Goal: Task Accomplishment & Management: Manage account settings

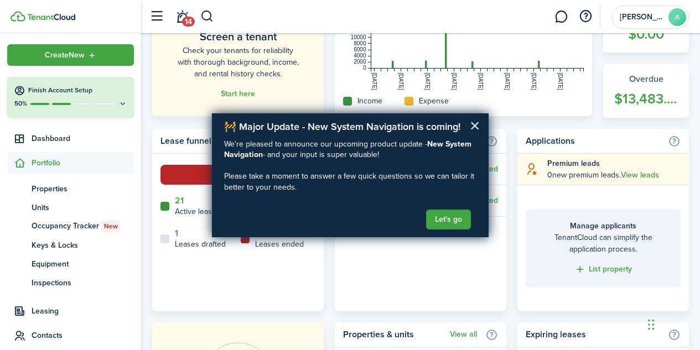
click at [474, 126] on button "×" at bounding box center [475, 126] width 11 height 18
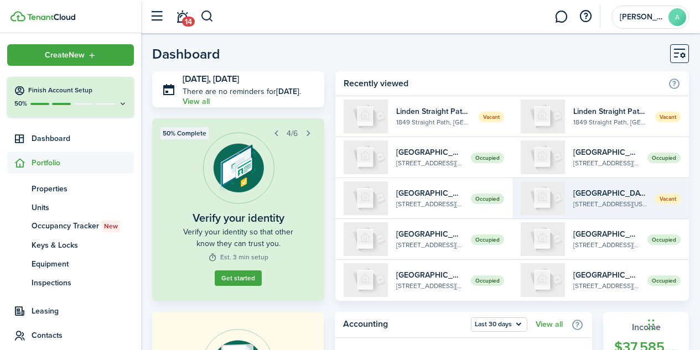
click at [622, 198] on widget-list-item-title "[GEOGRAPHIC_DATA], Unit 5B" at bounding box center [610, 194] width 74 height 12
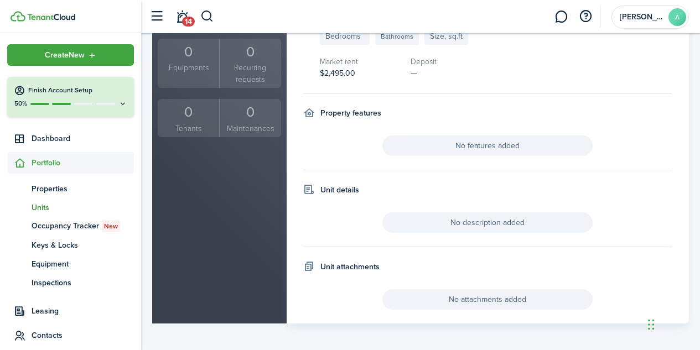
scroll to position [239, 0]
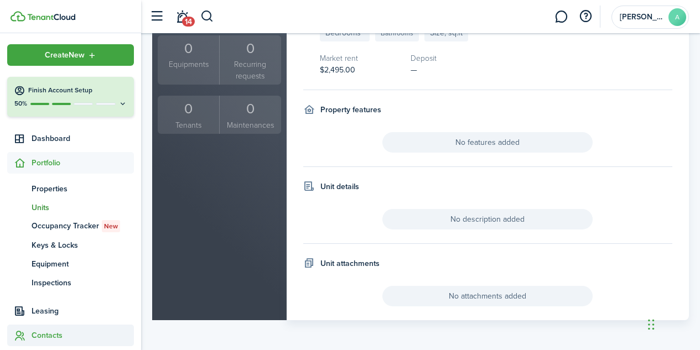
click at [53, 332] on span "Contacts" at bounding box center [83, 336] width 102 height 12
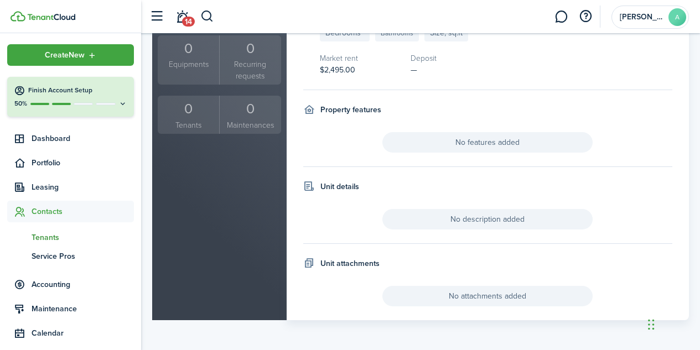
click at [48, 239] on span "Tenants" at bounding box center [83, 238] width 102 height 12
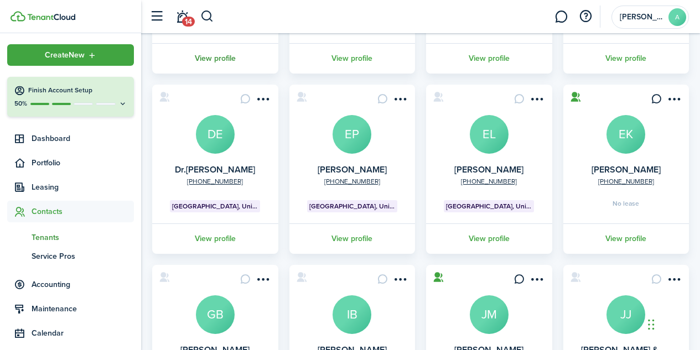
scroll to position [224, 0]
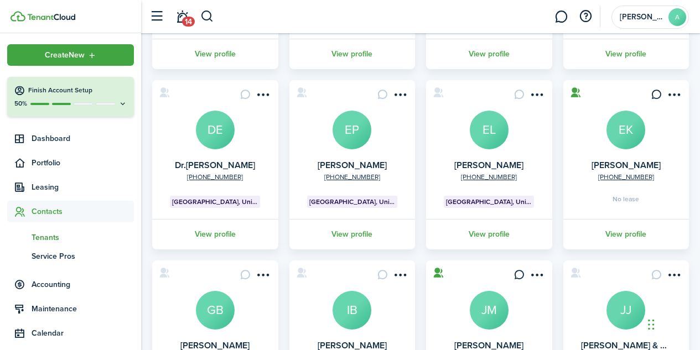
click at [479, 145] on avatar-text "EL" at bounding box center [489, 130] width 39 height 39
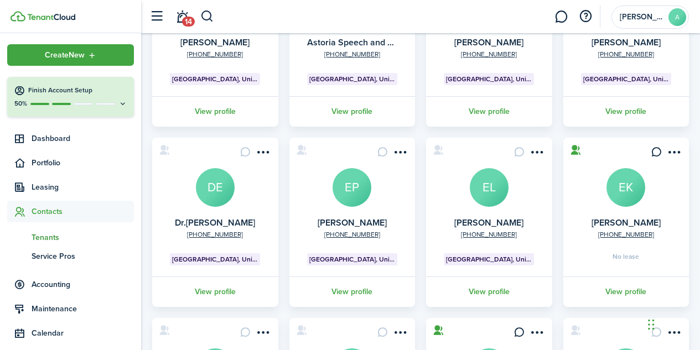
scroll to position [168, 0]
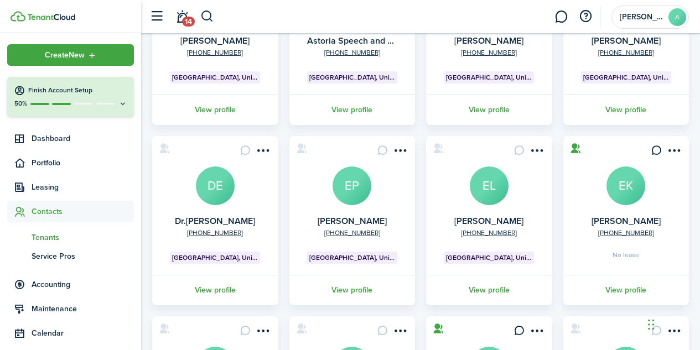
click at [618, 189] on avatar-text "EK" at bounding box center [626, 186] width 39 height 39
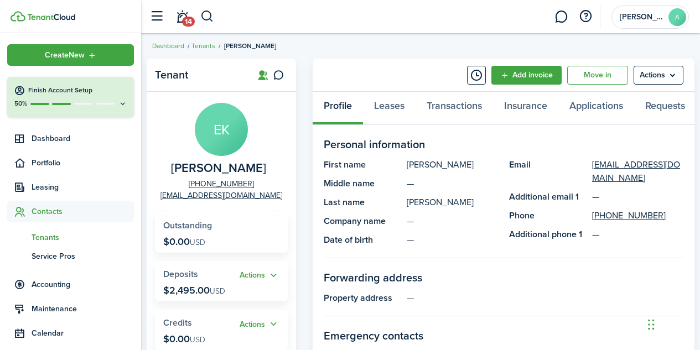
scroll to position [4, 0]
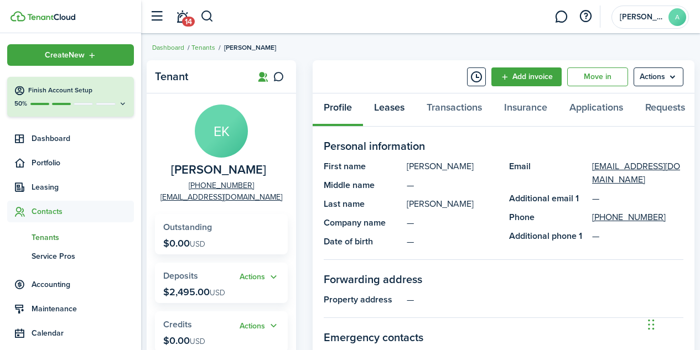
click at [396, 110] on link "Leases" at bounding box center [389, 110] width 53 height 33
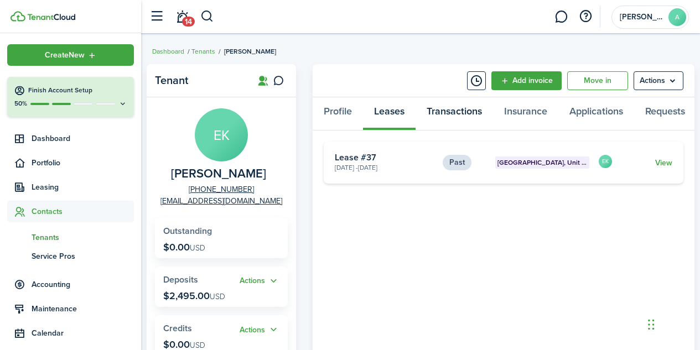
click at [450, 110] on link "Transactions" at bounding box center [454, 113] width 77 height 33
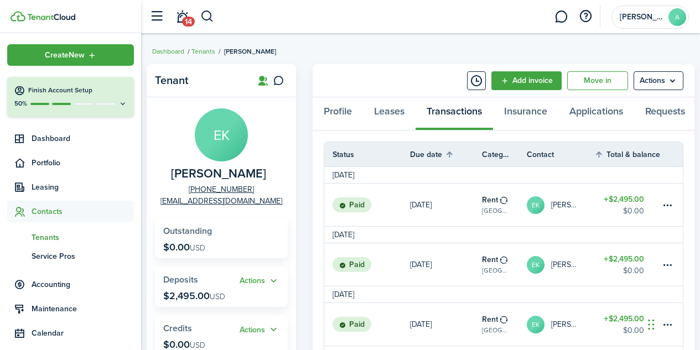
click at [54, 219] on span "Contacts" at bounding box center [70, 212] width 127 height 22
click at [46, 215] on span "Contacts" at bounding box center [83, 212] width 102 height 12
click at [203, 53] on link "Tenants" at bounding box center [203, 51] width 24 height 10
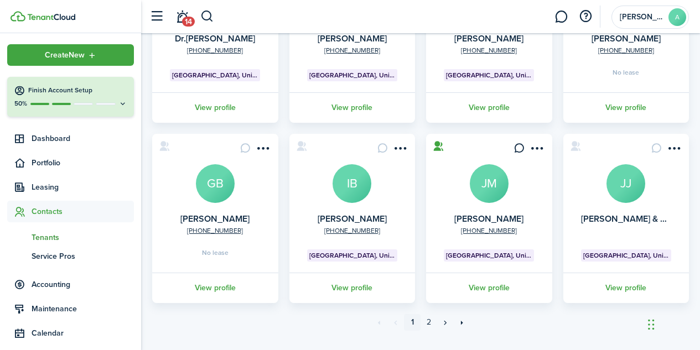
scroll to position [351, 0]
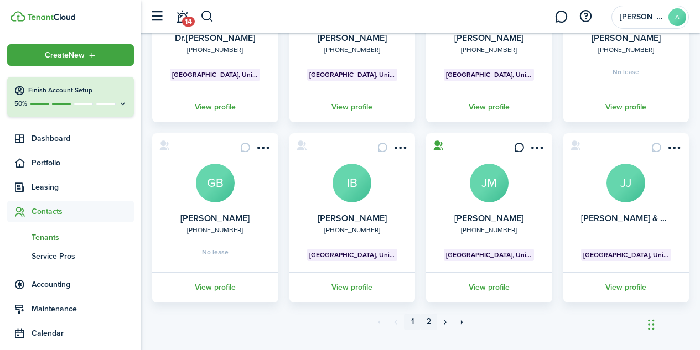
click at [431, 324] on link "2" at bounding box center [429, 322] width 17 height 17
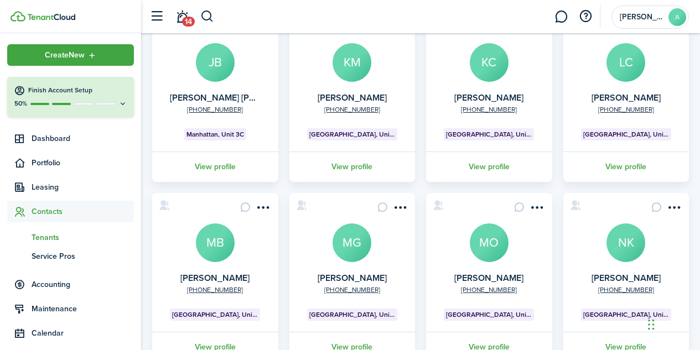
scroll to position [112, 0]
click at [494, 252] on avatar-text "MO" at bounding box center [489, 242] width 39 height 39
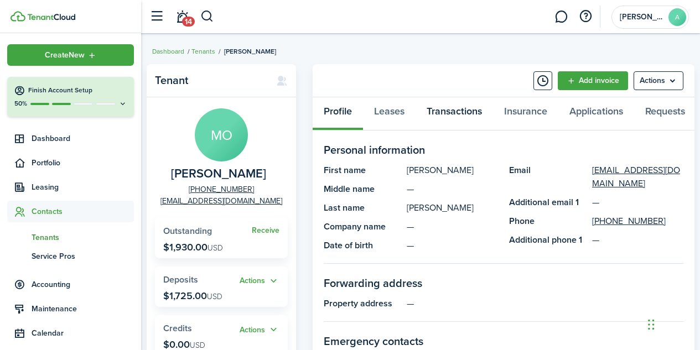
click at [444, 115] on link "Transactions" at bounding box center [454, 113] width 77 height 33
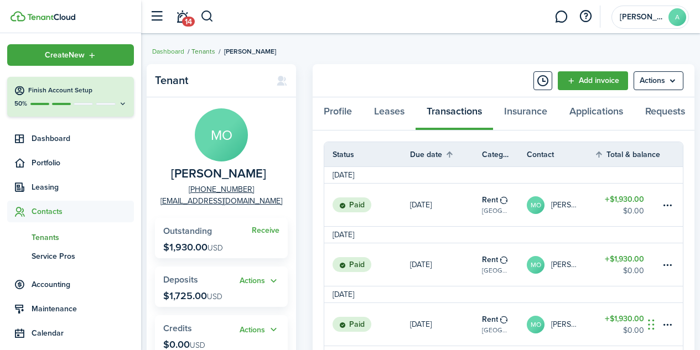
click at [205, 54] on link "Tenants" at bounding box center [203, 51] width 24 height 10
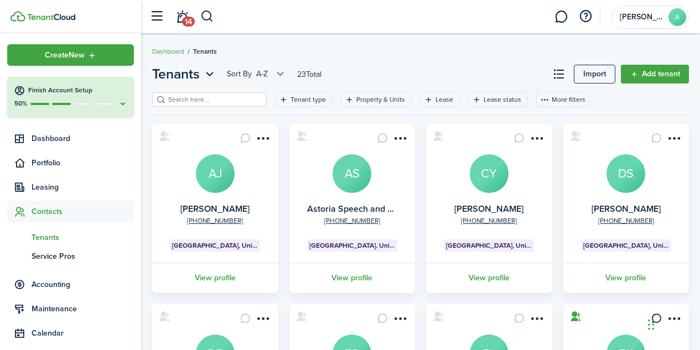
scroll to position [373, 0]
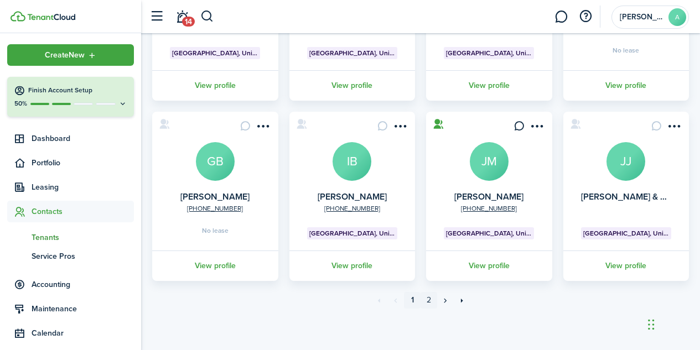
click at [430, 301] on link "2" at bounding box center [429, 300] width 17 height 17
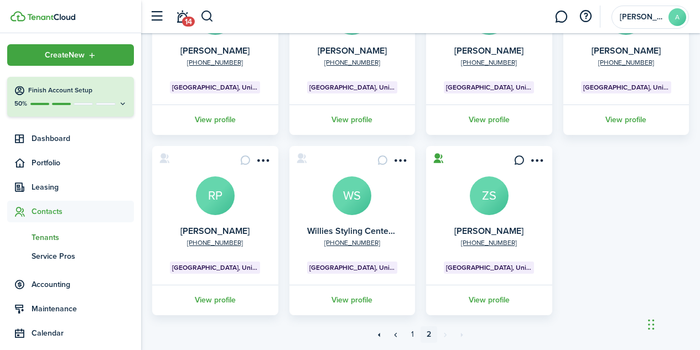
scroll to position [373, 0]
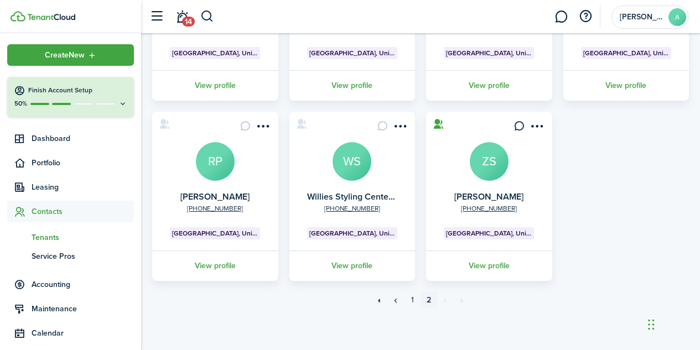
click at [490, 170] on avatar-text "ZS" at bounding box center [489, 161] width 39 height 39
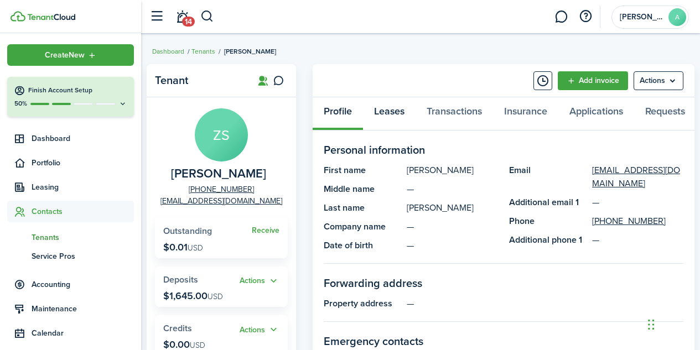
click at [401, 116] on link "Leases" at bounding box center [389, 113] width 53 height 33
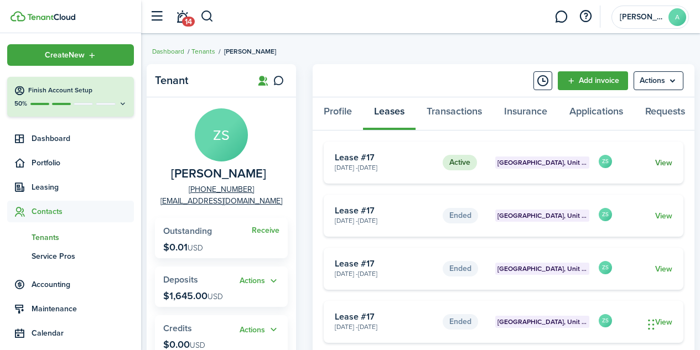
click at [667, 169] on link "View" at bounding box center [663, 163] width 17 height 12
click at [464, 110] on link "Transactions" at bounding box center [454, 113] width 77 height 33
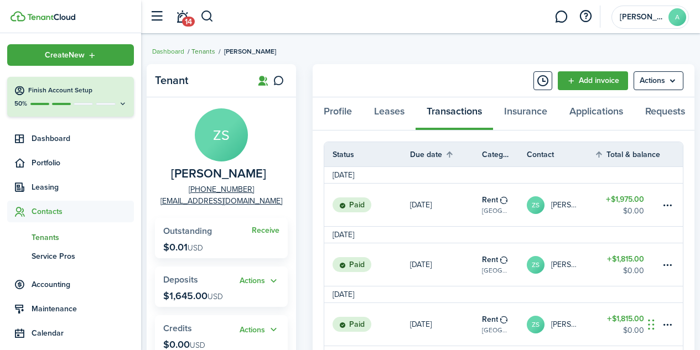
click at [208, 55] on link "Tenants" at bounding box center [203, 51] width 24 height 10
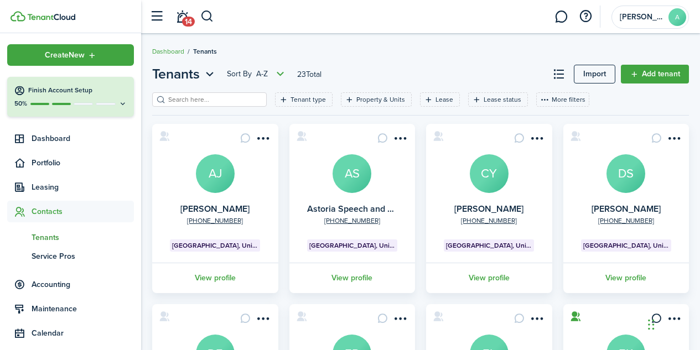
click at [621, 172] on avatar-text "DS" at bounding box center [626, 173] width 39 height 39
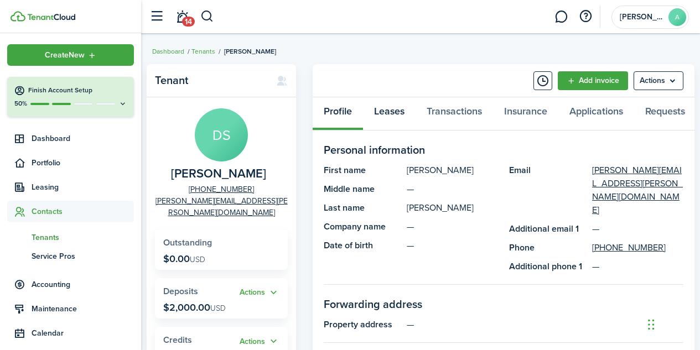
click at [394, 107] on link "Leases" at bounding box center [389, 113] width 53 height 33
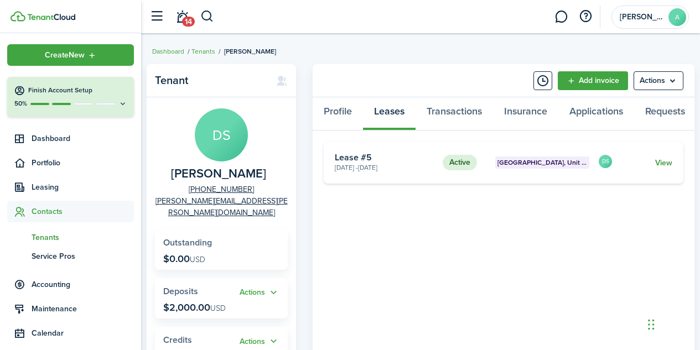
click at [662, 169] on link "View" at bounding box center [663, 163] width 17 height 12
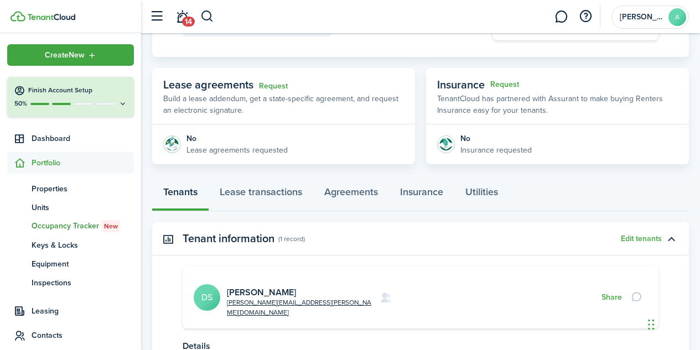
scroll to position [262, 0]
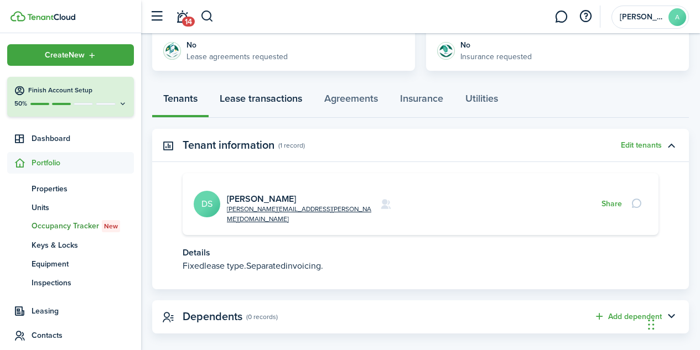
click at [281, 95] on link "Lease transactions" at bounding box center [261, 101] width 105 height 33
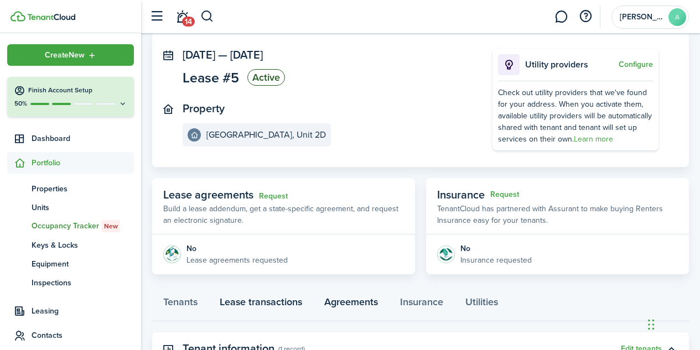
scroll to position [58, 0]
click at [352, 309] on link "Agreements" at bounding box center [351, 305] width 76 height 33
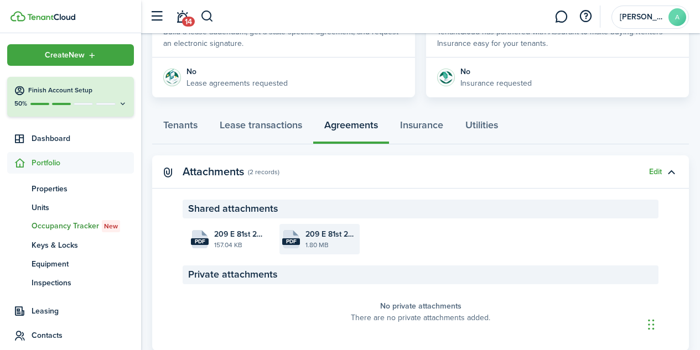
scroll to position [236, 0]
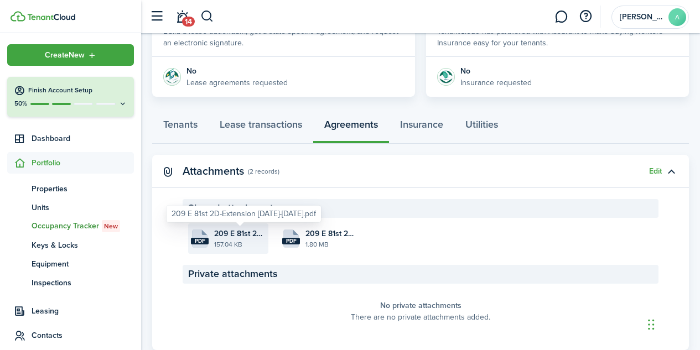
click at [235, 236] on span "209 E 81st 2D-Extension 2025-2026.pdf" at bounding box center [239, 234] width 51 height 12
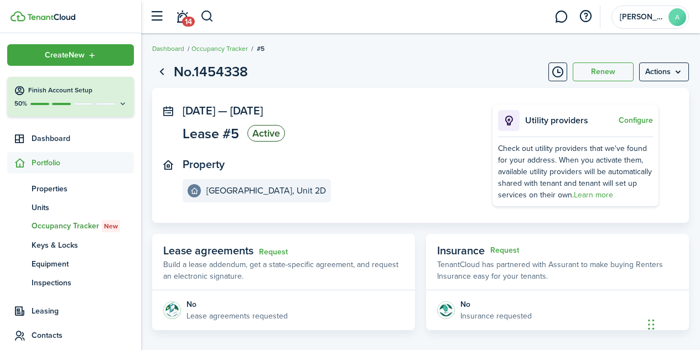
scroll to position [0, 0]
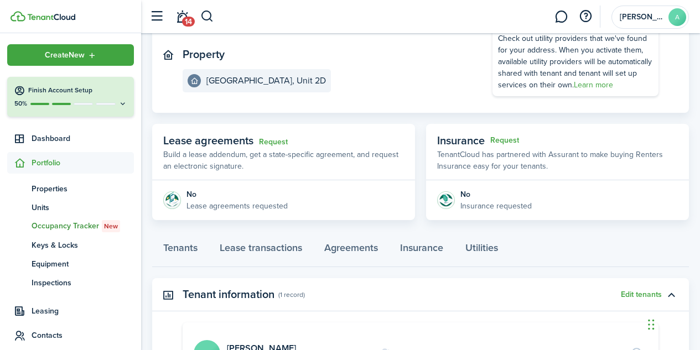
scroll to position [112, 0]
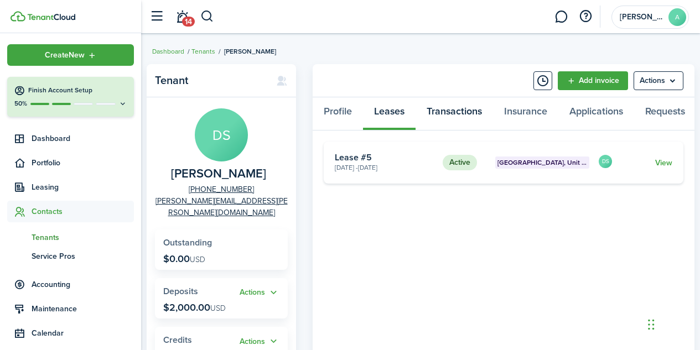
click at [444, 110] on link "Transactions" at bounding box center [454, 113] width 77 height 33
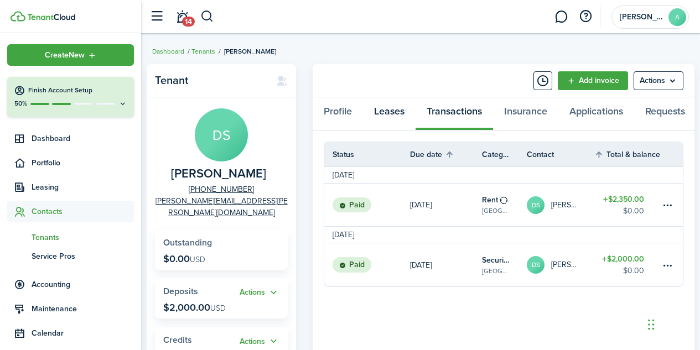
click at [392, 113] on link "Leases" at bounding box center [389, 113] width 53 height 33
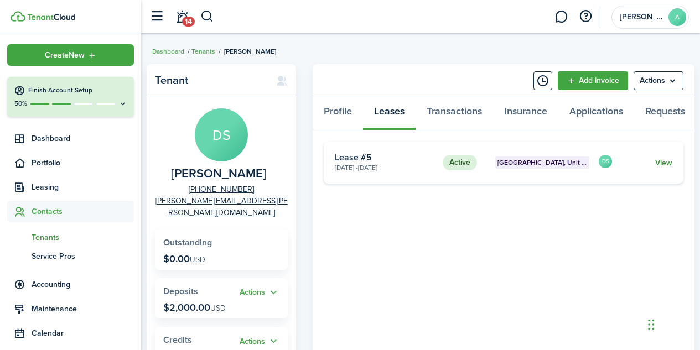
click at [667, 165] on link "View" at bounding box center [663, 163] width 17 height 12
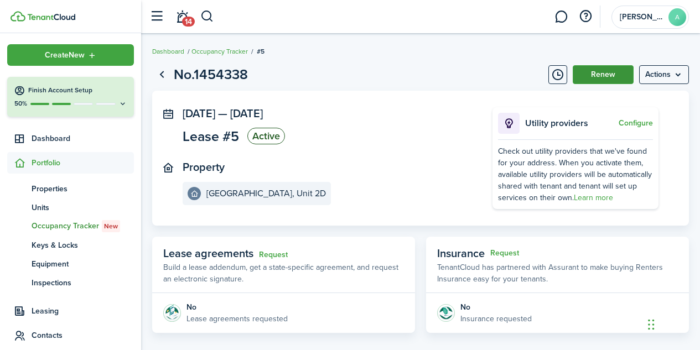
click at [614, 79] on button "Renew" at bounding box center [603, 74] width 61 height 19
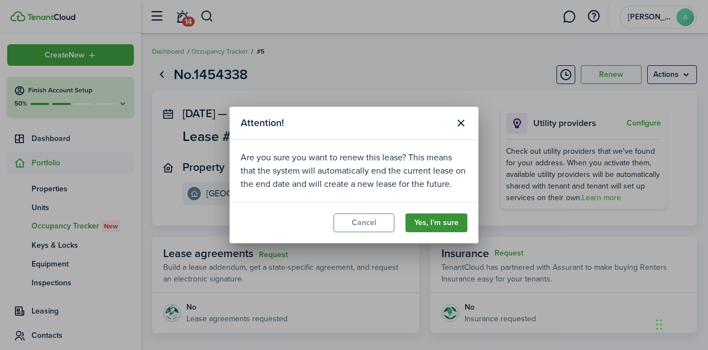
click at [437, 221] on button "Yes, I'm sure" at bounding box center [437, 223] width 62 height 19
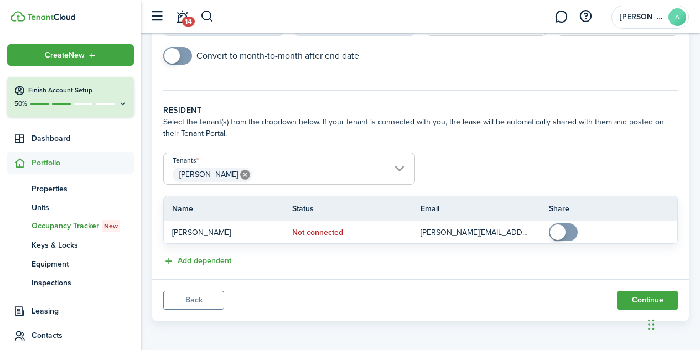
scroll to position [185, 0]
click at [204, 298] on button "Back" at bounding box center [193, 299] width 61 height 19
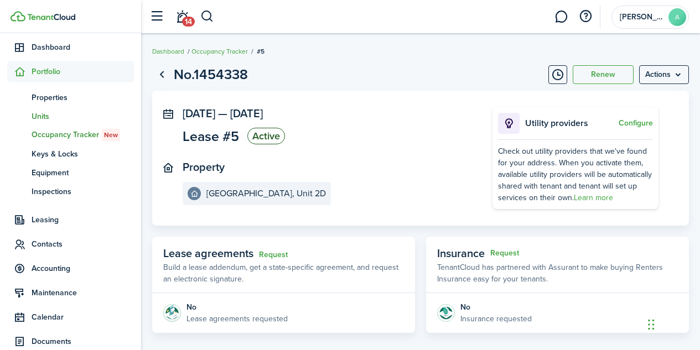
scroll to position [92, 0]
click at [59, 249] on span "Contacts" at bounding box center [83, 243] width 102 height 12
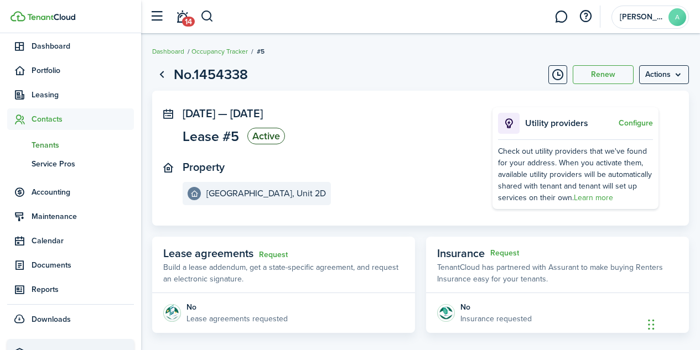
click at [45, 143] on span "Tenants" at bounding box center [83, 145] width 102 height 12
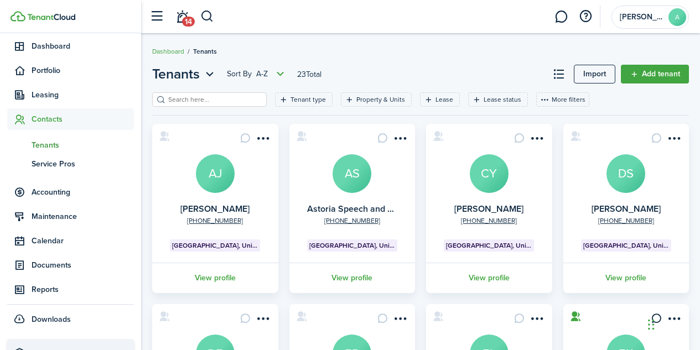
click at [595, 201] on card "+1 718-483-5309 Dana Stein DS Manhattan, Unit 2D View profile" at bounding box center [626, 208] width 126 height 169
click at [626, 179] on avatar-text "DS" at bounding box center [626, 173] width 39 height 39
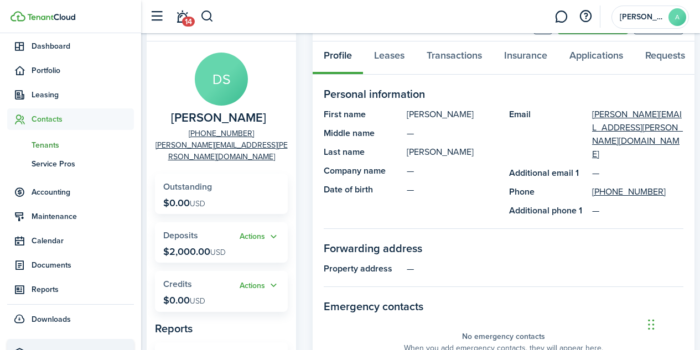
scroll to position [11, 0]
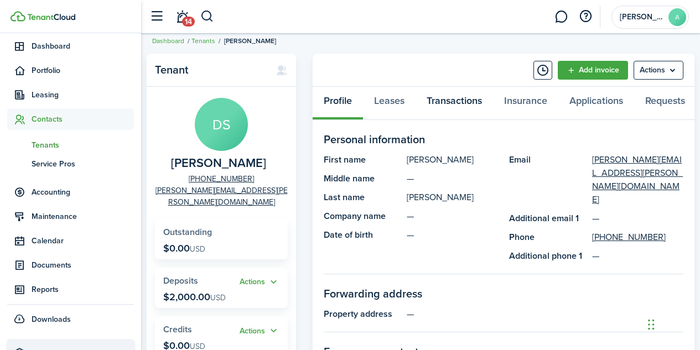
click at [448, 101] on link "Transactions" at bounding box center [454, 103] width 77 height 33
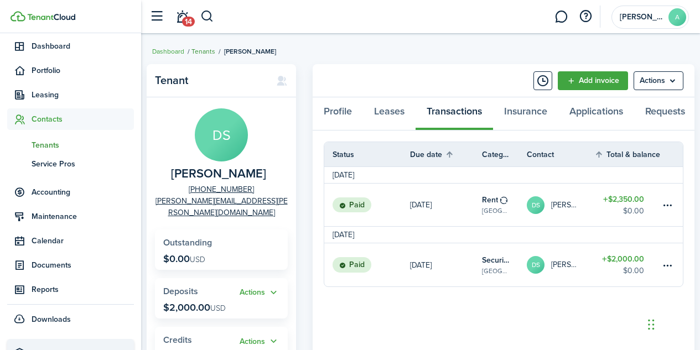
click at [209, 48] on link "Tenants" at bounding box center [203, 51] width 24 height 10
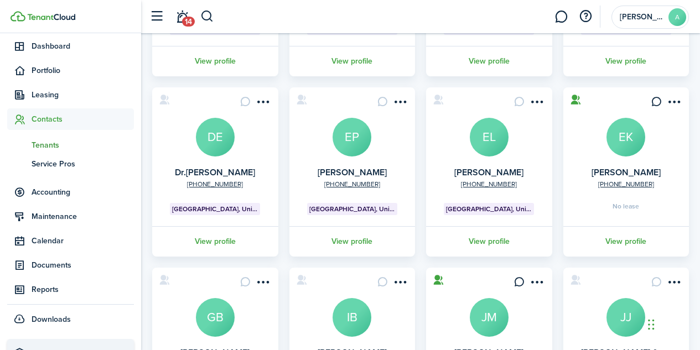
scroll to position [219, 0]
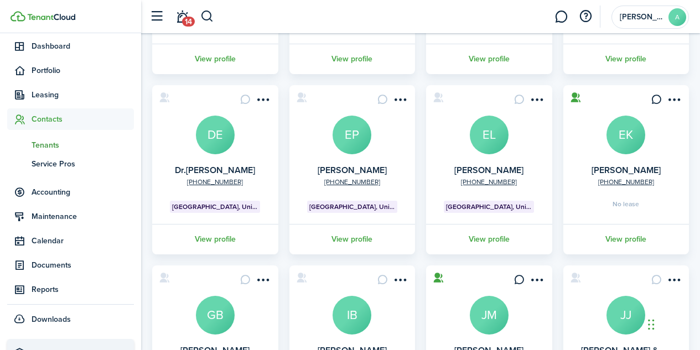
click at [631, 133] on avatar-text "EK" at bounding box center [626, 135] width 39 height 39
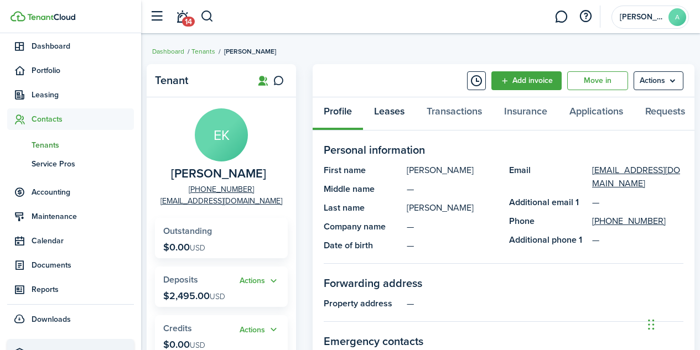
click at [402, 112] on link "Leases" at bounding box center [389, 113] width 53 height 33
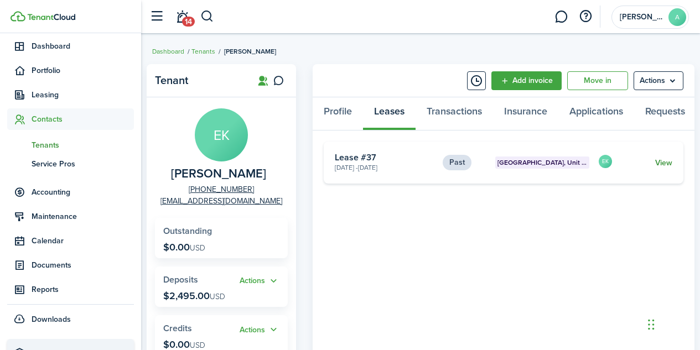
click at [660, 163] on link "View" at bounding box center [663, 163] width 17 height 12
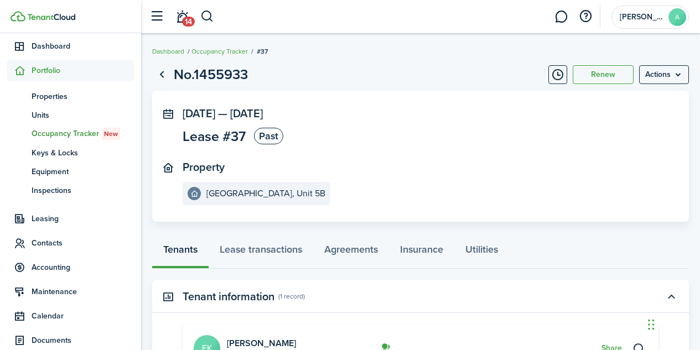
scroll to position [151, 0]
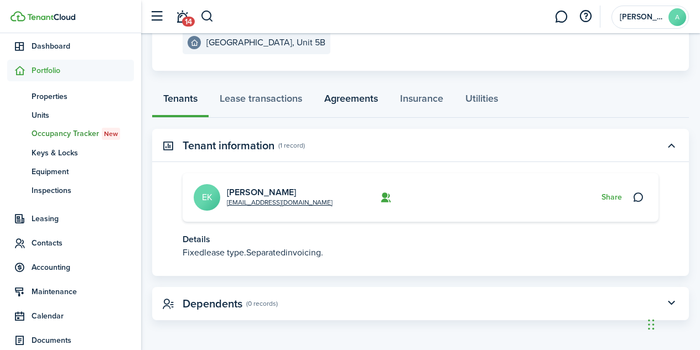
click at [363, 93] on link "Agreements" at bounding box center [351, 101] width 76 height 33
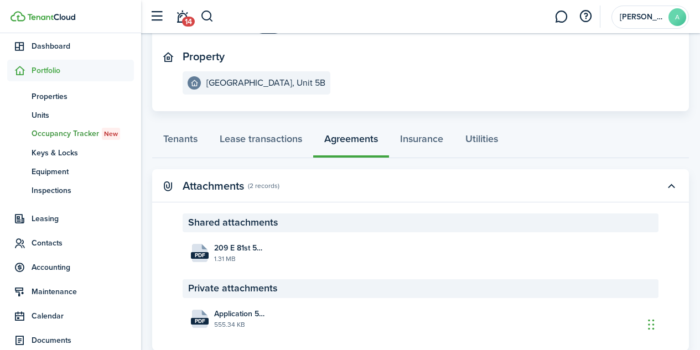
scroll to position [141, 0]
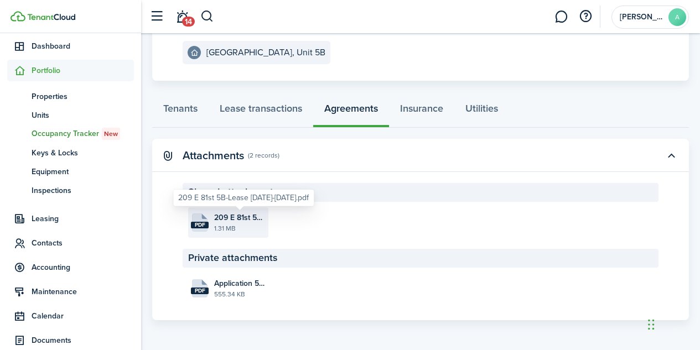
click at [222, 218] on span "209 E 81st 5B-Lease 2024-2025.pdf" at bounding box center [239, 218] width 51 height 12
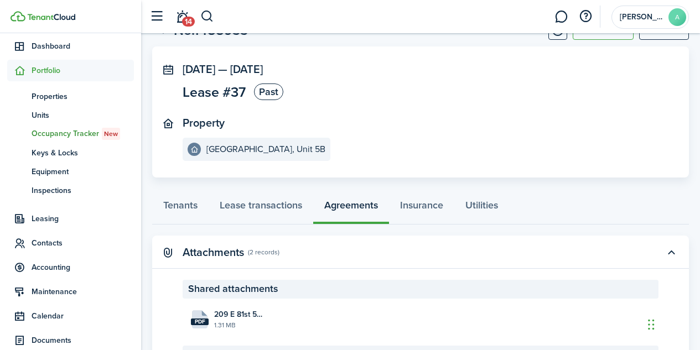
scroll to position [0, 0]
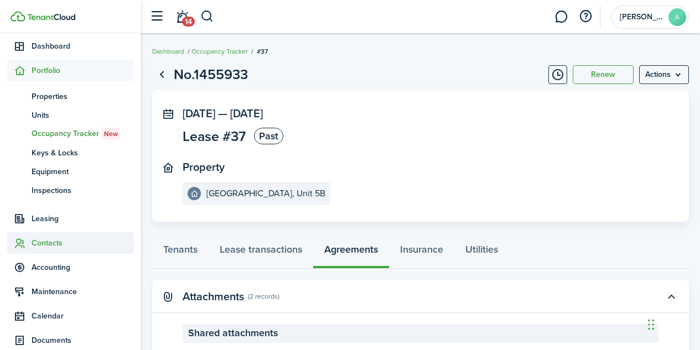
click at [51, 242] on span "Contacts" at bounding box center [83, 243] width 102 height 12
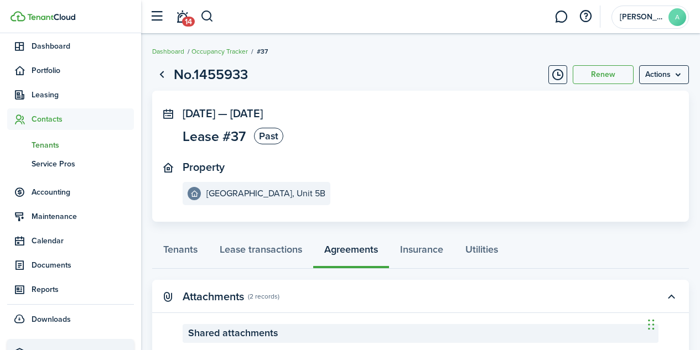
click at [54, 148] on span "Tenants" at bounding box center [83, 145] width 102 height 12
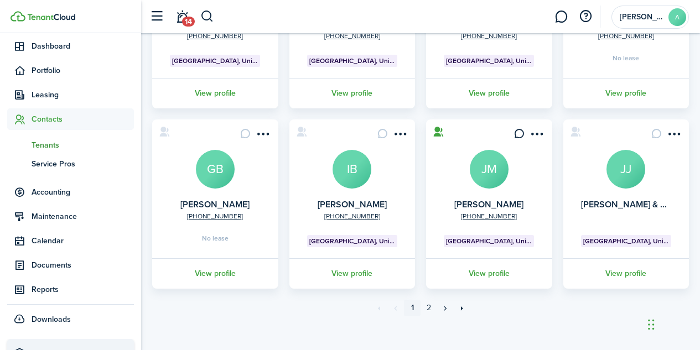
scroll to position [373, 0]
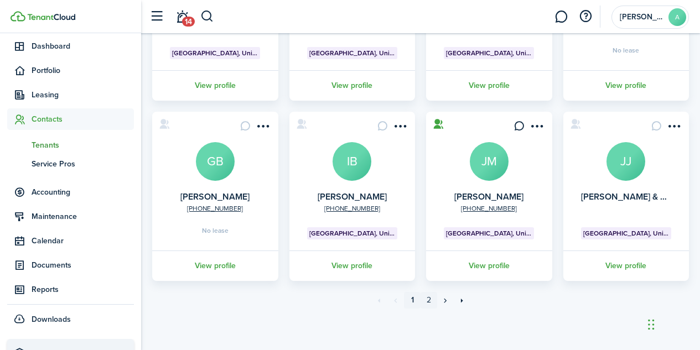
click at [430, 299] on link "2" at bounding box center [429, 300] width 17 height 17
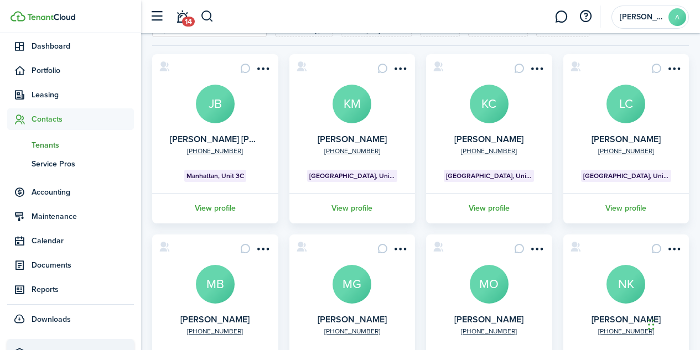
scroll to position [71, 0]
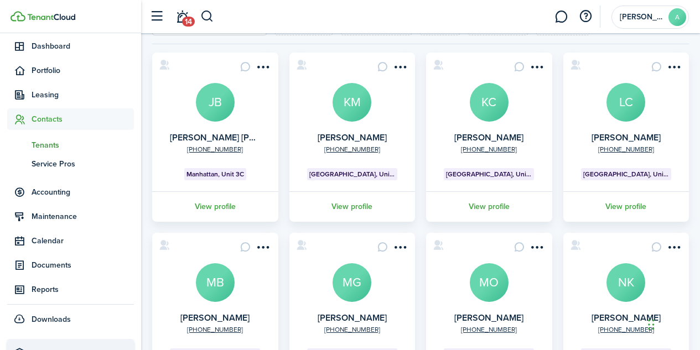
click at [484, 294] on avatar-text "MO" at bounding box center [489, 282] width 39 height 39
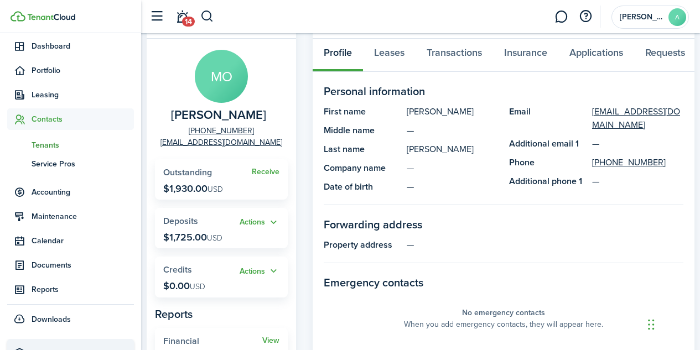
scroll to position [59, 0]
click at [450, 49] on link "Transactions" at bounding box center [454, 54] width 77 height 33
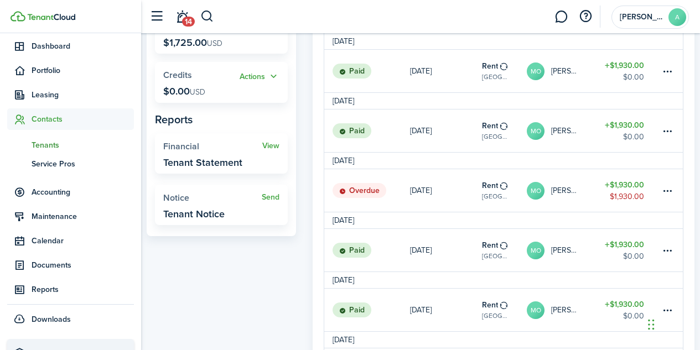
scroll to position [254, 0]
click at [45, 144] on span "Tenants" at bounding box center [83, 145] width 102 height 12
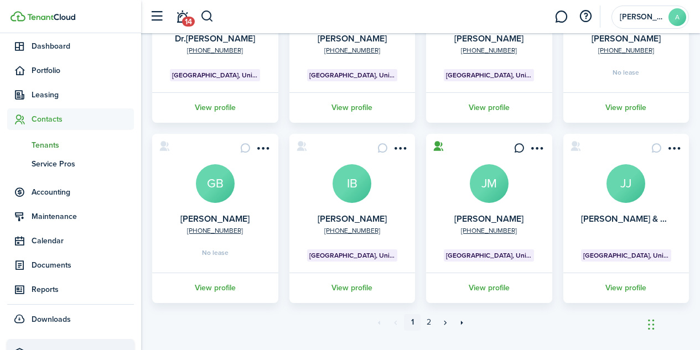
scroll to position [351, 0]
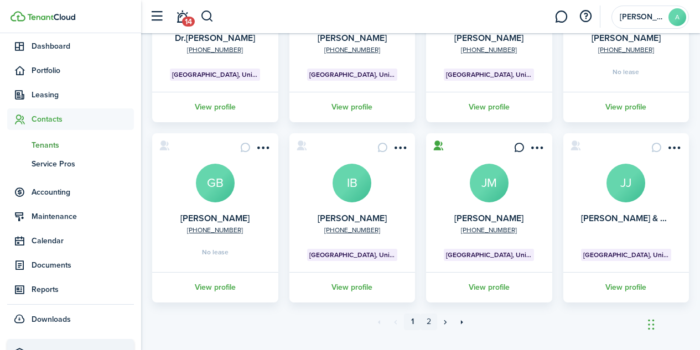
click at [425, 323] on link "2" at bounding box center [429, 322] width 17 height 17
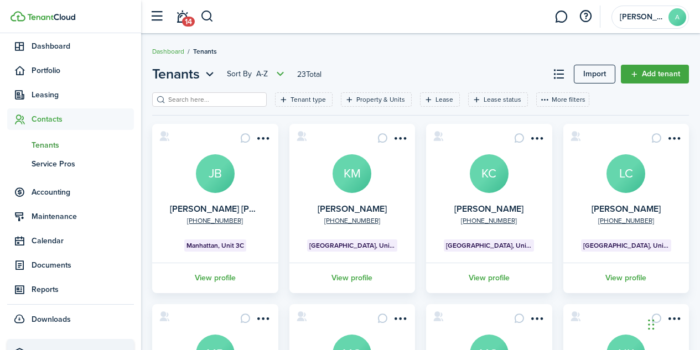
click at [622, 180] on avatar-text "LC" at bounding box center [626, 173] width 39 height 39
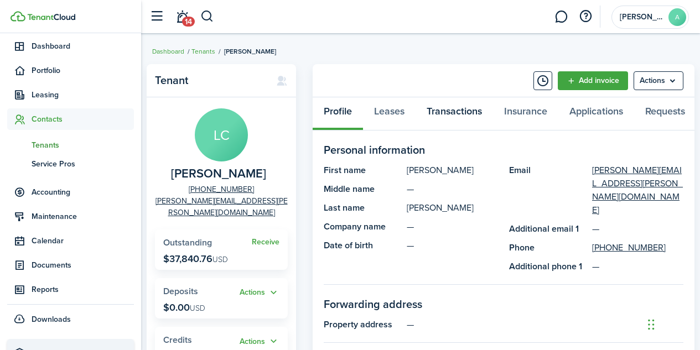
click at [454, 111] on link "Transactions" at bounding box center [454, 113] width 77 height 33
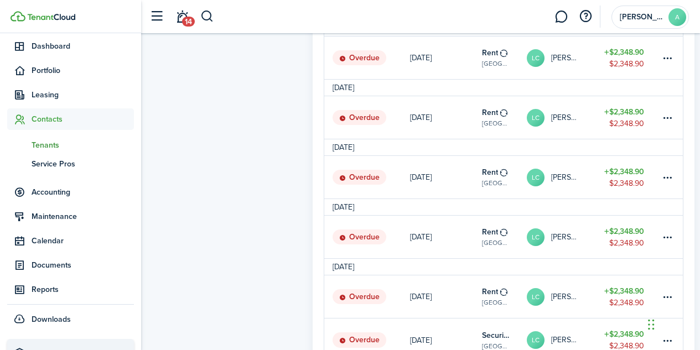
scroll to position [946, 0]
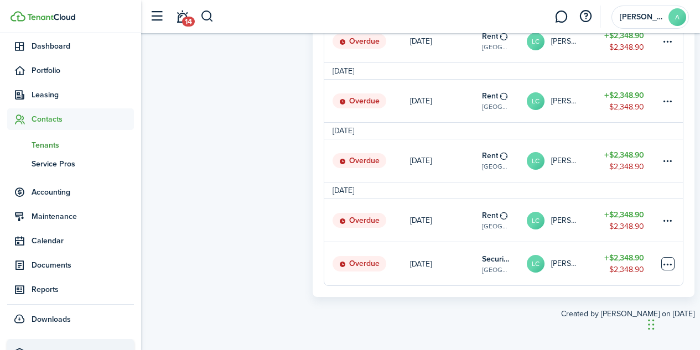
click at [674, 261] on table-menu-btn-icon at bounding box center [667, 263] width 13 height 13
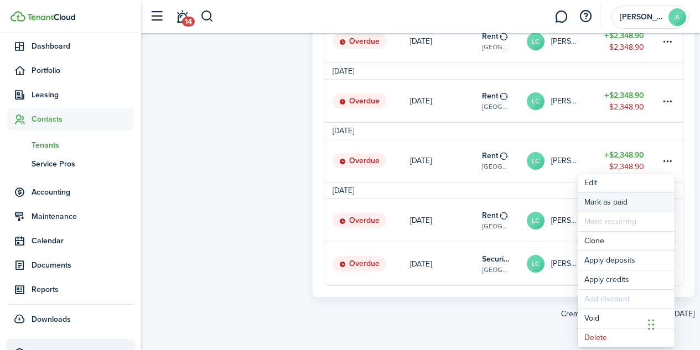
click at [619, 203] on link "Mark as paid" at bounding box center [626, 202] width 97 height 19
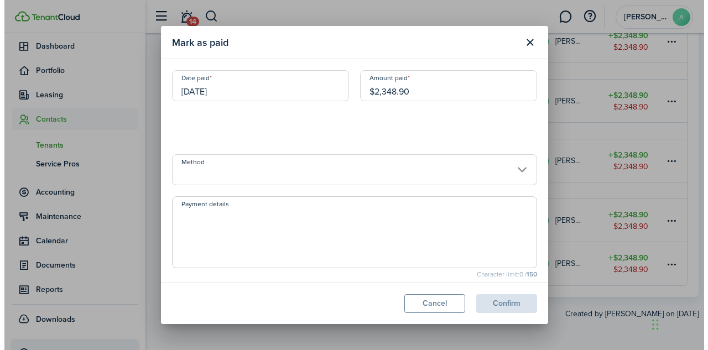
scroll to position [941, 0]
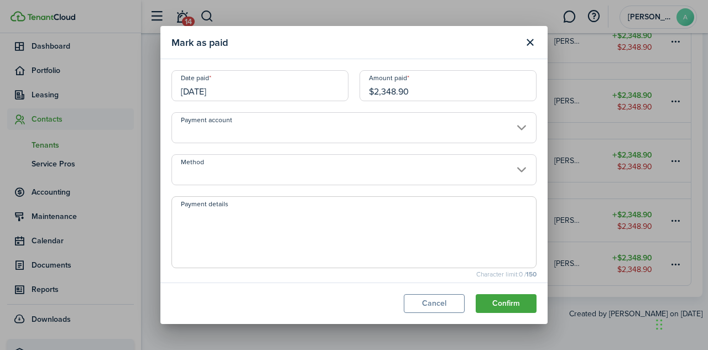
click at [222, 92] on input "05/14/2024" at bounding box center [260, 85] width 177 height 31
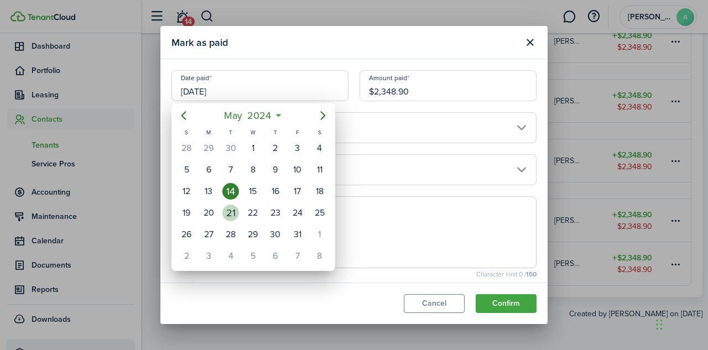
click at [235, 210] on div "21" at bounding box center [230, 213] width 17 height 17
type input "05/21/2024"
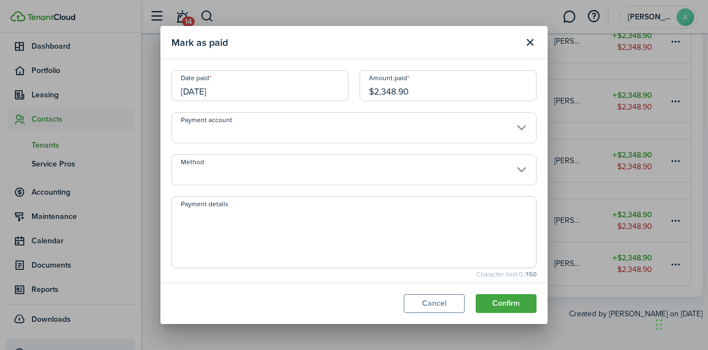
click at [436, 173] on input "Method" at bounding box center [354, 169] width 365 height 31
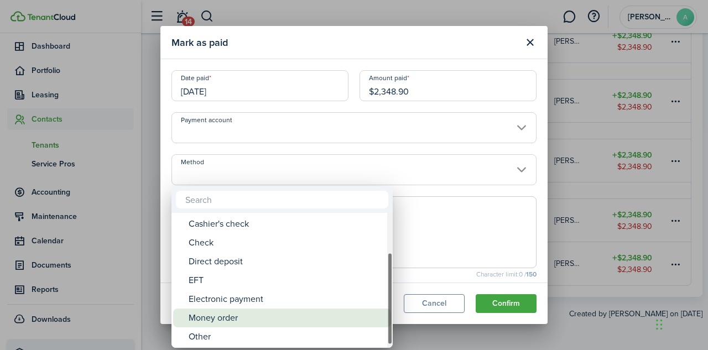
click at [288, 319] on div "Money order" at bounding box center [287, 318] width 196 height 19
type input "Money order"
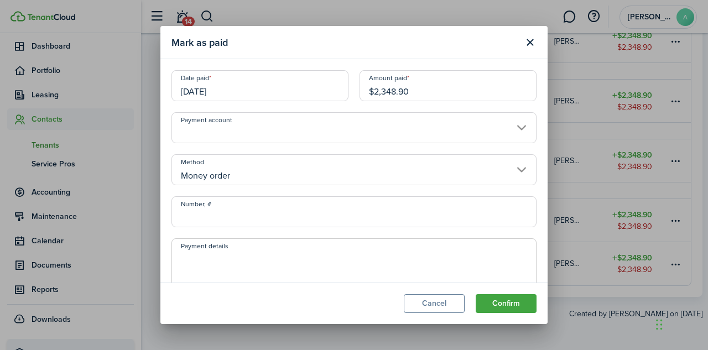
click at [242, 251] on span at bounding box center [354, 275] width 365 height 72
click at [215, 262] on textarea "Payment details" at bounding box center [354, 277] width 364 height 53
type textarea "$4697"
click at [516, 308] on button "Confirm" at bounding box center [506, 303] width 61 height 19
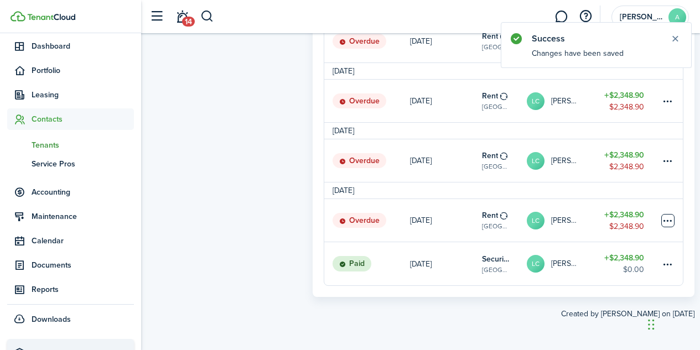
click at [668, 227] on table-menu-btn-icon at bounding box center [667, 220] width 13 height 13
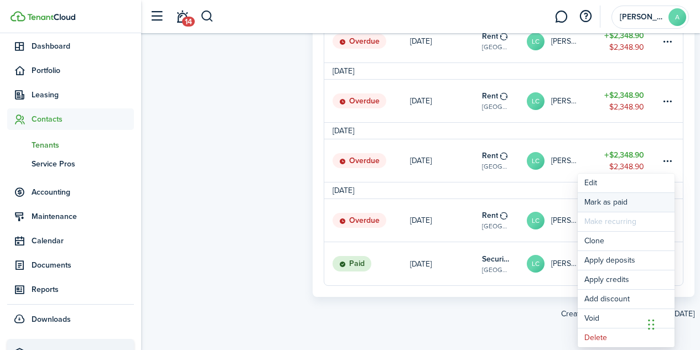
click at [599, 200] on link "Mark as paid" at bounding box center [626, 202] width 97 height 19
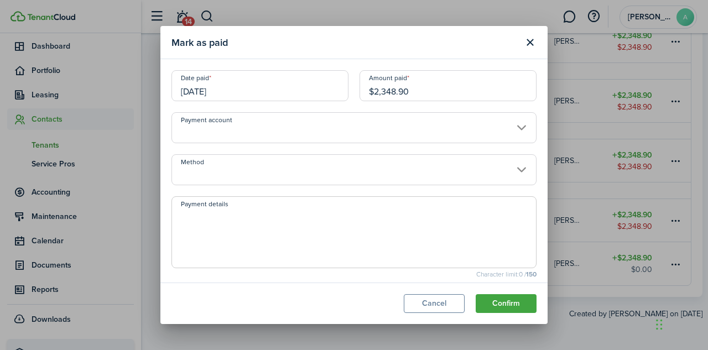
click at [219, 89] on input "05/24/2024" at bounding box center [260, 85] width 177 height 31
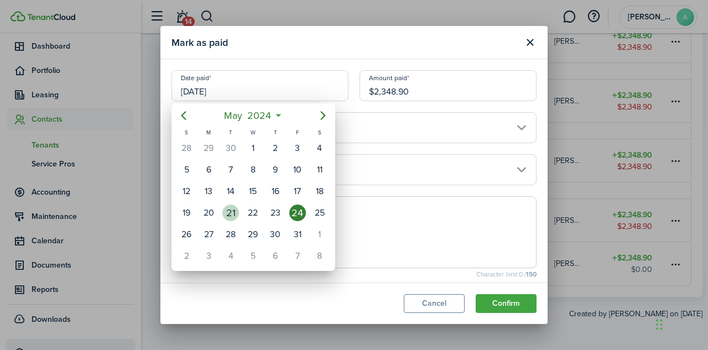
click at [230, 214] on div "21" at bounding box center [230, 213] width 17 height 17
type input "05/21/2024"
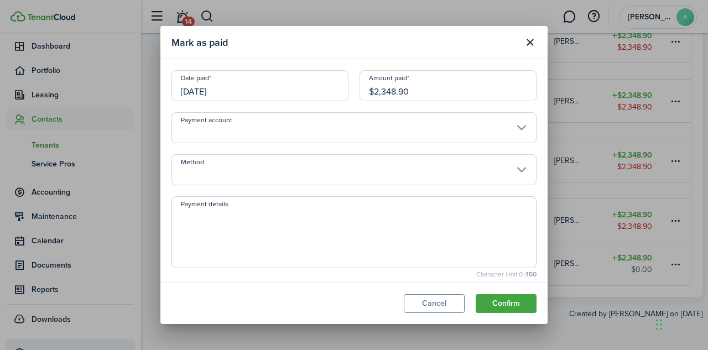
click at [470, 172] on input "Method" at bounding box center [354, 169] width 365 height 31
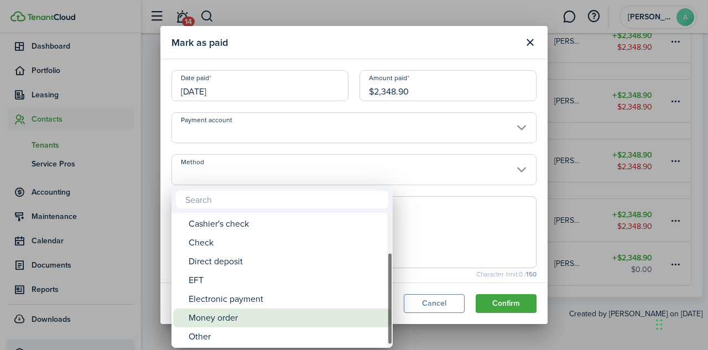
click at [325, 318] on div "Money order" at bounding box center [287, 318] width 196 height 19
type input "Money order"
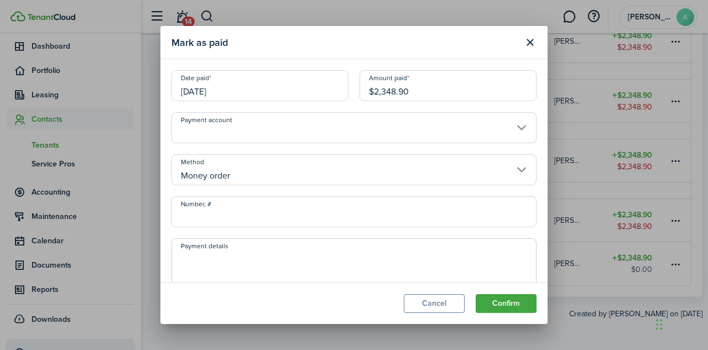
click at [283, 264] on textarea "Payment details" at bounding box center [354, 277] width 364 height 53
type textarea "$4697"
click at [506, 306] on button "Confirm" at bounding box center [506, 303] width 61 height 19
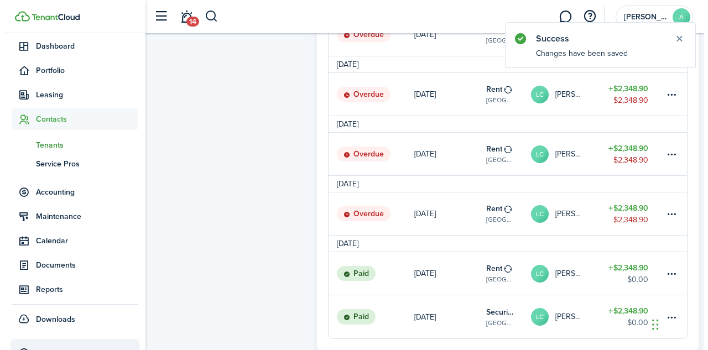
scroll to position [887, 0]
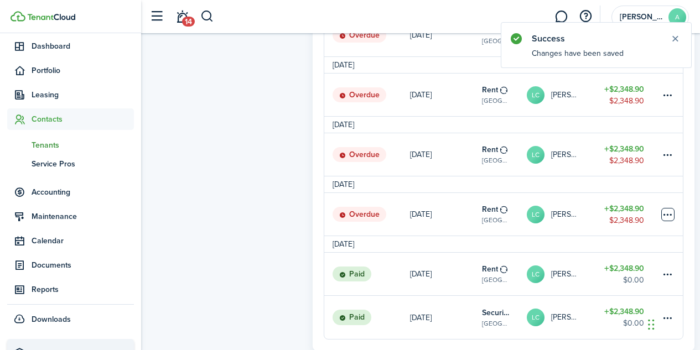
click at [666, 221] on table-menu-btn-icon at bounding box center [667, 214] width 13 height 13
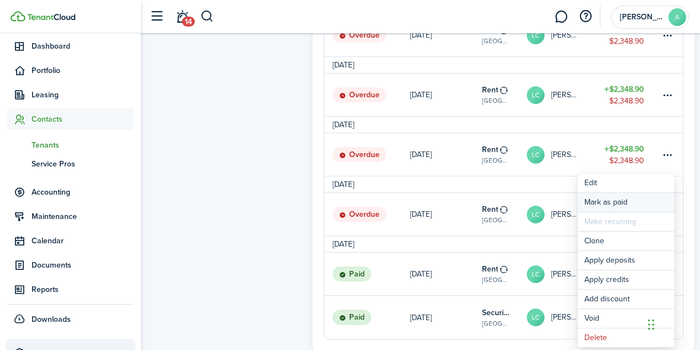
click at [610, 201] on link "Mark as paid" at bounding box center [626, 202] width 97 height 19
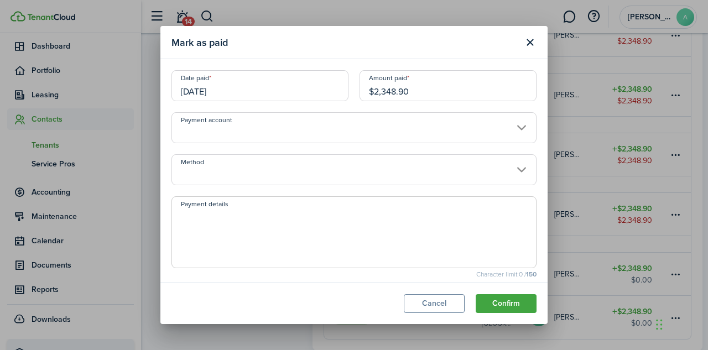
click at [203, 95] on input "06/24/2024" at bounding box center [260, 85] width 177 height 31
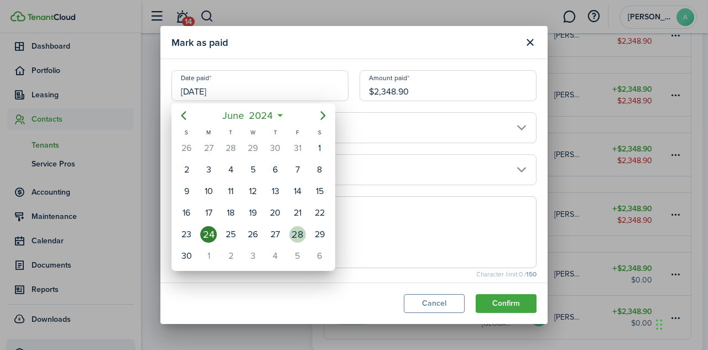
click at [303, 235] on div "28" at bounding box center [297, 234] width 17 height 17
type input "06/28/2024"
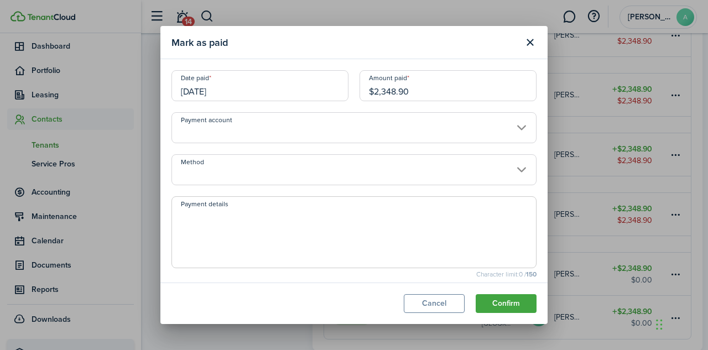
click at [504, 174] on input "Method" at bounding box center [354, 169] width 365 height 31
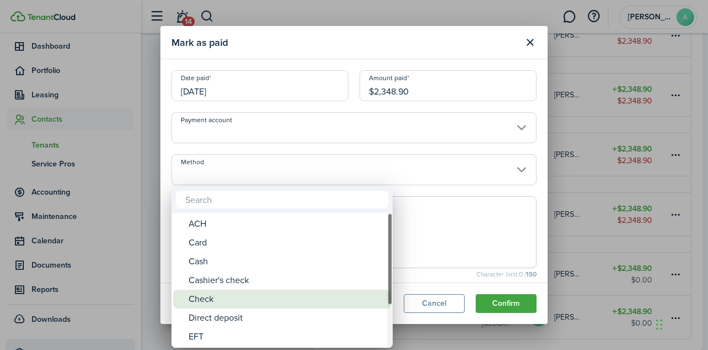
click at [231, 294] on div "Check" at bounding box center [287, 299] width 196 height 19
type input "Check"
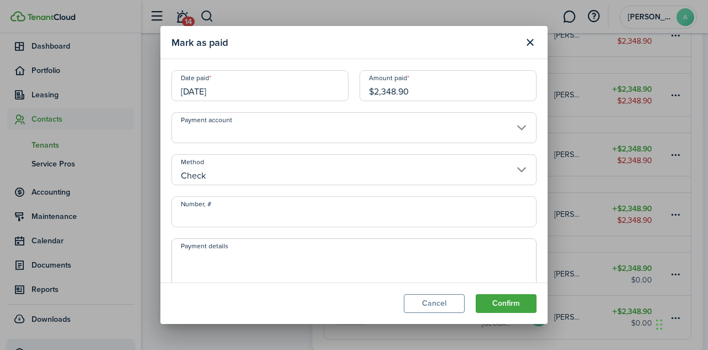
click at [235, 220] on input "Number, #" at bounding box center [354, 211] width 365 height 31
type input "C"
type input "102"
click at [213, 263] on textarea "Payment details" at bounding box center [354, 277] width 364 height 53
type textarea "CK#102"
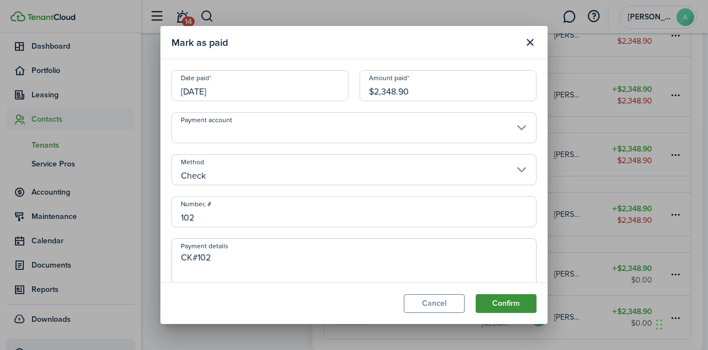
click at [509, 300] on button "Confirm" at bounding box center [506, 303] width 61 height 19
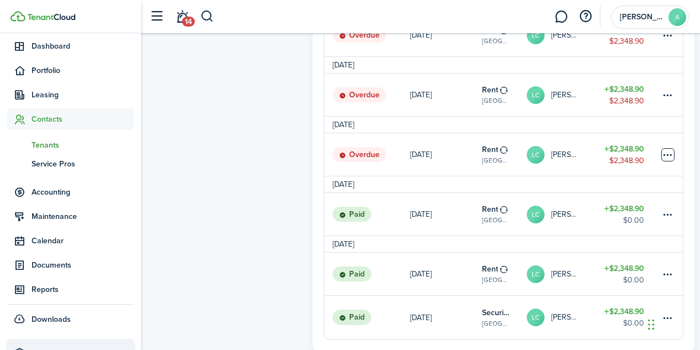
click at [665, 162] on table-menu-btn-icon at bounding box center [667, 154] width 13 height 13
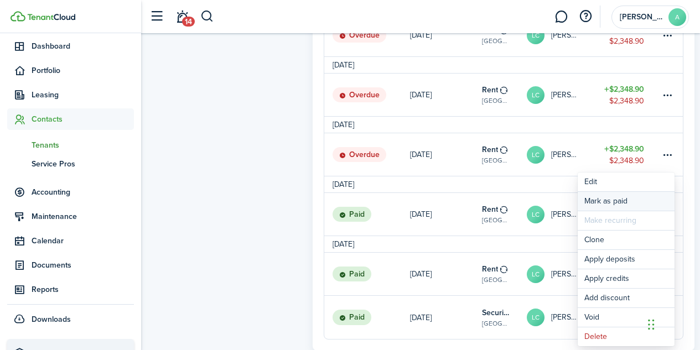
click at [624, 200] on link "Mark as paid" at bounding box center [626, 201] width 97 height 19
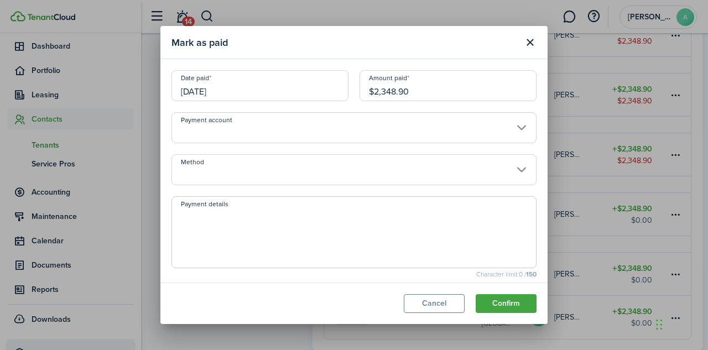
click at [205, 95] on input "07/24/2024" at bounding box center [260, 85] width 177 height 31
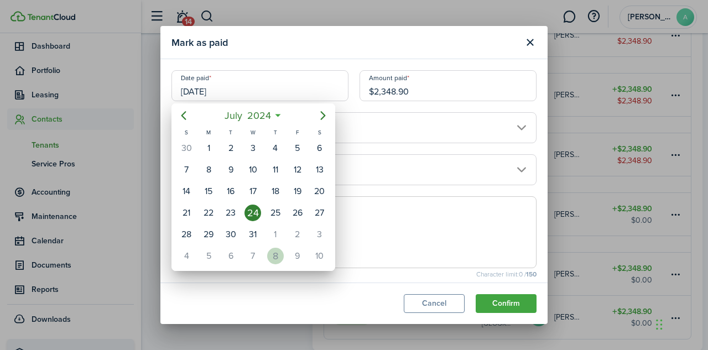
click at [280, 257] on div "8" at bounding box center [275, 256] width 17 height 17
type input "08/08/2024"
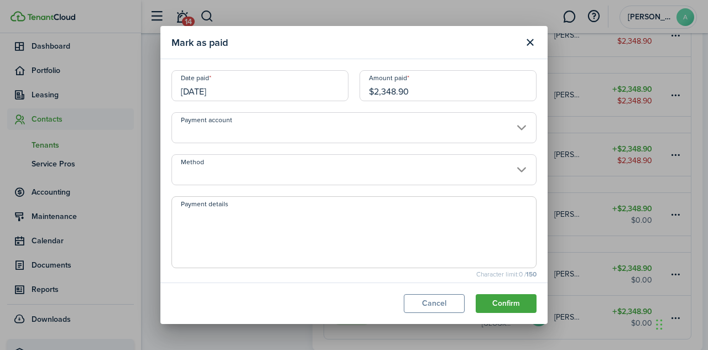
scroll to position [0, 0]
click at [299, 178] on input "Method" at bounding box center [354, 169] width 365 height 31
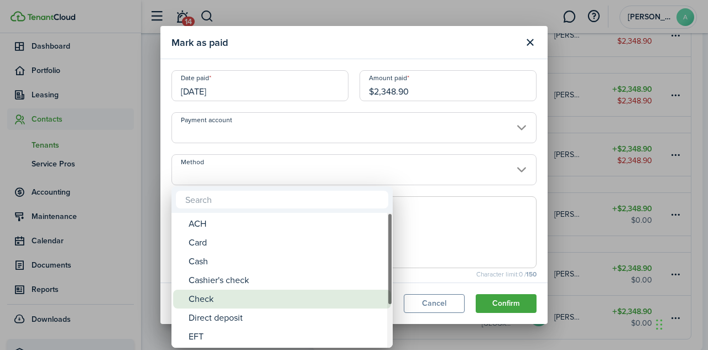
click at [251, 299] on div "Check" at bounding box center [287, 299] width 196 height 19
type input "Check"
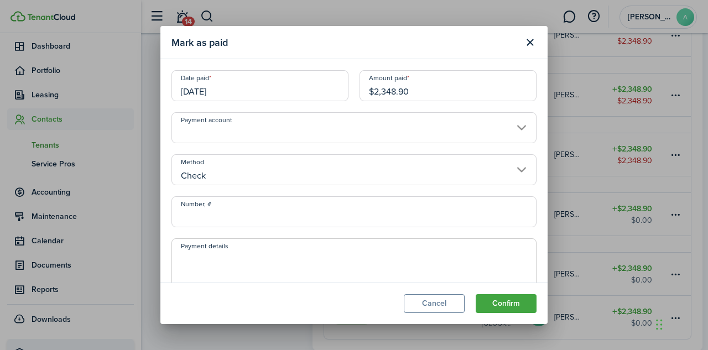
click at [239, 218] on input "Number, #" at bounding box center [354, 211] width 365 height 31
type input "103"
click at [205, 258] on textarea "Payment details" at bounding box center [354, 277] width 364 height 53
type textarea "CK#103"
click at [490, 308] on button "Confirm" at bounding box center [506, 303] width 61 height 19
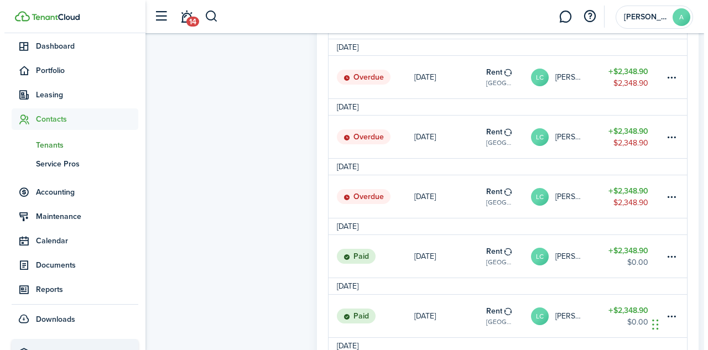
scroll to position [784, 0]
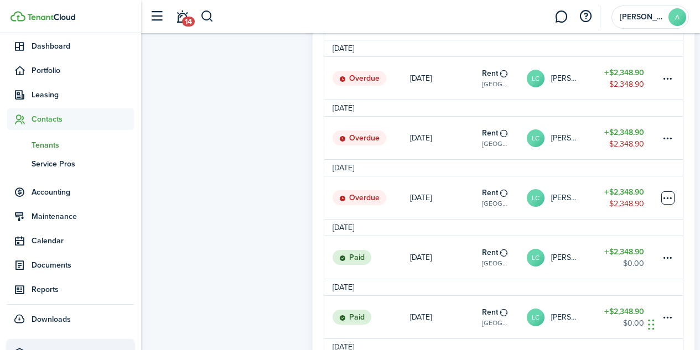
click at [668, 205] on table-menu-btn-icon at bounding box center [667, 197] width 13 height 13
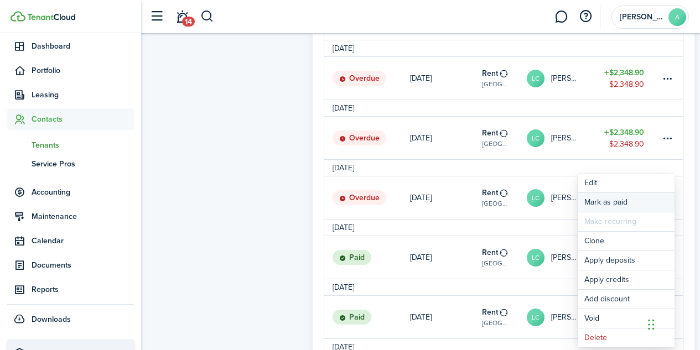
click at [624, 204] on link "Mark as paid" at bounding box center [626, 202] width 97 height 19
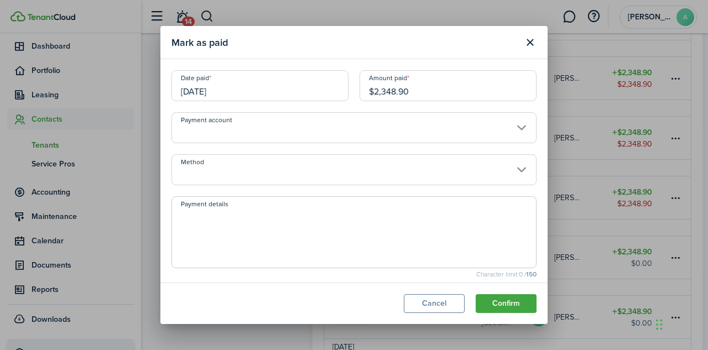
click at [221, 91] on input "08/24/2024" at bounding box center [260, 85] width 177 height 31
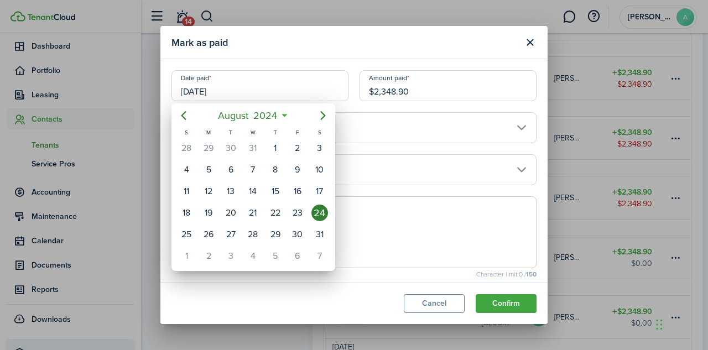
click at [449, 303] on div at bounding box center [354, 174] width 886 height 527
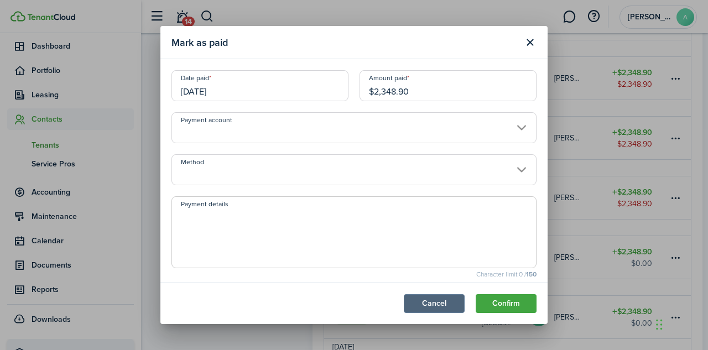
click at [449, 303] on button "Cancel" at bounding box center [434, 303] width 61 height 19
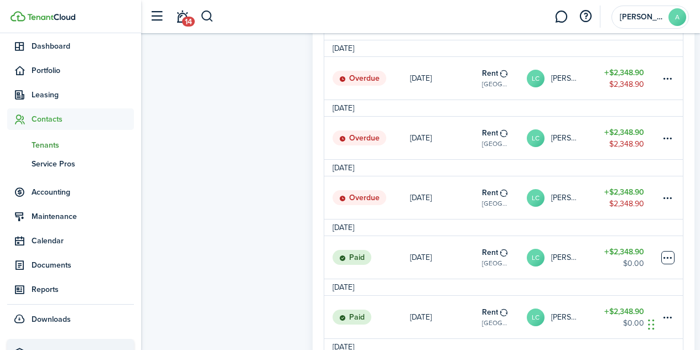
click at [670, 264] on table-menu-btn-icon at bounding box center [667, 257] width 13 height 13
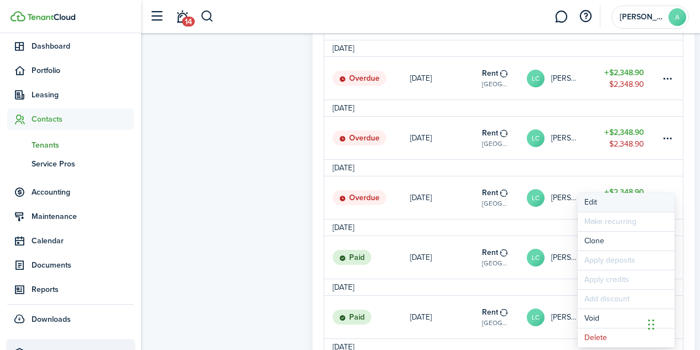
click at [593, 199] on button "Edit" at bounding box center [626, 202] width 97 height 19
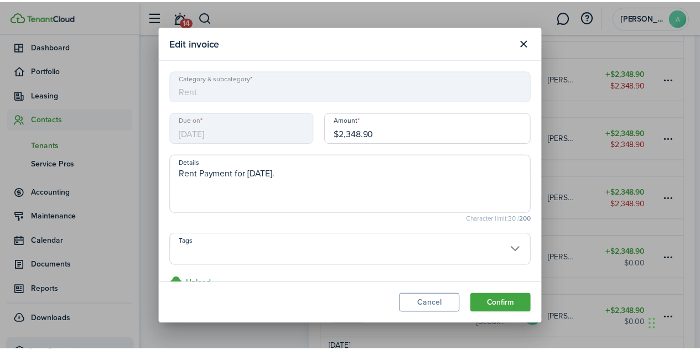
scroll to position [22, 0]
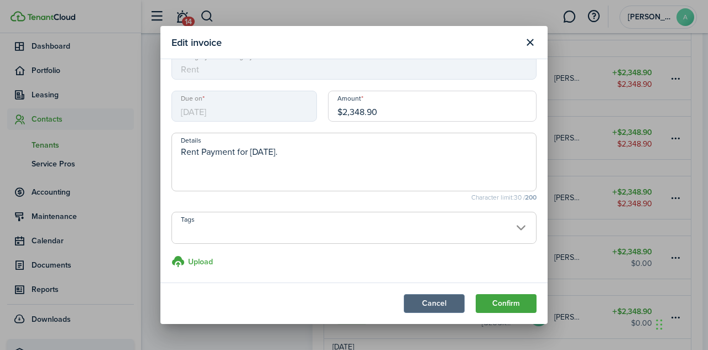
click at [436, 301] on button "Cancel" at bounding box center [434, 303] width 61 height 19
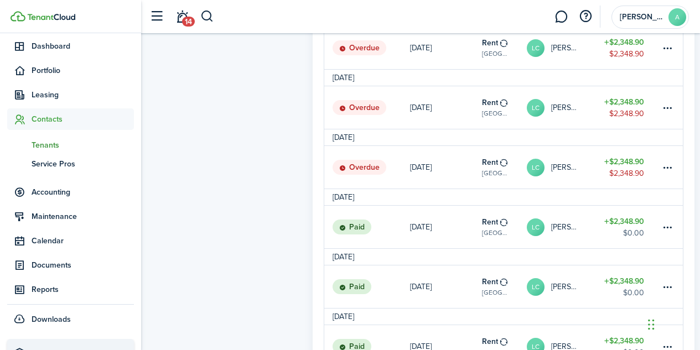
scroll to position [815, 0]
click at [534, 233] on avatar-text "LC" at bounding box center [536, 227] width 18 height 18
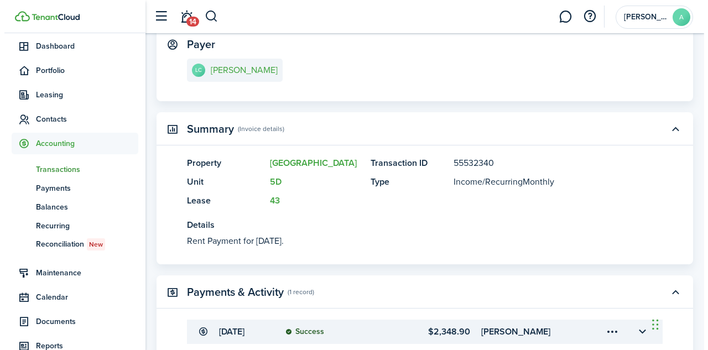
scroll to position [290, 0]
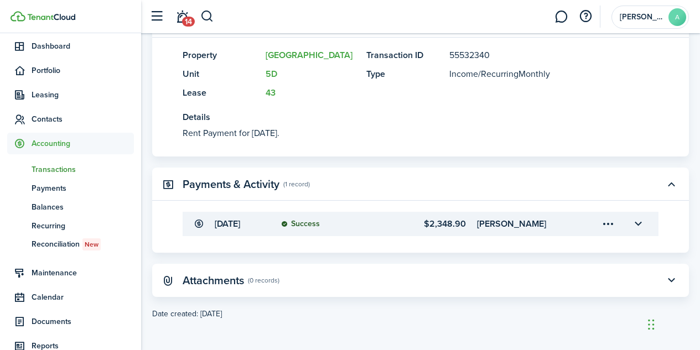
click at [606, 226] on menu-trigger-card "Open menu" at bounding box center [608, 224] width 19 height 19
click at [547, 245] on button "Edit" at bounding box center [569, 248] width 97 height 19
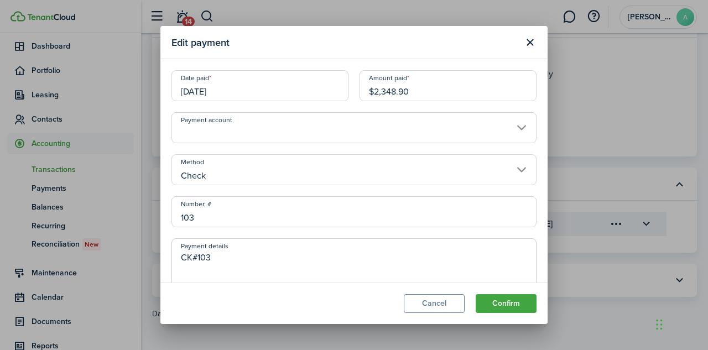
click at [199, 94] on input "08/08/2024" at bounding box center [260, 85] width 177 height 31
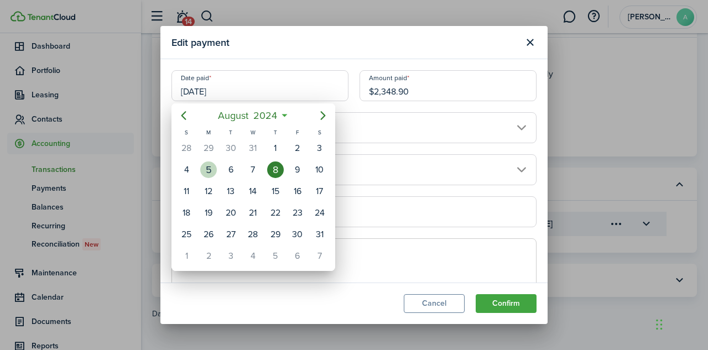
click at [203, 170] on div "5" at bounding box center [208, 170] width 17 height 17
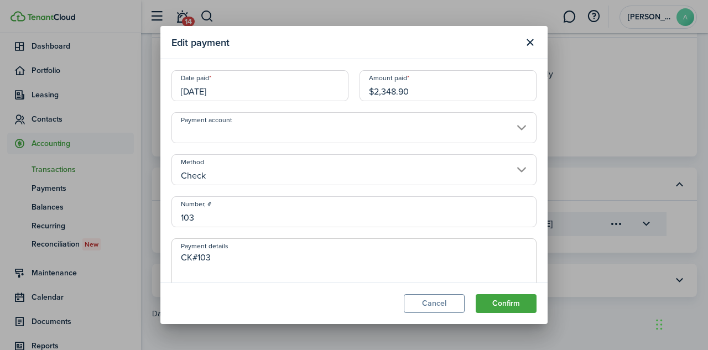
click at [200, 94] on input "08/05/2024" at bounding box center [260, 85] width 177 height 31
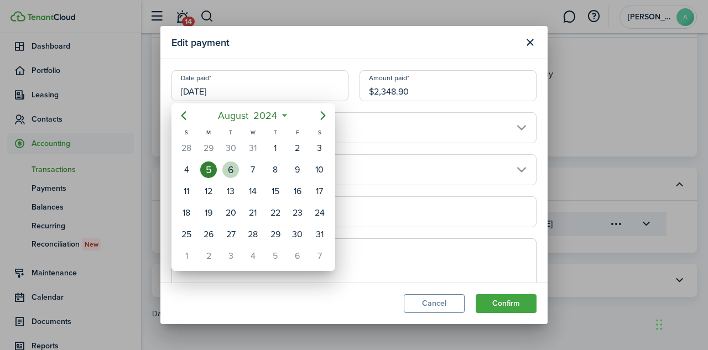
click at [232, 172] on div "6" at bounding box center [230, 170] width 17 height 17
type input "[DATE]"
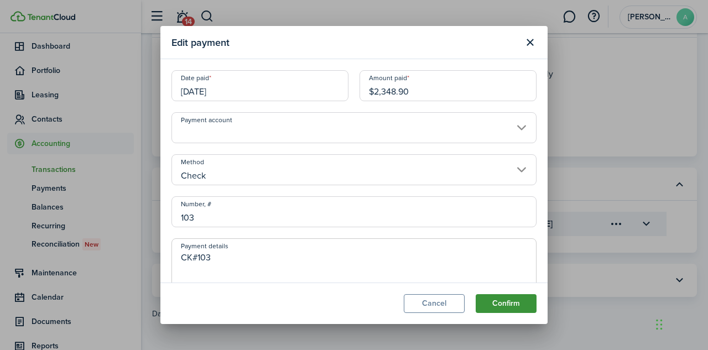
click at [522, 306] on button "Confirm" at bounding box center [506, 303] width 61 height 19
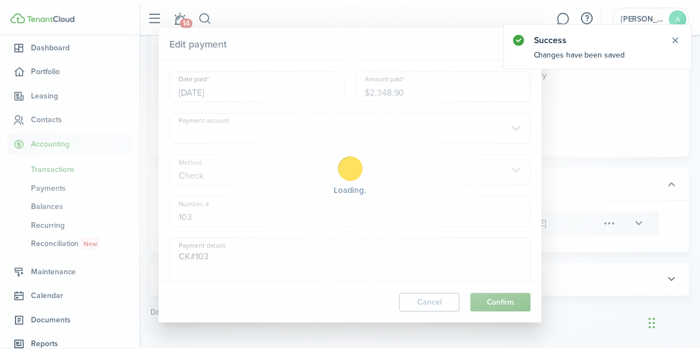
scroll to position [0, 0]
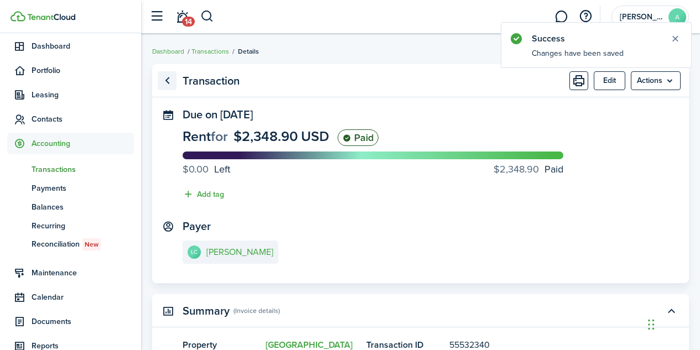
click at [169, 82] on link "Go back" at bounding box center [167, 80] width 19 height 19
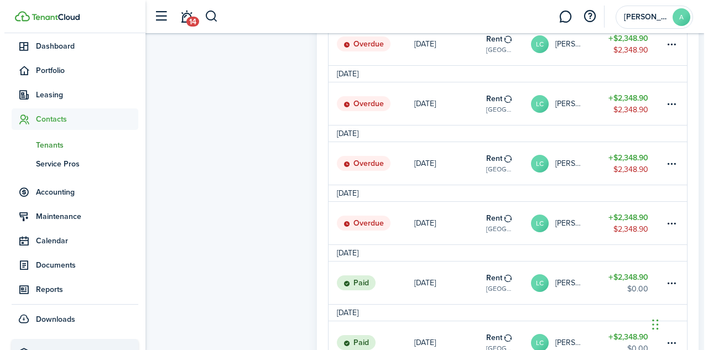
scroll to position [759, 0]
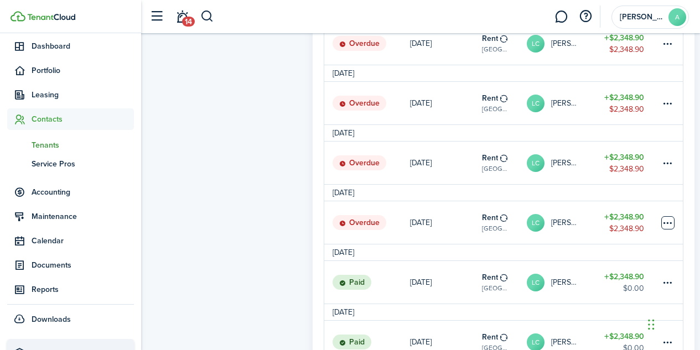
click at [670, 224] on table-menu-btn-icon at bounding box center [667, 222] width 13 height 13
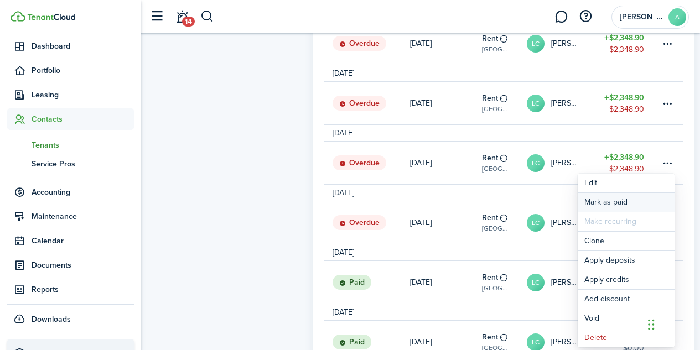
click at [594, 201] on link "Mark as paid" at bounding box center [626, 202] width 97 height 19
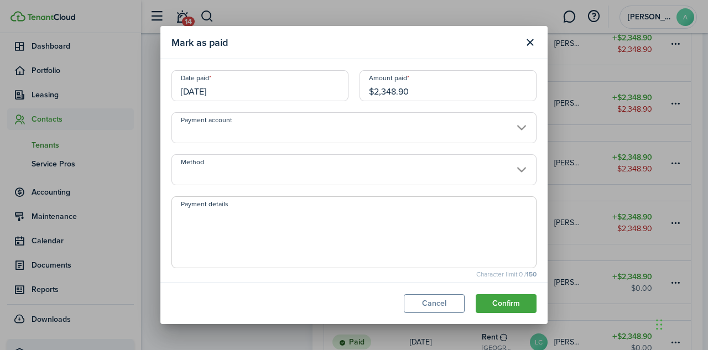
click at [215, 96] on input "08/24/2024" at bounding box center [260, 85] width 177 height 31
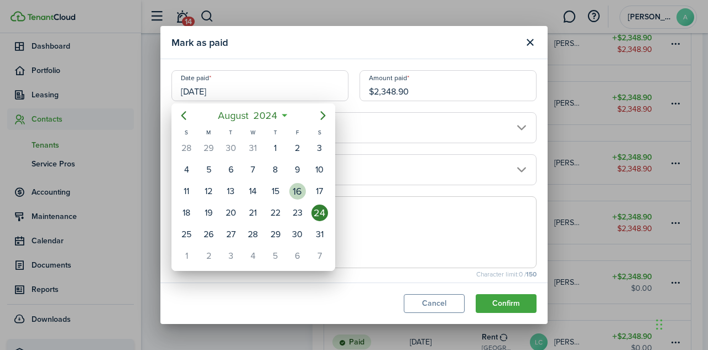
click at [294, 195] on div "16" at bounding box center [297, 191] width 17 height 17
type input "08/16/2024"
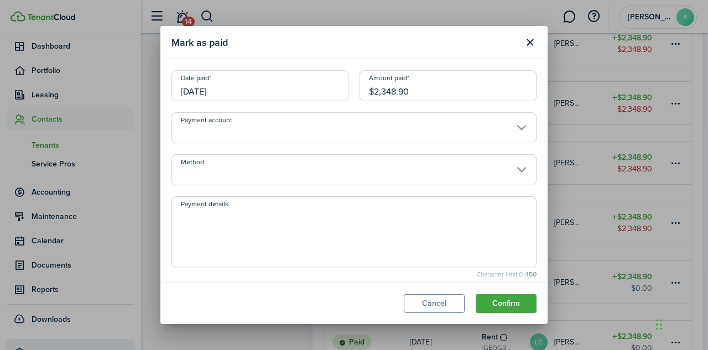
click at [447, 175] on input "Method" at bounding box center [354, 169] width 365 height 31
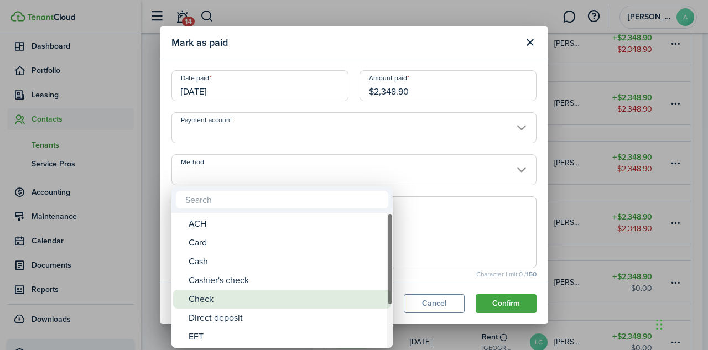
click at [264, 301] on div "Check" at bounding box center [287, 299] width 196 height 19
type input "Check"
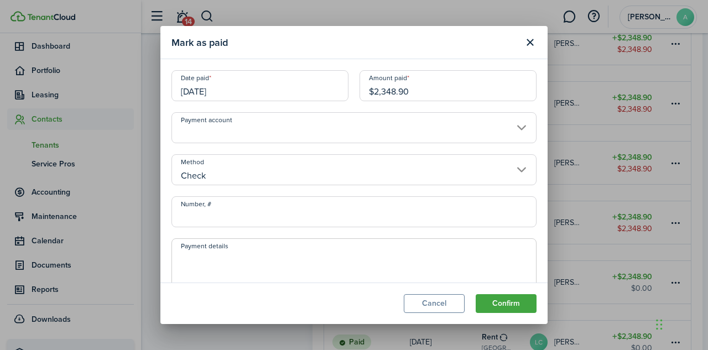
click at [249, 216] on input "Number, #" at bounding box center [354, 211] width 365 height 31
type input "104"
click at [211, 258] on textarea "Payment details" at bounding box center [354, 277] width 364 height 53
type textarea "CK#104"
click at [506, 304] on button "Confirm" at bounding box center [506, 303] width 61 height 19
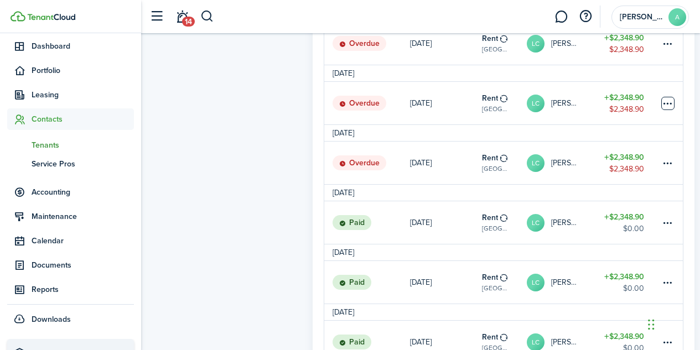
click at [670, 103] on table-menu-btn-icon at bounding box center [667, 103] width 13 height 13
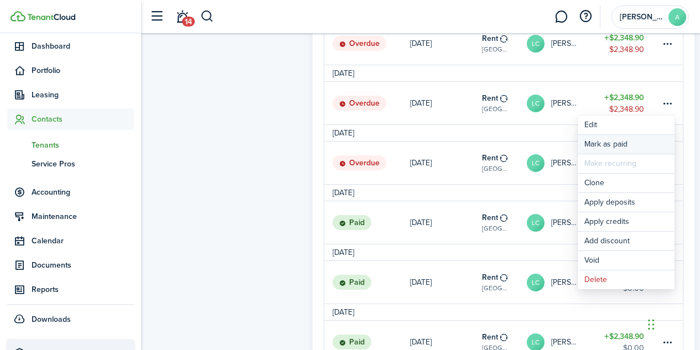
click at [613, 144] on link "Mark as paid" at bounding box center [626, 144] width 97 height 19
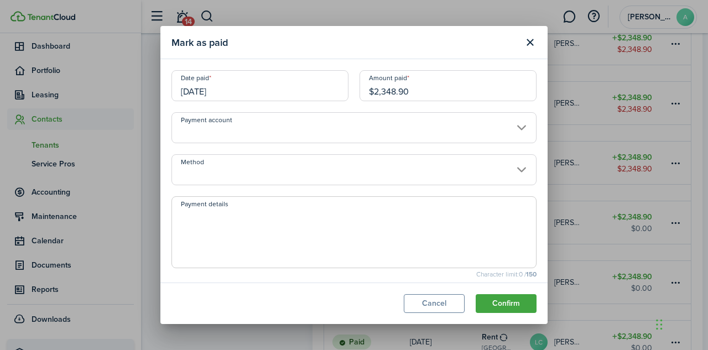
click at [201, 88] on input "10/24/2024" at bounding box center [260, 85] width 177 height 31
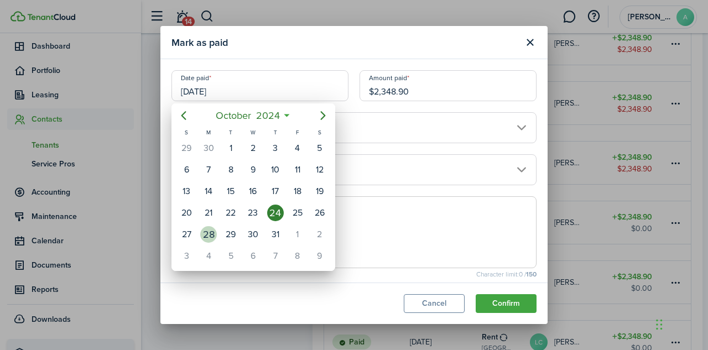
click at [209, 237] on div "28" at bounding box center [208, 234] width 17 height 17
type input "10/28/2024"
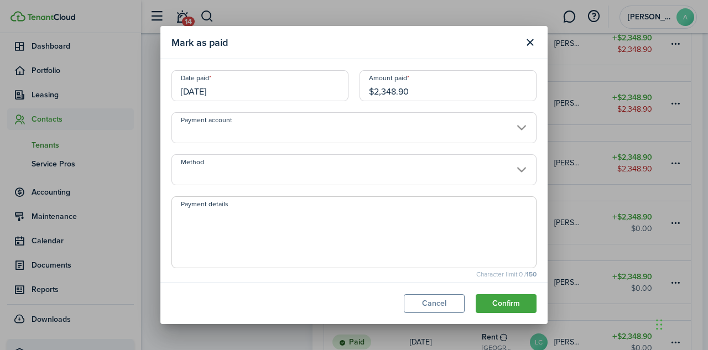
click at [416, 184] on input "Method" at bounding box center [354, 169] width 365 height 31
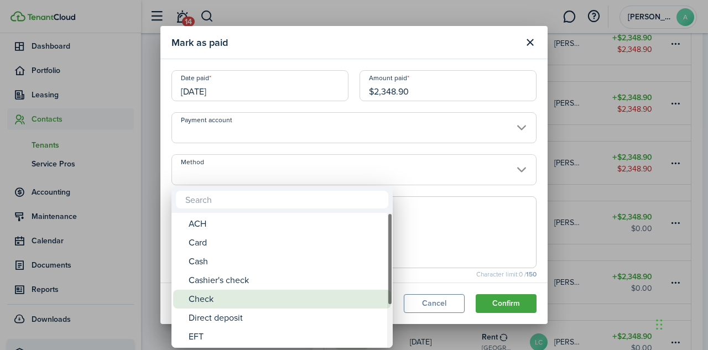
click at [340, 298] on div "Check" at bounding box center [287, 299] width 196 height 19
type input "Check"
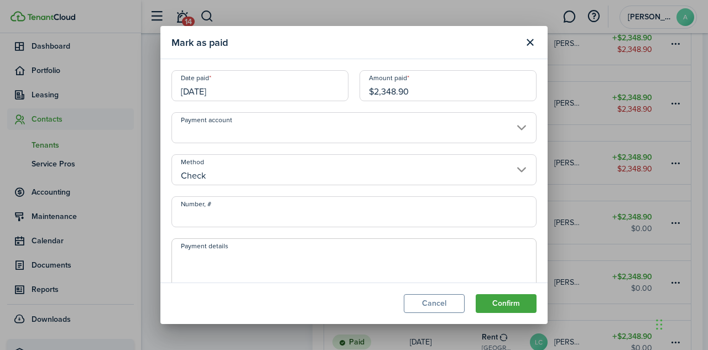
click at [287, 224] on input "Number, #" at bounding box center [354, 211] width 365 height 31
type input "107"
click at [189, 260] on textarea "Payment details" at bounding box center [354, 277] width 364 height 53
type textarea "CK#107"
click at [505, 310] on button "Confirm" at bounding box center [506, 303] width 61 height 19
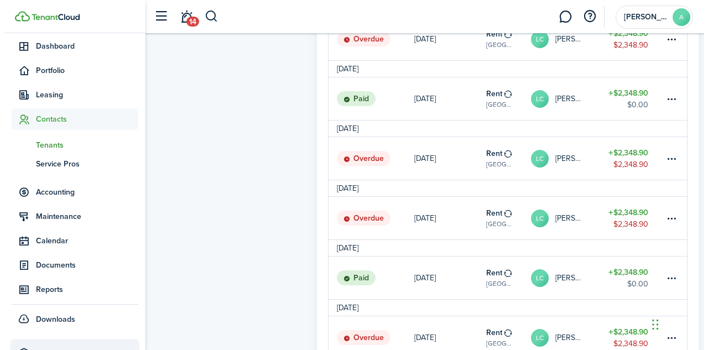
scroll to position [586, 0]
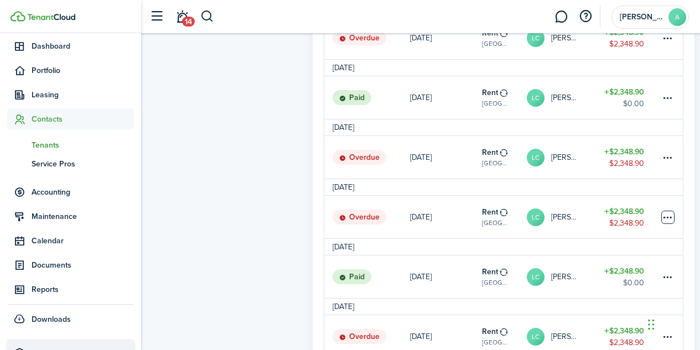
click at [668, 218] on table-menu-btn-icon at bounding box center [667, 217] width 13 height 13
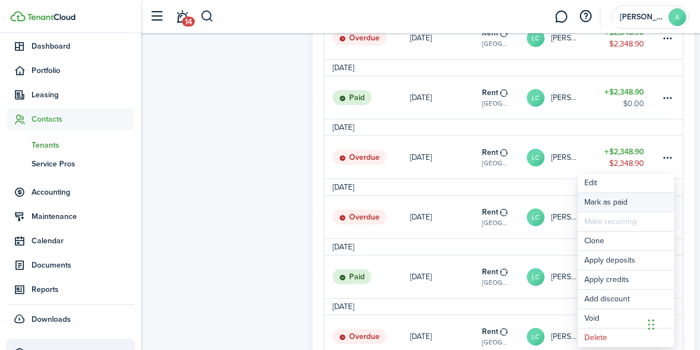
click at [614, 203] on link "Mark as paid" at bounding box center [626, 202] width 97 height 19
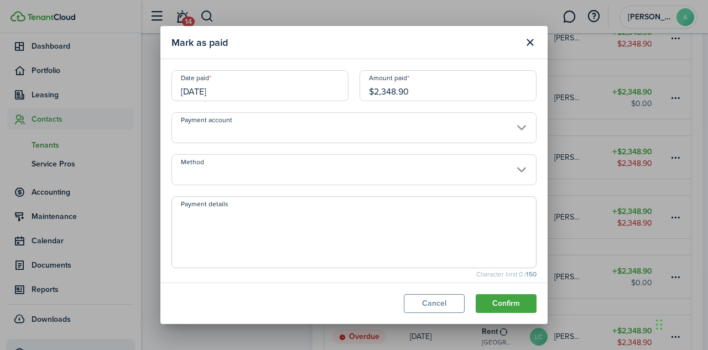
click at [213, 89] on input "11/24/2024" at bounding box center [260, 85] width 177 height 31
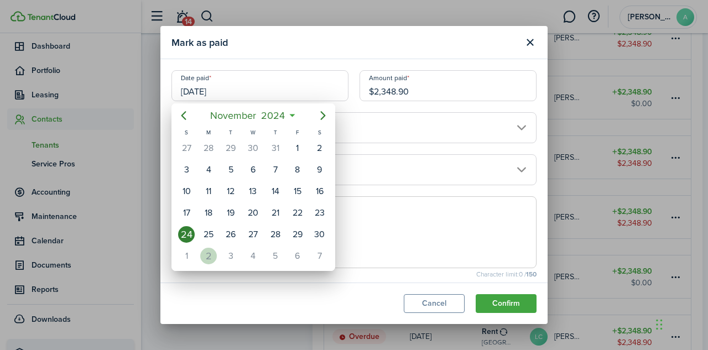
click at [208, 259] on div "2" at bounding box center [208, 256] width 17 height 17
type input "12/02/2024"
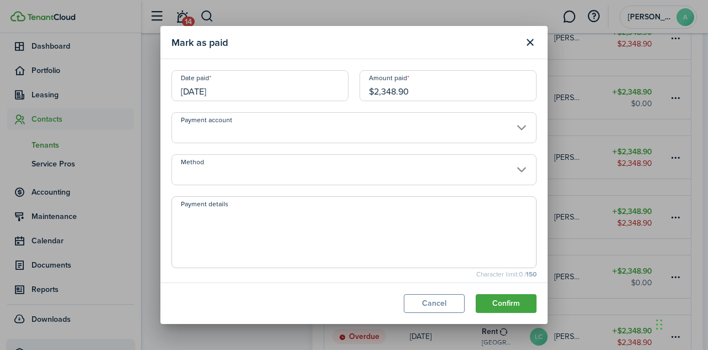
click at [262, 173] on input "Method" at bounding box center [354, 169] width 365 height 31
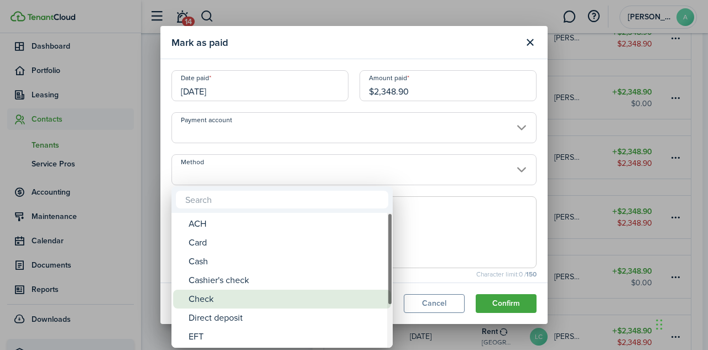
click at [218, 305] on div "Check" at bounding box center [287, 299] width 196 height 19
type input "Check"
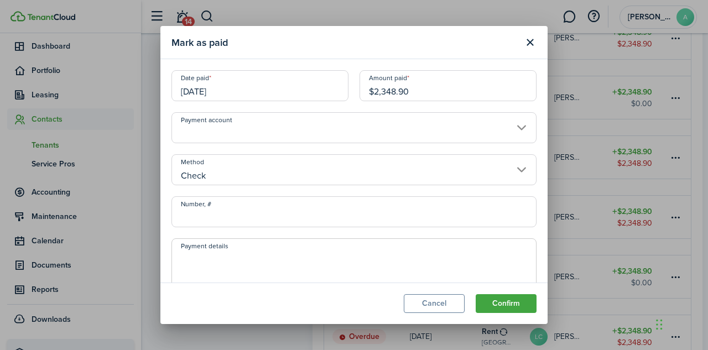
click at [226, 222] on input "Number, #" at bounding box center [354, 211] width 365 height 31
type input "108"
click at [246, 272] on textarea "Payment details" at bounding box center [354, 277] width 364 height 53
type textarea "CK#108"
click at [513, 306] on button "Confirm" at bounding box center [506, 303] width 61 height 19
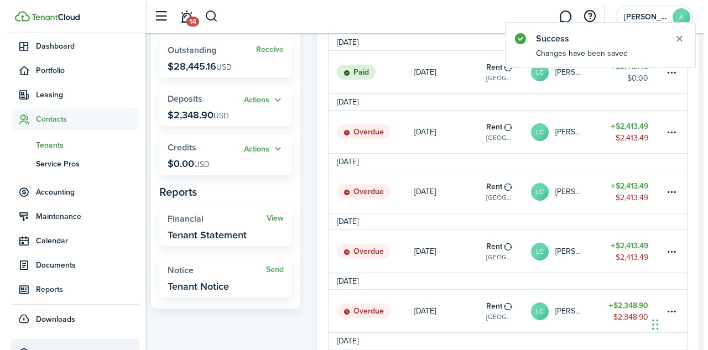
scroll to position [586, 0]
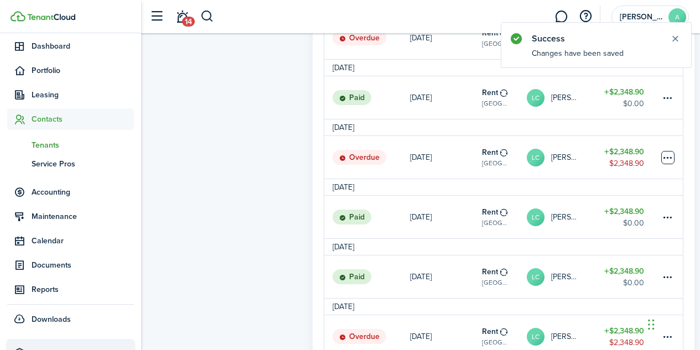
click at [666, 159] on table-menu-btn-icon at bounding box center [667, 157] width 13 height 13
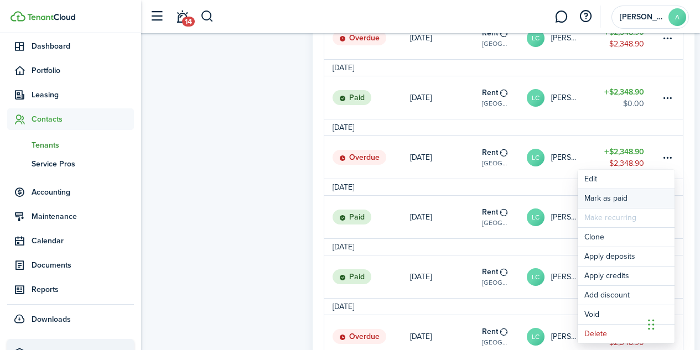
click at [619, 201] on link "Mark as paid" at bounding box center [626, 198] width 97 height 19
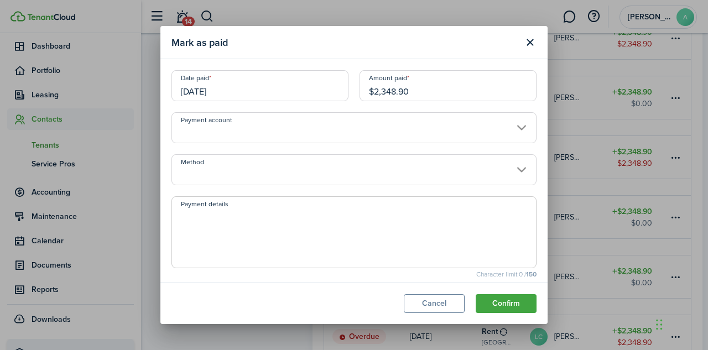
click at [211, 92] on input "12/24/2024" at bounding box center [260, 85] width 177 height 31
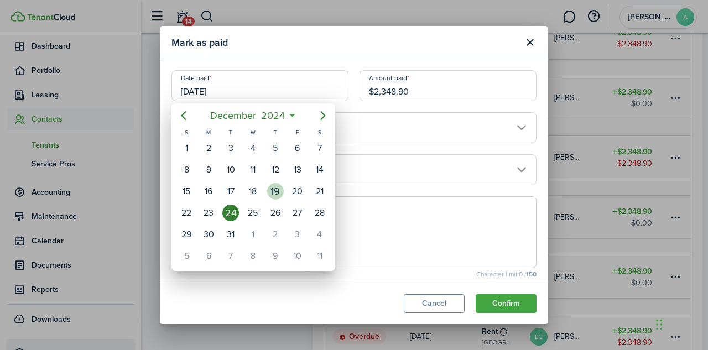
click at [275, 195] on div "19" at bounding box center [275, 191] width 17 height 17
type input "12/19/2024"
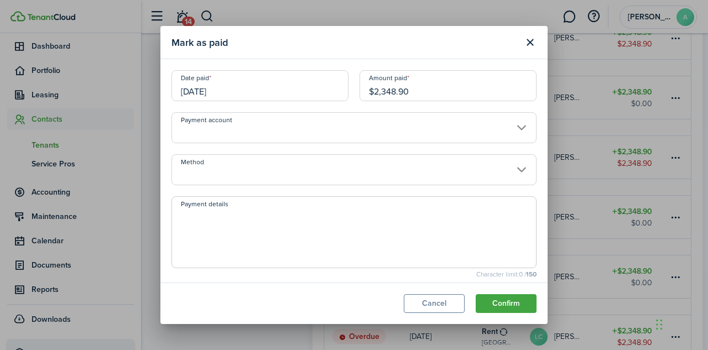
click at [284, 166] on input "Method" at bounding box center [354, 169] width 365 height 31
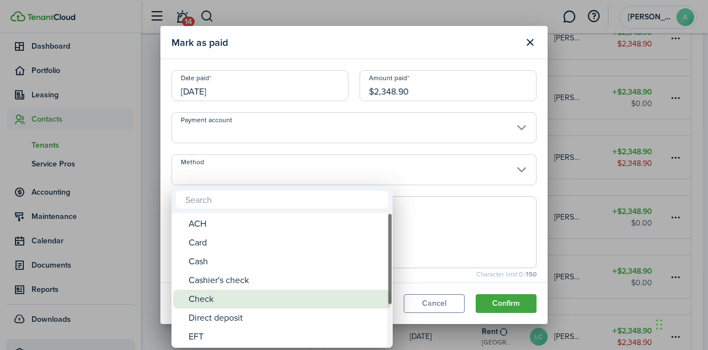
click at [240, 299] on div "Check" at bounding box center [287, 299] width 196 height 19
type input "Check"
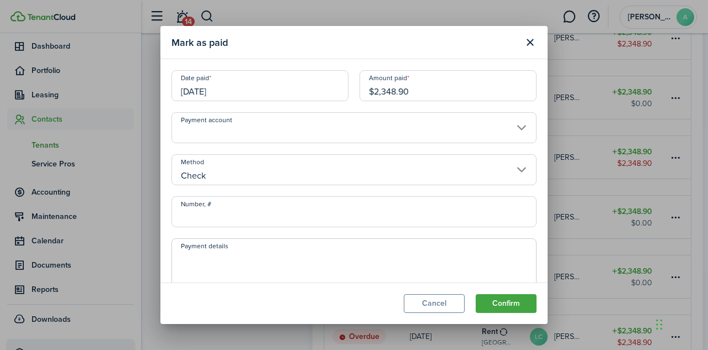
click at [239, 221] on input "Number, #" at bounding box center [354, 211] width 365 height 31
type input "109"
click at [200, 264] on textarea "Payment details" at bounding box center [354, 277] width 364 height 53
type textarea "CK#109"
click at [522, 303] on button "Confirm" at bounding box center [506, 303] width 61 height 19
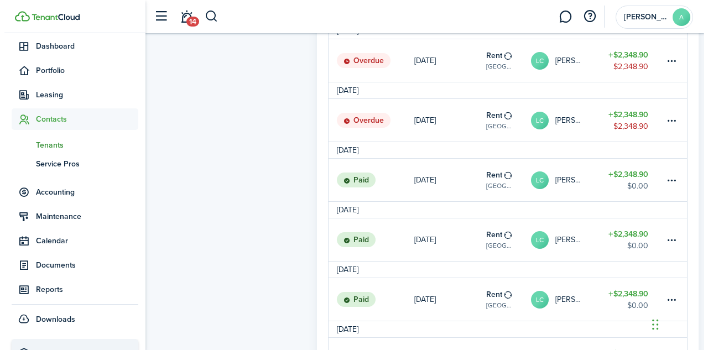
scroll to position [501, 0]
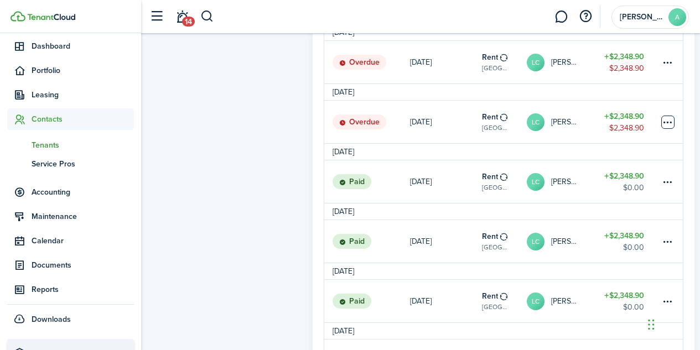
click at [669, 124] on table-menu-btn-icon at bounding box center [667, 122] width 13 height 13
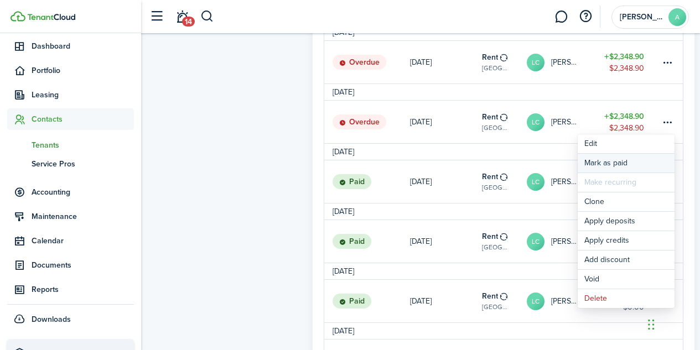
click at [636, 163] on link "Mark as paid" at bounding box center [626, 163] width 97 height 19
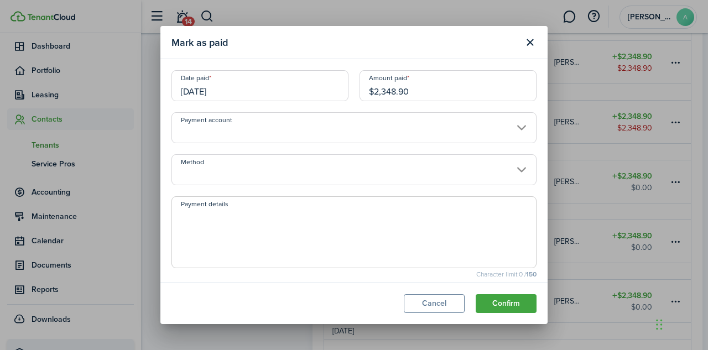
click at [212, 91] on input "02/24/2025" at bounding box center [260, 85] width 177 height 31
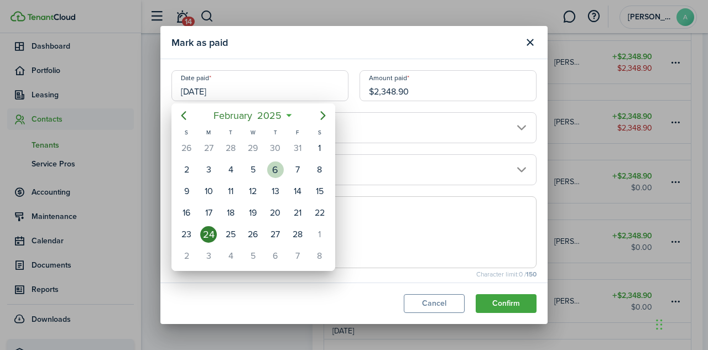
click at [278, 172] on div "6" at bounding box center [275, 170] width 17 height 17
type input "02/06/2025"
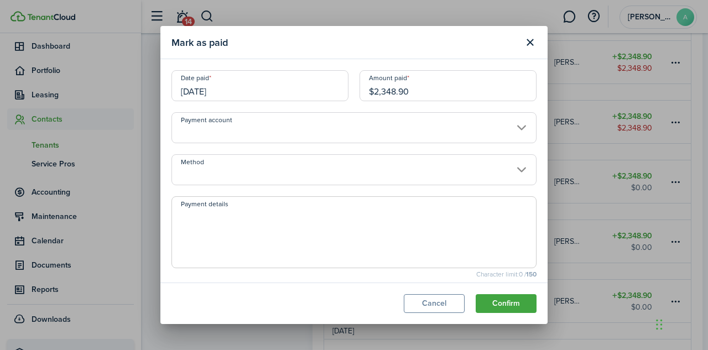
click at [328, 163] on input "Method" at bounding box center [354, 169] width 365 height 31
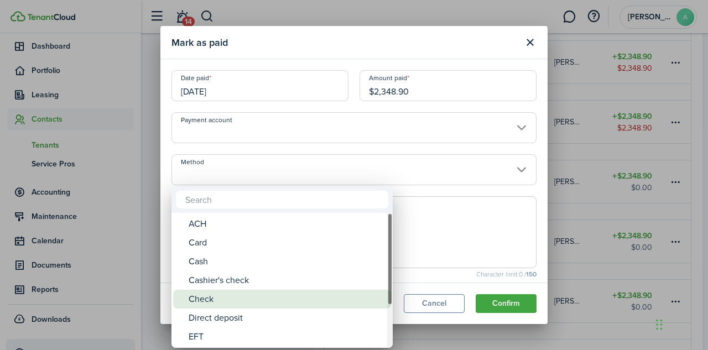
click at [240, 304] on div "Check" at bounding box center [287, 299] width 196 height 19
type input "Check"
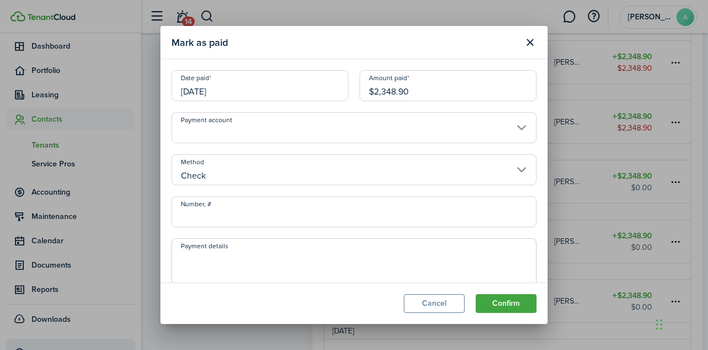
click at [241, 220] on input "Number, #" at bounding box center [354, 211] width 365 height 31
type input "111"
click at [219, 270] on textarea "Payment details" at bounding box center [354, 277] width 364 height 53
type textarea "CK#111"
click at [494, 300] on button "Confirm" at bounding box center [506, 303] width 61 height 19
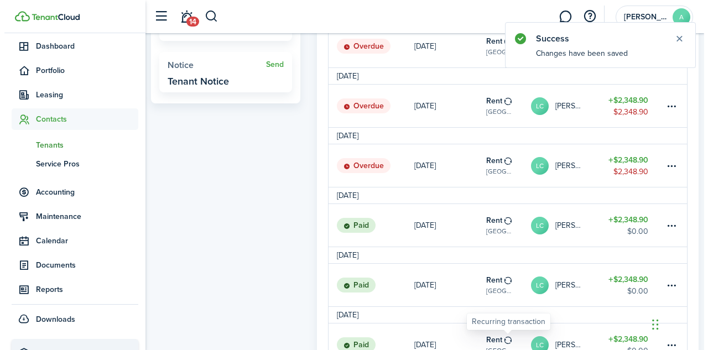
scroll to position [397, 0]
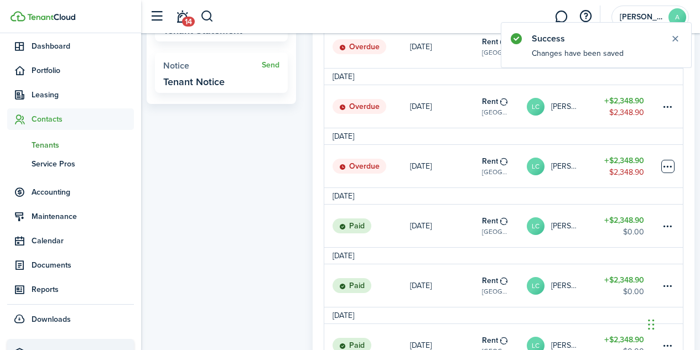
click at [669, 165] on table-menu-btn-icon at bounding box center [667, 166] width 13 height 13
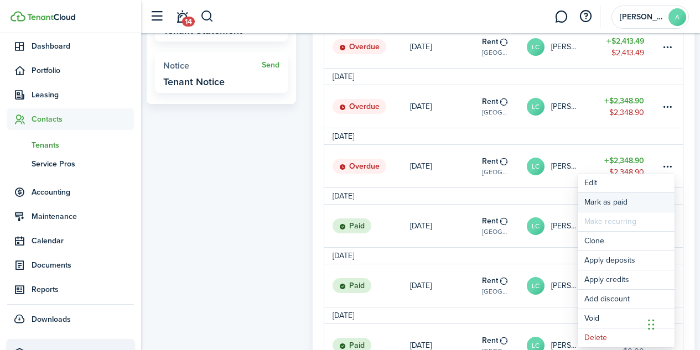
click at [627, 197] on link "Mark as paid" at bounding box center [626, 202] width 97 height 19
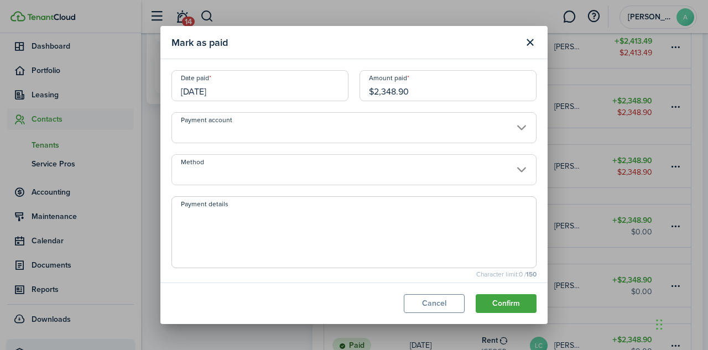
click at [213, 91] on input "03/24/2025" at bounding box center [260, 85] width 177 height 31
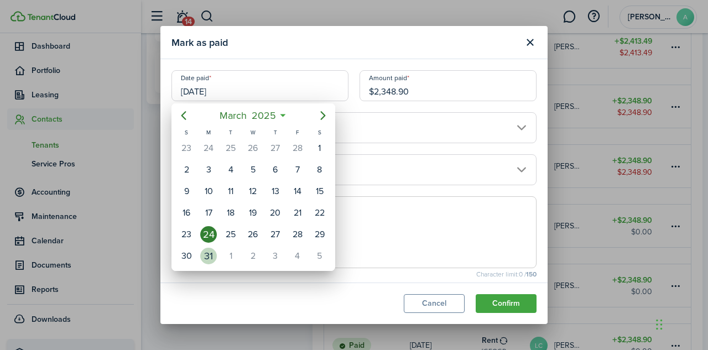
click at [210, 261] on div "31" at bounding box center [208, 256] width 17 height 17
type input "03/31/2025"
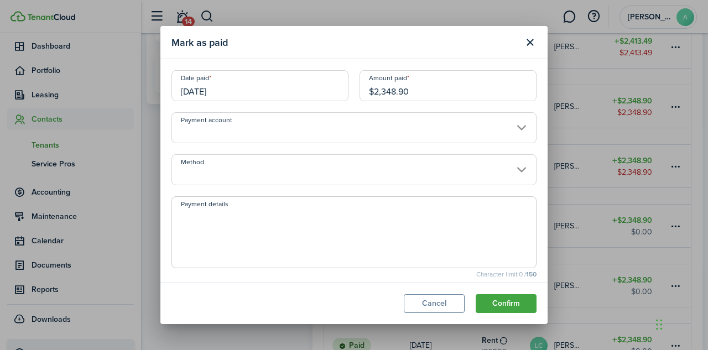
click at [262, 169] on input "Method" at bounding box center [354, 169] width 365 height 31
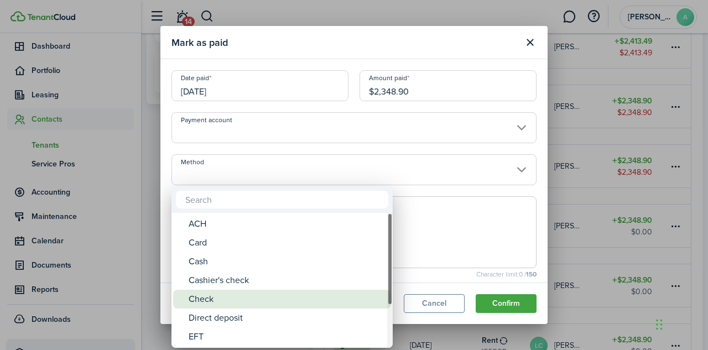
click at [219, 297] on div "Check" at bounding box center [287, 299] width 196 height 19
type input "Check"
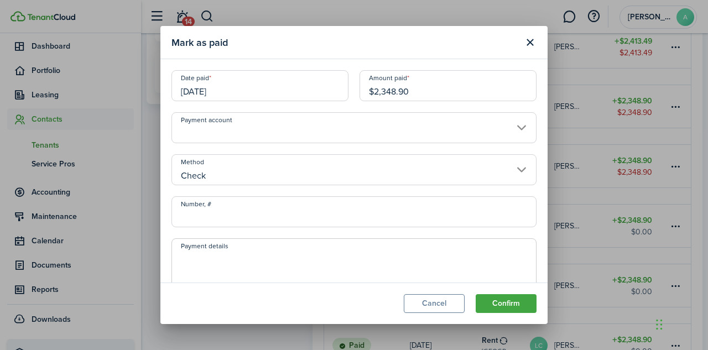
click at [224, 220] on input "Number, #" at bounding box center [354, 211] width 365 height 31
type input "112"
click at [230, 258] on textarea "Payment details" at bounding box center [354, 277] width 364 height 53
type textarea "CK112"
click at [501, 300] on button "Confirm" at bounding box center [506, 303] width 61 height 19
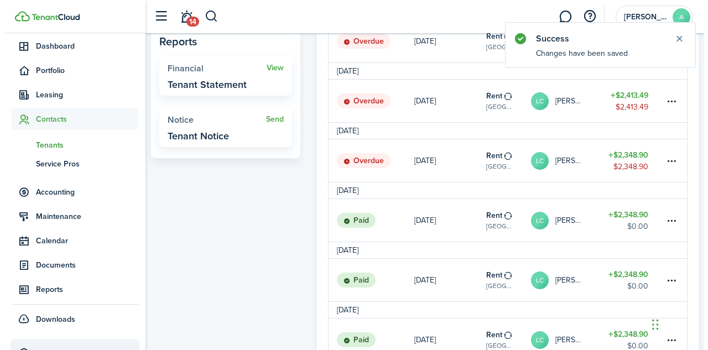
scroll to position [343, 0]
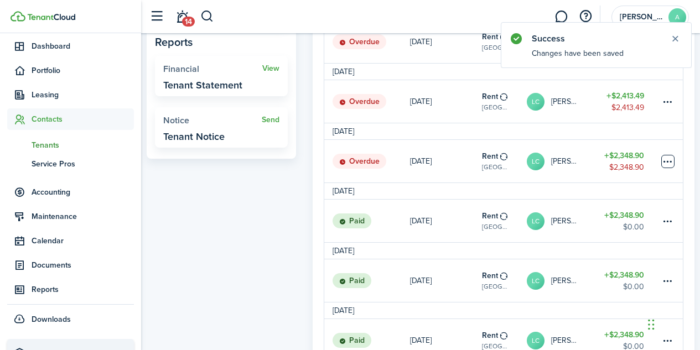
click at [669, 160] on table-menu-btn-icon at bounding box center [667, 161] width 13 height 13
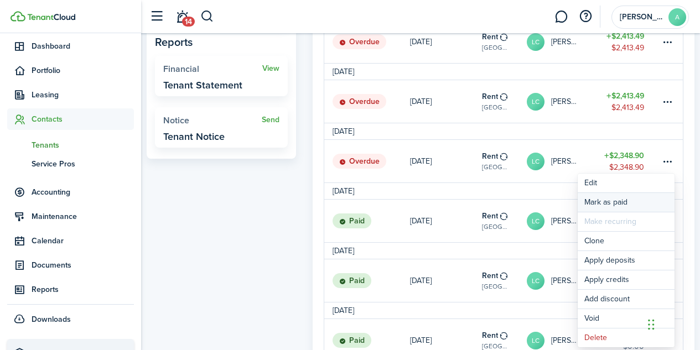
click at [608, 205] on link "Mark as paid" at bounding box center [626, 202] width 97 height 19
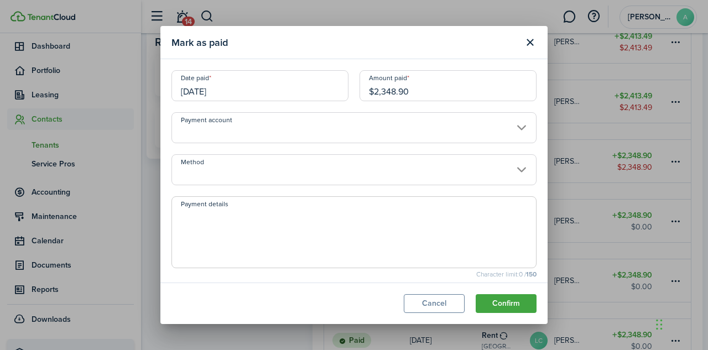
click at [214, 86] on input "04/24/2025" at bounding box center [260, 85] width 177 height 31
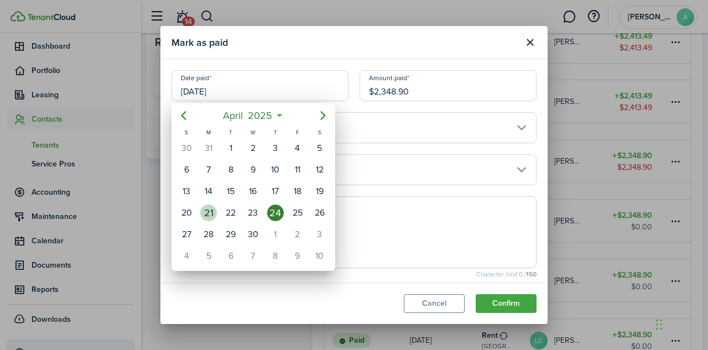
click at [210, 219] on div "21" at bounding box center [208, 213] width 17 height 17
type input "04/21/2025"
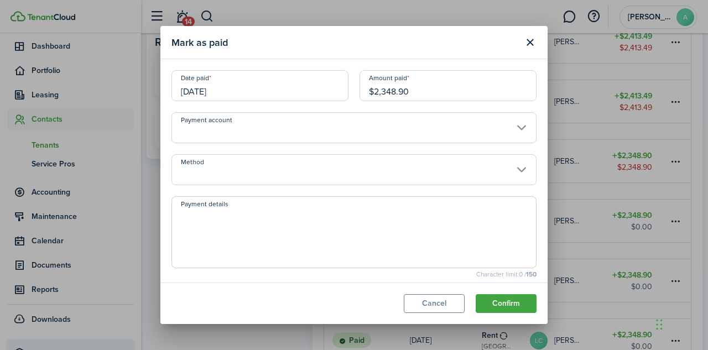
click at [255, 177] on input "Method" at bounding box center [354, 169] width 365 height 31
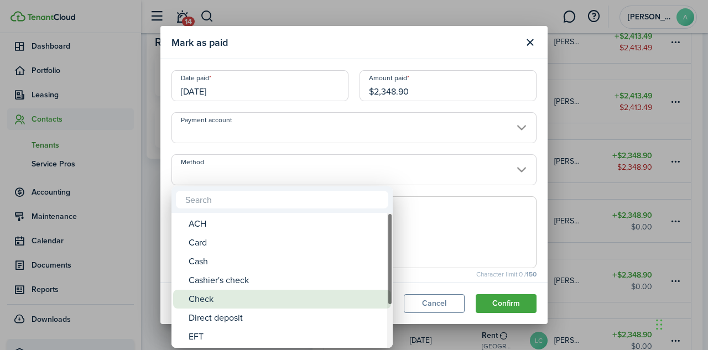
click at [222, 301] on div "Check" at bounding box center [287, 299] width 196 height 19
type input "Check"
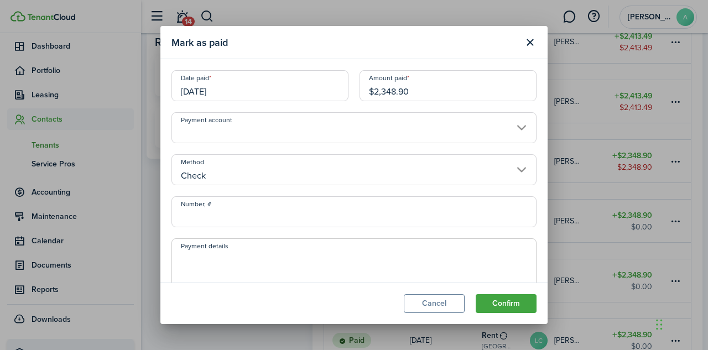
click at [236, 225] on input "Number, #" at bounding box center [354, 211] width 365 height 31
type input "113"
click at [211, 258] on textarea "Payment details" at bounding box center [354, 277] width 364 height 53
type textarea "CK#113"
click at [518, 302] on button "Confirm" at bounding box center [506, 303] width 61 height 19
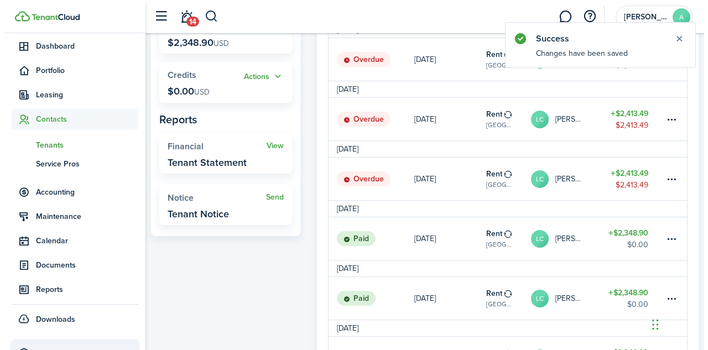
scroll to position [265, 0]
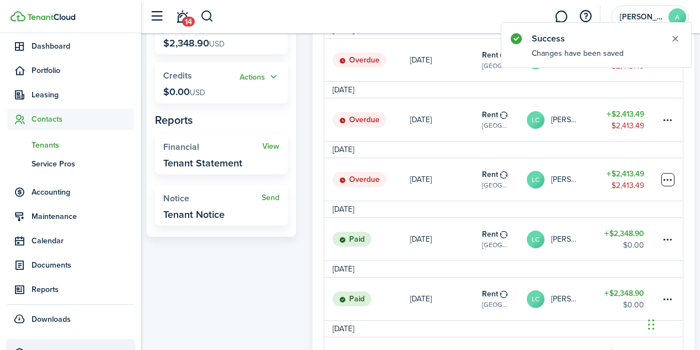
click at [666, 182] on table-menu-btn-icon at bounding box center [667, 179] width 13 height 13
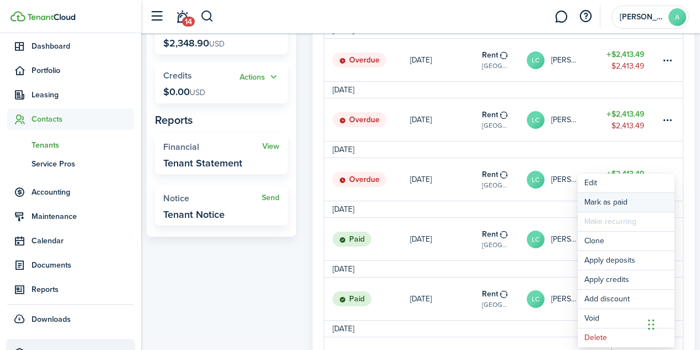
click at [639, 202] on link "Mark as paid" at bounding box center [626, 202] width 97 height 19
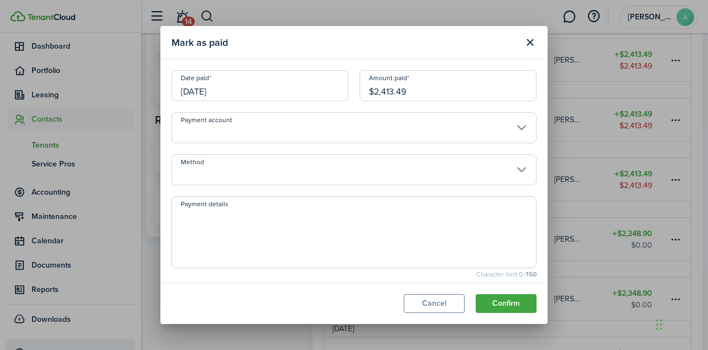
click at [208, 92] on input "05/24/2025" at bounding box center [260, 85] width 177 height 31
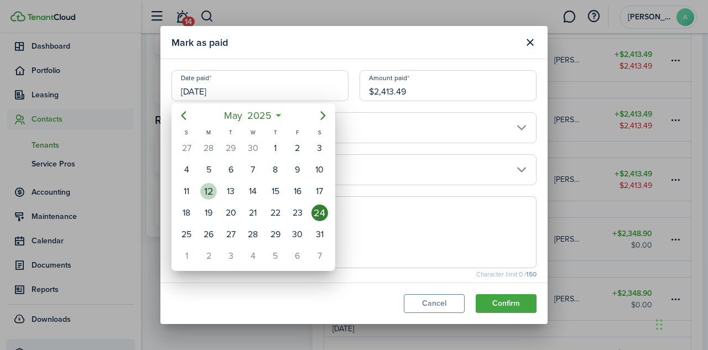
click at [214, 193] on div "12" at bounding box center [208, 191] width 17 height 17
type input "05/12/2025"
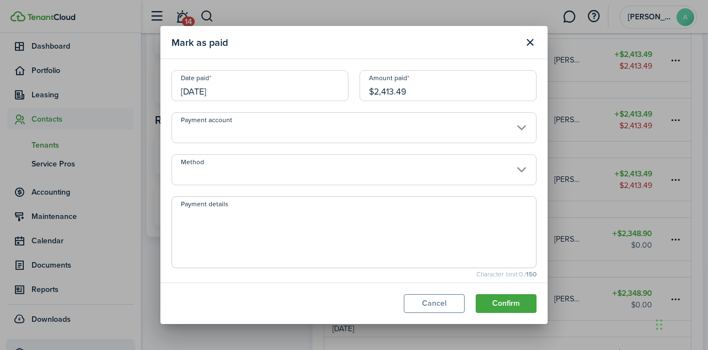
click at [251, 179] on input "Method" at bounding box center [354, 169] width 365 height 31
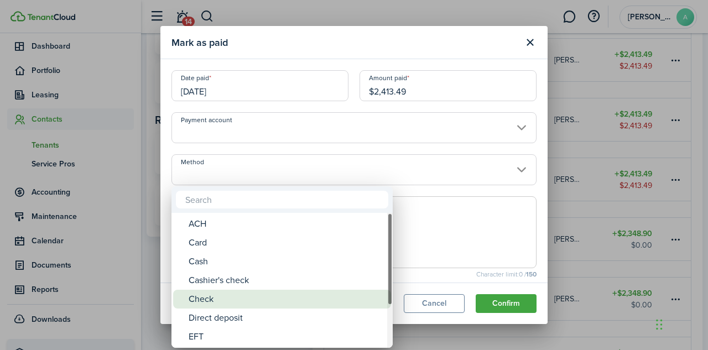
click at [219, 302] on div "Check" at bounding box center [287, 299] width 196 height 19
type input "Check"
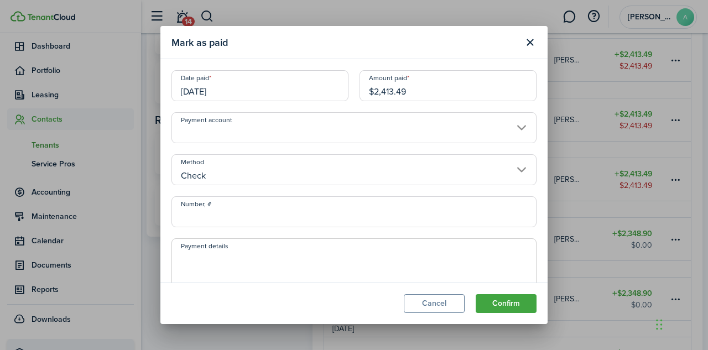
click at [224, 221] on input "Number, #" at bounding box center [354, 211] width 365 height 31
type input "115"
click at [208, 258] on textarea "Payment details" at bounding box center [354, 277] width 364 height 53
click at [193, 258] on textarea "CK115" at bounding box center [354, 277] width 364 height 53
type textarea "CK#115"
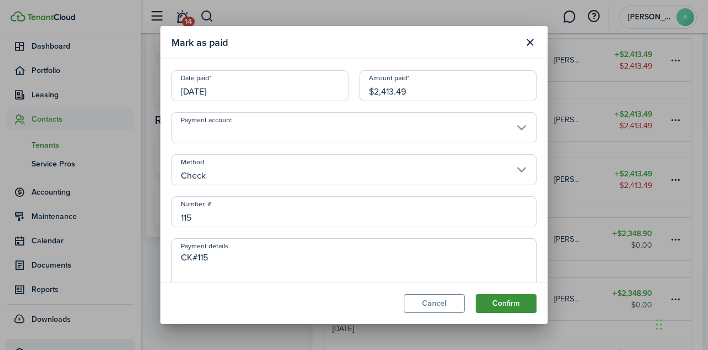
click at [498, 297] on button "Confirm" at bounding box center [506, 303] width 61 height 19
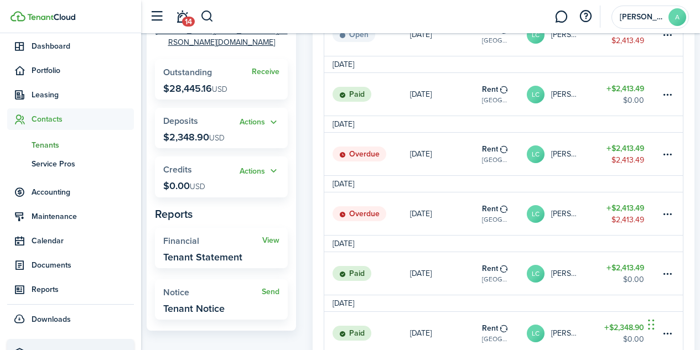
scroll to position [187, 0]
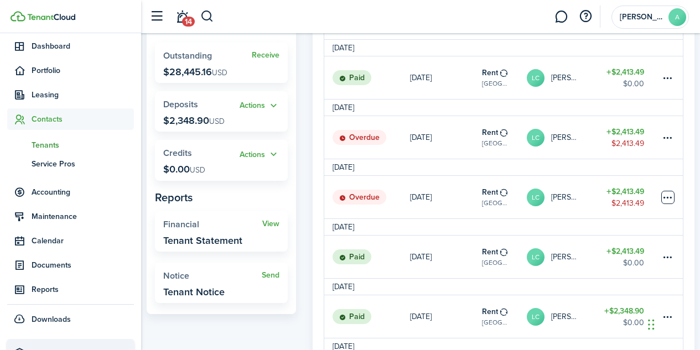
click at [666, 197] on table-menu-btn-icon at bounding box center [667, 197] width 13 height 13
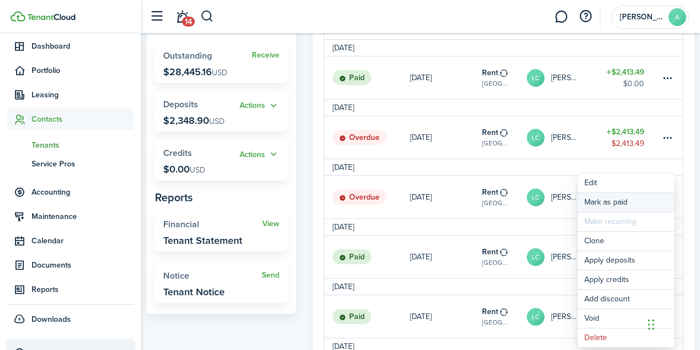
click at [605, 205] on link "Mark as paid" at bounding box center [626, 202] width 97 height 19
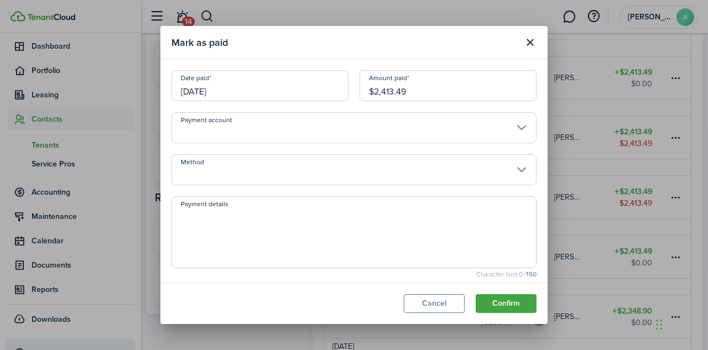
click at [199, 89] on input "06/24/2025" at bounding box center [260, 85] width 177 height 31
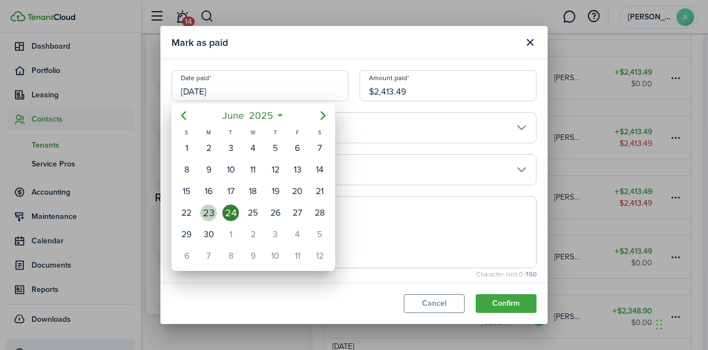
click at [214, 211] on div "23" at bounding box center [208, 213] width 17 height 17
type input "06/23/2025"
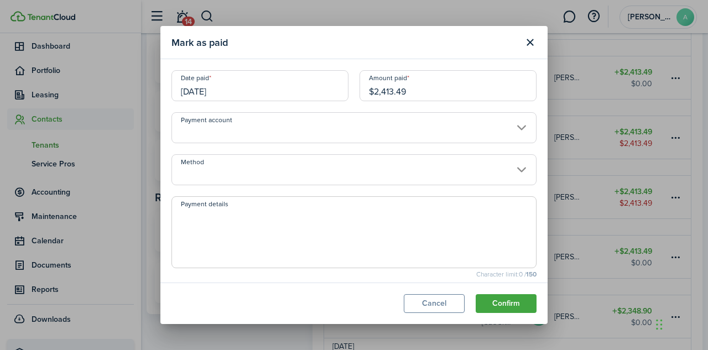
click at [254, 177] on input "Method" at bounding box center [354, 169] width 365 height 31
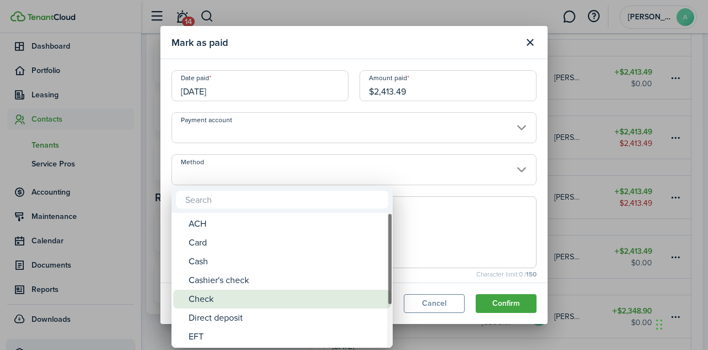
click at [230, 301] on div "Check" at bounding box center [287, 299] width 196 height 19
type input "Check"
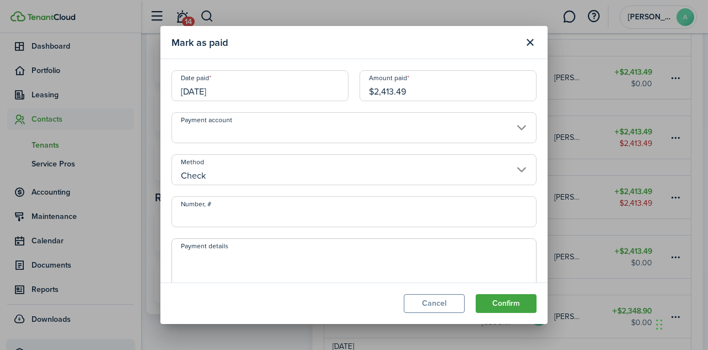
click at [226, 214] on input "Number, #" at bounding box center [354, 211] width 365 height 31
type input "116"
type textarea "CK#116"
click at [514, 301] on button "Confirm" at bounding box center [506, 303] width 61 height 19
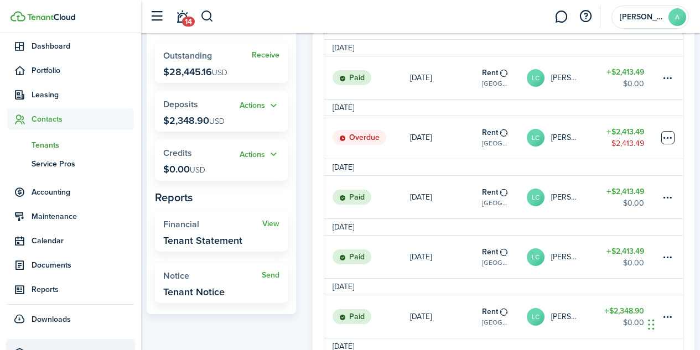
click at [670, 136] on table-menu-btn-icon at bounding box center [667, 137] width 13 height 13
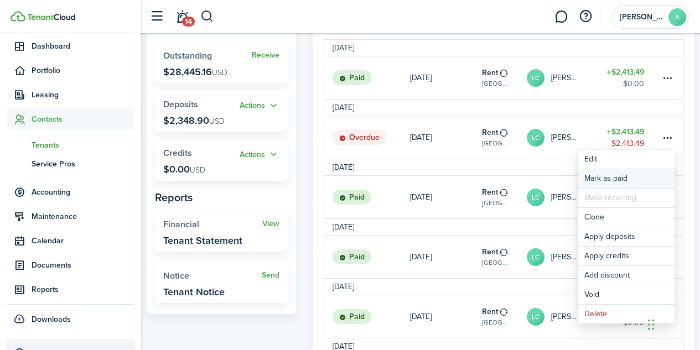
click at [617, 180] on link "Mark as paid" at bounding box center [626, 178] width 97 height 19
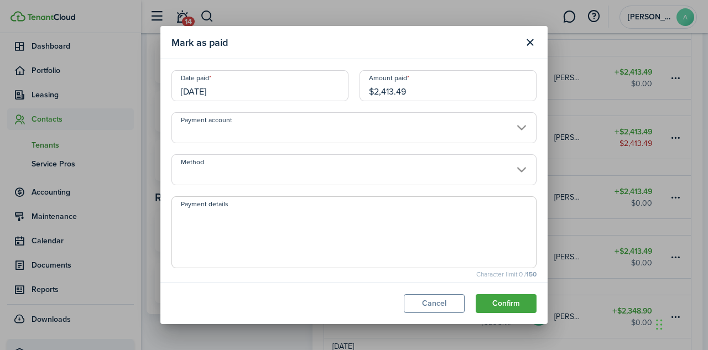
click at [211, 92] on input "07/24/2025" at bounding box center [260, 85] width 177 height 31
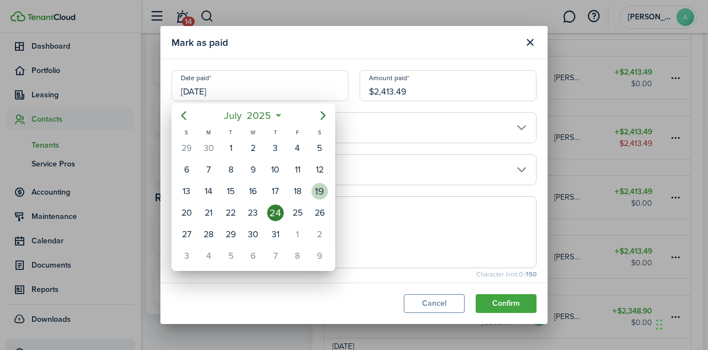
click at [321, 193] on div "19" at bounding box center [320, 191] width 17 height 17
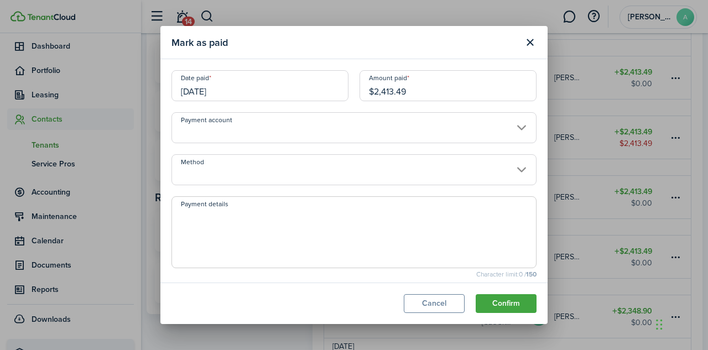
click at [194, 96] on input "07/19/2025" at bounding box center [260, 85] width 177 height 31
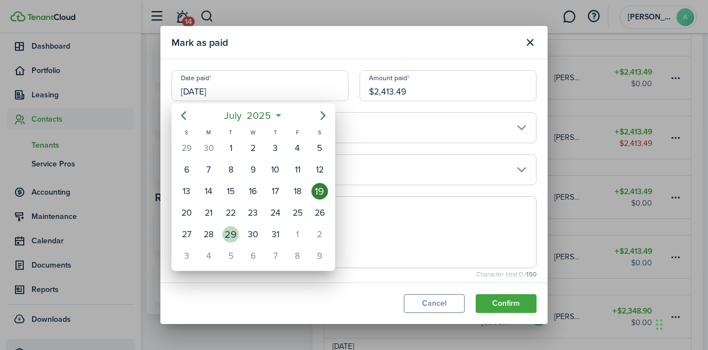
click at [232, 237] on div "29" at bounding box center [230, 234] width 17 height 17
type input "07/29/2025"
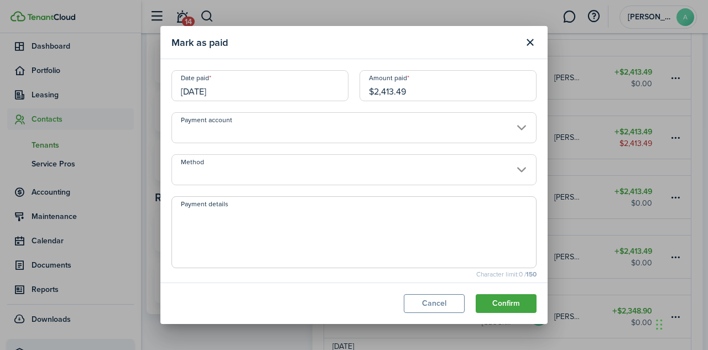
click at [249, 161] on input "Method" at bounding box center [354, 169] width 365 height 31
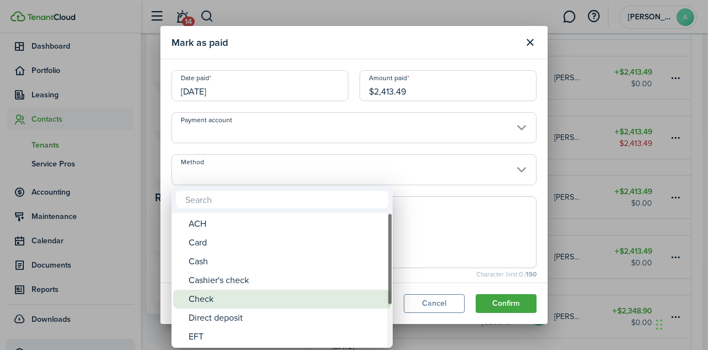
click at [231, 298] on div "Check" at bounding box center [287, 299] width 196 height 19
type input "Check"
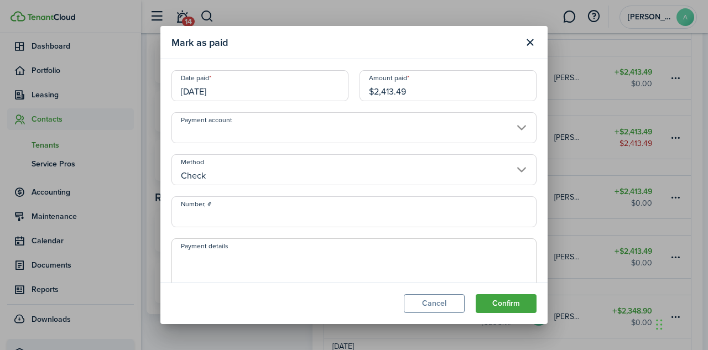
click at [230, 220] on input "Number, #" at bounding box center [354, 211] width 365 height 31
type input "118"
click at [242, 261] on textarea "Payment details" at bounding box center [354, 277] width 364 height 53
type textarea "CK#118"
click at [522, 303] on button "Confirm" at bounding box center [506, 303] width 61 height 19
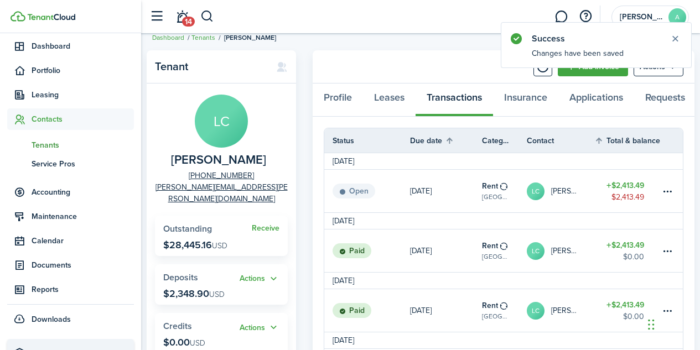
scroll to position [13, 0]
click at [618, 191] on table-amount-title "$2,413.49" at bounding box center [626, 186] width 38 height 12
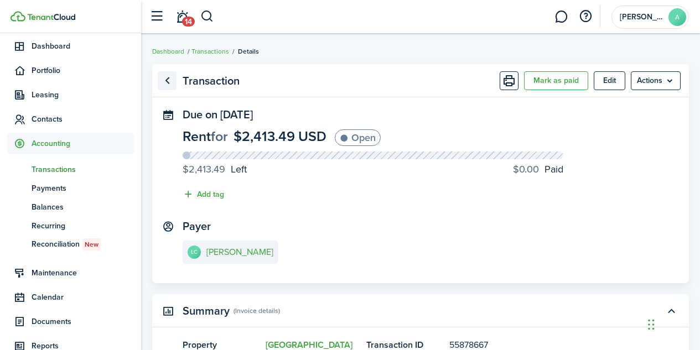
click at [167, 76] on link "Go back" at bounding box center [167, 80] width 19 height 19
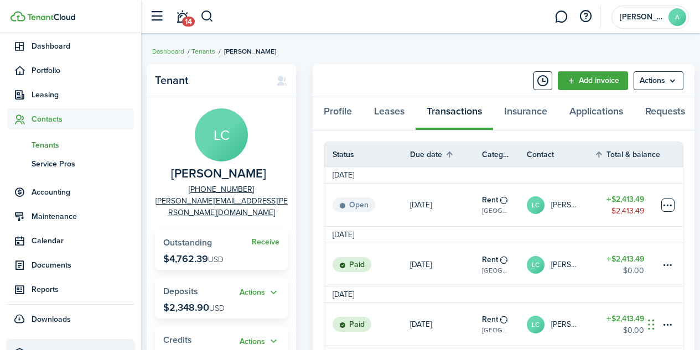
click at [671, 209] on table-menu-btn-icon at bounding box center [667, 205] width 13 height 13
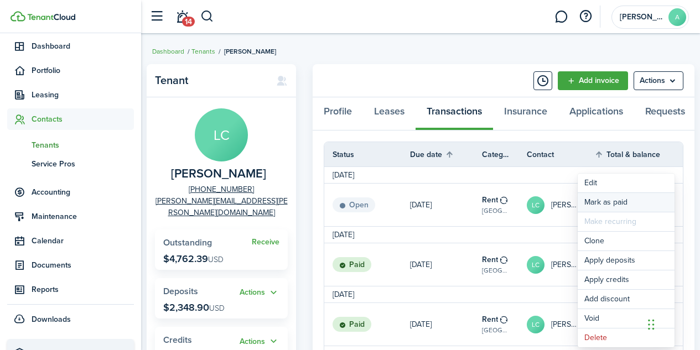
click at [627, 205] on link "Mark as paid" at bounding box center [626, 202] width 97 height 19
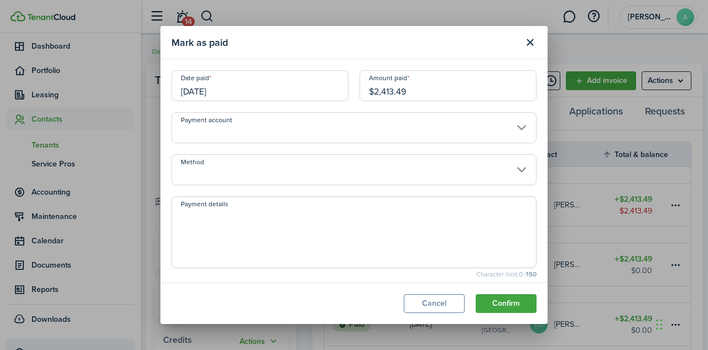
click at [214, 96] on input "09/24/2025" at bounding box center [260, 85] width 177 height 31
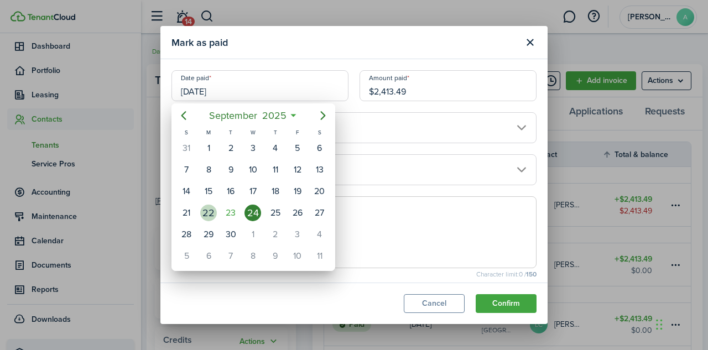
click at [214, 215] on div "22" at bounding box center [208, 213] width 17 height 17
type input "09/22/2025"
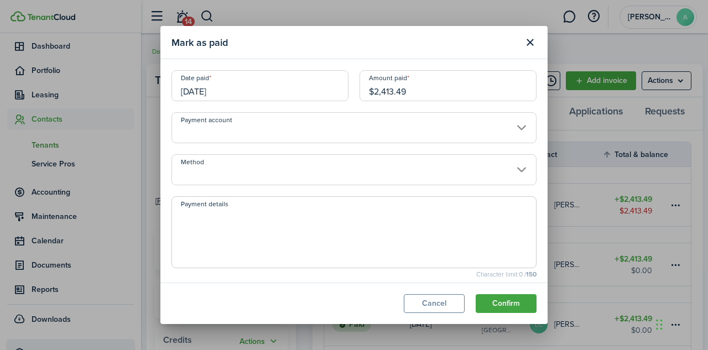
click at [300, 170] on input "Method" at bounding box center [354, 169] width 365 height 31
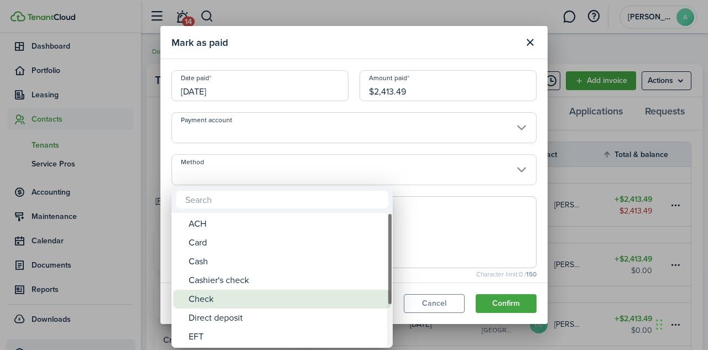
click at [234, 292] on div "Check" at bounding box center [287, 299] width 196 height 19
type input "Check"
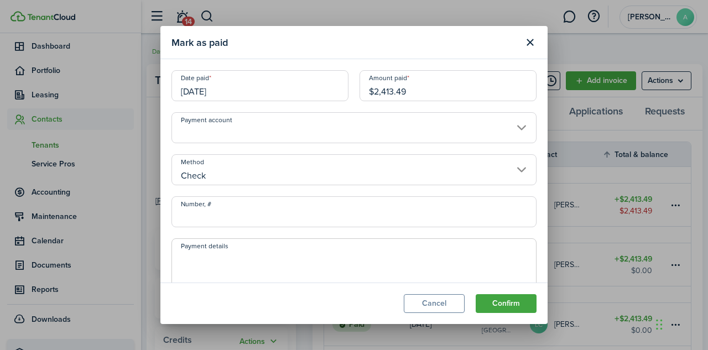
click at [240, 212] on input "Number, #" at bounding box center [354, 211] width 365 height 31
type input "121"
click at [200, 266] on textarea "Payment details" at bounding box center [354, 277] width 364 height 53
type textarea "CK#121"
click at [511, 304] on button "Confirm" at bounding box center [506, 303] width 61 height 19
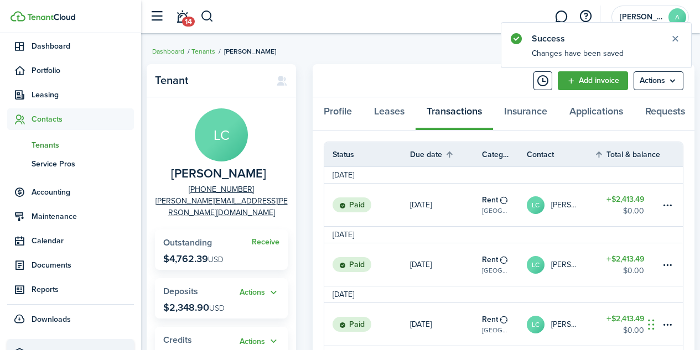
click at [59, 148] on span "Tenants" at bounding box center [83, 145] width 102 height 12
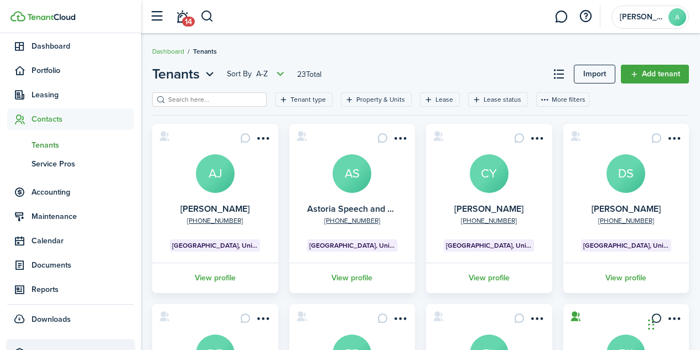
click at [350, 169] on avatar-text "AS" at bounding box center [352, 173] width 39 height 39
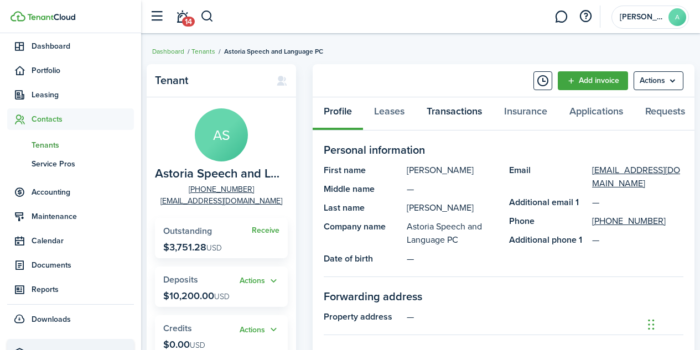
click at [462, 116] on link "Transactions" at bounding box center [454, 113] width 77 height 33
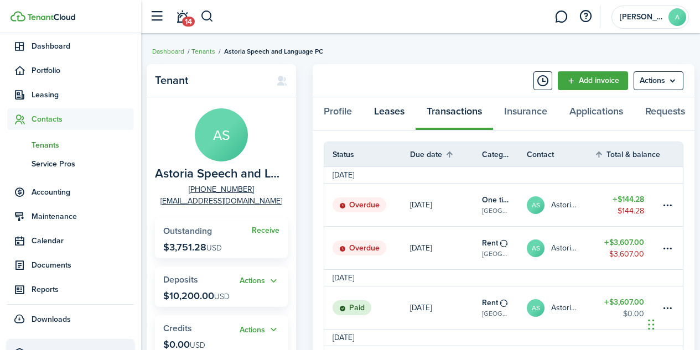
click at [394, 112] on link "Leases" at bounding box center [389, 113] width 53 height 33
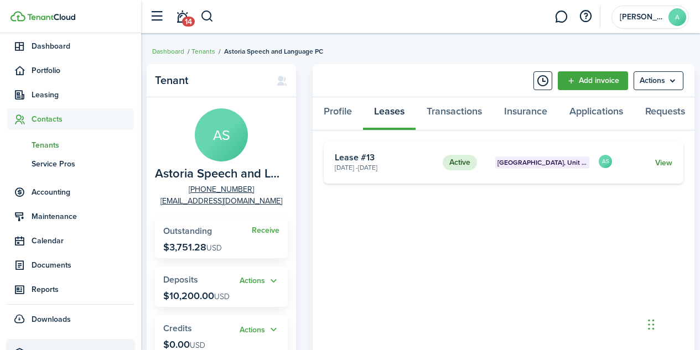
click at [667, 168] on link "View" at bounding box center [663, 163] width 17 height 12
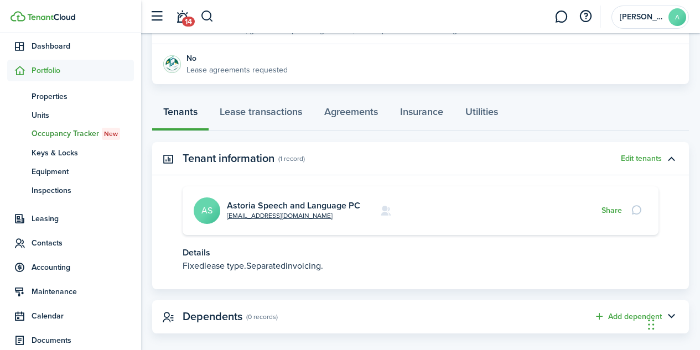
scroll to position [251, 0]
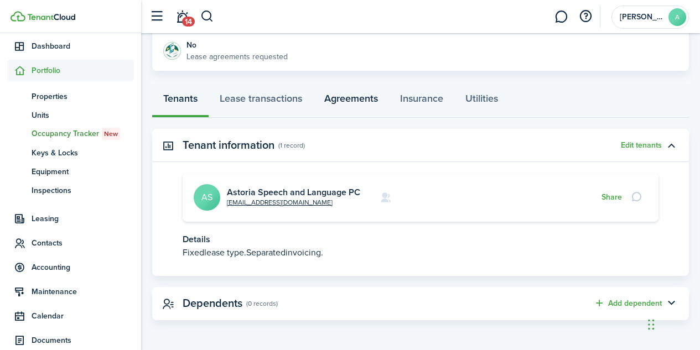
click at [350, 97] on link "Agreements" at bounding box center [351, 101] width 76 height 33
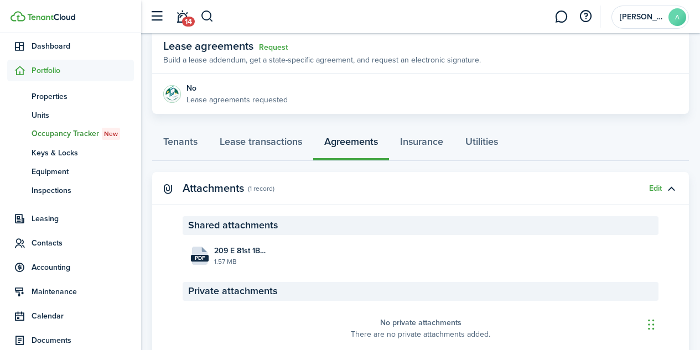
scroll to position [255, 0]
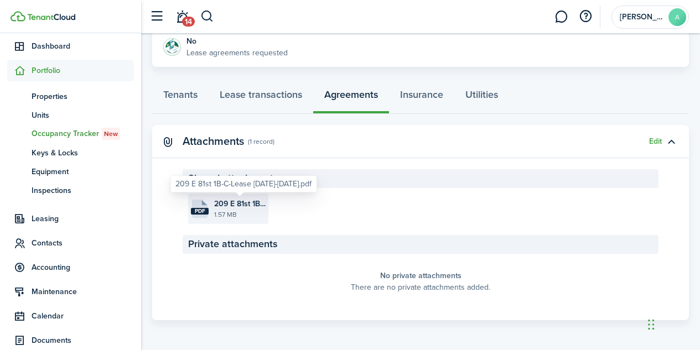
click at [238, 208] on span "209 E 81st 1B-C-Lease 2023-2028.pdf" at bounding box center [239, 204] width 51 height 12
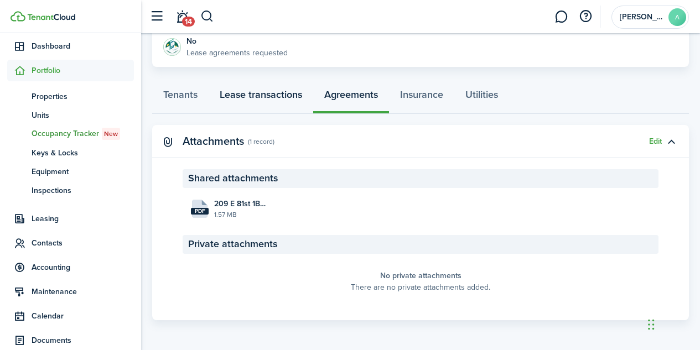
click at [243, 95] on link "Lease transactions" at bounding box center [261, 97] width 105 height 33
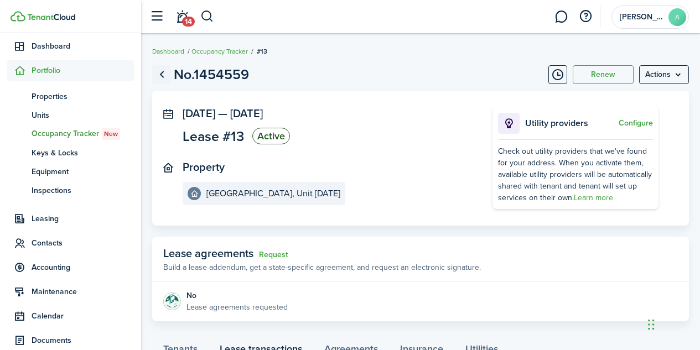
click at [158, 75] on link "Go back" at bounding box center [161, 74] width 19 height 19
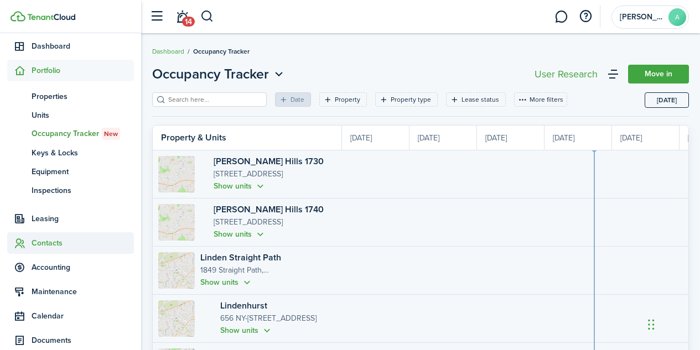
scroll to position [0, 203]
click at [64, 244] on span "Contacts" at bounding box center [83, 243] width 102 height 12
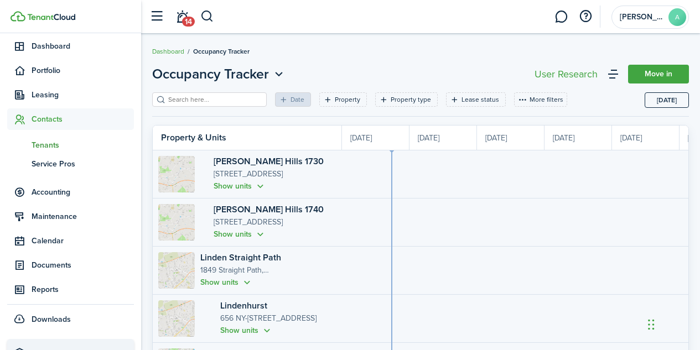
click at [49, 142] on span "Tenants" at bounding box center [83, 145] width 102 height 12
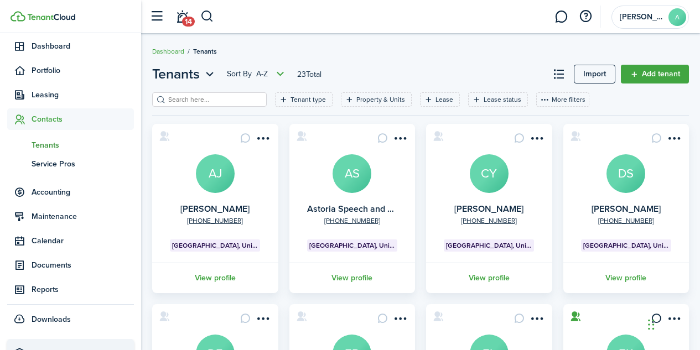
click at [350, 174] on avatar-text "AS" at bounding box center [352, 173] width 39 height 39
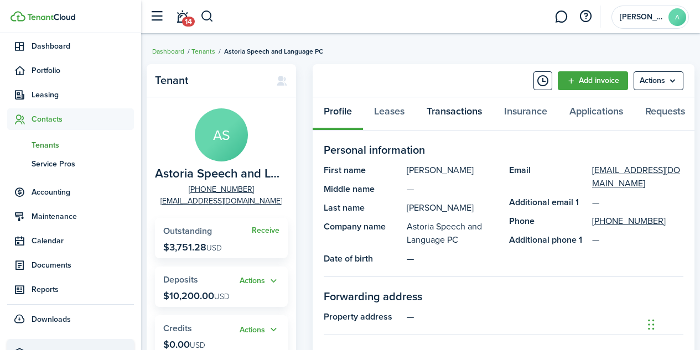
click at [466, 110] on link "Transactions" at bounding box center [454, 113] width 77 height 33
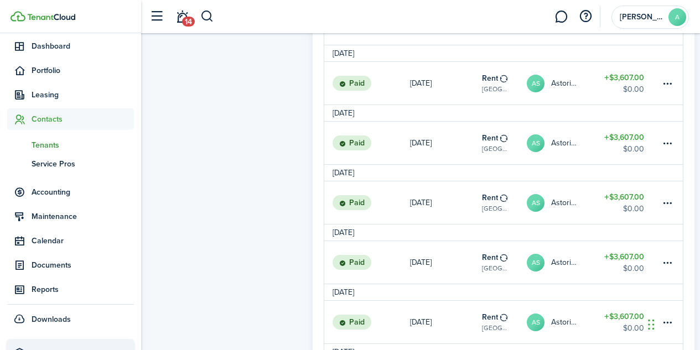
scroll to position [1105, 0]
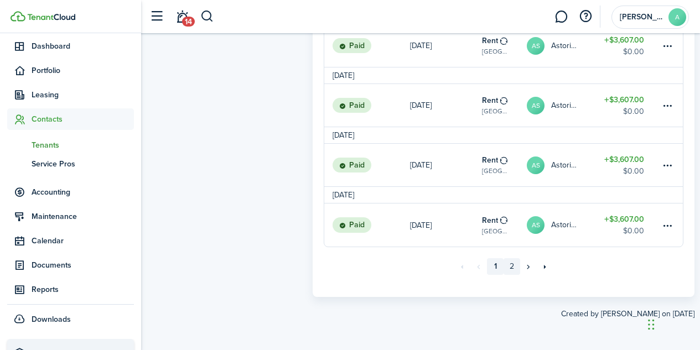
click at [508, 268] on link "2" at bounding box center [512, 266] width 17 height 17
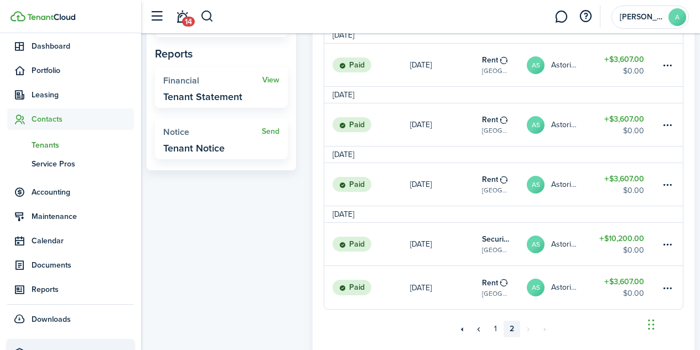
scroll to position [387, 0]
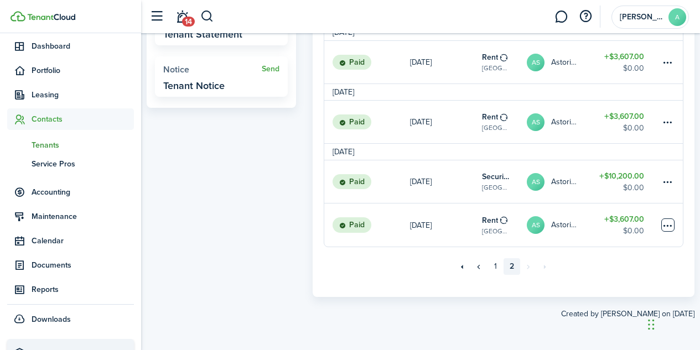
click at [666, 225] on table-menu-btn-icon at bounding box center [667, 225] width 13 height 13
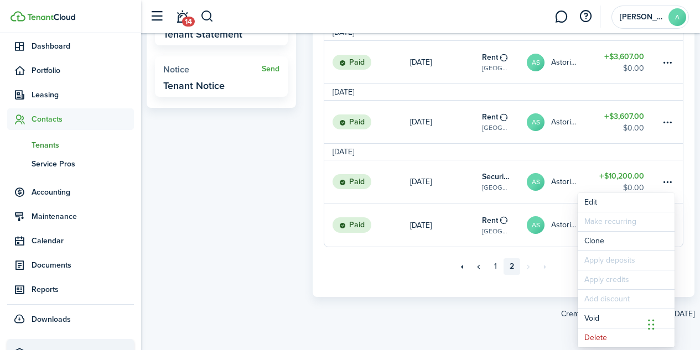
click at [323, 261] on panel-main-body "Status Due date Category & property Contact Total & balance Actions February 20…" at bounding box center [504, 23] width 382 height 548
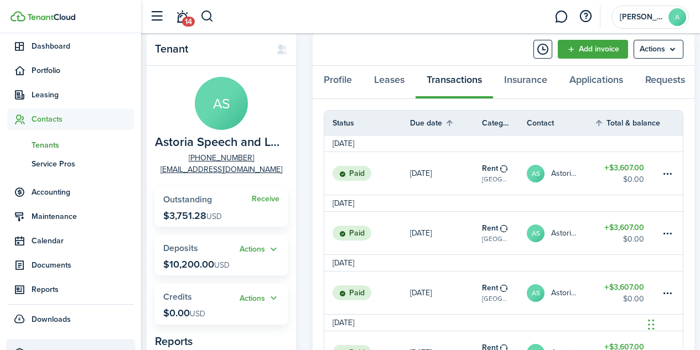
scroll to position [0, 0]
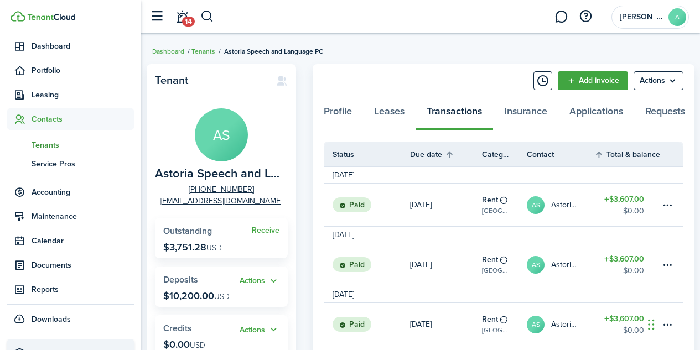
click at [465, 115] on div "Profile Leases Transactions Insurance Applications Requests" at bounding box center [504, 113] width 382 height 33
click at [464, 115] on div "Profile Leases Transactions Insurance Applications Requests" at bounding box center [504, 113] width 382 height 33
click at [452, 113] on div "Profile Leases Transactions Insurance Applications Requests" at bounding box center [504, 113] width 382 height 33
click at [396, 111] on link "Leases" at bounding box center [389, 113] width 53 height 33
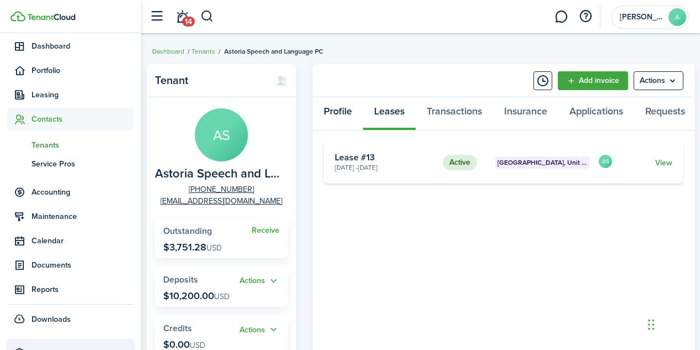
click at [337, 115] on link "Profile" at bounding box center [338, 113] width 50 height 33
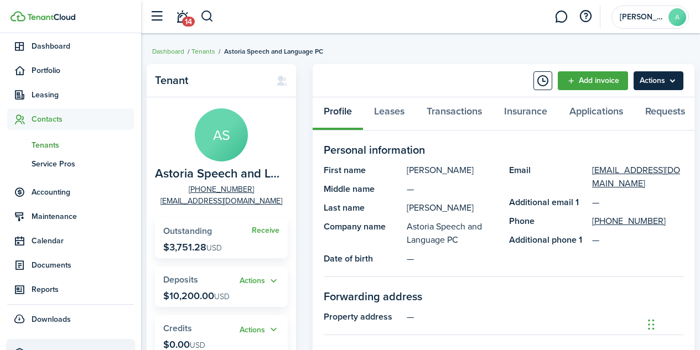
click at [674, 86] on menu-btn "Actions" at bounding box center [659, 80] width 50 height 19
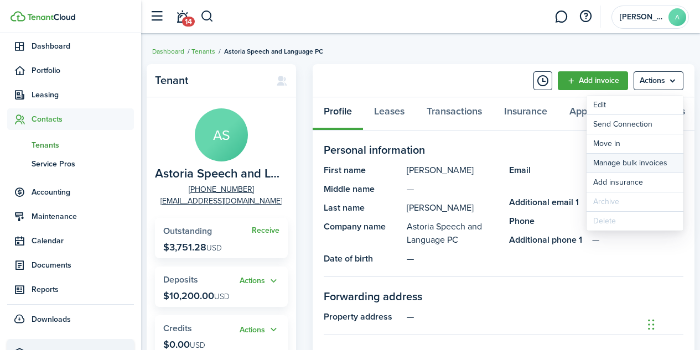
click at [619, 165] on link "Manage bulk invoices" at bounding box center [635, 163] width 97 height 19
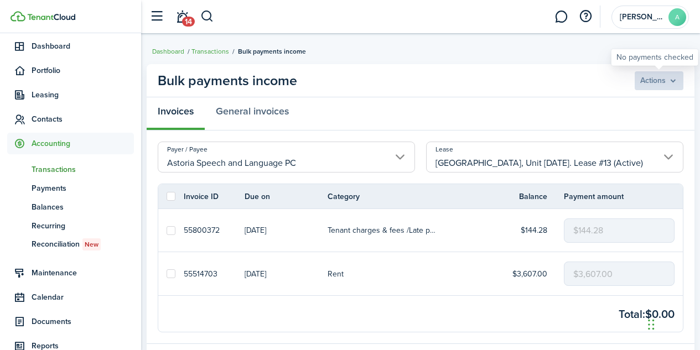
click at [671, 79] on bulk-payment-actions "Actions" at bounding box center [659, 80] width 49 height 19
click at [671, 84] on bulk-payment-actions "Actions" at bounding box center [659, 80] width 49 height 19
click at [253, 111] on link "General invoices" at bounding box center [252, 113] width 95 height 33
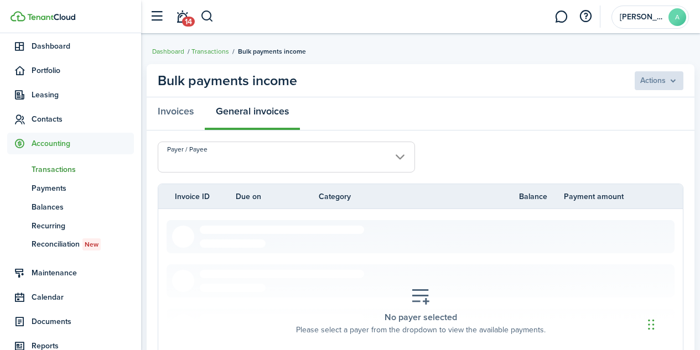
click at [400, 161] on input "Payer / Payee" at bounding box center [286, 157] width 257 height 31
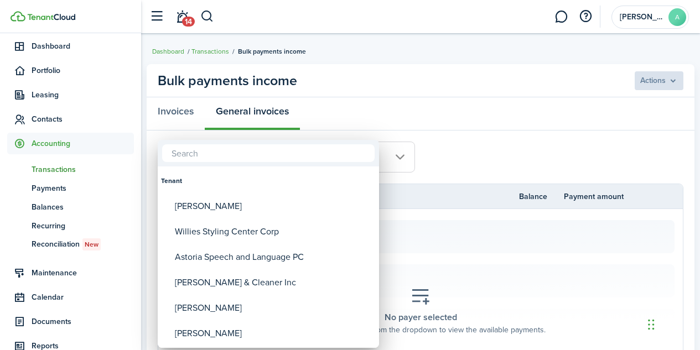
click at [513, 153] on div at bounding box center [349, 174] width 877 height 527
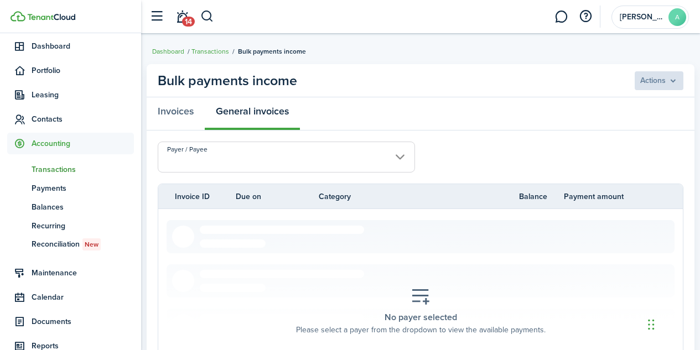
click at [405, 157] on input "Payer / Payee" at bounding box center [286, 157] width 257 height 31
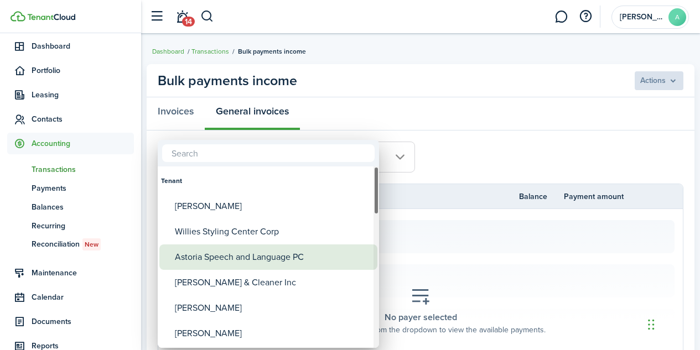
click at [310, 265] on div "Astoria Speech and Language PC" at bounding box center [273, 257] width 196 height 25
type input "Astoria Speech and Language PC"
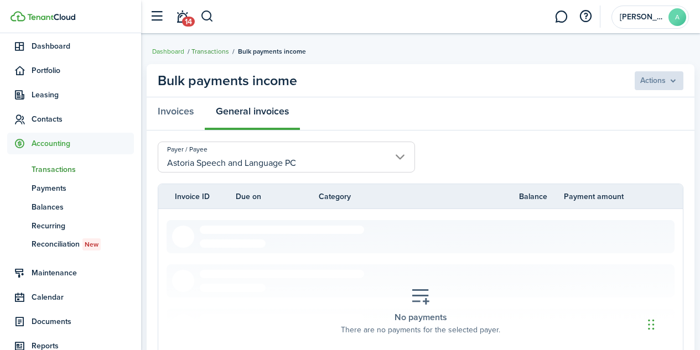
click at [210, 54] on link "Transactions" at bounding box center [210, 51] width 38 height 10
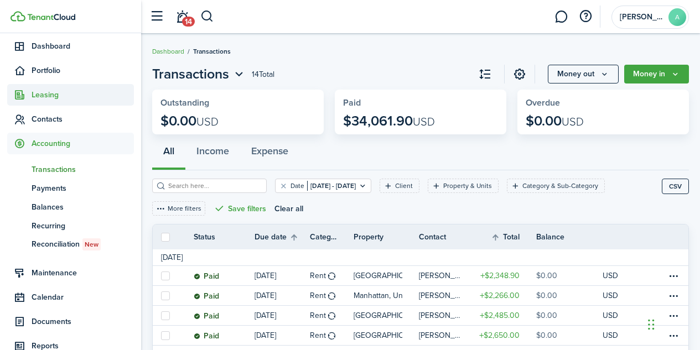
click at [59, 101] on span "Leasing" at bounding box center [83, 95] width 102 height 12
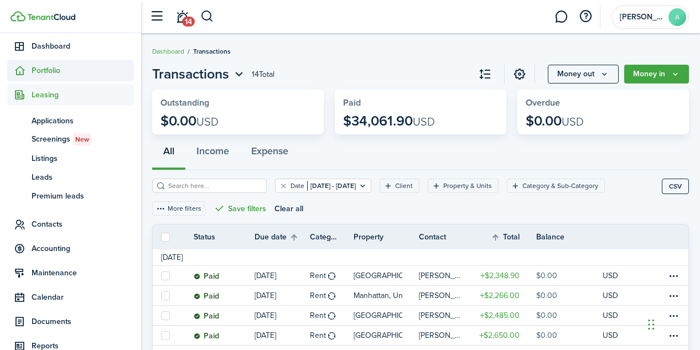
click at [63, 72] on span "Portfolio" at bounding box center [83, 71] width 102 height 12
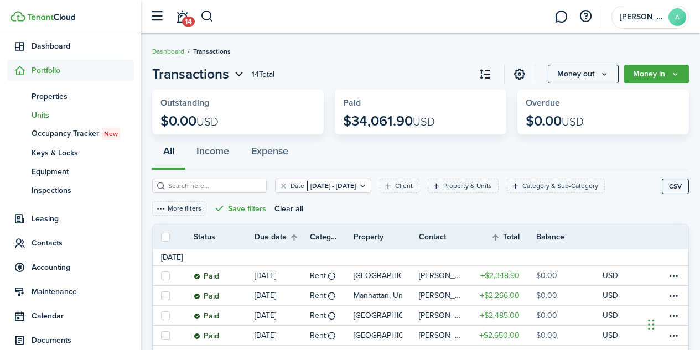
click at [42, 117] on span "Units" at bounding box center [83, 116] width 102 height 12
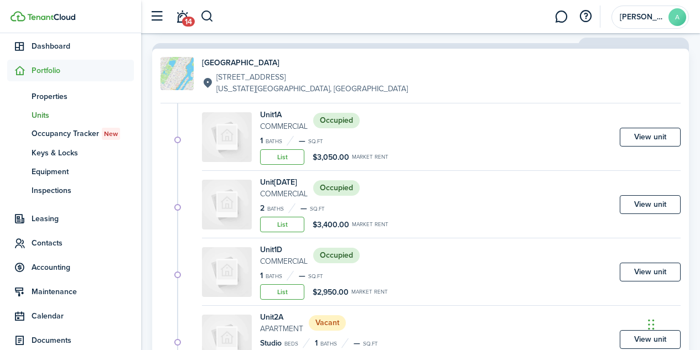
scroll to position [1470, 0]
click at [644, 200] on link "View unit" at bounding box center [650, 204] width 61 height 19
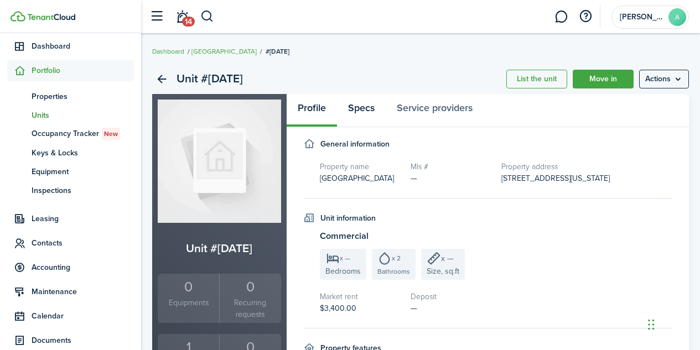
click at [366, 104] on link "Specs" at bounding box center [361, 110] width 49 height 33
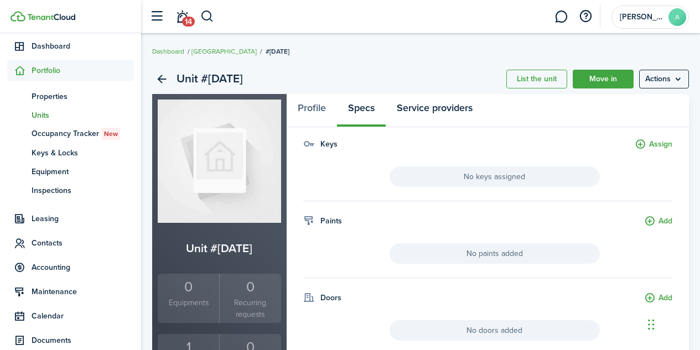
click at [439, 108] on link "Service providers" at bounding box center [435, 110] width 98 height 33
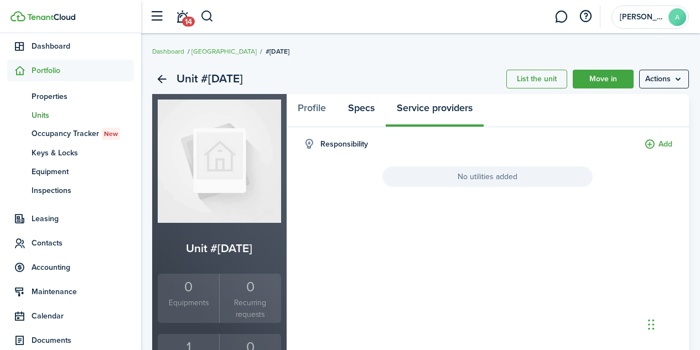
click at [367, 110] on link "Specs" at bounding box center [361, 110] width 49 height 33
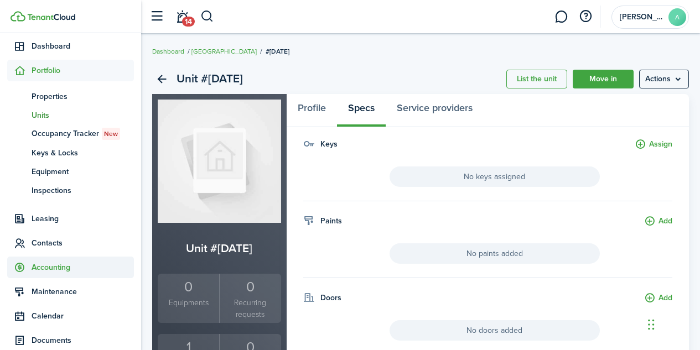
click at [63, 269] on span "Accounting" at bounding box center [83, 268] width 102 height 12
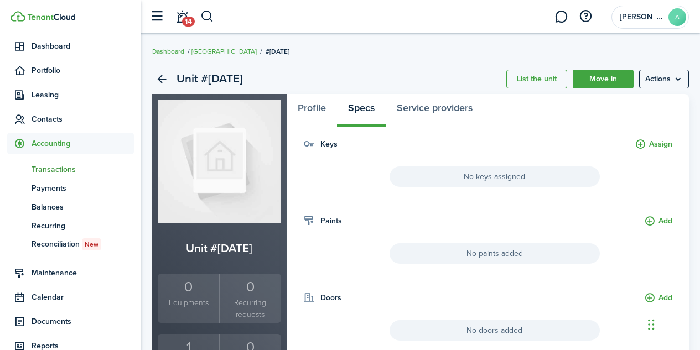
click at [58, 165] on span "Transactions" at bounding box center [83, 170] width 102 height 12
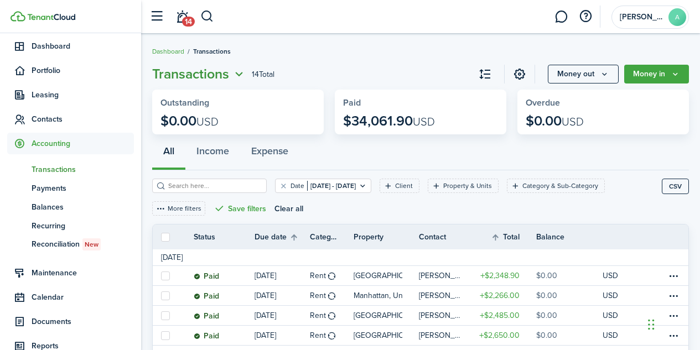
click at [240, 74] on icon "Open menu" at bounding box center [239, 75] width 14 height 14
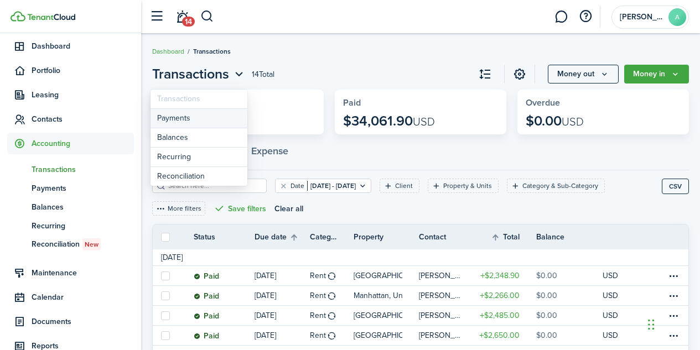
click at [185, 121] on link "Payments" at bounding box center [199, 118] width 97 height 19
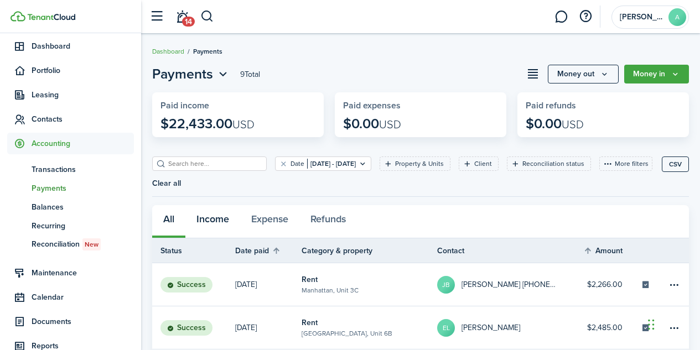
click at [221, 229] on button "Income" at bounding box center [212, 221] width 55 height 33
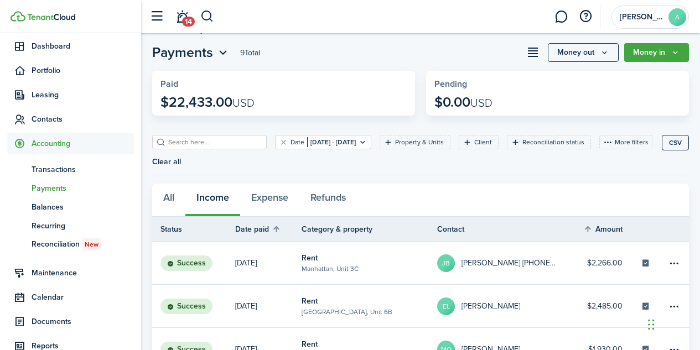
scroll to position [51, 0]
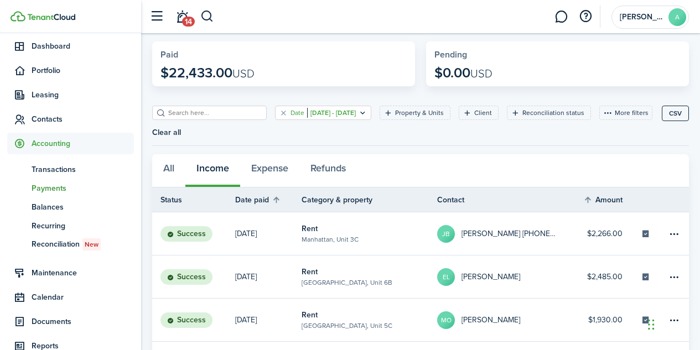
click at [367, 113] on icon "Open filter" at bounding box center [362, 112] width 9 height 9
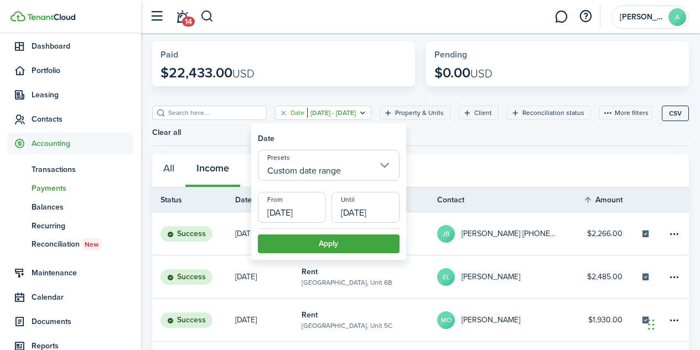
click at [386, 164] on input "Custom date range" at bounding box center [329, 165] width 142 height 31
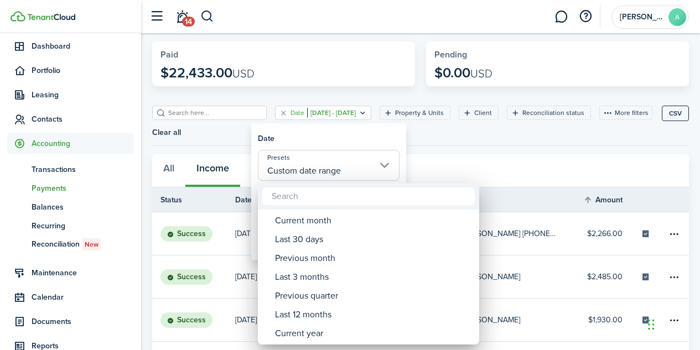
click at [485, 147] on div at bounding box center [349, 174] width 877 height 527
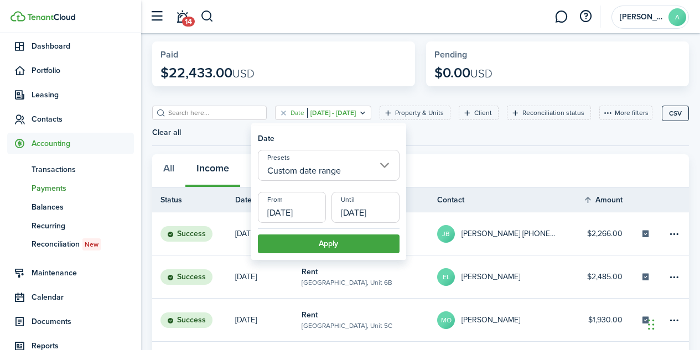
click at [453, 157] on div "Payments 9 Total Money out Money in Paid $22,433.00 USD Pending $0.00 USD Date …" at bounding box center [420, 307] width 559 height 588
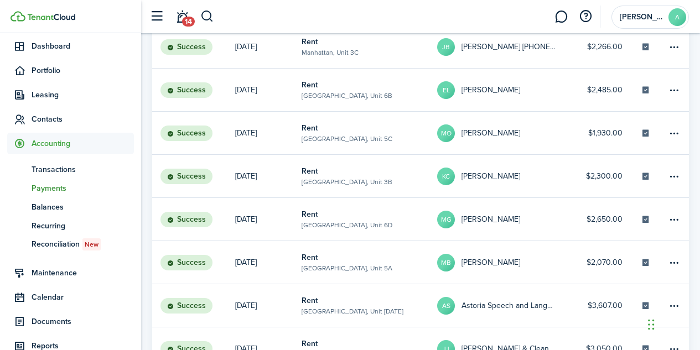
scroll to position [0, 0]
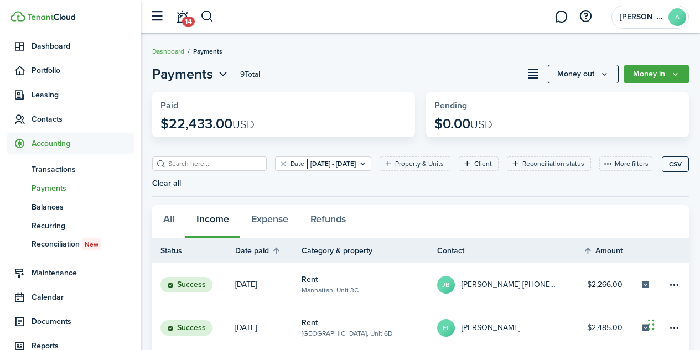
click at [370, 92] on widget-stats "Paid $22,433.00 USD" at bounding box center [283, 114] width 263 height 45
click at [534, 76] on button "button" at bounding box center [533, 74] width 19 height 19
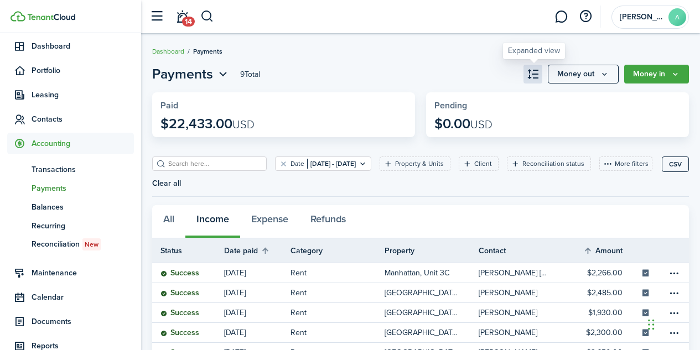
click at [534, 76] on button "button" at bounding box center [533, 74] width 19 height 19
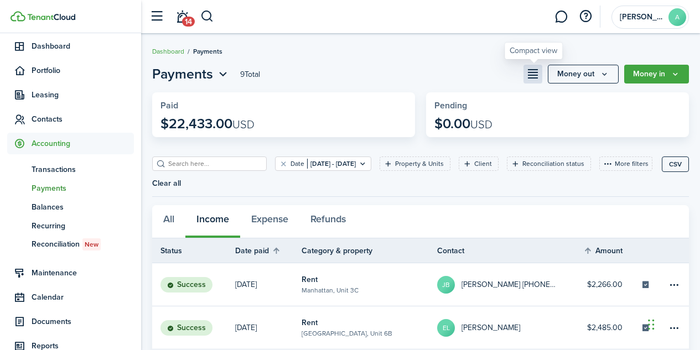
click at [534, 76] on button "button" at bounding box center [533, 74] width 19 height 19
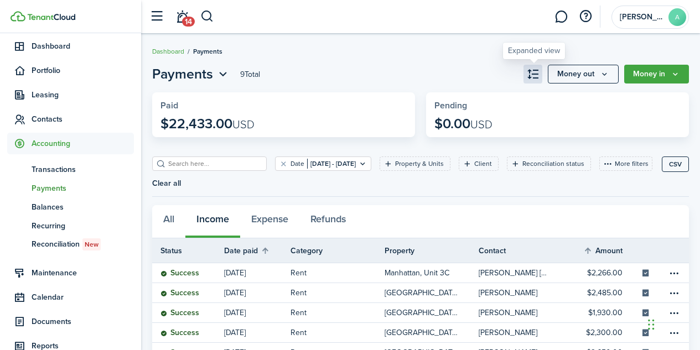
click at [534, 76] on button "button" at bounding box center [533, 74] width 19 height 19
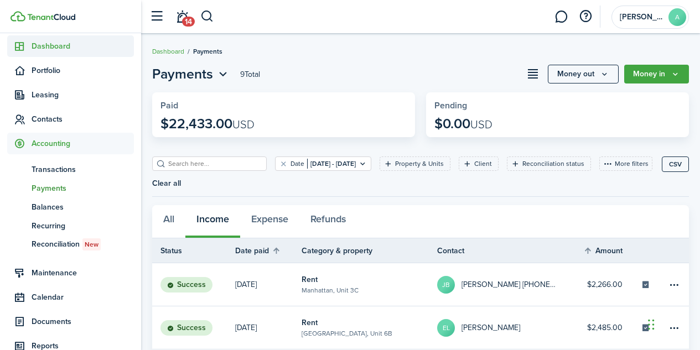
click at [60, 47] on span "Dashboard" at bounding box center [83, 46] width 102 height 12
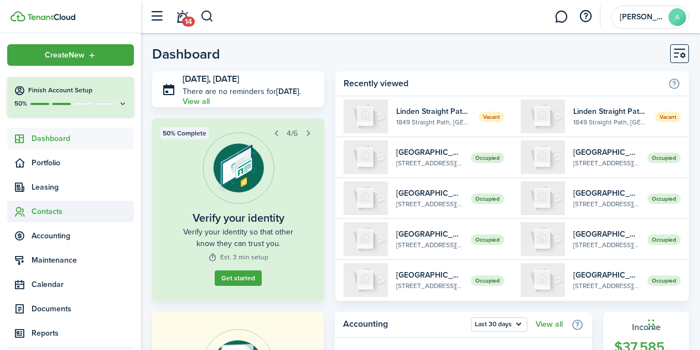
click at [63, 215] on span "Contacts" at bounding box center [83, 212] width 102 height 12
click at [50, 243] on span "Tenants" at bounding box center [83, 238] width 102 height 12
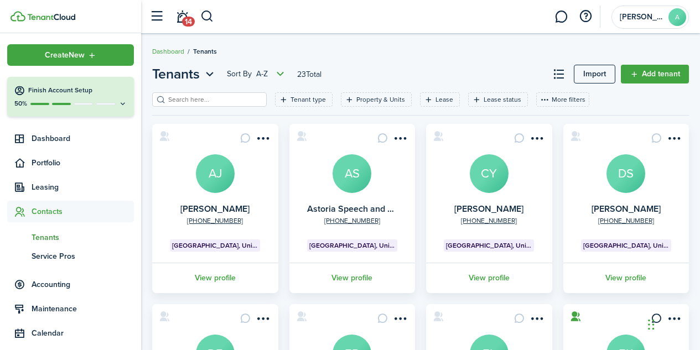
click at [355, 179] on avatar-text "AS" at bounding box center [352, 173] width 39 height 39
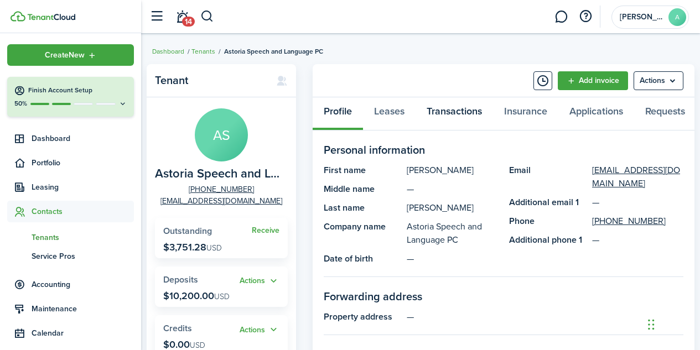
click at [461, 114] on link "Transactions" at bounding box center [454, 113] width 77 height 33
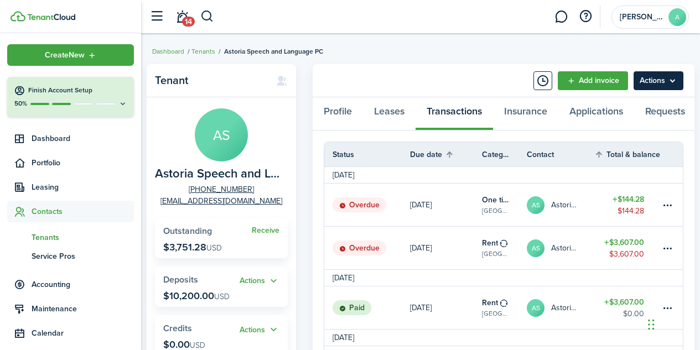
click at [671, 79] on menu-btn "Actions" at bounding box center [659, 80] width 50 height 19
click at [470, 66] on panel-main-header "Add invoice Actions" at bounding box center [504, 80] width 382 height 33
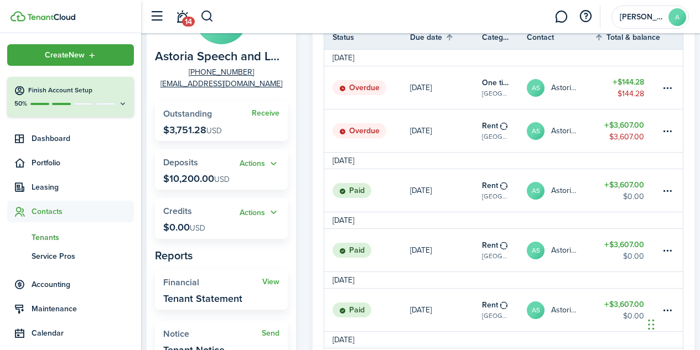
scroll to position [118, 0]
click at [115, 187] on span "Leasing" at bounding box center [83, 188] width 102 height 12
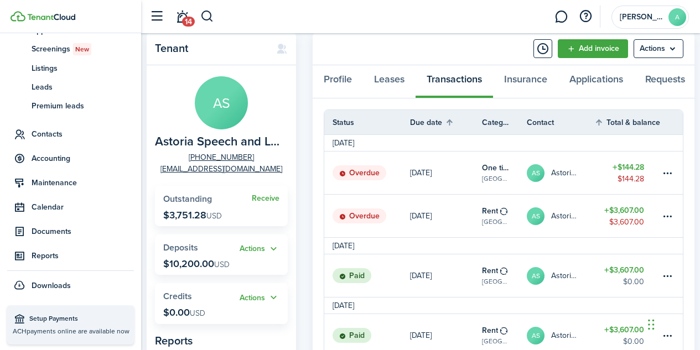
scroll to position [32, 0]
click at [401, 81] on link "Leases" at bounding box center [389, 82] width 53 height 33
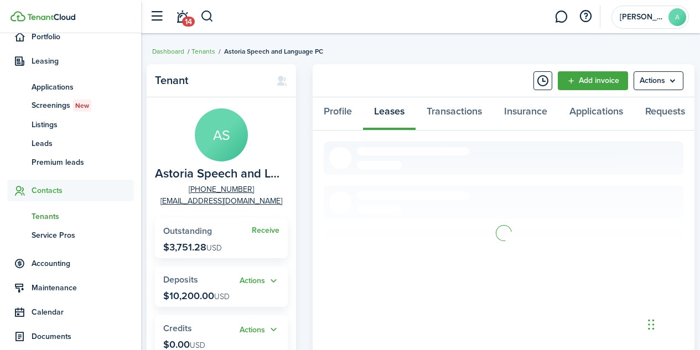
scroll to position [126, 0]
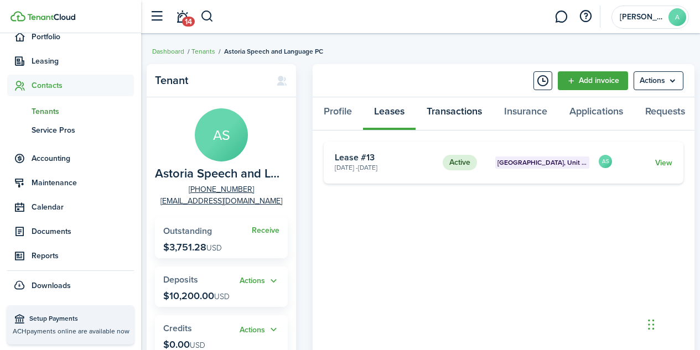
click at [455, 115] on link "Transactions" at bounding box center [454, 113] width 77 height 33
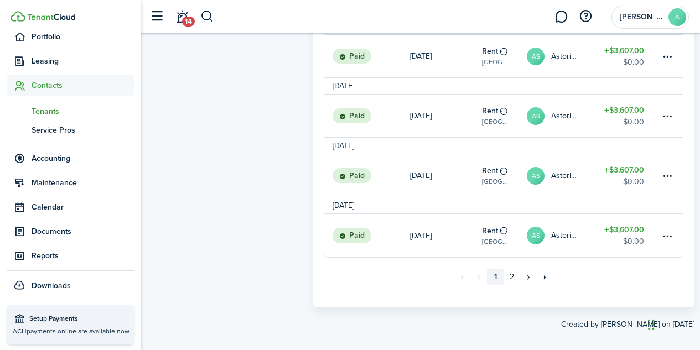
scroll to position [1105, 0]
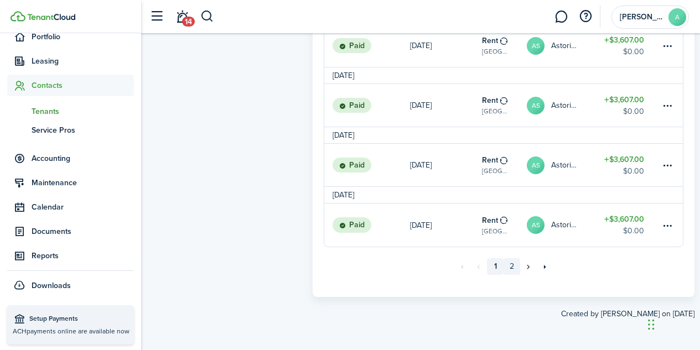
click at [516, 270] on link "2" at bounding box center [512, 266] width 17 height 17
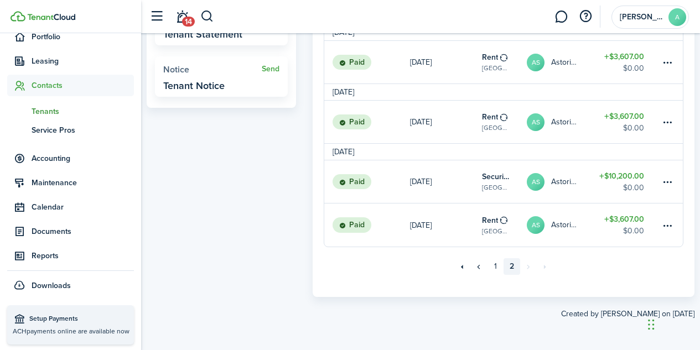
scroll to position [387, 0]
click at [670, 225] on table-menu-btn-icon at bounding box center [667, 225] width 13 height 13
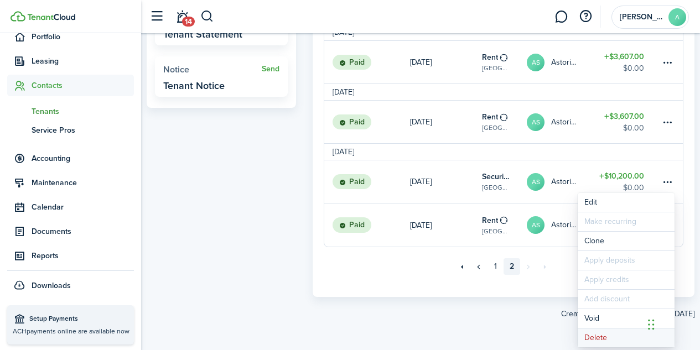
click at [594, 339] on button "Delete" at bounding box center [626, 338] width 97 height 19
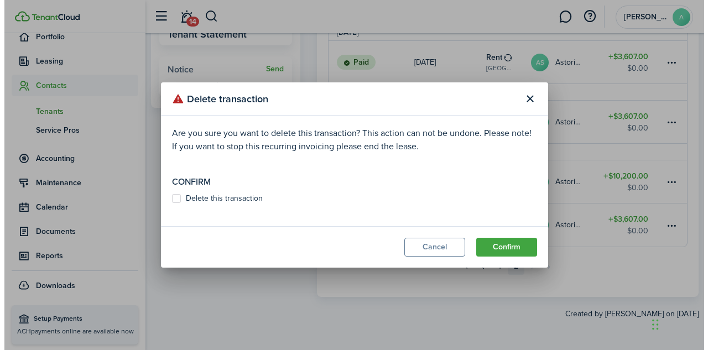
scroll to position [382, 0]
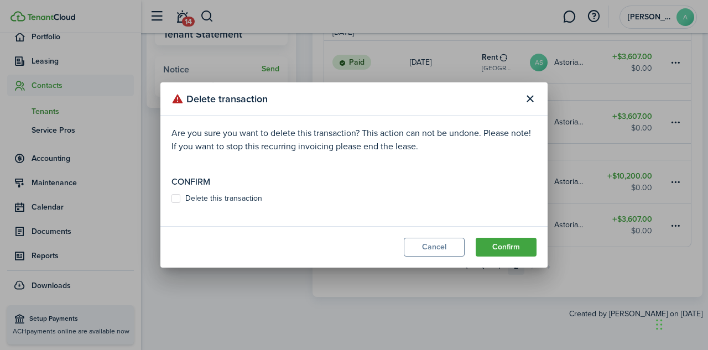
click at [246, 201] on label "Delete this transaction" at bounding box center [217, 198] width 91 height 9
click at [172, 199] on input "Delete this transaction" at bounding box center [171, 199] width 1 height 1
checkbox input "true"
click at [521, 253] on button "Confirm" at bounding box center [506, 247] width 61 height 19
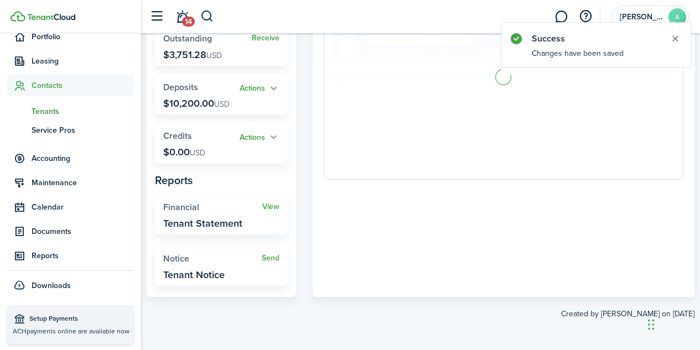
scroll to position [344, 0]
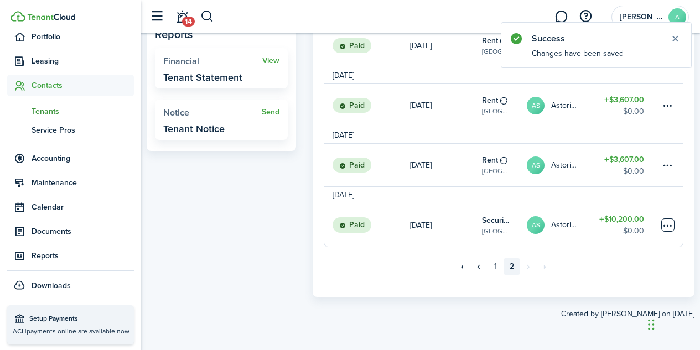
click at [666, 225] on table-menu-btn-icon at bounding box center [667, 225] width 13 height 13
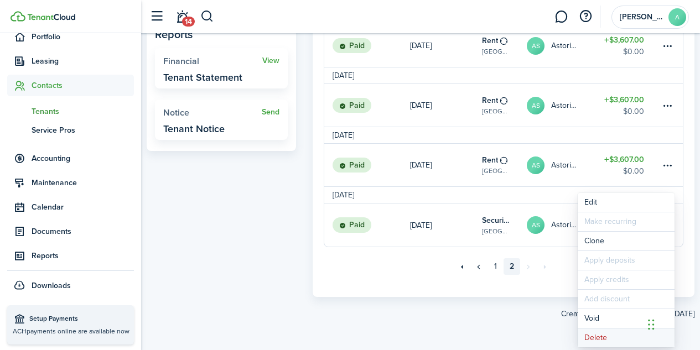
click at [596, 341] on button "Delete" at bounding box center [626, 338] width 97 height 19
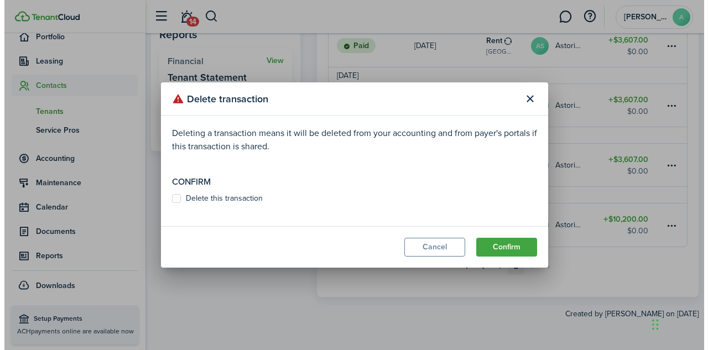
scroll to position [339, 0]
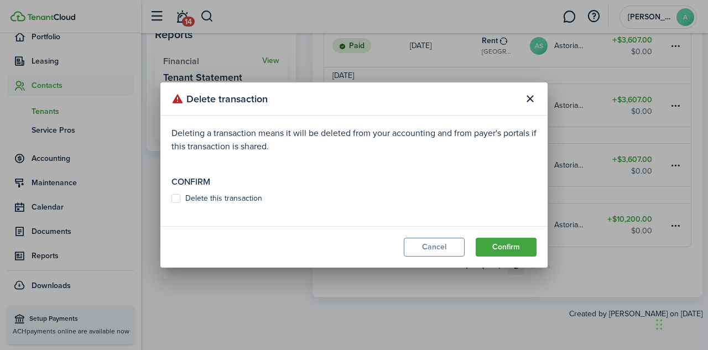
click at [250, 200] on label "Delete this transaction" at bounding box center [217, 198] width 91 height 9
click at [172, 199] on input "Delete this transaction" at bounding box center [171, 199] width 1 height 1
checkbox input "true"
click at [497, 242] on button "Confirm" at bounding box center [506, 247] width 61 height 19
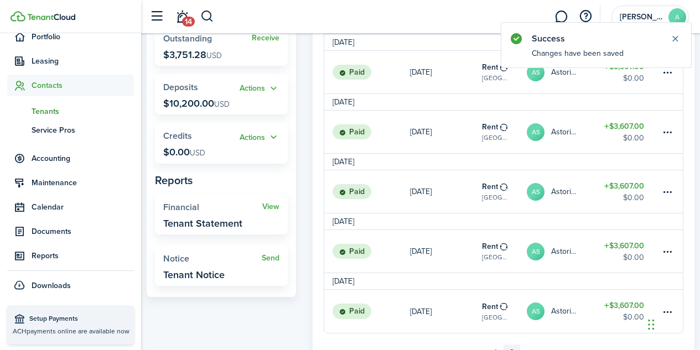
scroll to position [284, 0]
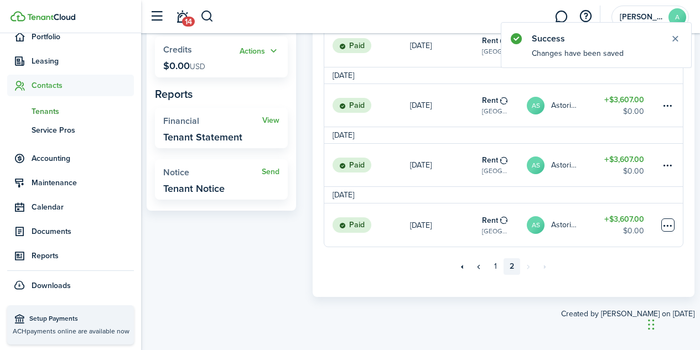
click at [669, 222] on table-menu-btn-icon at bounding box center [667, 225] width 13 height 13
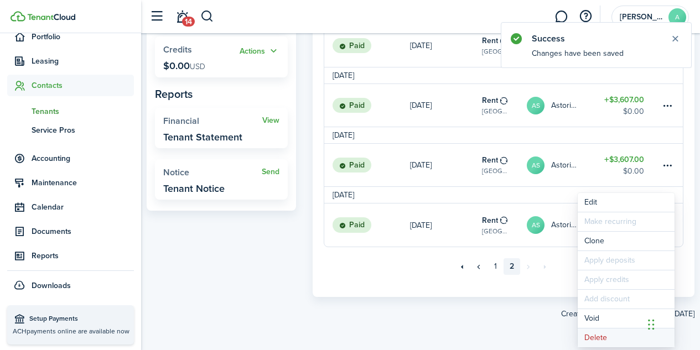
click at [593, 338] on button "Delete" at bounding box center [626, 338] width 97 height 19
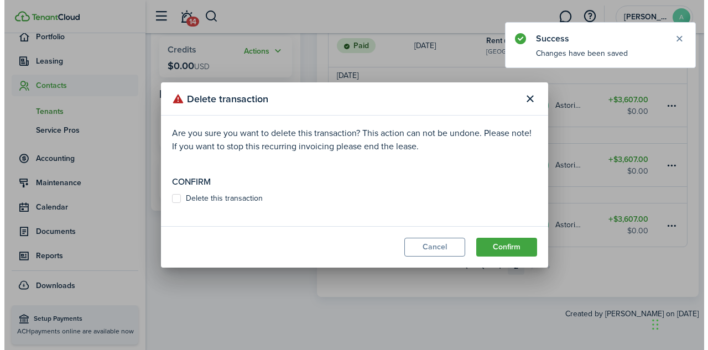
scroll to position [279, 0]
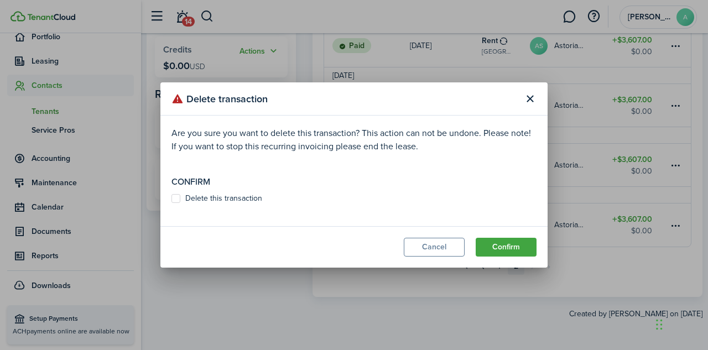
click at [234, 195] on label "Delete this transaction" at bounding box center [217, 198] width 91 height 9
click at [172, 199] on input "Delete this transaction" at bounding box center [171, 199] width 1 height 1
checkbox input "true"
click at [502, 245] on button "Confirm" at bounding box center [506, 247] width 61 height 19
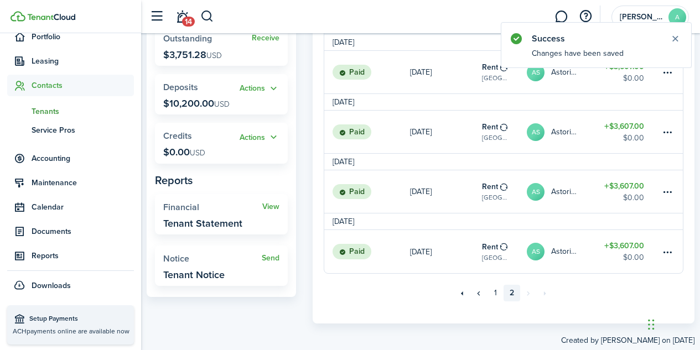
scroll to position [225, 0]
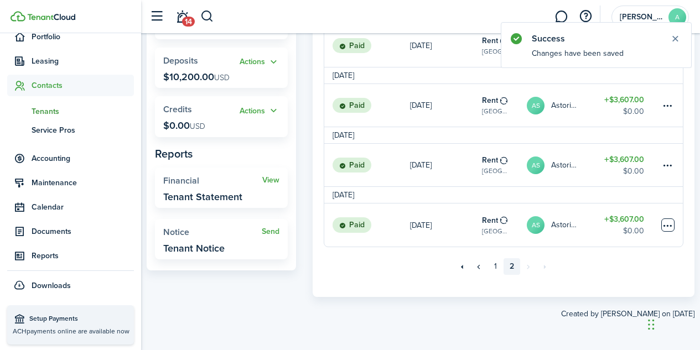
click at [669, 222] on table-menu-btn-icon at bounding box center [667, 225] width 13 height 13
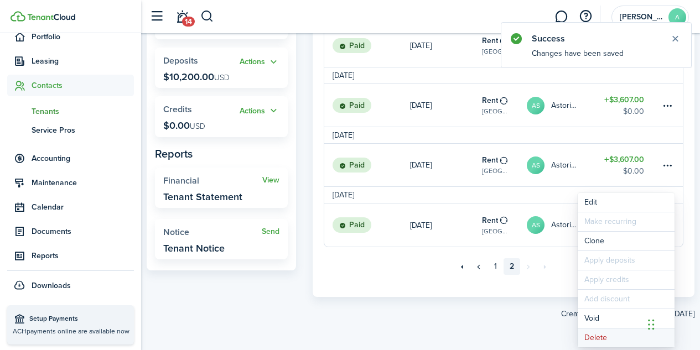
click at [599, 341] on button "Delete" at bounding box center [626, 338] width 97 height 19
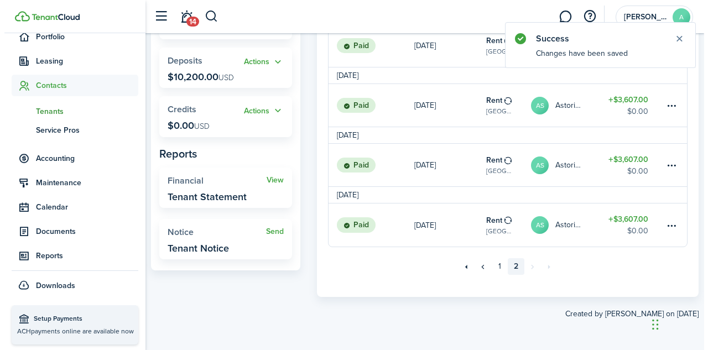
scroll to position [219, 0]
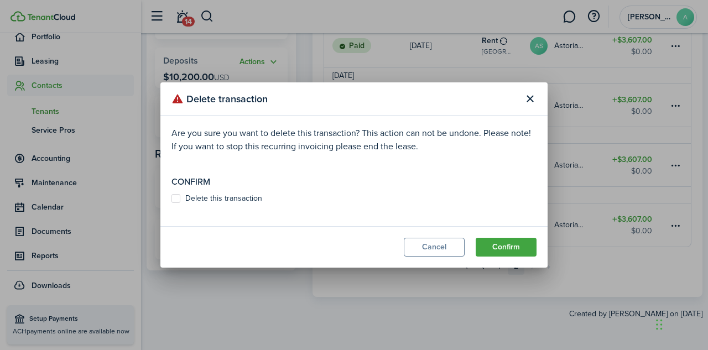
click at [220, 199] on label "Delete this transaction" at bounding box center [217, 198] width 91 height 9
click at [172, 199] on input "Delete this transaction" at bounding box center [171, 199] width 1 height 1
checkbox input "true"
click at [508, 249] on button "Confirm" at bounding box center [506, 247] width 61 height 19
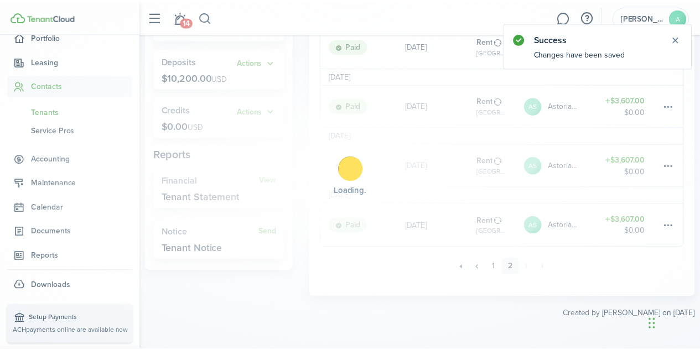
scroll to position [193, 0]
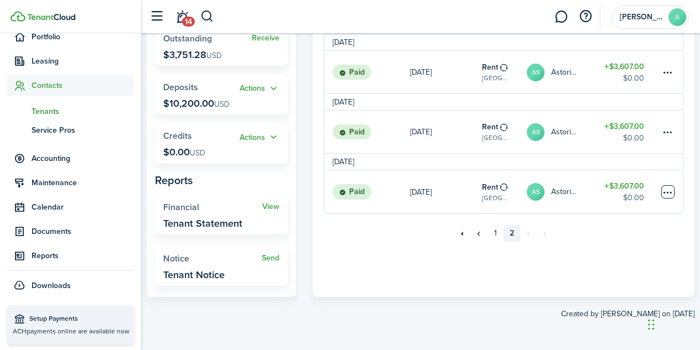
click at [665, 196] on table-menu-btn-icon at bounding box center [667, 191] width 13 height 13
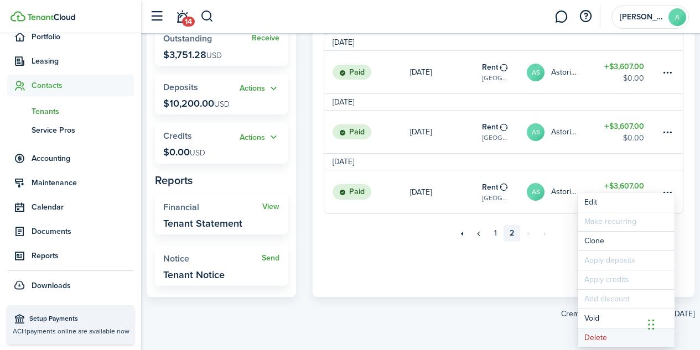
click at [597, 339] on button "Delete" at bounding box center [626, 338] width 97 height 19
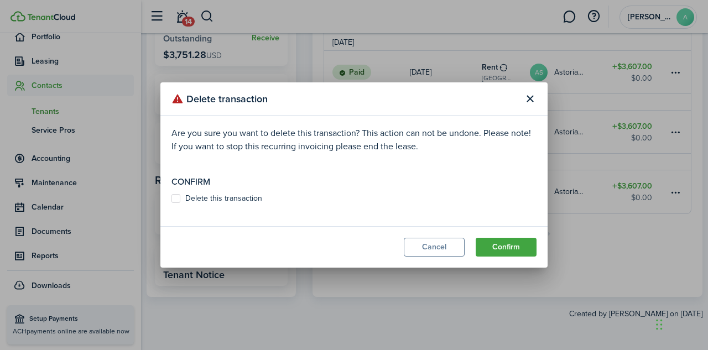
click at [208, 194] on label "Delete this transaction" at bounding box center [217, 198] width 91 height 9
click at [172, 199] on input "Delete this transaction" at bounding box center [171, 199] width 1 height 1
checkbox input "true"
click at [511, 250] on button "Confirm" at bounding box center [506, 247] width 61 height 19
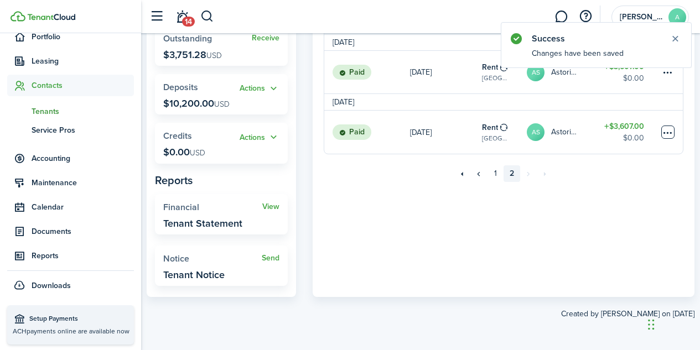
click at [665, 138] on table-menu-btn-icon at bounding box center [667, 132] width 13 height 13
click at [600, 294] on button "Delete" at bounding box center [626, 295] width 97 height 19
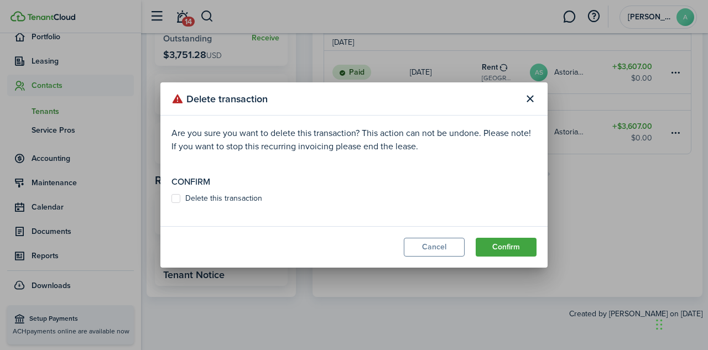
click at [205, 199] on label "Delete this transaction" at bounding box center [217, 198] width 91 height 9
click at [172, 199] on input "Delete this transaction" at bounding box center [171, 199] width 1 height 1
checkbox input "true"
click at [499, 242] on button "Confirm" at bounding box center [506, 247] width 61 height 19
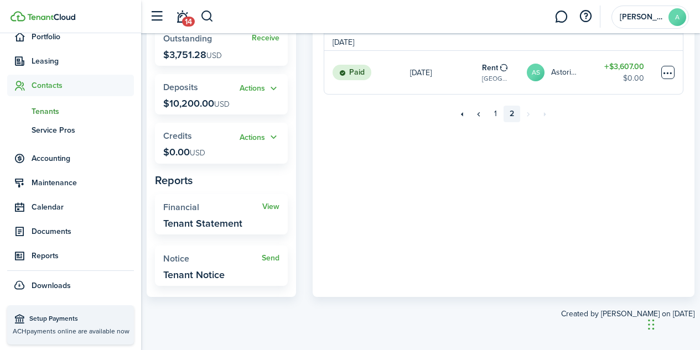
click at [669, 79] on table-menu-btn-icon at bounding box center [667, 72] width 13 height 13
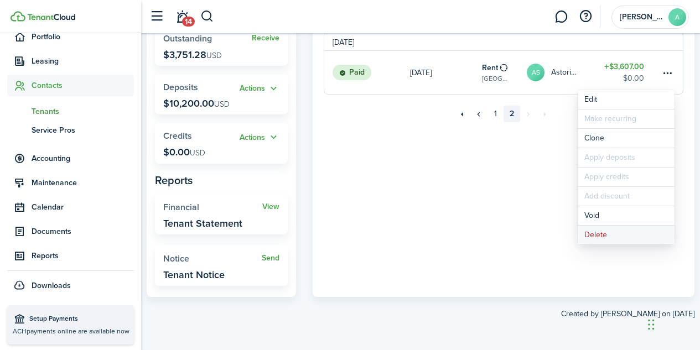
click at [603, 239] on button "Delete" at bounding box center [626, 235] width 97 height 19
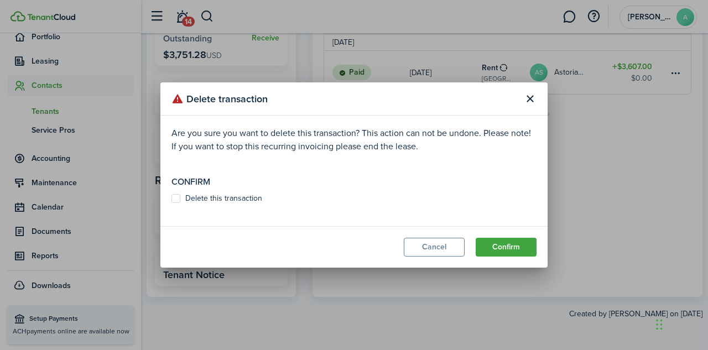
click at [248, 201] on label "Delete this transaction" at bounding box center [217, 198] width 91 height 9
click at [172, 199] on input "Delete this transaction" at bounding box center [171, 199] width 1 height 1
checkbox input "true"
click at [508, 245] on button "Confirm" at bounding box center [506, 247] width 61 height 19
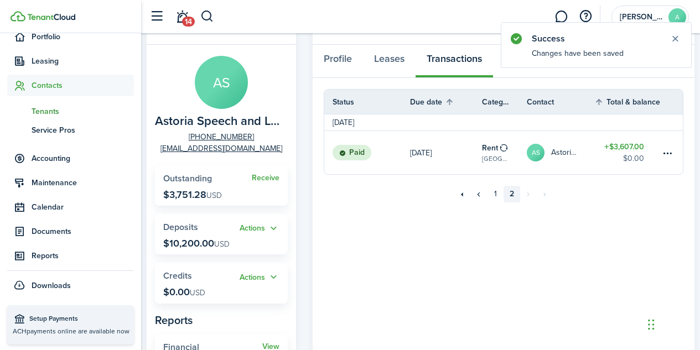
scroll to position [51, 0]
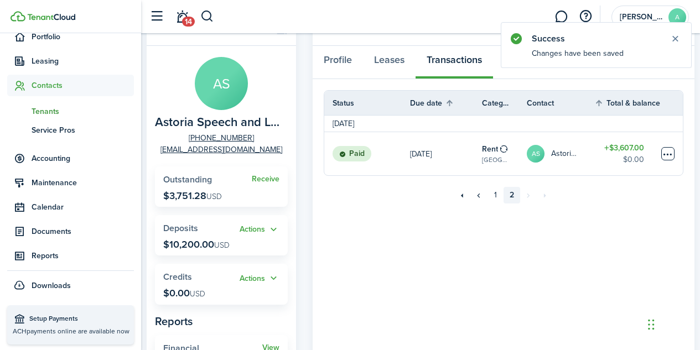
click at [669, 159] on table-menu-btn-icon at bounding box center [667, 153] width 13 height 13
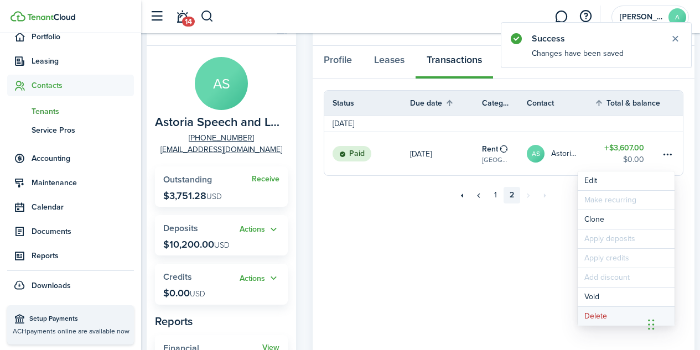
click at [598, 320] on button "Delete" at bounding box center [626, 316] width 97 height 19
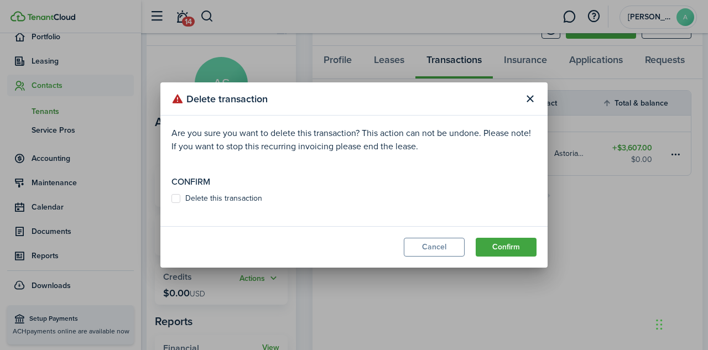
click at [250, 195] on label "Delete this transaction" at bounding box center [217, 198] width 91 height 9
click at [172, 199] on input "Delete this transaction" at bounding box center [171, 199] width 1 height 1
checkbox input "true"
click at [512, 246] on button "Confirm" at bounding box center [506, 247] width 61 height 19
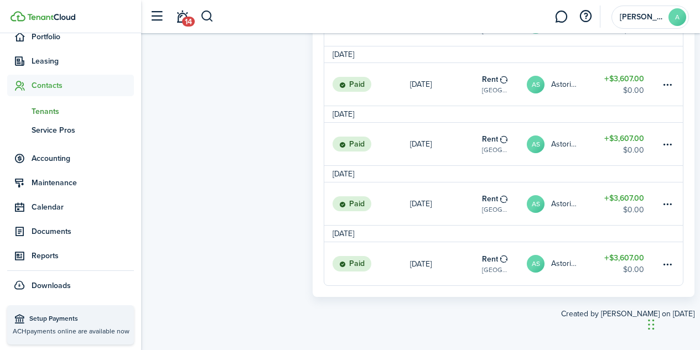
scroll to position [1066, 0]
click at [668, 267] on table-menu-btn-icon at bounding box center [667, 263] width 13 height 13
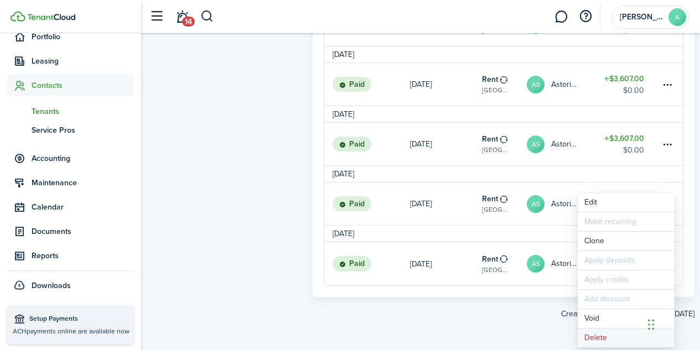
click at [598, 343] on button "Delete" at bounding box center [626, 338] width 97 height 19
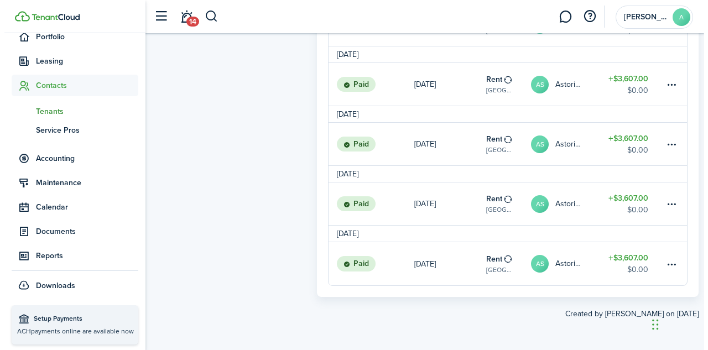
scroll to position [1060, 0]
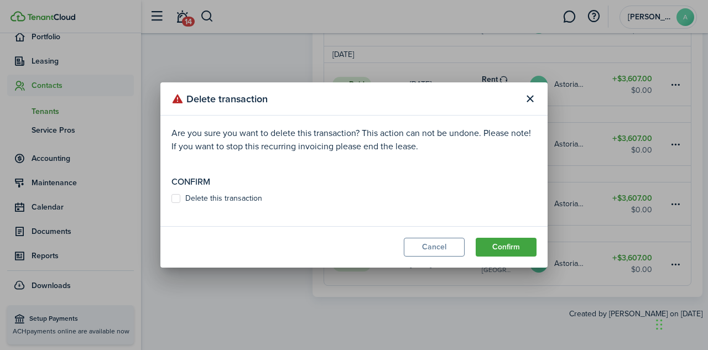
click at [221, 200] on label "Delete this transaction" at bounding box center [217, 198] width 91 height 9
click at [172, 199] on input "Delete this transaction" at bounding box center [171, 199] width 1 height 1
checkbox input "true"
click at [520, 244] on button "Confirm" at bounding box center [506, 247] width 61 height 19
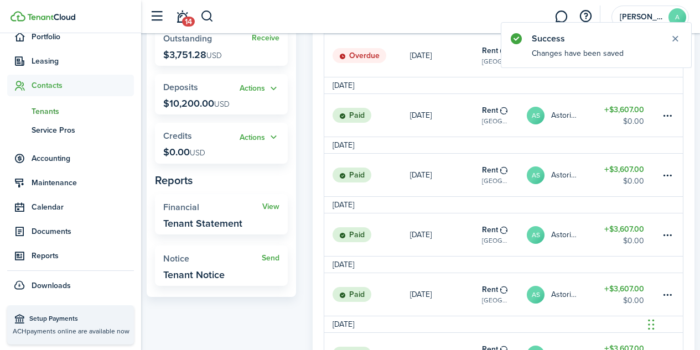
scroll to position [1006, 0]
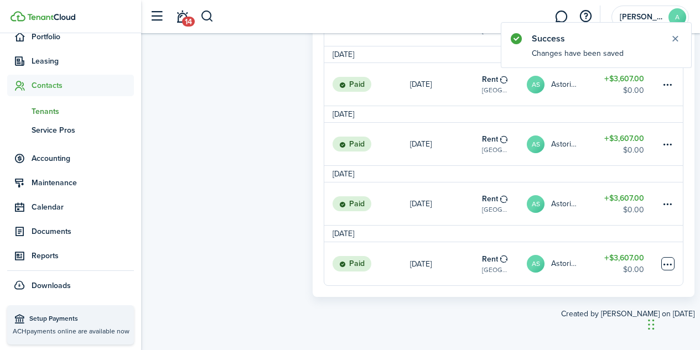
click at [668, 267] on table-menu-btn-icon at bounding box center [667, 263] width 13 height 13
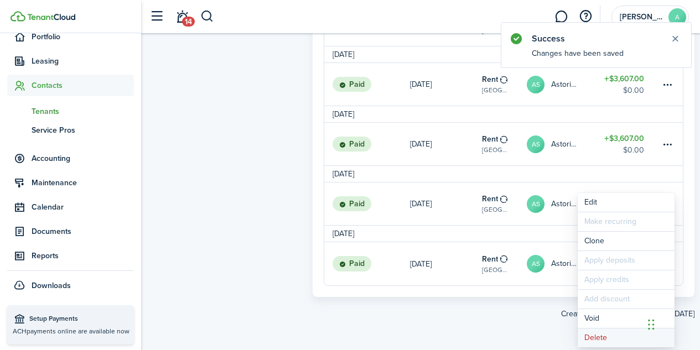
click at [602, 341] on button "Delete" at bounding box center [626, 338] width 97 height 19
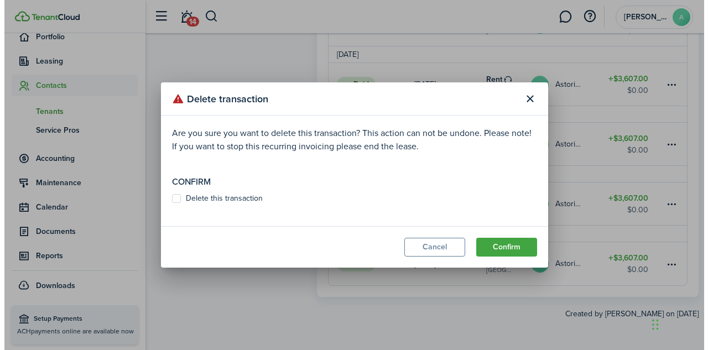
scroll to position [1001, 0]
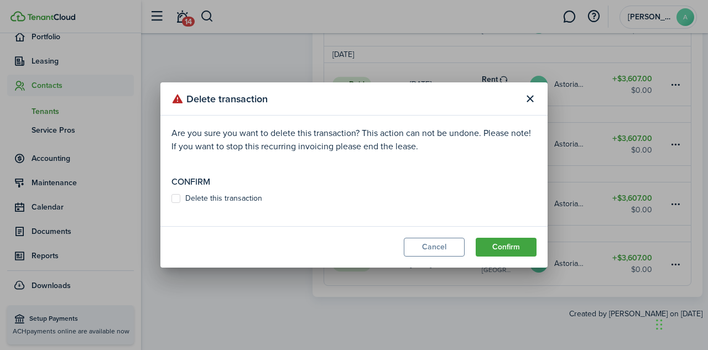
click at [237, 199] on label "Delete this transaction" at bounding box center [217, 198] width 91 height 9
click at [172, 199] on input "Delete this transaction" at bounding box center [171, 199] width 1 height 1
checkbox input "true"
click at [509, 243] on button "Confirm" at bounding box center [506, 247] width 61 height 19
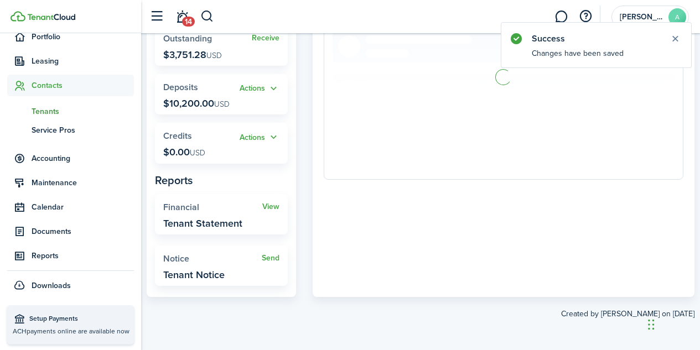
scroll to position [946, 0]
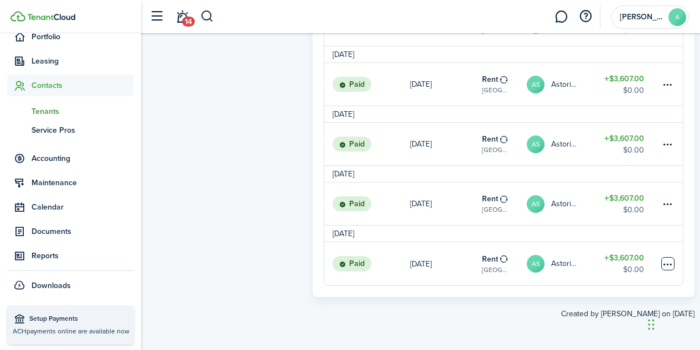
click at [666, 268] on table-menu-btn-icon at bounding box center [667, 263] width 13 height 13
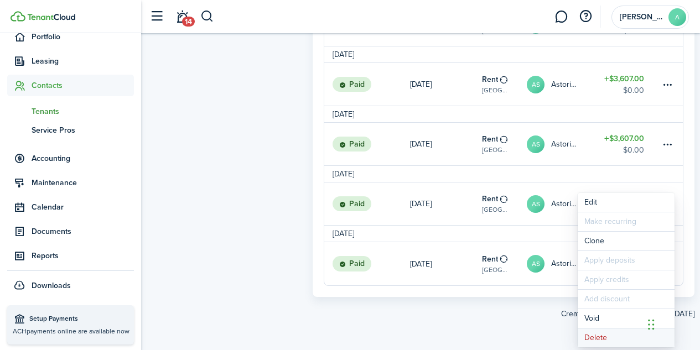
click at [597, 339] on button "Delete" at bounding box center [626, 338] width 97 height 19
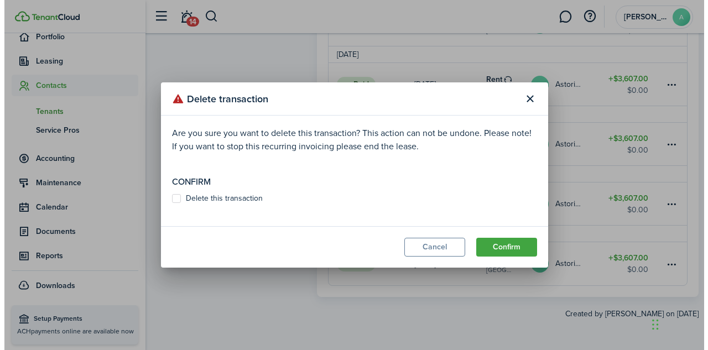
scroll to position [941, 0]
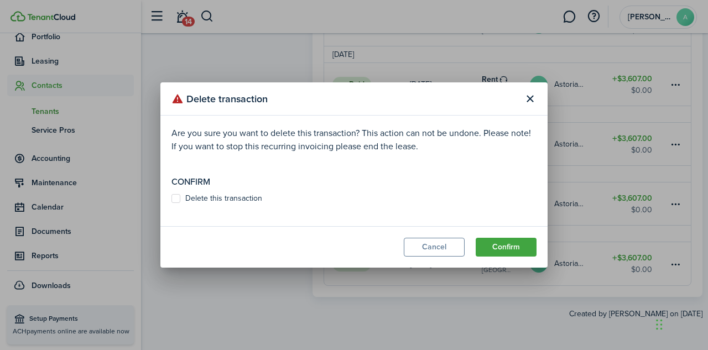
click at [240, 196] on label "Delete this transaction" at bounding box center [217, 198] width 91 height 9
click at [172, 199] on input "Delete this transaction" at bounding box center [171, 199] width 1 height 1
checkbox input "true"
click at [497, 245] on button "Confirm" at bounding box center [506, 247] width 61 height 19
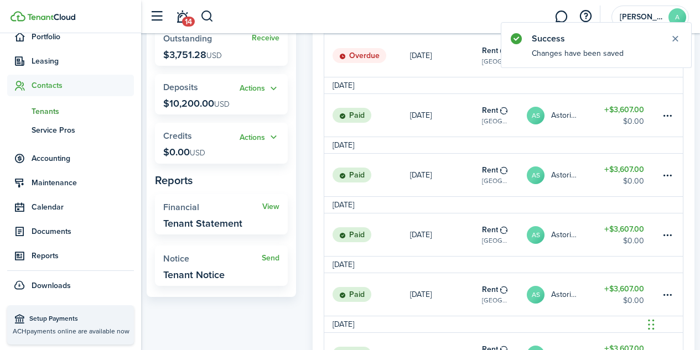
scroll to position [887, 0]
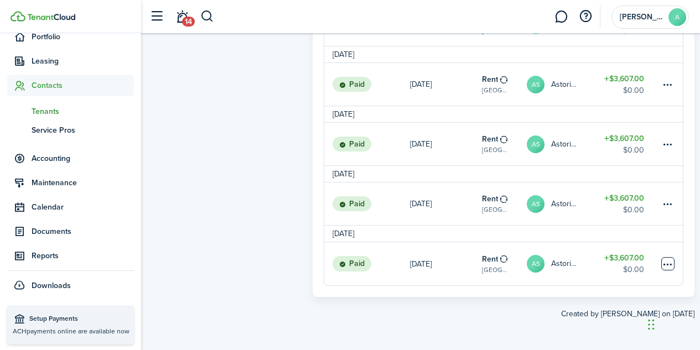
click at [667, 267] on table-menu-btn-icon at bounding box center [667, 263] width 13 height 13
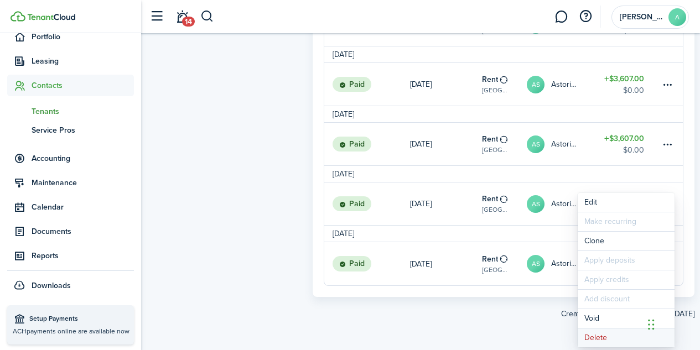
click at [598, 338] on button "Delete" at bounding box center [626, 338] width 97 height 19
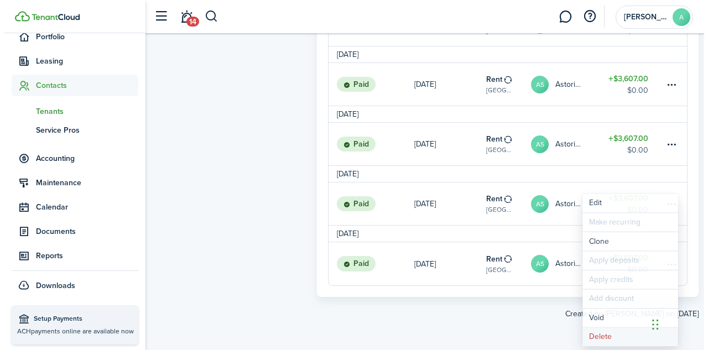
scroll to position [881, 0]
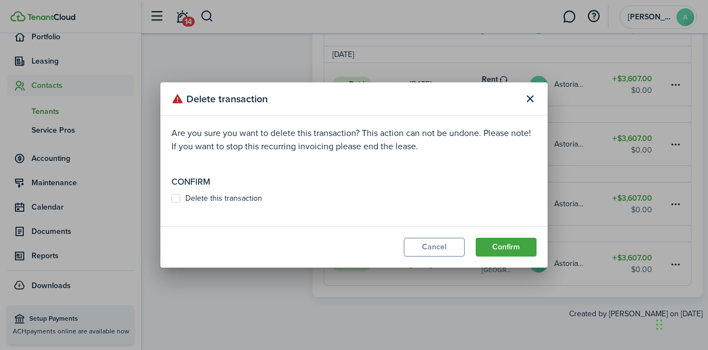
click at [206, 196] on label "Delete this transaction" at bounding box center [217, 198] width 91 height 9
click at [172, 199] on input "Delete this transaction" at bounding box center [171, 199] width 1 height 1
checkbox input "true"
click at [522, 247] on button "Confirm" at bounding box center [506, 247] width 61 height 19
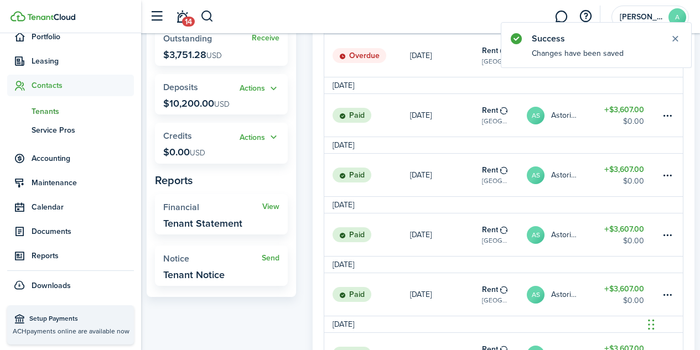
scroll to position [827, 0]
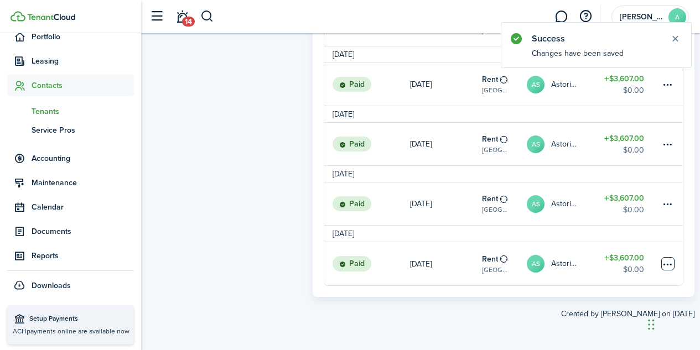
click at [666, 264] on table-menu-btn-icon at bounding box center [667, 263] width 13 height 13
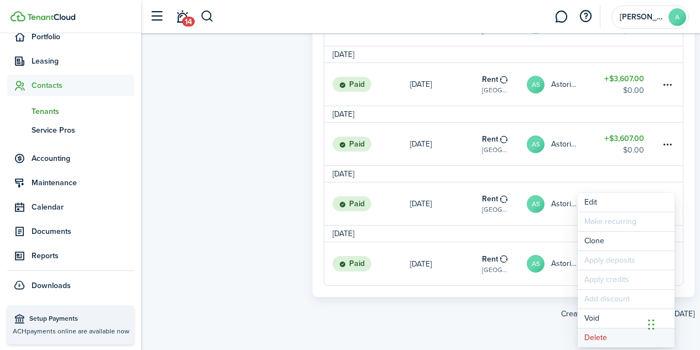
click at [600, 339] on button "Delete" at bounding box center [626, 338] width 97 height 19
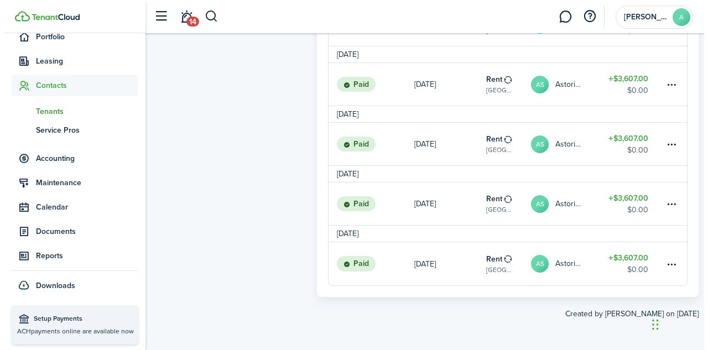
scroll to position [821, 0]
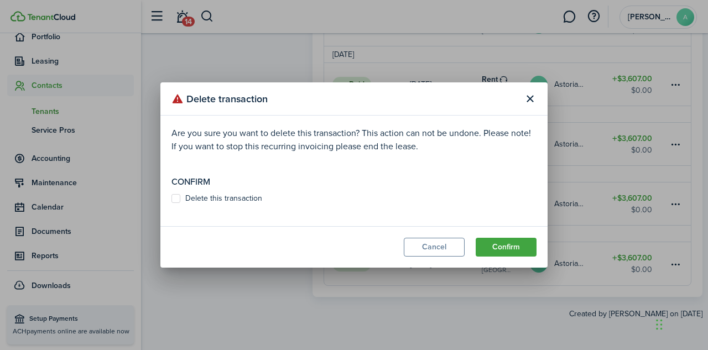
click at [177, 200] on label "Delete this transaction" at bounding box center [217, 198] width 91 height 9
click at [172, 199] on input "Delete this transaction" at bounding box center [171, 199] width 1 height 1
checkbox input "true"
click at [520, 244] on button "Confirm" at bounding box center [506, 247] width 61 height 19
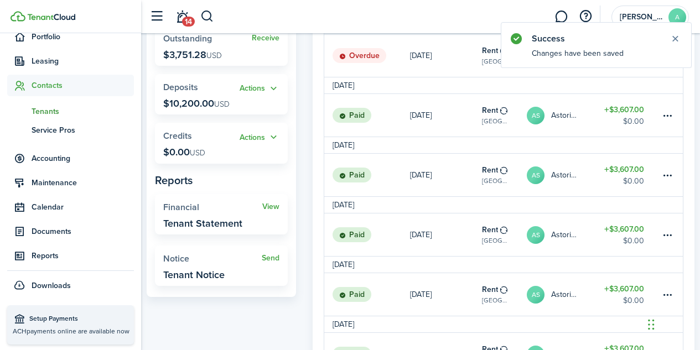
scroll to position [767, 0]
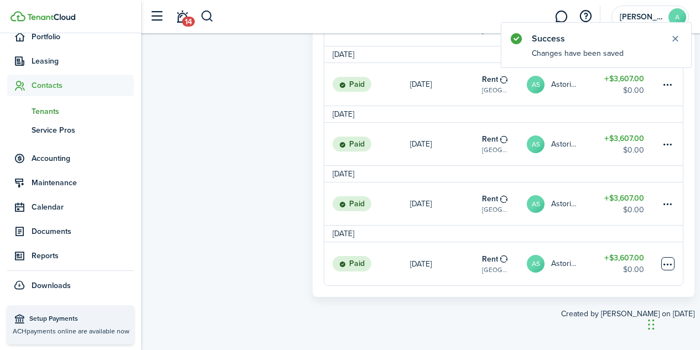
click at [665, 264] on table-menu-btn-icon at bounding box center [667, 263] width 13 height 13
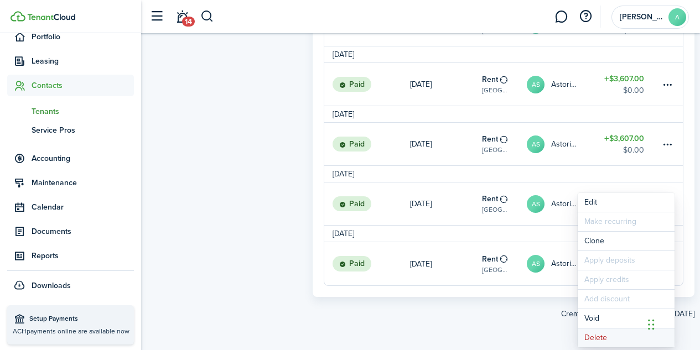
click at [600, 336] on button "Delete" at bounding box center [626, 338] width 97 height 19
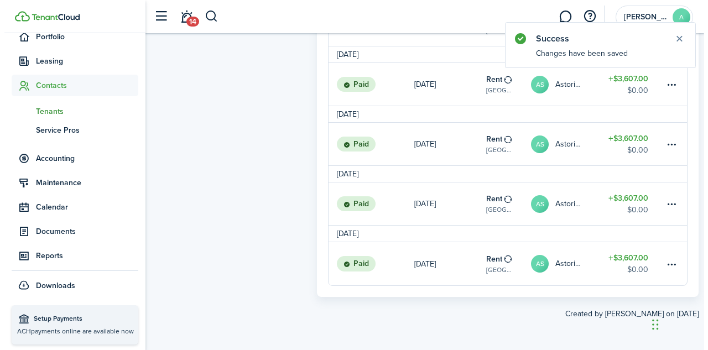
scroll to position [762, 0]
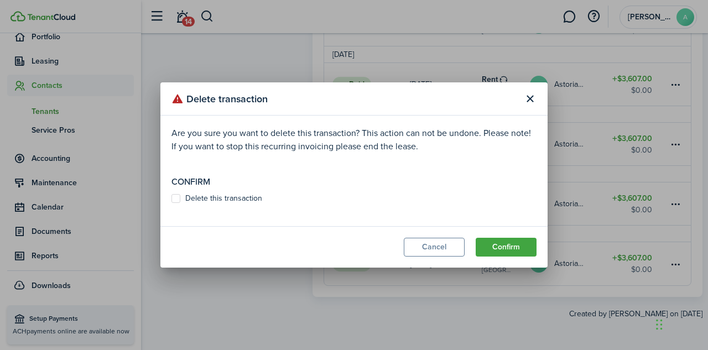
click at [178, 198] on label "Delete this transaction" at bounding box center [217, 198] width 91 height 9
click at [172, 199] on input "Delete this transaction" at bounding box center [171, 199] width 1 height 1
checkbox input "true"
click at [510, 247] on button "Confirm" at bounding box center [506, 247] width 61 height 19
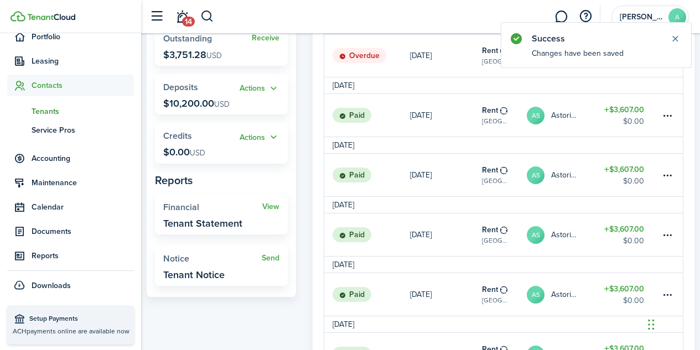
scroll to position [707, 0]
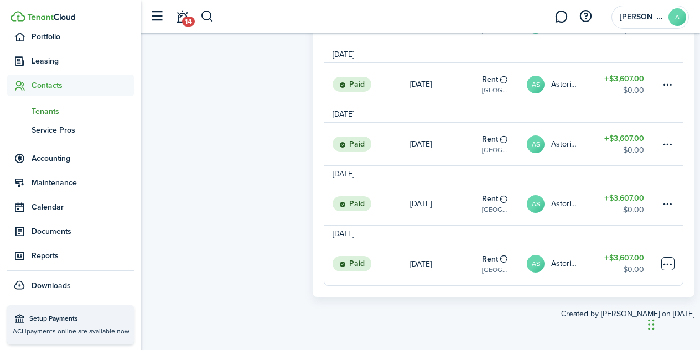
click at [670, 261] on table-menu-btn-icon at bounding box center [667, 263] width 13 height 13
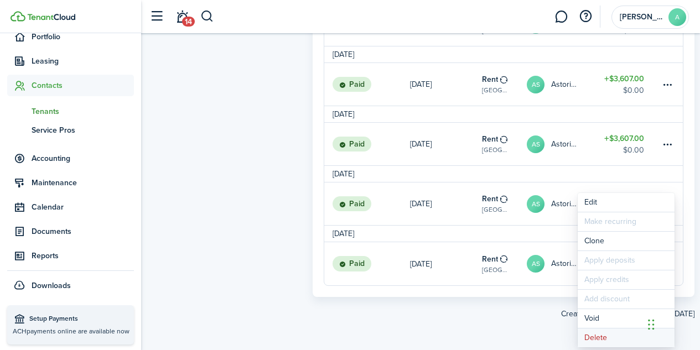
click at [591, 335] on button "Delete" at bounding box center [626, 338] width 97 height 19
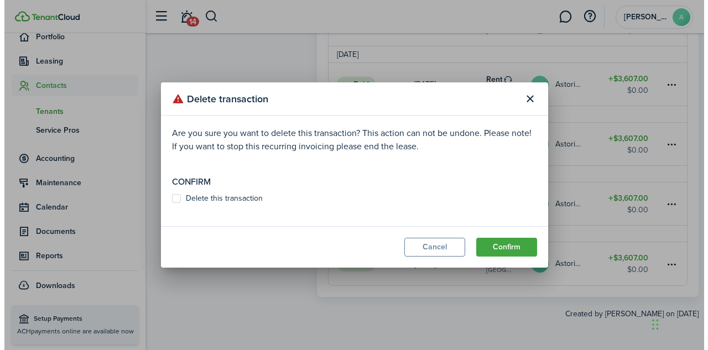
scroll to position [702, 0]
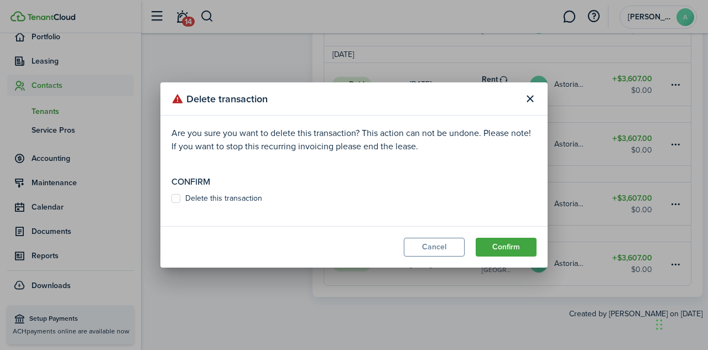
click at [251, 200] on label "Delete this transaction" at bounding box center [217, 198] width 91 height 9
click at [172, 199] on input "Delete this transaction" at bounding box center [171, 199] width 1 height 1
checkbox input "true"
click at [514, 249] on button "Confirm" at bounding box center [506, 247] width 61 height 19
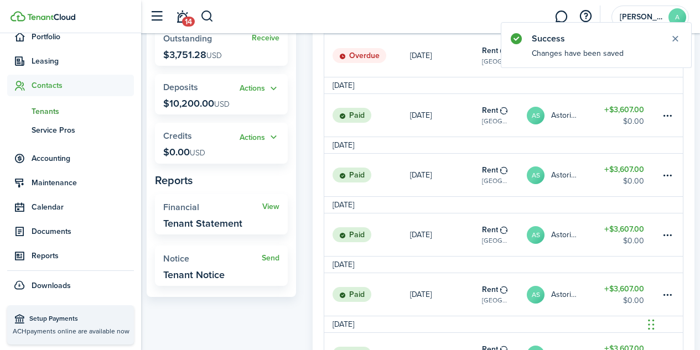
scroll to position [648, 0]
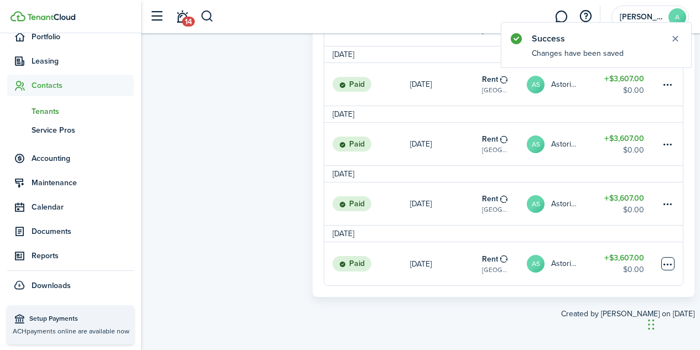
click at [664, 266] on table-menu-btn-icon at bounding box center [667, 263] width 13 height 13
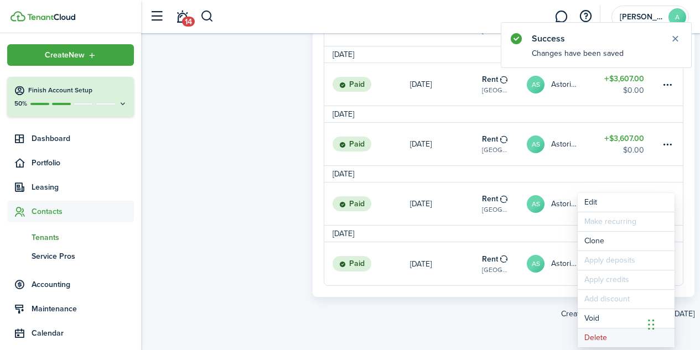
scroll to position [126, 0]
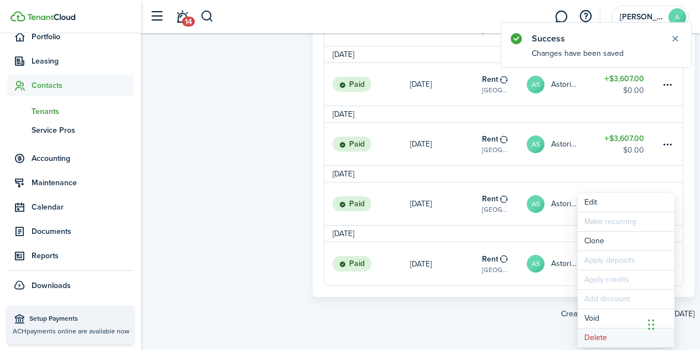
click at [598, 335] on button "Delete" at bounding box center [626, 338] width 97 height 19
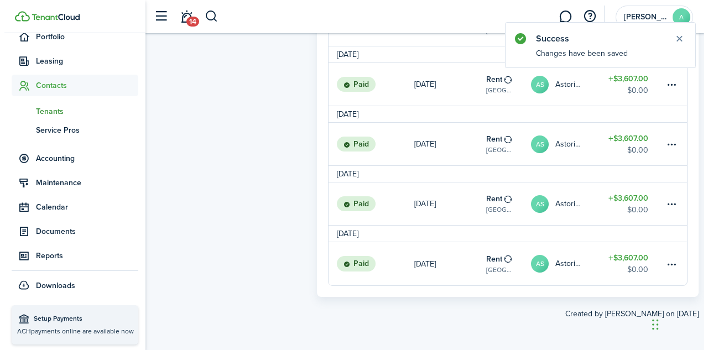
scroll to position [642, 0]
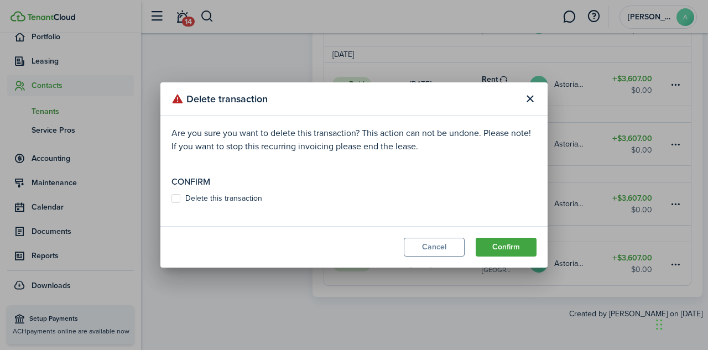
click at [215, 198] on label "Delete this transaction" at bounding box center [217, 198] width 91 height 9
click at [172, 199] on input "Delete this transaction" at bounding box center [171, 199] width 1 height 1
checkbox input "true"
click at [500, 245] on button "Confirm" at bounding box center [506, 247] width 61 height 19
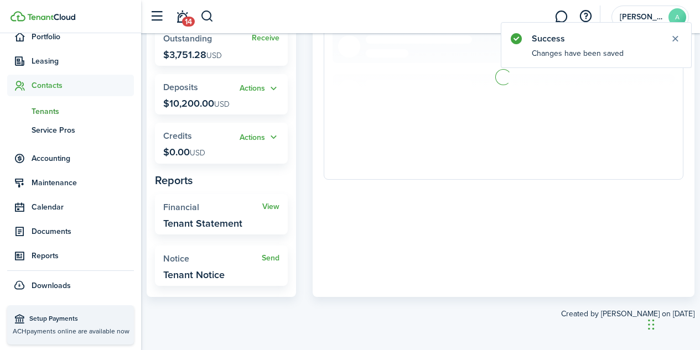
scroll to position [588, 0]
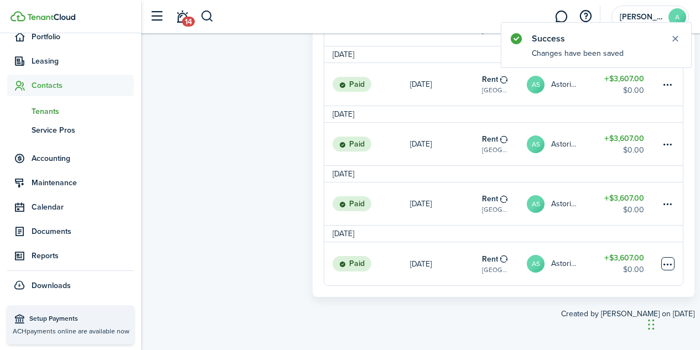
click at [666, 263] on table-menu-btn-icon at bounding box center [667, 263] width 13 height 13
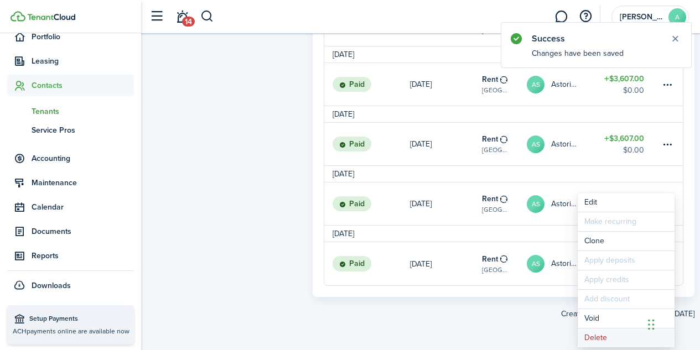
click at [600, 340] on button "Delete" at bounding box center [626, 338] width 97 height 19
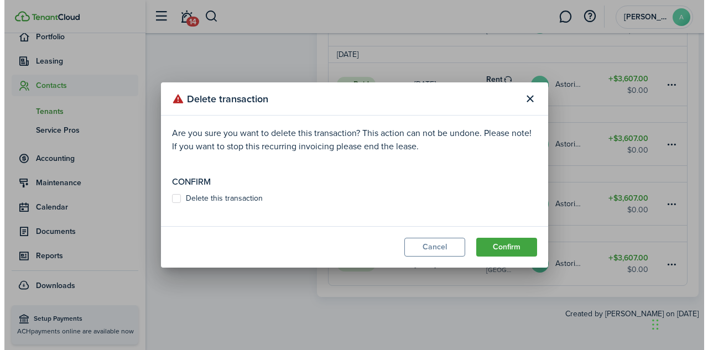
scroll to position [582, 0]
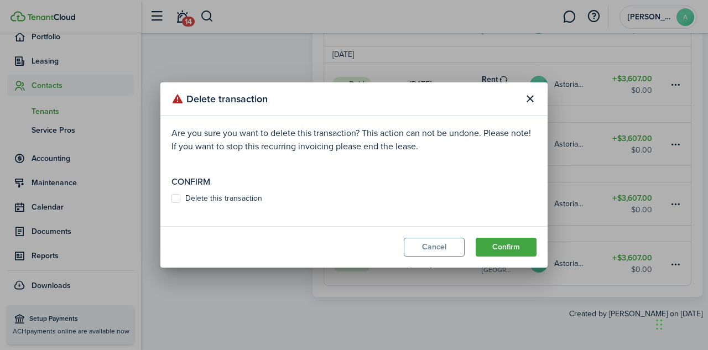
click at [190, 196] on label "Delete this transaction" at bounding box center [217, 198] width 91 height 9
click at [172, 199] on input "Delete this transaction" at bounding box center [171, 199] width 1 height 1
checkbox input "true"
click at [501, 244] on button "Confirm" at bounding box center [506, 247] width 61 height 19
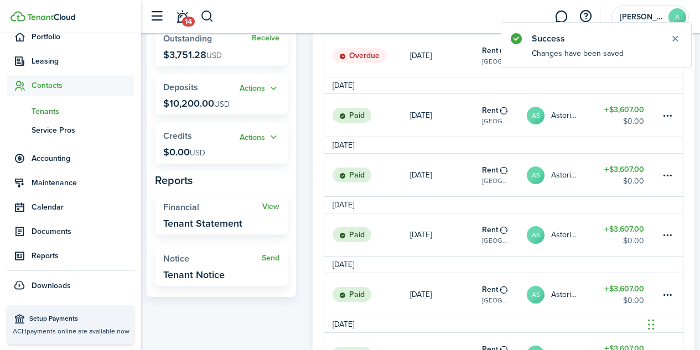
scroll to position [528, 0]
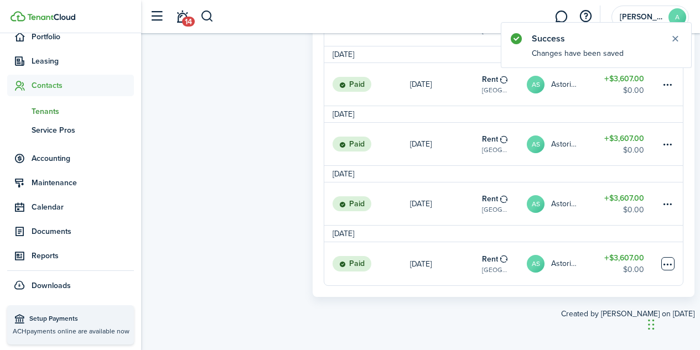
click at [667, 267] on table-menu-btn-icon at bounding box center [667, 263] width 13 height 13
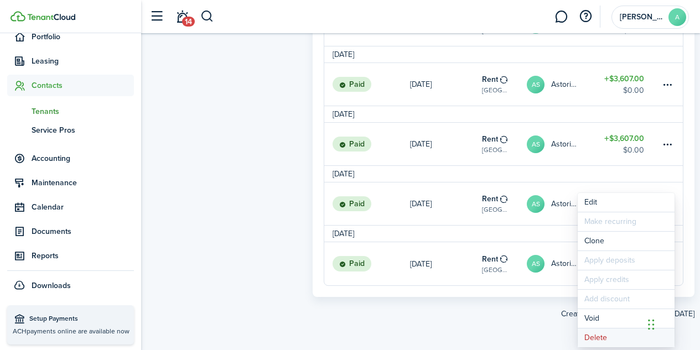
click at [602, 337] on button "Delete" at bounding box center [626, 338] width 97 height 19
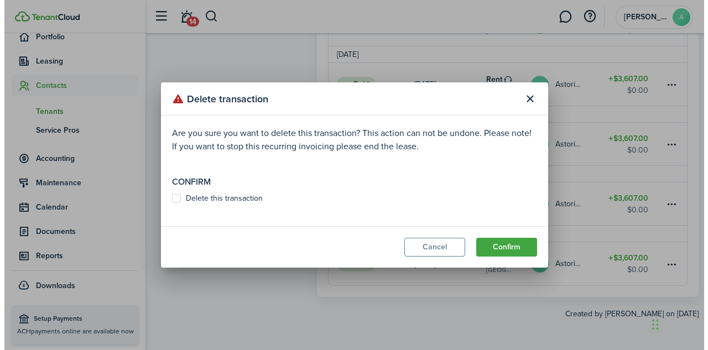
scroll to position [522, 0]
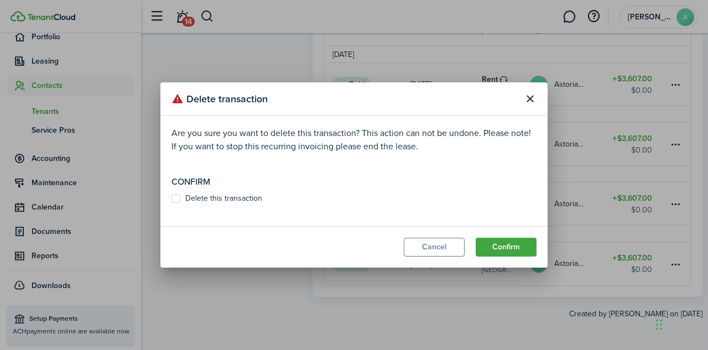
click at [250, 198] on label "Delete this transaction" at bounding box center [217, 198] width 91 height 9
click at [172, 199] on input "Delete this transaction" at bounding box center [171, 199] width 1 height 1
checkbox input "true"
click at [522, 244] on button "Confirm" at bounding box center [506, 247] width 61 height 19
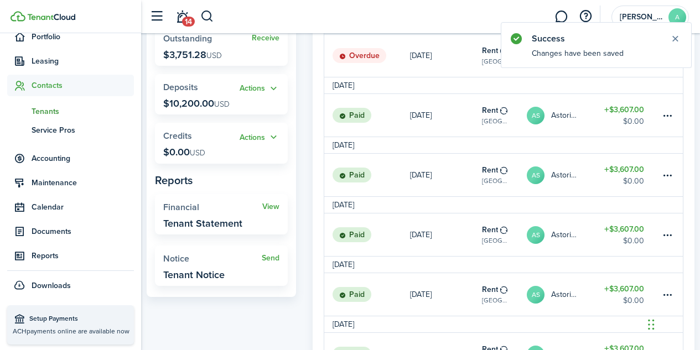
scroll to position [468, 0]
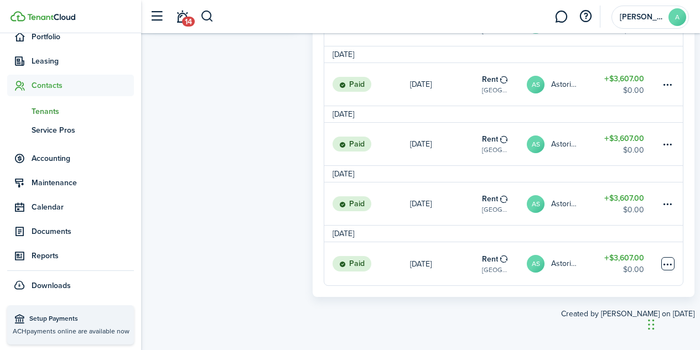
click at [671, 267] on table-menu-btn-icon at bounding box center [667, 263] width 13 height 13
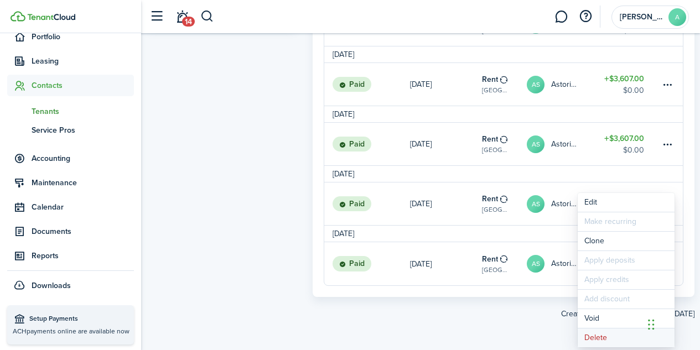
click at [599, 339] on button "Delete" at bounding box center [626, 338] width 97 height 19
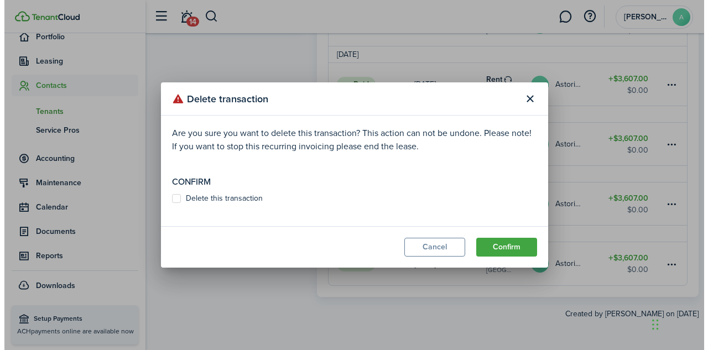
scroll to position [463, 0]
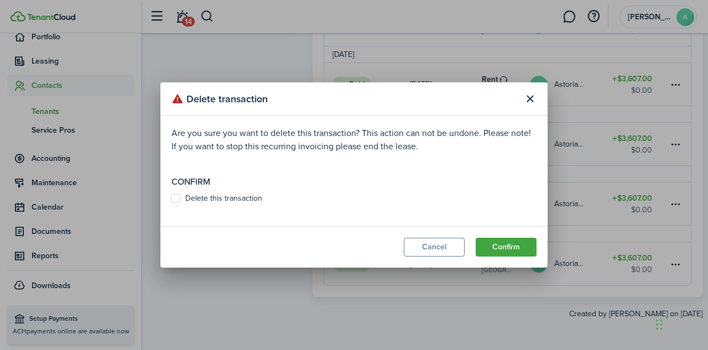
click at [238, 199] on label "Delete this transaction" at bounding box center [217, 198] width 91 height 9
click at [172, 199] on input "Delete this transaction" at bounding box center [171, 199] width 1 height 1
checkbox input "true"
click at [516, 245] on button "Confirm" at bounding box center [506, 247] width 61 height 19
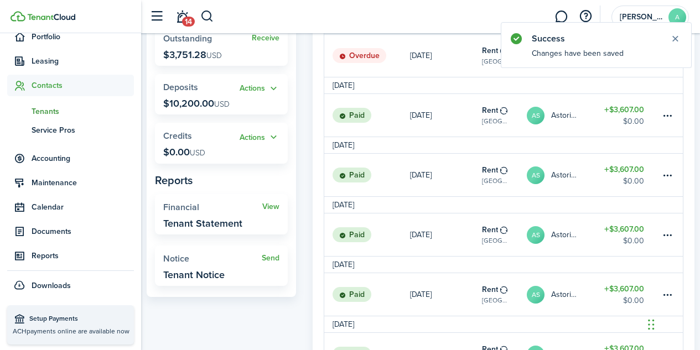
scroll to position [408, 0]
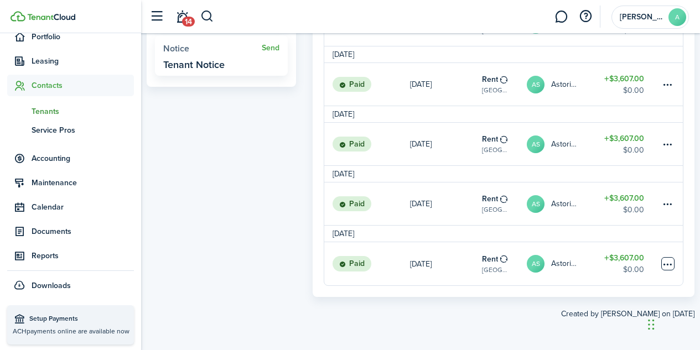
click at [666, 264] on table-menu-btn-icon at bounding box center [667, 263] width 13 height 13
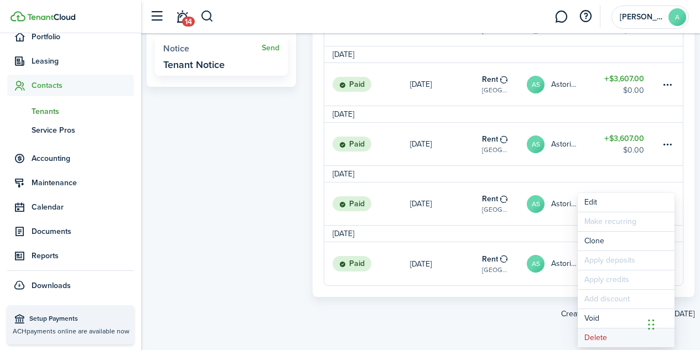
click at [604, 340] on button "Delete" at bounding box center [626, 338] width 97 height 19
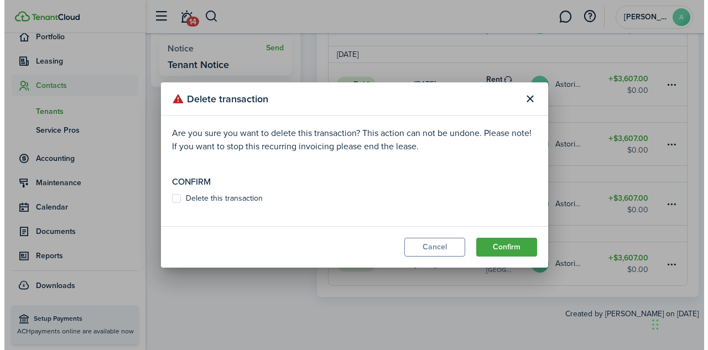
scroll to position [403, 0]
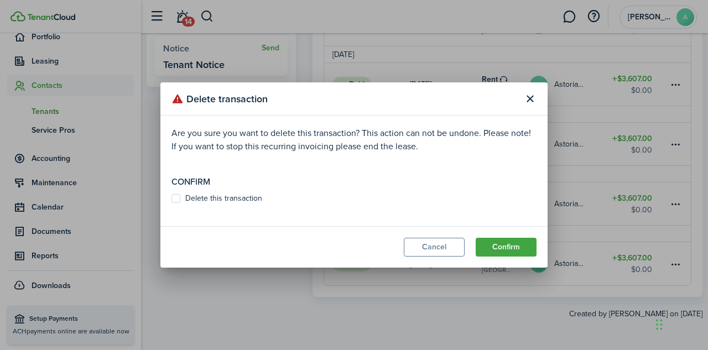
click at [241, 195] on label "Delete this transaction" at bounding box center [217, 198] width 91 height 9
click at [172, 199] on input "Delete this transaction" at bounding box center [171, 199] width 1 height 1
checkbox input "true"
click at [505, 245] on button "Confirm" at bounding box center [506, 247] width 61 height 19
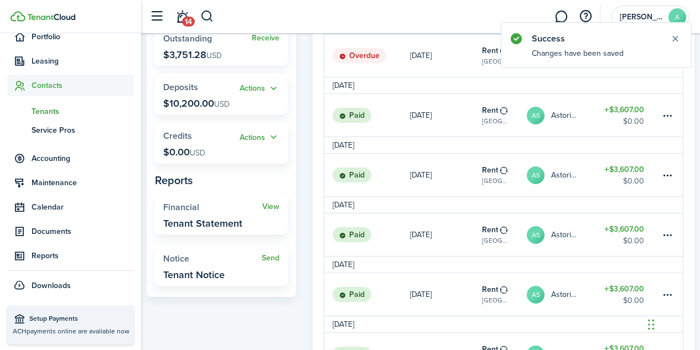
scroll to position [349, 0]
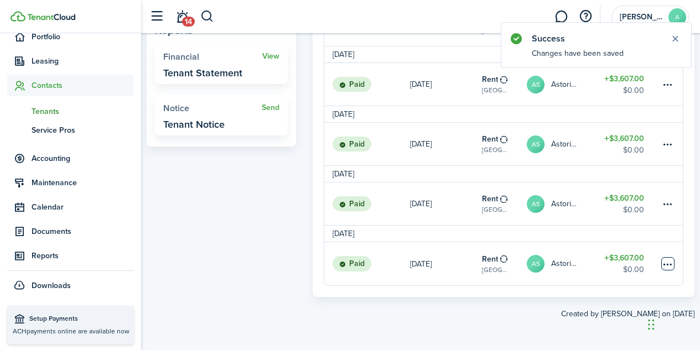
click at [671, 266] on table-menu-btn-icon at bounding box center [667, 263] width 13 height 13
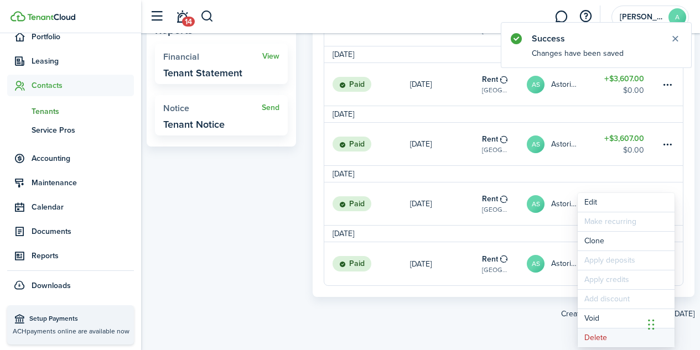
click at [597, 339] on button "Delete" at bounding box center [626, 338] width 97 height 19
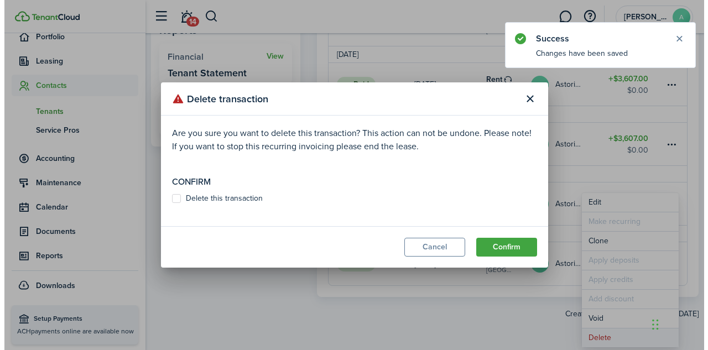
scroll to position [343, 0]
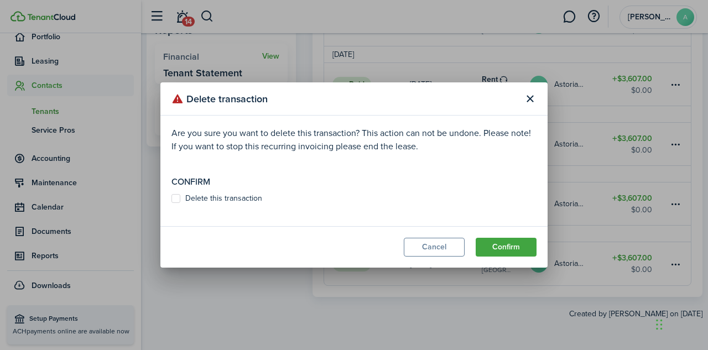
click at [261, 199] on label "Delete this transaction" at bounding box center [217, 198] width 91 height 9
click at [172, 199] on input "Delete this transaction" at bounding box center [171, 199] width 1 height 1
checkbox input "true"
click at [506, 249] on button "Confirm" at bounding box center [506, 247] width 61 height 19
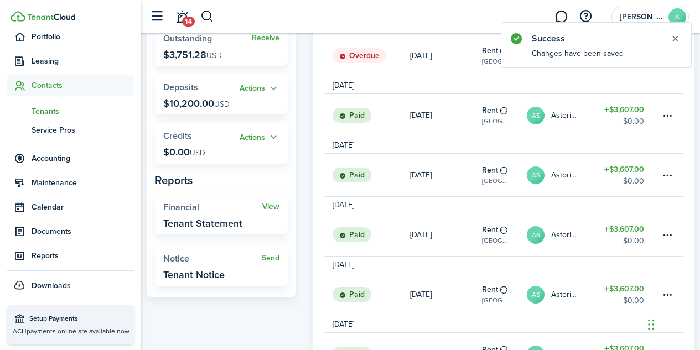
scroll to position [289, 0]
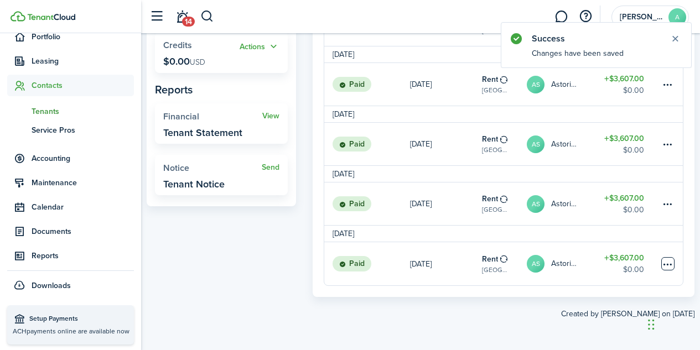
click at [665, 266] on table-menu-btn-icon at bounding box center [667, 263] width 13 height 13
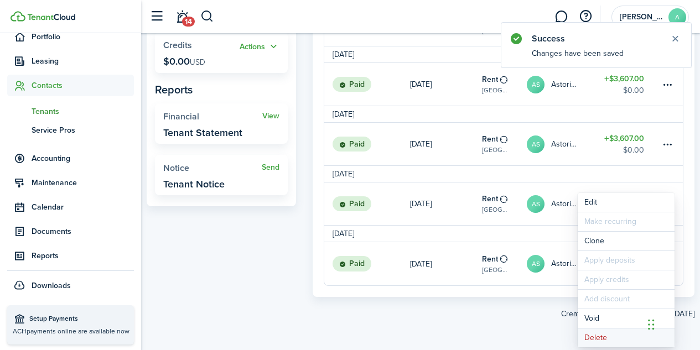
click at [597, 340] on button "Delete" at bounding box center [626, 338] width 97 height 19
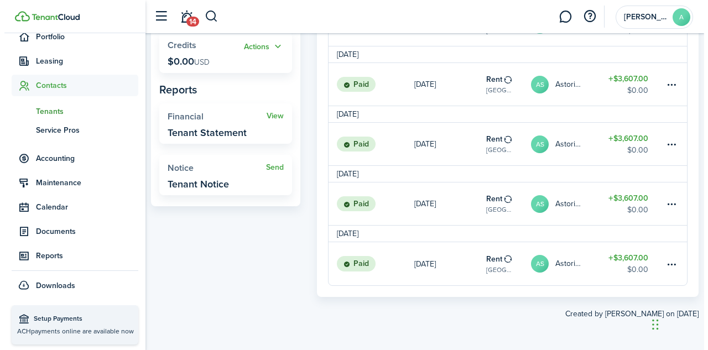
scroll to position [283, 0]
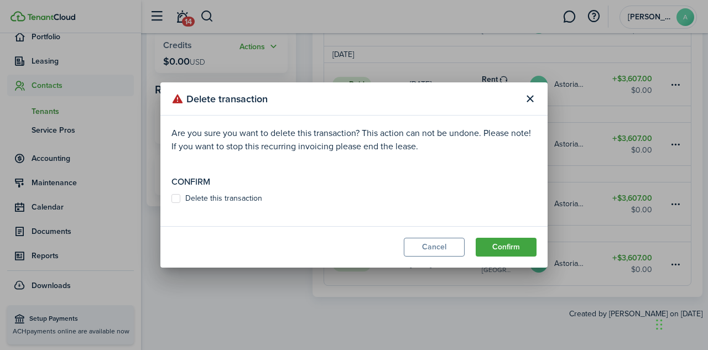
click at [239, 194] on label "Delete this transaction" at bounding box center [217, 198] width 91 height 9
click at [172, 199] on input "Delete this transaction" at bounding box center [171, 199] width 1 height 1
checkbox input "true"
click at [499, 249] on button "Confirm" at bounding box center [506, 247] width 61 height 19
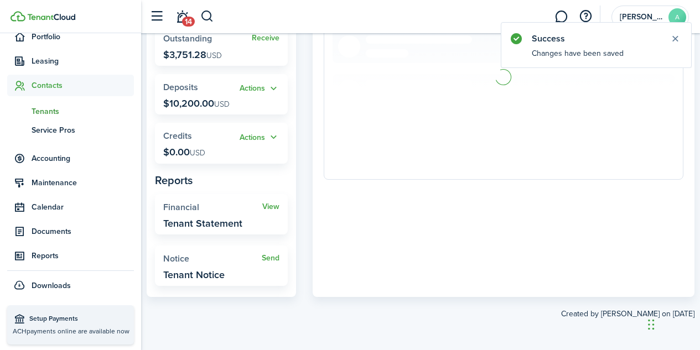
scroll to position [229, 0]
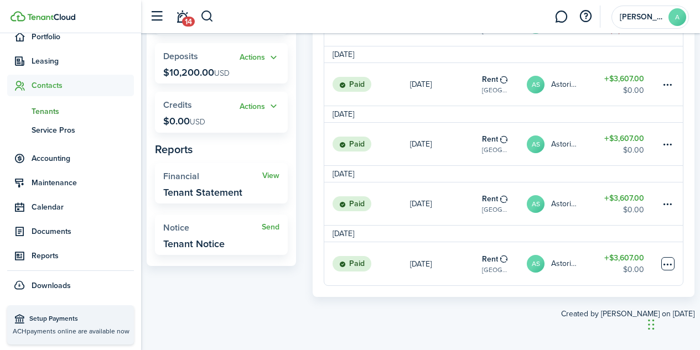
click at [665, 258] on table-menu-btn-icon at bounding box center [667, 263] width 13 height 13
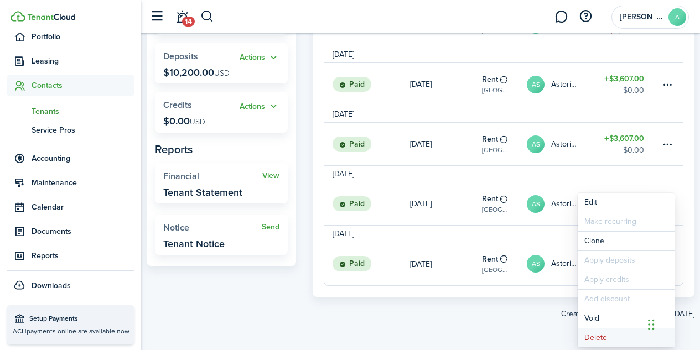
click at [597, 339] on button "Delete" at bounding box center [626, 338] width 97 height 19
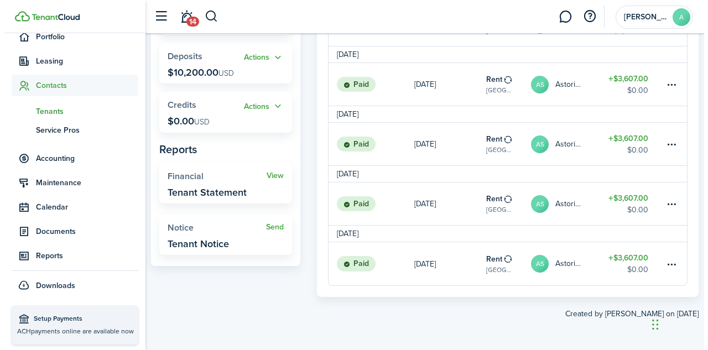
scroll to position [224, 0]
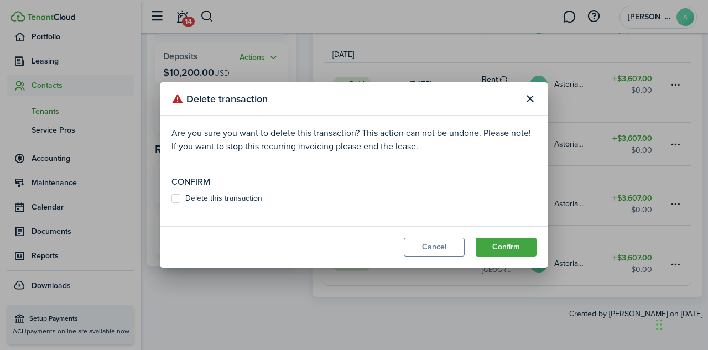
click at [248, 198] on label "Delete this transaction" at bounding box center [217, 198] width 91 height 9
click at [172, 199] on input "Delete this transaction" at bounding box center [171, 199] width 1 height 1
checkbox input "true"
click at [500, 250] on button "Confirm" at bounding box center [506, 247] width 61 height 19
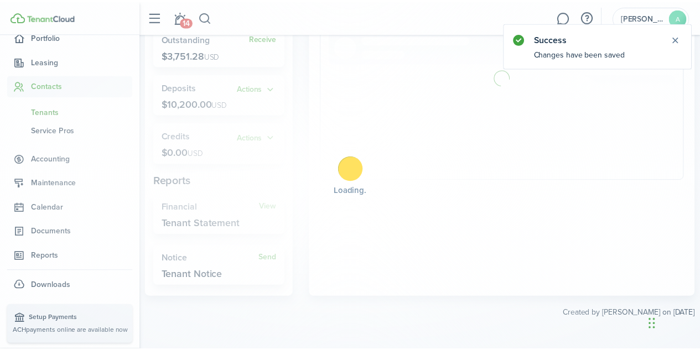
scroll to position [193, 0]
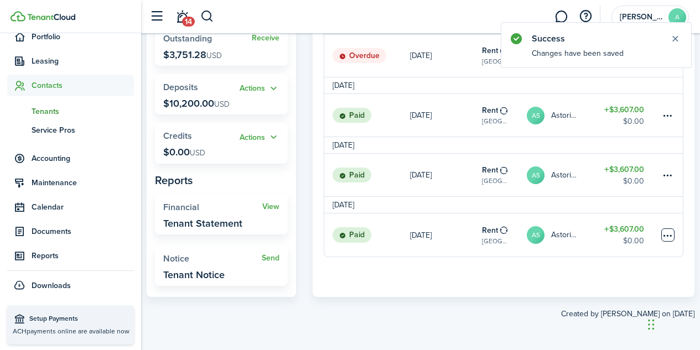
click at [667, 242] on table-menu-btn-icon at bounding box center [667, 235] width 13 height 13
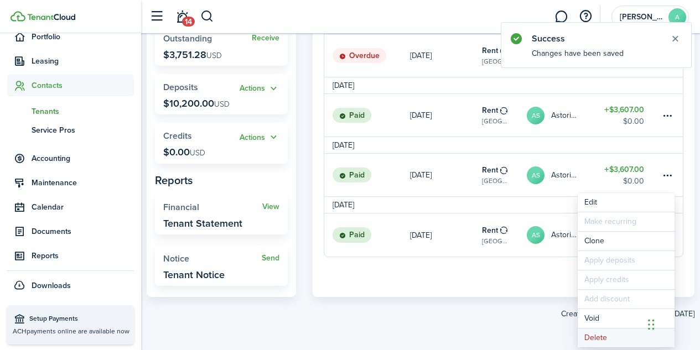
click at [608, 336] on button "Delete" at bounding box center [626, 338] width 97 height 19
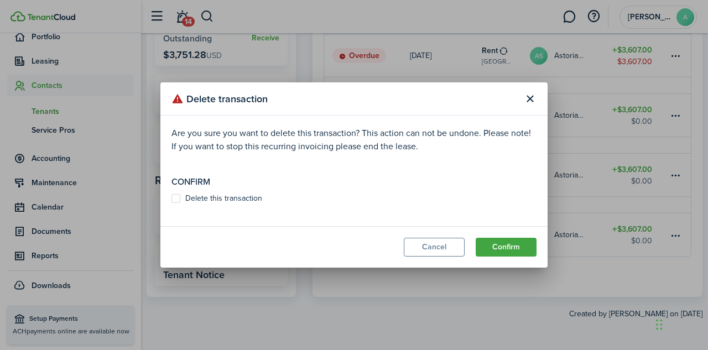
click at [188, 198] on label "Delete this transaction" at bounding box center [217, 198] width 91 height 9
click at [172, 199] on input "Delete this transaction" at bounding box center [171, 199] width 1 height 1
checkbox input "true"
click at [514, 244] on button "Confirm" at bounding box center [506, 247] width 61 height 19
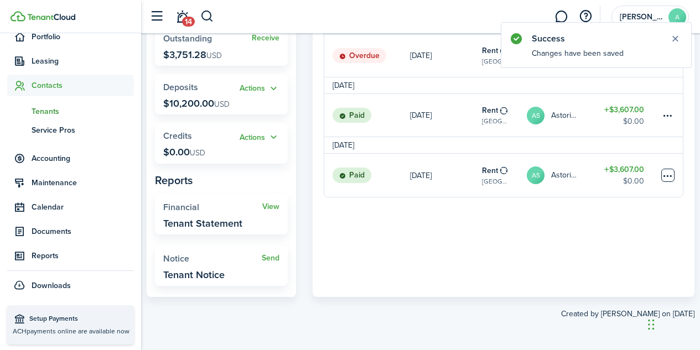
click at [670, 179] on table-menu-btn-icon at bounding box center [667, 175] width 13 height 13
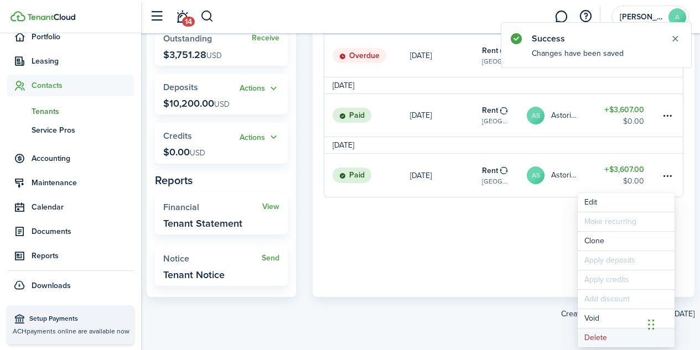
click at [600, 337] on button "Delete" at bounding box center [626, 338] width 97 height 19
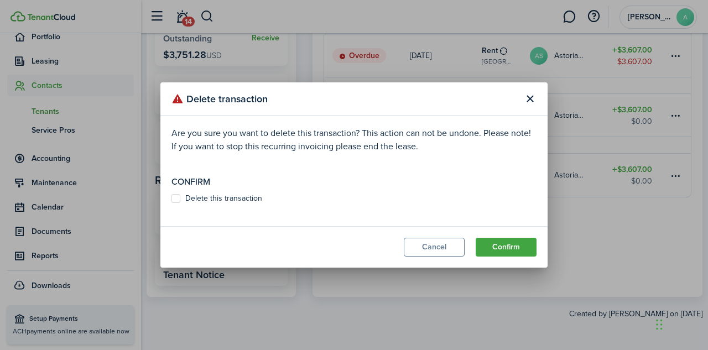
click at [220, 195] on label "Delete this transaction" at bounding box center [217, 198] width 91 height 9
click at [172, 199] on input "Delete this transaction" at bounding box center [171, 199] width 1 height 1
checkbox input "true"
click at [505, 247] on button "Confirm" at bounding box center [506, 247] width 61 height 19
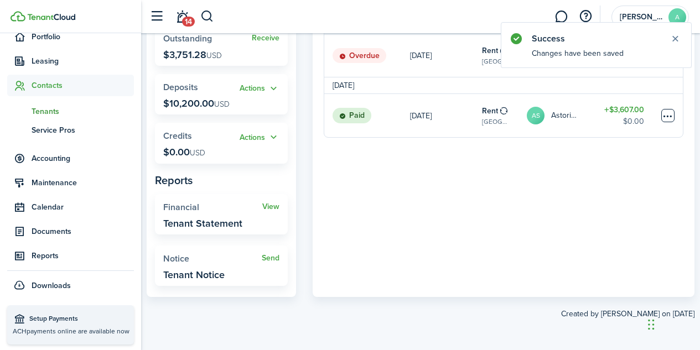
click at [667, 121] on table-menu-btn-icon at bounding box center [667, 115] width 13 height 13
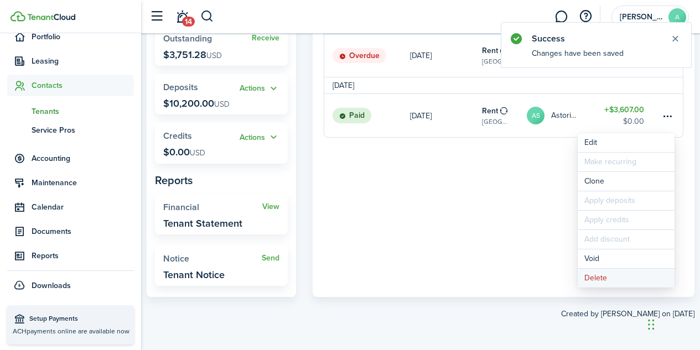
click at [603, 278] on button "Delete" at bounding box center [626, 278] width 97 height 19
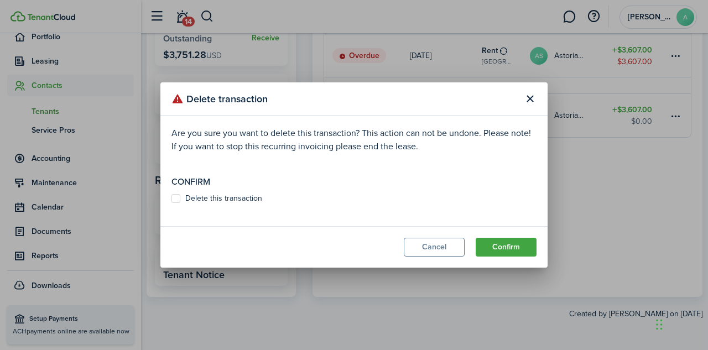
click at [240, 196] on label "Delete this transaction" at bounding box center [217, 198] width 91 height 9
click at [172, 199] on input "Delete this transaction" at bounding box center [171, 199] width 1 height 1
checkbox input "true"
click at [505, 248] on button "Confirm" at bounding box center [506, 247] width 61 height 19
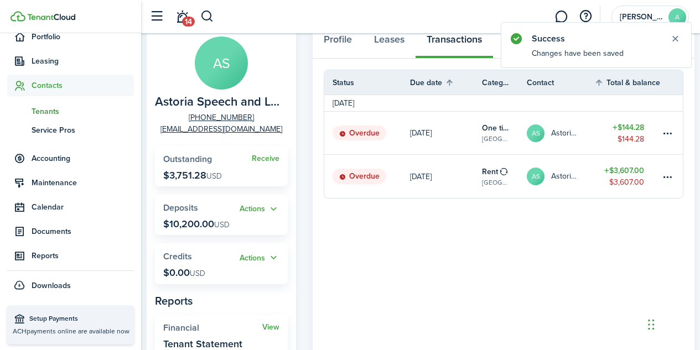
scroll to position [69, 0]
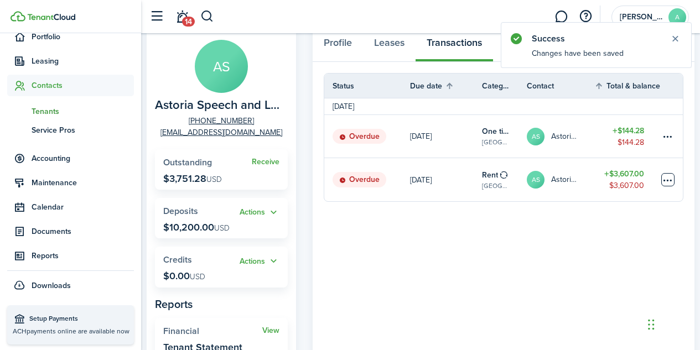
click at [669, 184] on table-menu-btn-icon at bounding box center [667, 179] width 13 height 13
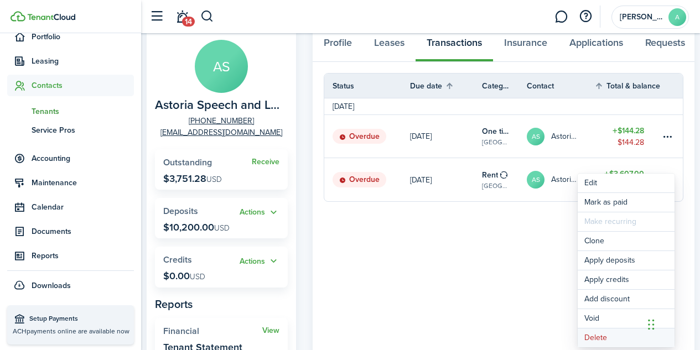
click at [596, 337] on button "Delete" at bounding box center [626, 338] width 97 height 19
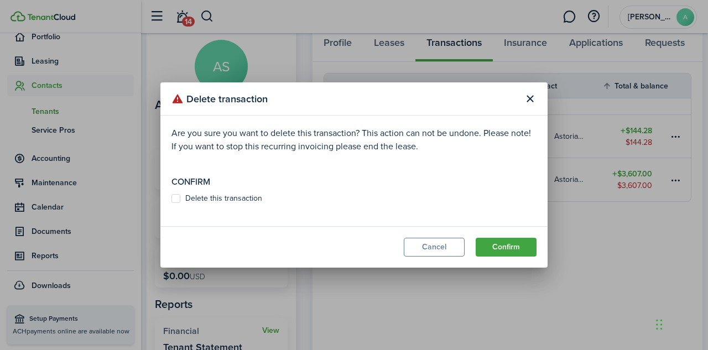
click at [199, 200] on label "Delete this transaction" at bounding box center [217, 198] width 91 height 9
click at [172, 199] on input "Delete this transaction" at bounding box center [171, 199] width 1 height 1
checkbox input "true"
click at [508, 245] on button "Confirm" at bounding box center [506, 247] width 61 height 19
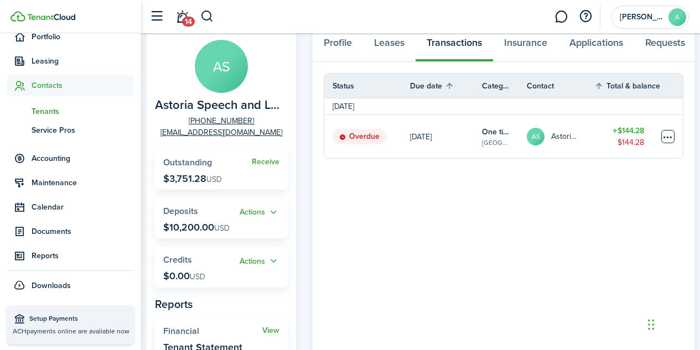
click at [670, 142] on table-menu-btn-icon at bounding box center [667, 136] width 13 height 13
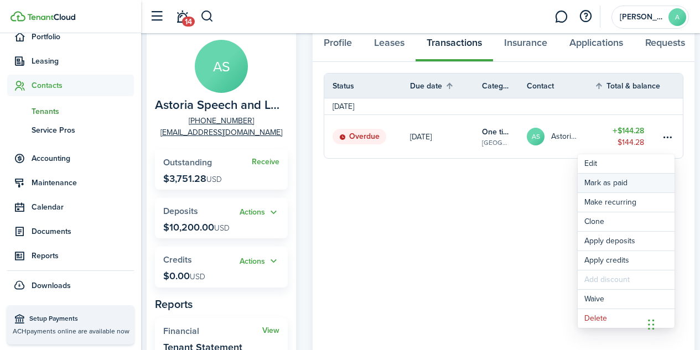
click at [620, 182] on link "Mark as paid" at bounding box center [626, 183] width 97 height 19
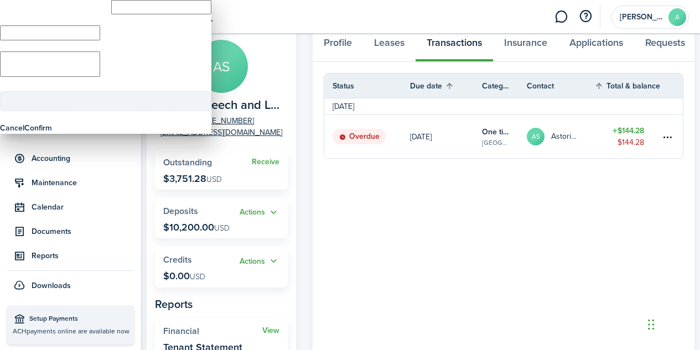
type input "$144.28"
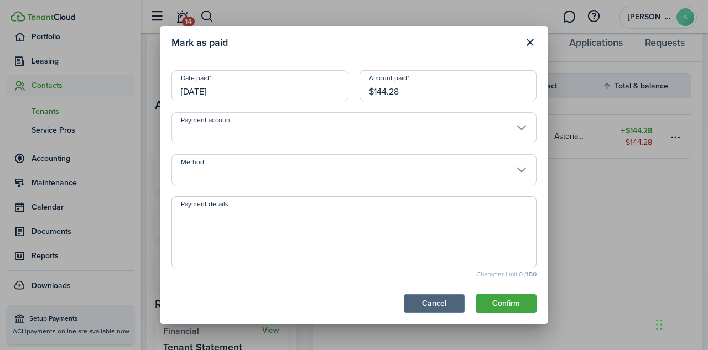
click at [444, 299] on button "Cancel" at bounding box center [434, 303] width 61 height 19
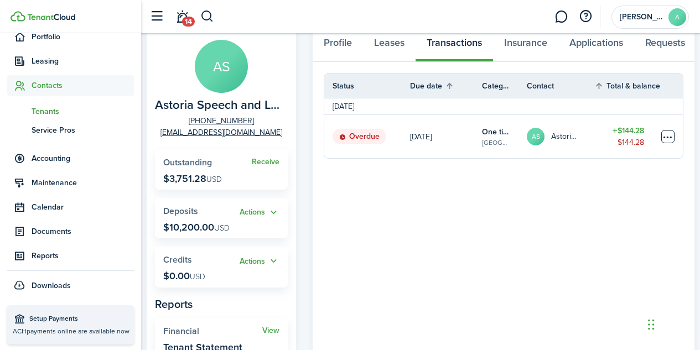
click at [672, 141] on table-menu-btn-icon "Open menu" at bounding box center [667, 136] width 13 height 13
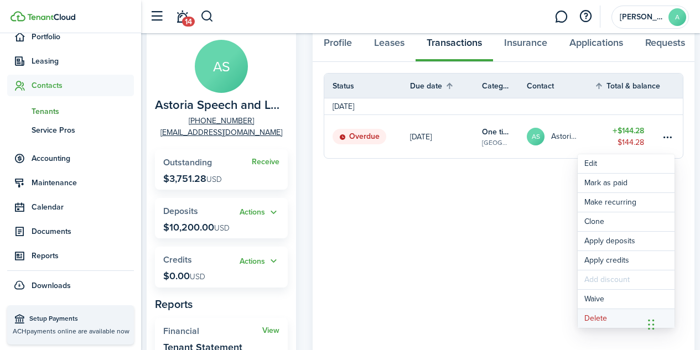
click at [608, 322] on button "Delete" at bounding box center [626, 318] width 97 height 19
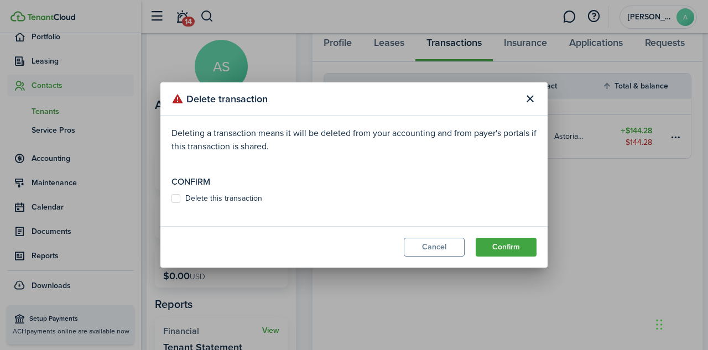
click at [240, 196] on label "Delete this transaction" at bounding box center [217, 198] width 91 height 9
click at [172, 199] on input "Delete this transaction" at bounding box center [171, 199] width 1 height 1
checkbox input "true"
click at [510, 247] on button "Confirm" at bounding box center [506, 247] width 61 height 19
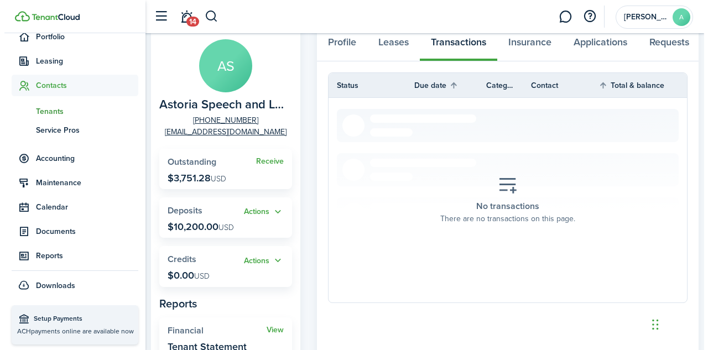
scroll to position [0, 0]
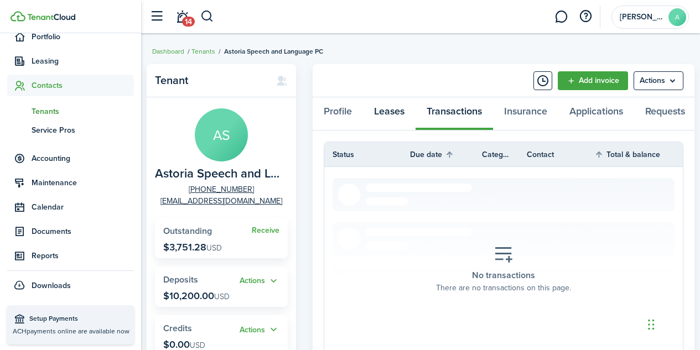
click at [398, 114] on link "Leases" at bounding box center [389, 113] width 53 height 33
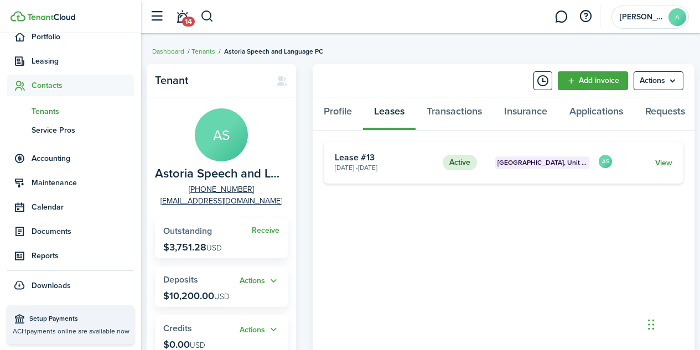
click at [667, 165] on link "View" at bounding box center [663, 163] width 17 height 12
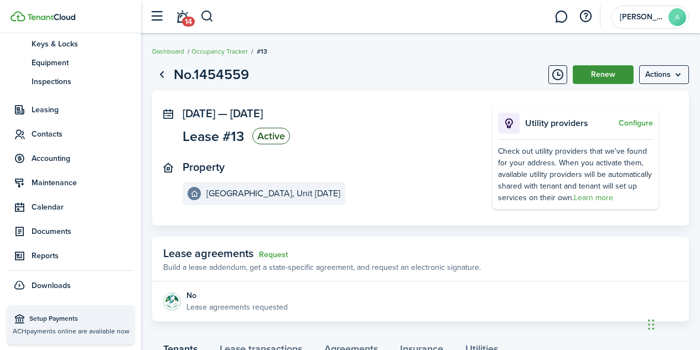
click at [597, 75] on button "Renew" at bounding box center [603, 74] width 61 height 19
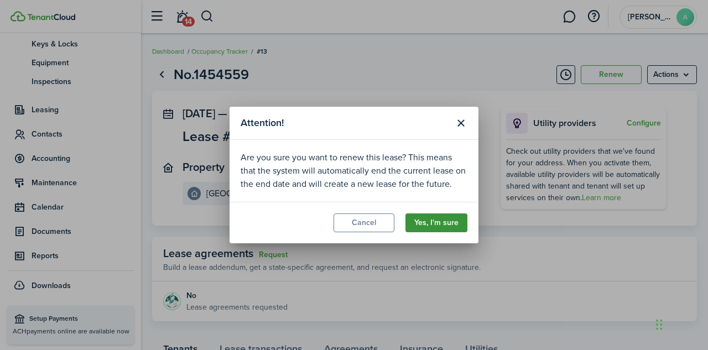
click at [437, 227] on button "Yes, I'm sure" at bounding box center [437, 223] width 62 height 19
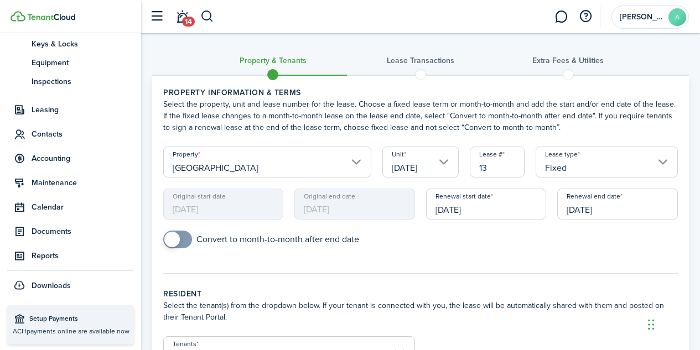
scroll to position [185, 0]
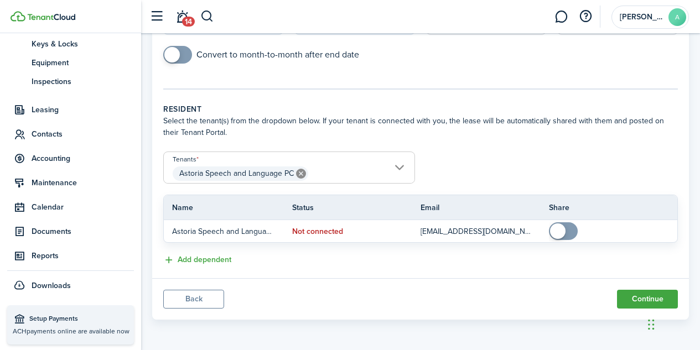
click at [202, 301] on button "Back" at bounding box center [193, 299] width 61 height 19
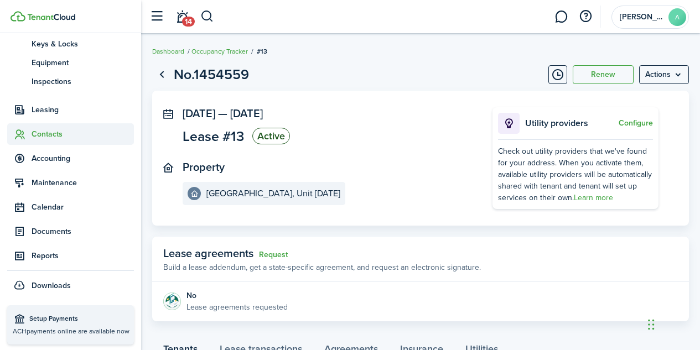
click at [52, 138] on span "Contacts" at bounding box center [83, 134] width 102 height 12
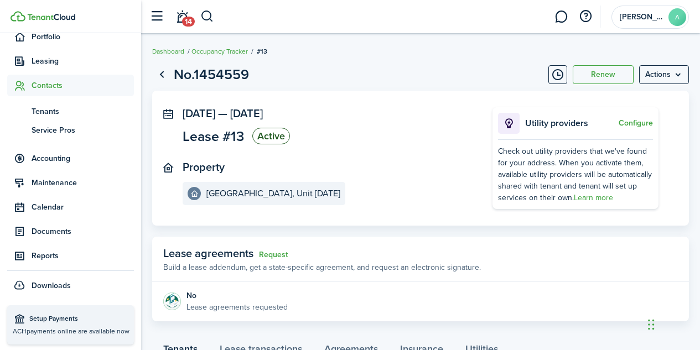
scroll to position [126, 0]
click at [50, 115] on span "Tenants" at bounding box center [83, 112] width 102 height 12
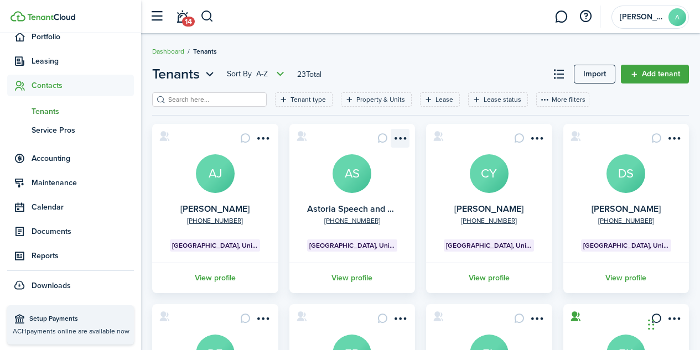
click at [403, 139] on menu-btn-icon "Open menu" at bounding box center [400, 138] width 19 height 19
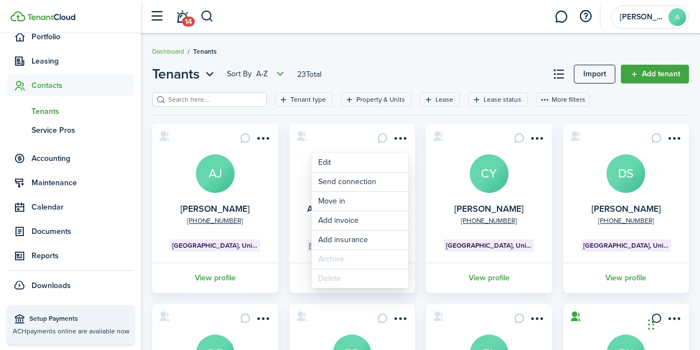
click at [306, 205] on card "+1 631-901-3769 Astoria Speech and Language PC AS Manhattan, Unit 1BC View prof…" at bounding box center [352, 208] width 126 height 169
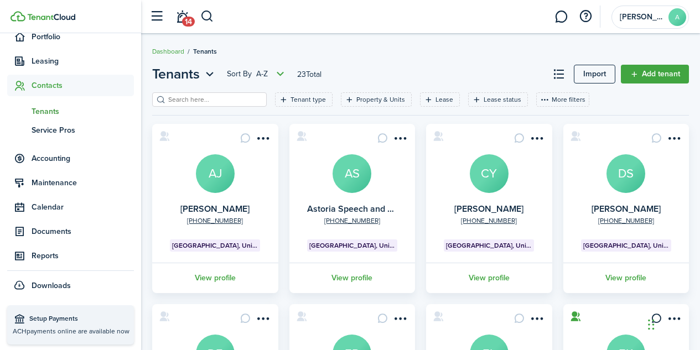
click at [358, 178] on avatar-text "AS" at bounding box center [352, 173] width 39 height 39
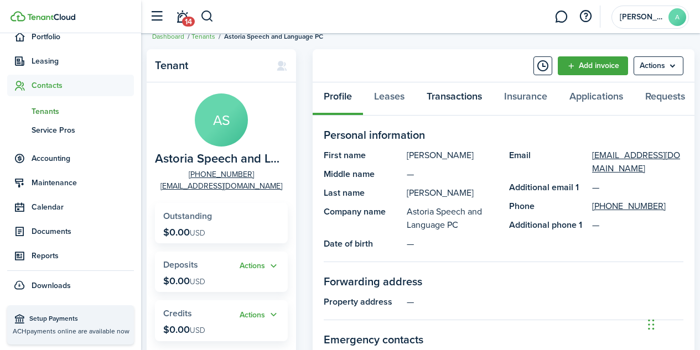
scroll to position [14, 0]
click at [464, 97] on link "Transactions" at bounding box center [454, 99] width 77 height 33
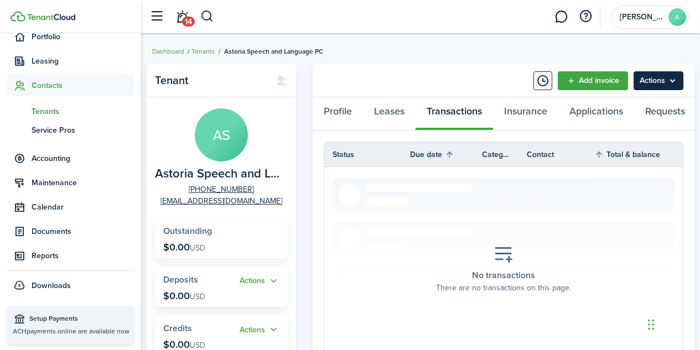
click at [670, 86] on menu-btn "Actions" at bounding box center [659, 80] width 50 height 19
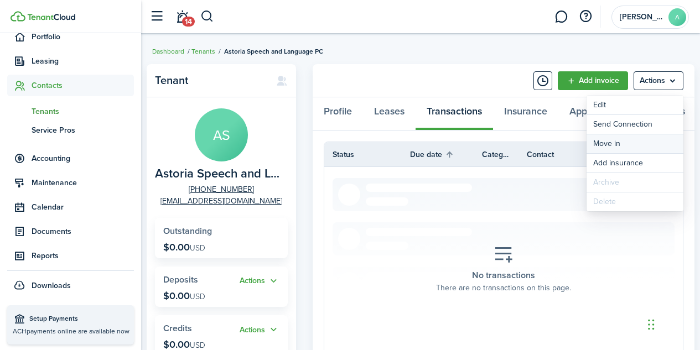
click at [610, 146] on link "Move in" at bounding box center [635, 143] width 97 height 19
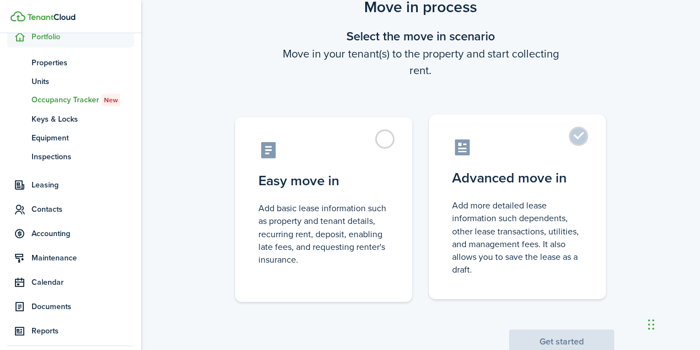
scroll to position [43, 0]
click at [579, 139] on label "Advanced move in Add more detailed lease information such dependents, other lea…" at bounding box center [517, 207] width 177 height 185
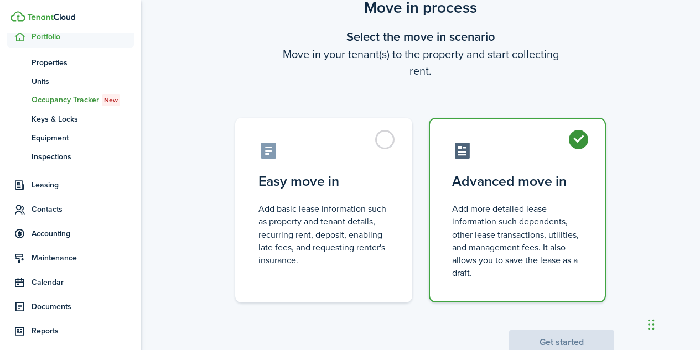
radio input "true"
click at [560, 336] on button "Get started" at bounding box center [561, 342] width 105 height 24
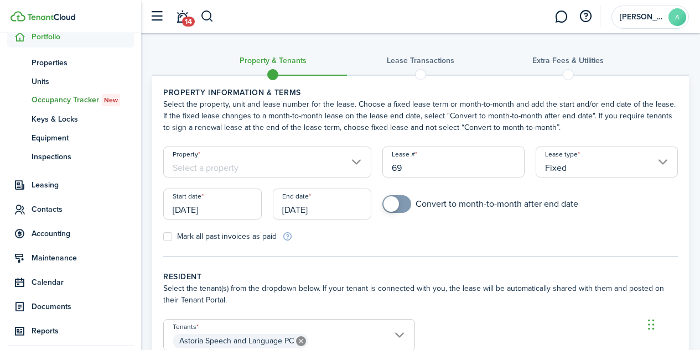
click at [359, 163] on input "Property" at bounding box center [267, 162] width 208 height 31
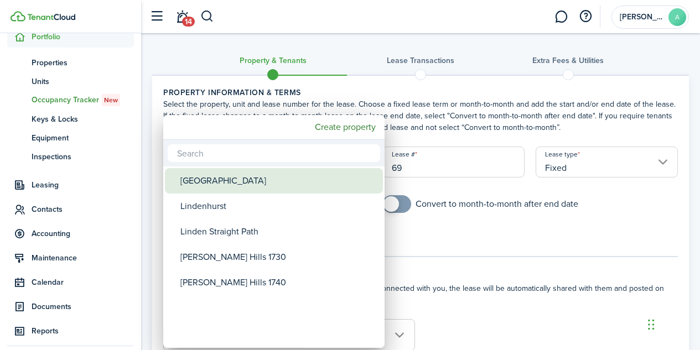
click at [262, 183] on div "[GEOGRAPHIC_DATA]" at bounding box center [278, 180] width 196 height 25
type input "[GEOGRAPHIC_DATA]"
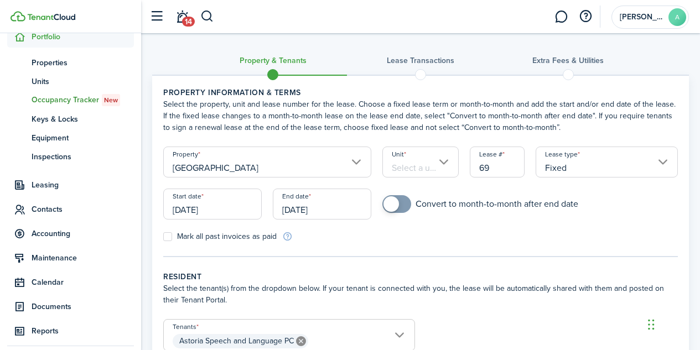
click at [441, 160] on input "Unit" at bounding box center [420, 162] width 76 height 31
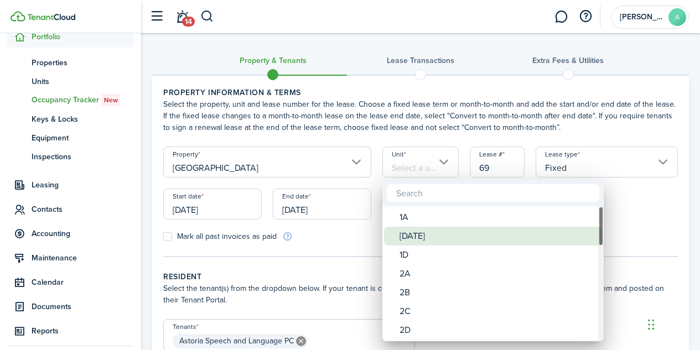
click at [434, 234] on div "[DATE]" at bounding box center [498, 236] width 196 height 19
type input "[DATE]"
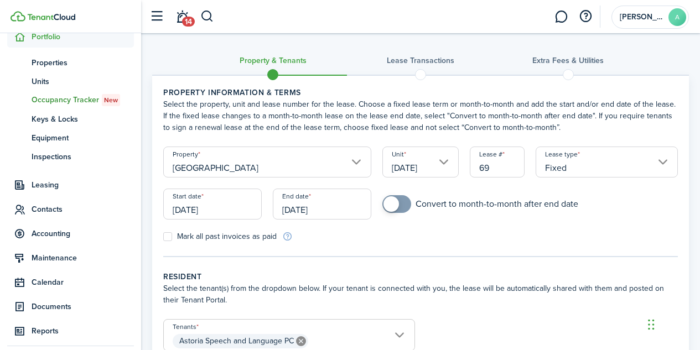
click at [229, 202] on input "[DATE]" at bounding box center [212, 204] width 99 height 31
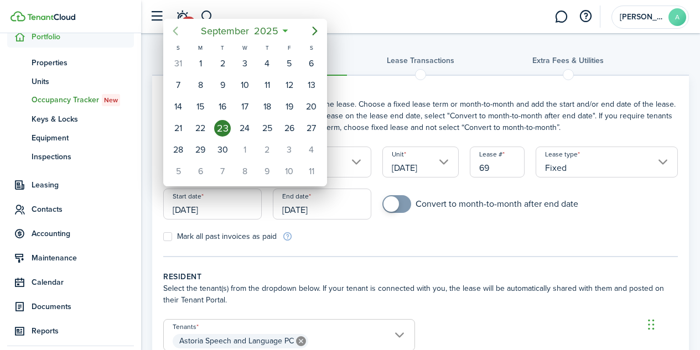
click at [175, 33] on icon "Previous page" at bounding box center [175, 31] width 5 height 9
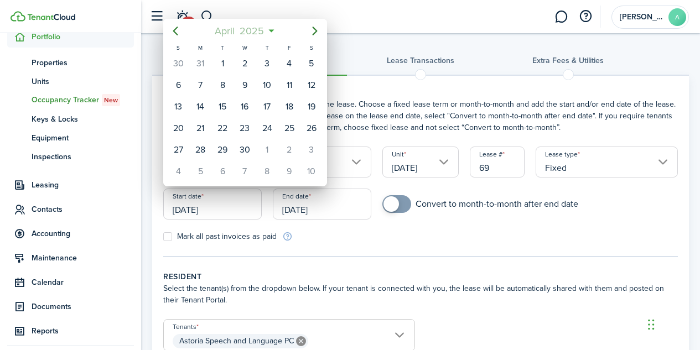
click at [267, 29] on mbsc-button "April 2025" at bounding box center [239, 31] width 63 height 20
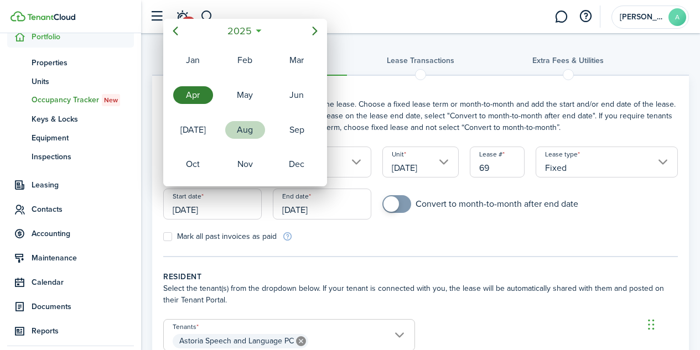
click at [246, 132] on div "Aug" at bounding box center [245, 130] width 40 height 18
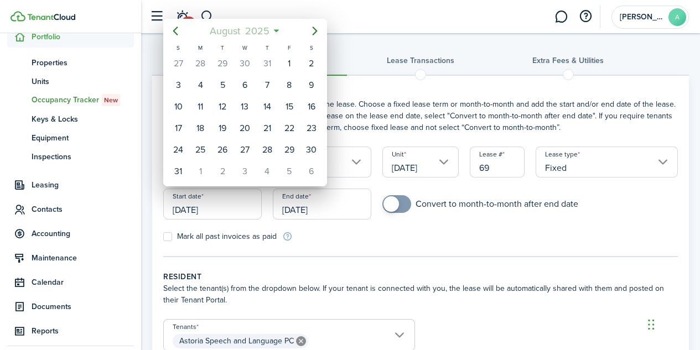
click at [254, 35] on span "2025" at bounding box center [256, 31] width 29 height 20
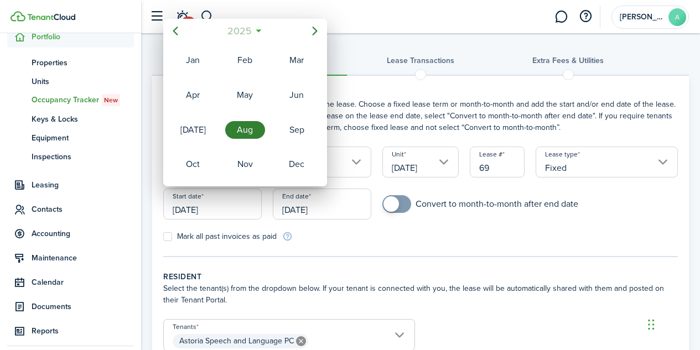
click at [254, 35] on mbsc-button "2025" at bounding box center [239, 31] width 38 height 20
click at [298, 96] on div "2023" at bounding box center [297, 95] width 40 height 18
click at [252, 126] on div "Aug" at bounding box center [245, 130] width 40 height 18
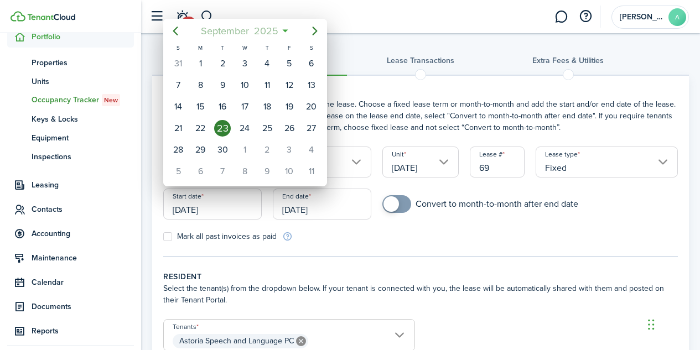
click at [268, 29] on span "2025" at bounding box center [265, 31] width 29 height 20
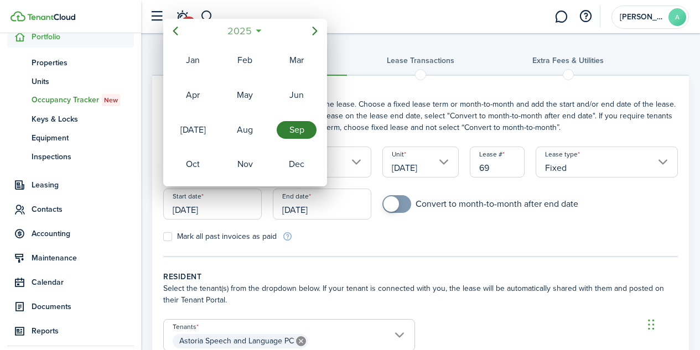
click at [239, 32] on span "2025" at bounding box center [239, 31] width 29 height 20
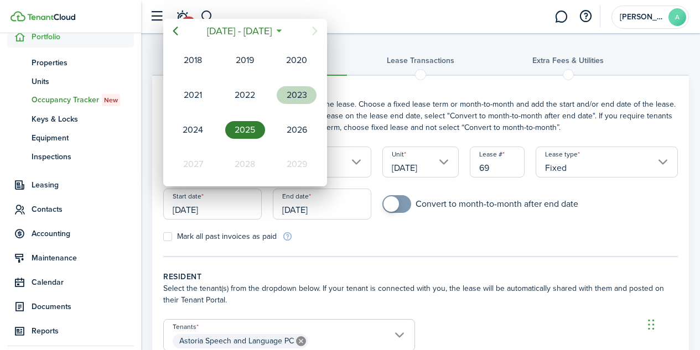
click at [297, 99] on div "2023" at bounding box center [297, 95] width 40 height 18
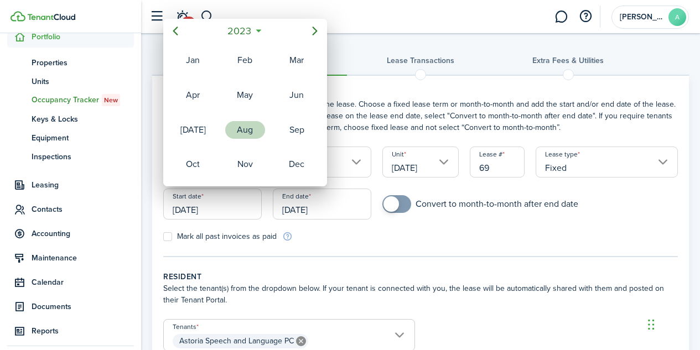
click at [247, 128] on div "Aug" at bounding box center [245, 130] width 40 height 18
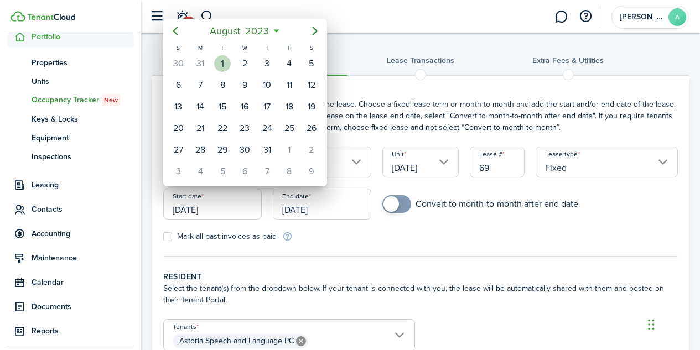
click at [223, 66] on div "1" at bounding box center [222, 63] width 17 height 17
type input "08/01/2023"
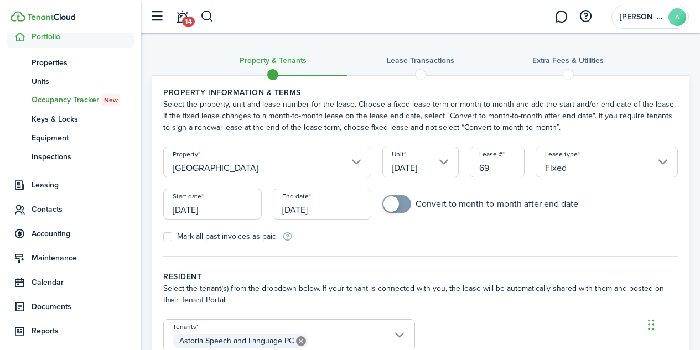
click at [310, 209] on input "[DATE]" at bounding box center [322, 204] width 99 height 31
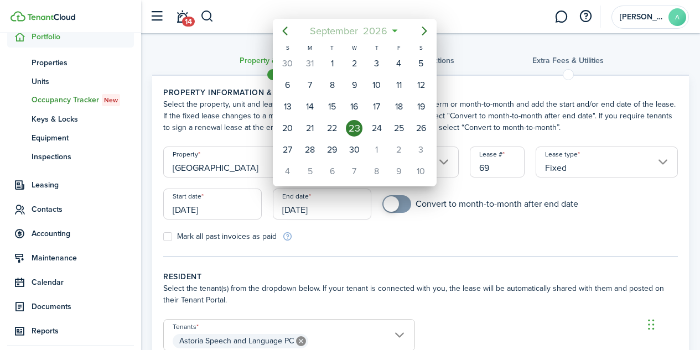
click at [367, 33] on span "2026" at bounding box center [375, 31] width 29 height 20
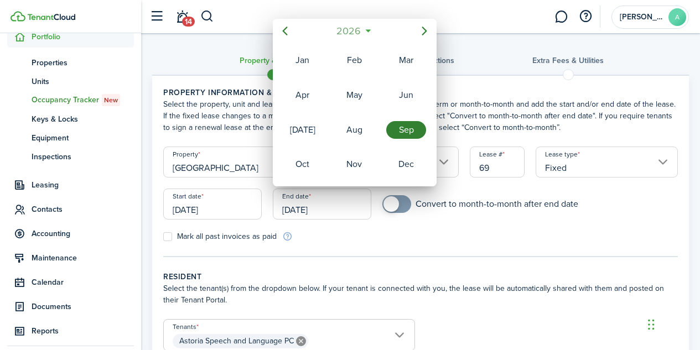
click at [358, 28] on span "2026" at bounding box center [348, 31] width 29 height 20
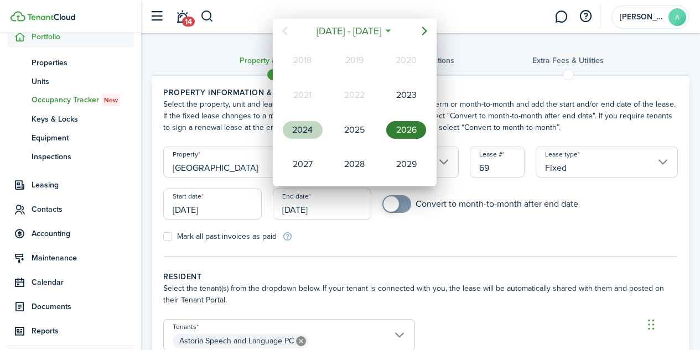
click at [301, 131] on div "2024" at bounding box center [303, 130] width 40 height 18
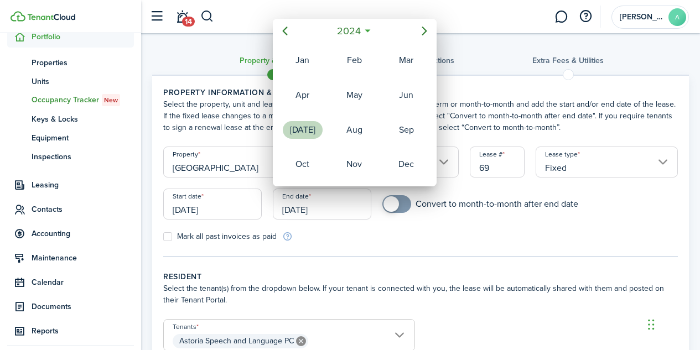
click at [301, 131] on div "[DATE]" at bounding box center [303, 130] width 40 height 18
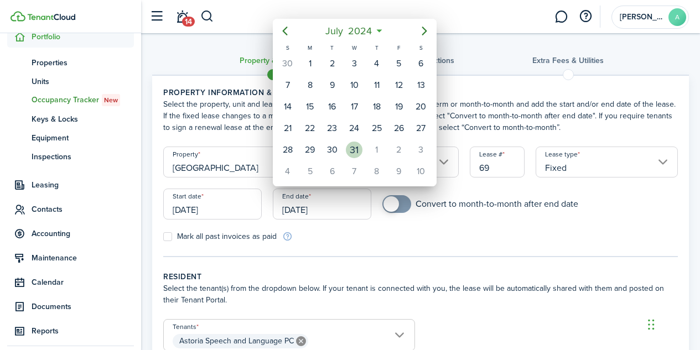
click at [360, 153] on div "31" at bounding box center [354, 150] width 17 height 17
type input "[DATE]"
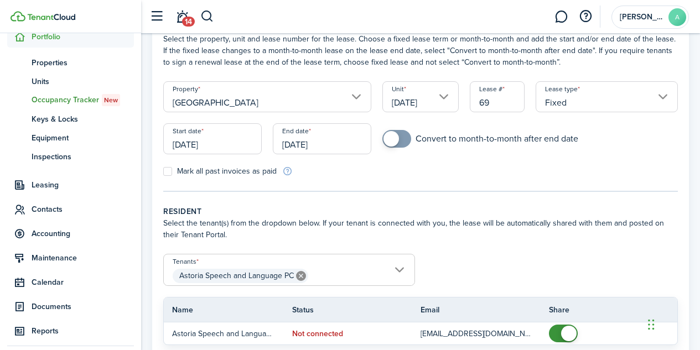
scroll to position [69, 0]
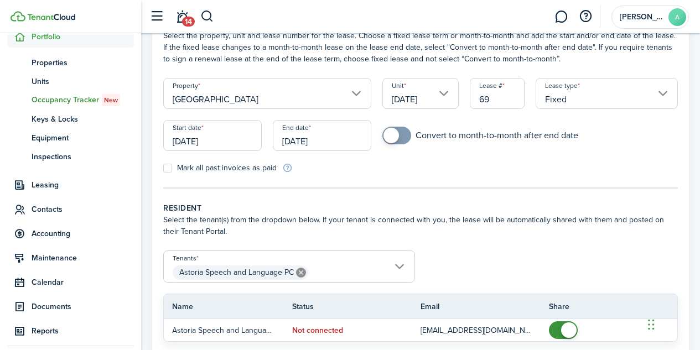
click at [170, 169] on label "Mark all past invoices as paid" at bounding box center [219, 168] width 113 height 9
click at [163, 169] on input "Mark all past invoices as paid" at bounding box center [163, 168] width 1 height 1
checkbox input "true"
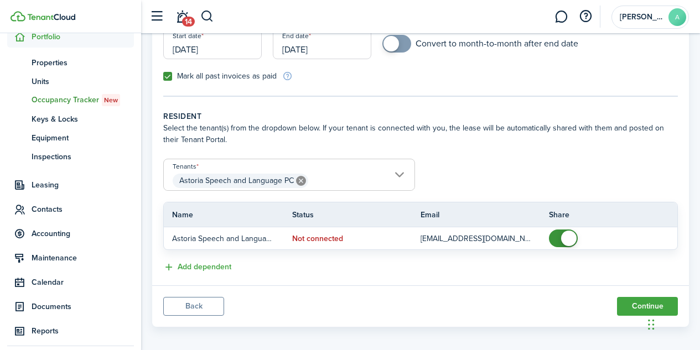
scroll to position [168, 0]
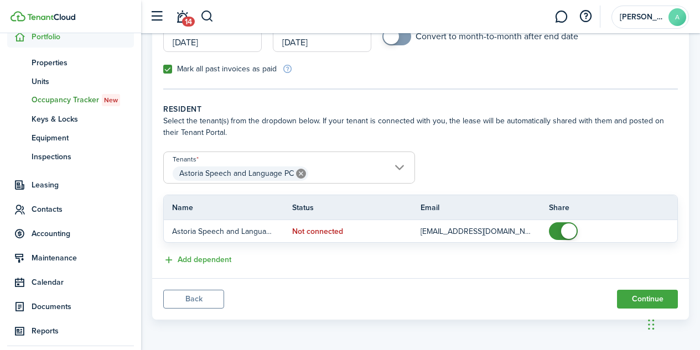
click at [631, 165] on form "Tenants Astoria Speech and Language PC Astoria Speech and Language PC Name Stat…" at bounding box center [421, 197] width 526 height 91
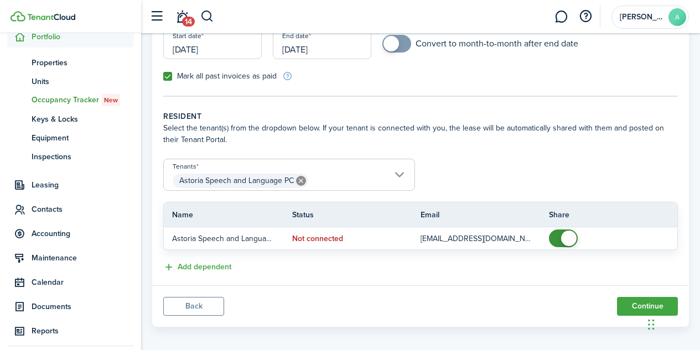
scroll to position [161, 0]
click at [639, 307] on button "Continue" at bounding box center [647, 306] width 61 height 19
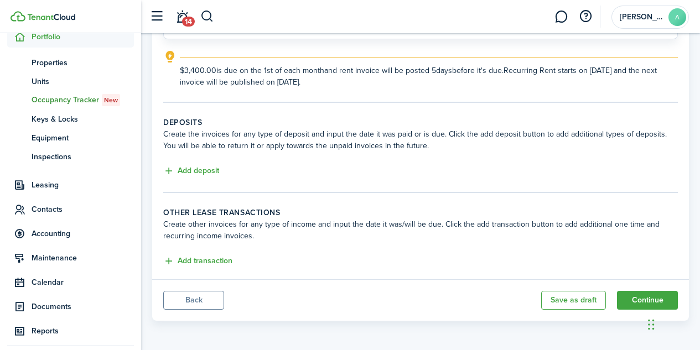
scroll to position [167, 0]
click at [213, 169] on button "Add deposit" at bounding box center [191, 170] width 56 height 13
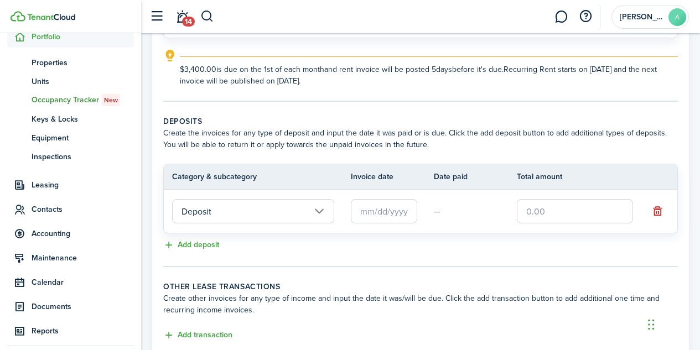
click at [404, 213] on input "text" at bounding box center [384, 211] width 66 height 24
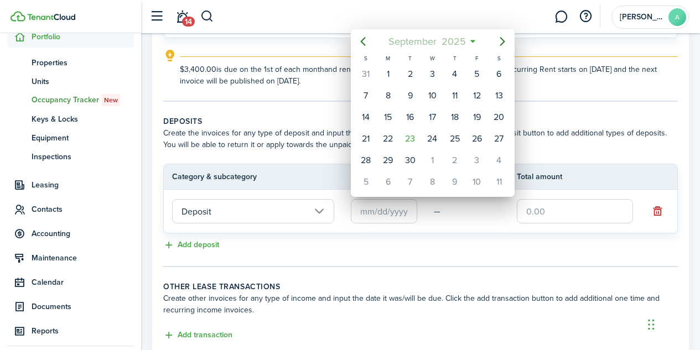
click at [437, 42] on span "September" at bounding box center [412, 42] width 53 height 20
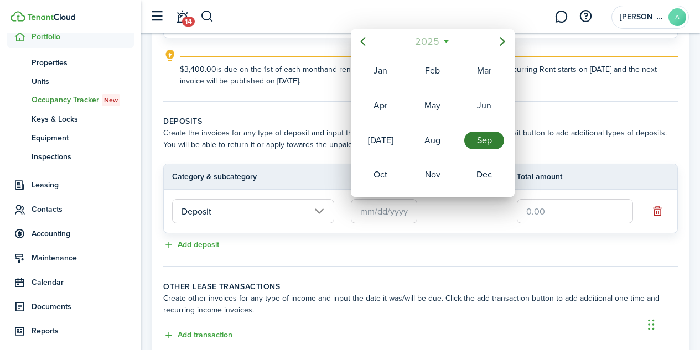
click at [432, 44] on span "2025" at bounding box center [426, 42] width 29 height 20
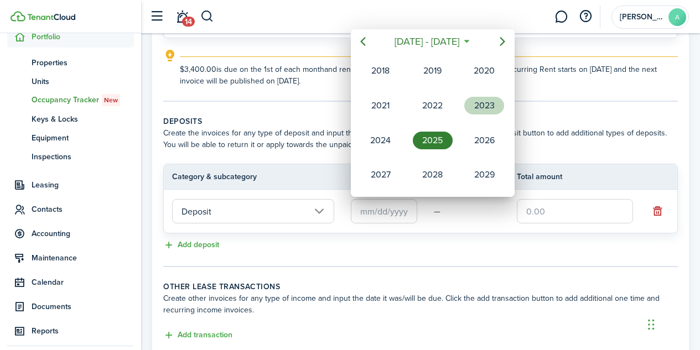
click at [492, 108] on div "2023" at bounding box center [484, 106] width 40 height 18
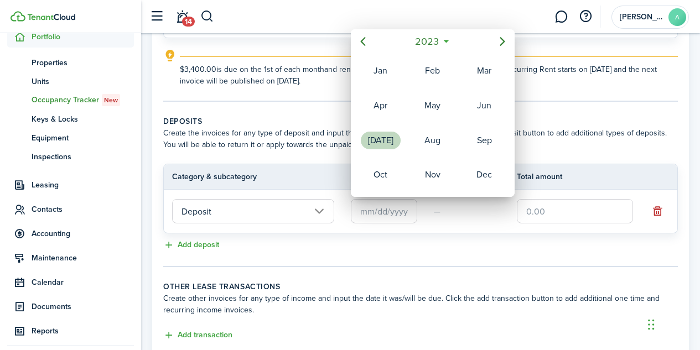
click at [388, 144] on div "[DATE]" at bounding box center [381, 141] width 40 height 18
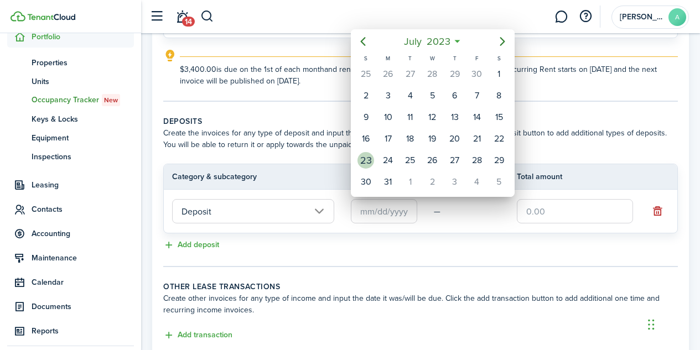
click at [362, 160] on div "23" at bounding box center [366, 160] width 17 height 17
type input "07/23/2023"
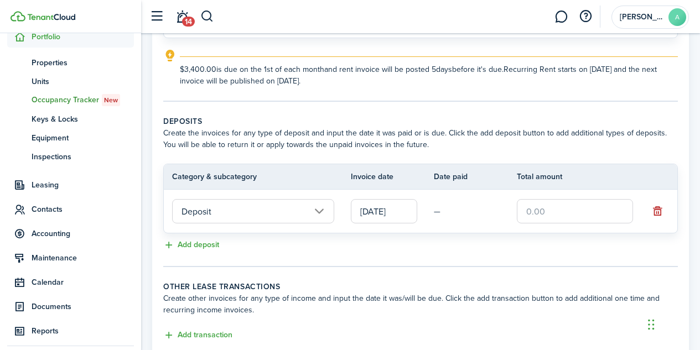
click at [539, 217] on input "text" at bounding box center [575, 211] width 116 height 24
type input "$3,400.00"
click at [389, 213] on input "07/23/2023" at bounding box center [384, 211] width 66 height 24
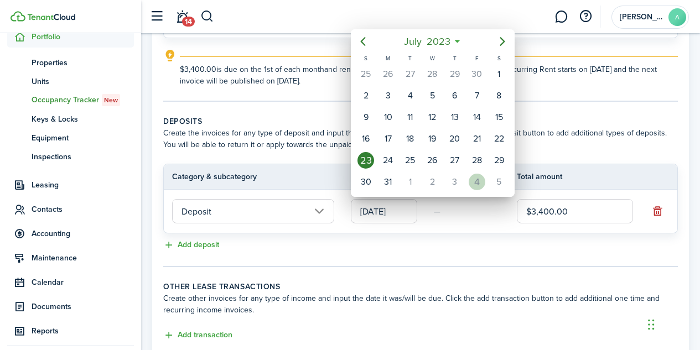
click at [483, 185] on div "4" at bounding box center [477, 182] width 17 height 17
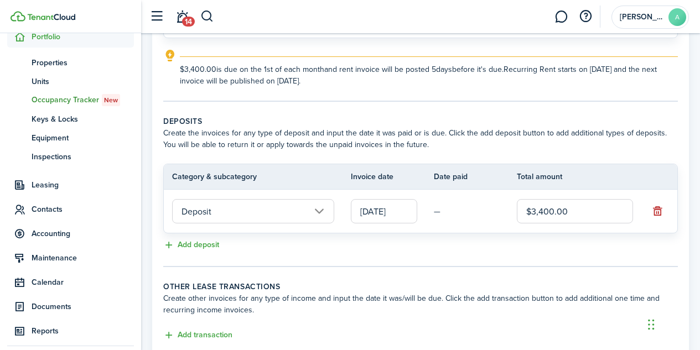
click at [391, 202] on input "08/04/2023" at bounding box center [384, 211] width 66 height 24
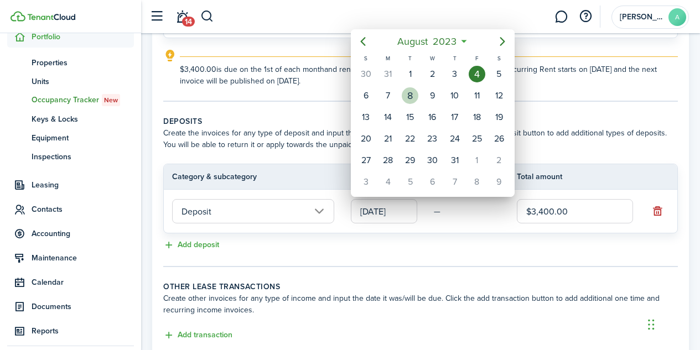
click at [415, 95] on div "8" at bounding box center [410, 95] width 17 height 17
type input "08/08/2023"
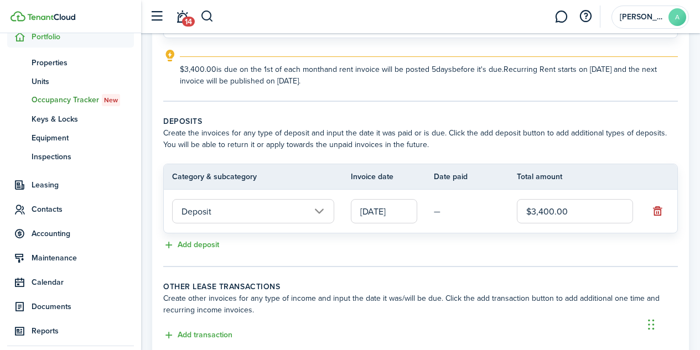
click at [581, 213] on input "$3,400.00" at bounding box center [575, 211] width 116 height 24
type input "$"
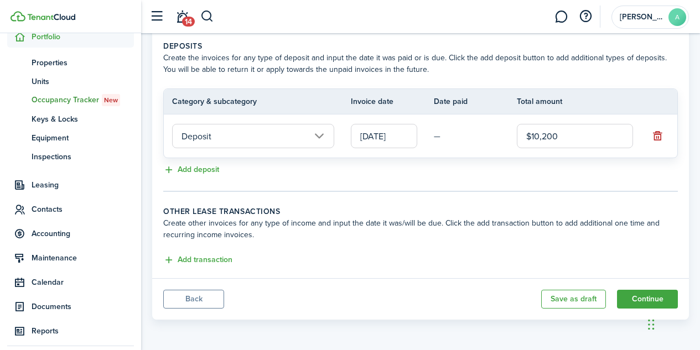
type input "$10,200.00"
click at [640, 299] on button "Continue" at bounding box center [647, 299] width 61 height 19
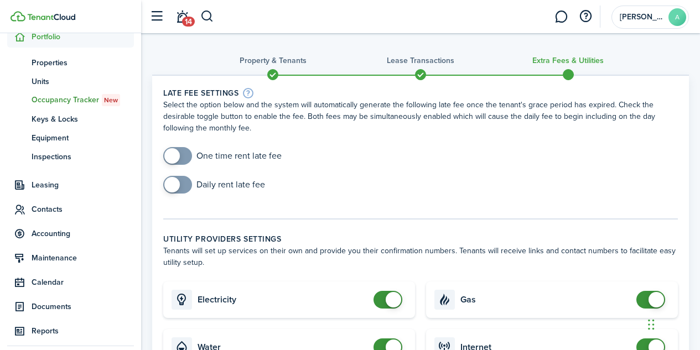
checkbox input "true"
click at [171, 157] on span at bounding box center [171, 155] width 15 height 15
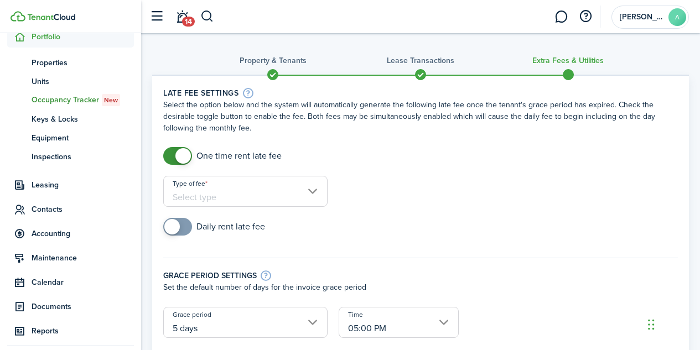
click at [318, 193] on input "Type of fee" at bounding box center [245, 191] width 164 height 31
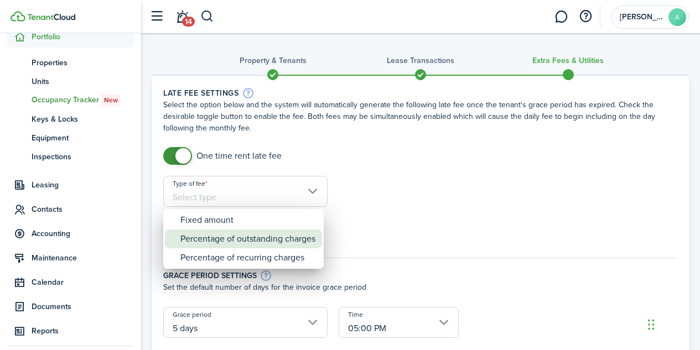
click at [261, 241] on div "Percentage of outstanding charges" at bounding box center [247, 239] width 135 height 19
type input "Percentage of outstanding charges"
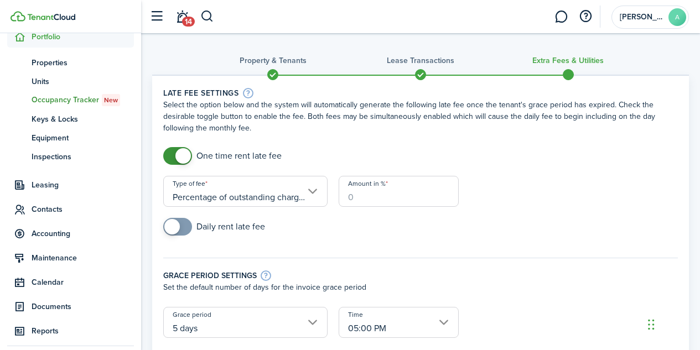
click at [359, 203] on input "Amount in %" at bounding box center [399, 191] width 121 height 31
type input "4"
click at [363, 237] on div "Daily rent late fee" at bounding box center [421, 232] width 526 height 29
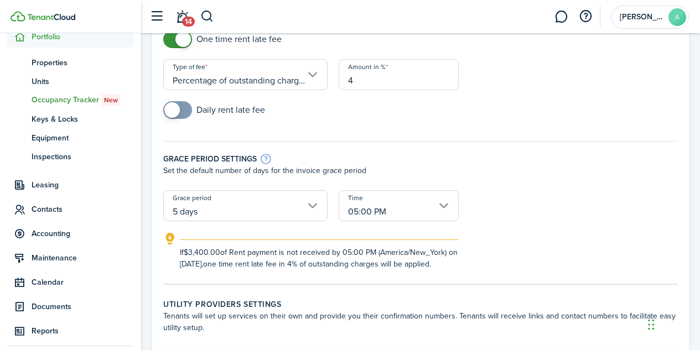
scroll to position [118, 0]
click at [310, 204] on input "5 days" at bounding box center [245, 204] width 164 height 31
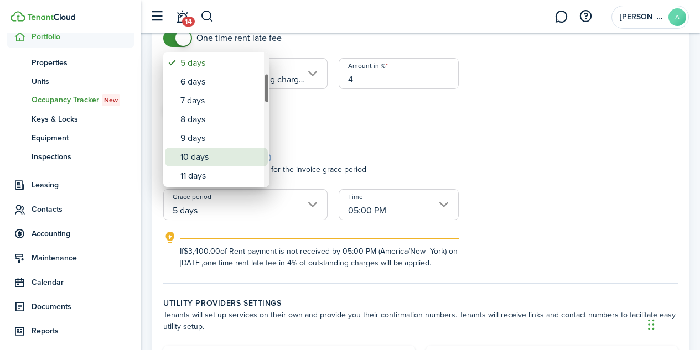
click at [200, 154] on div "10 days" at bounding box center [220, 157] width 81 height 19
type input "10 days"
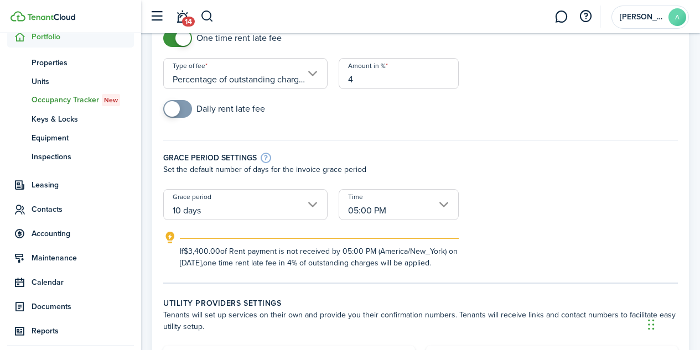
click at [441, 204] on input "05:00 PM" at bounding box center [399, 204] width 121 height 31
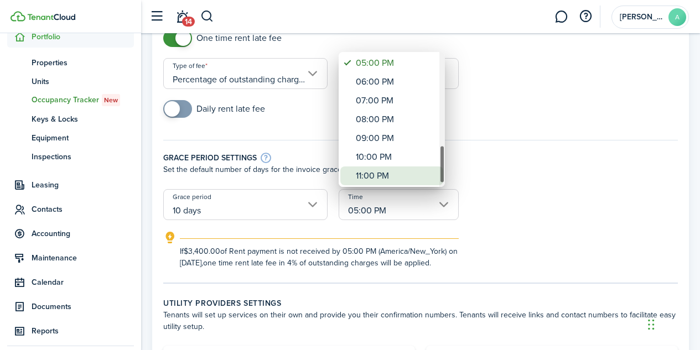
click at [414, 177] on div "11:00 PM" at bounding box center [396, 176] width 81 height 19
type input "11:00 PM"
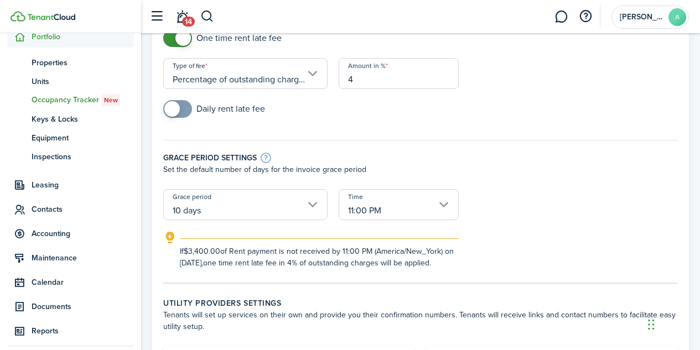
click at [500, 199] on form "One time rent late fee Type of fee Percentage of outstanding charges Amount in …" at bounding box center [421, 149] width 526 height 240
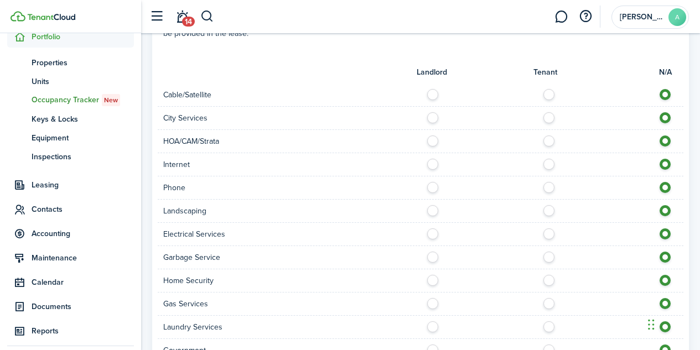
scroll to position [701, 0]
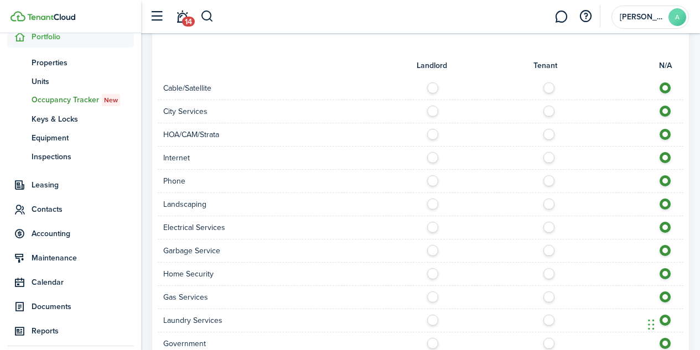
click at [547, 87] on label at bounding box center [551, 85] width 19 height 6
radio input "true"
click at [552, 156] on label at bounding box center [551, 155] width 19 height 6
radio input "true"
click at [548, 179] on label at bounding box center [551, 178] width 19 height 6
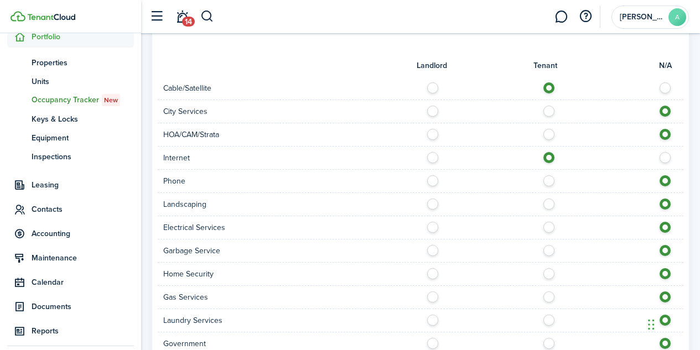
radio input "true"
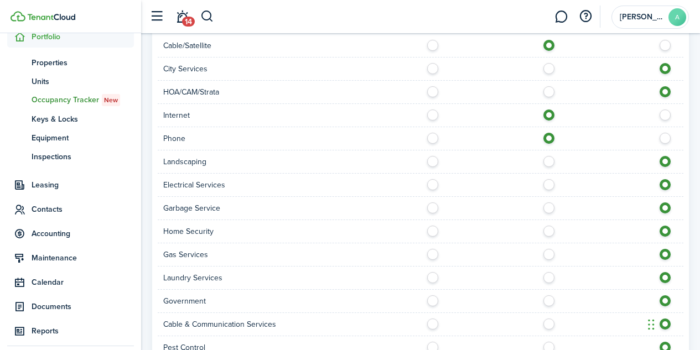
scroll to position [744, 0]
click at [548, 179] on label at bounding box center [551, 182] width 19 height 6
radio input "true"
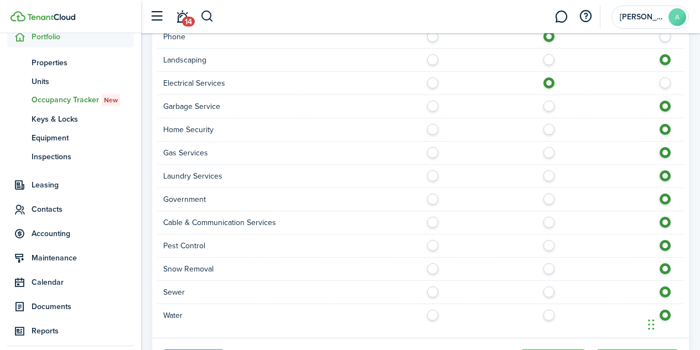
scroll to position [848, 0]
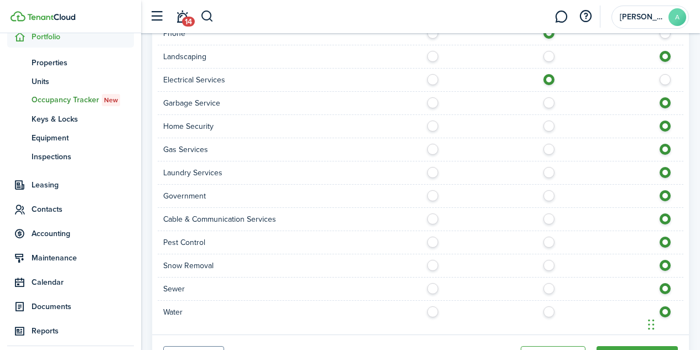
click at [548, 173] on label at bounding box center [551, 170] width 19 height 6
radio input "true"
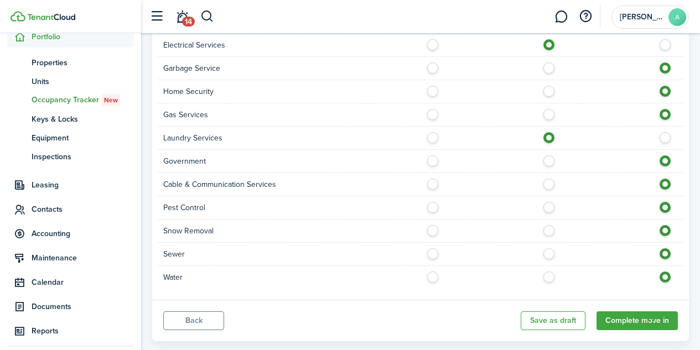
scroll to position [886, 0]
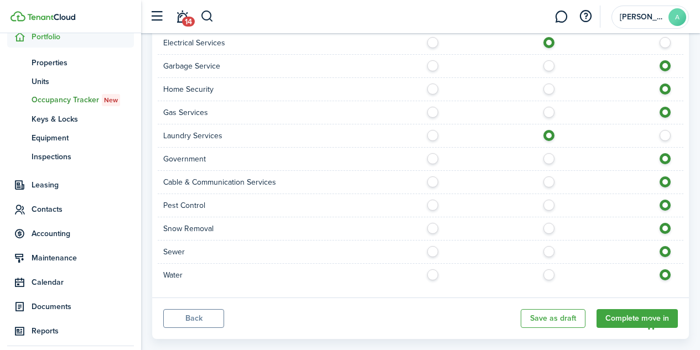
click at [552, 179] on label at bounding box center [551, 180] width 19 height 6
radio input "true"
click at [430, 204] on label at bounding box center [435, 203] width 19 height 6
radio input "true"
click at [545, 275] on label at bounding box center [551, 273] width 19 height 6
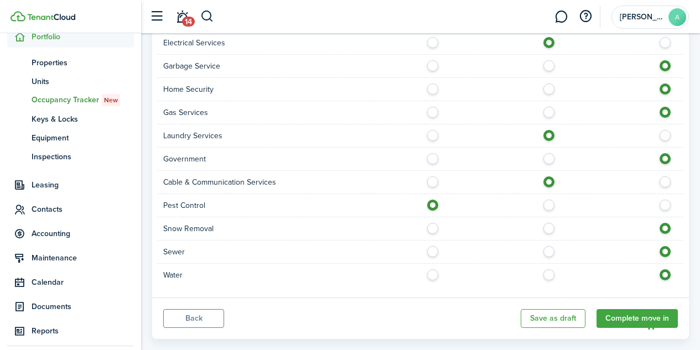
radio input "true"
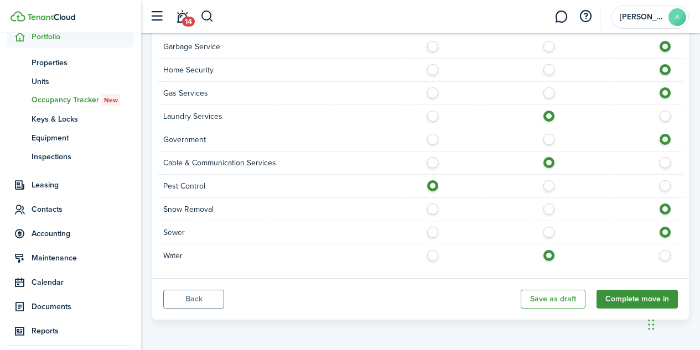
click at [630, 299] on button "Complete move in" at bounding box center [637, 299] width 81 height 19
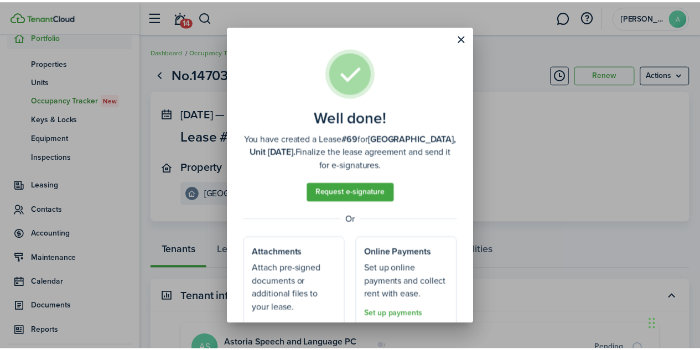
scroll to position [55, 0]
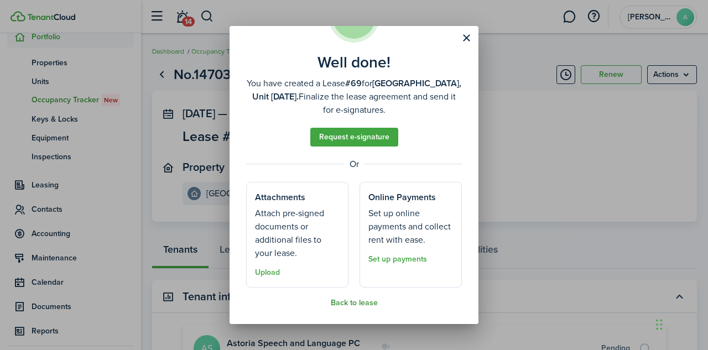
click at [354, 302] on button "Back to lease" at bounding box center [354, 303] width 47 height 9
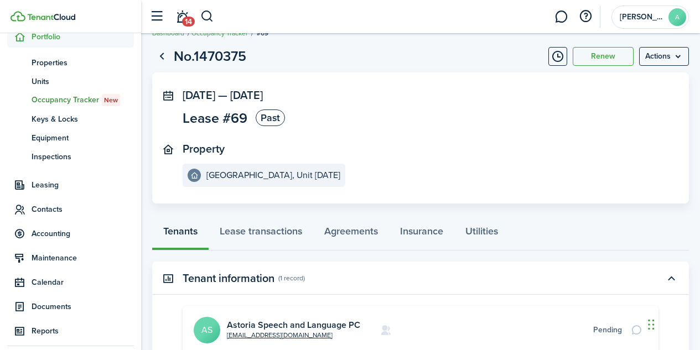
scroll to position [18, 0]
click at [284, 229] on link "Lease transactions" at bounding box center [261, 234] width 105 height 33
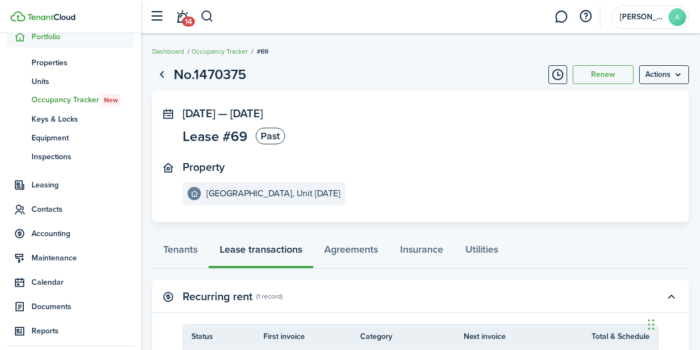
scroll to position [244, 0]
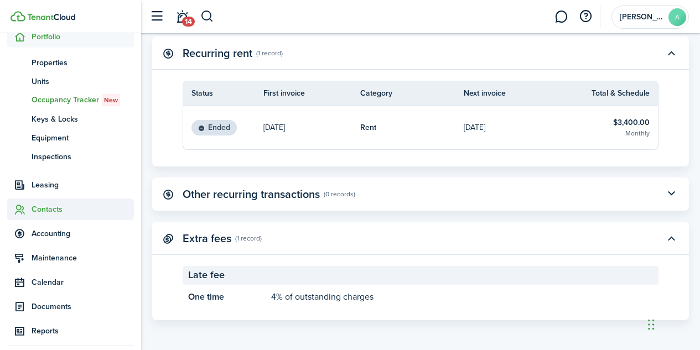
click at [50, 209] on span "Contacts" at bounding box center [83, 210] width 102 height 12
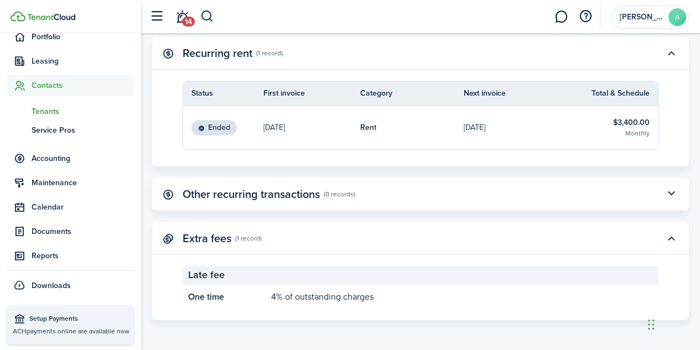
click at [55, 107] on span "Tenants" at bounding box center [83, 112] width 102 height 12
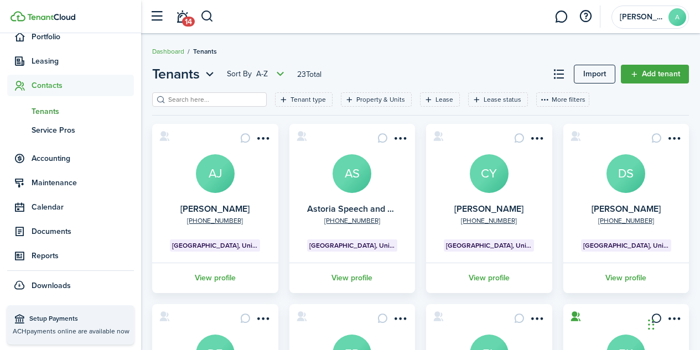
click at [351, 188] on avatar-text "AS" at bounding box center [352, 173] width 39 height 39
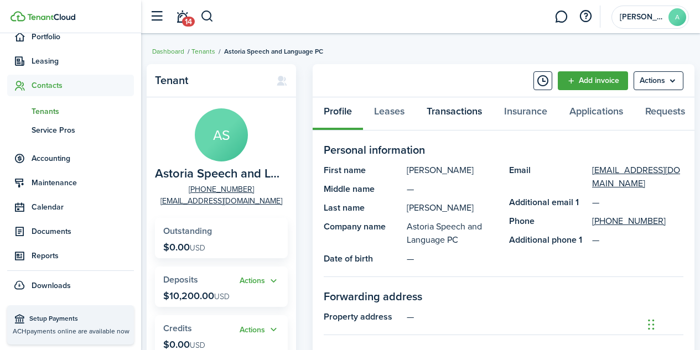
click at [462, 107] on link "Transactions" at bounding box center [454, 113] width 77 height 33
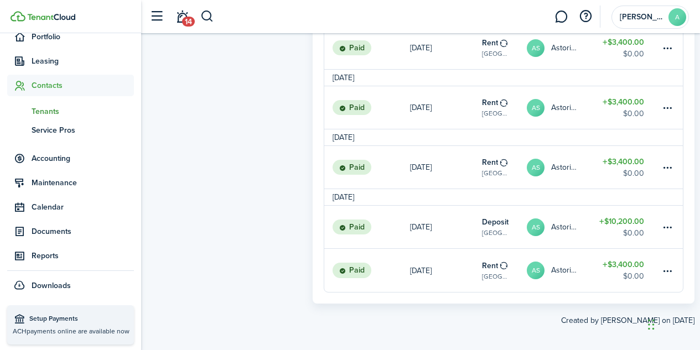
scroll to position [648, 0]
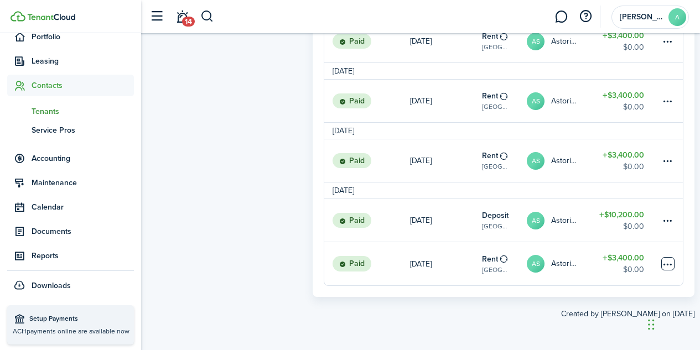
click at [668, 268] on table-menu-btn-icon at bounding box center [667, 263] width 13 height 13
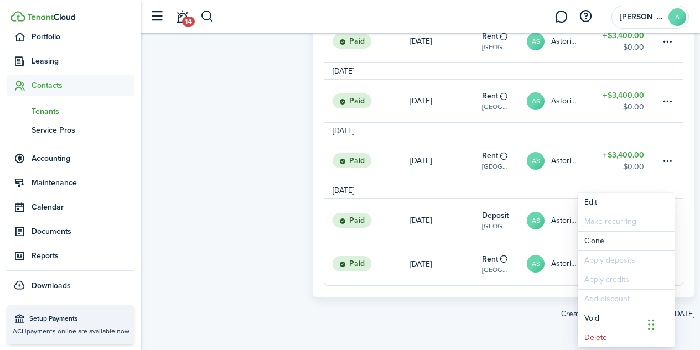
click at [284, 297] on created-at "Created by [PERSON_NAME] on [DATE]" at bounding box center [421, 308] width 548 height 23
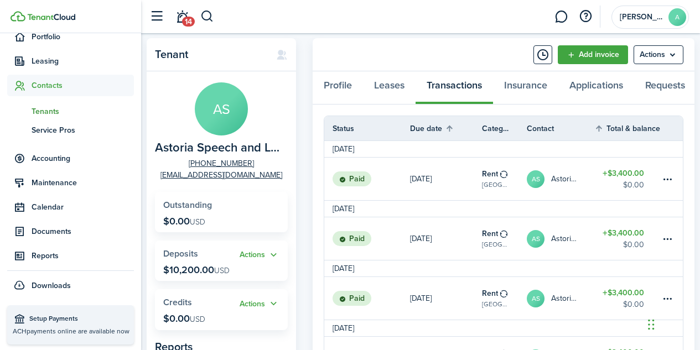
scroll to position [0, 0]
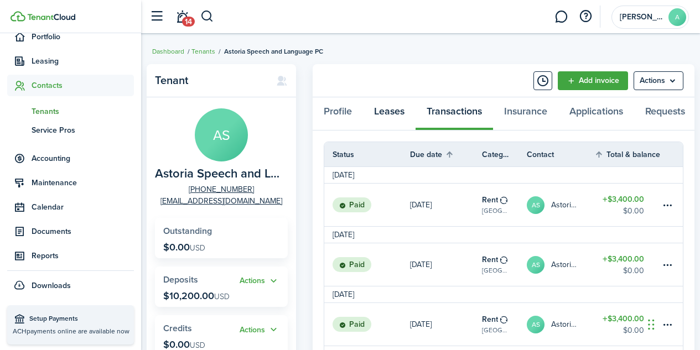
click at [394, 113] on link "Leases" at bounding box center [389, 113] width 53 height 33
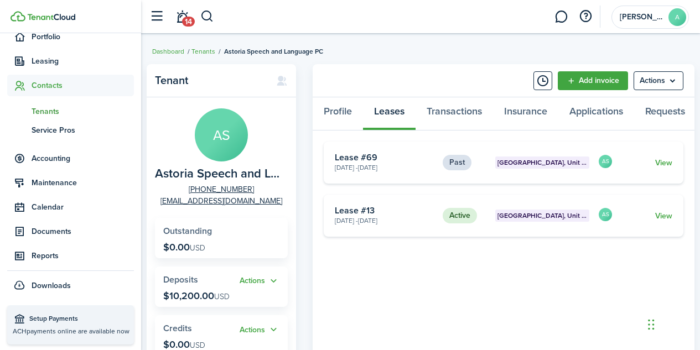
click at [664, 222] on link "View" at bounding box center [663, 216] width 17 height 12
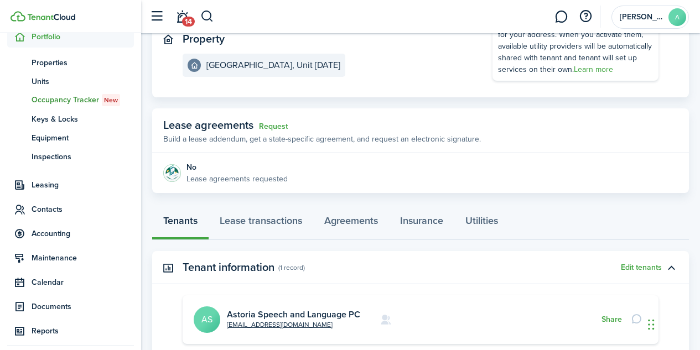
scroll to position [129, 0]
click at [269, 225] on link "Lease transactions" at bounding box center [261, 222] width 105 height 33
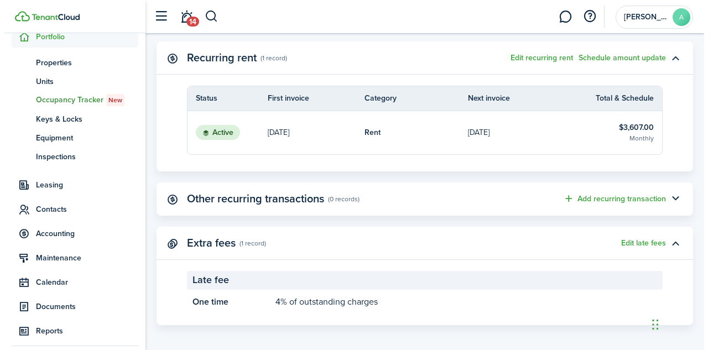
scroll to position [343, 0]
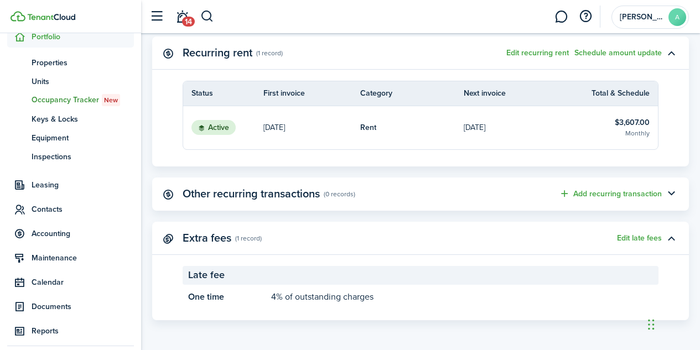
click at [223, 131] on status "Active" at bounding box center [213, 127] width 44 height 15
click at [215, 128] on status "Active" at bounding box center [213, 127] width 44 height 15
click at [550, 51] on button "Edit recurring rent" at bounding box center [537, 53] width 63 height 9
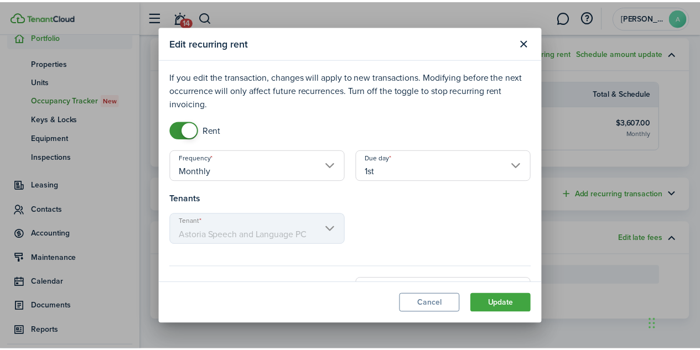
scroll to position [38, 0]
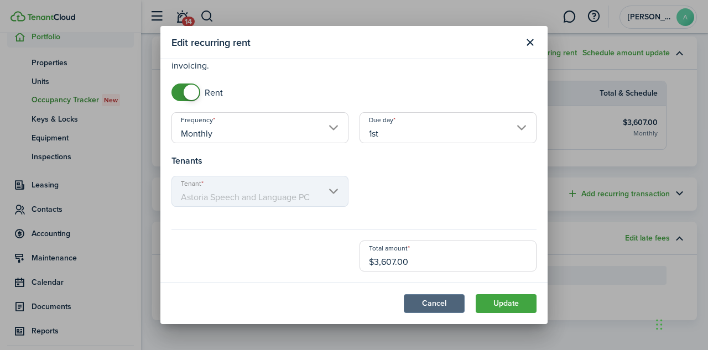
click at [428, 301] on button "Cancel" at bounding box center [434, 303] width 61 height 19
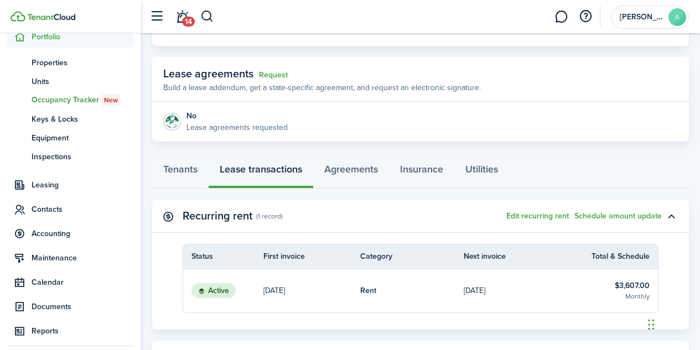
scroll to position [181, 0]
click at [62, 233] on span "Accounting" at bounding box center [83, 234] width 102 height 12
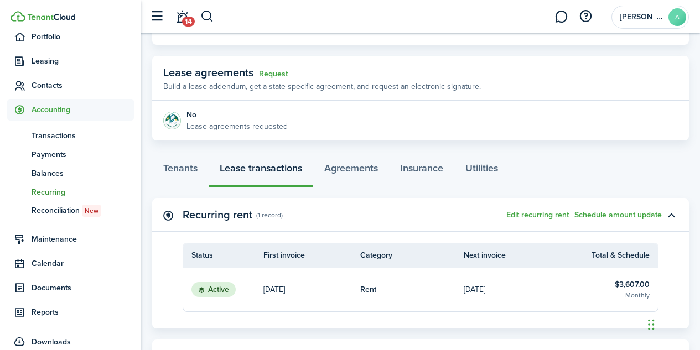
click at [49, 195] on span "Recurring" at bounding box center [83, 193] width 102 height 12
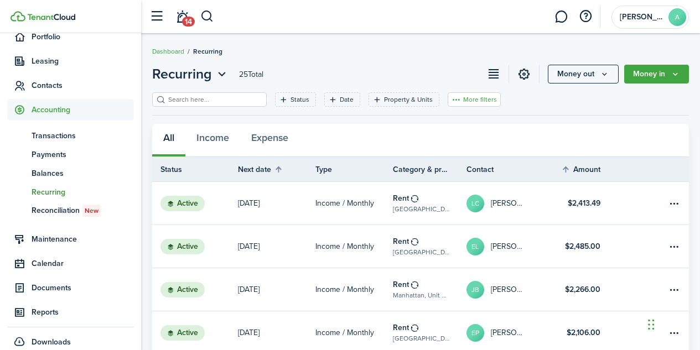
click at [459, 103] on button "More filters" at bounding box center [474, 99] width 53 height 14
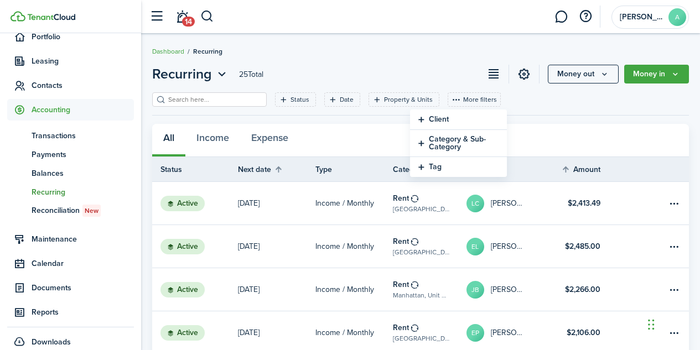
click at [422, 121] on button "Client" at bounding box center [458, 120] width 97 height 20
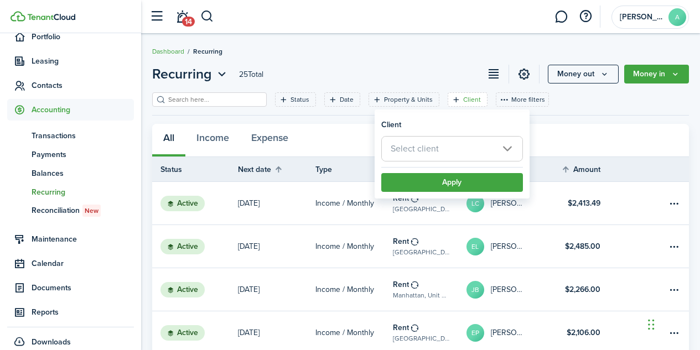
click at [509, 149] on span "Select client" at bounding box center [452, 149] width 141 height 24
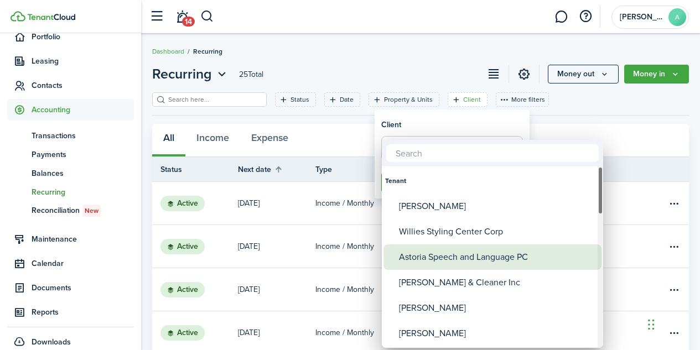
click at [493, 257] on div "Astoria Speech and Language PC" at bounding box center [497, 257] width 196 height 25
type input "Astoria Speech and Language PC"
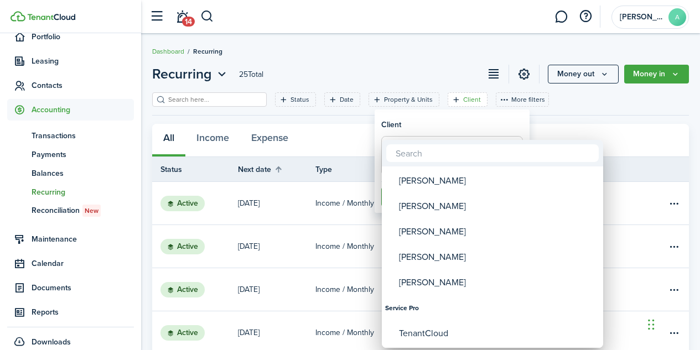
click at [575, 132] on div at bounding box center [349, 174] width 877 height 527
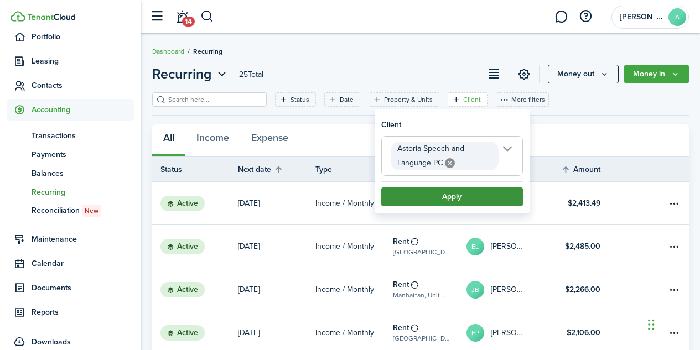
click at [478, 200] on button "Apply" at bounding box center [452, 197] width 142 height 19
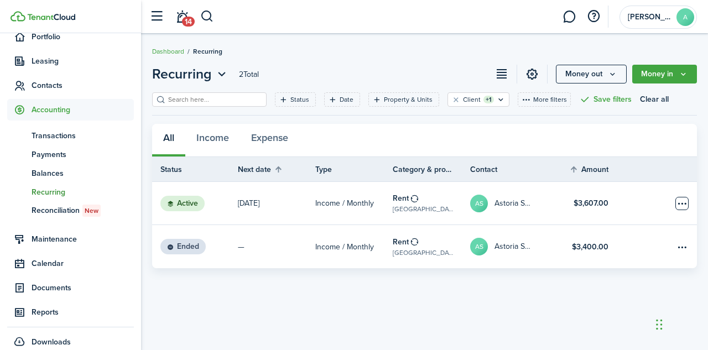
click at [684, 204] on table-menu-btn-icon "Open menu" at bounding box center [682, 203] width 13 height 13
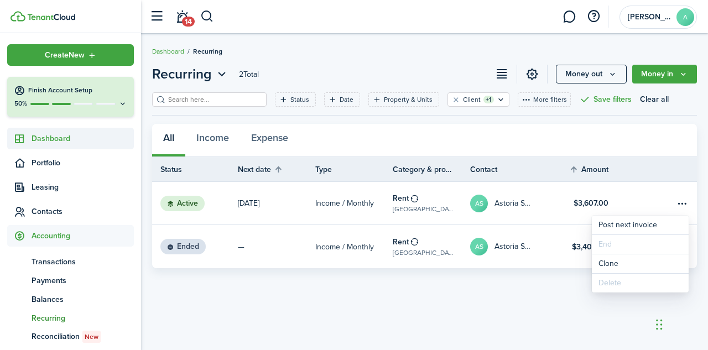
click at [52, 139] on span "Dashboard" at bounding box center [83, 139] width 102 height 12
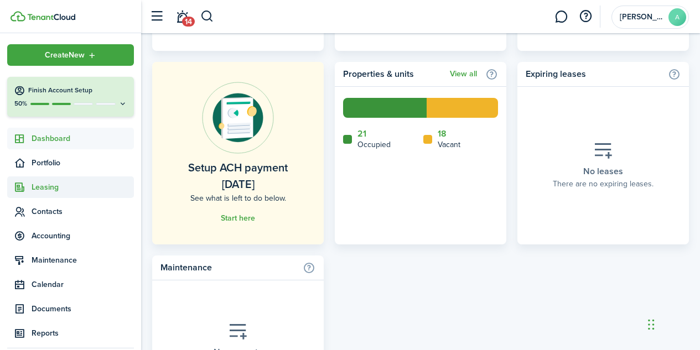
scroll to position [639, 0]
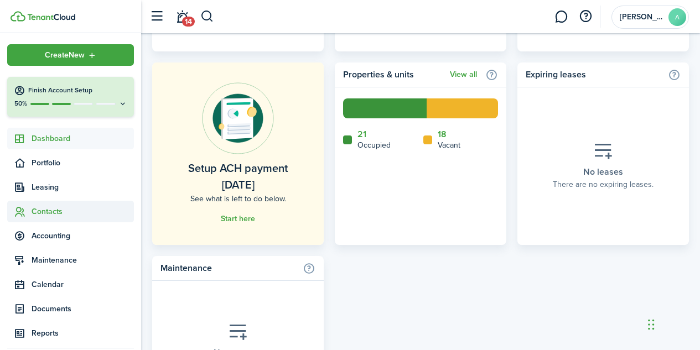
click at [59, 211] on span "Contacts" at bounding box center [83, 212] width 102 height 12
click at [53, 218] on span "Contacts" at bounding box center [83, 212] width 102 height 12
click at [54, 214] on span "Contacts" at bounding box center [83, 212] width 102 height 12
click at [53, 237] on span "Tenants" at bounding box center [83, 238] width 102 height 12
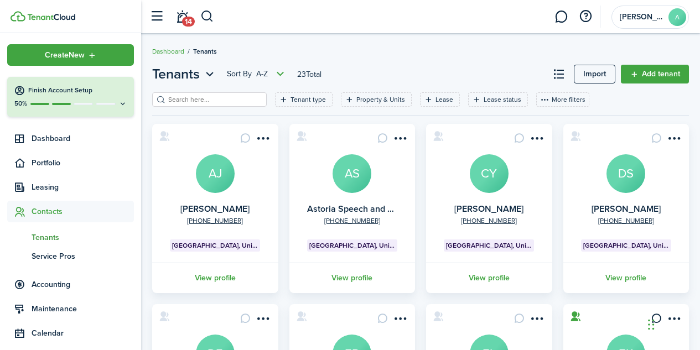
click at [354, 175] on avatar-text "AS" at bounding box center [352, 173] width 39 height 39
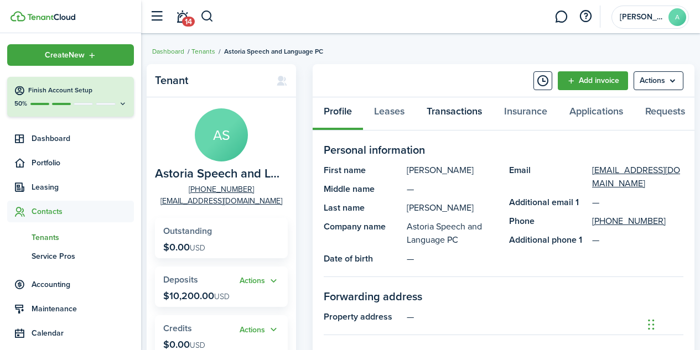
click at [455, 109] on link "Transactions" at bounding box center [454, 113] width 77 height 33
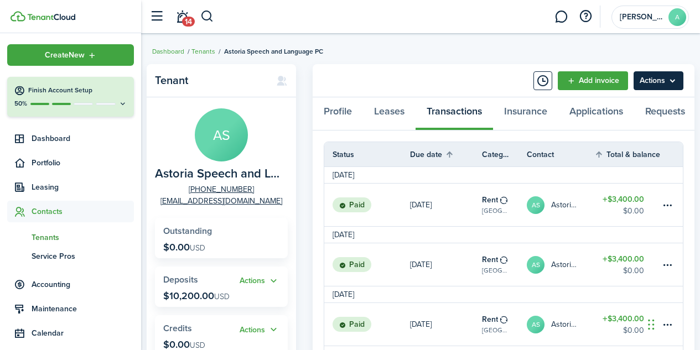
click at [660, 77] on menu-btn "Actions" at bounding box center [659, 80] width 50 height 19
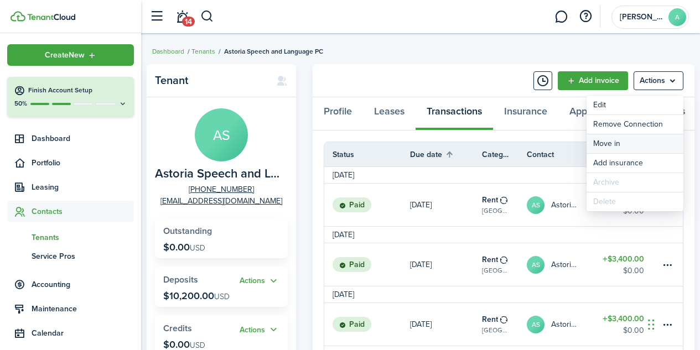
click at [617, 146] on link "Move in" at bounding box center [635, 143] width 97 height 19
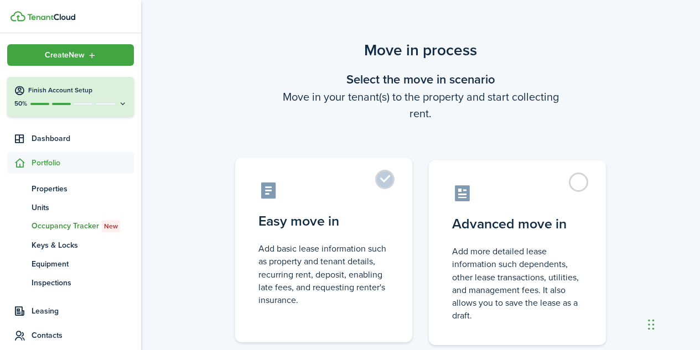
click at [387, 178] on label "Easy move in Add basic lease information such as property and tenant details, r…" at bounding box center [323, 250] width 177 height 185
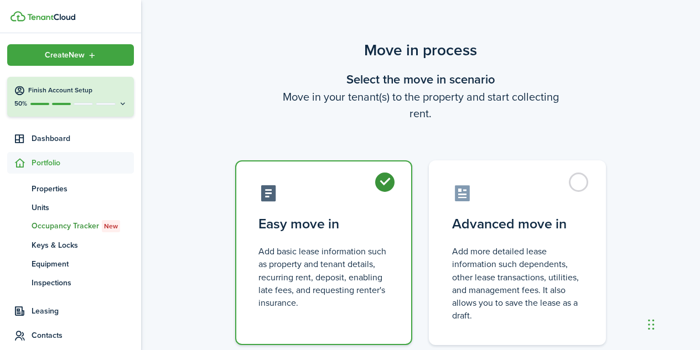
radio input "true"
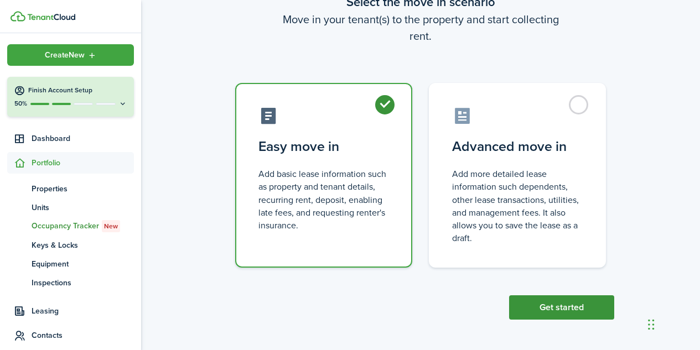
click at [565, 309] on button "Get started" at bounding box center [561, 308] width 105 height 24
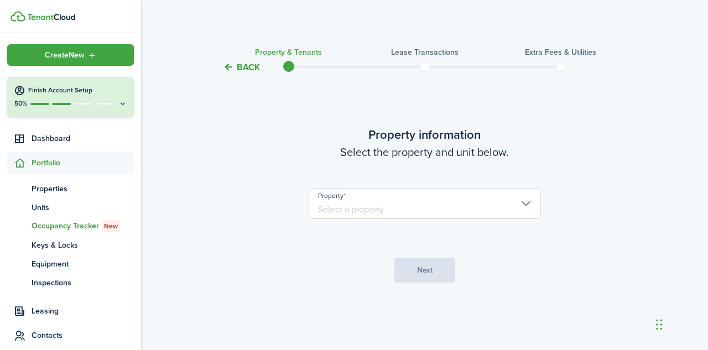
click at [530, 207] on input "Property" at bounding box center [425, 203] width 232 height 31
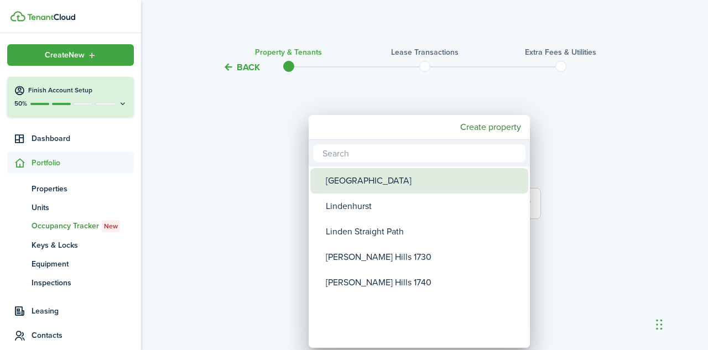
click at [437, 180] on div "[GEOGRAPHIC_DATA]" at bounding box center [424, 180] width 196 height 25
type input "[GEOGRAPHIC_DATA]"
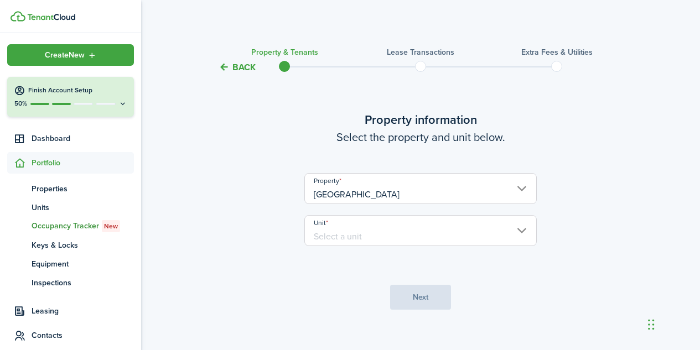
click at [464, 222] on input "Unit" at bounding box center [420, 230] width 232 height 31
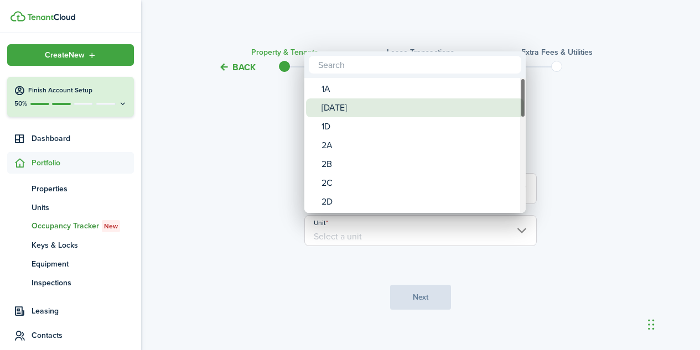
click at [423, 107] on div "[DATE]" at bounding box center [420, 108] width 196 height 19
type input "[DATE]"
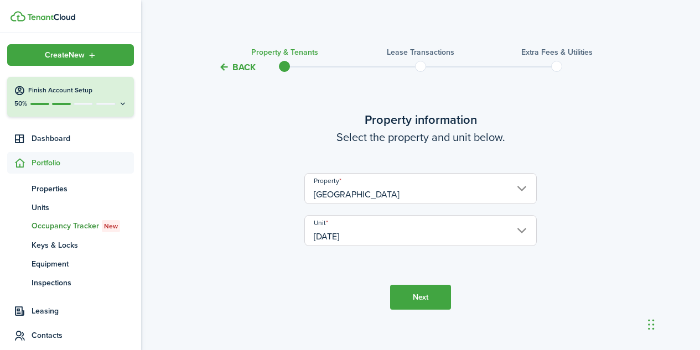
click at [421, 296] on button "Next" at bounding box center [420, 297] width 61 height 25
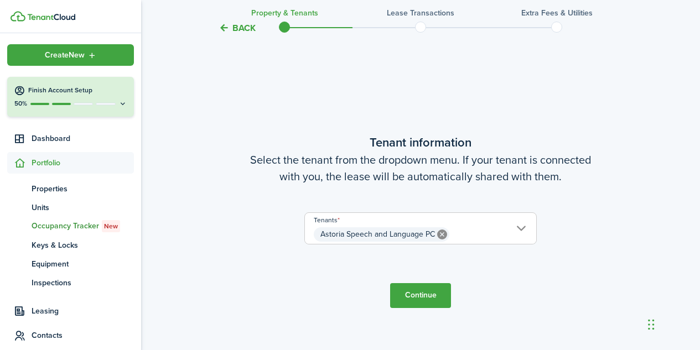
scroll to position [288, 0]
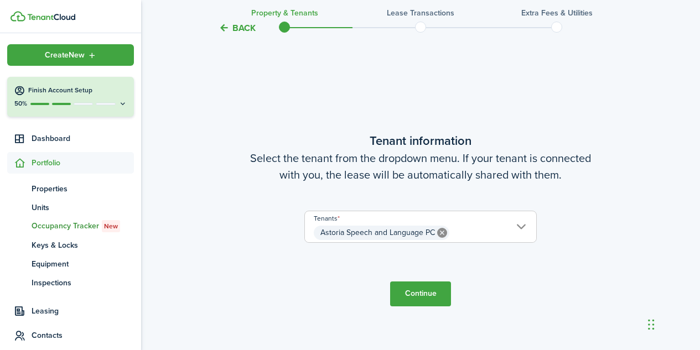
click at [421, 292] on button "Continue" at bounding box center [420, 294] width 61 height 25
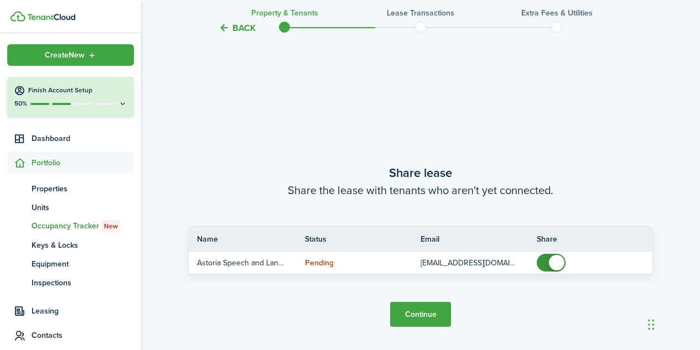
scroll to position [639, 0]
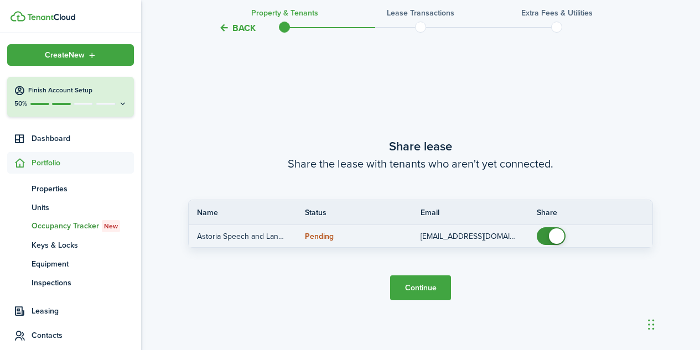
checkbox input "false"
click at [555, 234] on span at bounding box center [556, 236] width 15 height 15
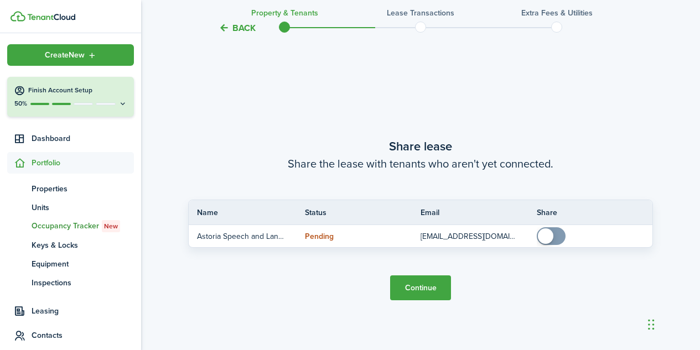
click at [420, 289] on button "Continue" at bounding box center [420, 288] width 61 height 25
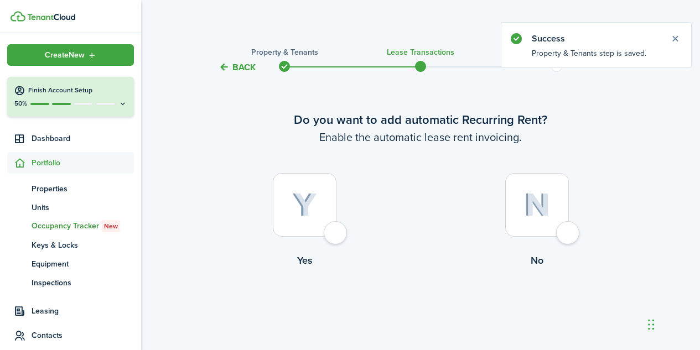
click at [332, 237] on div at bounding box center [305, 205] width 64 height 64
radio input "true"
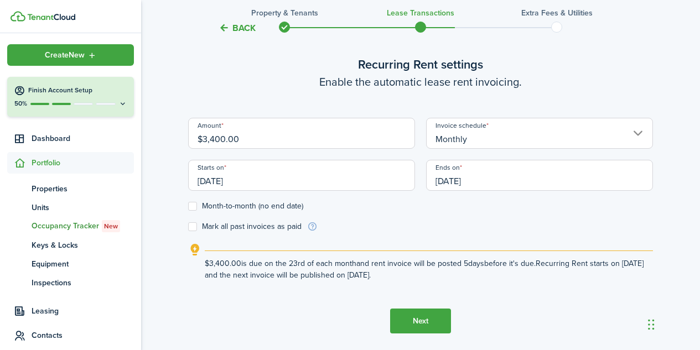
scroll to position [327, 0]
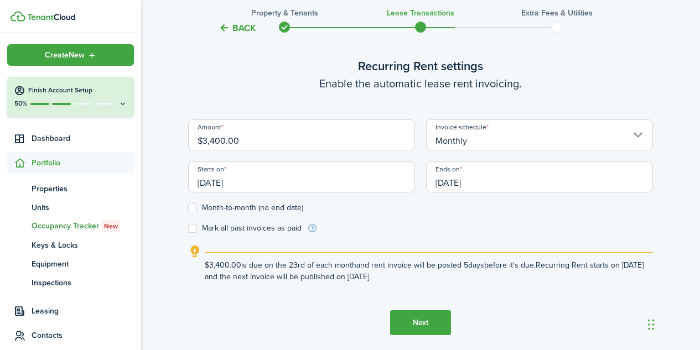
click at [239, 187] on input "[DATE]" at bounding box center [301, 177] width 227 height 31
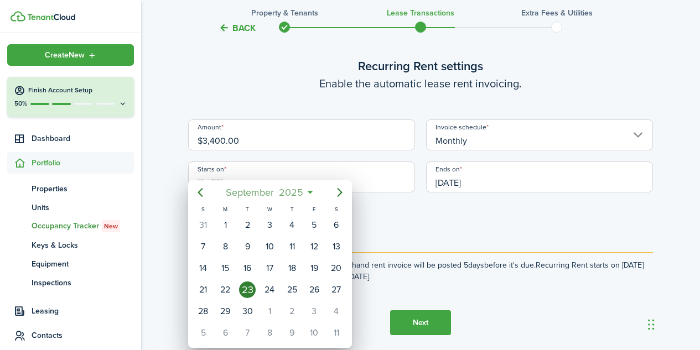
click at [263, 193] on span "September" at bounding box center [249, 193] width 53 height 20
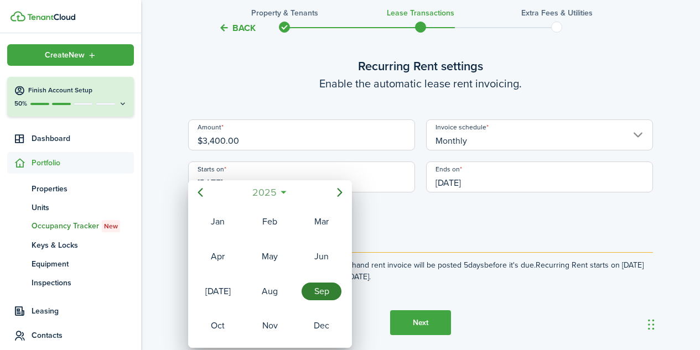
click at [266, 188] on span "2025" at bounding box center [264, 193] width 29 height 20
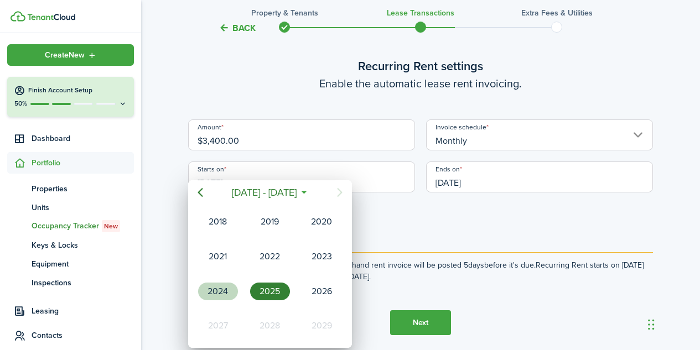
click at [224, 294] on div "2024" at bounding box center [218, 292] width 40 height 18
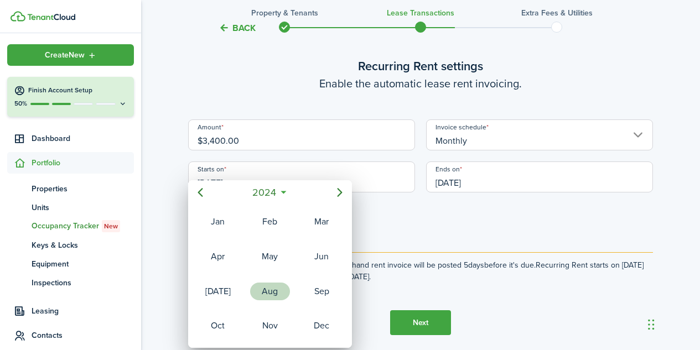
click at [267, 292] on div "Aug" at bounding box center [270, 292] width 40 height 18
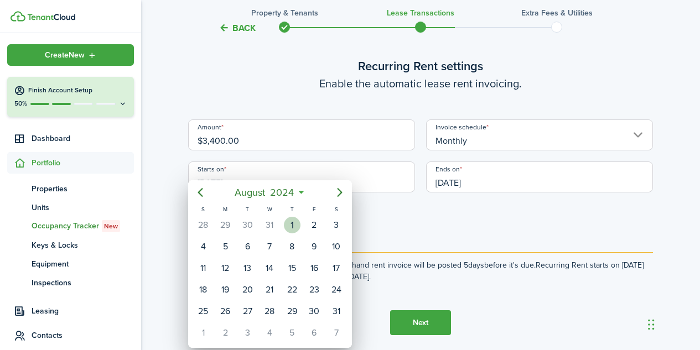
click at [296, 224] on div "1" at bounding box center [292, 225] width 17 height 17
type input "08/01/2024"
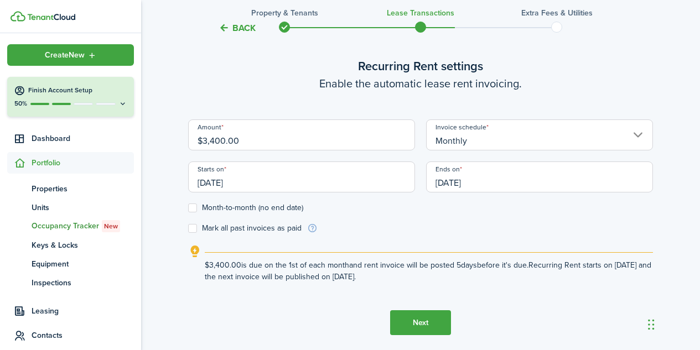
click at [472, 177] on input "[DATE]" at bounding box center [539, 177] width 227 height 31
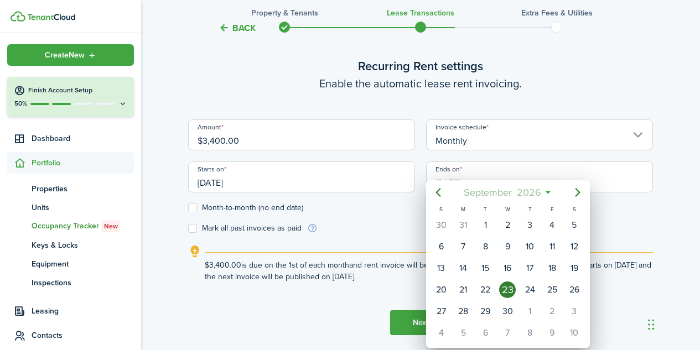
click at [532, 188] on span "2026" at bounding box center [528, 193] width 29 height 20
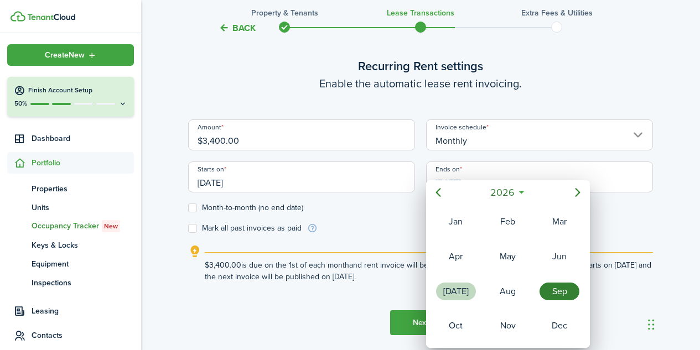
click at [454, 289] on div "[DATE]" at bounding box center [456, 292] width 40 height 18
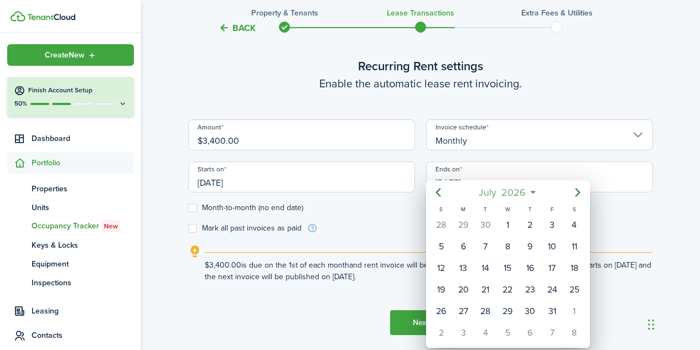
click at [507, 195] on span "2026" at bounding box center [513, 193] width 29 height 20
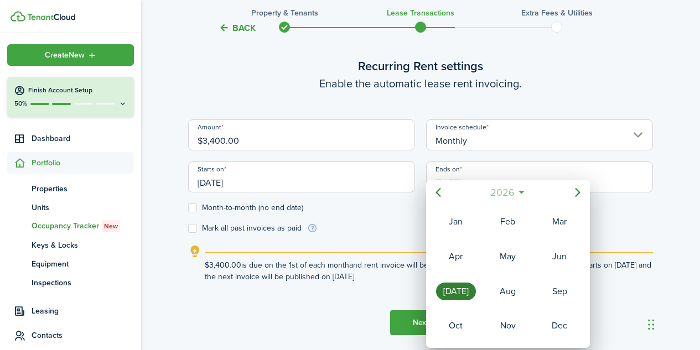
click at [507, 195] on span "2026" at bounding box center [502, 193] width 29 height 20
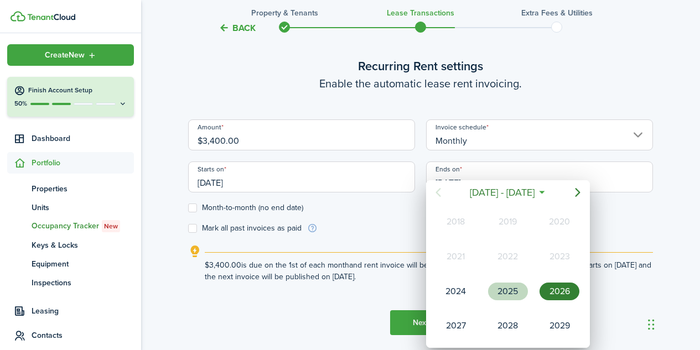
click at [516, 294] on div "2025" at bounding box center [508, 292] width 40 height 18
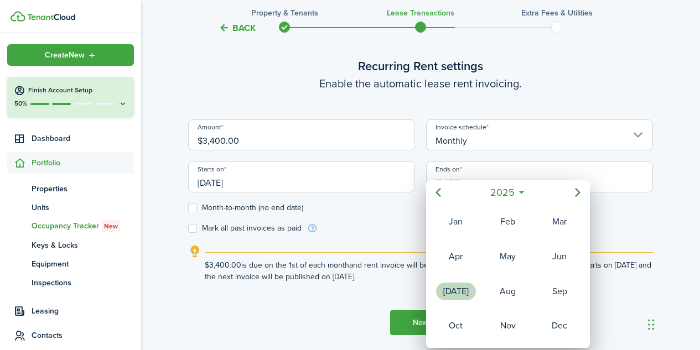
click at [463, 293] on div "[DATE]" at bounding box center [456, 292] width 40 height 18
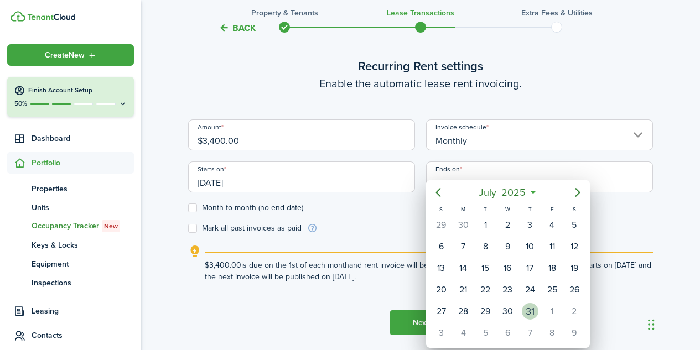
click at [530, 307] on div "31" at bounding box center [530, 311] width 17 height 17
type input "07/31/2025"
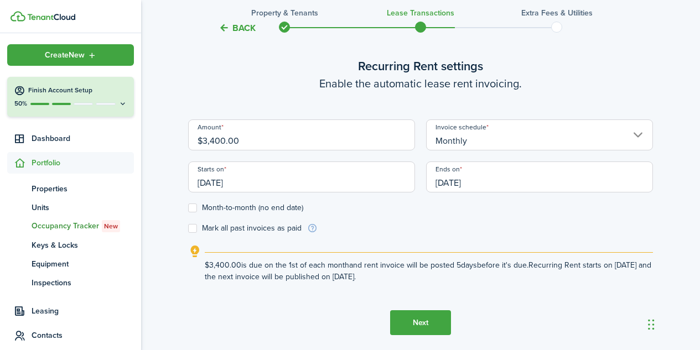
click at [425, 322] on button "Next" at bounding box center [420, 322] width 61 height 25
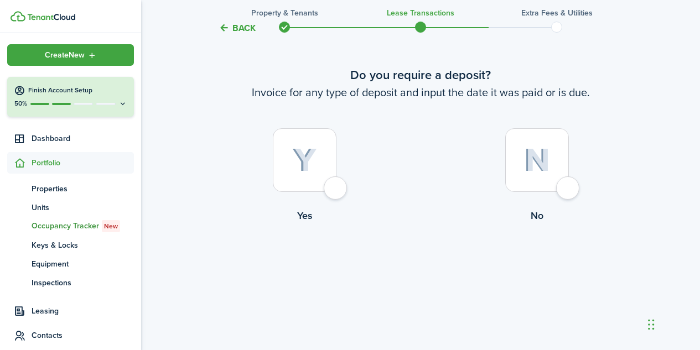
scroll to position [701, 0]
click at [568, 190] on div at bounding box center [537, 160] width 64 height 64
radio input "true"
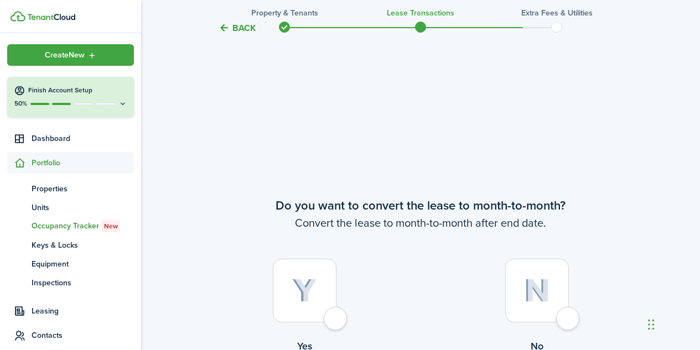
scroll to position [1005, 0]
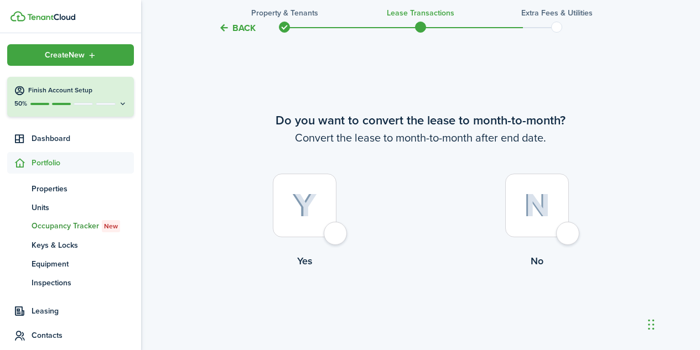
click at [565, 230] on div at bounding box center [537, 206] width 64 height 64
radio input "true"
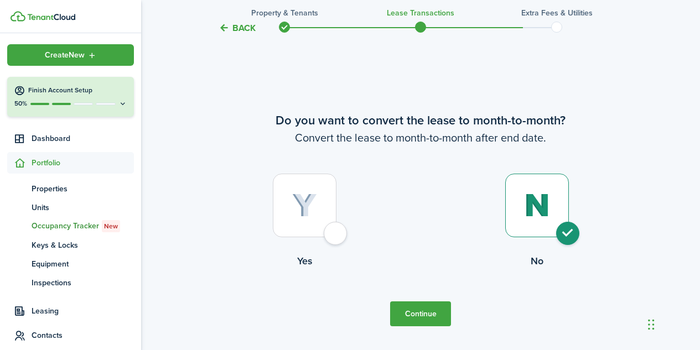
click at [436, 313] on button "Continue" at bounding box center [420, 314] width 61 height 25
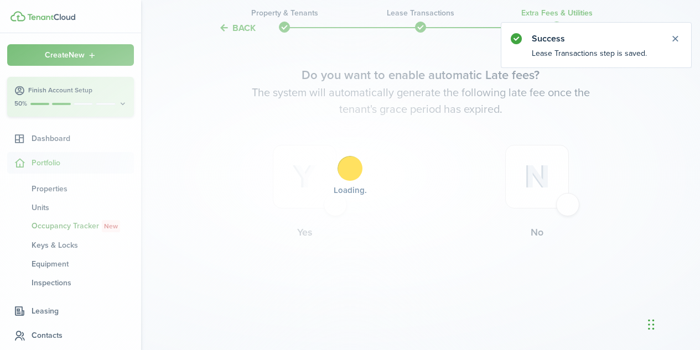
scroll to position [0, 0]
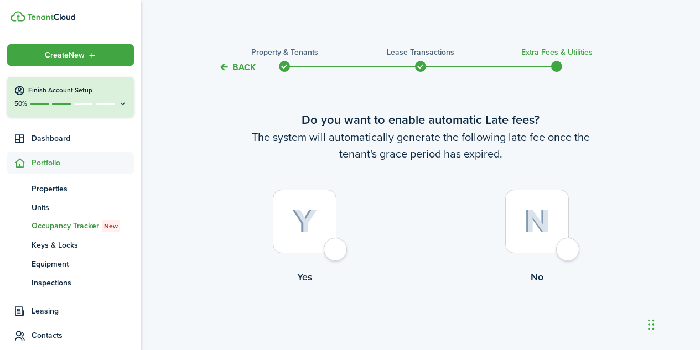
click at [336, 248] on div at bounding box center [305, 222] width 64 height 64
radio input "true"
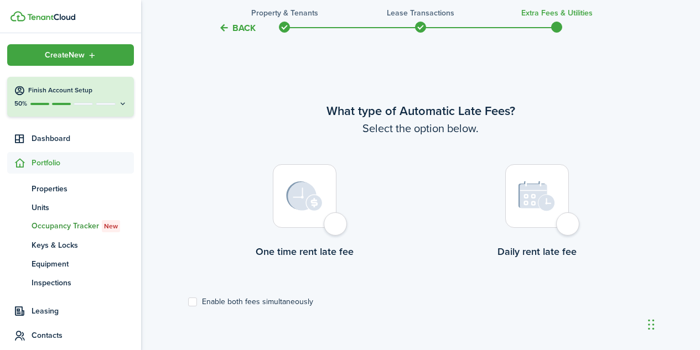
scroll to position [321, 0]
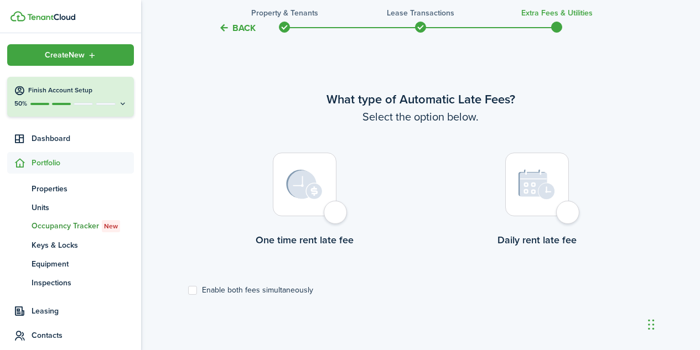
click at [335, 209] on div at bounding box center [305, 185] width 64 height 64
radio input "true"
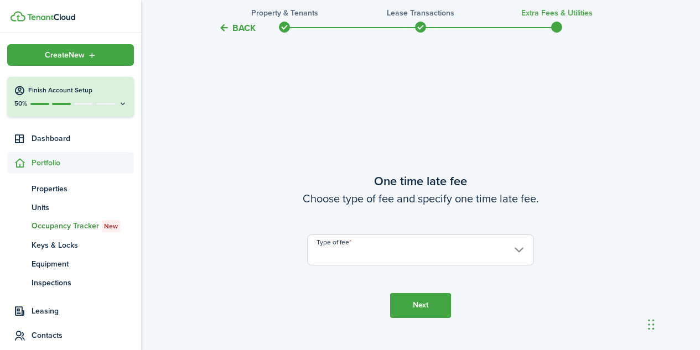
scroll to position [671, 0]
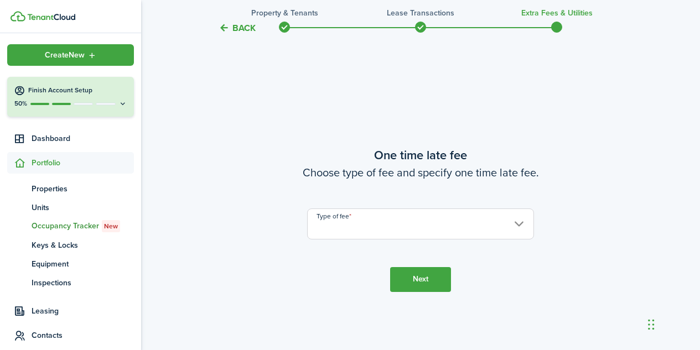
click at [505, 224] on input "Type of fee" at bounding box center [420, 224] width 227 height 31
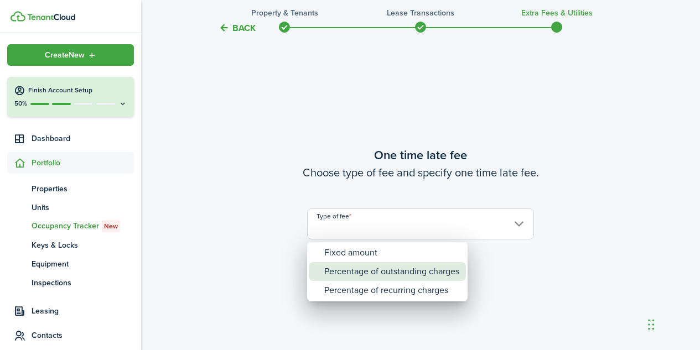
click at [433, 272] on div "Percentage of outstanding charges" at bounding box center [391, 271] width 135 height 19
type input "Percentage of outstanding charges"
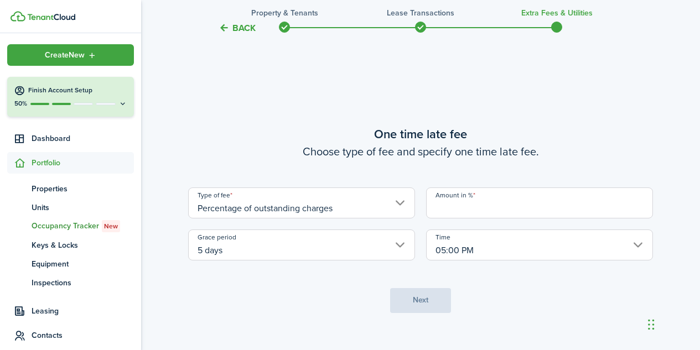
click at [400, 248] on input "5 days" at bounding box center [301, 245] width 227 height 31
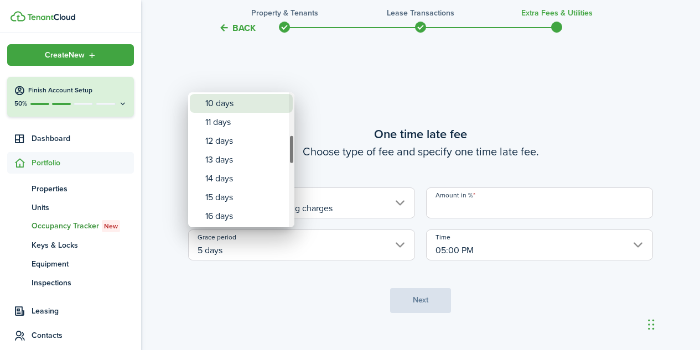
click at [245, 110] on div "10 days" at bounding box center [245, 103] width 81 height 19
type input "10 days"
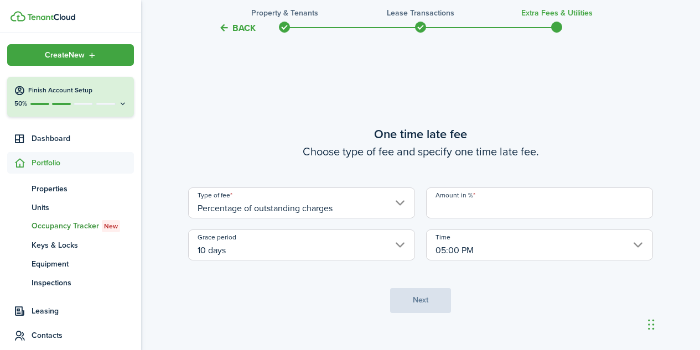
click at [478, 204] on input "Amount in %" at bounding box center [539, 203] width 227 height 31
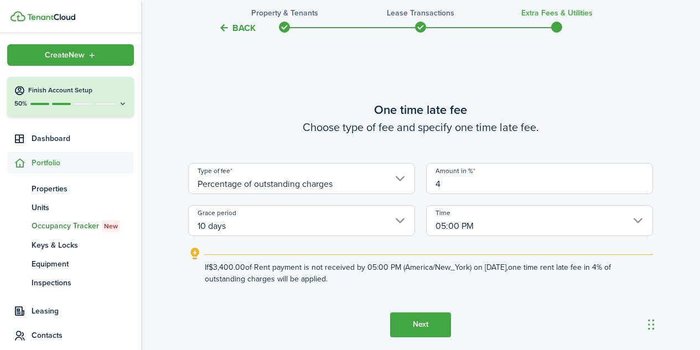
click at [517, 229] on input "05:00 PM" at bounding box center [539, 220] width 227 height 31
type input "4"
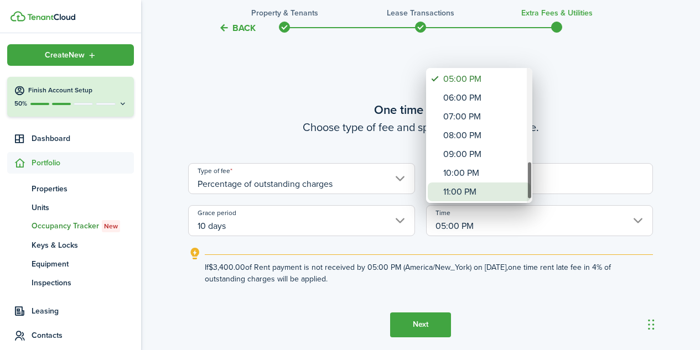
click at [493, 190] on div "11:00 PM" at bounding box center [483, 192] width 81 height 19
type input "11:00 PM"
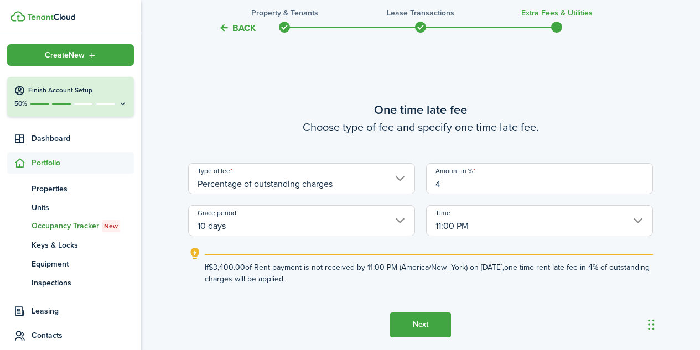
click at [429, 324] on button "Next" at bounding box center [420, 325] width 61 height 25
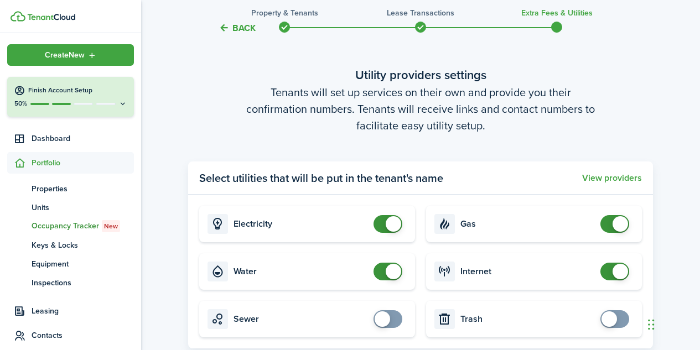
scroll to position [1190, 0]
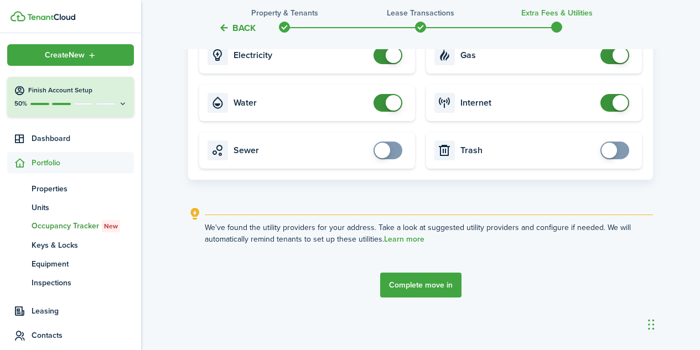
click at [438, 286] on button "Complete move in" at bounding box center [420, 285] width 81 height 25
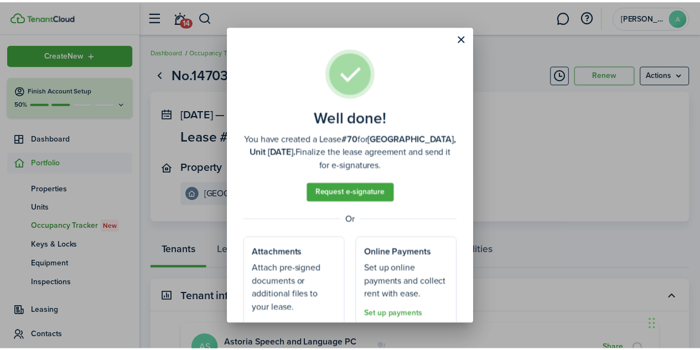
scroll to position [55, 0]
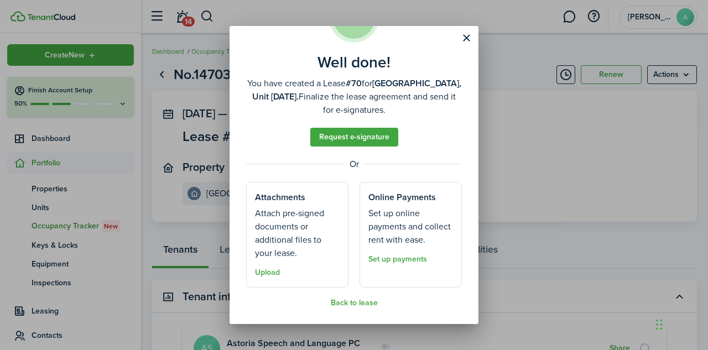
click at [352, 308] on well-done "Well done! You have created a Lease #70 for Manhattan, Unit 1BC. Finalize the l…" at bounding box center [354, 175] width 249 height 298
click at [358, 303] on button "Back to lease" at bounding box center [354, 303] width 47 height 9
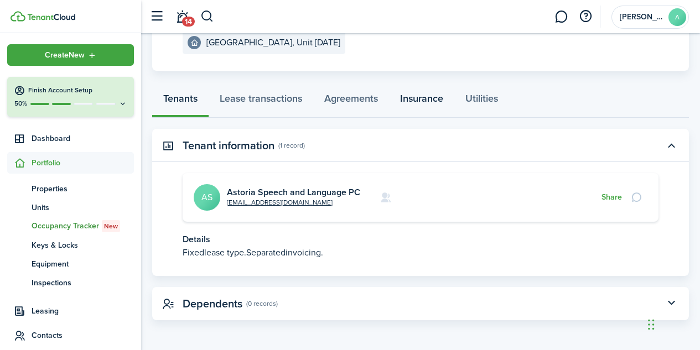
scroll to position [151, 0]
click at [263, 105] on link "Lease transactions" at bounding box center [261, 101] width 105 height 33
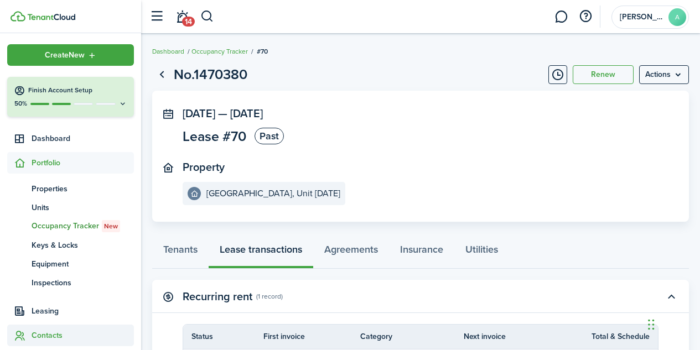
click at [55, 338] on span "Contacts" at bounding box center [83, 336] width 102 height 12
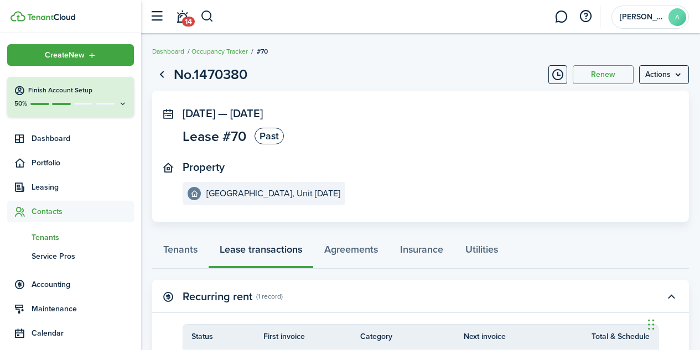
click at [48, 239] on span "Tenants" at bounding box center [83, 238] width 102 height 12
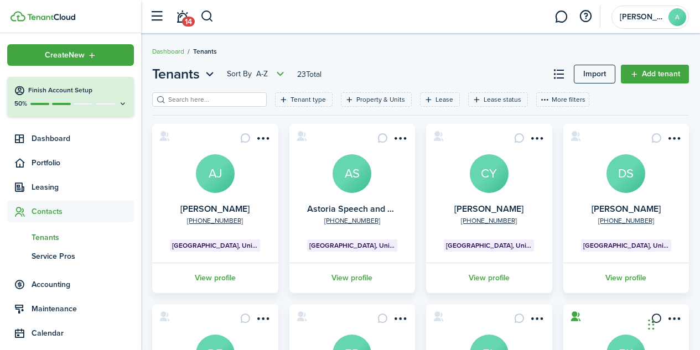
click at [351, 173] on avatar-text "AS" at bounding box center [352, 173] width 39 height 39
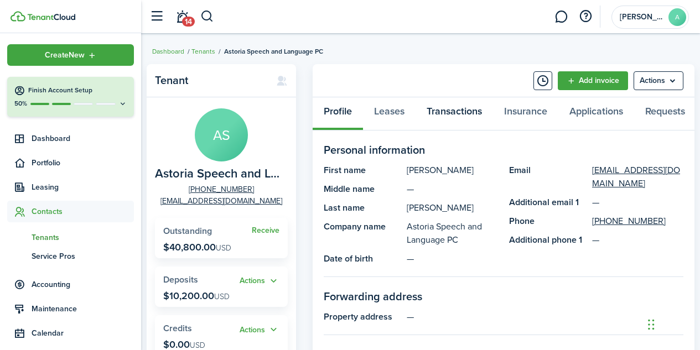
click at [466, 113] on link "Transactions" at bounding box center [454, 113] width 77 height 33
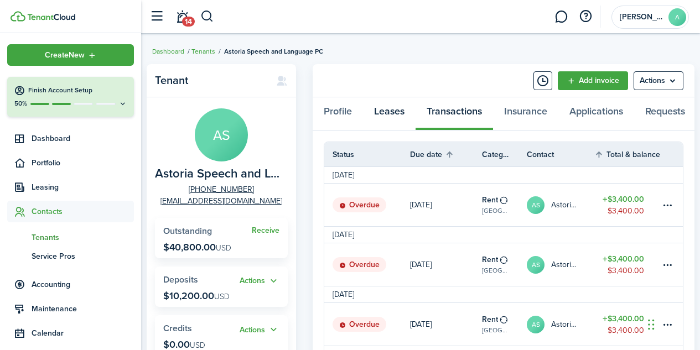
click at [394, 115] on link "Leases" at bounding box center [389, 113] width 53 height 33
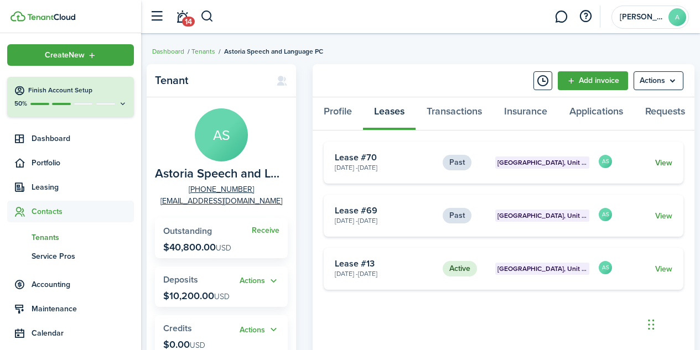
click at [659, 169] on link "View" at bounding box center [663, 163] width 17 height 12
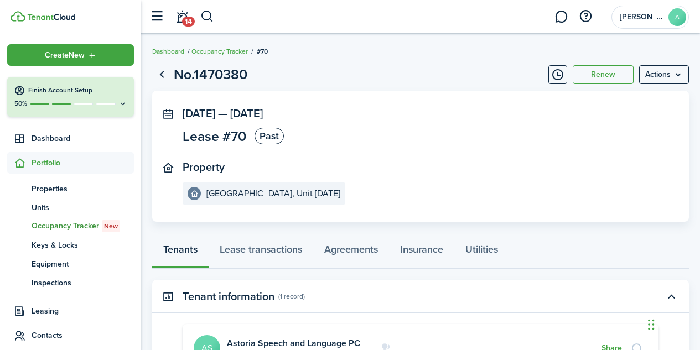
scroll to position [151, 0]
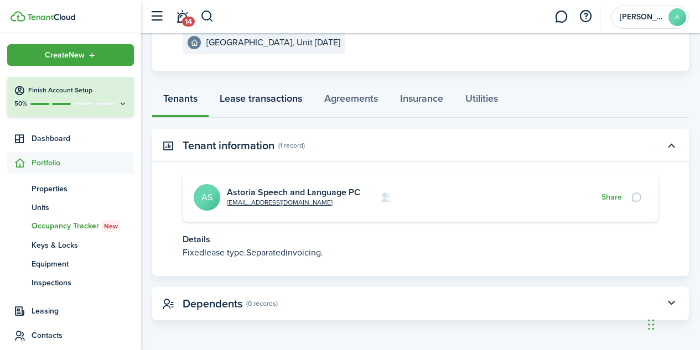
click at [273, 102] on link "Lease transactions" at bounding box center [261, 101] width 105 height 33
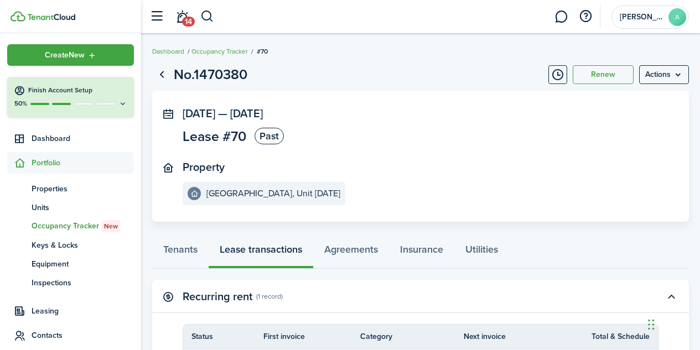
scroll to position [58, 0]
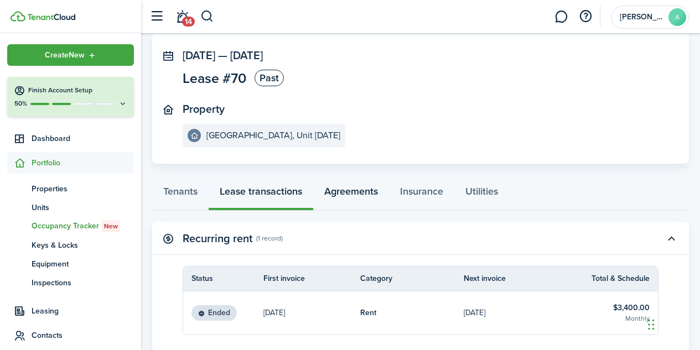
click at [361, 198] on link "Agreements" at bounding box center [351, 194] width 76 height 33
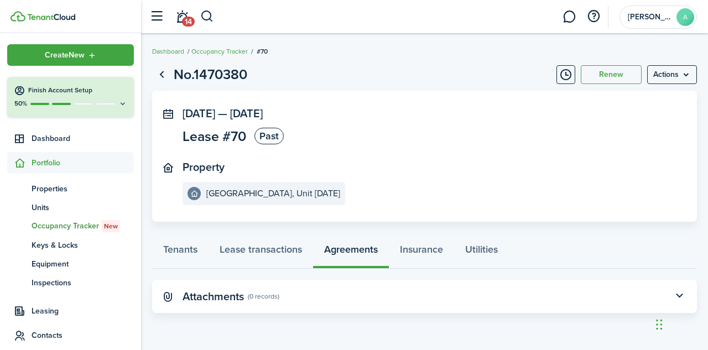
click at [578, 297] on panel-main-header "Attachments (0 records)" at bounding box center [424, 296] width 545 height 33
click at [677, 297] on button "button" at bounding box center [679, 296] width 19 height 19
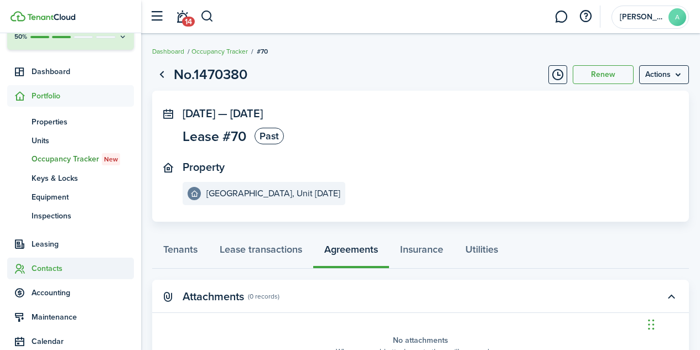
scroll to position [68, 0]
click at [53, 271] on span "Contacts" at bounding box center [83, 268] width 102 height 12
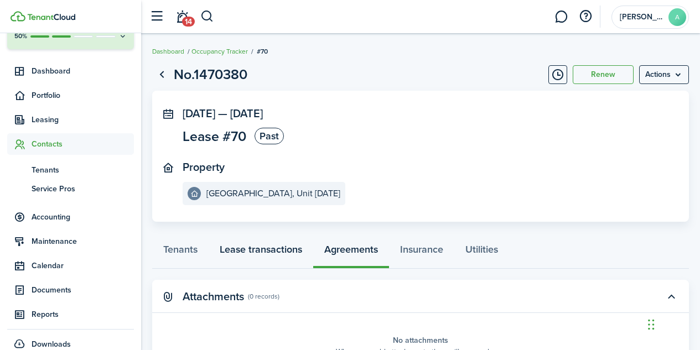
click at [271, 255] on link "Lease transactions" at bounding box center [261, 252] width 105 height 33
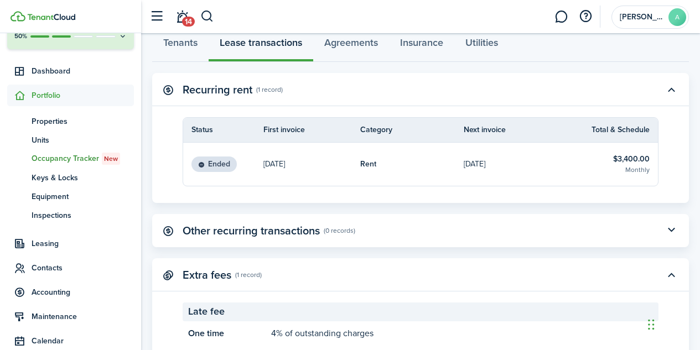
scroll to position [244, 0]
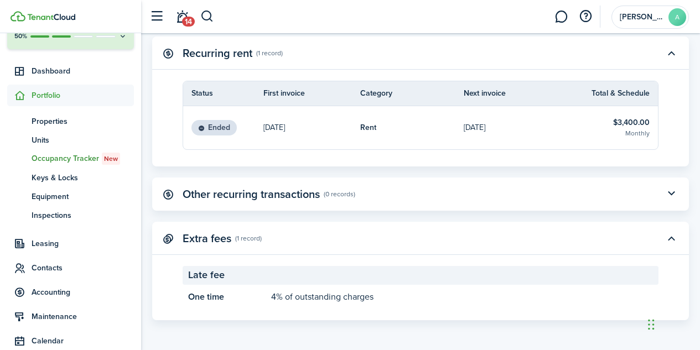
click at [218, 128] on status "Ended" at bounding box center [213, 127] width 45 height 15
click at [49, 271] on span "Contacts" at bounding box center [83, 268] width 102 height 12
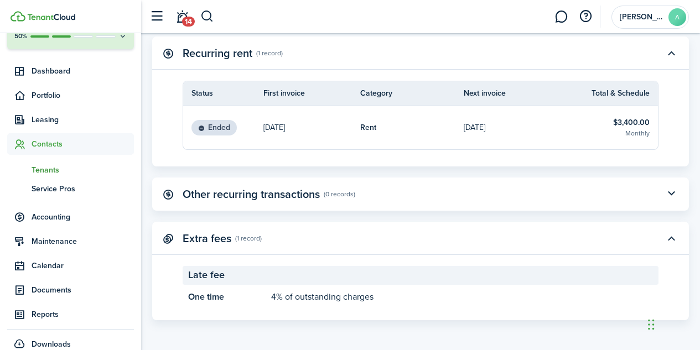
click at [45, 170] on span "Tenants" at bounding box center [83, 170] width 102 height 12
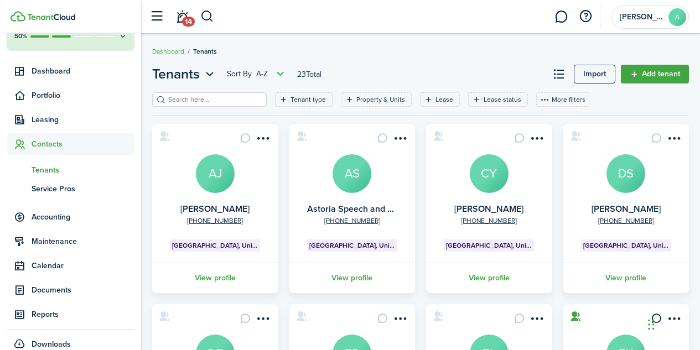
click at [360, 165] on avatar-text "AS" at bounding box center [352, 173] width 39 height 39
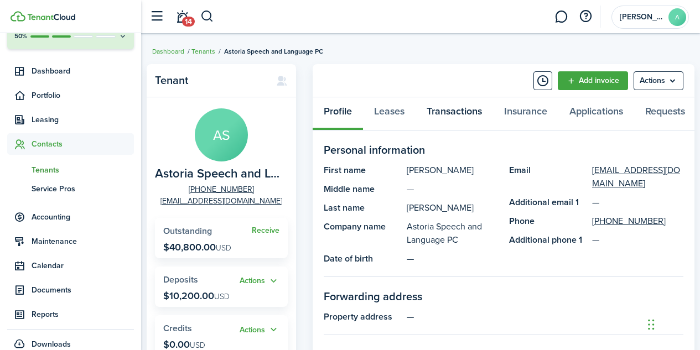
click at [446, 115] on link "Transactions" at bounding box center [454, 113] width 77 height 33
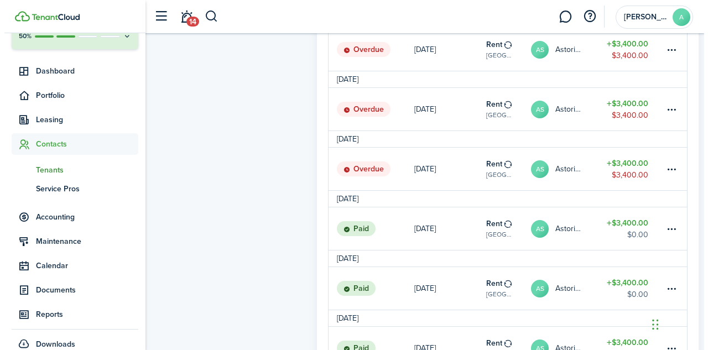
scroll to position [692, 0]
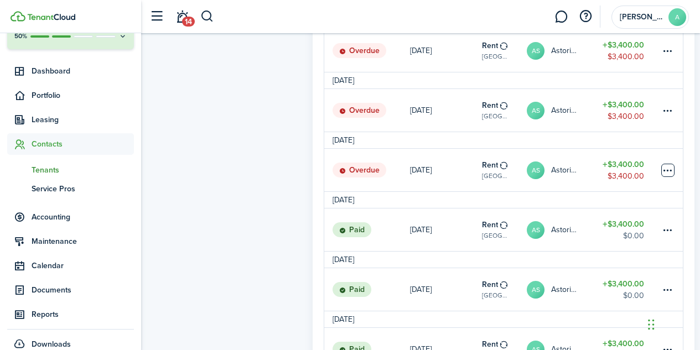
click at [670, 177] on table-menu-btn-icon at bounding box center [667, 170] width 13 height 13
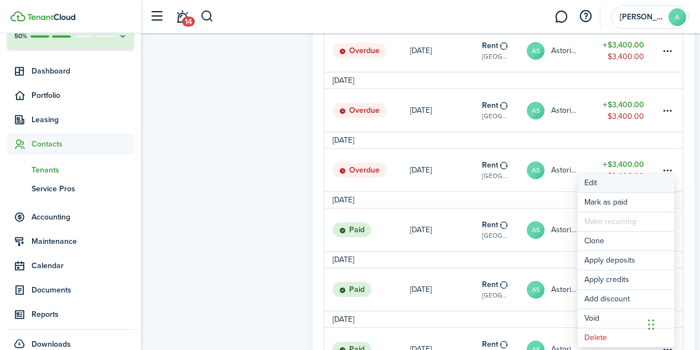
click at [593, 184] on button "Edit" at bounding box center [626, 183] width 97 height 19
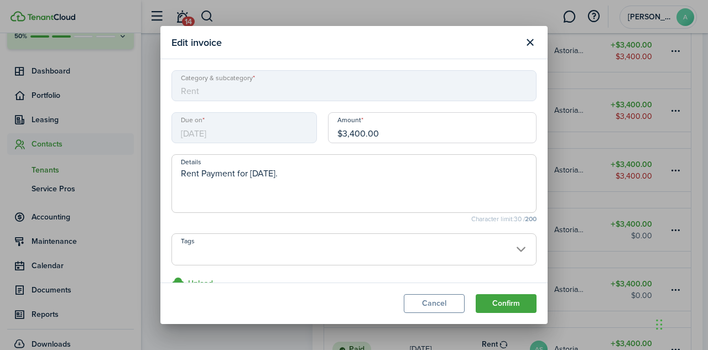
click at [375, 131] on input "$3,400.00" at bounding box center [432, 127] width 209 height 31
type input "$3,502.00"
click at [334, 192] on textarea "Rent Payment for Aug 01, 2024." at bounding box center [354, 187] width 364 height 40
click at [508, 309] on button "Confirm" at bounding box center [506, 303] width 61 height 19
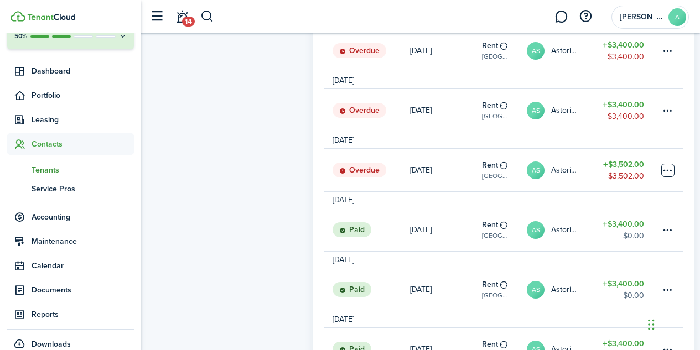
click at [667, 176] on table-menu-btn-icon at bounding box center [667, 170] width 13 height 13
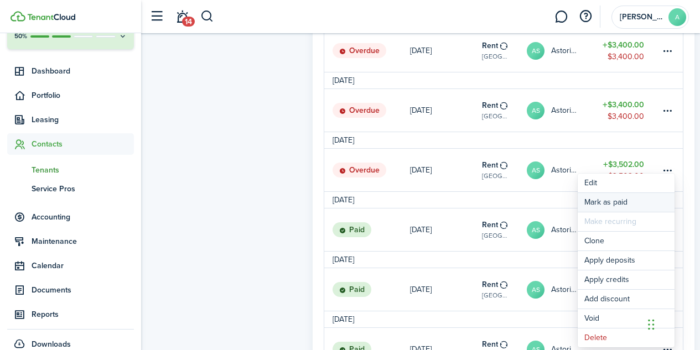
click at [599, 201] on link "Mark as paid" at bounding box center [626, 202] width 97 height 19
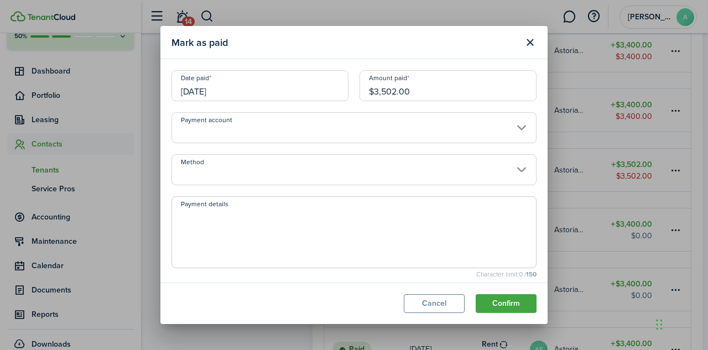
click at [214, 92] on input "08/01/2024" at bounding box center [260, 85] width 177 height 31
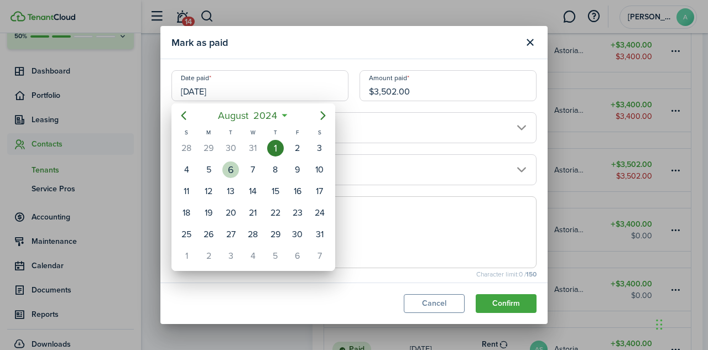
click at [232, 172] on div "6" at bounding box center [230, 170] width 17 height 17
type input "[DATE]"
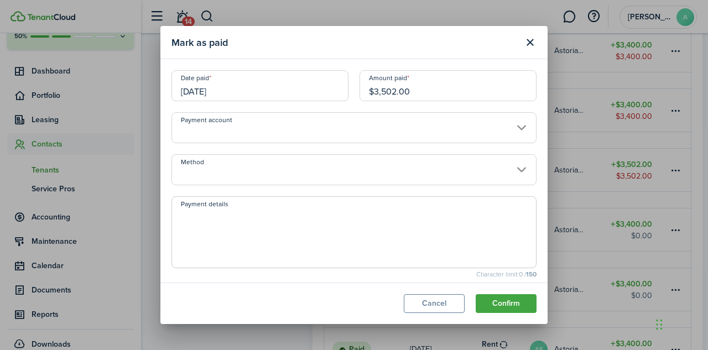
click at [317, 178] on input "Method" at bounding box center [354, 169] width 365 height 31
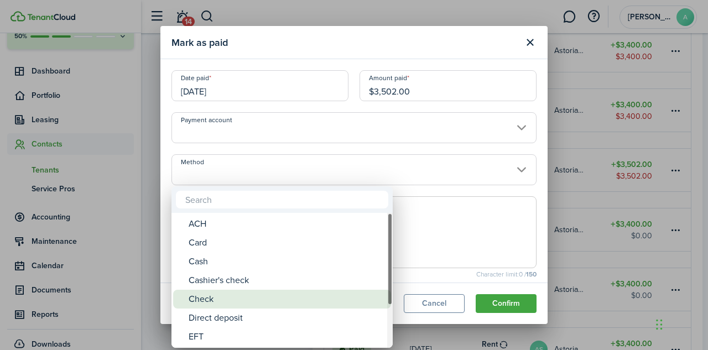
click at [261, 304] on div "Check" at bounding box center [287, 299] width 196 height 19
type input "Check"
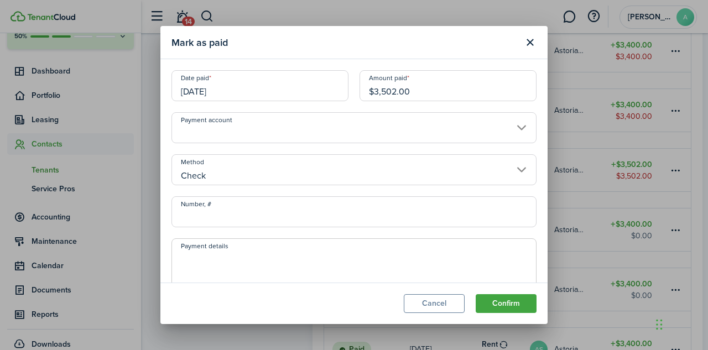
click at [243, 221] on input "Number, #" at bounding box center [354, 211] width 365 height 31
type input "297"
click at [217, 256] on textarea "Payment details" at bounding box center [354, 277] width 364 height 53
type textarea "CK#297"
click at [420, 97] on input "$3,502.00" at bounding box center [448, 85] width 177 height 31
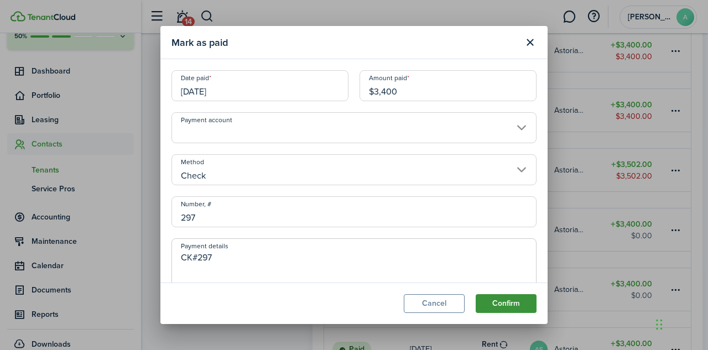
type input "$3,400.00"
click at [506, 303] on button "Confirm" at bounding box center [506, 303] width 61 height 19
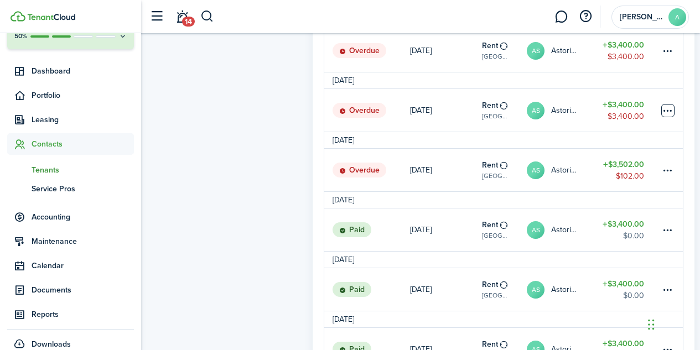
click at [672, 115] on table-menu-btn-icon at bounding box center [667, 110] width 13 height 13
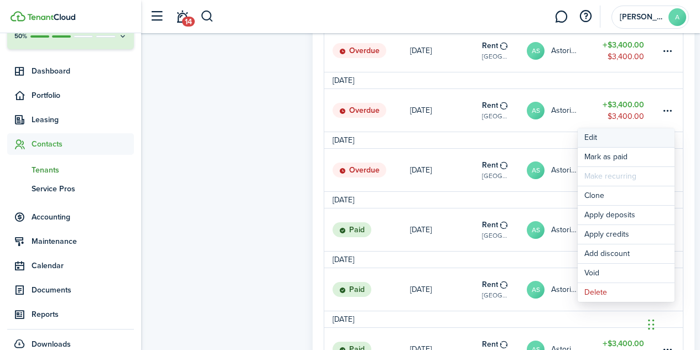
click at [594, 141] on button "Edit" at bounding box center [626, 137] width 97 height 19
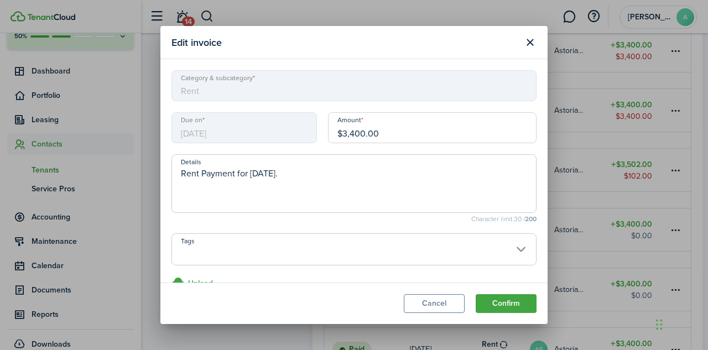
click at [377, 133] on input "$3,400.00" at bounding box center [432, 127] width 209 height 31
type input "$3,502.00"
click at [508, 303] on button "Confirm" at bounding box center [506, 303] width 61 height 19
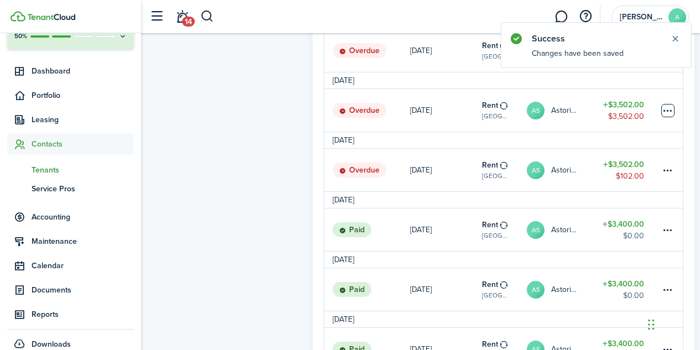
click at [672, 115] on table-menu-btn-icon at bounding box center [667, 110] width 13 height 13
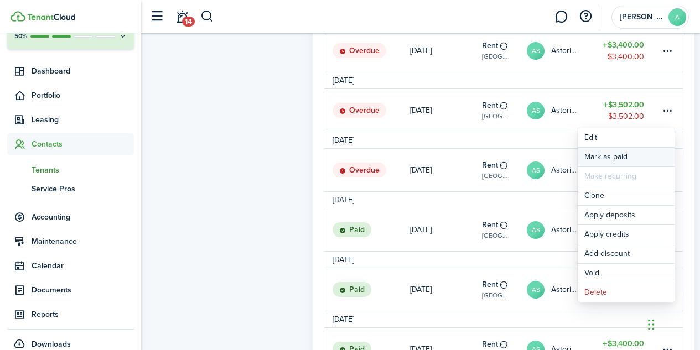
click at [609, 157] on link "Mark as paid" at bounding box center [626, 157] width 97 height 19
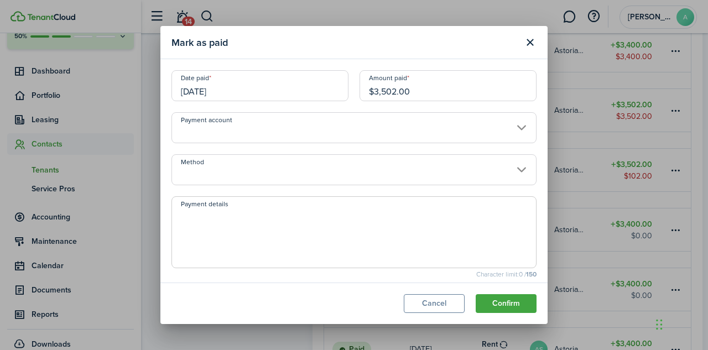
click at [211, 95] on input "09/01/2024" at bounding box center [260, 85] width 177 height 31
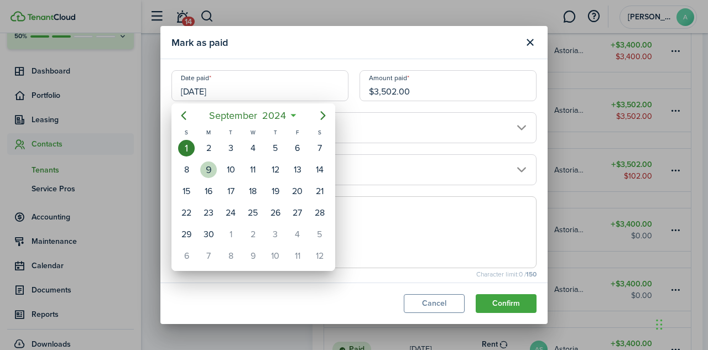
click at [211, 175] on div "9" at bounding box center [208, 170] width 17 height 17
type input "[DATE]"
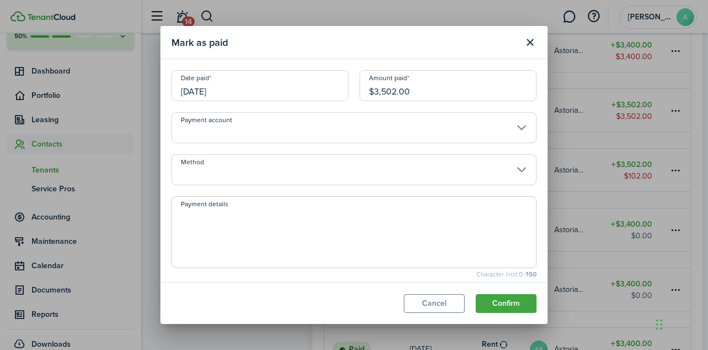
click at [268, 162] on input "Method" at bounding box center [354, 169] width 365 height 31
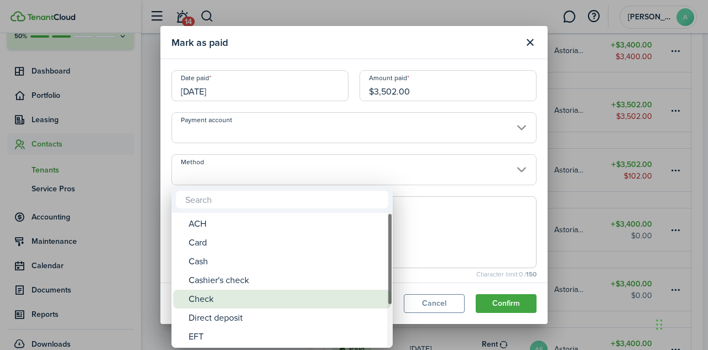
click at [216, 297] on div "Check" at bounding box center [287, 299] width 196 height 19
type input "Check"
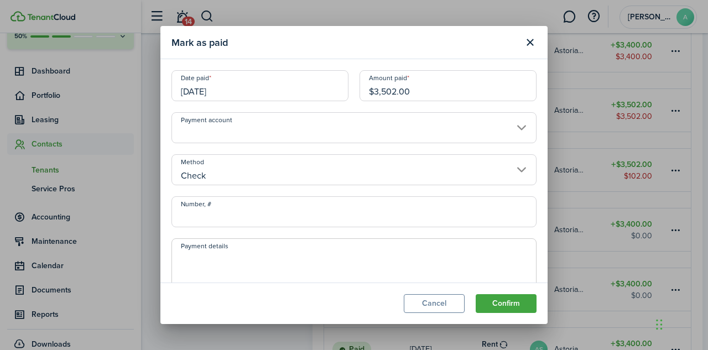
click at [218, 220] on input "Number, #" at bounding box center [354, 211] width 365 height 31
type input "203"
click at [206, 260] on textarea "Payment details" at bounding box center [354, 277] width 364 height 53
type textarea "CK#203"
click at [398, 95] on input "$3,502.00" at bounding box center [448, 85] width 177 height 31
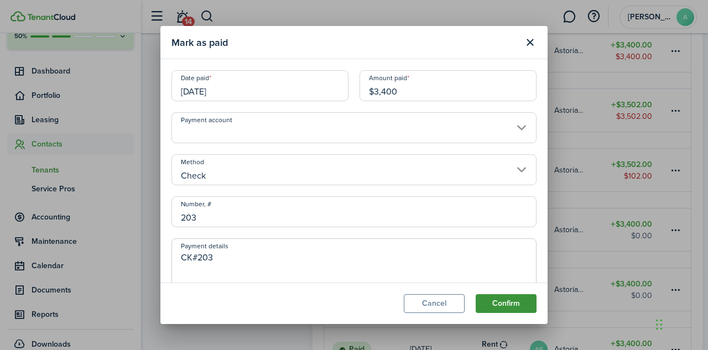
type input "$3,400.00"
click at [514, 303] on button "Confirm" at bounding box center [506, 303] width 61 height 19
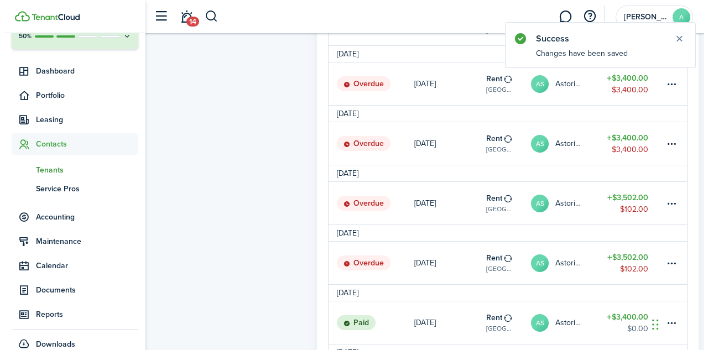
scroll to position [598, 0]
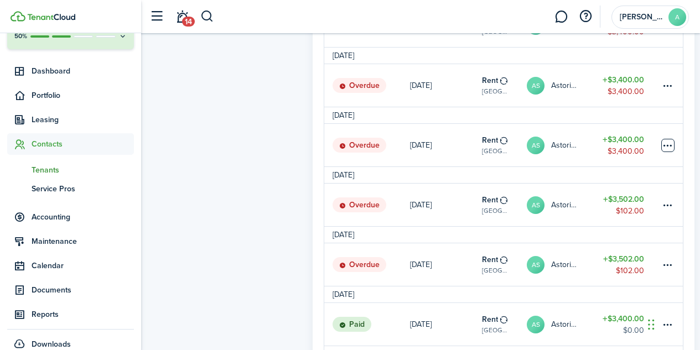
click at [668, 150] on table-menu-btn-icon at bounding box center [667, 145] width 13 height 13
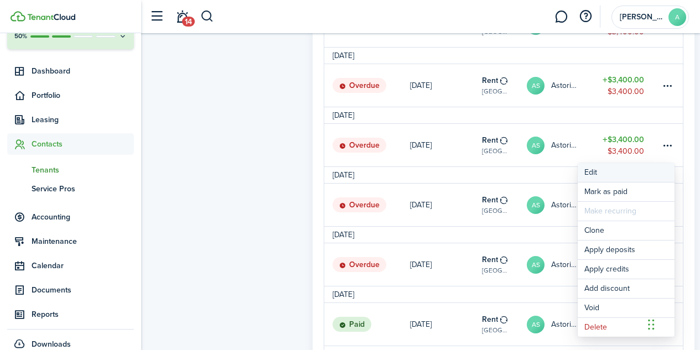
click at [593, 173] on button "Edit" at bounding box center [626, 172] width 97 height 19
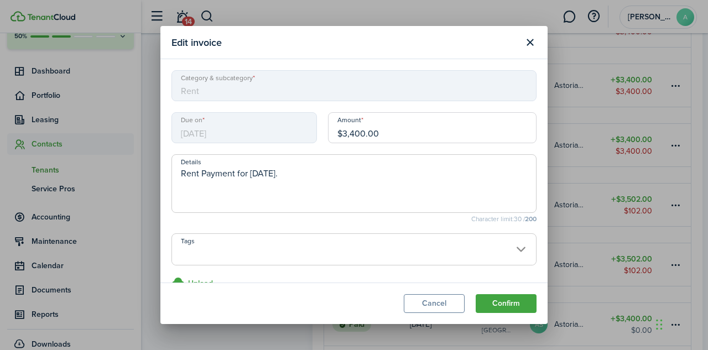
click at [382, 135] on input "$3,400.00" at bounding box center [432, 127] width 209 height 31
type input "$3,502.00"
click at [499, 306] on button "Confirm" at bounding box center [506, 303] width 61 height 19
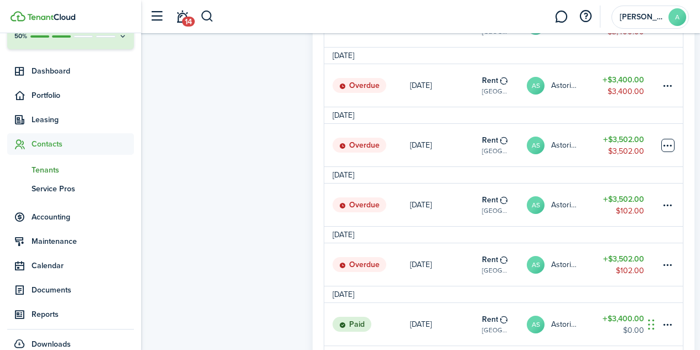
click at [672, 149] on table-menu-btn-icon at bounding box center [667, 145] width 13 height 13
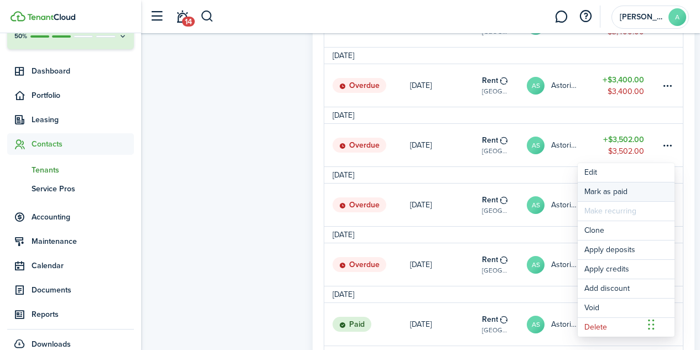
click at [620, 192] on link "Mark as paid" at bounding box center [626, 192] width 97 height 19
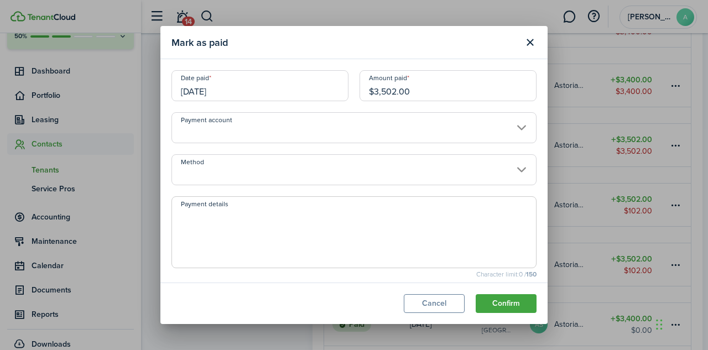
click at [206, 92] on input "[DATE]" at bounding box center [260, 85] width 177 height 31
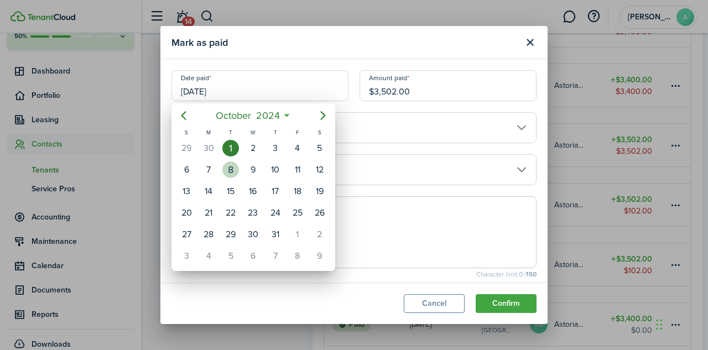
click at [236, 169] on div "8" at bounding box center [230, 170] width 17 height 17
type input "[DATE]"
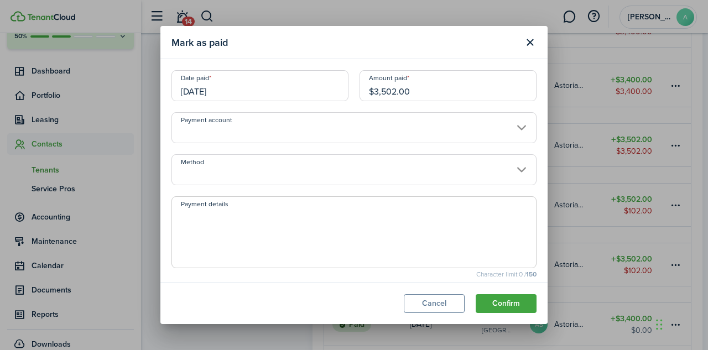
click at [284, 169] on input "Method" at bounding box center [354, 169] width 365 height 31
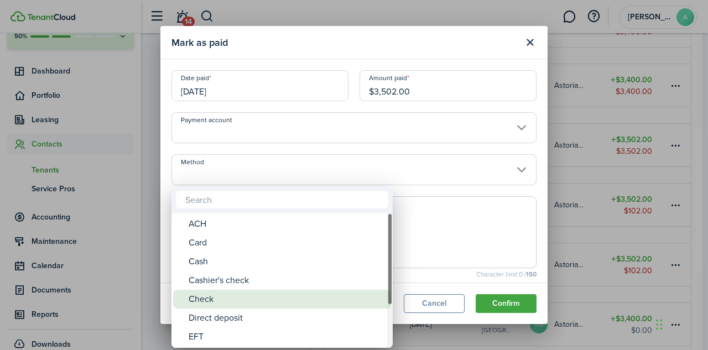
click at [226, 302] on div "Check" at bounding box center [287, 299] width 196 height 19
type input "Check"
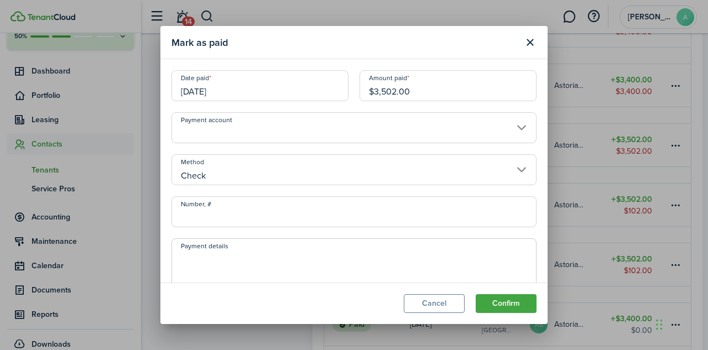
click at [223, 215] on input "Number, #" at bounding box center [354, 211] width 365 height 31
type input "236"
click at [210, 263] on textarea "Payment details" at bounding box center [354, 277] width 364 height 53
type textarea "CK#236"
click at [497, 306] on button "Confirm" at bounding box center [506, 303] width 61 height 19
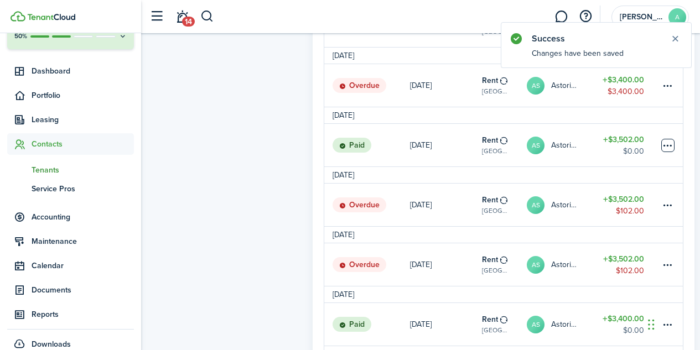
click at [665, 148] on table-menu-btn-icon at bounding box center [667, 145] width 13 height 13
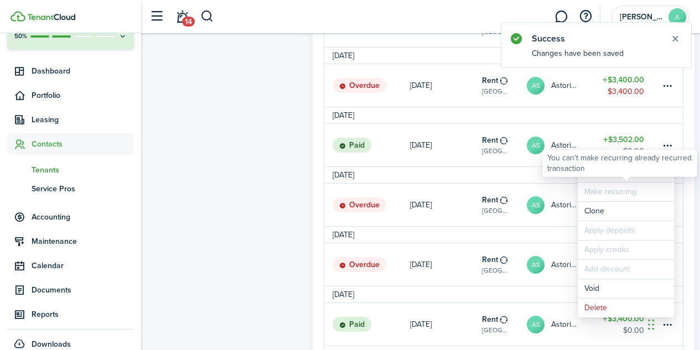
click at [607, 173] on div "You can't make recurring already recurred transaction" at bounding box center [619, 163] width 145 height 22
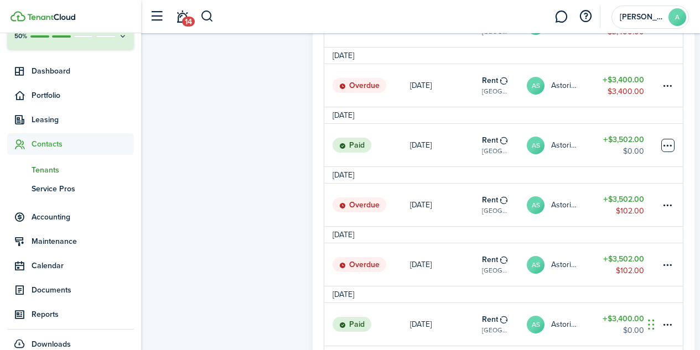
click at [669, 150] on table-menu-btn-icon "Open menu" at bounding box center [667, 145] width 13 height 13
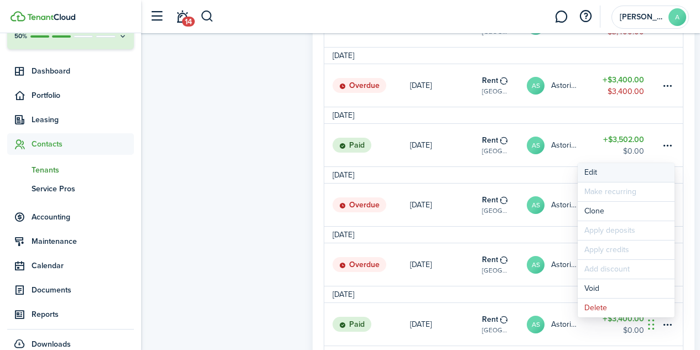
click at [594, 173] on button "Edit" at bounding box center [626, 172] width 97 height 19
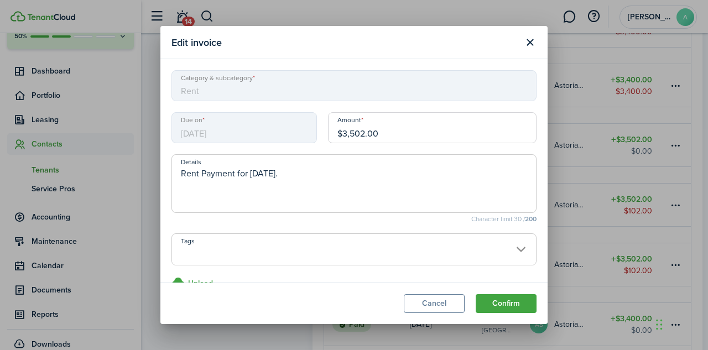
click at [380, 134] on input "$3,502.00" at bounding box center [432, 127] width 209 height 31
click at [502, 306] on button "Confirm" at bounding box center [506, 303] width 61 height 19
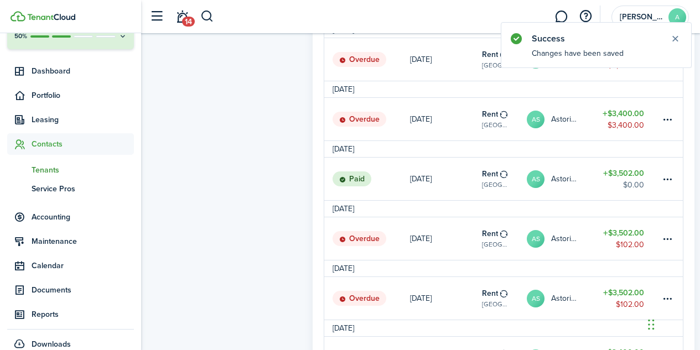
scroll to position [561, 0]
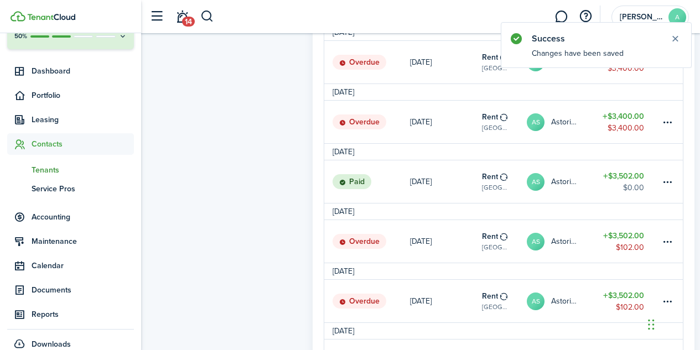
click at [534, 191] on avatar-text "AS" at bounding box center [536, 182] width 18 height 18
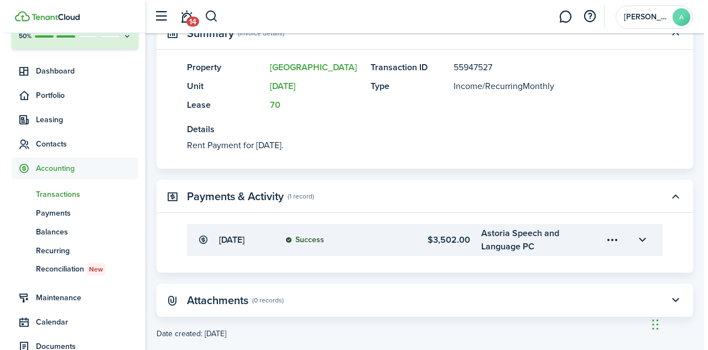
scroll to position [279, 0]
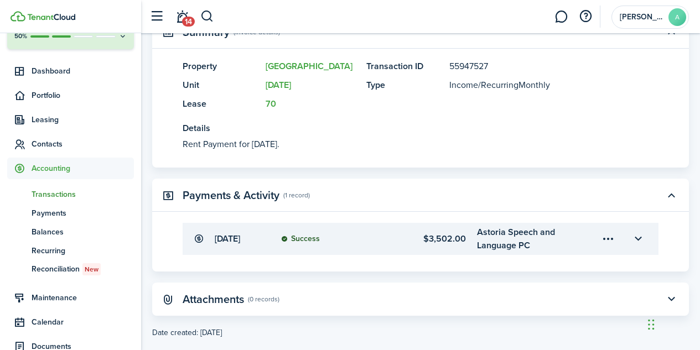
click at [605, 240] on menu-trigger-card "Open menu" at bounding box center [608, 239] width 19 height 19
click at [536, 265] on button "Edit" at bounding box center [569, 264] width 97 height 19
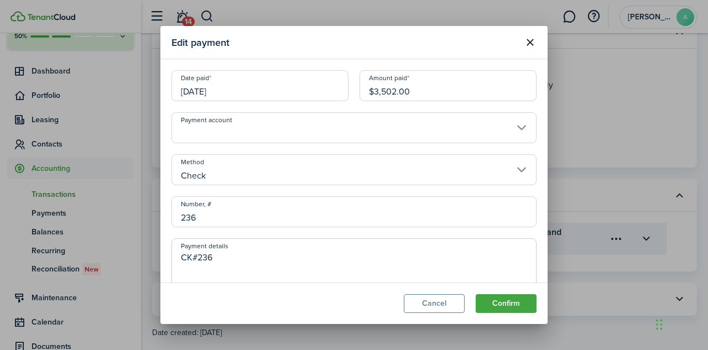
click at [409, 90] on input "$3,502.00" at bounding box center [448, 85] width 177 height 31
click at [393, 89] on input "$3,502.00" at bounding box center [448, 85] width 177 height 31
type input "$3,400.00"
click at [499, 295] on button "Confirm" at bounding box center [506, 303] width 61 height 19
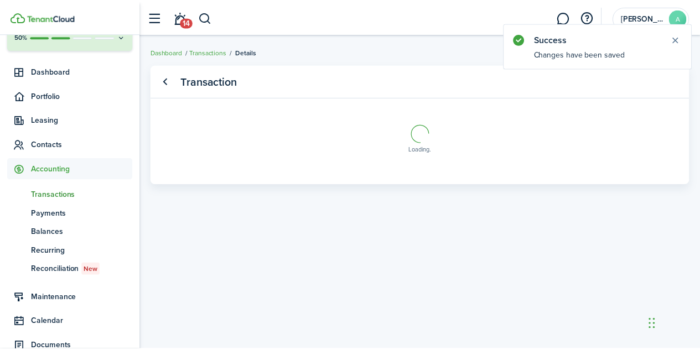
scroll to position [0, 0]
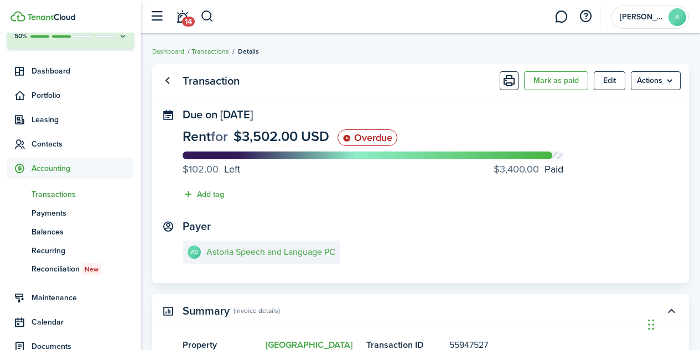
click at [215, 50] on link "Transactions" at bounding box center [210, 51] width 38 height 10
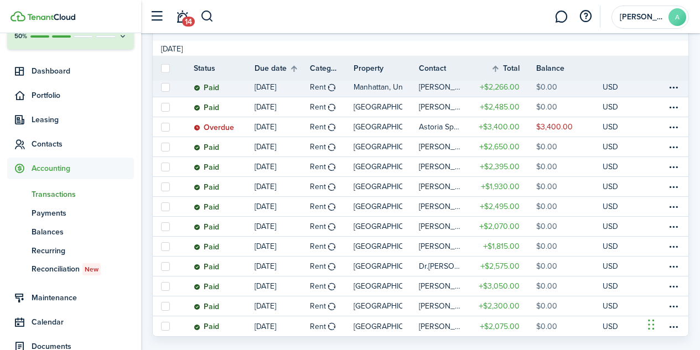
scroll to position [231, 0]
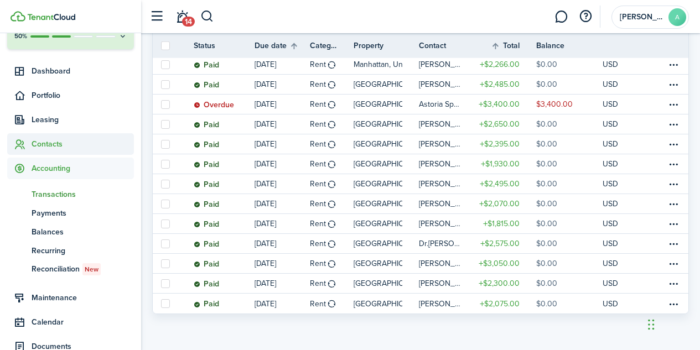
click at [53, 137] on span "Contacts" at bounding box center [70, 144] width 127 height 22
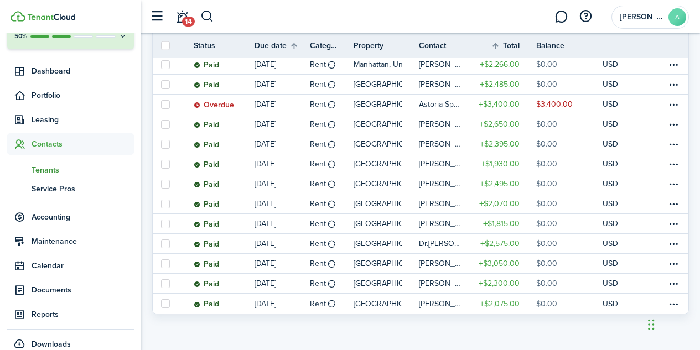
click at [49, 170] on span "Tenants" at bounding box center [83, 170] width 102 height 12
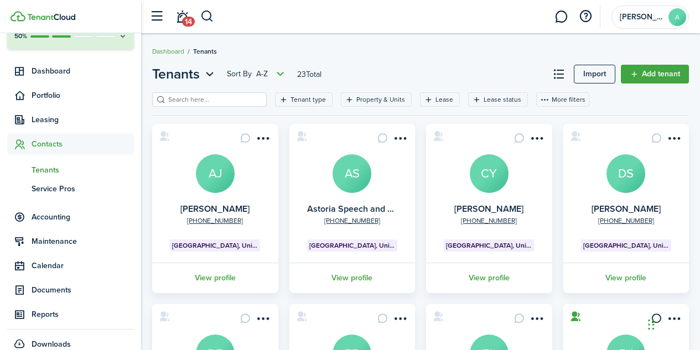
click at [363, 177] on avatar-text "AS" at bounding box center [352, 173] width 39 height 39
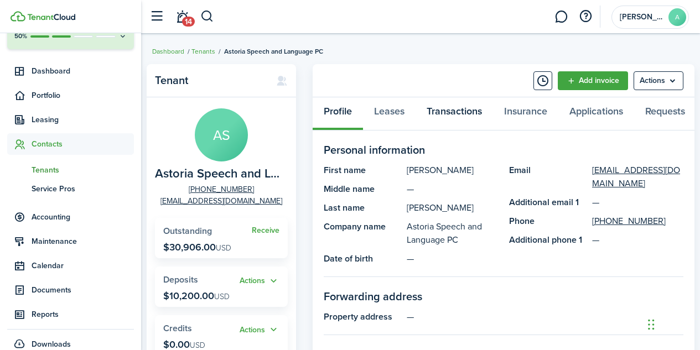
click at [444, 112] on link "Transactions" at bounding box center [454, 113] width 77 height 33
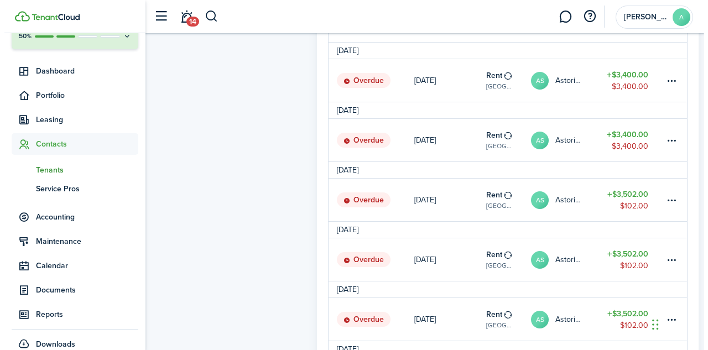
scroll to position [542, 0]
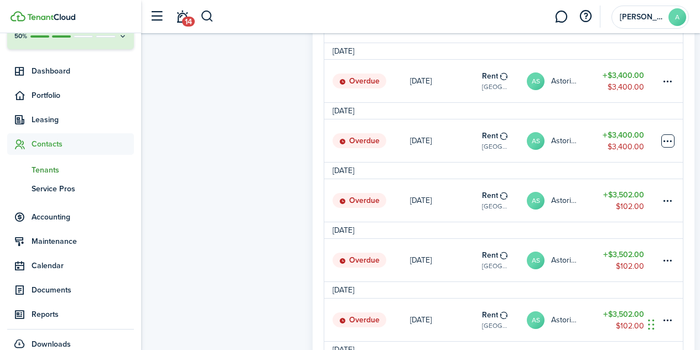
click at [667, 145] on table-menu-btn-icon at bounding box center [667, 140] width 13 height 13
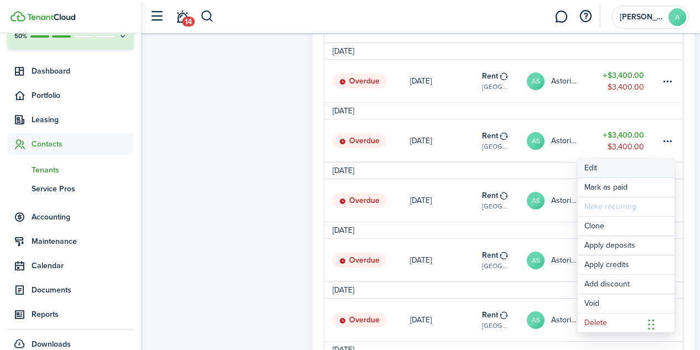
click at [591, 169] on button "Edit" at bounding box center [626, 168] width 97 height 19
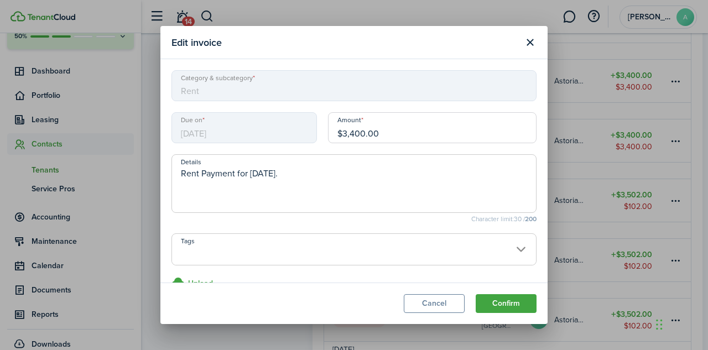
click at [384, 135] on input "$3,400.00" at bounding box center [432, 127] width 209 height 31
type input "$3,502.00"
click at [503, 306] on button "Confirm" at bounding box center [506, 303] width 61 height 19
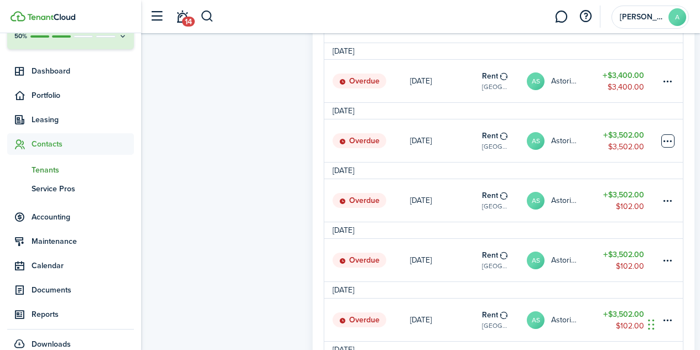
click at [668, 142] on table-menu-btn-icon at bounding box center [667, 140] width 13 height 13
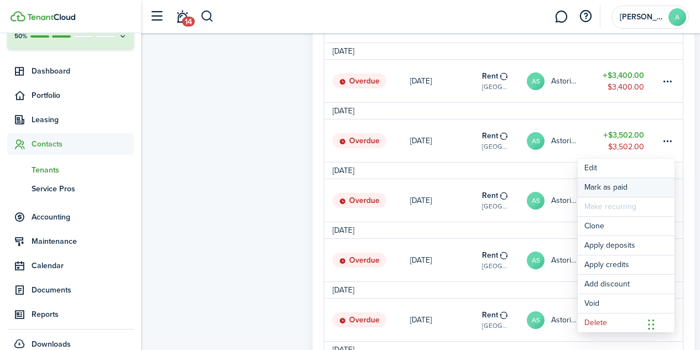
click at [608, 190] on link "Mark as paid" at bounding box center [626, 187] width 97 height 19
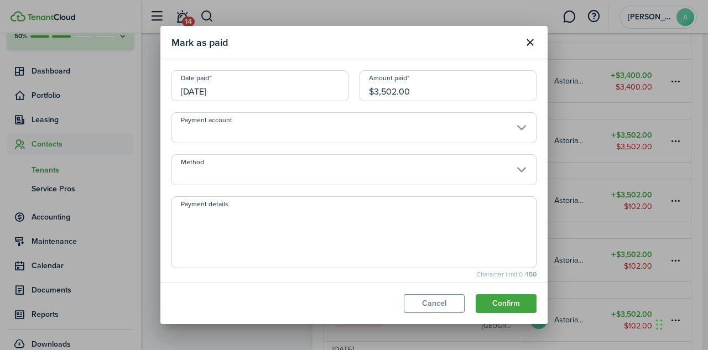
click at [417, 94] on input "$3,502.00" at bounding box center [448, 85] width 177 height 31
click at [280, 163] on input "Method" at bounding box center [354, 169] width 365 height 31
type input "$3,400.00"
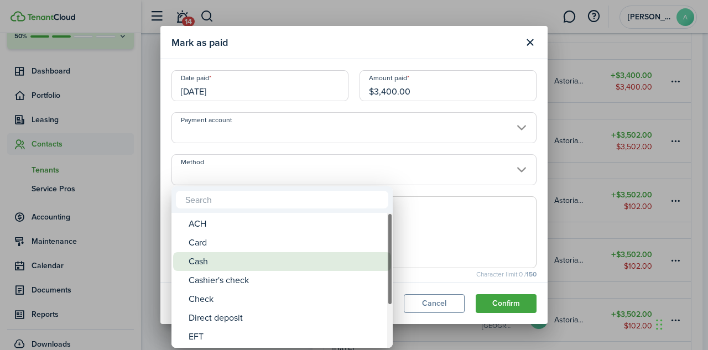
click at [213, 265] on div "Cash" at bounding box center [287, 261] width 196 height 19
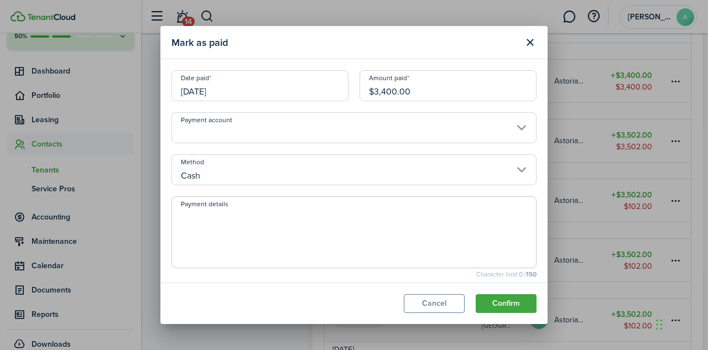
click at [239, 172] on input "Cash" at bounding box center [354, 169] width 365 height 31
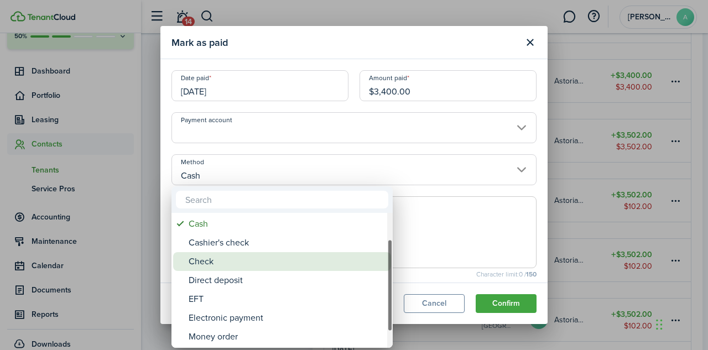
click at [218, 258] on div "Check" at bounding box center [287, 261] width 196 height 19
type input "Check"
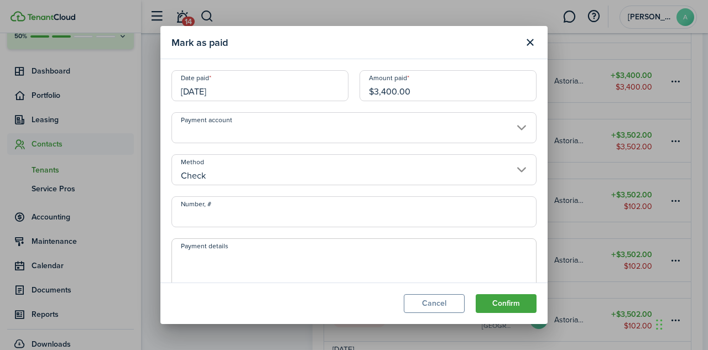
click at [208, 92] on input "[DATE]" at bounding box center [260, 85] width 177 height 31
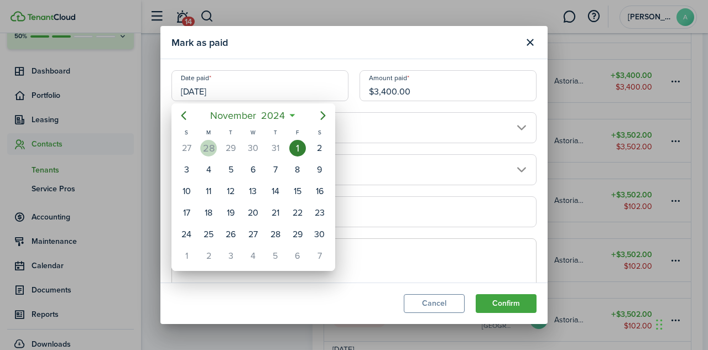
click at [211, 149] on div "28" at bounding box center [208, 148] width 17 height 17
type input "10/28/2024"
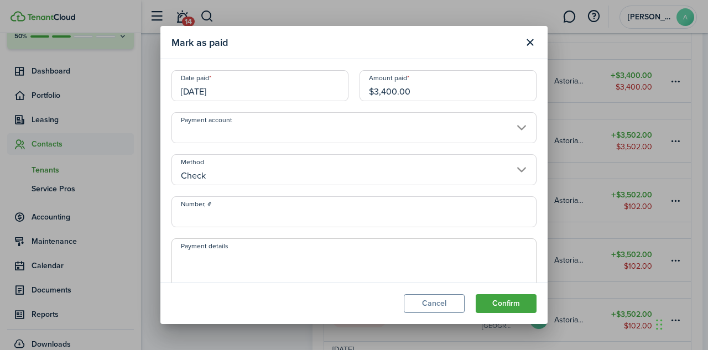
click at [260, 218] on input "Number, #" at bounding box center [354, 211] width 365 height 31
type input "205"
click at [214, 261] on textarea "Payment details" at bounding box center [354, 277] width 364 height 53
type textarea "CK#205"
click at [505, 307] on button "Confirm" at bounding box center [506, 303] width 61 height 19
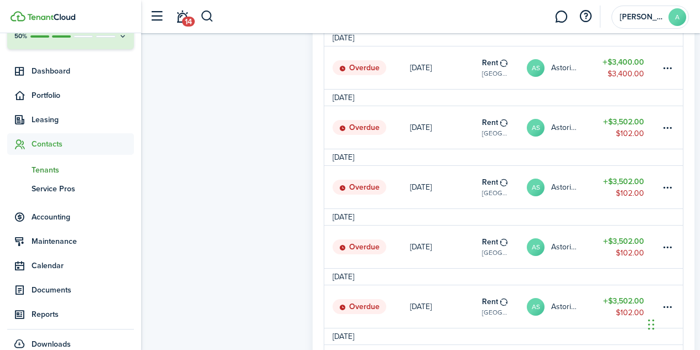
scroll to position [597, 0]
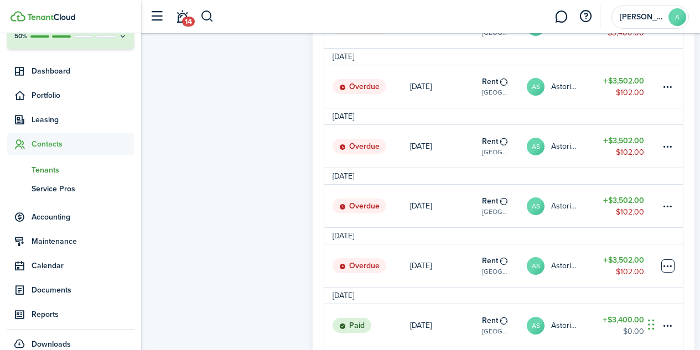
click at [670, 273] on table-menu-btn-icon at bounding box center [667, 266] width 13 height 13
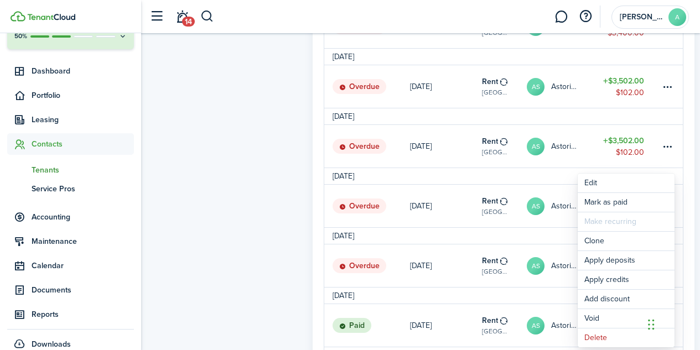
click at [294, 239] on tenant-view-sidebar "Tenant AS Astoria Speech and Language PC [PHONE_NUMBER] [EMAIL_ADDRESS][DOMAIN_…" at bounding box center [221, 142] width 149 height 1349
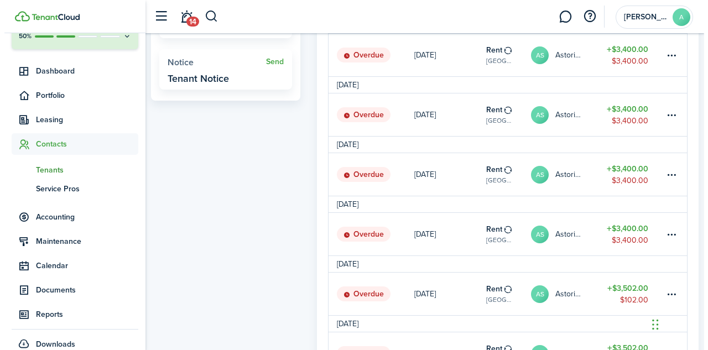
scroll to position [390, 0]
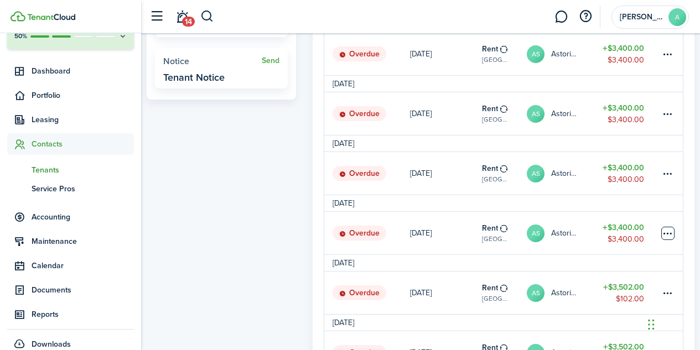
click at [672, 237] on table-menu-btn-icon at bounding box center [667, 233] width 13 height 13
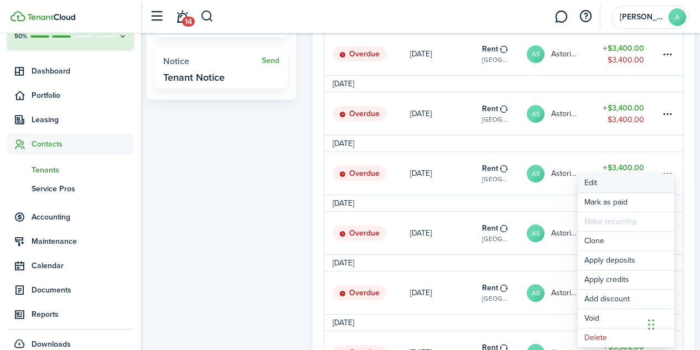
click at [593, 181] on button "Edit" at bounding box center [626, 183] width 97 height 19
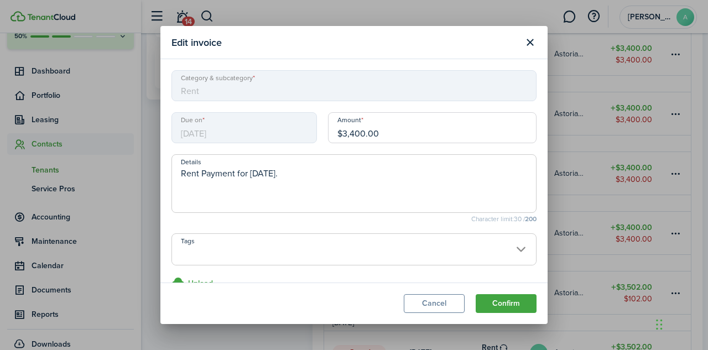
click at [376, 133] on input "$3,400.00" at bounding box center [432, 127] width 209 height 31
type input "$3,502.00"
click at [504, 302] on button "Confirm" at bounding box center [506, 303] width 61 height 19
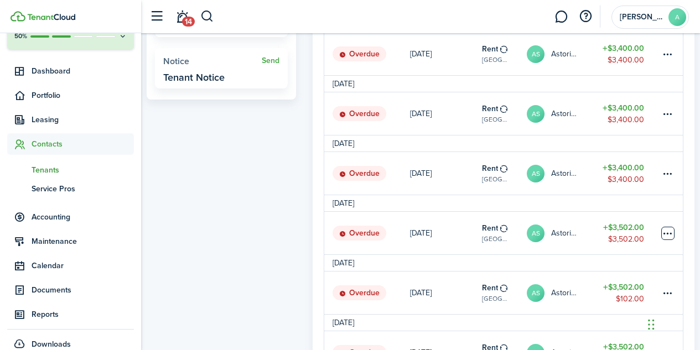
click at [672, 240] on table-menu-btn-icon at bounding box center [667, 233] width 13 height 13
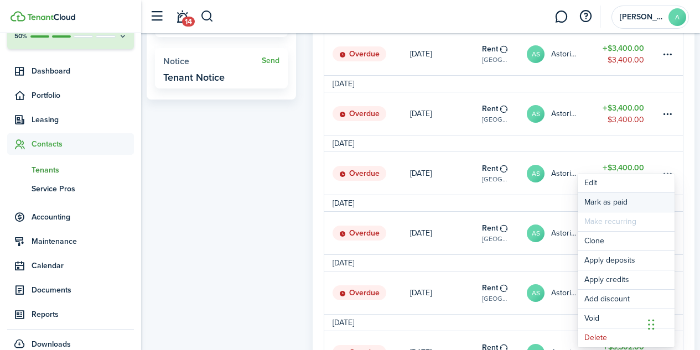
click at [599, 204] on link "Mark as paid" at bounding box center [626, 202] width 97 height 19
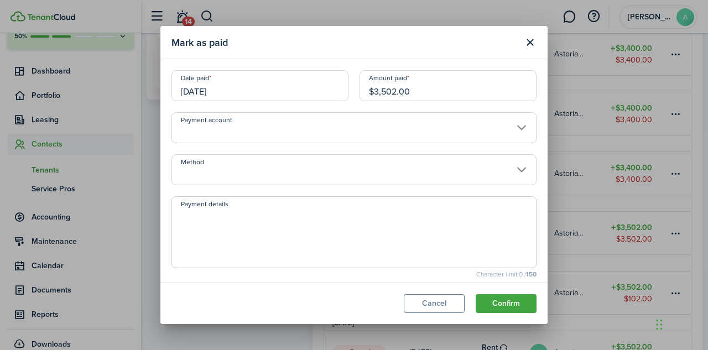
click at [203, 94] on input "12/01/2024" at bounding box center [260, 85] width 177 height 31
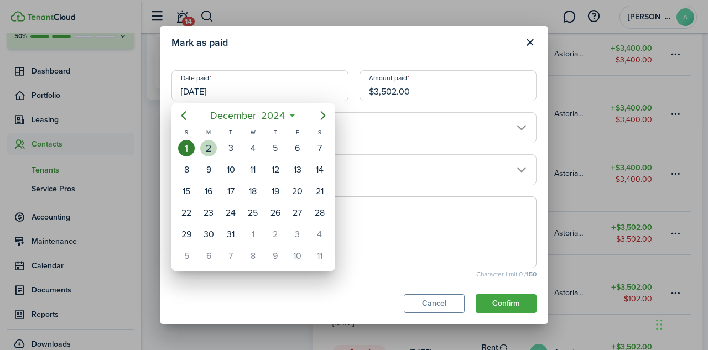
click at [211, 150] on div "2" at bounding box center [208, 148] width 17 height 17
type input "12/02/2024"
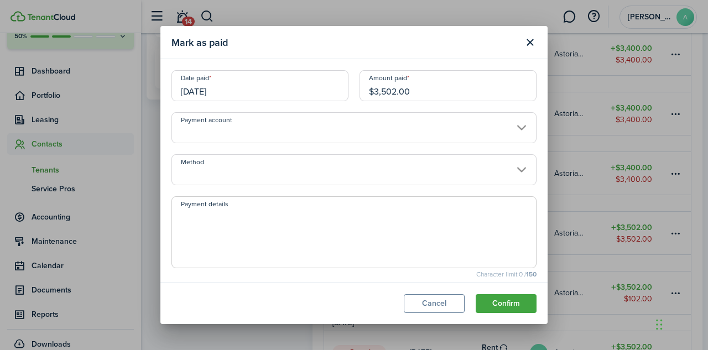
click at [246, 178] on input "Method" at bounding box center [354, 169] width 365 height 31
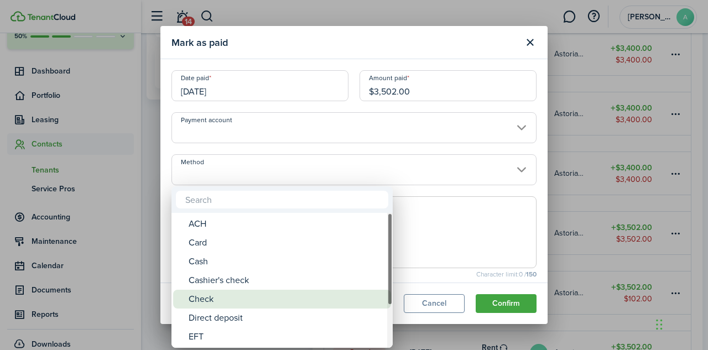
click at [213, 298] on div "Check" at bounding box center [287, 299] width 196 height 19
type input "Check"
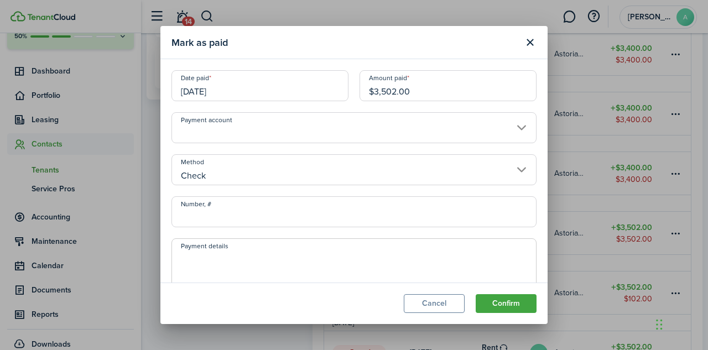
click at [213, 222] on input "Number, #" at bounding box center [354, 211] width 365 height 31
type input "208"
click at [209, 255] on textarea "Payment details" at bounding box center [354, 277] width 364 height 53
type textarea "CK#208"
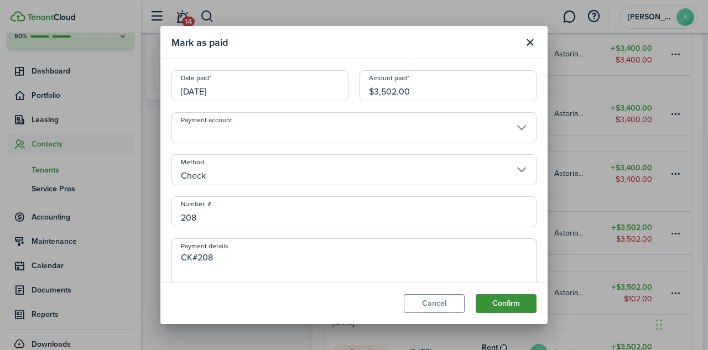
click at [506, 303] on button "Confirm" at bounding box center [506, 303] width 61 height 19
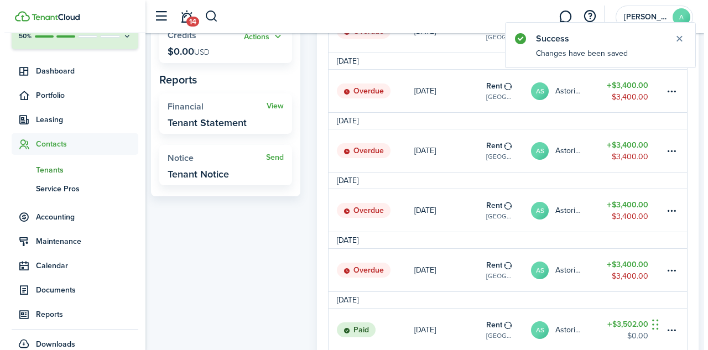
scroll to position [292, 0]
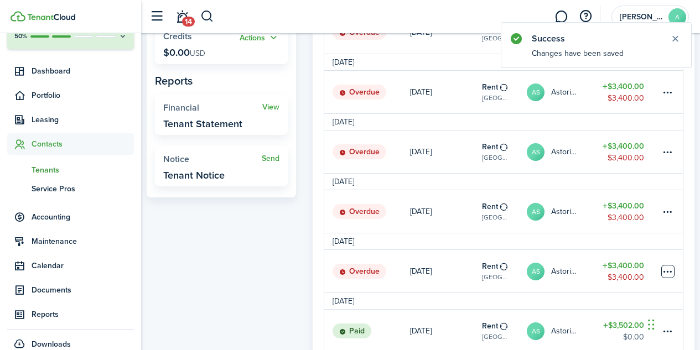
click at [671, 275] on table-menu-btn-icon at bounding box center [667, 271] width 13 height 13
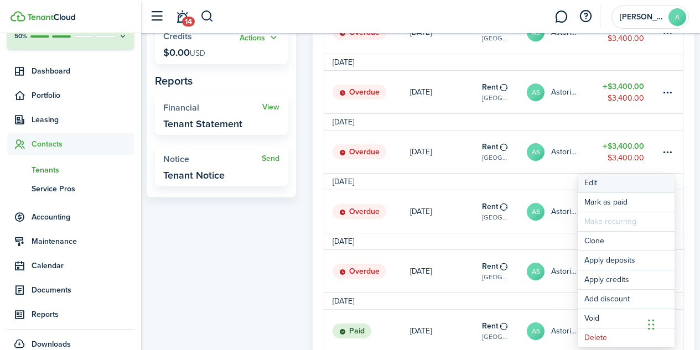
click at [594, 183] on button "Edit" at bounding box center [626, 183] width 97 height 19
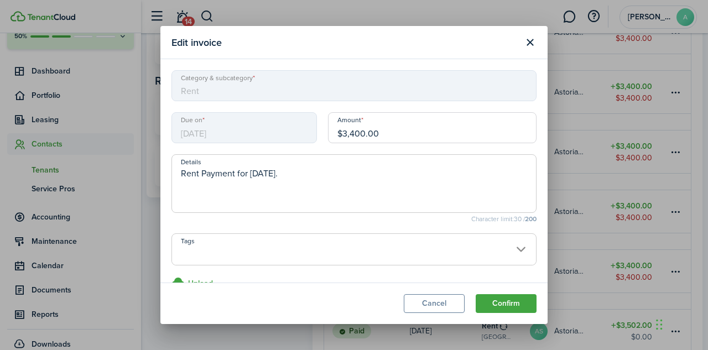
click at [392, 135] on input "$3,400.00" at bounding box center [432, 127] width 209 height 31
type input "$3,502.00"
click at [499, 306] on button "Confirm" at bounding box center [506, 303] width 61 height 19
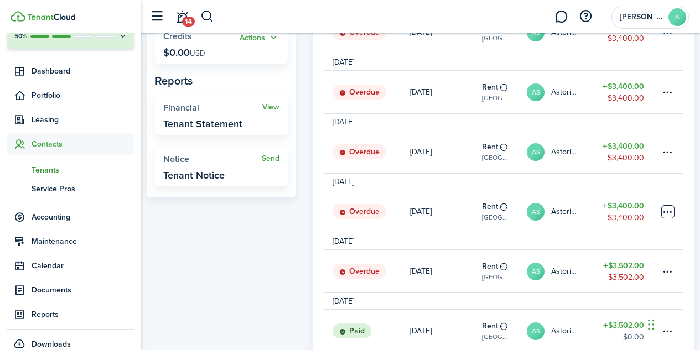
click at [668, 217] on table-menu-btn-icon at bounding box center [667, 211] width 13 height 13
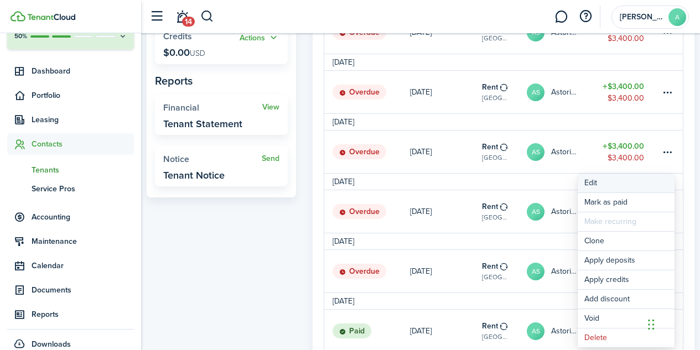
click at [595, 182] on button "Edit" at bounding box center [626, 183] width 97 height 19
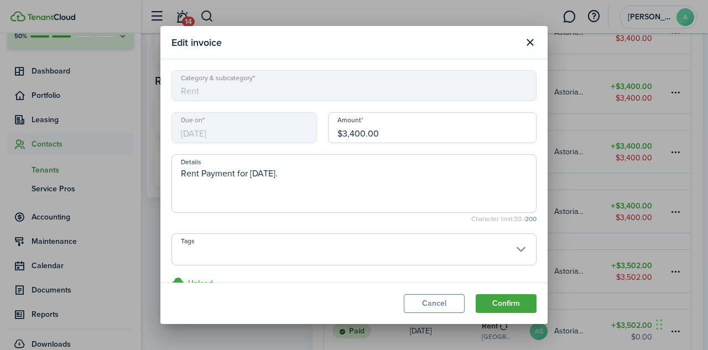
click at [391, 128] on input "$3,400.00" at bounding box center [432, 127] width 209 height 31
type input "$"
type input "$3,502"
click at [476, 294] on button "Confirm" at bounding box center [506, 303] width 61 height 19
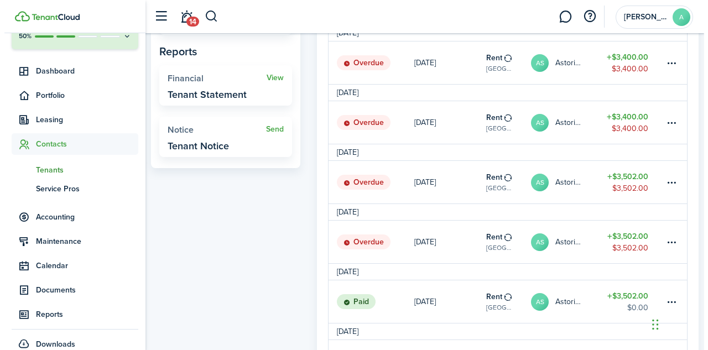
scroll to position [321, 0]
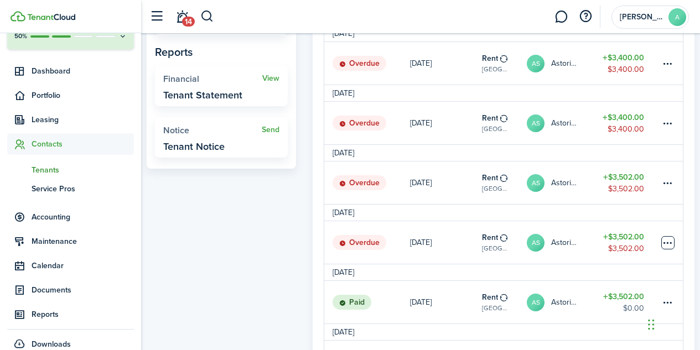
click at [667, 250] on table-menu-btn-icon at bounding box center [667, 242] width 13 height 13
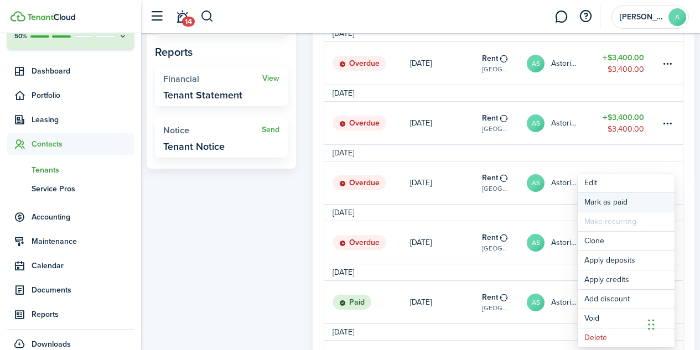
click at [602, 206] on link "Mark as paid" at bounding box center [626, 202] width 97 height 19
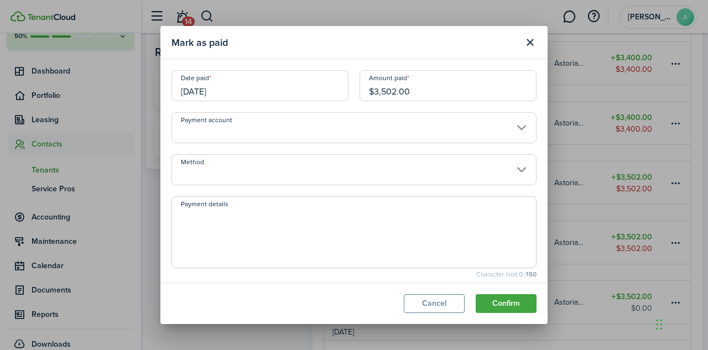
click at [220, 90] on input "01/01/2025" at bounding box center [260, 85] width 177 height 31
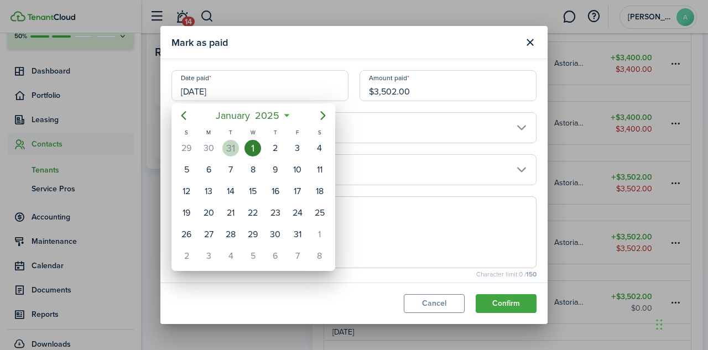
click at [232, 156] on div "31" at bounding box center [230, 148] width 17 height 17
type input "12/31/2024"
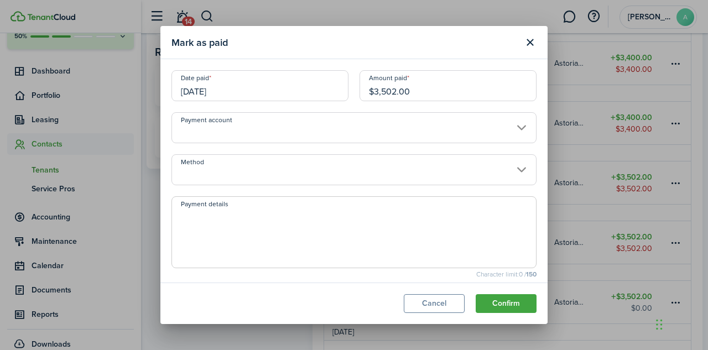
click at [242, 168] on input "Method" at bounding box center [354, 169] width 365 height 31
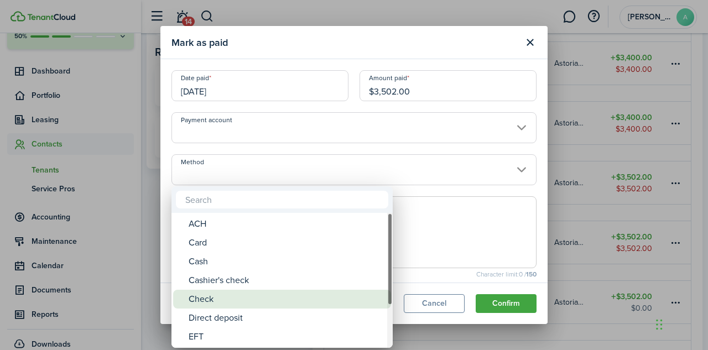
click at [216, 304] on div "Check" at bounding box center [287, 299] width 196 height 19
type input "Check"
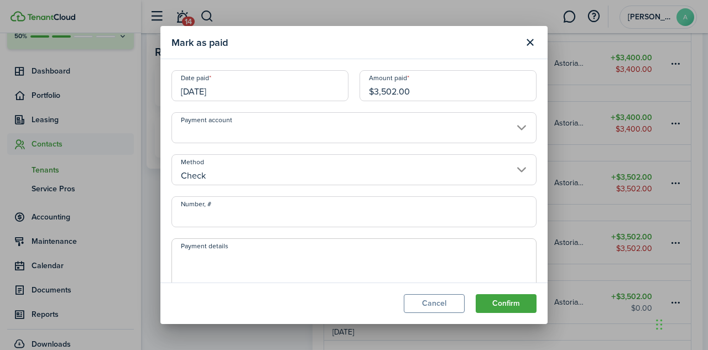
click at [222, 219] on input "Number, #" at bounding box center [354, 211] width 365 height 31
type input "207"
click at [209, 261] on textarea "Payment details" at bounding box center [354, 277] width 364 height 53
type textarea "CK#207"
click at [510, 306] on button "Confirm" at bounding box center [506, 303] width 61 height 19
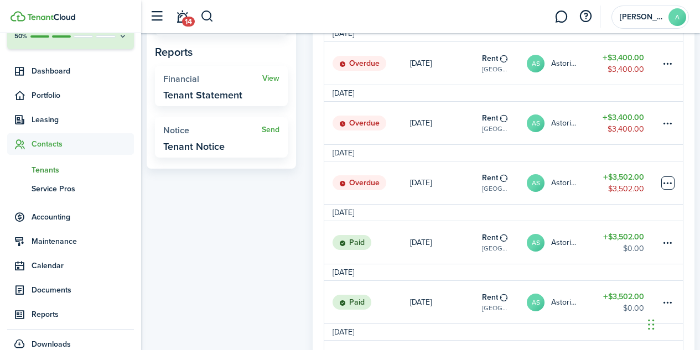
click at [669, 184] on table-menu-btn-icon at bounding box center [667, 183] width 13 height 13
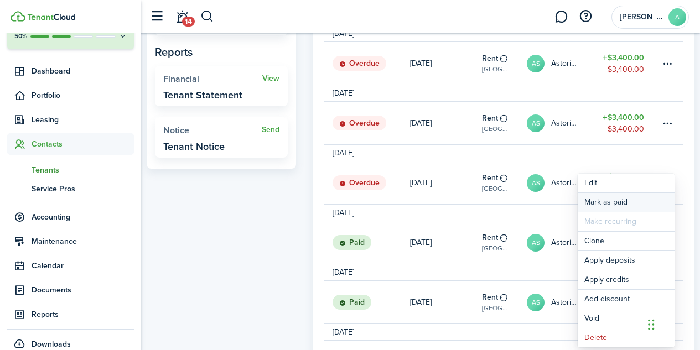
click at [621, 201] on link "Mark as paid" at bounding box center [626, 202] width 97 height 19
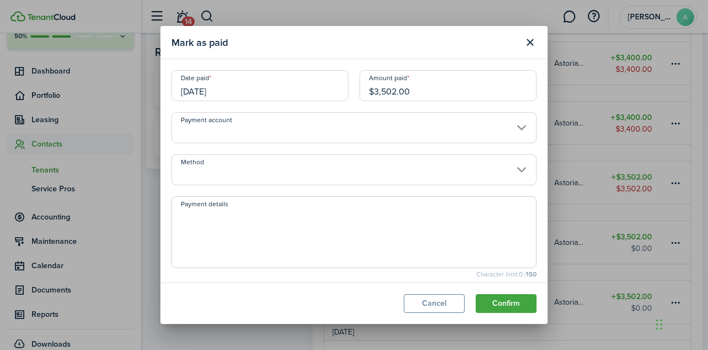
click at [206, 92] on input "02/01/2025" at bounding box center [260, 85] width 177 height 31
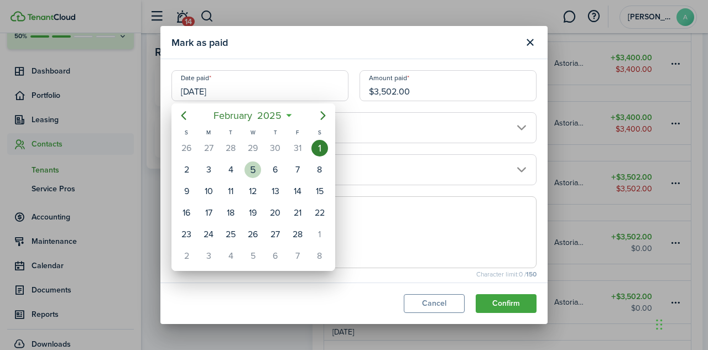
click at [255, 173] on div "5" at bounding box center [253, 170] width 17 height 17
type input "02/05/2025"
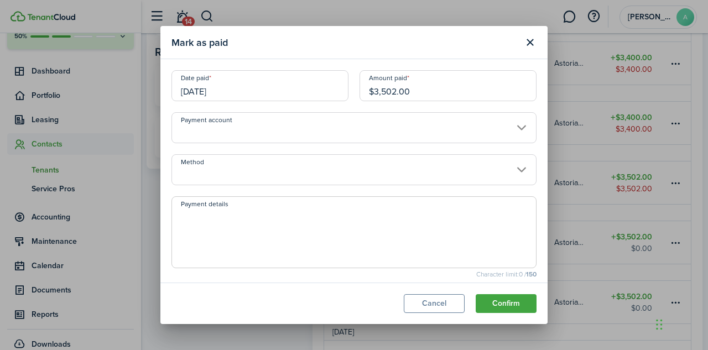
click at [251, 173] on input "Method" at bounding box center [354, 169] width 365 height 31
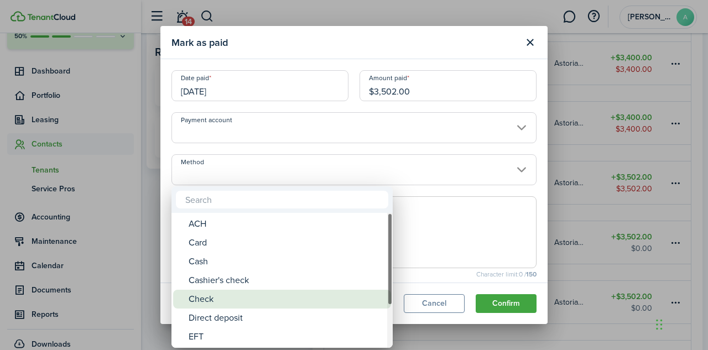
click at [219, 299] on div "Check" at bounding box center [287, 299] width 196 height 19
type input "Check"
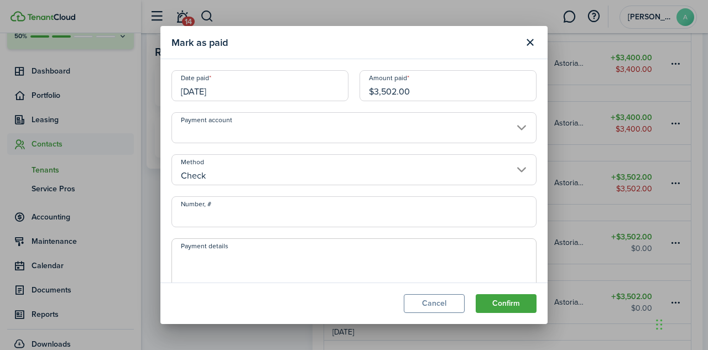
click at [219, 216] on input "Number, #" at bounding box center [354, 211] width 365 height 31
type input "241"
click at [213, 257] on textarea "Payment details" at bounding box center [354, 277] width 364 height 53
type textarea "CK#241"
click at [513, 307] on button "Confirm" at bounding box center [506, 303] width 61 height 19
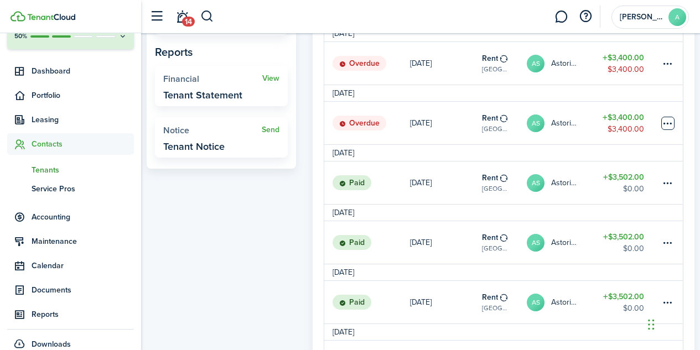
click at [667, 130] on table-menu-btn-icon at bounding box center [667, 123] width 13 height 13
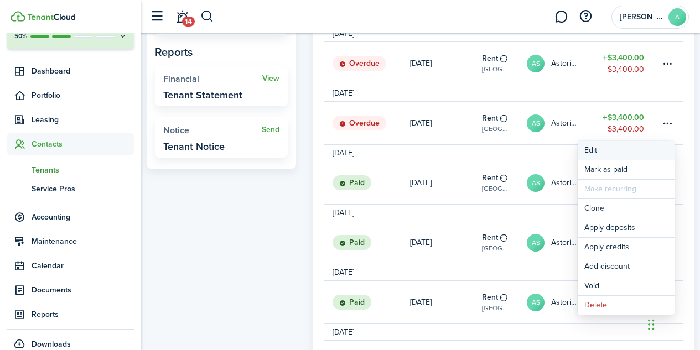
click at [593, 151] on button "Edit" at bounding box center [626, 150] width 97 height 19
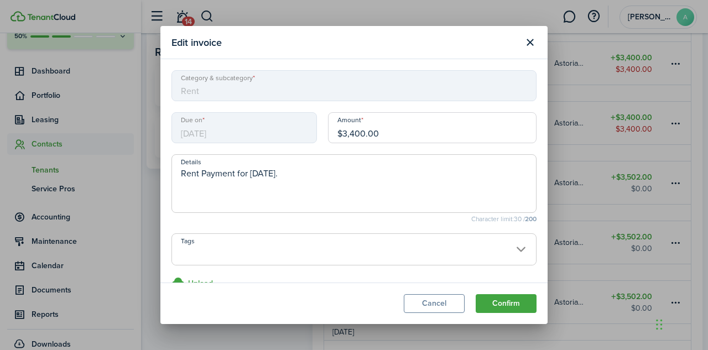
click at [384, 133] on input "$3,400.00" at bounding box center [432, 127] width 209 height 31
type input "$"
type input "$3,502.00"
click at [501, 304] on button "Confirm" at bounding box center [506, 303] width 61 height 19
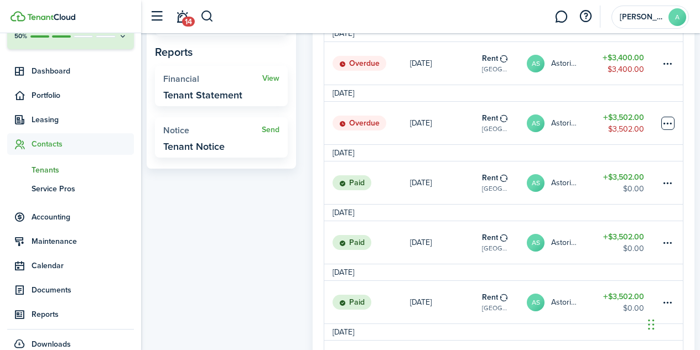
click at [670, 130] on table-menu-btn-icon at bounding box center [667, 123] width 13 height 13
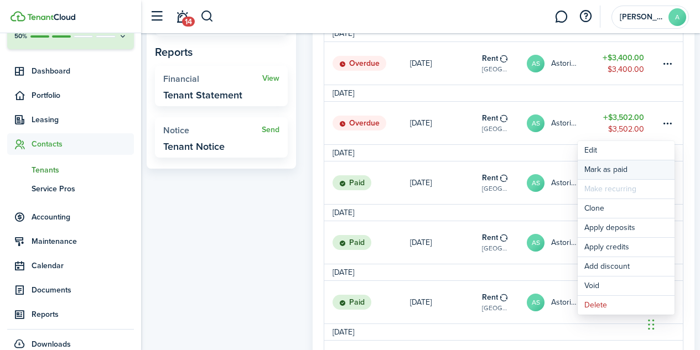
click at [629, 173] on link "Mark as paid" at bounding box center [626, 170] width 97 height 19
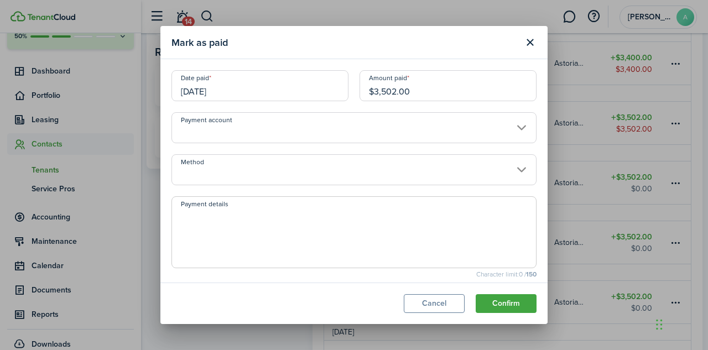
click at [217, 94] on input "03/01/2025" at bounding box center [260, 85] width 177 height 31
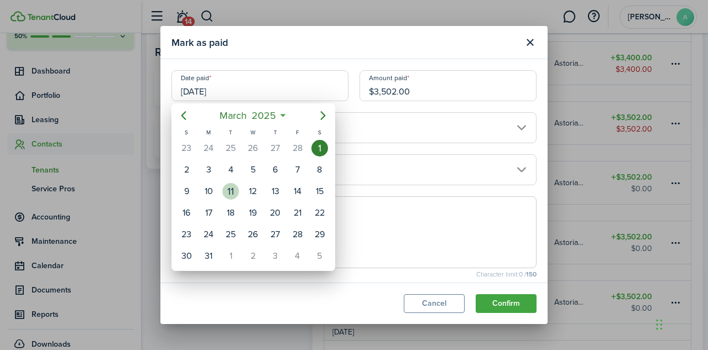
click at [234, 195] on div "11" at bounding box center [230, 191] width 17 height 17
type input "03/11/2025"
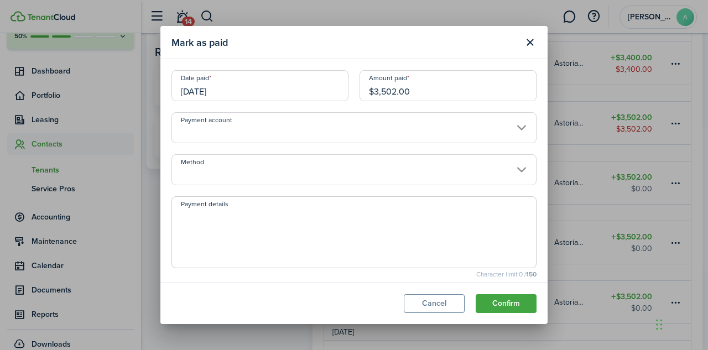
click at [243, 168] on input "Method" at bounding box center [354, 169] width 365 height 31
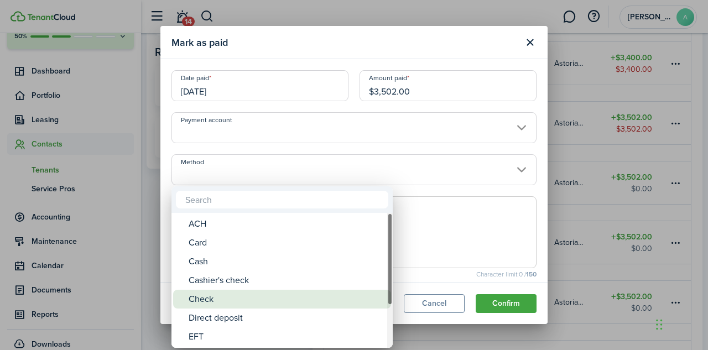
click at [209, 301] on div "Check" at bounding box center [287, 299] width 196 height 19
type input "Check"
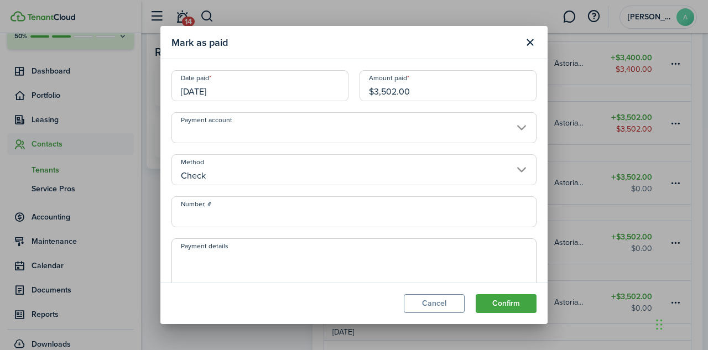
click at [216, 215] on input "Number, #" at bounding box center [354, 211] width 365 height 31
type input "209"
click at [210, 260] on textarea "Payment details" at bounding box center [354, 277] width 364 height 53
type textarea "CK#209"
click at [499, 304] on button "Confirm" at bounding box center [506, 303] width 61 height 19
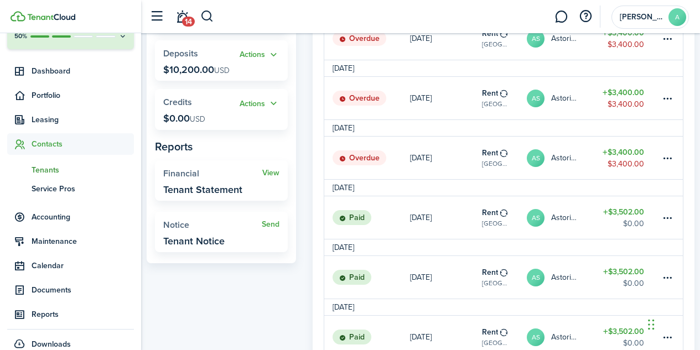
scroll to position [226, 0]
click at [668, 165] on table-menu-btn-icon at bounding box center [667, 158] width 13 height 13
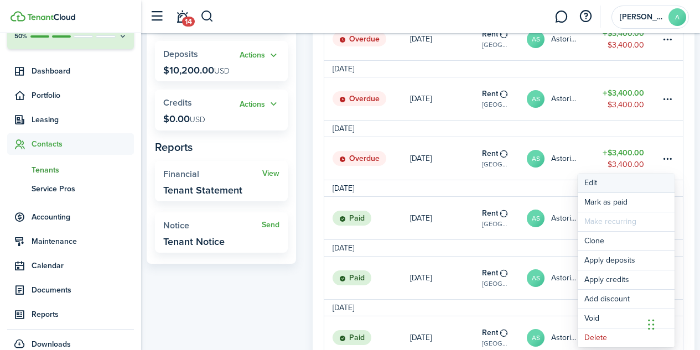
click at [596, 183] on button "Edit" at bounding box center [626, 183] width 97 height 19
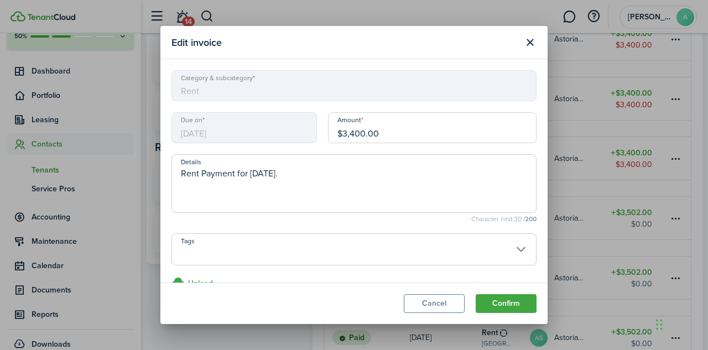
click at [395, 137] on input "$3,400.00" at bounding box center [432, 127] width 209 height 31
type input "$"
type input "$3,502.00"
click at [503, 307] on button "Confirm" at bounding box center [506, 303] width 61 height 19
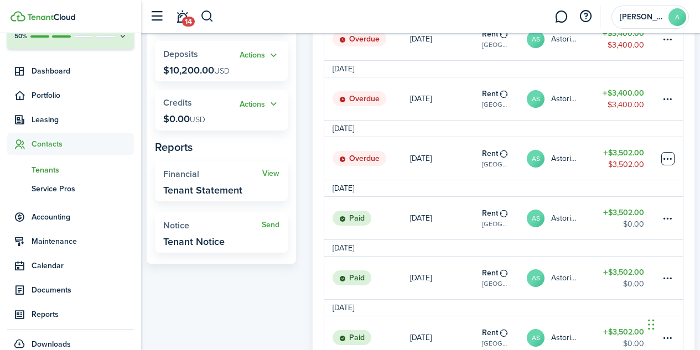
click at [667, 163] on table-menu-btn-icon at bounding box center [667, 158] width 13 height 13
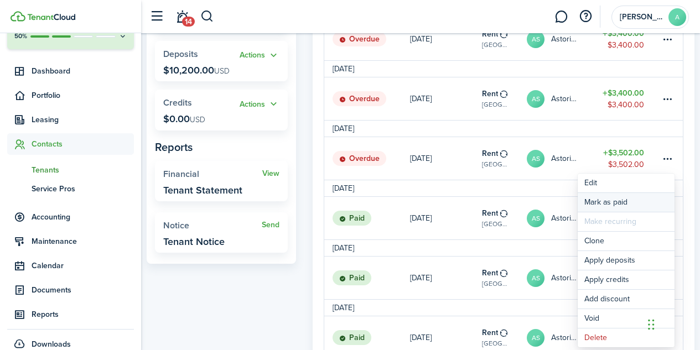
click at [604, 200] on link "Mark as paid" at bounding box center [626, 202] width 97 height 19
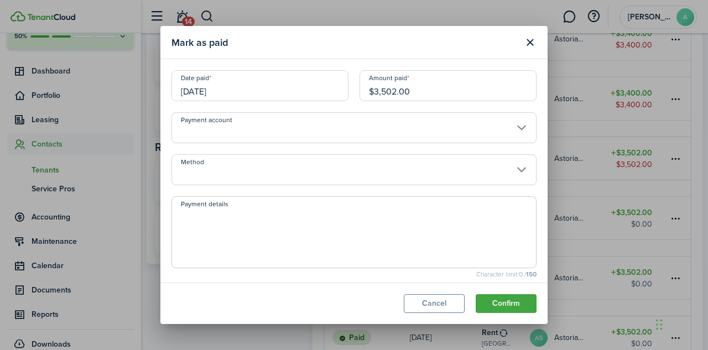
click at [207, 90] on input "04/01/2025" at bounding box center [260, 85] width 177 height 31
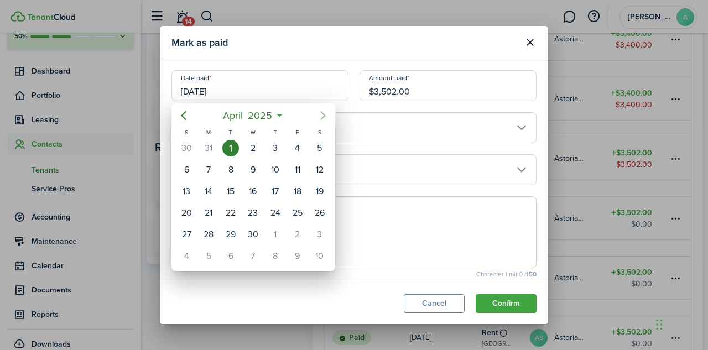
click at [324, 115] on icon "Next page" at bounding box center [322, 116] width 5 height 9
click at [322, 117] on icon "Next page" at bounding box center [323, 115] width 13 height 13
click at [206, 171] on div "9" at bounding box center [208, 170] width 17 height 17
type input "06/09/2025"
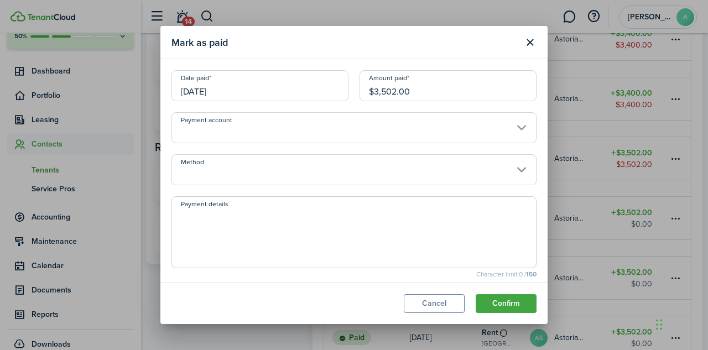
click at [233, 167] on input "Method" at bounding box center [354, 169] width 365 height 31
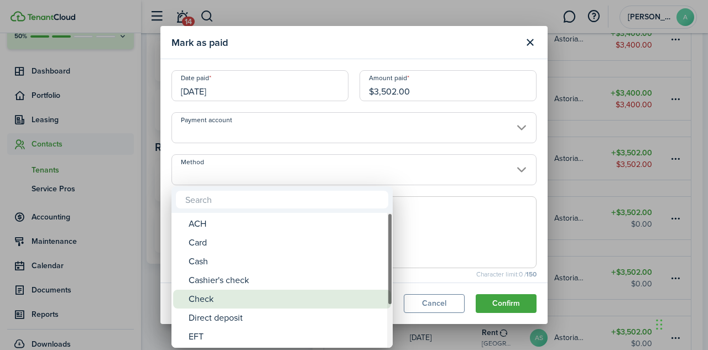
click at [214, 302] on div "Check" at bounding box center [287, 299] width 196 height 19
type input "Check"
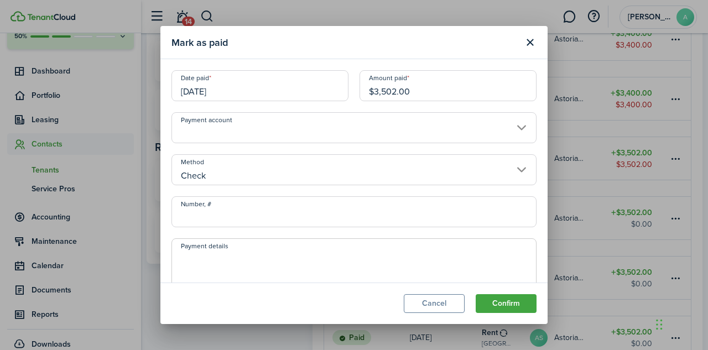
click at [211, 220] on input "Number, #" at bounding box center [354, 211] width 365 height 31
type input "238"
click at [207, 257] on textarea "Payment details" at bounding box center [354, 277] width 364 height 53
type textarea "CK#238"
click at [515, 299] on button "Confirm" at bounding box center [506, 303] width 61 height 19
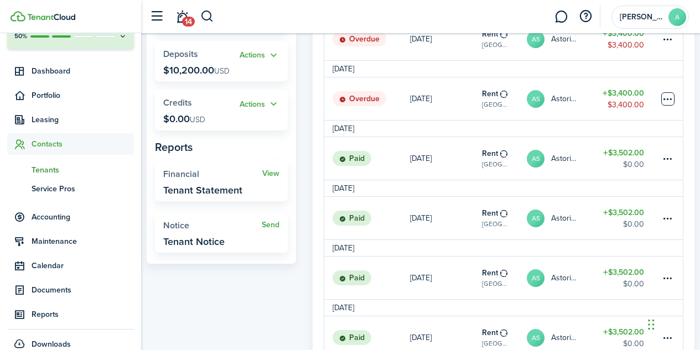
click at [670, 103] on table-menu-btn-icon at bounding box center [667, 98] width 13 height 13
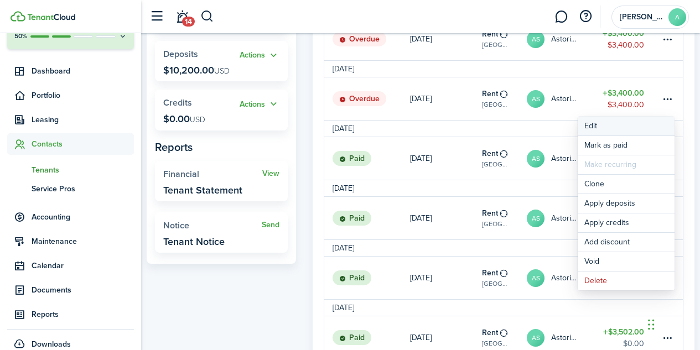
click at [589, 125] on button "Edit" at bounding box center [626, 126] width 97 height 19
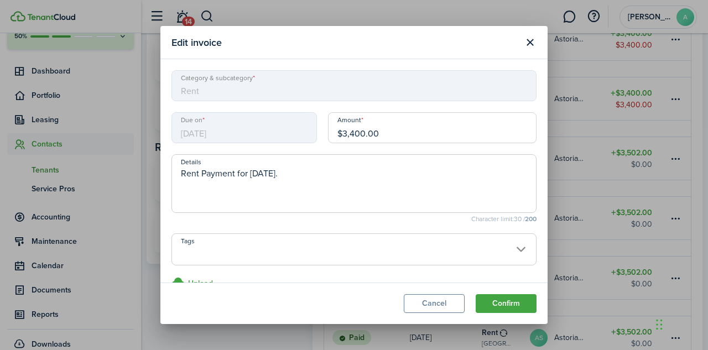
click at [397, 138] on input "$3,400.00" at bounding box center [432, 127] width 209 height 31
type input "$3,502.00"
click at [494, 307] on button "Confirm" at bounding box center [506, 303] width 61 height 19
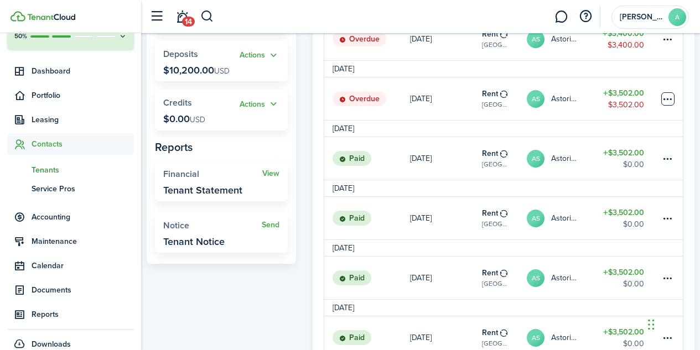
click at [667, 104] on table-menu-btn-icon at bounding box center [667, 98] width 13 height 13
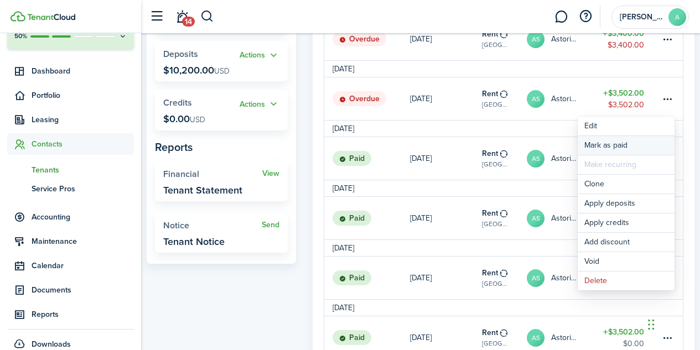
click at [614, 146] on link "Mark as paid" at bounding box center [626, 145] width 97 height 19
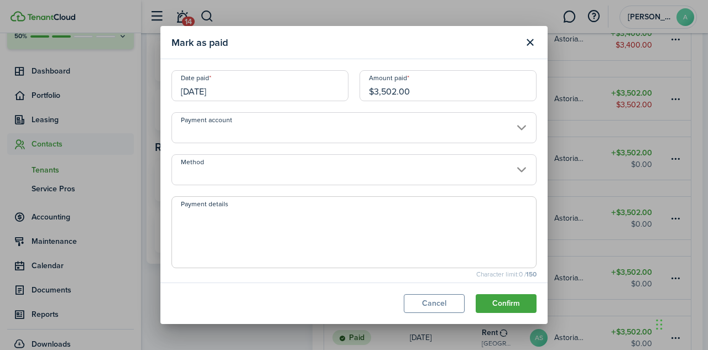
click at [204, 95] on input "05/01/2025" at bounding box center [260, 85] width 177 height 31
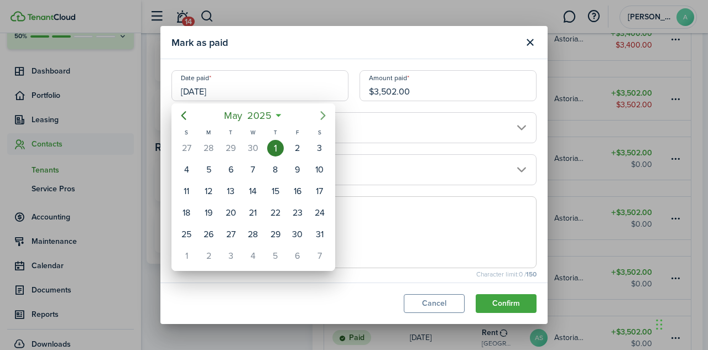
click at [322, 118] on icon "Next page" at bounding box center [323, 115] width 13 height 13
click at [210, 173] on div "9" at bounding box center [208, 170] width 17 height 17
type input "06/09/2025"
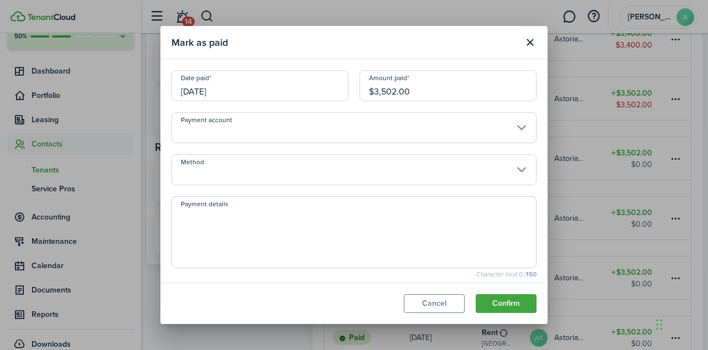
click at [229, 170] on input "Method" at bounding box center [354, 169] width 365 height 31
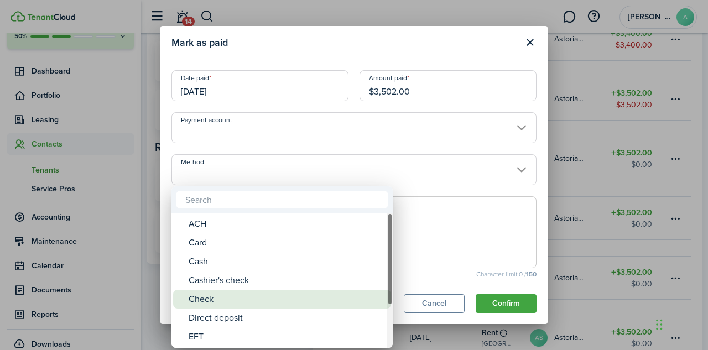
click at [230, 303] on div "Check" at bounding box center [287, 299] width 196 height 19
type input "Check"
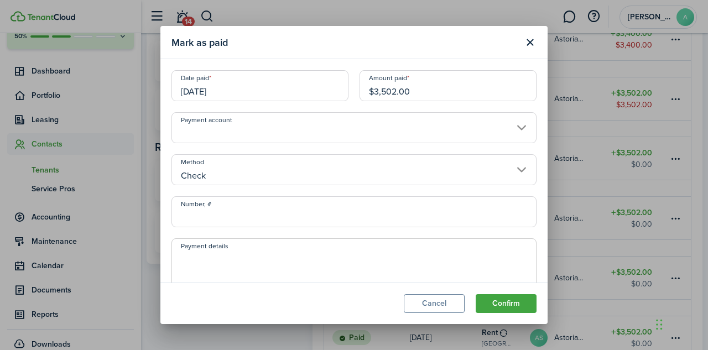
click at [230, 220] on input "Number, #" at bounding box center [354, 211] width 365 height 31
type input "240"
click at [231, 266] on textarea "Payment details" at bounding box center [354, 277] width 364 height 53
type textarea "CK#240"
click at [512, 302] on button "Confirm" at bounding box center [506, 303] width 61 height 19
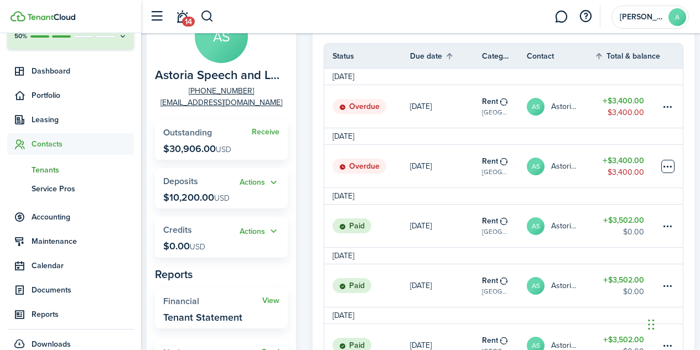
scroll to position [98, 0]
click at [665, 174] on table-menu-btn-icon at bounding box center [667, 167] width 13 height 13
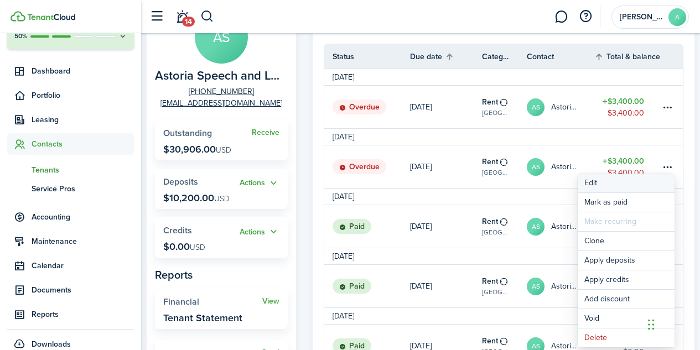
click at [592, 184] on button "Edit" at bounding box center [626, 183] width 97 height 19
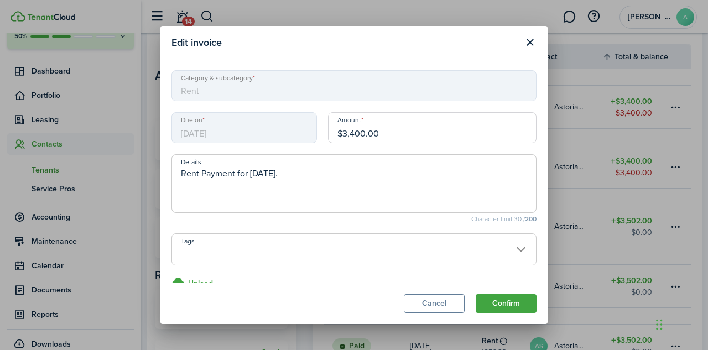
click at [402, 134] on input "$3,400.00" at bounding box center [432, 127] width 209 height 31
type input "$3,502.00"
click at [511, 308] on button "Confirm" at bounding box center [506, 303] width 61 height 19
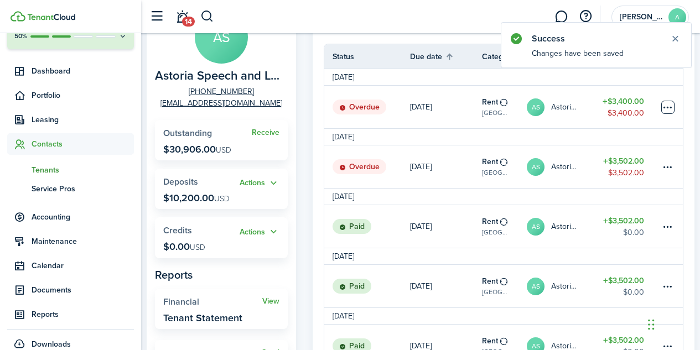
click at [669, 112] on table-menu-btn-icon at bounding box center [667, 107] width 13 height 13
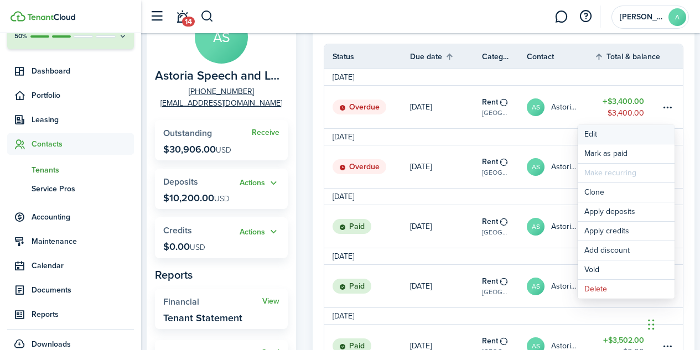
click at [598, 134] on button "Edit" at bounding box center [626, 134] width 97 height 19
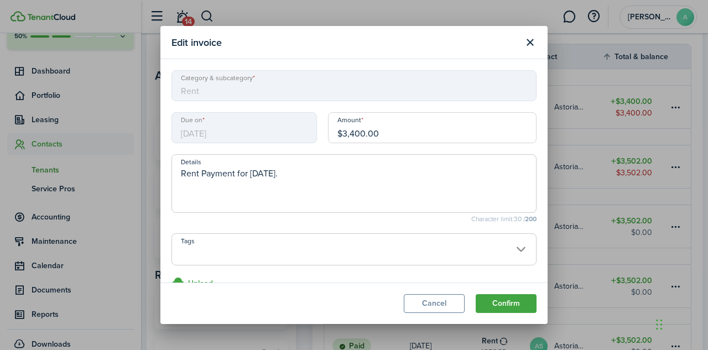
click at [393, 132] on input "$3,400.00" at bounding box center [432, 127] width 209 height 31
type input "$"
type input "$3,502.00"
click at [500, 303] on button "Confirm" at bounding box center [506, 303] width 61 height 19
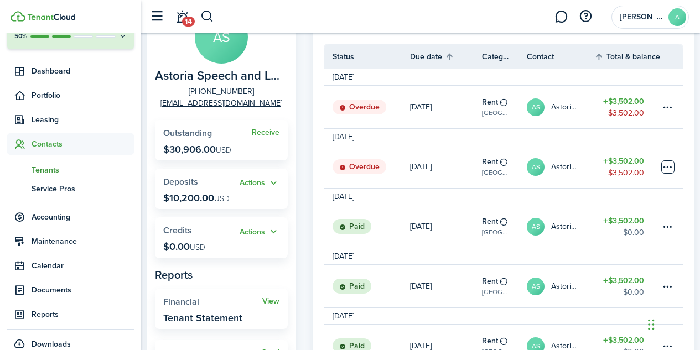
click at [667, 172] on table-menu-btn-icon at bounding box center [667, 167] width 13 height 13
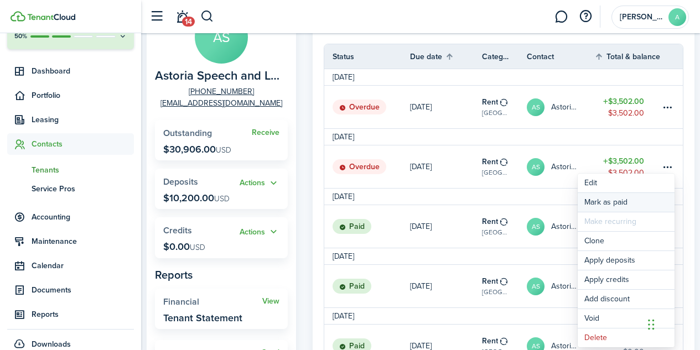
click at [614, 204] on link "Mark as paid" at bounding box center [626, 202] width 97 height 19
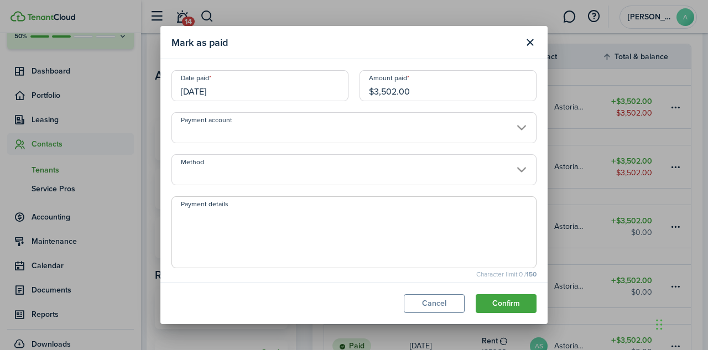
click at [219, 92] on input "06/01/2025" at bounding box center [260, 85] width 177 height 31
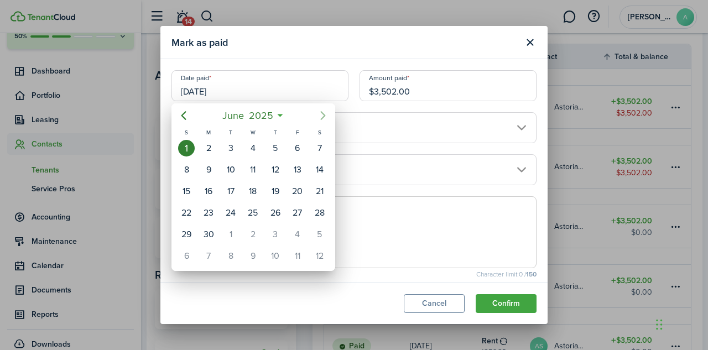
click at [327, 115] on icon "Next page" at bounding box center [323, 115] width 13 height 13
click at [251, 194] on div "13" at bounding box center [253, 191] width 17 height 17
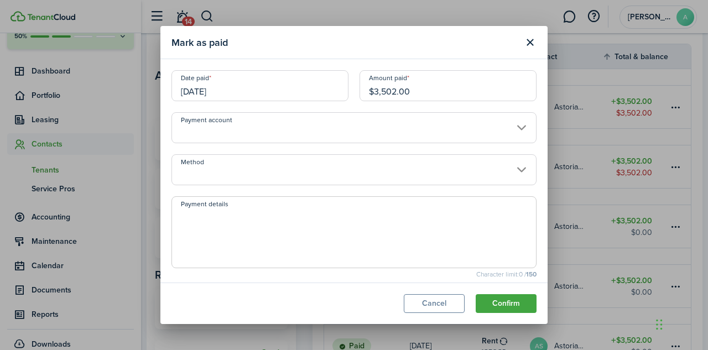
click at [244, 87] on input "08/13/2025" at bounding box center [260, 85] width 177 height 31
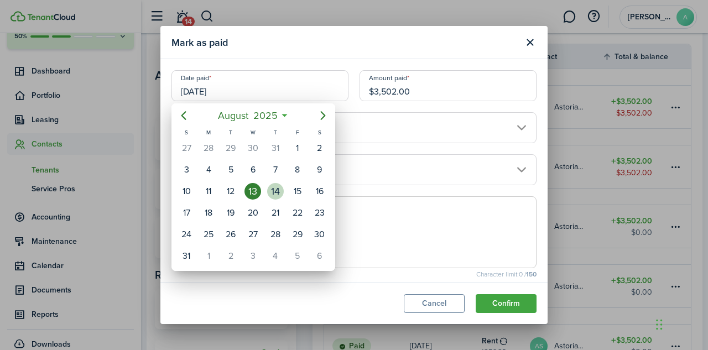
click at [277, 190] on div "14" at bounding box center [275, 191] width 17 height 17
type input "[DATE]"
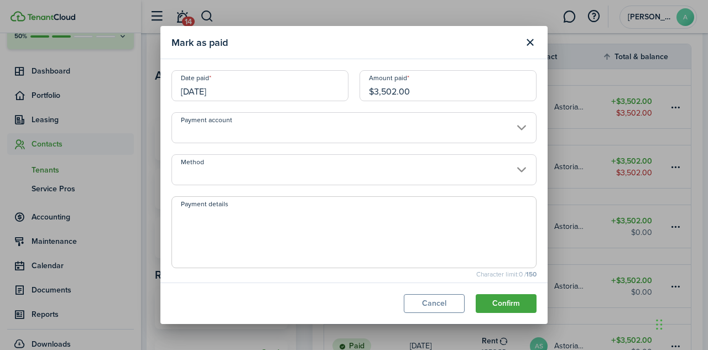
click at [289, 163] on input "Method" at bounding box center [354, 169] width 365 height 31
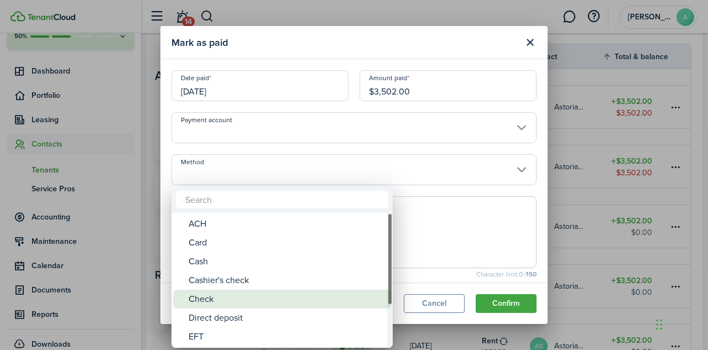
click at [225, 306] on div "Check" at bounding box center [287, 299] width 196 height 19
type input "Check"
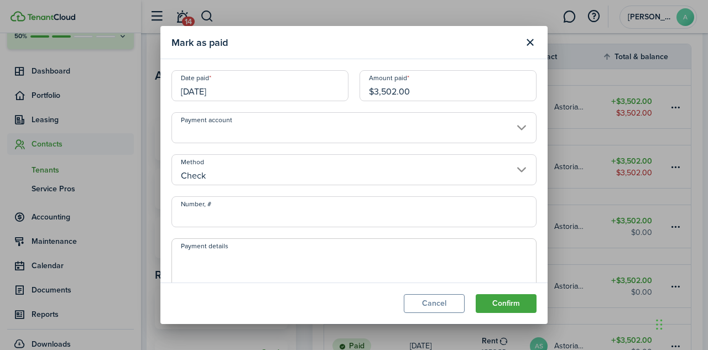
click at [218, 218] on input "Number, #" at bounding box center [354, 211] width 365 height 31
type input "1"
type input "213"
click at [237, 256] on textarea "Payment details" at bounding box center [354, 277] width 364 height 53
type textarea "CK#213"
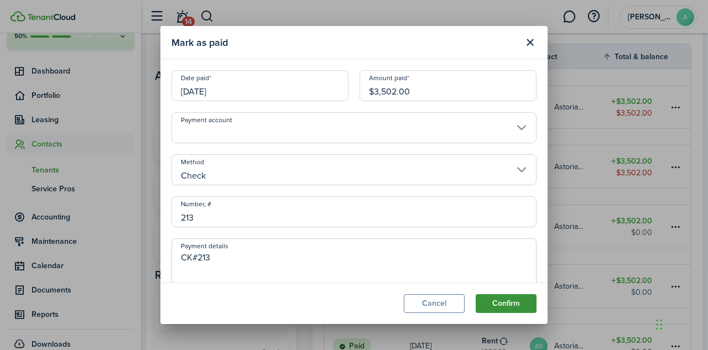
click at [516, 306] on button "Confirm" at bounding box center [506, 303] width 61 height 19
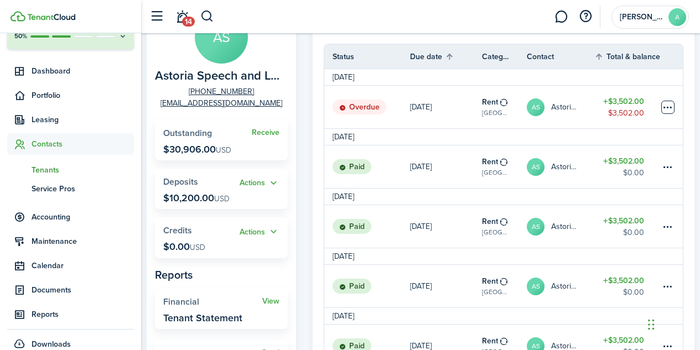
click at [670, 108] on table-menu-btn-icon at bounding box center [667, 107] width 13 height 13
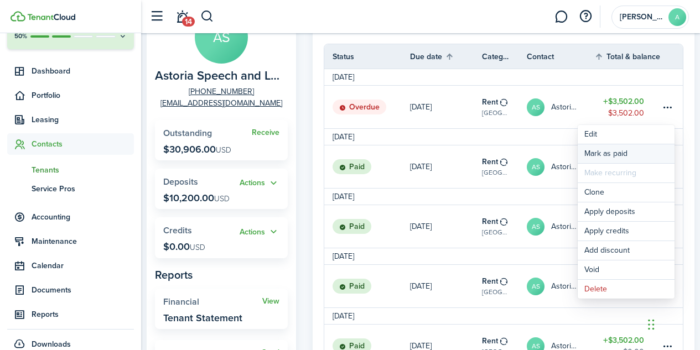
click at [610, 154] on link "Mark as paid" at bounding box center [626, 153] width 97 height 19
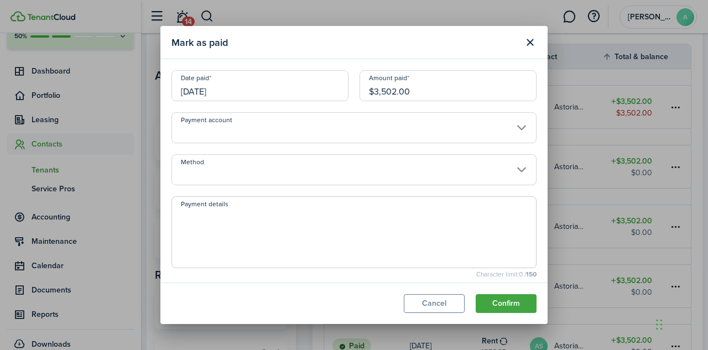
click at [222, 168] on input "Method" at bounding box center [354, 169] width 365 height 31
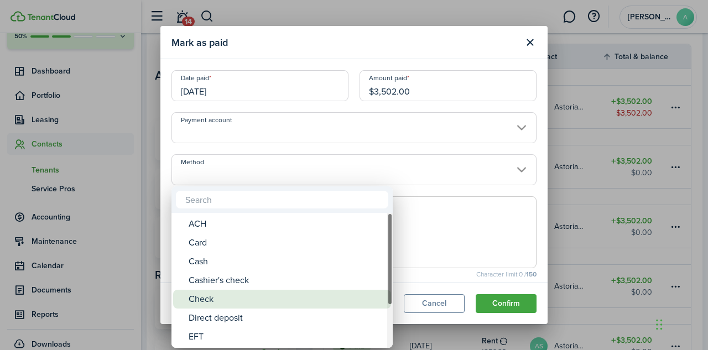
click at [210, 307] on div "Check" at bounding box center [287, 299] width 196 height 19
type input "Check"
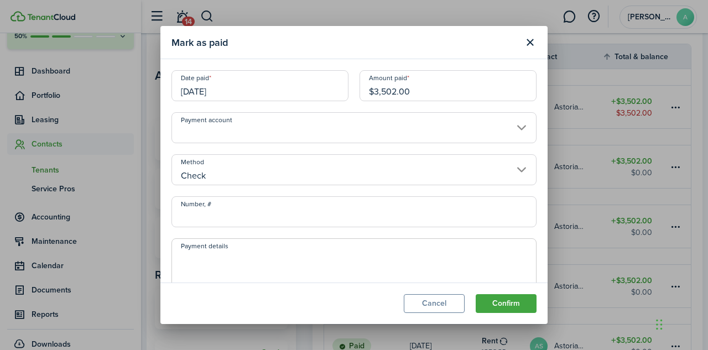
click at [218, 212] on input "Number, #" at bounding box center [354, 211] width 365 height 31
click at [201, 90] on input "07/01/2025" at bounding box center [260, 85] width 177 height 31
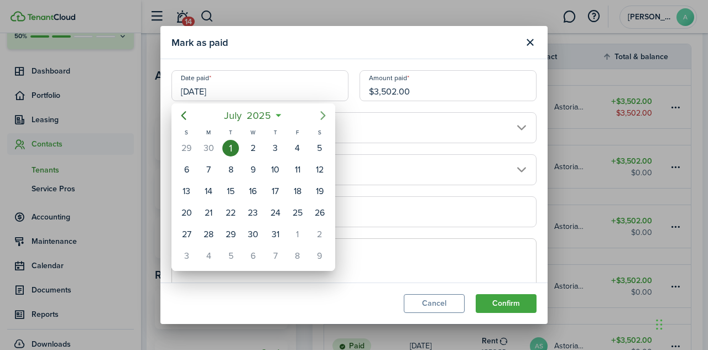
click at [324, 113] on icon "Next page" at bounding box center [323, 115] width 13 height 13
click at [270, 193] on div "14" at bounding box center [275, 191] width 17 height 17
type input "[DATE]"
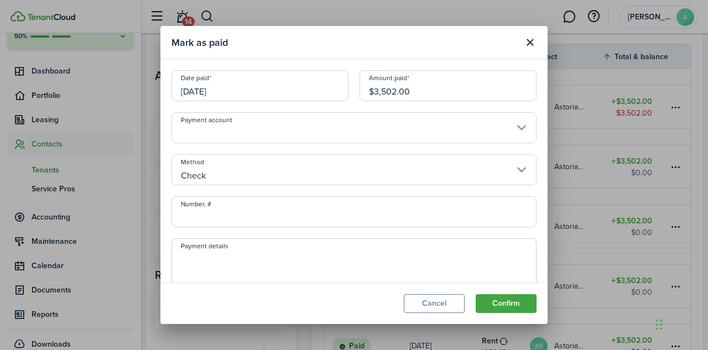
click at [202, 211] on input "Number, #" at bounding box center [354, 211] width 365 height 31
type input "215"
click at [199, 265] on textarea "Payment details" at bounding box center [354, 277] width 364 height 53
type textarea "CK#215"
click at [510, 309] on button "Confirm" at bounding box center [506, 303] width 61 height 19
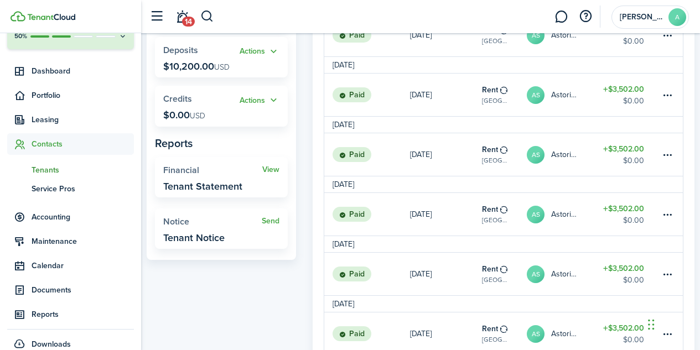
scroll to position [204, 0]
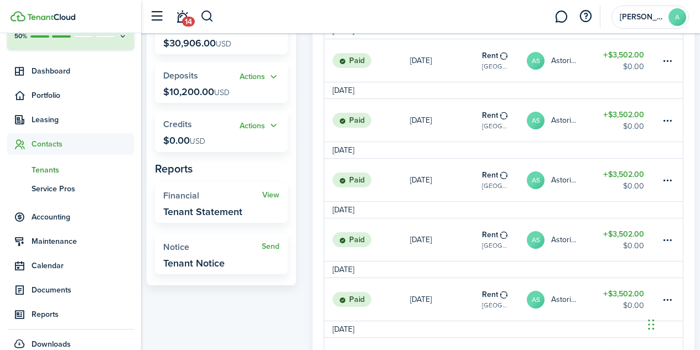
click at [55, 147] on span "Contacts" at bounding box center [83, 144] width 102 height 12
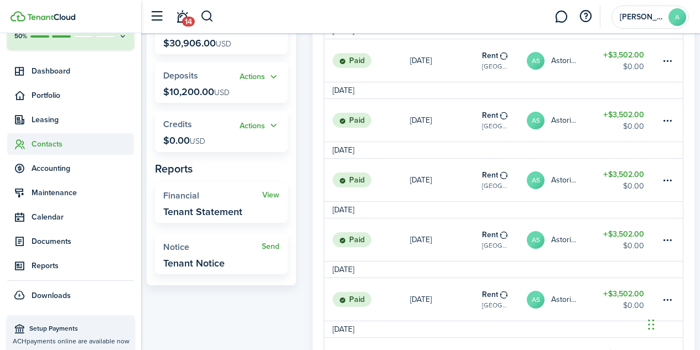
click at [55, 147] on span "Contacts" at bounding box center [83, 144] width 102 height 12
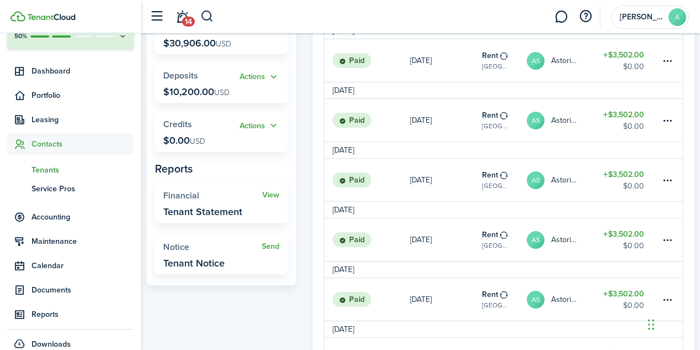
click at [49, 163] on link "tn Tenants" at bounding box center [70, 170] width 127 height 19
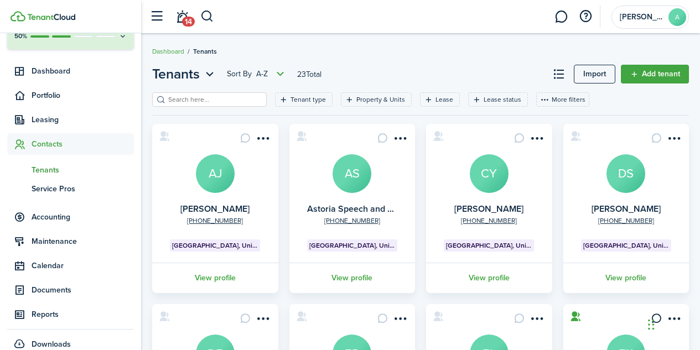
click at [353, 185] on avatar-text "AS" at bounding box center [352, 173] width 39 height 39
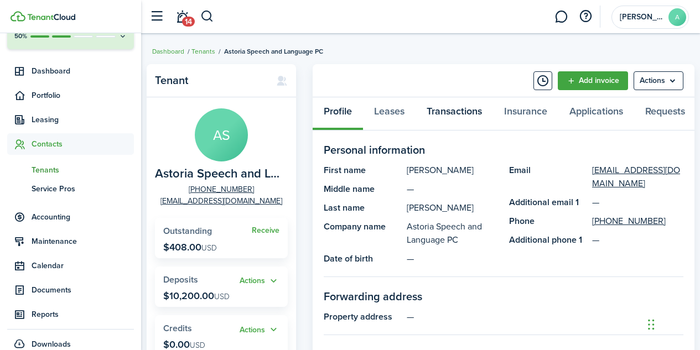
click at [468, 111] on link "Transactions" at bounding box center [454, 113] width 77 height 33
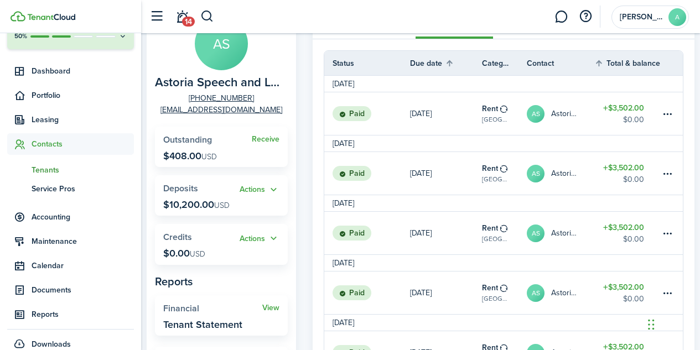
scroll to position [90, 0]
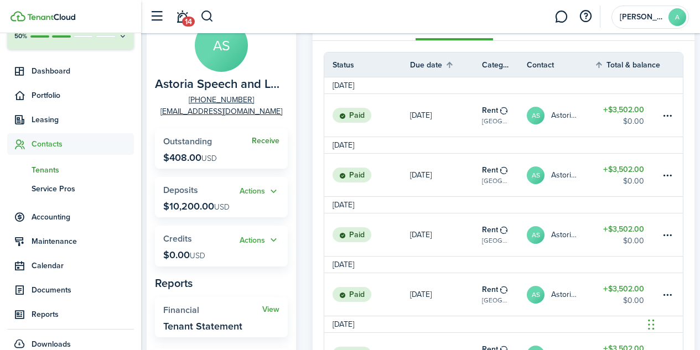
click at [265, 142] on link "Receive" at bounding box center [266, 141] width 28 height 9
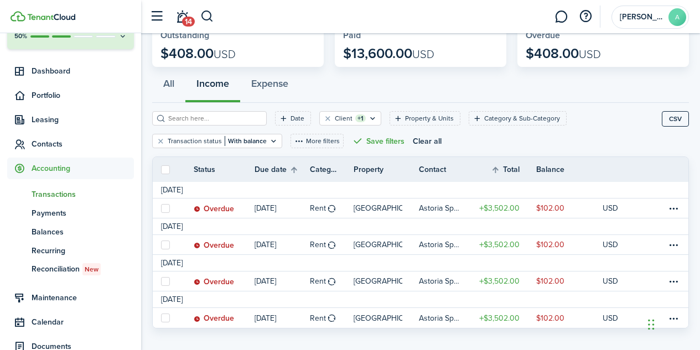
scroll to position [79, 0]
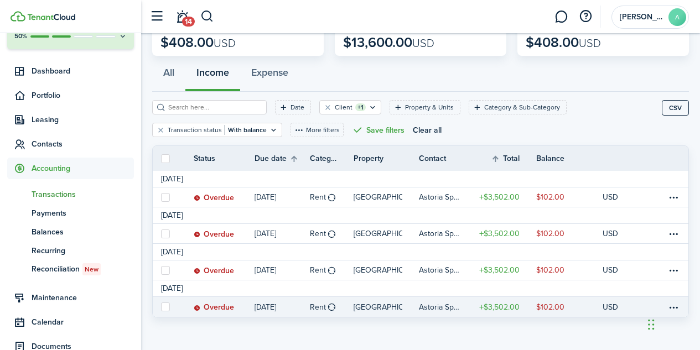
click at [163, 308] on label at bounding box center [165, 307] width 9 height 9
click at [161, 308] on input "checkbox" at bounding box center [161, 307] width 1 height 1
checkbox input "true"
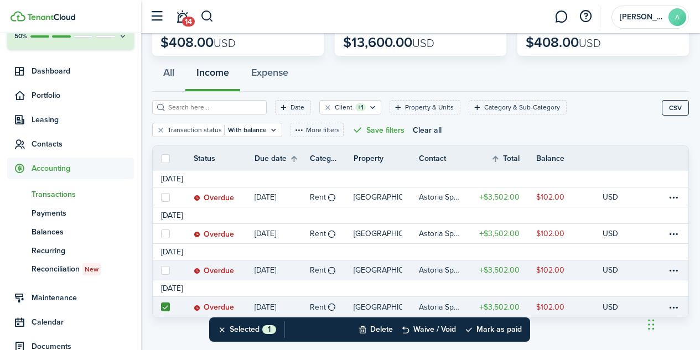
click at [164, 271] on label at bounding box center [165, 270] width 9 height 9
click at [161, 271] on input "checkbox" at bounding box center [161, 270] width 1 height 1
checkbox input "true"
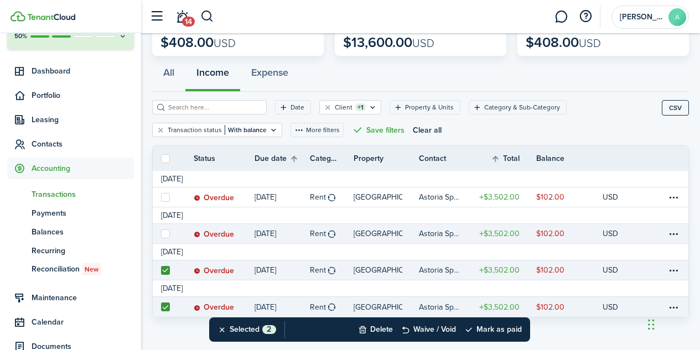
click at [165, 234] on label at bounding box center [165, 234] width 9 height 9
click at [161, 234] on input "checkbox" at bounding box center [161, 234] width 1 height 1
checkbox input "true"
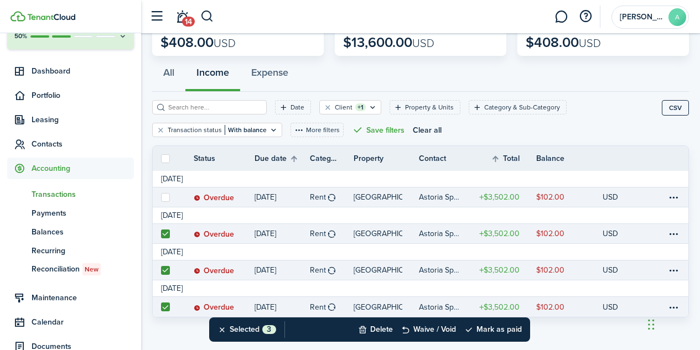
click at [164, 200] on label at bounding box center [165, 197] width 9 height 9
click at [161, 198] on input "checkbox" at bounding box center [161, 197] width 1 height 1
checkbox input "true"
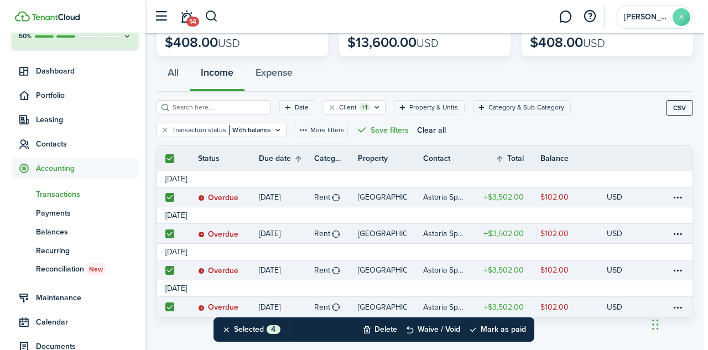
scroll to position [82, 0]
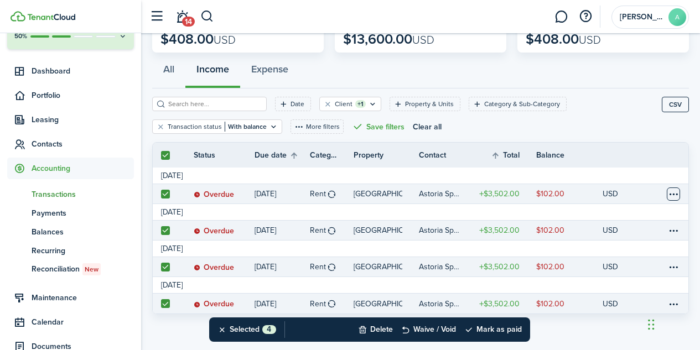
click at [675, 196] on table-menu-btn-icon at bounding box center [673, 194] width 13 height 13
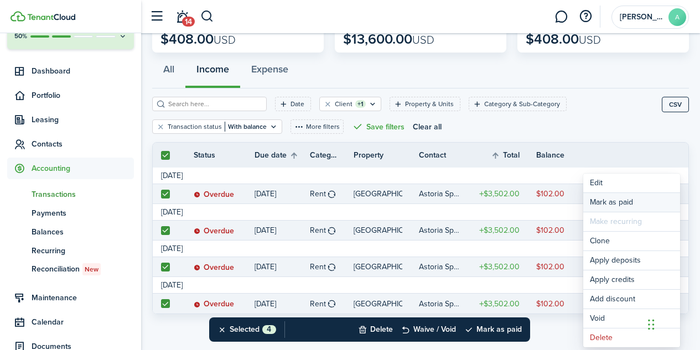
click at [619, 203] on link "Mark as paid" at bounding box center [631, 202] width 97 height 19
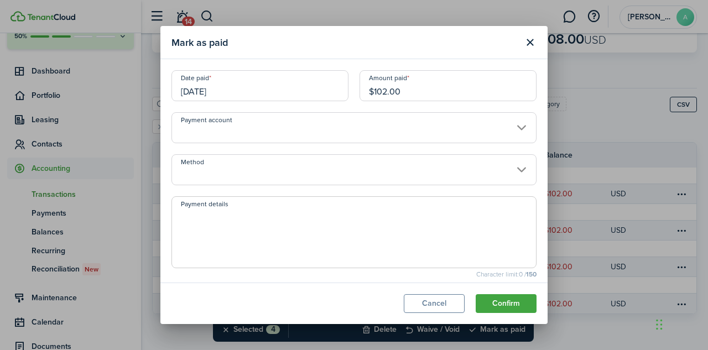
click at [207, 90] on input "[DATE]" at bounding box center [260, 85] width 177 height 31
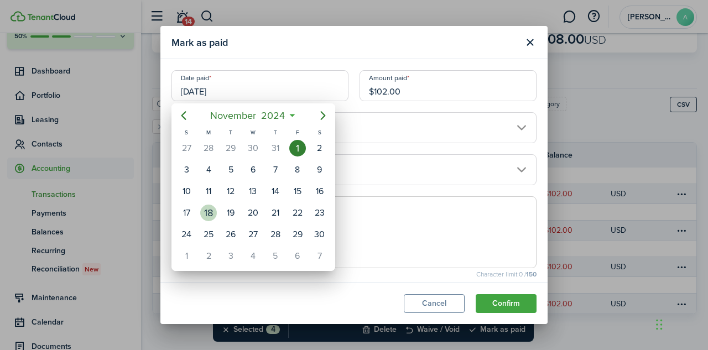
click at [214, 208] on div "18" at bounding box center [208, 213] width 17 height 17
type input "[DATE]"
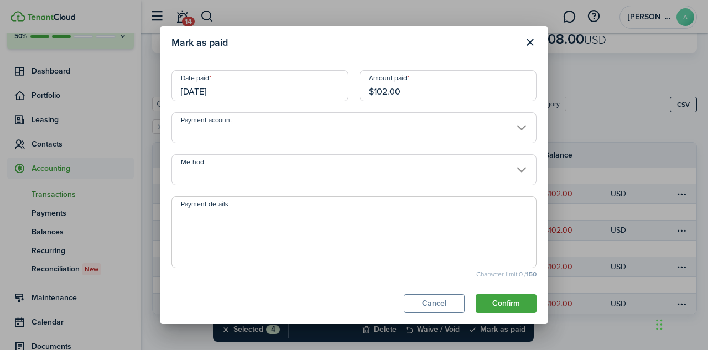
click at [407, 94] on input "$102.00" at bounding box center [448, 85] width 177 height 31
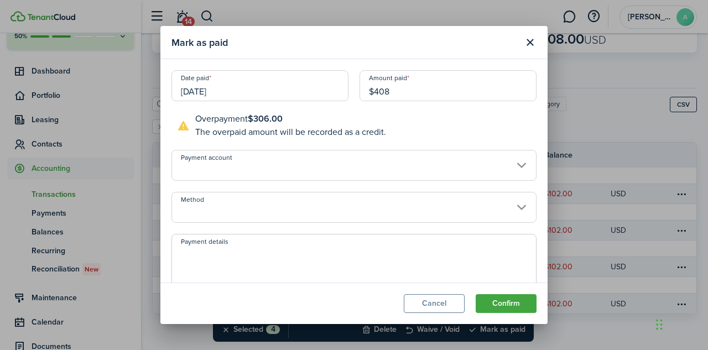
type input "$408.00"
click at [376, 216] on input "Method" at bounding box center [354, 207] width 365 height 31
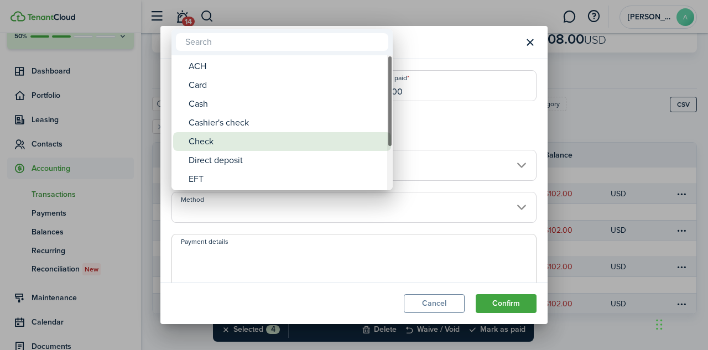
click at [264, 146] on div "Check" at bounding box center [287, 141] width 196 height 19
type input "Check"
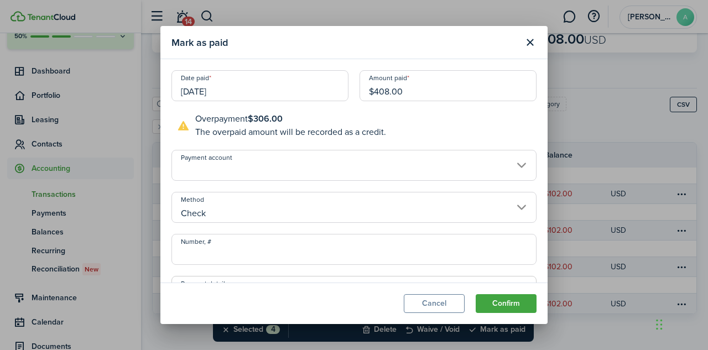
click at [214, 259] on input "Number, #" at bounding box center [354, 249] width 365 height 31
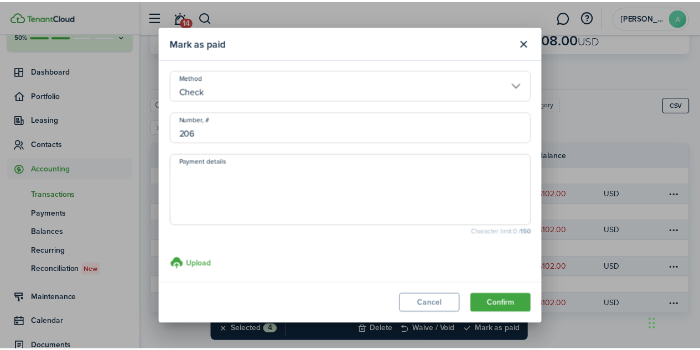
scroll to position [123, 0]
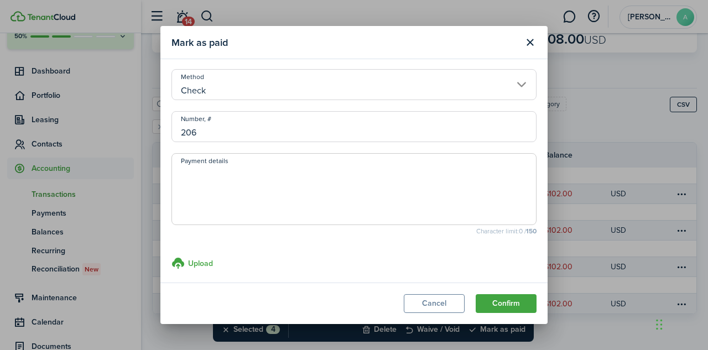
type input "206"
click at [220, 173] on textarea "Payment details" at bounding box center [354, 192] width 364 height 53
type textarea "CK#206"
click at [508, 309] on button "Confirm" at bounding box center [506, 303] width 61 height 19
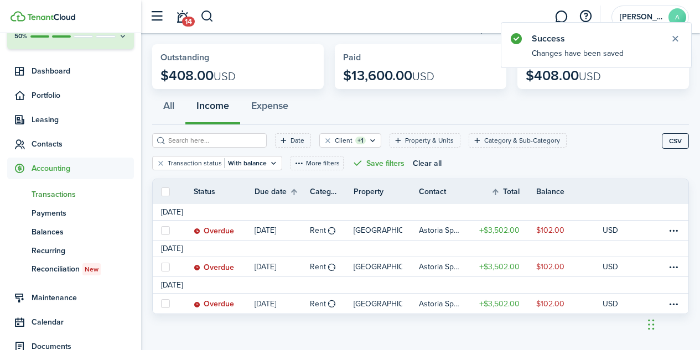
scroll to position [45, 0]
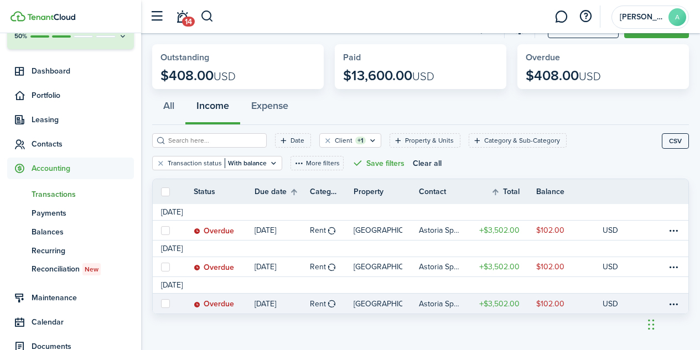
click at [168, 302] on label at bounding box center [165, 303] width 9 height 9
click at [161, 304] on input "checkbox" at bounding box center [161, 304] width 1 height 1
checkbox input "true"
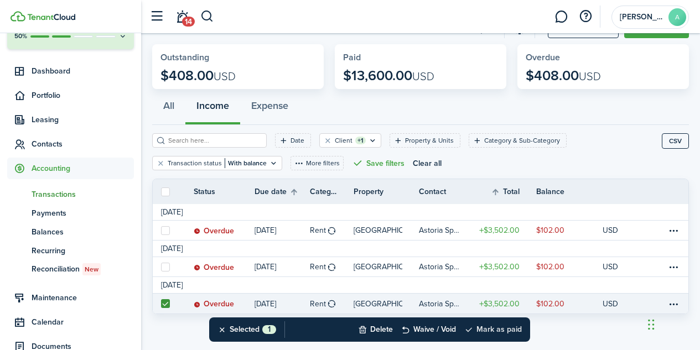
click at [500, 330] on button "Mark as paid" at bounding box center [493, 330] width 58 height 24
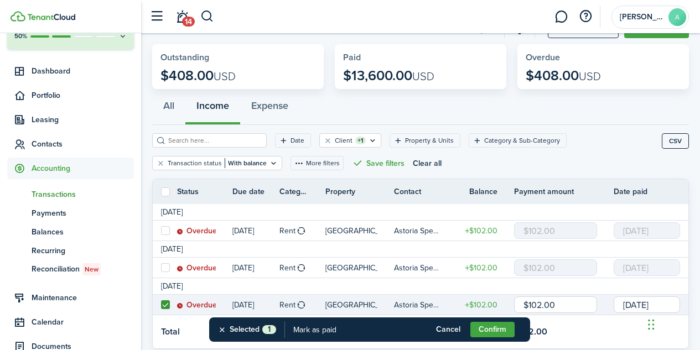
scroll to position [80, 0]
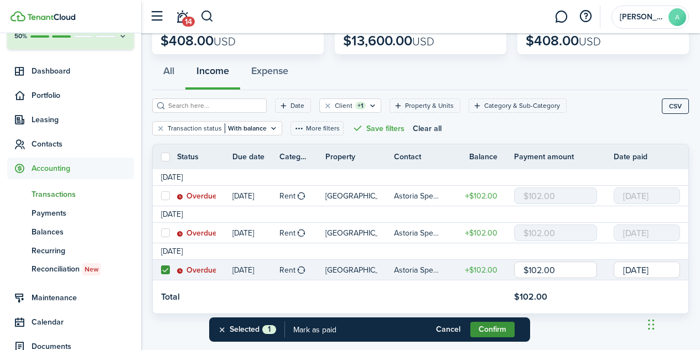
click at [490, 329] on button "Confirm" at bounding box center [492, 329] width 44 height 15
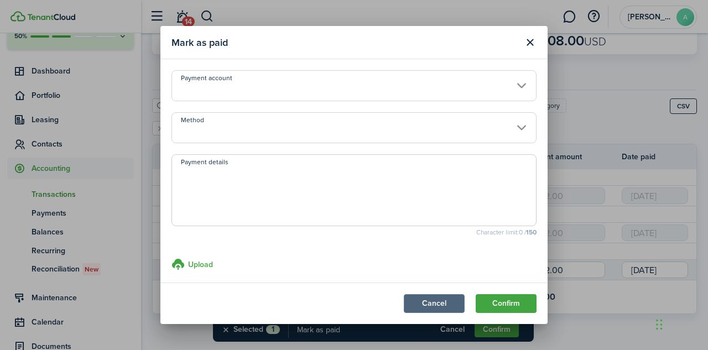
click at [436, 302] on button "Cancel" at bounding box center [434, 303] width 61 height 19
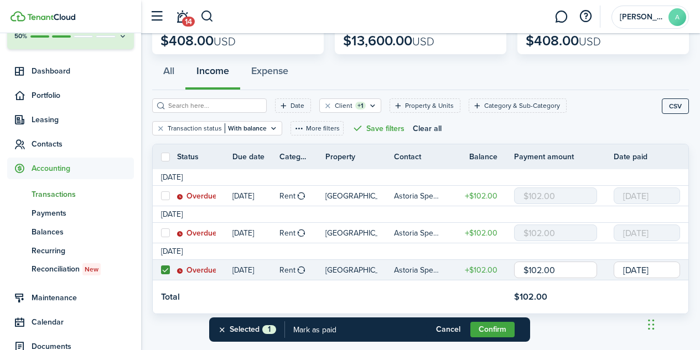
scroll to position [0, 0]
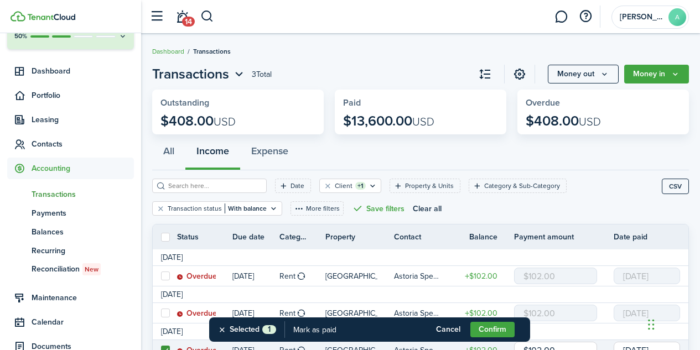
click at [385, 74] on page-view-header "Transactions 3 Total Money out Money in" at bounding box center [420, 74] width 537 height 20
click at [48, 145] on span "Contacts" at bounding box center [83, 144] width 102 height 12
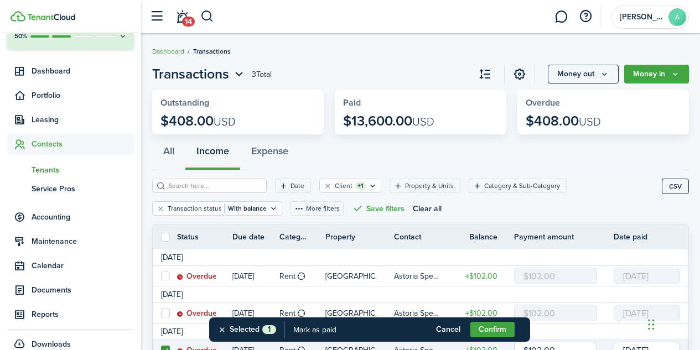
click at [56, 171] on span "Tenants" at bounding box center [83, 170] width 102 height 12
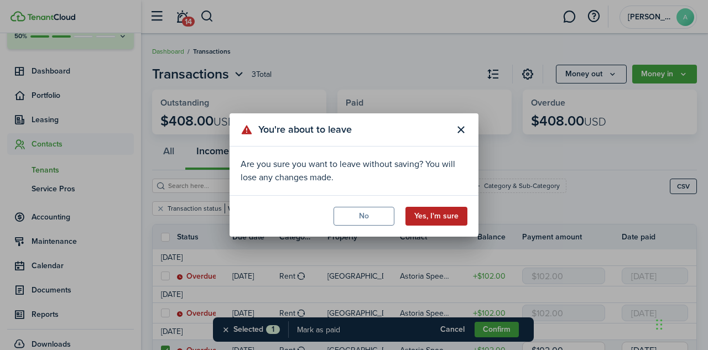
click at [446, 220] on button "Yes, I'm sure" at bounding box center [437, 216] width 62 height 19
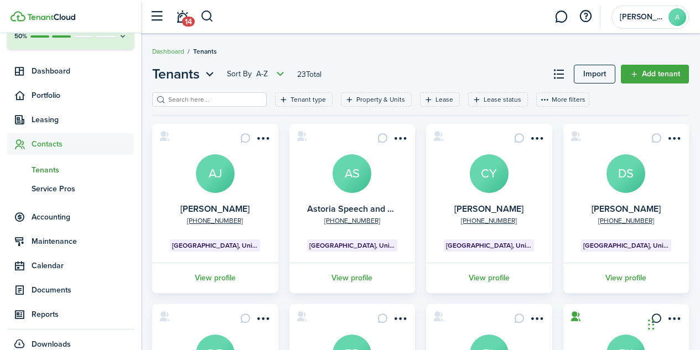
click at [350, 179] on avatar-text "AS" at bounding box center [352, 173] width 39 height 39
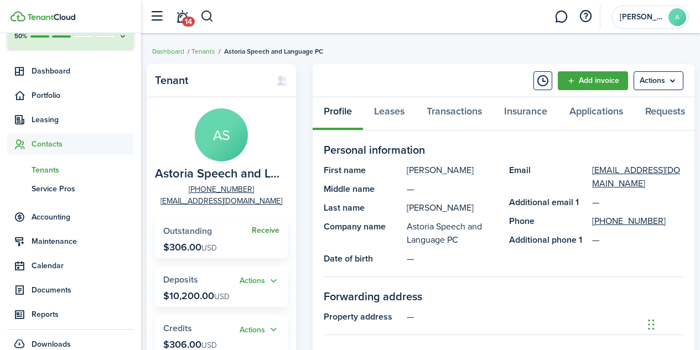
click at [271, 230] on link "Receive" at bounding box center [266, 230] width 28 height 9
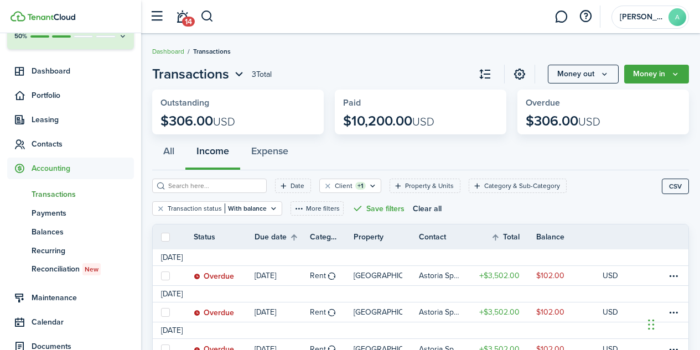
scroll to position [45, 0]
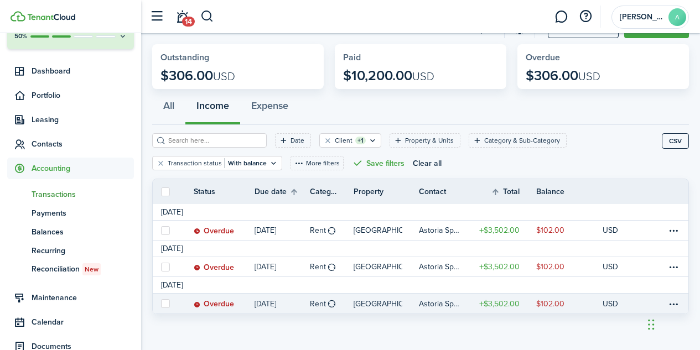
click at [164, 306] on label at bounding box center [165, 303] width 9 height 9
click at [161, 304] on input "checkbox" at bounding box center [161, 304] width 1 height 1
checkbox input "true"
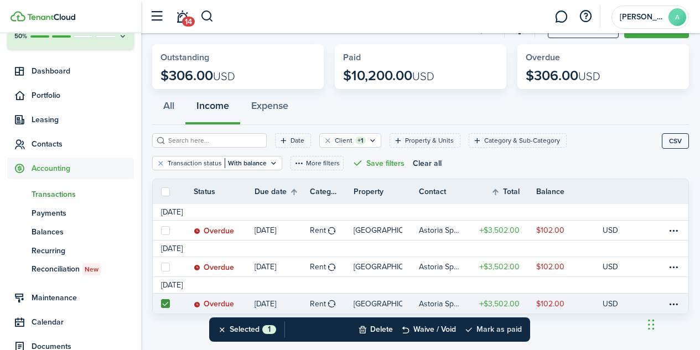
click at [491, 332] on button "Mark as paid" at bounding box center [493, 330] width 58 height 24
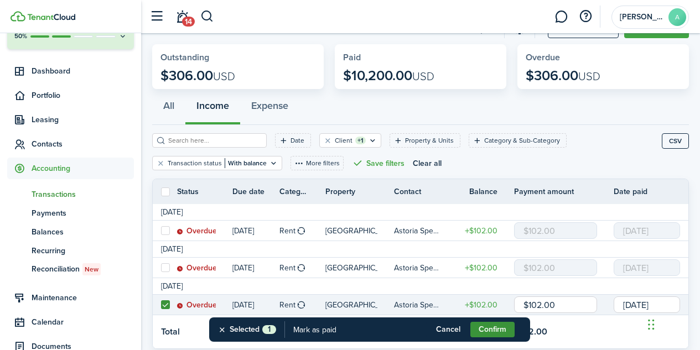
click at [489, 329] on button "Confirm" at bounding box center [492, 329] width 44 height 15
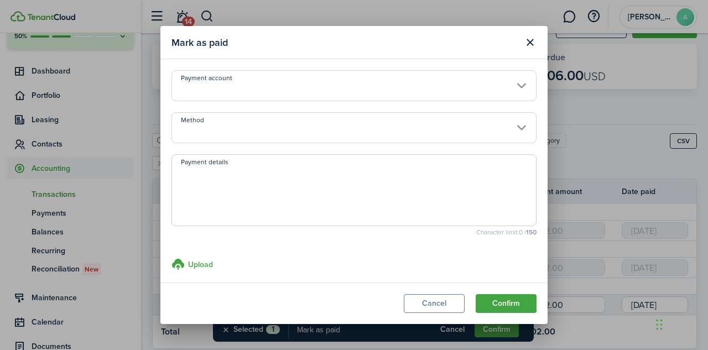
click at [514, 90] on input "Payment account" at bounding box center [354, 85] width 365 height 31
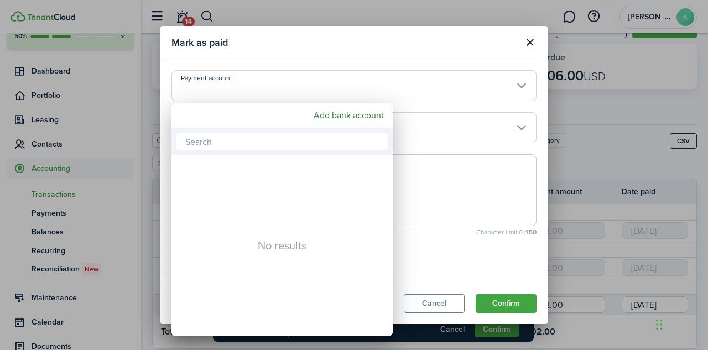
click at [514, 90] on div at bounding box center [354, 174] width 886 height 527
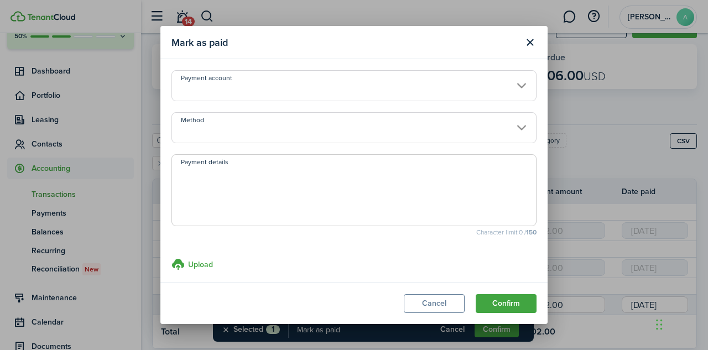
click at [511, 131] on input "Method" at bounding box center [354, 127] width 365 height 31
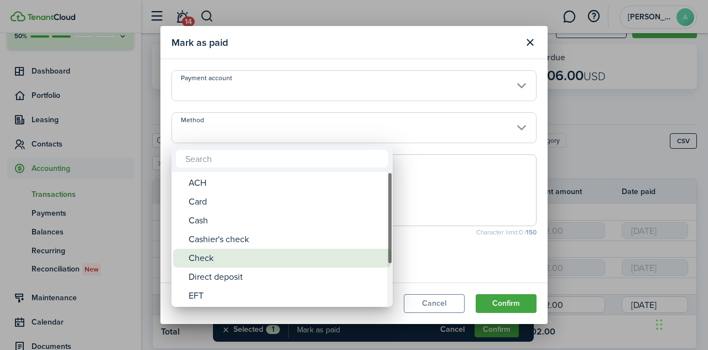
click at [228, 252] on div "Check" at bounding box center [287, 258] width 196 height 19
type input "Check"
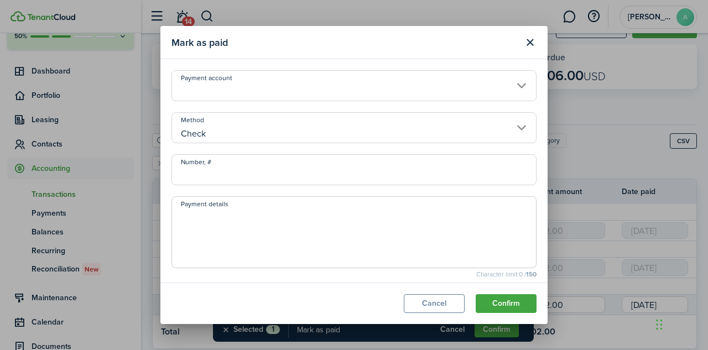
click at [240, 182] on input "Number, #" at bounding box center [354, 169] width 365 height 31
type input "206"
click at [189, 218] on textarea "Payment details" at bounding box center [354, 235] width 364 height 53
click at [248, 220] on textarea "PAid [DATE]" at bounding box center [354, 235] width 364 height 53
drag, startPoint x: 281, startPoint y: 216, endPoint x: 174, endPoint y: 215, distance: 106.3
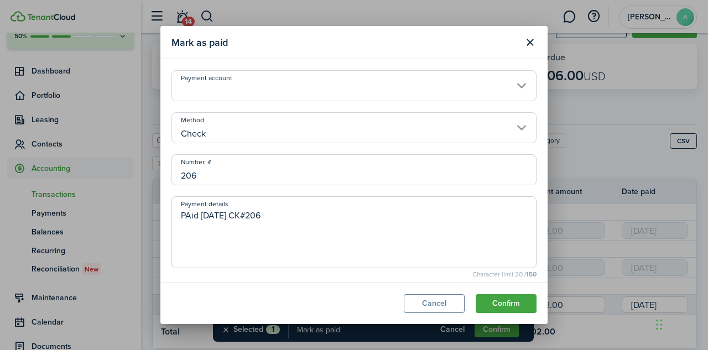
click at [174, 215] on textarea "PAid [DATE] CK#206" at bounding box center [354, 235] width 364 height 53
drag, startPoint x: 291, startPoint y: 220, endPoint x: 175, endPoint y: 215, distance: 115.8
click at [175, 215] on textarea "CK#206 paid on 11//18/24" at bounding box center [354, 235] width 364 height 53
type textarea "CK#206 paid on 11//18/24"
click at [509, 300] on button "Confirm" at bounding box center [506, 303] width 61 height 19
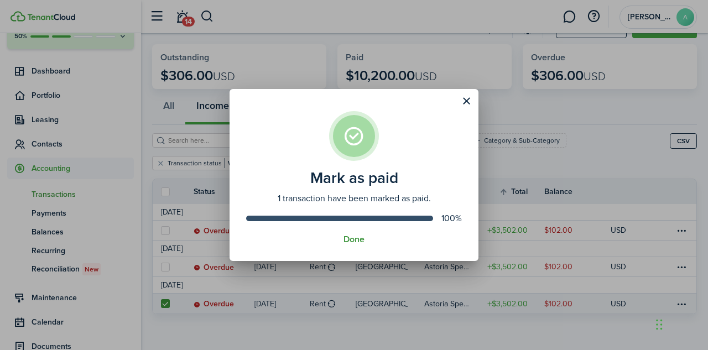
click at [360, 240] on button "Done" at bounding box center [354, 240] width 21 height 10
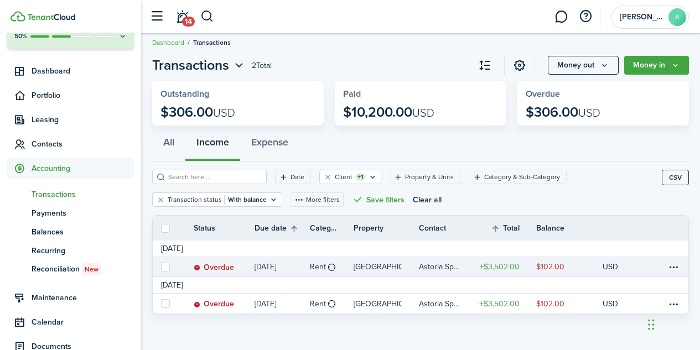
scroll to position [9, 0]
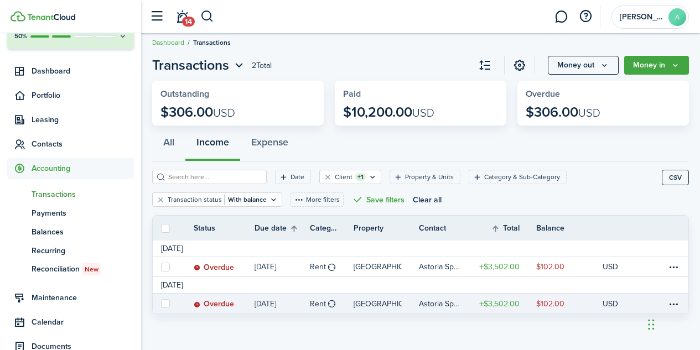
click at [164, 304] on label at bounding box center [165, 303] width 9 height 9
click at [161, 304] on input "checkbox" at bounding box center [161, 304] width 1 height 1
checkbox input "true"
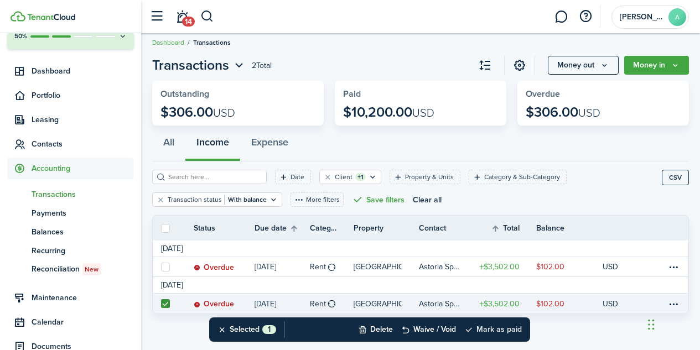
click at [493, 330] on button "Mark as paid" at bounding box center [493, 330] width 58 height 24
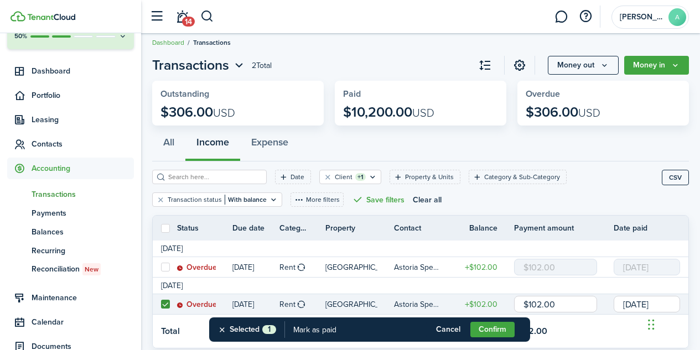
click at [639, 305] on input "[DATE]" at bounding box center [647, 304] width 66 height 17
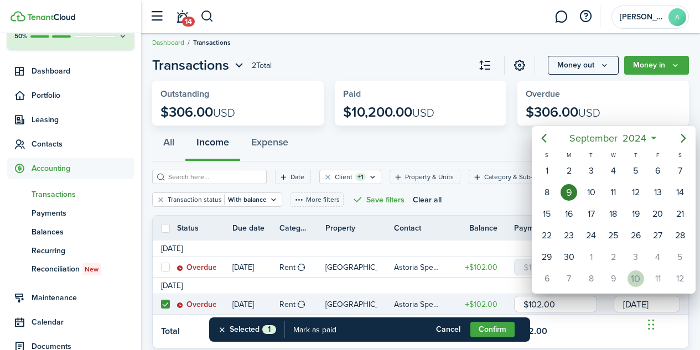
click at [631, 281] on div "10" at bounding box center [636, 279] width 17 height 17
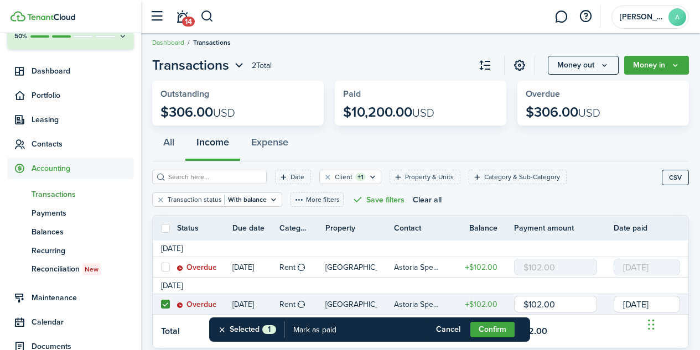
scroll to position [0, 0]
click at [634, 303] on input "[DATE]" at bounding box center [647, 304] width 66 height 17
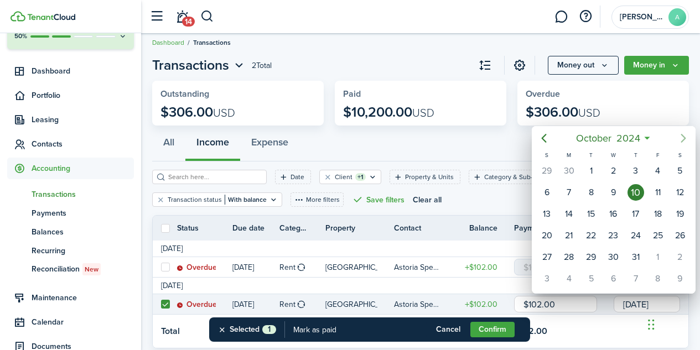
click at [682, 134] on icon "Next page" at bounding box center [683, 138] width 13 height 13
click at [571, 239] on div "18" at bounding box center [569, 235] width 17 height 17
type input "[DATE]"
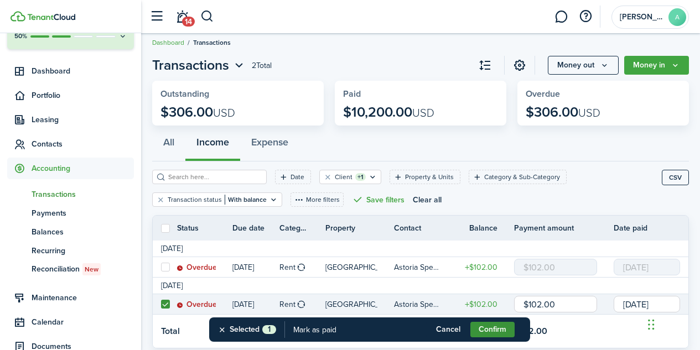
click at [496, 332] on button "Confirm" at bounding box center [492, 329] width 44 height 15
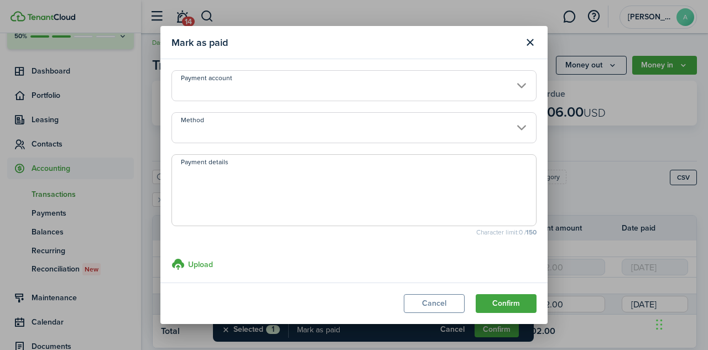
click at [401, 136] on input "Method" at bounding box center [354, 127] width 365 height 31
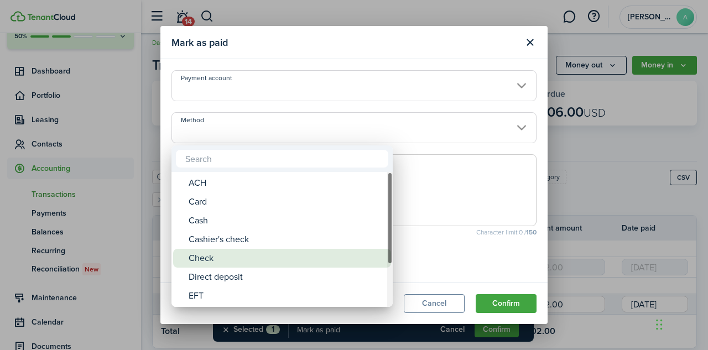
click at [280, 257] on div "Check" at bounding box center [287, 258] width 196 height 19
type input "Check"
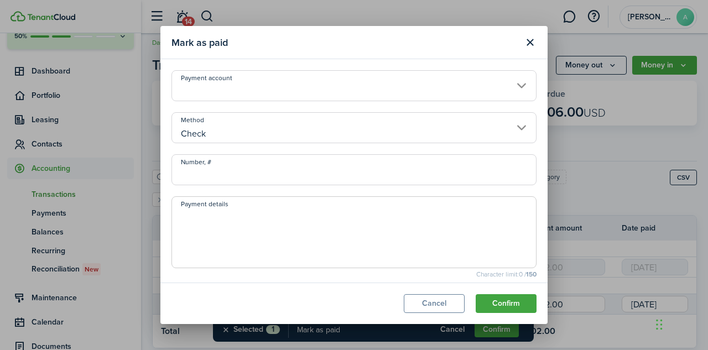
click at [273, 232] on textarea "Payment details" at bounding box center [354, 235] width 364 height 53
paste textarea "CK#206 paid on 11//18/24"
type textarea "CK#206 paid on 11//18/24"
click at [257, 179] on input "Number, #" at bounding box center [354, 169] width 365 height 31
type input "206"
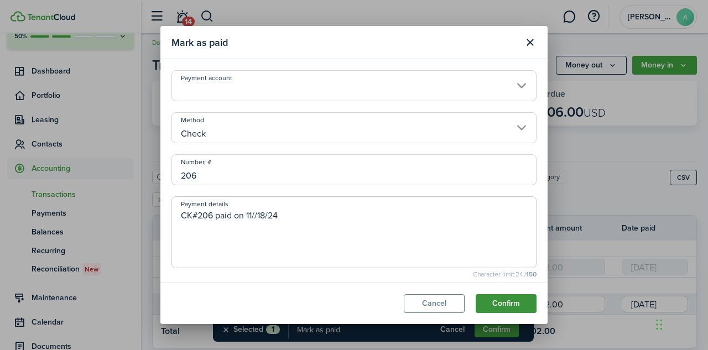
click at [506, 302] on button "Confirm" at bounding box center [506, 303] width 61 height 19
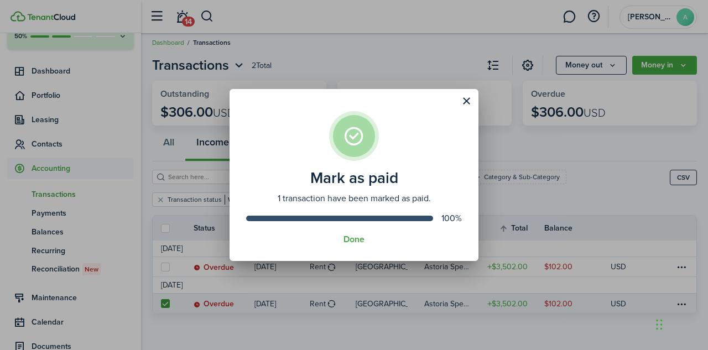
click at [354, 245] on assembled-view "Mark as paid 1 transaction have been marked as paid. 100% Done" at bounding box center [354, 175] width 249 height 173
click at [355, 241] on button "Done" at bounding box center [354, 240] width 21 height 10
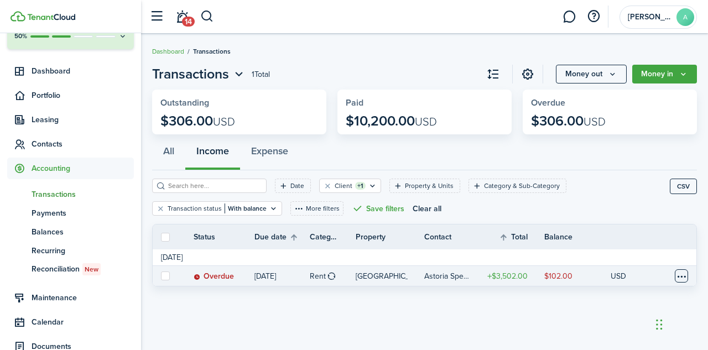
click at [677, 280] on table-menu-btn-icon at bounding box center [681, 276] width 13 height 13
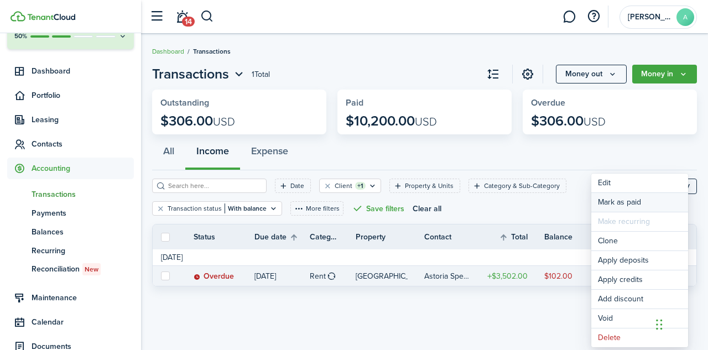
click at [620, 202] on link "Mark as paid" at bounding box center [640, 202] width 97 height 19
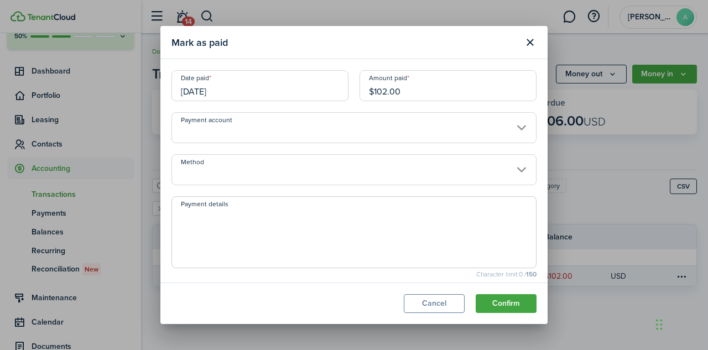
click at [270, 99] on input "[DATE]" at bounding box center [260, 85] width 177 height 31
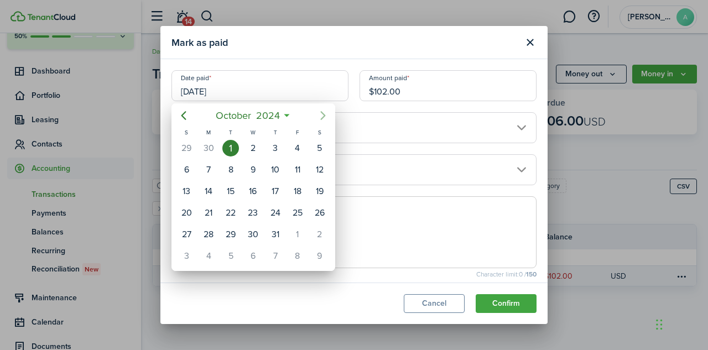
click at [322, 115] on icon "Next page" at bounding box center [323, 115] width 13 height 13
click at [210, 218] on div "18" at bounding box center [208, 213] width 17 height 17
type input "[DATE]"
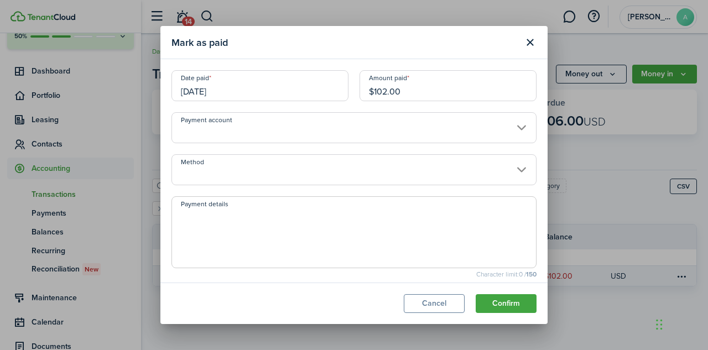
click at [301, 168] on input "Method" at bounding box center [354, 169] width 365 height 31
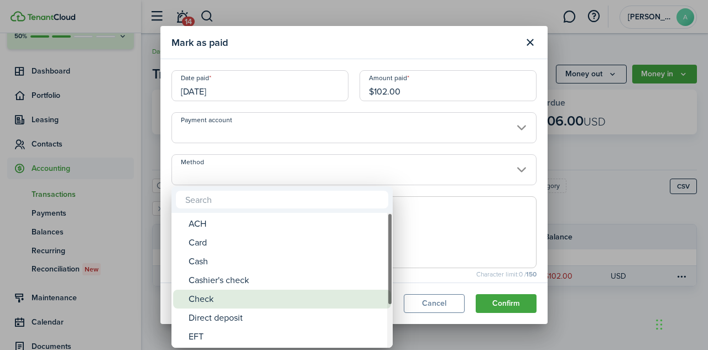
click at [212, 303] on div "Check" at bounding box center [287, 299] width 196 height 19
type input "Check"
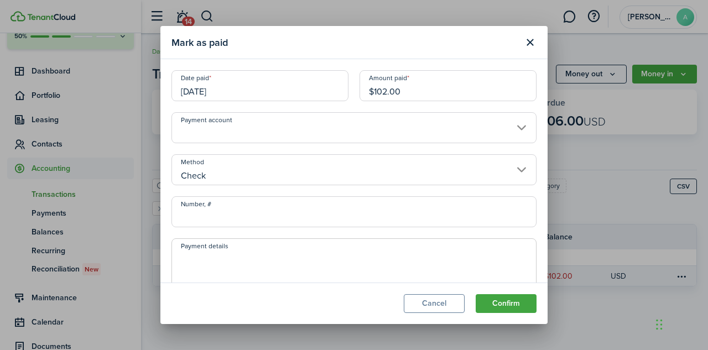
click at [224, 252] on textarea "Payment details" at bounding box center [354, 277] width 364 height 53
paste textarea "CK#206 paid on 11//18/24"
type textarea "CK#206 paid on 11//18/24"
click at [227, 219] on input "Number, #" at bounding box center [354, 211] width 365 height 31
type input "206"
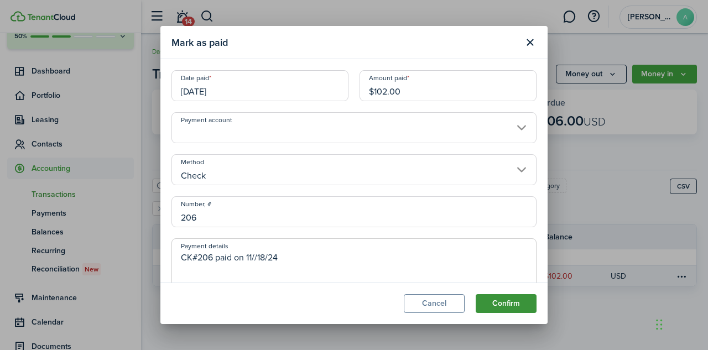
click at [506, 305] on button "Confirm" at bounding box center [506, 303] width 61 height 19
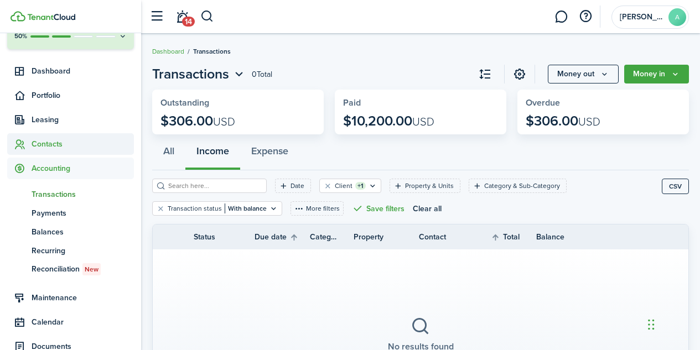
click at [56, 142] on span "Contacts" at bounding box center [83, 144] width 102 height 12
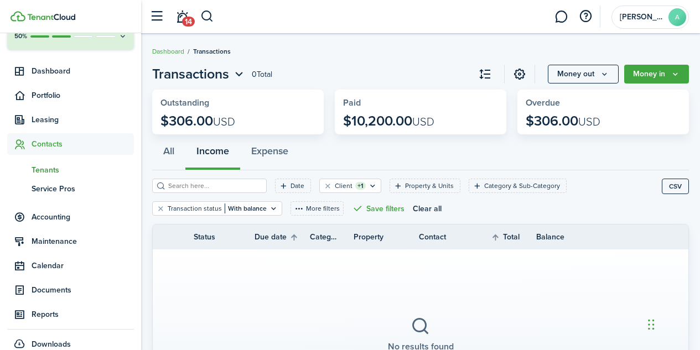
click at [53, 167] on span "Tenants" at bounding box center [83, 170] width 102 height 12
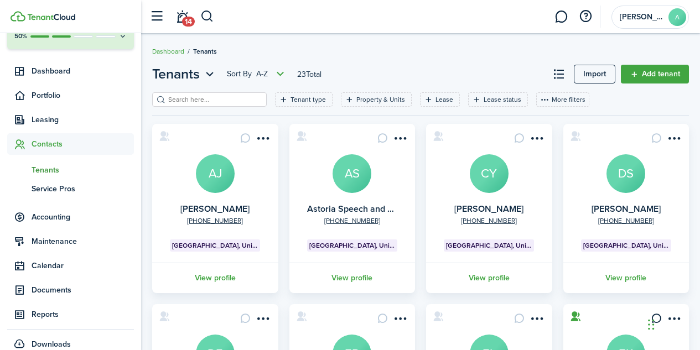
click at [353, 181] on avatar-text "AS" at bounding box center [352, 173] width 39 height 39
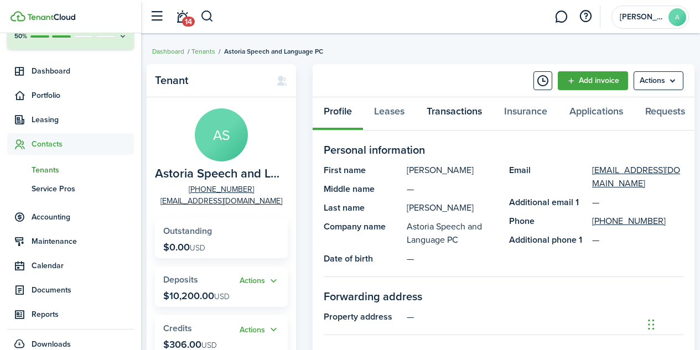
click at [459, 112] on link "Transactions" at bounding box center [454, 113] width 77 height 33
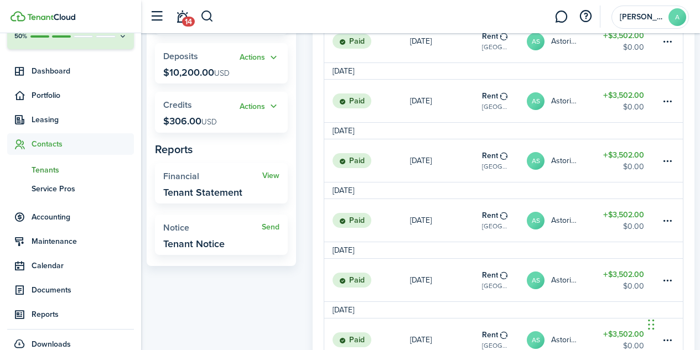
scroll to position [224, 0]
click at [277, 105] on button "Actions" at bounding box center [260, 106] width 40 height 13
click at [260, 107] on button "Actions" at bounding box center [260, 106] width 40 height 13
click at [206, 148] on link "Apply" at bounding box center [231, 146] width 97 height 19
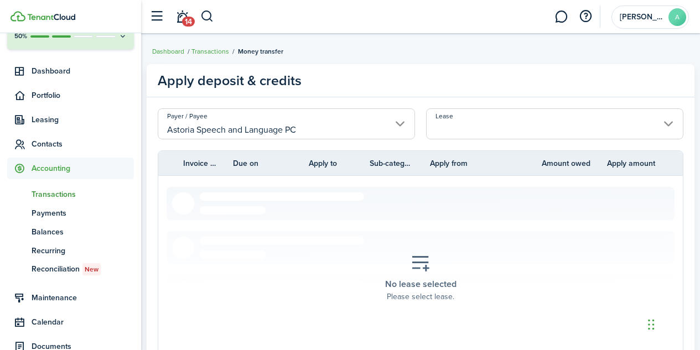
scroll to position [114, 0]
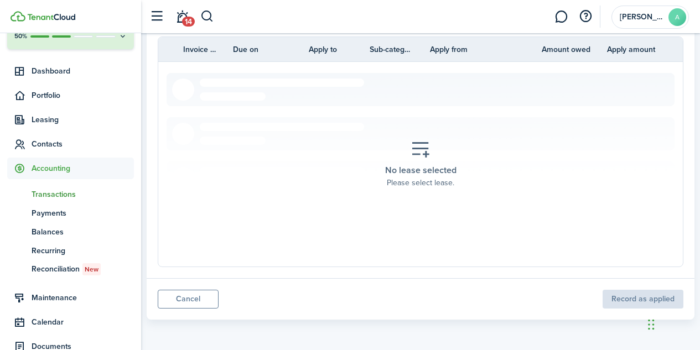
click at [638, 297] on panel-main-footer "Cancel Record as applied" at bounding box center [421, 299] width 548 height 42
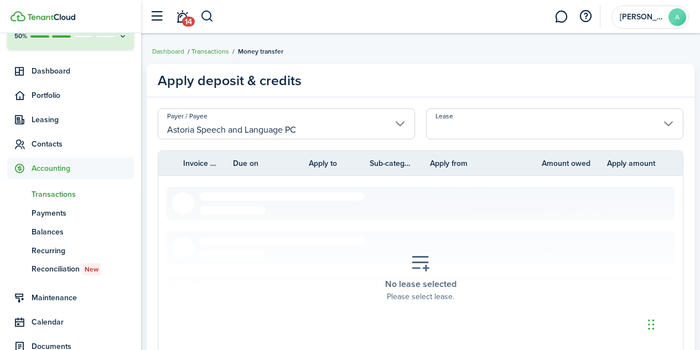
click at [213, 54] on link "Transactions" at bounding box center [210, 51] width 38 height 10
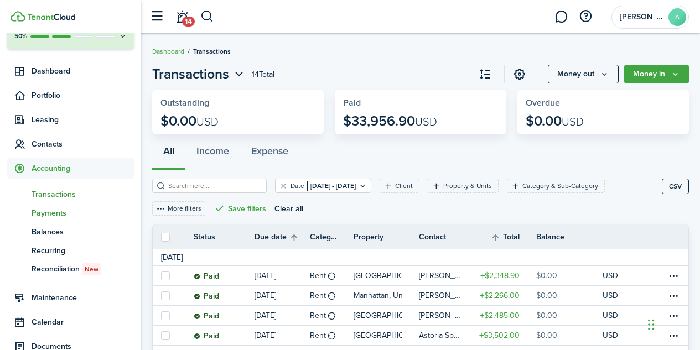
click at [50, 213] on span "Payments" at bounding box center [83, 214] width 102 height 12
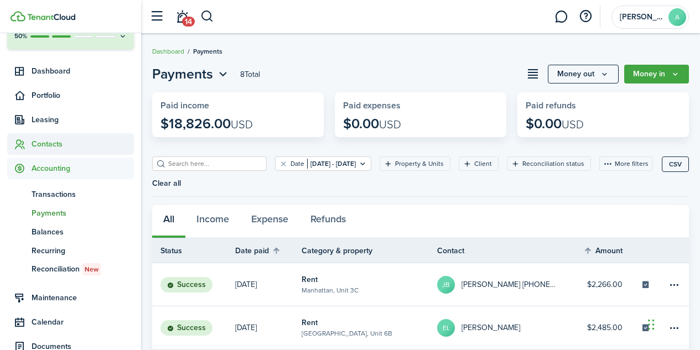
click at [52, 143] on span "Contacts" at bounding box center [83, 144] width 102 height 12
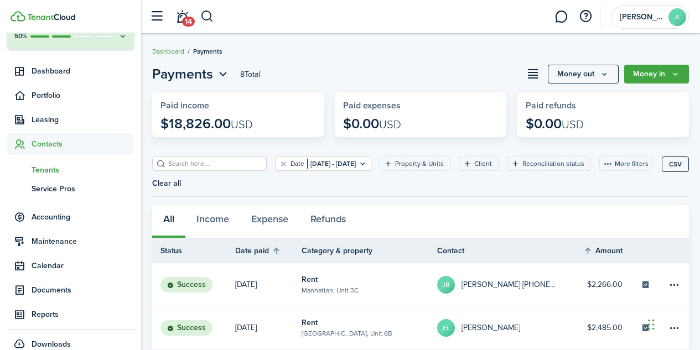
click at [52, 170] on span "Tenants" at bounding box center [83, 170] width 102 height 12
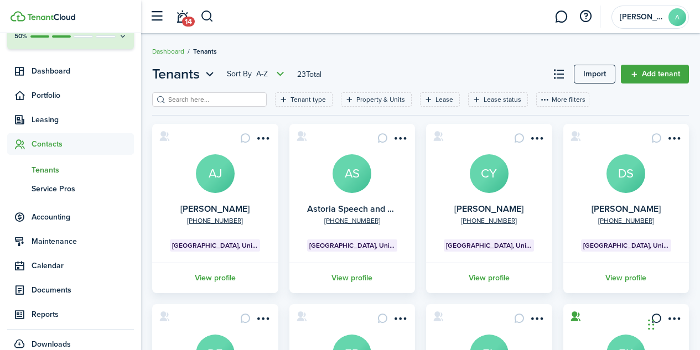
click at [350, 172] on avatar-text "AS" at bounding box center [352, 173] width 39 height 39
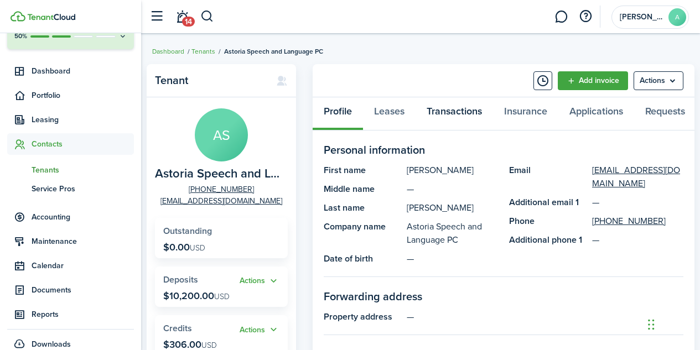
click at [451, 112] on link "Transactions" at bounding box center [454, 113] width 77 height 33
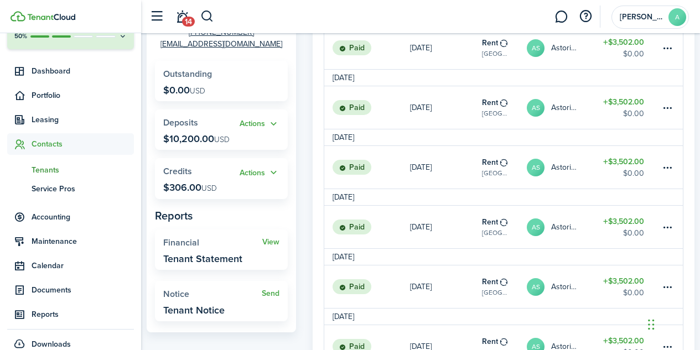
scroll to position [158, 0]
click at [275, 173] on button "Actions" at bounding box center [260, 172] width 40 height 13
click at [198, 195] on link "Add" at bounding box center [231, 193] width 97 height 19
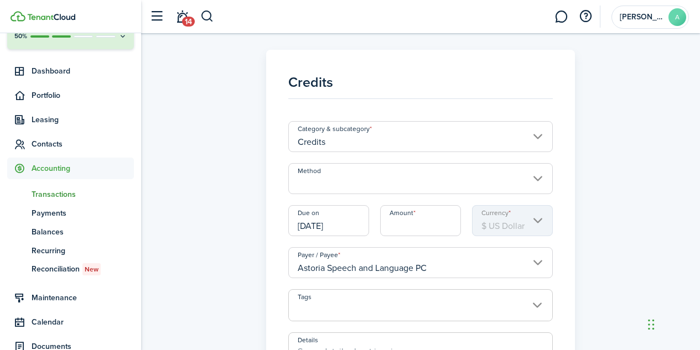
click at [540, 177] on input "Method" at bounding box center [420, 178] width 265 height 31
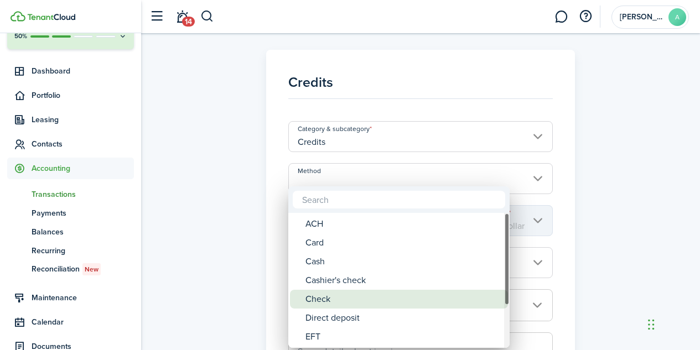
click at [356, 302] on div "Check" at bounding box center [404, 299] width 196 height 19
type input "Check"
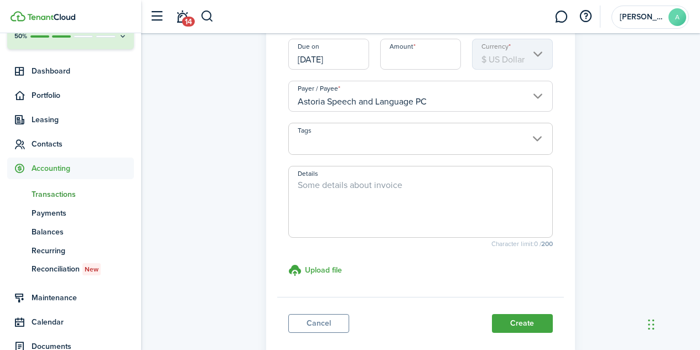
scroll to position [167, 0]
click at [336, 325] on link "Cancel" at bounding box center [318, 323] width 61 height 19
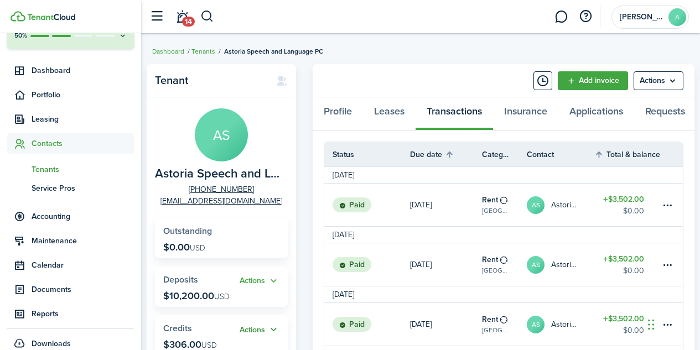
scroll to position [68, 0]
click at [400, 112] on link "Leases" at bounding box center [389, 113] width 53 height 33
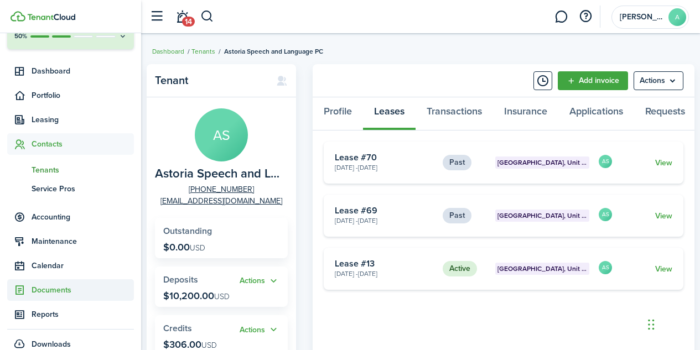
click at [8, 290] on sidebar-link-icon at bounding box center [19, 290] width 24 height 12
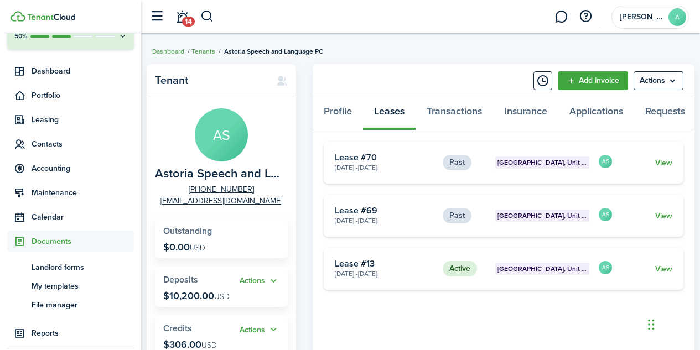
click at [0, 290] on nav "Create New Finish Account Setup 50% Dashboard Portfolio Leasing Contacts tn Ten…" at bounding box center [70, 174] width 141 height 417
click at [0, 290] on nav "Create New Finish Account Setup 50% Dashboard Portfolio Leasing Contacts Accoun…" at bounding box center [70, 174] width 141 height 417
click at [656, 81] on menu-btn "Actions" at bounding box center [659, 80] width 50 height 19
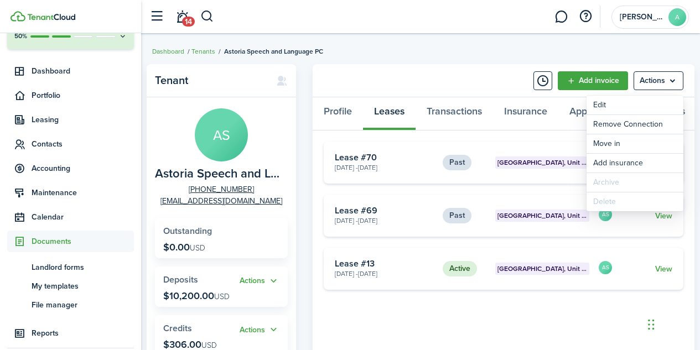
scroll to position [89, 0]
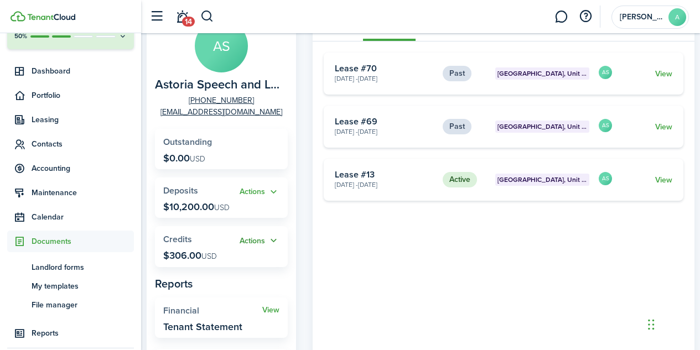
click at [260, 241] on button "Actions" at bounding box center [260, 241] width 40 height 13
click at [197, 284] on link "Apply" at bounding box center [231, 281] width 97 height 19
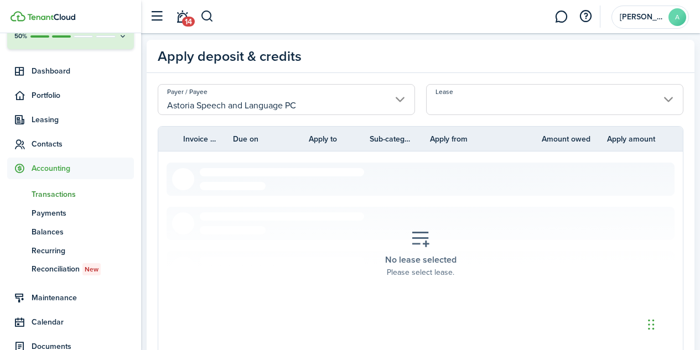
scroll to position [24, 0]
click at [417, 267] on placeholder-title "No lease selected" at bounding box center [420, 260] width 71 height 13
click at [421, 239] on icon at bounding box center [421, 239] width 20 height 19
click at [666, 101] on input "Lease" at bounding box center [554, 100] width 257 height 31
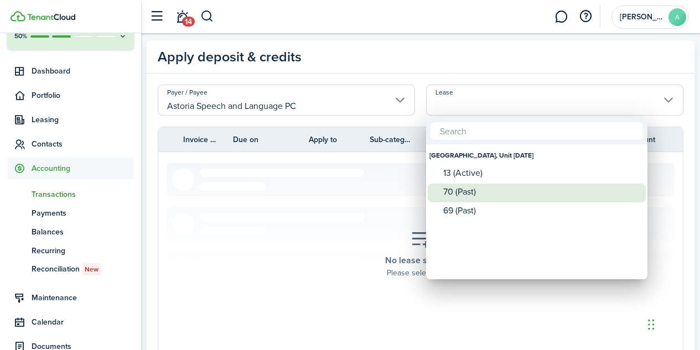
click at [475, 194] on div "70 (Past)" at bounding box center [541, 192] width 196 height 10
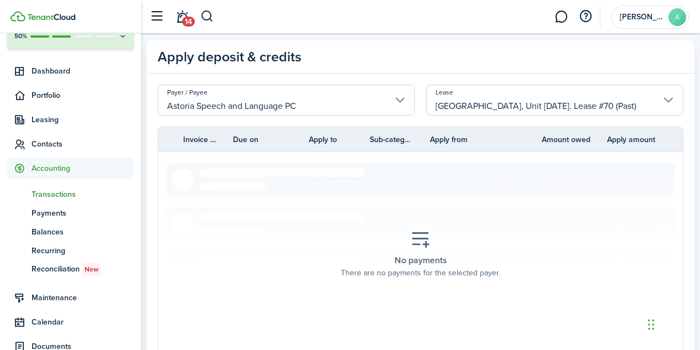
click at [669, 100] on input "[GEOGRAPHIC_DATA], Unit [DATE]. Lease #70 (Past)" at bounding box center [554, 100] width 257 height 31
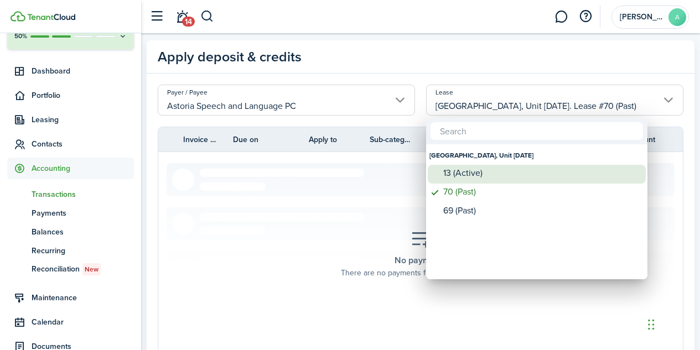
click at [543, 172] on div "13 (Active)" at bounding box center [541, 173] width 196 height 10
type input "[GEOGRAPHIC_DATA], Unit [DATE]. Lease #13 (Active)"
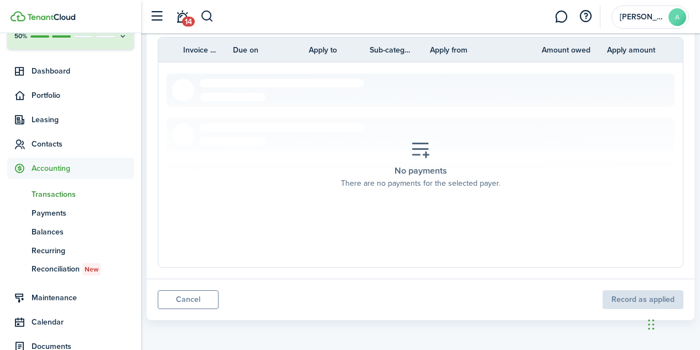
scroll to position [0, 0]
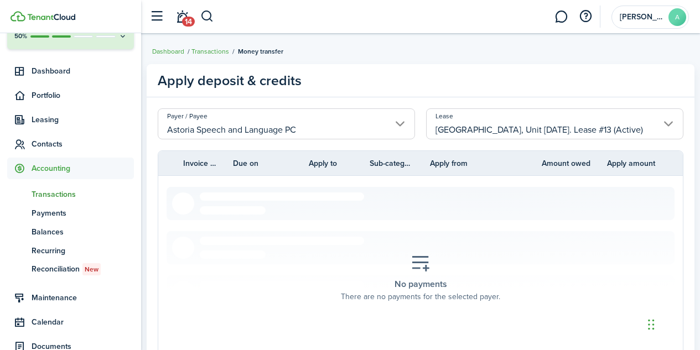
click at [363, 131] on input "Astoria Speech and Language PC" at bounding box center [286, 123] width 257 height 31
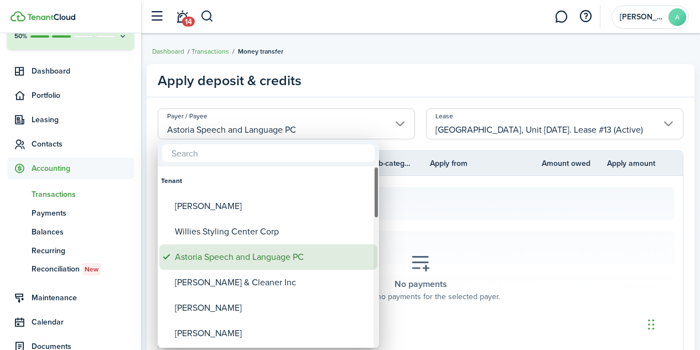
click at [278, 258] on div "Astoria Speech and Language PC" at bounding box center [273, 257] width 196 height 25
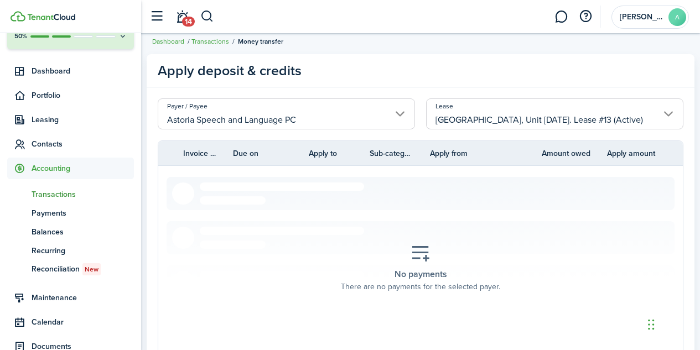
scroll to position [114, 0]
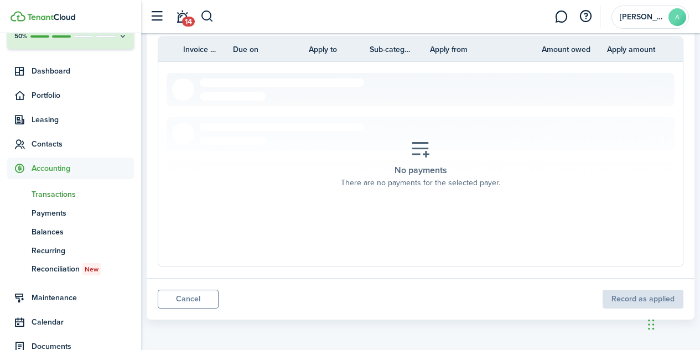
click at [636, 301] on panel-main-footer "Cancel Record as applied" at bounding box center [421, 299] width 548 height 42
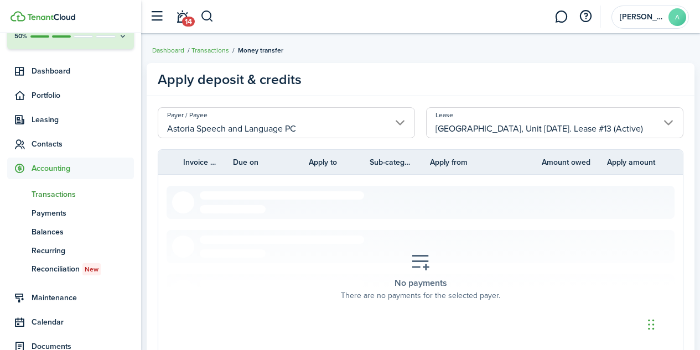
scroll to position [0, 0]
click at [73, 195] on span "Transactions" at bounding box center [83, 195] width 102 height 12
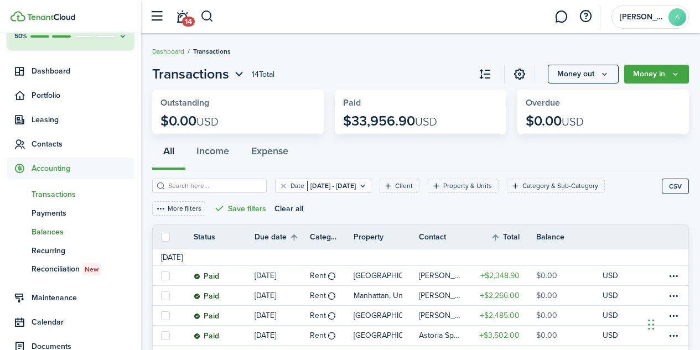
click at [49, 233] on span "Balances" at bounding box center [83, 232] width 102 height 12
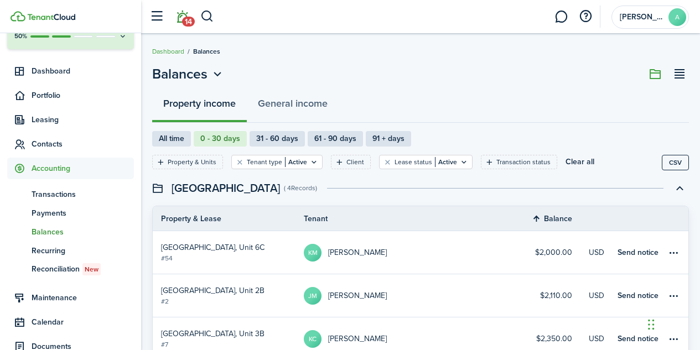
click at [188, 21] on span "14" at bounding box center [188, 22] width 13 height 10
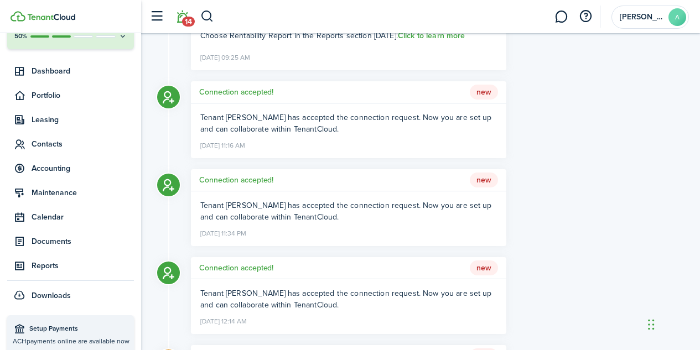
scroll to position [151, 0]
click at [53, 144] on span "Contacts" at bounding box center [83, 144] width 102 height 12
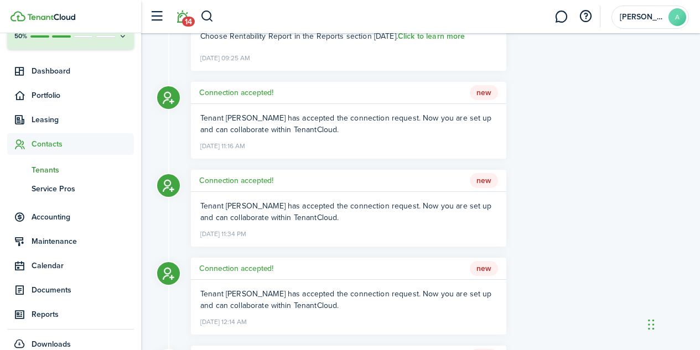
click at [53, 172] on span "Tenants" at bounding box center [83, 170] width 102 height 12
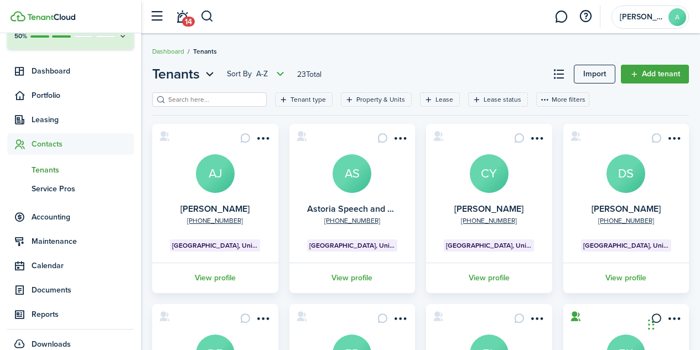
click at [363, 182] on avatar-text "AS" at bounding box center [352, 173] width 39 height 39
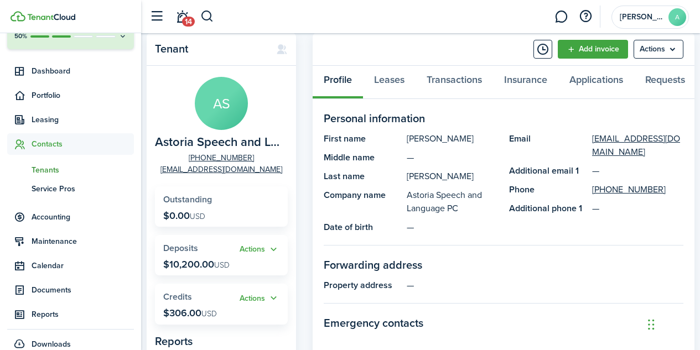
scroll to position [31, 0]
click at [658, 54] on menu-btn "Actions" at bounding box center [659, 49] width 50 height 19
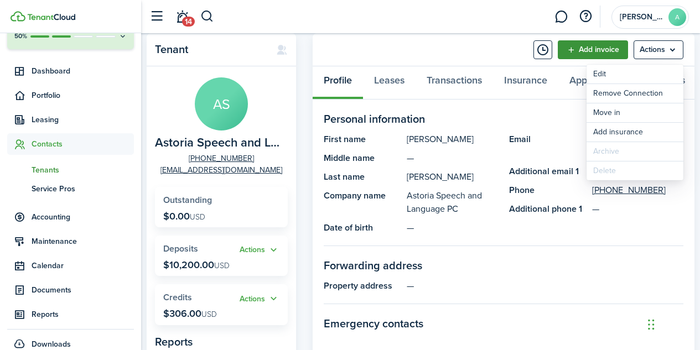
click at [602, 50] on link "Add invoice" at bounding box center [593, 49] width 70 height 19
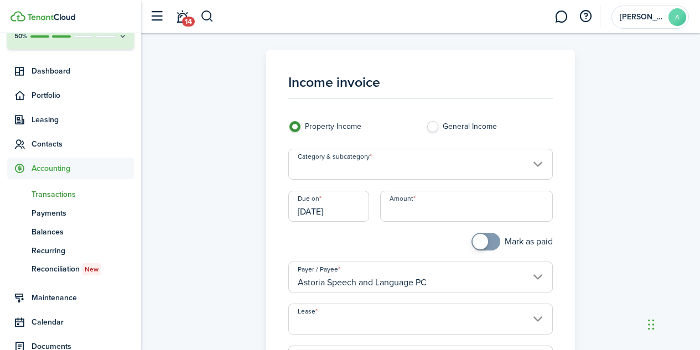
click at [542, 162] on input "Category & subcategory" at bounding box center [420, 164] width 265 height 31
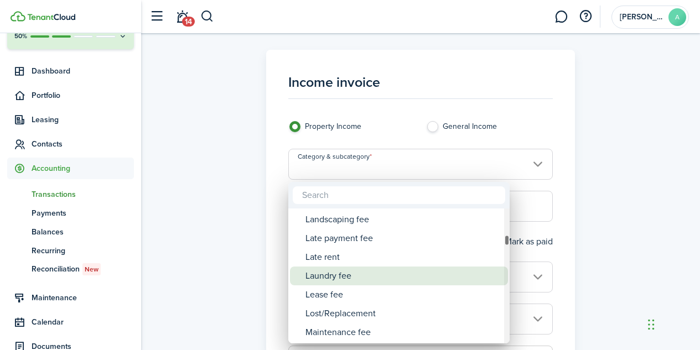
click at [417, 267] on div "Laundry fee" at bounding box center [404, 276] width 196 height 19
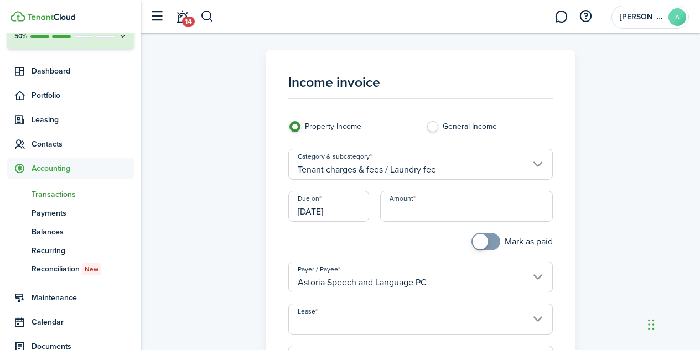
click at [438, 177] on input "Tenant charges & fees / Laundry fee" at bounding box center [420, 164] width 265 height 31
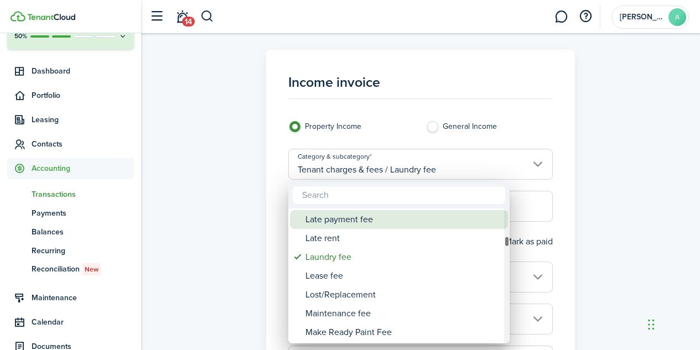
click at [406, 225] on div "Late payment fee" at bounding box center [404, 219] width 196 height 19
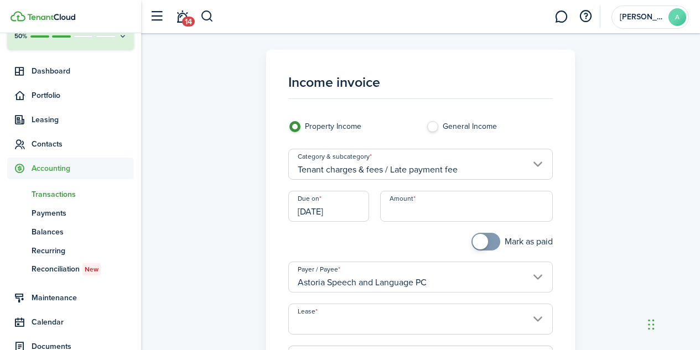
click at [432, 174] on input "Tenant charges & fees / Late payment fee" at bounding box center [420, 164] width 265 height 31
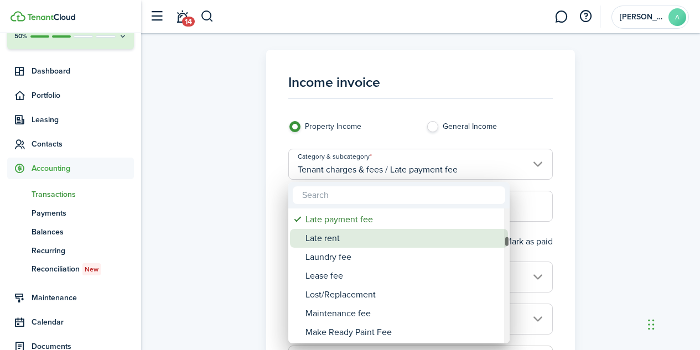
click at [389, 237] on div "Late rent" at bounding box center [404, 238] width 196 height 19
type input "Tenant charges & fees / Late rent"
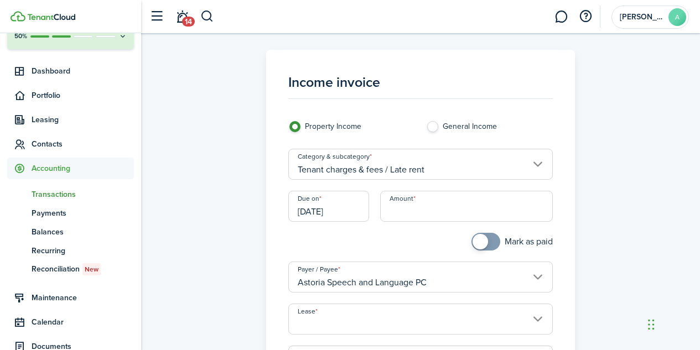
click at [336, 213] on input "[DATE]" at bounding box center [328, 206] width 81 height 31
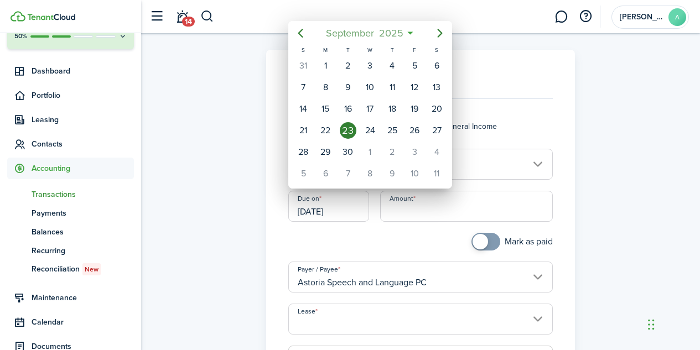
click at [381, 34] on span "2025" at bounding box center [390, 33] width 29 height 20
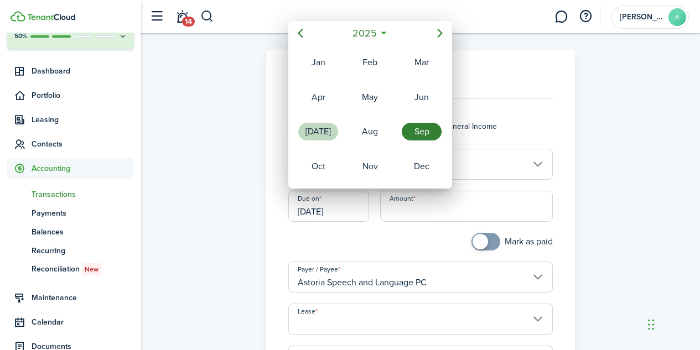
click at [325, 131] on div "[DATE]" at bounding box center [318, 132] width 40 height 18
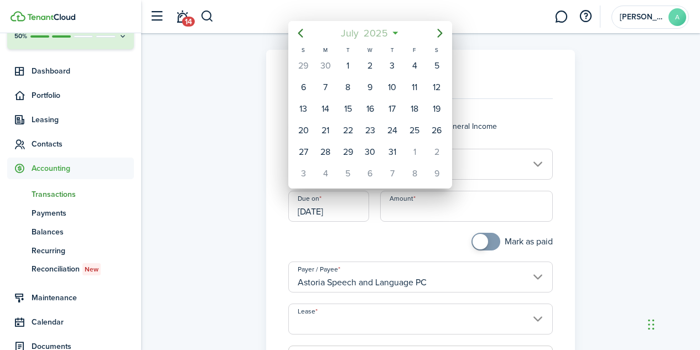
click at [386, 25] on span "2025" at bounding box center [375, 33] width 29 height 20
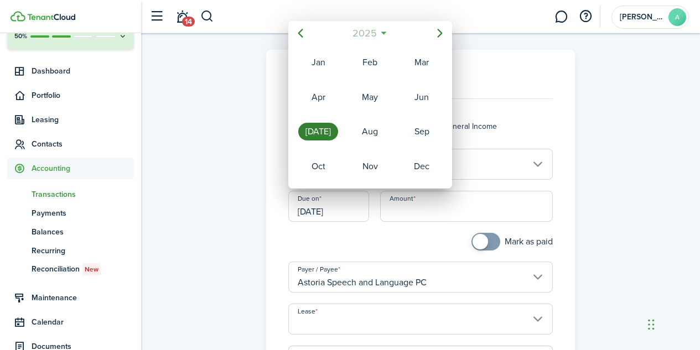
click at [369, 30] on span "2025" at bounding box center [364, 33] width 29 height 20
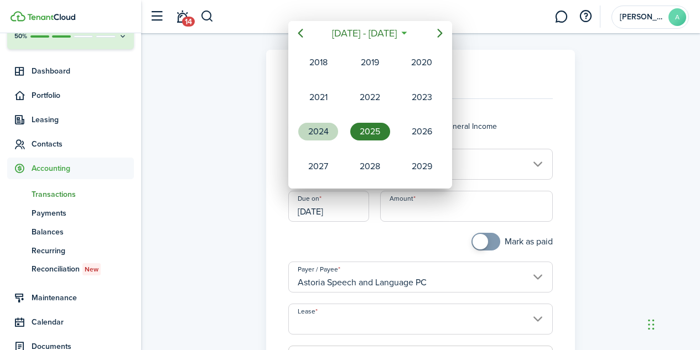
click at [318, 129] on div "2024" at bounding box center [318, 132] width 40 height 18
click at [324, 136] on div "[DATE]" at bounding box center [318, 132] width 40 height 18
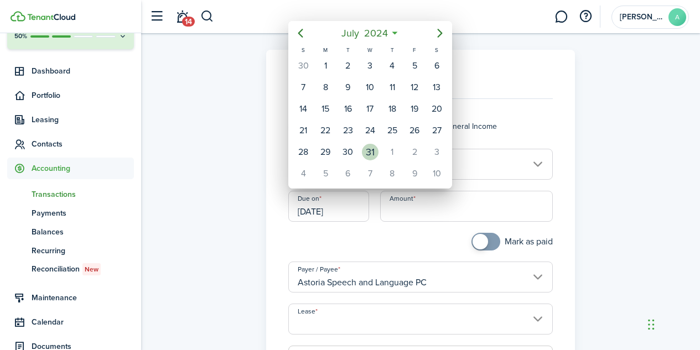
click at [367, 157] on div "31" at bounding box center [370, 152] width 17 height 17
type input "[DATE]"
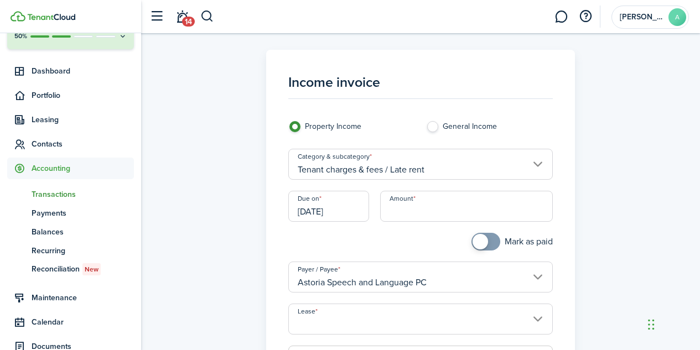
click at [424, 210] on input "Amount" at bounding box center [466, 206] width 173 height 31
click at [467, 319] on input "Lease" at bounding box center [420, 319] width 265 height 31
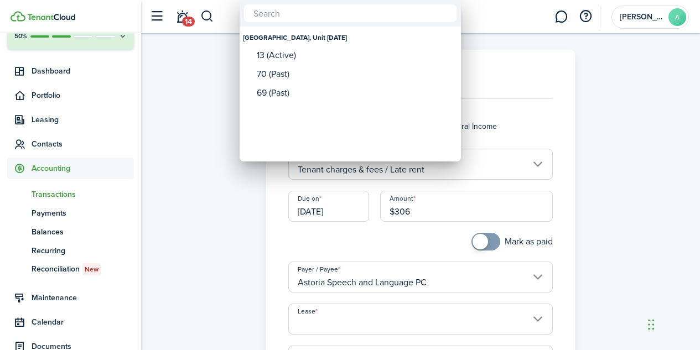
type input "$306.00"
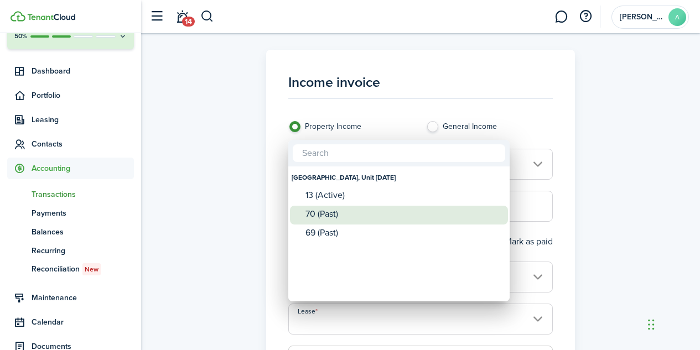
click at [455, 219] on div "70 (Past)" at bounding box center [404, 214] width 196 height 10
type input "[GEOGRAPHIC_DATA], Unit [DATE]. Lease #70 (Past)"
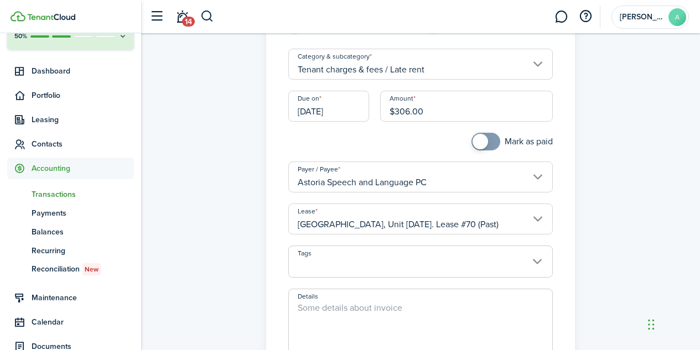
scroll to position [101, 0]
click at [538, 261] on span at bounding box center [420, 267] width 263 height 19
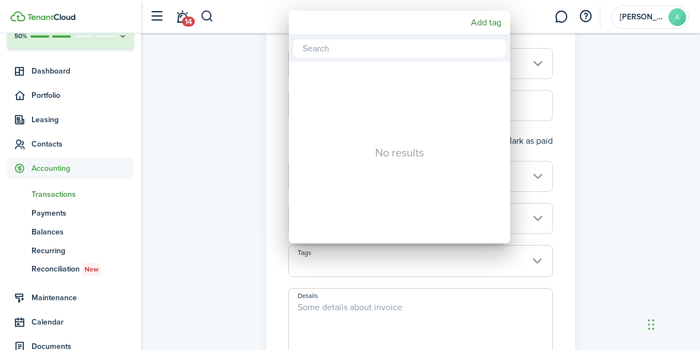
click at [538, 261] on div at bounding box center [349, 174] width 877 height 527
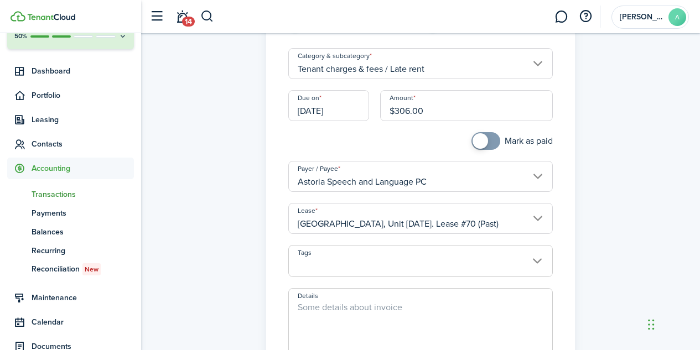
click at [386, 310] on textarea "Details" at bounding box center [420, 327] width 263 height 53
click at [305, 304] on textarea "PAyment for [DATE] to [DATE]" at bounding box center [420, 327] width 263 height 53
click at [313, 308] on textarea "Shor aAyment for [DATE] to [DATE]" at bounding box center [420, 327] width 263 height 53
click at [333, 309] on textarea "Short aAyment for [DATE] to [DATE]" at bounding box center [420, 327] width 263 height 53
click at [452, 308] on textarea "Short payment for [DATE] to [DATE]" at bounding box center [420, 327] width 263 height 53
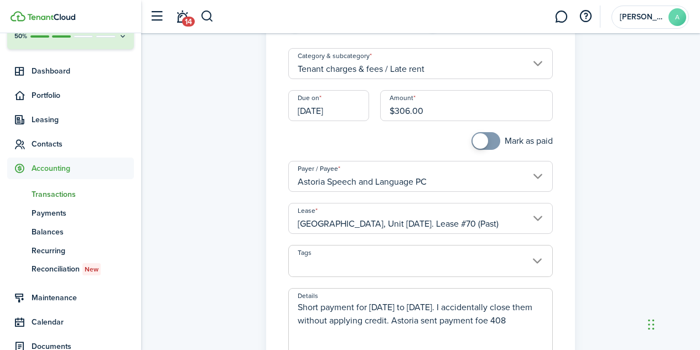
click at [509, 324] on textarea "Short payment for [DATE] to [DATE]. I accidentally close them without applying …" at bounding box center [420, 327] width 263 height 53
click at [509, 320] on textarea "Short payment for [DATE] to [DATE]. I accidentally close them without applying …" at bounding box center [420, 327] width 263 height 53
click at [528, 319] on textarea "Short payment for [DATE] to [DATE]. I accidentally close them without applying …" at bounding box center [420, 327] width 263 height 53
type textarea "Short payment for [DATE] to [DATE]. I accidentally close them without applying …"
click at [488, 141] on span at bounding box center [485, 141] width 11 height 18
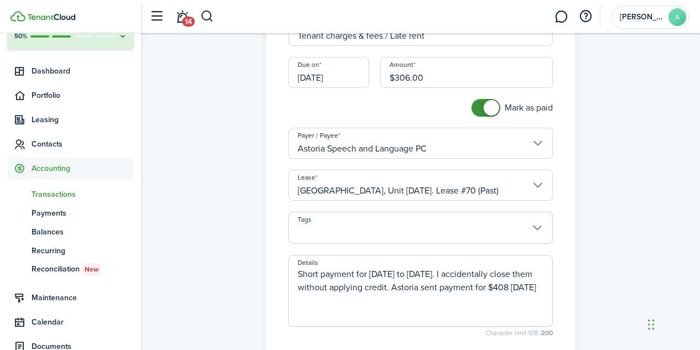
scroll to position [132, 0]
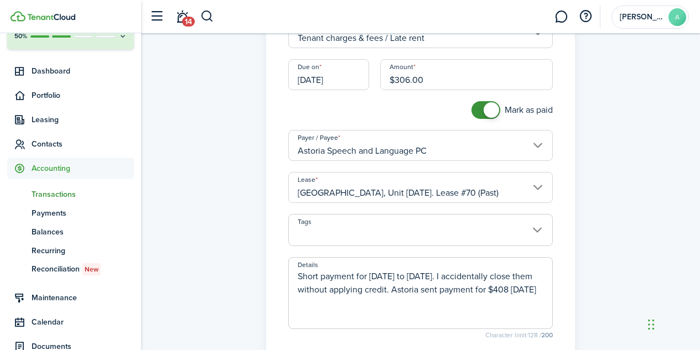
checkbox input "false"
click at [491, 113] on span at bounding box center [491, 109] width 15 height 15
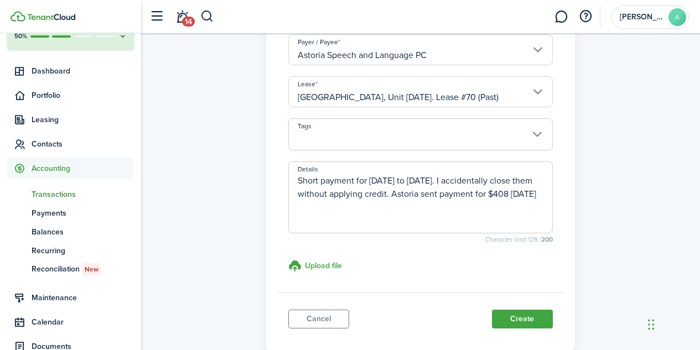
scroll to position [230, 0]
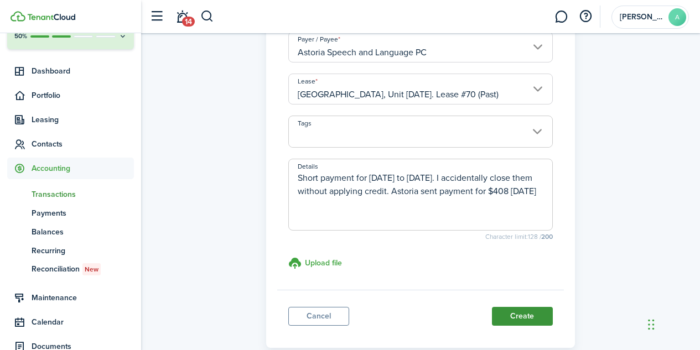
click at [517, 314] on button "Create" at bounding box center [522, 316] width 61 height 19
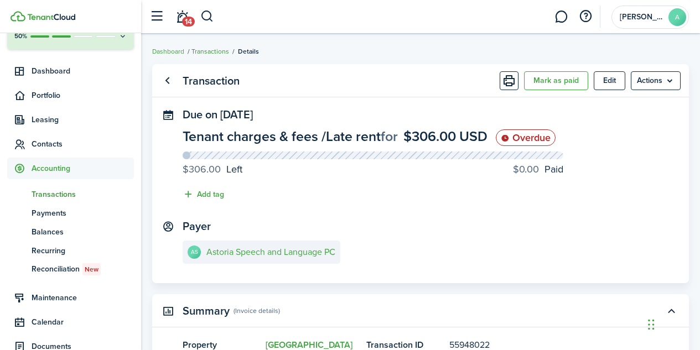
click at [208, 53] on link "Transactions" at bounding box center [210, 51] width 38 height 10
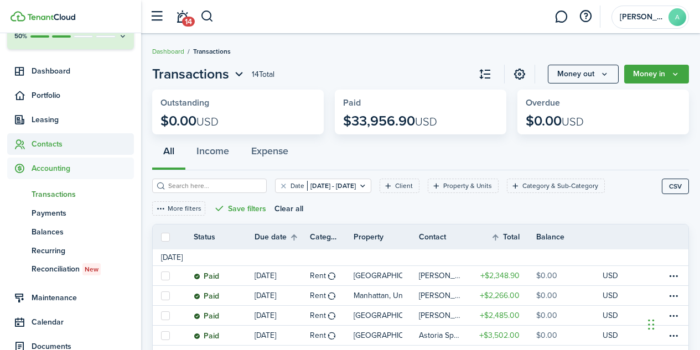
click at [50, 148] on span "Contacts" at bounding box center [83, 144] width 102 height 12
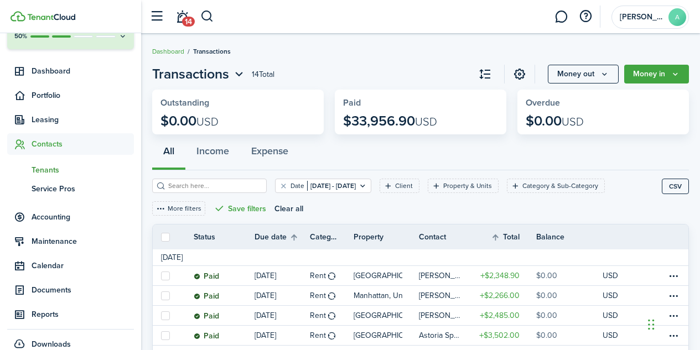
click at [50, 173] on span "Tenants" at bounding box center [83, 170] width 102 height 12
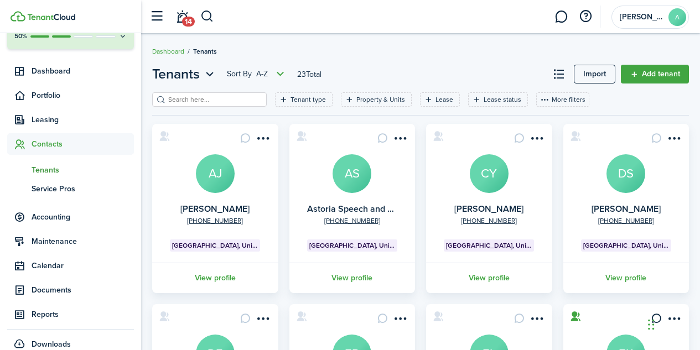
click at [363, 180] on avatar-text "AS" at bounding box center [352, 173] width 39 height 39
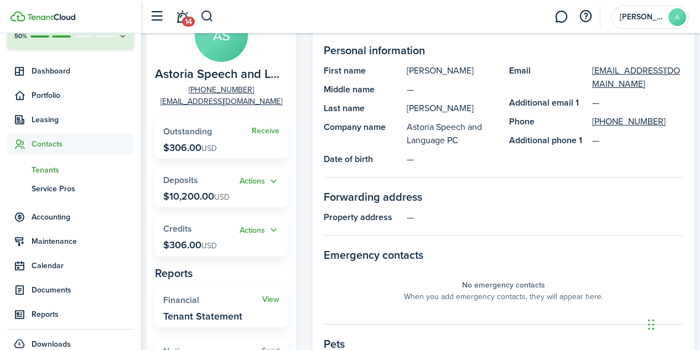
scroll to position [102, 0]
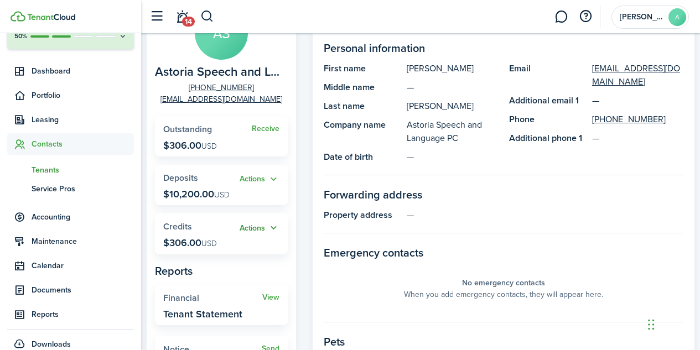
click at [252, 227] on button "Actions" at bounding box center [260, 228] width 40 height 13
click at [200, 266] on link "Apply" at bounding box center [231, 269] width 97 height 19
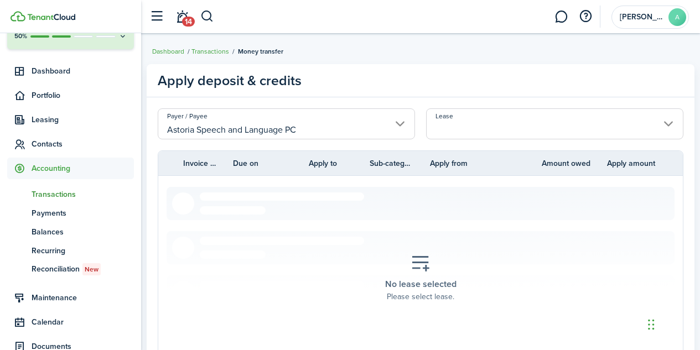
click at [468, 126] on input "Lease" at bounding box center [554, 123] width 257 height 31
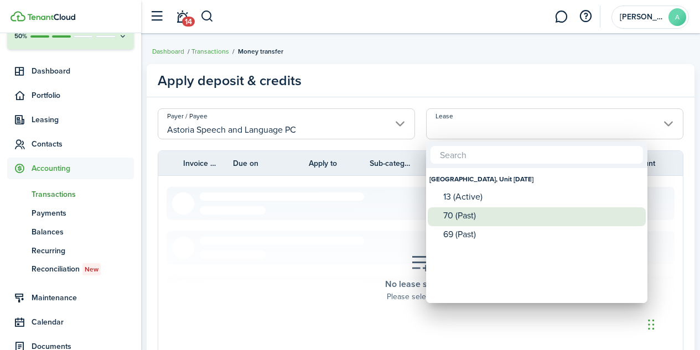
click at [462, 215] on div "70 (Past)" at bounding box center [541, 216] width 196 height 10
type input "[GEOGRAPHIC_DATA], Unit [DATE]. Lease #70 (Past)"
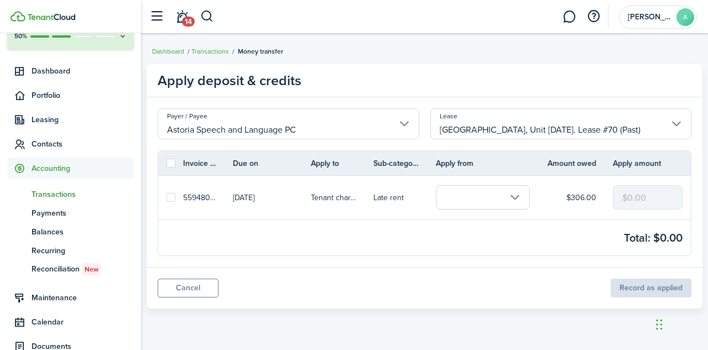
click at [173, 198] on label at bounding box center [171, 197] width 9 height 9
click at [167, 198] on input "checkbox" at bounding box center [166, 198] width 1 height 1
checkbox input "true"
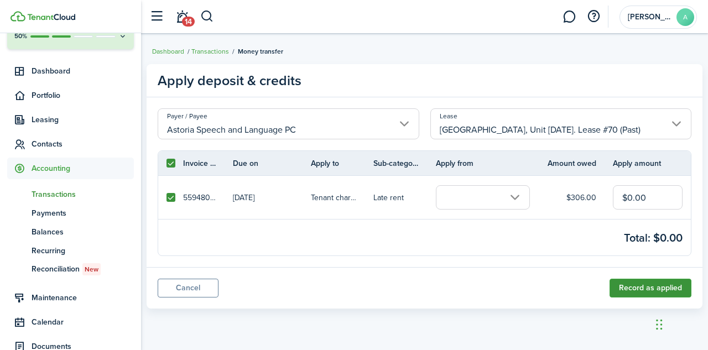
click at [645, 289] on button "Record as applied" at bounding box center [651, 288] width 82 height 19
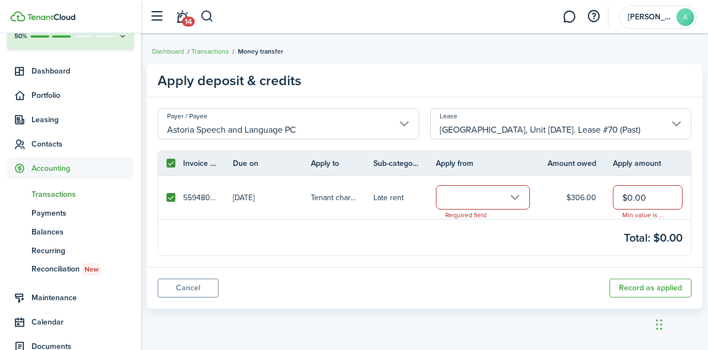
click at [516, 200] on input "text" at bounding box center [483, 197] width 94 height 24
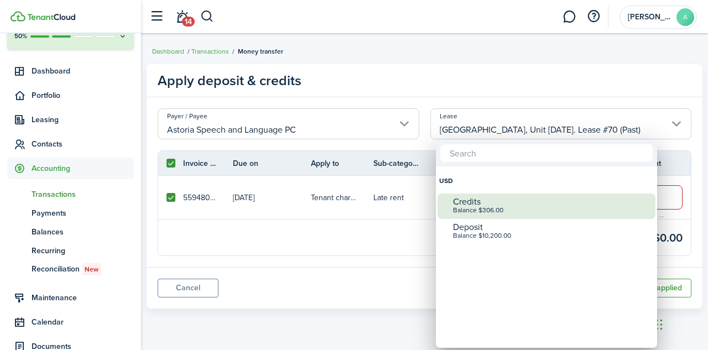
click at [498, 209] on div "Balance $306.00" at bounding box center [551, 211] width 196 height 8
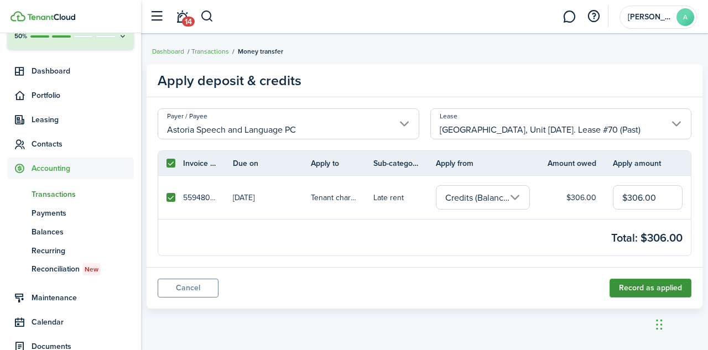
click at [655, 289] on button "Record as applied" at bounding box center [651, 288] width 82 height 19
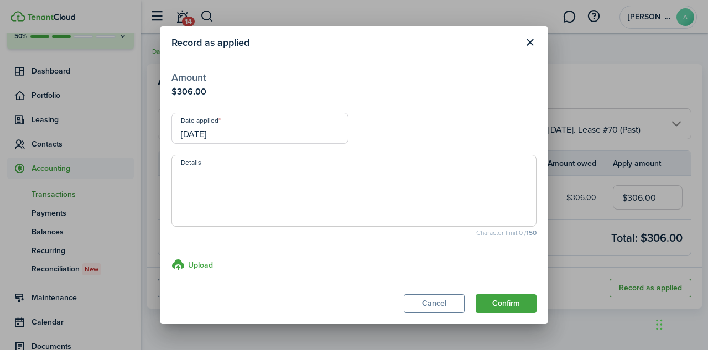
click at [258, 174] on textarea "Details" at bounding box center [354, 194] width 364 height 53
click at [223, 132] on input "[DATE]" at bounding box center [260, 128] width 177 height 31
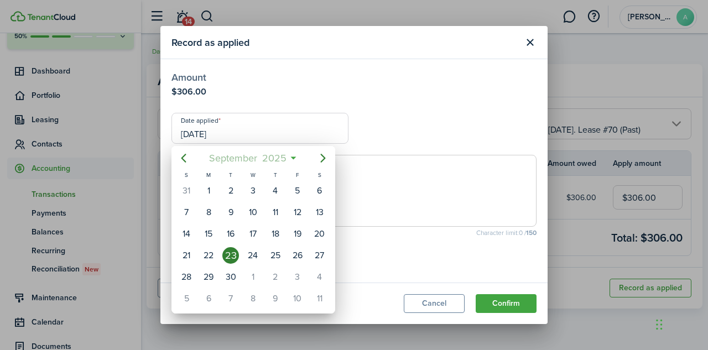
click at [291, 162] on mbsc-button "[DATE]" at bounding box center [247, 158] width 91 height 20
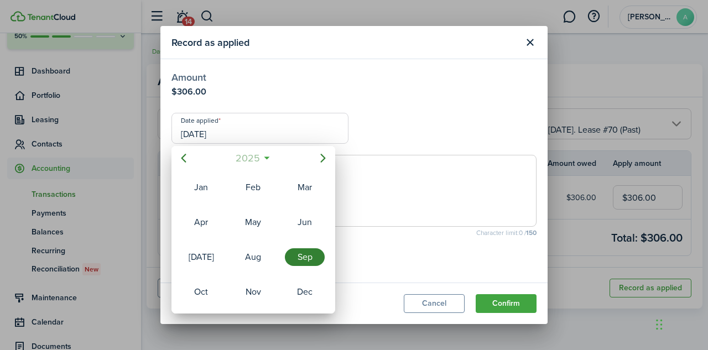
click at [254, 153] on span "2025" at bounding box center [247, 158] width 29 height 20
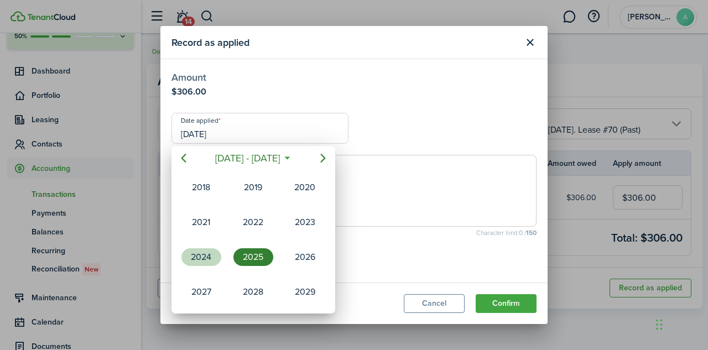
click at [204, 260] on div "2024" at bounding box center [202, 257] width 40 height 18
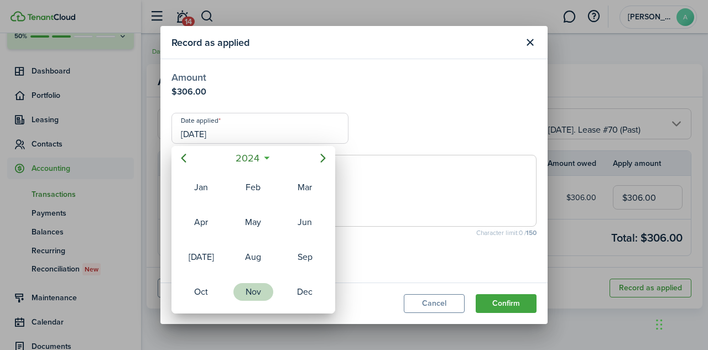
click at [257, 296] on div "Nov" at bounding box center [254, 292] width 40 height 18
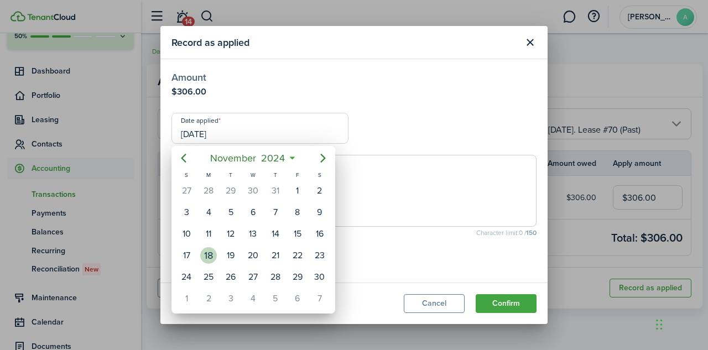
click at [210, 259] on div "18" at bounding box center [208, 255] width 17 height 17
type input "[DATE]"
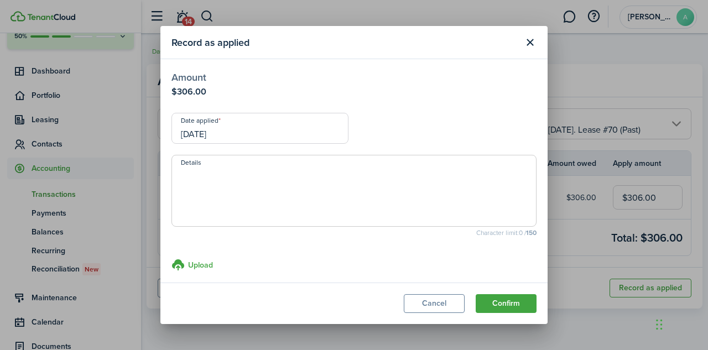
click at [227, 185] on textarea "Details" at bounding box center [354, 194] width 364 height 53
type textarea "Sent one check to pay 4 months of shortage"
click at [495, 301] on button "Confirm" at bounding box center [506, 303] width 61 height 19
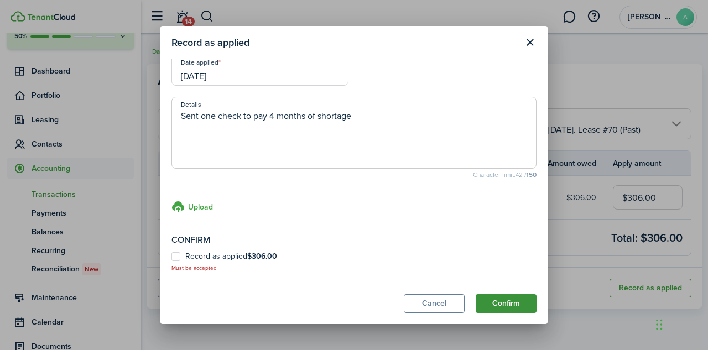
scroll to position [59, 0]
click at [180, 257] on label "Record as applied $306.00" at bounding box center [225, 255] width 106 height 9
click at [172, 320] on input "Record as applied $306.00" at bounding box center [171, 320] width 1 height 1
checkbox input "true"
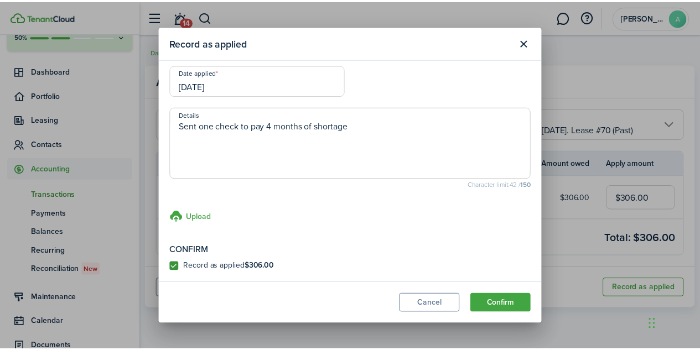
scroll to position [48, 0]
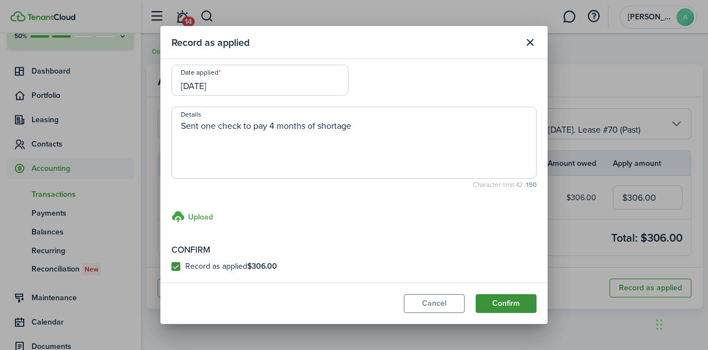
click at [514, 304] on button "Confirm" at bounding box center [506, 303] width 61 height 19
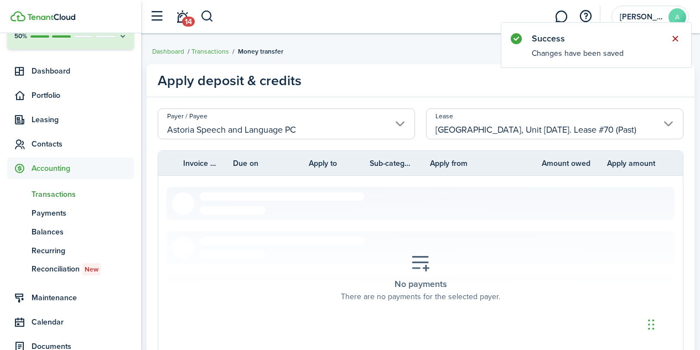
click at [674, 40] on button "Close notify" at bounding box center [674, 38] width 15 height 15
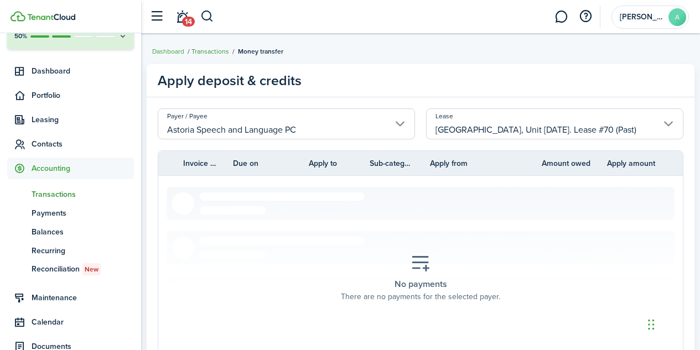
click at [214, 52] on link "Transactions" at bounding box center [210, 51] width 38 height 10
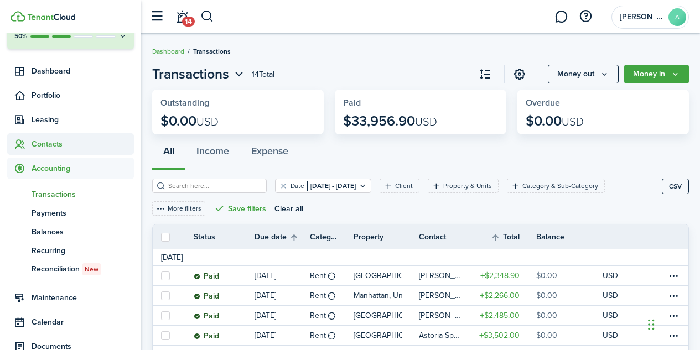
click at [50, 143] on span "Contacts" at bounding box center [83, 144] width 102 height 12
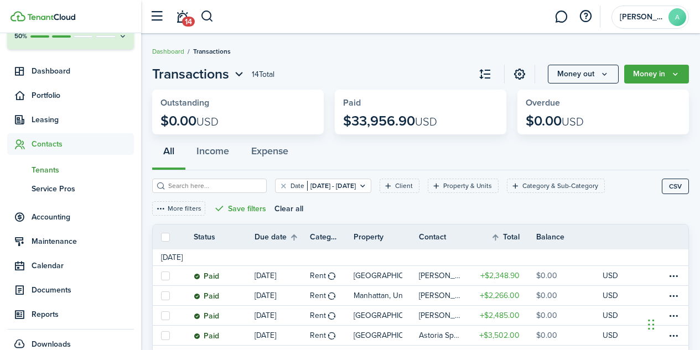
click at [50, 171] on span "Tenants" at bounding box center [83, 170] width 102 height 12
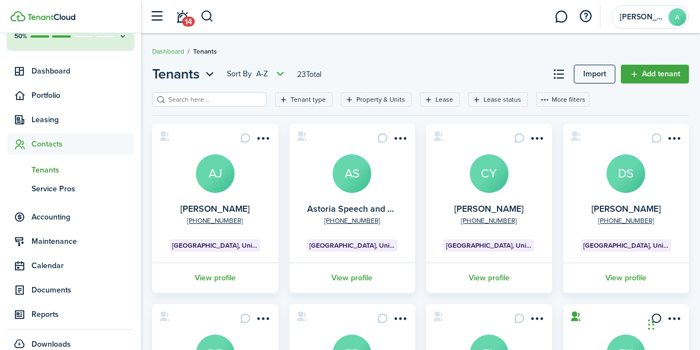
click at [350, 176] on avatar-text "AS" at bounding box center [352, 173] width 39 height 39
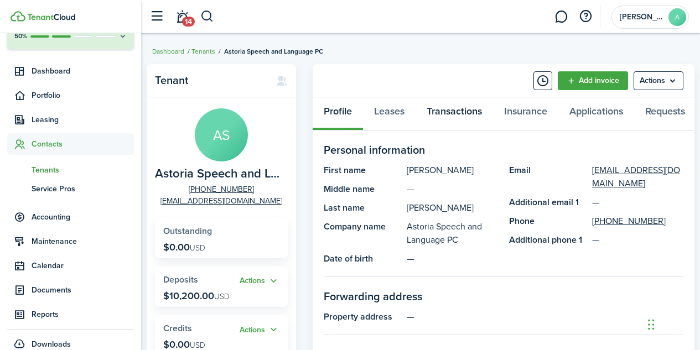
click at [455, 112] on link "Transactions" at bounding box center [454, 113] width 77 height 33
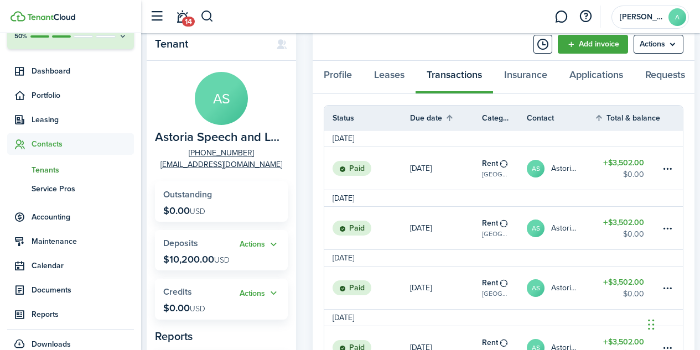
scroll to position [35, 0]
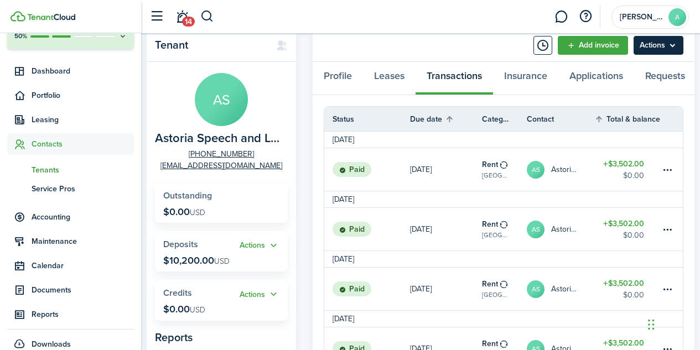
click at [669, 44] on menu-btn "Actions" at bounding box center [659, 45] width 50 height 19
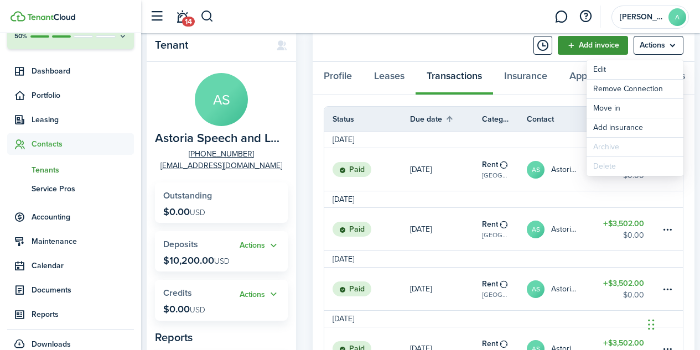
click at [584, 46] on link "Add invoice" at bounding box center [593, 45] width 70 height 19
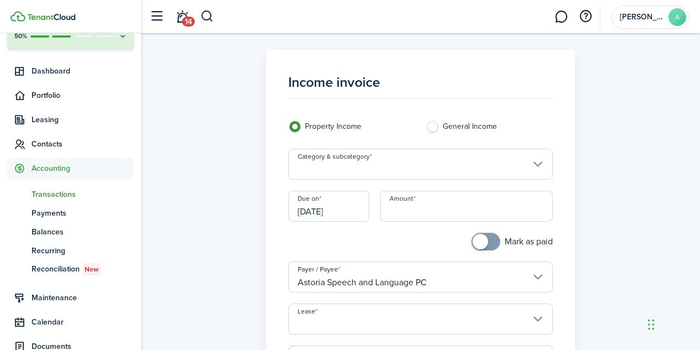
click at [535, 167] on input "Category & subcategory" at bounding box center [420, 164] width 265 height 31
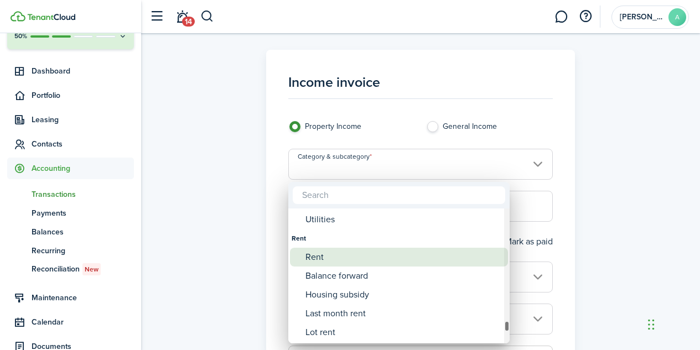
click at [319, 257] on div "Rent" at bounding box center [404, 257] width 196 height 19
type input "Rent"
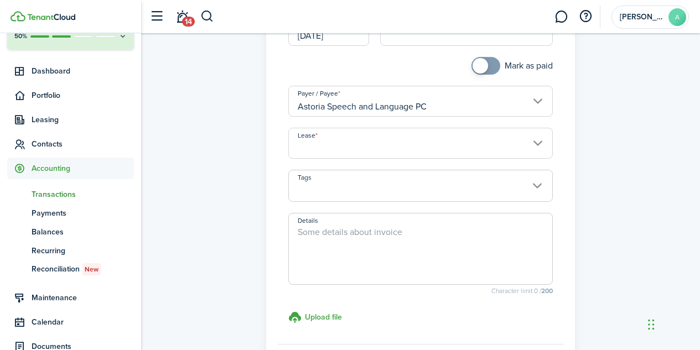
scroll to position [292, 0]
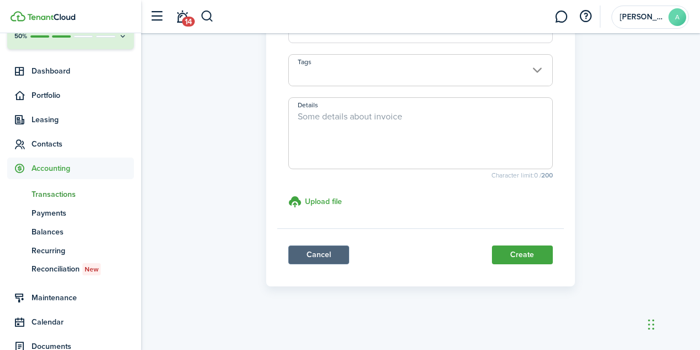
click at [320, 256] on link "Cancel" at bounding box center [318, 255] width 61 height 19
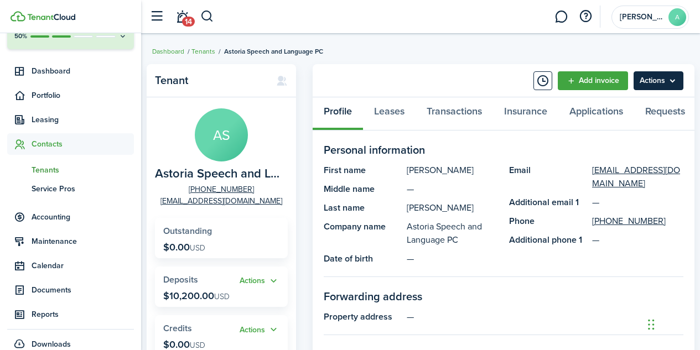
click at [677, 80] on menu-btn "Actions" at bounding box center [659, 80] width 50 height 19
click at [396, 118] on link "Leases" at bounding box center [389, 113] width 53 height 33
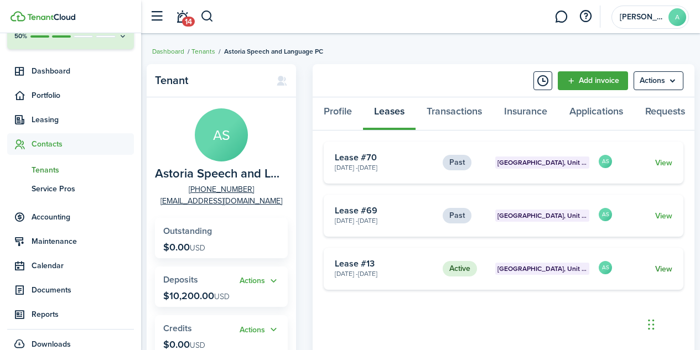
click at [662, 275] on link "View" at bounding box center [663, 269] width 17 height 12
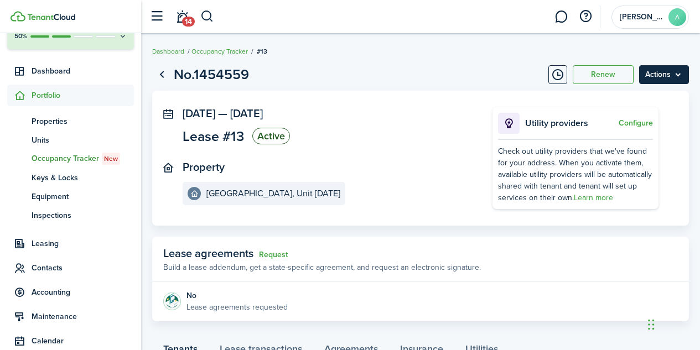
click at [677, 77] on menu-btn "Actions" at bounding box center [664, 74] width 50 height 19
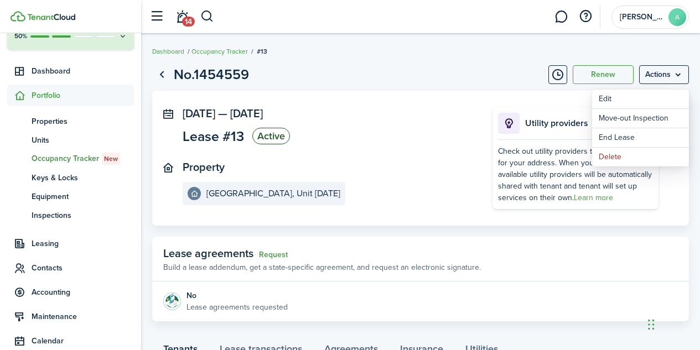
click at [429, 146] on panel-main-section "[DATE] — [DATE] Lease #13 Active" at bounding box center [321, 127] width 277 height 40
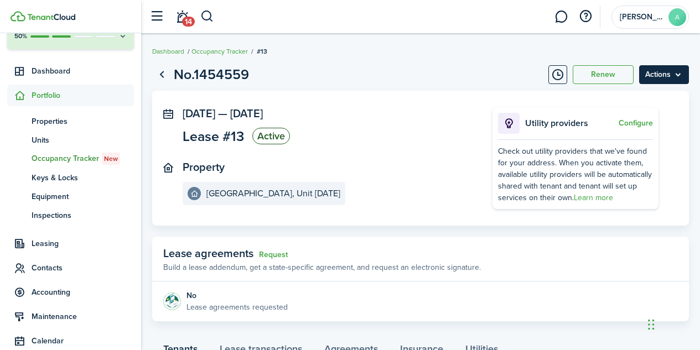
click at [677, 77] on menu-btn "Actions" at bounding box center [664, 74] width 50 height 19
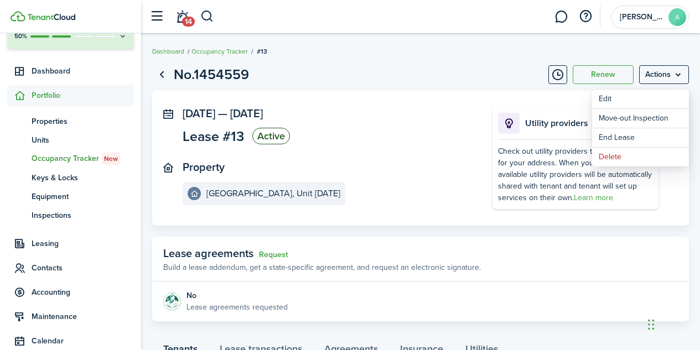
click at [308, 196] on panel-main-section "Property [GEOGRAPHIC_DATA], Unit [DATE]" at bounding box center [321, 183] width 277 height 44
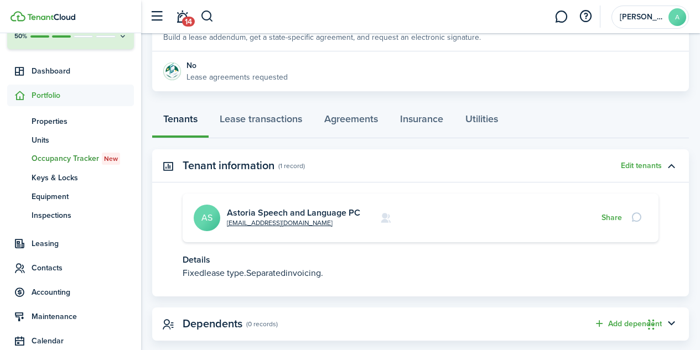
scroll to position [231, 0]
click at [278, 122] on link "Lease transactions" at bounding box center [261, 120] width 105 height 33
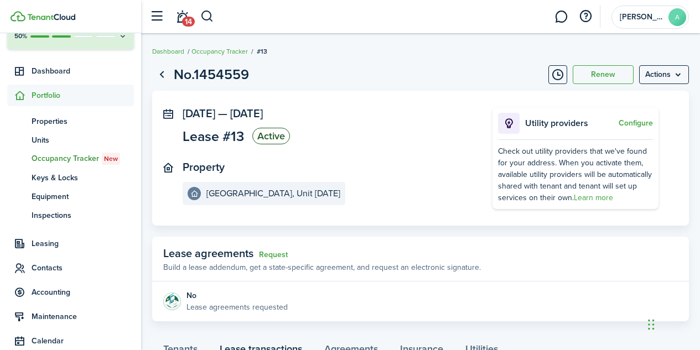
scroll to position [231, 0]
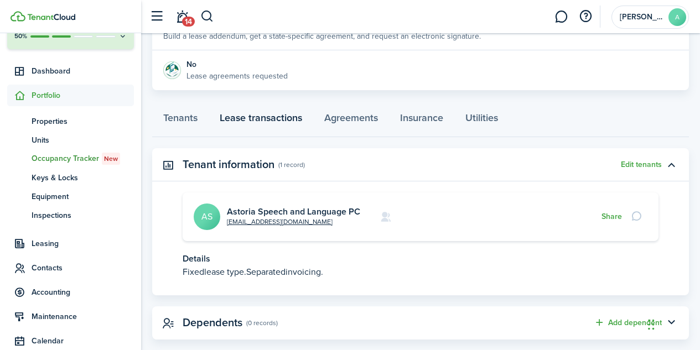
click at [267, 118] on link "Lease transactions" at bounding box center [261, 120] width 105 height 33
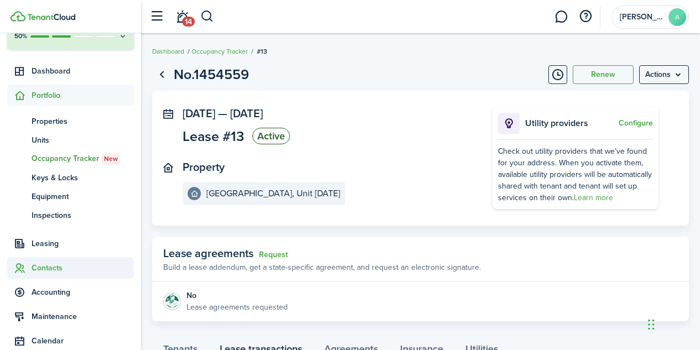
click at [46, 266] on span "Contacts" at bounding box center [83, 268] width 102 height 12
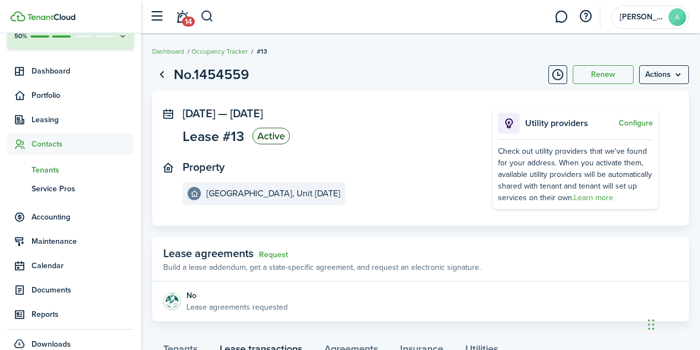
click at [53, 172] on span "Tenants" at bounding box center [83, 170] width 102 height 12
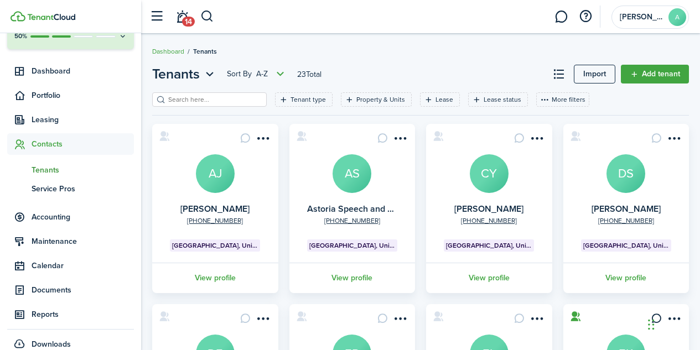
click at [353, 175] on avatar-text "AS" at bounding box center [352, 173] width 39 height 39
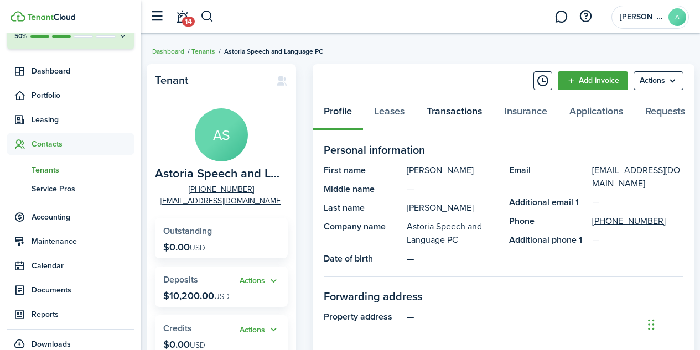
click at [469, 108] on link "Transactions" at bounding box center [454, 113] width 77 height 33
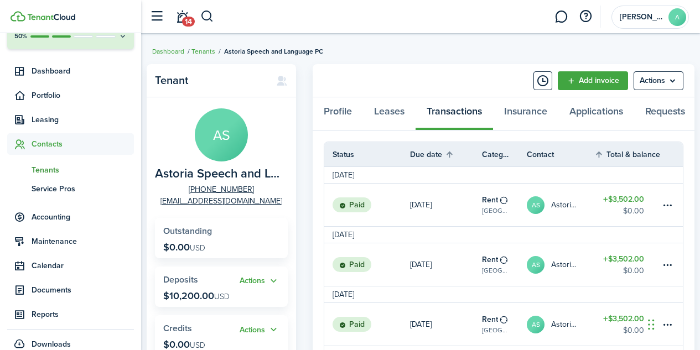
click at [359, 213] on status "Paid" at bounding box center [352, 205] width 39 height 15
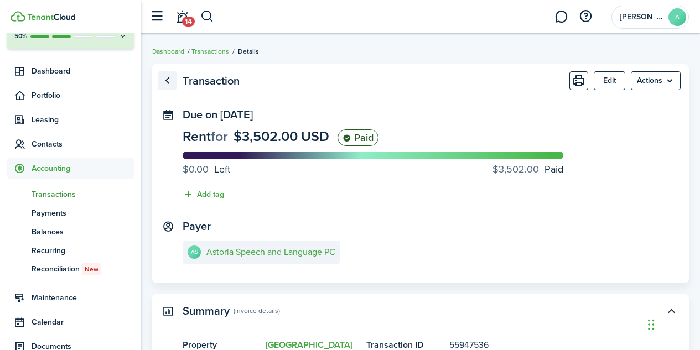
click at [169, 81] on link "Go back" at bounding box center [167, 80] width 19 height 19
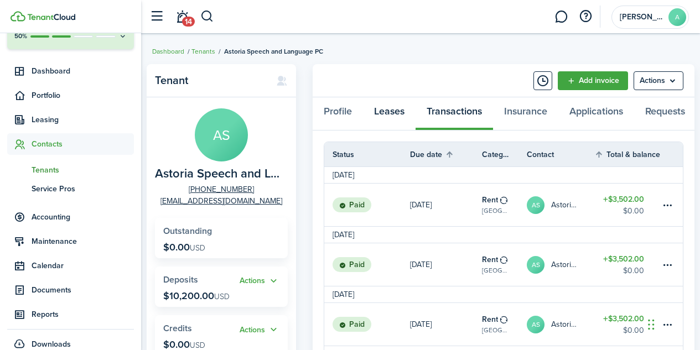
click at [393, 108] on link "Leases" at bounding box center [389, 113] width 53 height 33
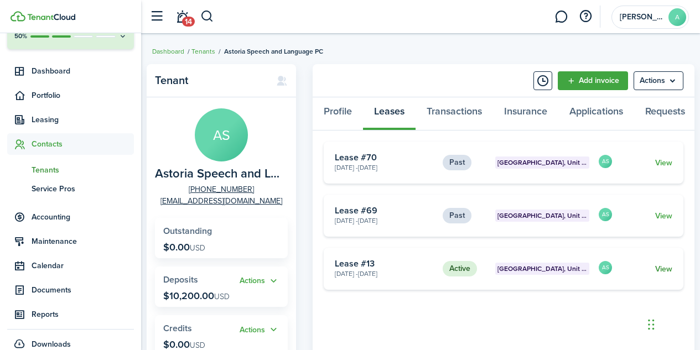
click at [664, 275] on link "View" at bounding box center [663, 269] width 17 height 12
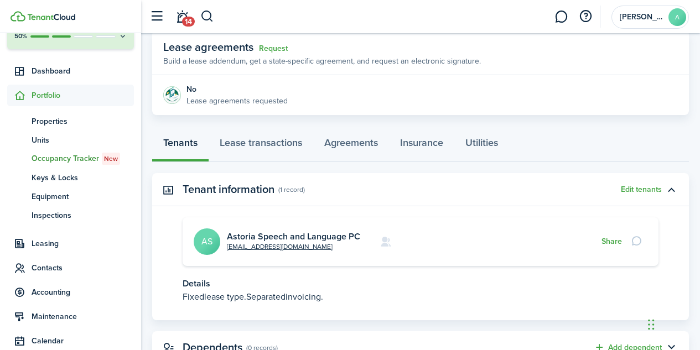
scroll to position [208, 0]
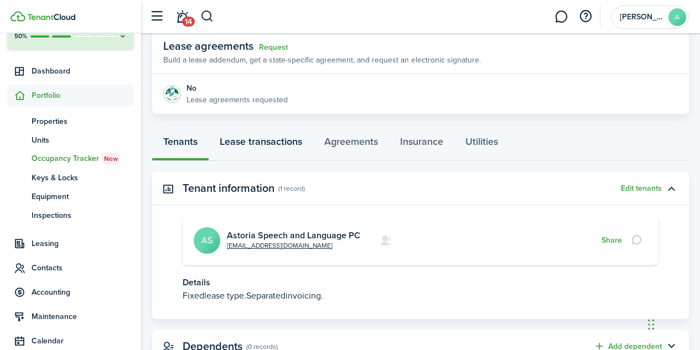
click at [275, 146] on link "Lease transactions" at bounding box center [261, 144] width 105 height 33
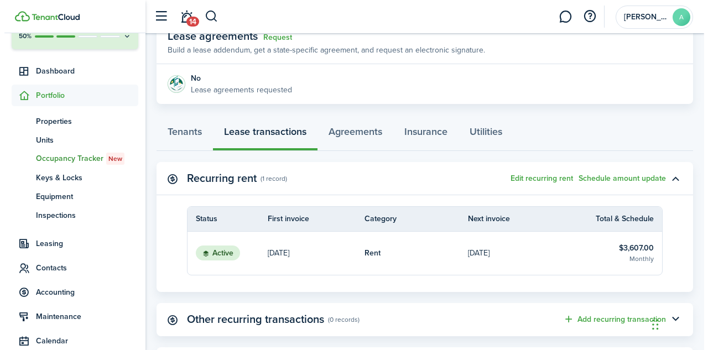
scroll to position [219, 0]
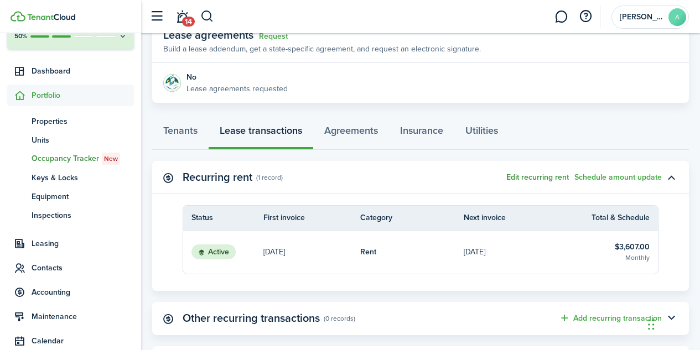
click at [548, 178] on button "Edit recurring rent" at bounding box center [537, 177] width 63 height 9
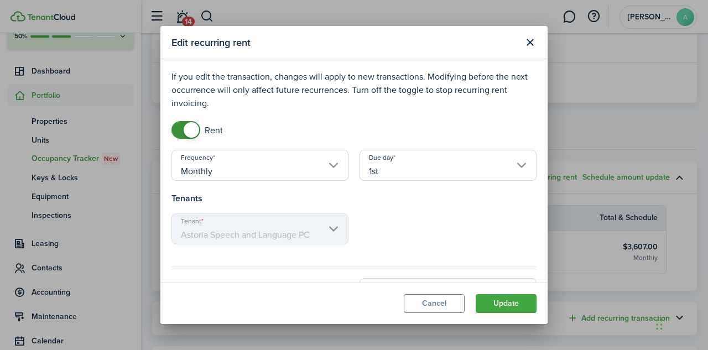
scroll to position [38, 0]
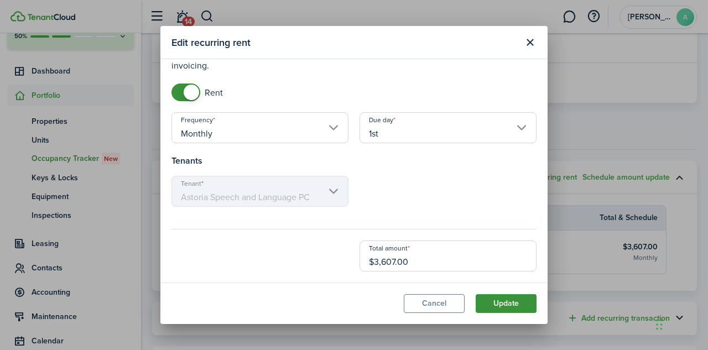
click at [512, 306] on button "Update" at bounding box center [506, 303] width 61 height 19
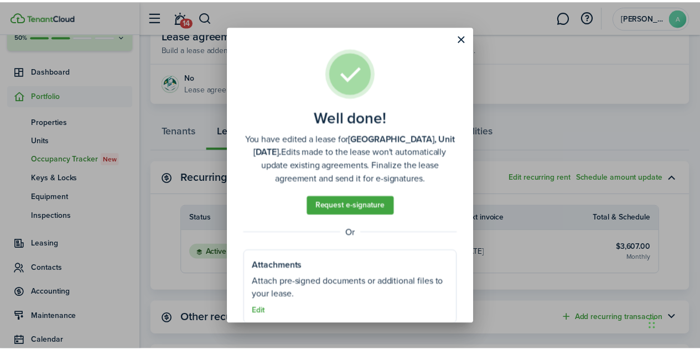
scroll to position [18, 0]
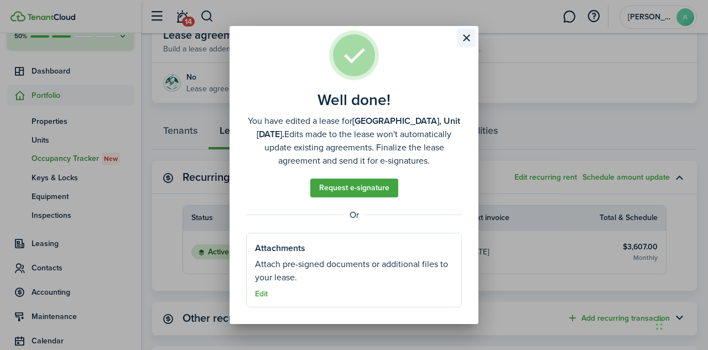
click at [468, 35] on button "Close modal" at bounding box center [466, 38] width 19 height 19
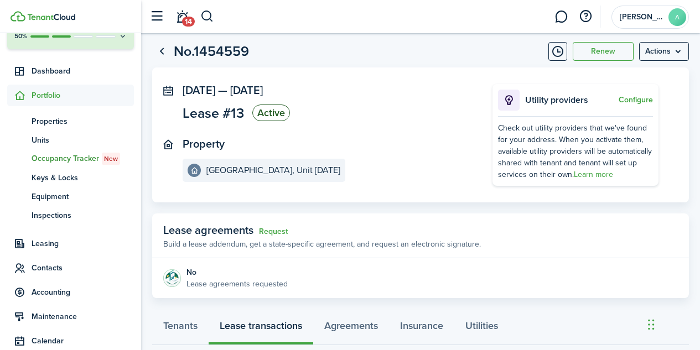
scroll to position [0, 0]
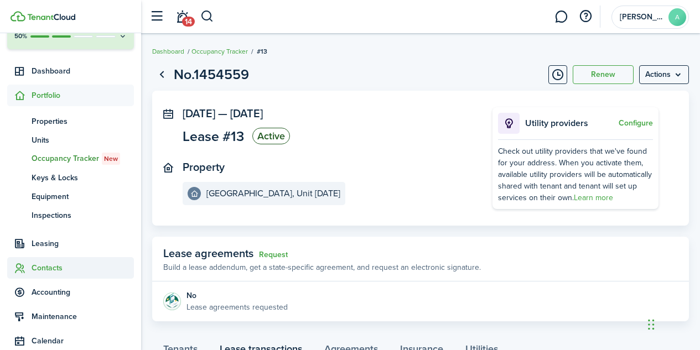
click at [51, 271] on span "Contacts" at bounding box center [83, 268] width 102 height 12
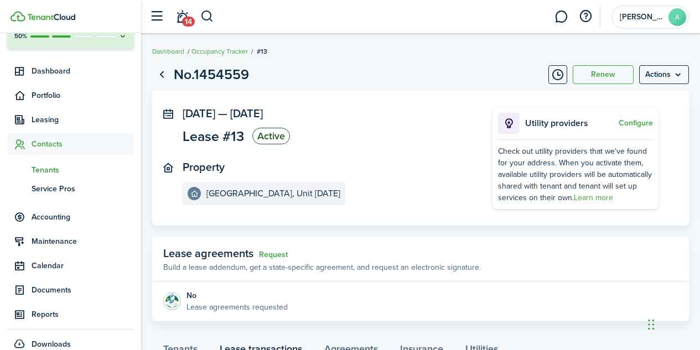
click at [51, 170] on span "Tenants" at bounding box center [83, 170] width 102 height 12
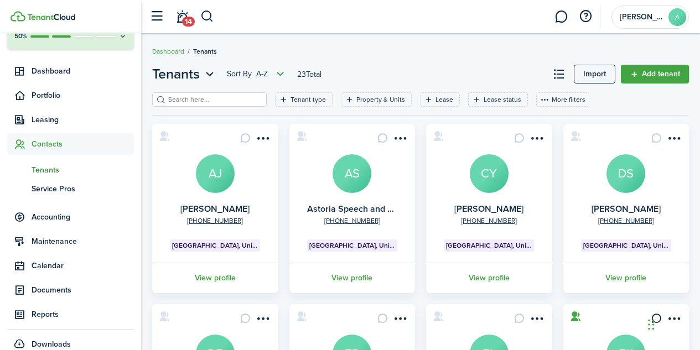
click at [353, 179] on avatar-text "AS" at bounding box center [352, 173] width 39 height 39
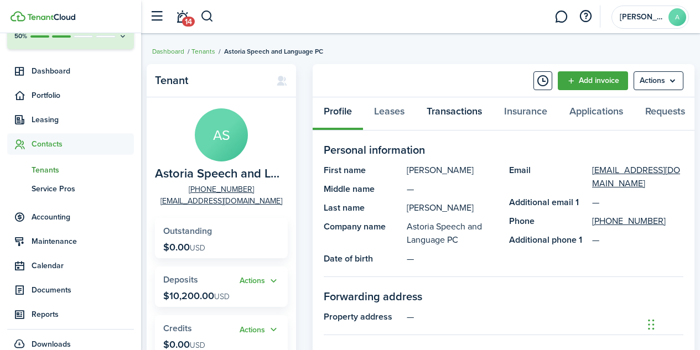
click at [458, 113] on link "Transactions" at bounding box center [454, 113] width 77 height 33
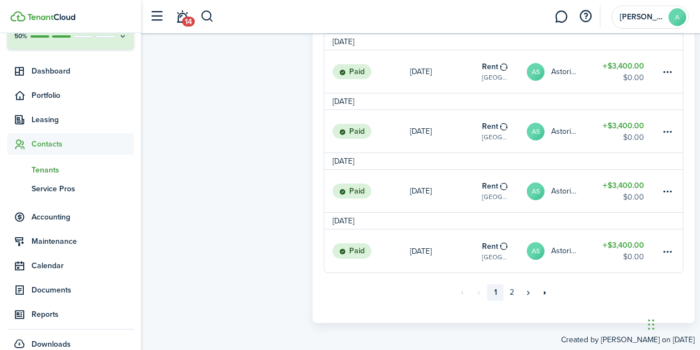
scroll to position [1088, 0]
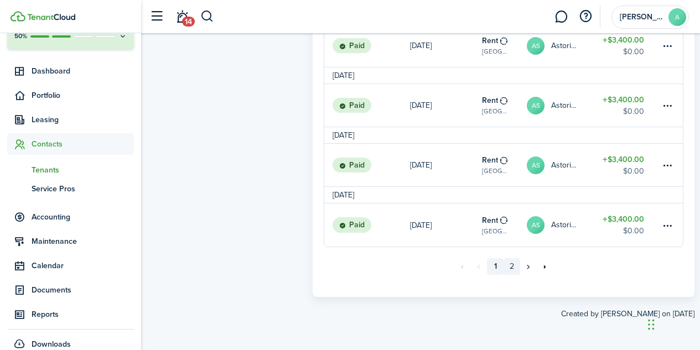
click at [509, 270] on link "2" at bounding box center [512, 266] width 17 height 17
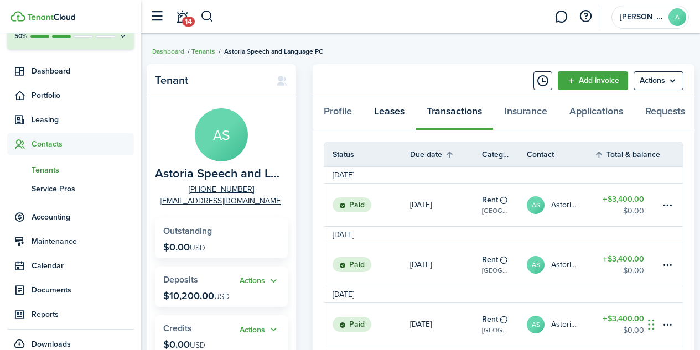
click at [395, 111] on link "Leases" at bounding box center [389, 113] width 53 height 33
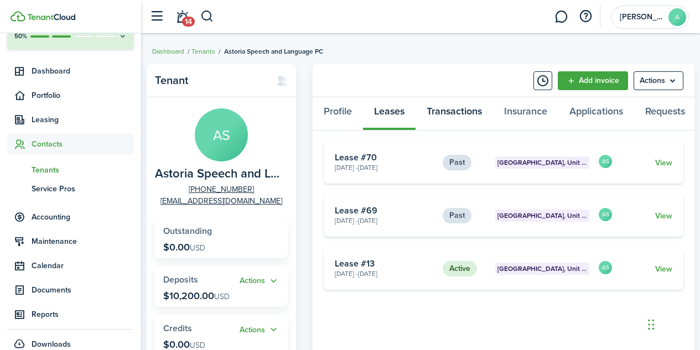
click at [462, 113] on link "Transactions" at bounding box center [454, 113] width 77 height 33
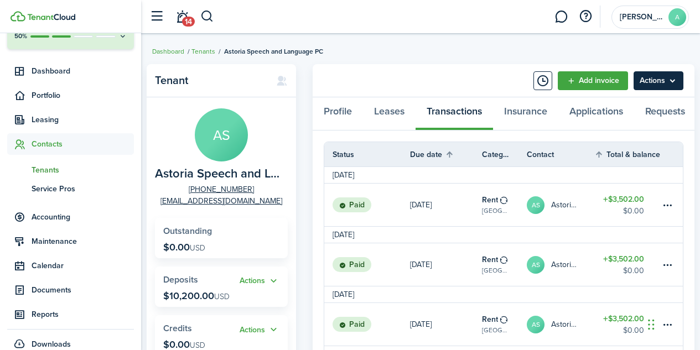
click at [676, 87] on menu-btn "Actions" at bounding box center [659, 80] width 50 height 19
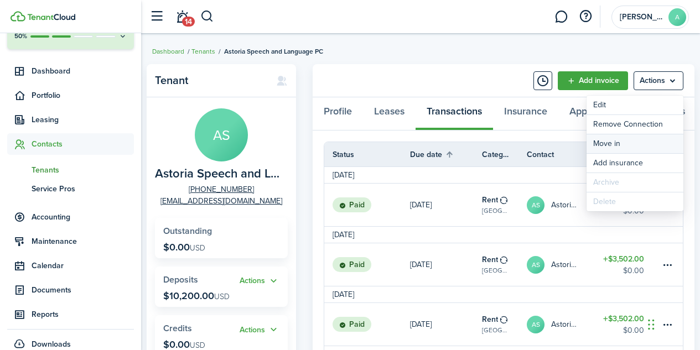
click at [610, 144] on link "Move in" at bounding box center [635, 143] width 97 height 19
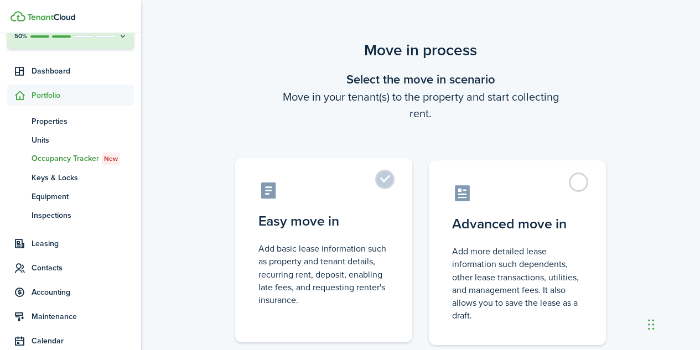
click at [385, 180] on label "Easy move in Add basic lease information such as property and tenant details, r…" at bounding box center [323, 250] width 177 height 185
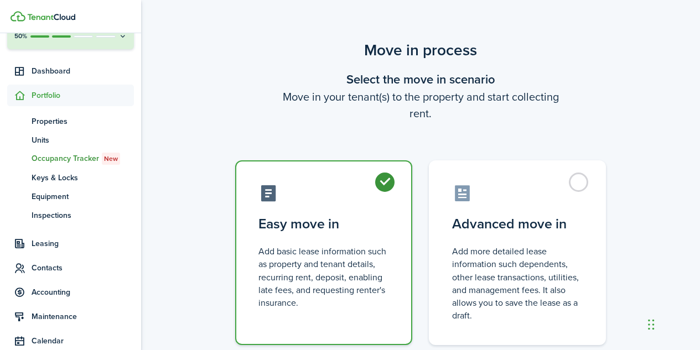
radio input "true"
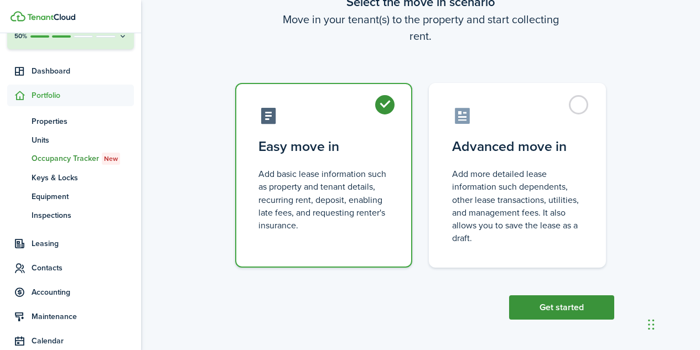
click at [572, 309] on button "Get started" at bounding box center [561, 308] width 105 height 24
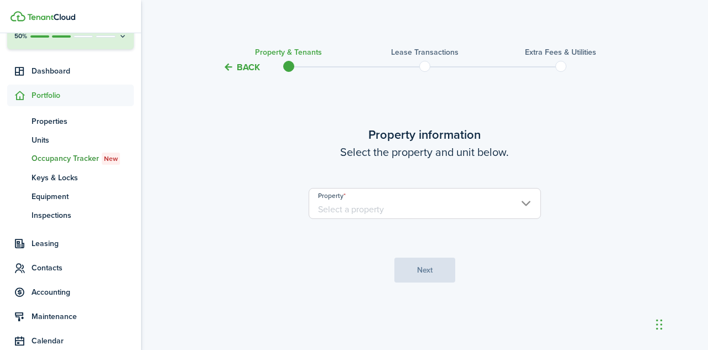
click at [572, 309] on tc-wizard-step "Property information Select the property and unit below. Property Next" at bounding box center [425, 204] width 465 height 231
click at [530, 209] on input "Property" at bounding box center [425, 203] width 232 height 31
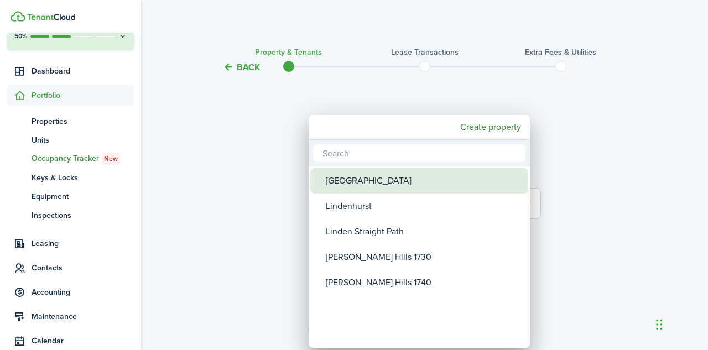
click at [394, 184] on div "[GEOGRAPHIC_DATA]" at bounding box center [424, 180] width 196 height 25
type input "[GEOGRAPHIC_DATA]"
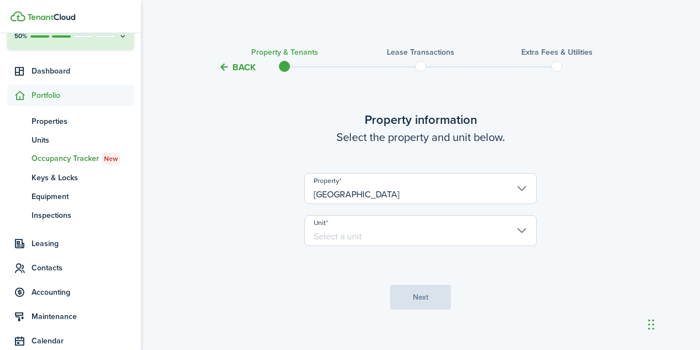
click at [372, 222] on input "Unit" at bounding box center [420, 230] width 232 height 31
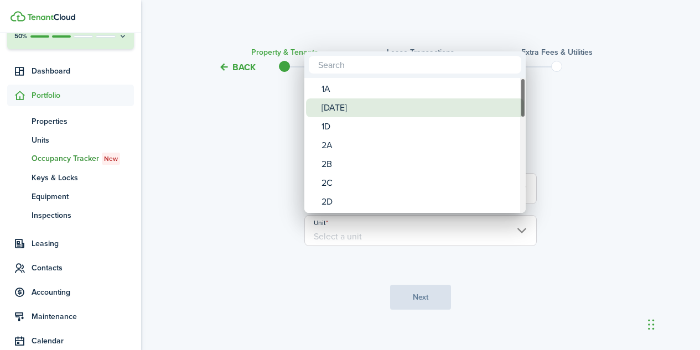
click at [375, 111] on div "[DATE]" at bounding box center [420, 108] width 196 height 19
type input "[DATE]"
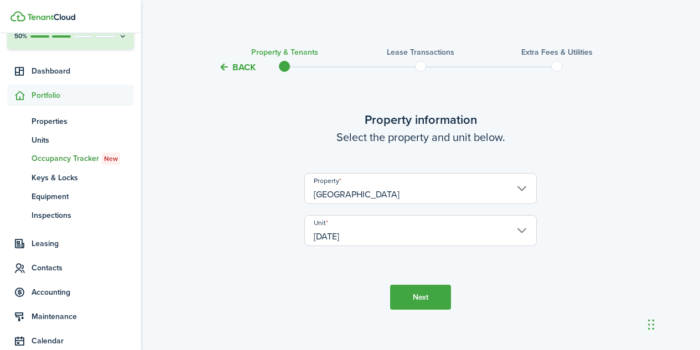
click at [424, 300] on button "Next" at bounding box center [420, 297] width 61 height 25
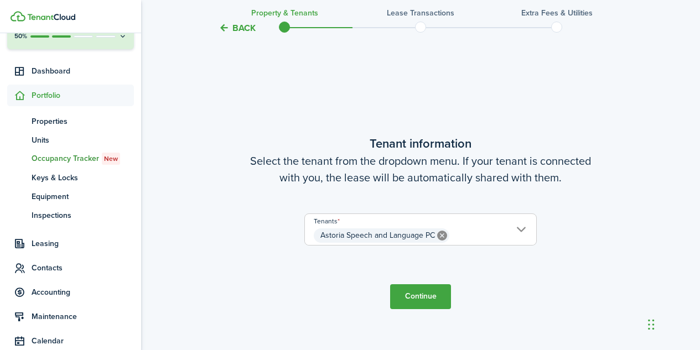
scroll to position [288, 0]
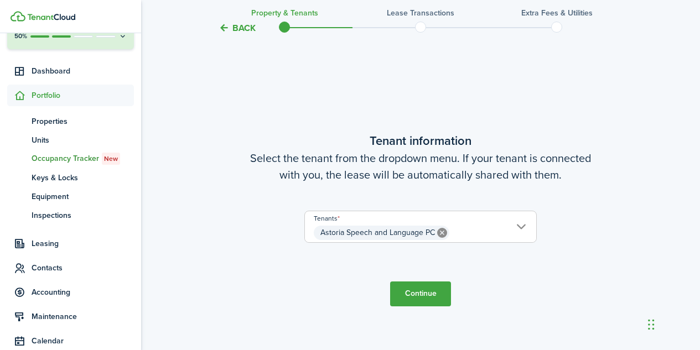
click at [428, 299] on button "Continue" at bounding box center [420, 294] width 61 height 25
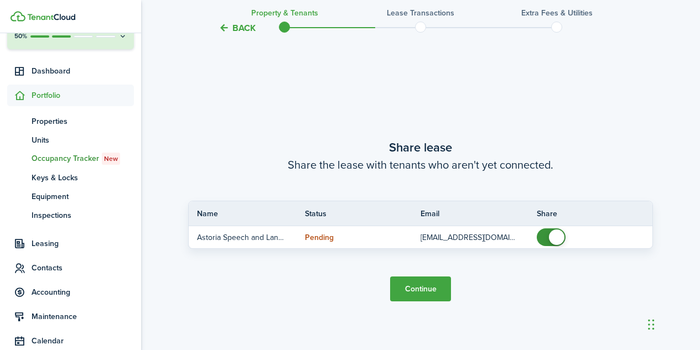
scroll to position [639, 0]
click at [435, 292] on button "Continue" at bounding box center [420, 288] width 61 height 25
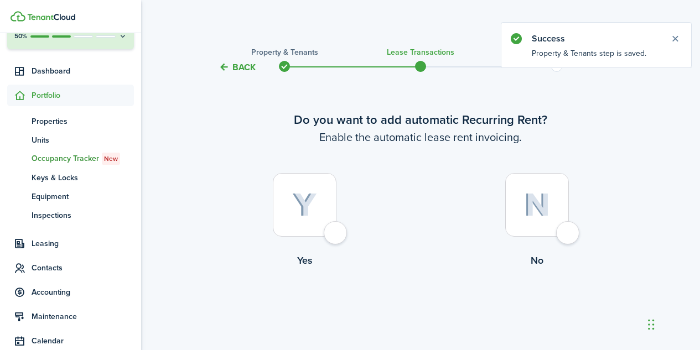
click at [336, 237] on div at bounding box center [305, 205] width 64 height 64
radio input "true"
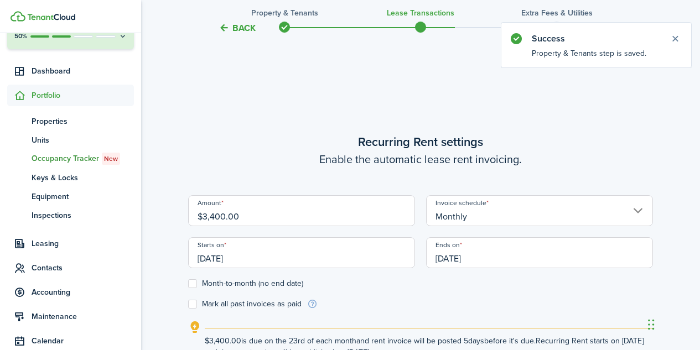
scroll to position [304, 0]
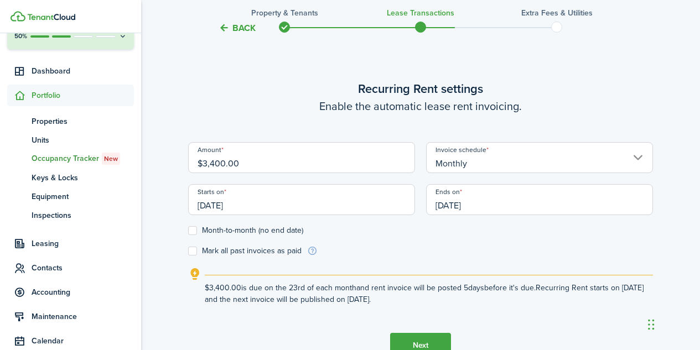
click at [245, 160] on input "$3,400.00" at bounding box center [301, 157] width 227 height 31
click at [377, 210] on input "[DATE]" at bounding box center [301, 199] width 227 height 31
type input "$3,607.00"
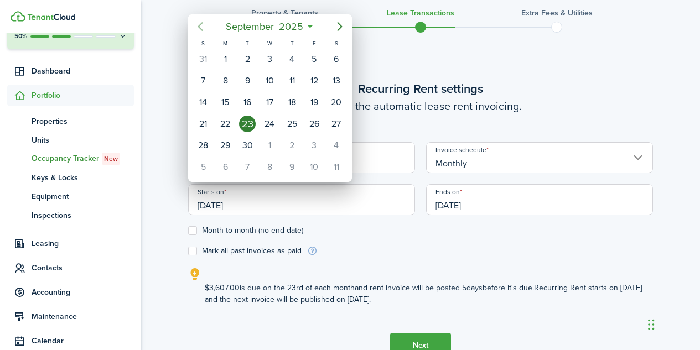
click at [205, 27] on icon "Previous page" at bounding box center [200, 26] width 13 height 13
click at [315, 59] on div "1" at bounding box center [314, 59] width 17 height 17
type input "[DATE]"
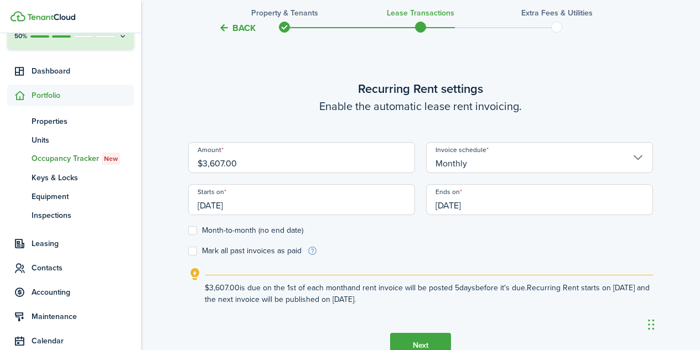
click at [480, 205] on input "[DATE]" at bounding box center [539, 199] width 227 height 31
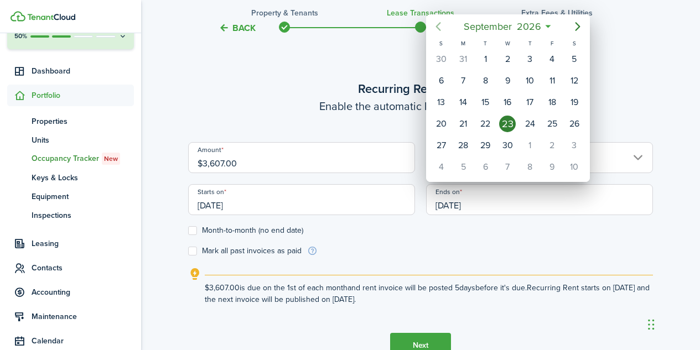
click at [436, 26] on icon "Previous page" at bounding box center [438, 26] width 5 height 9
click at [551, 145] on div "31" at bounding box center [552, 145] width 17 height 17
type input "[DATE]"
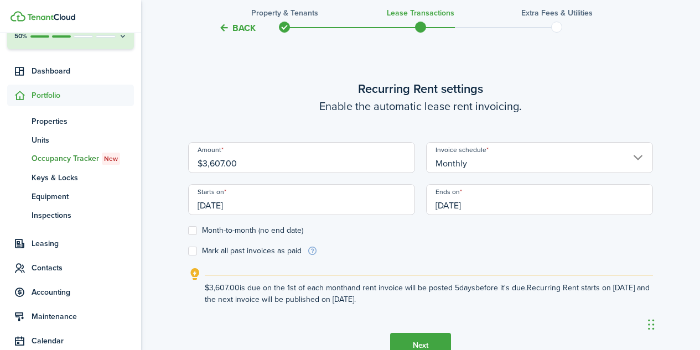
click at [439, 267] on lease-wizard-rent-recurring "Recurring Rent settings Enable the automatic lease rent invoicing. Amount $3,60…" at bounding box center [420, 193] width 465 height 226
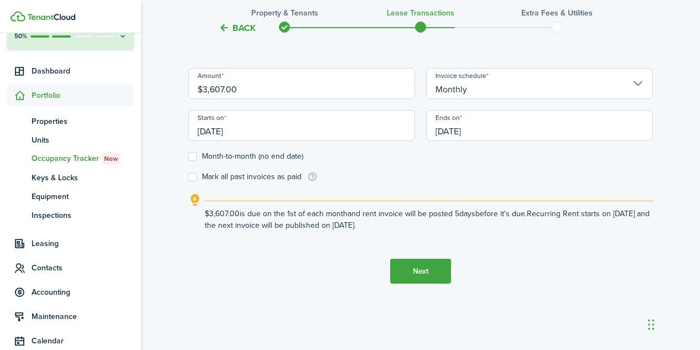
click at [432, 268] on button "Next" at bounding box center [420, 271] width 61 height 25
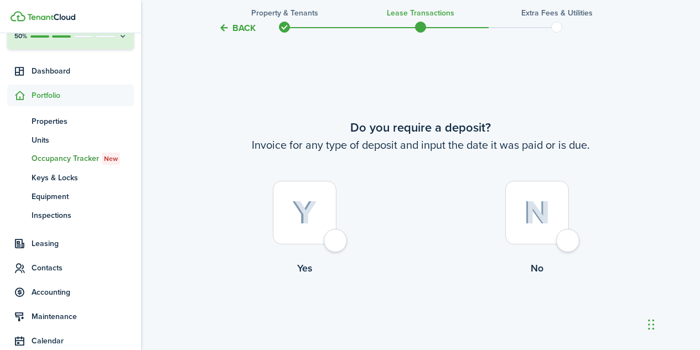
scroll to position [655, 0]
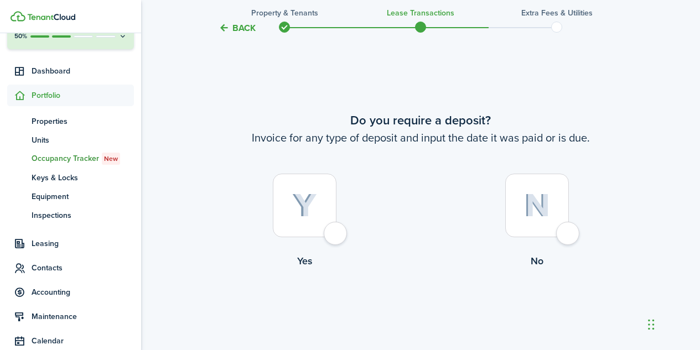
click at [569, 237] on div at bounding box center [537, 206] width 64 height 64
radio input "true"
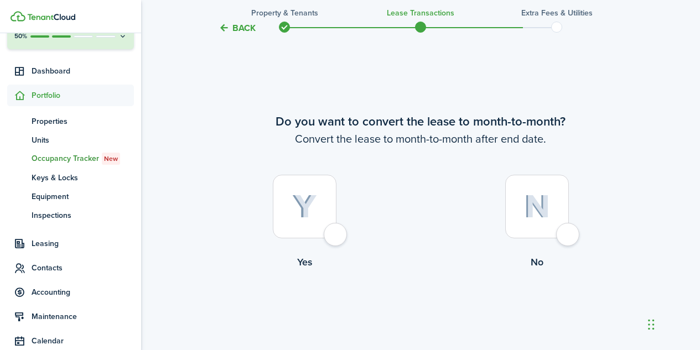
scroll to position [1005, 0]
click at [563, 232] on div at bounding box center [537, 206] width 64 height 64
radio input "true"
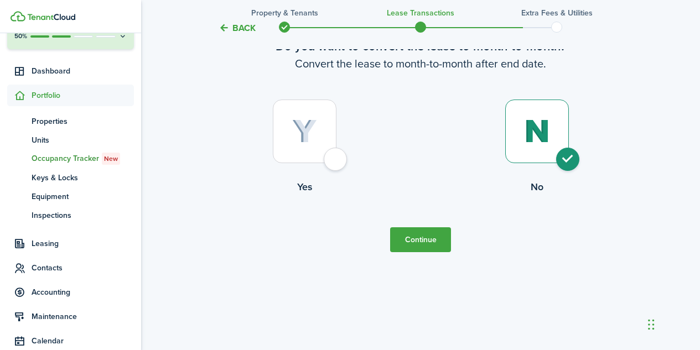
scroll to position [1079, 0]
click at [417, 245] on button "Continue" at bounding box center [420, 240] width 61 height 25
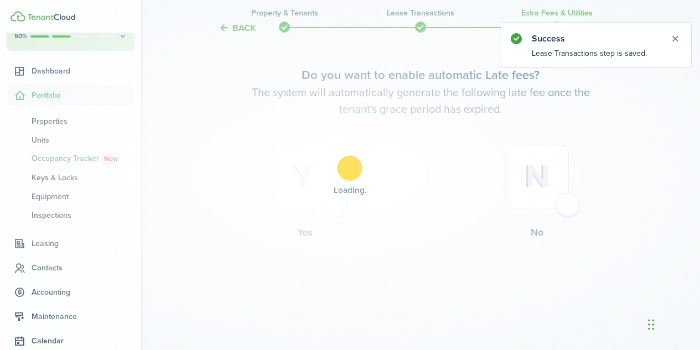
scroll to position [0, 0]
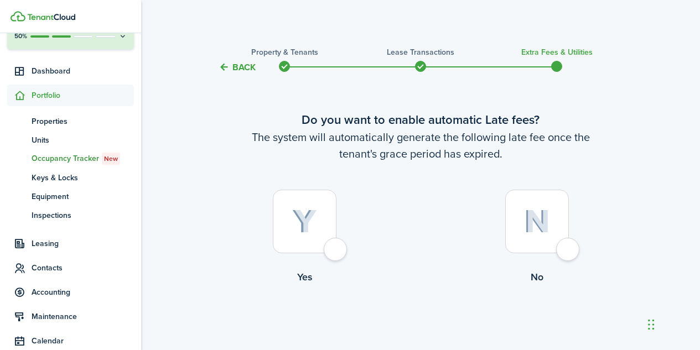
click at [336, 253] on div at bounding box center [305, 222] width 64 height 64
radio input "true"
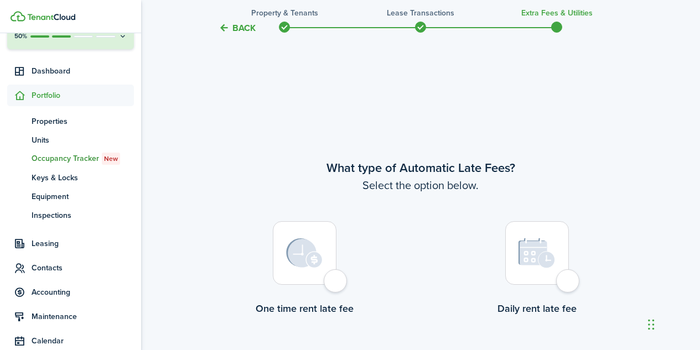
scroll to position [321, 0]
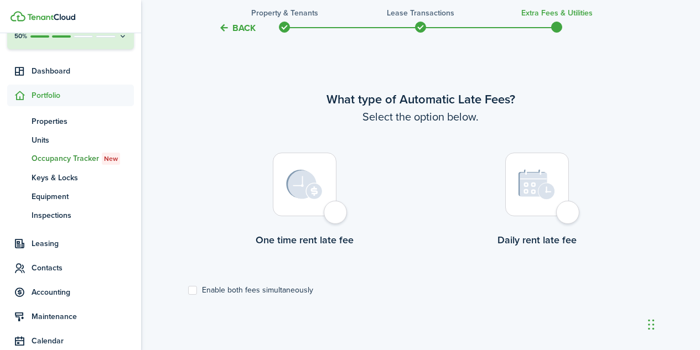
click at [333, 224] on label "One time rent late fee" at bounding box center [304, 203] width 232 height 100
radio input "true"
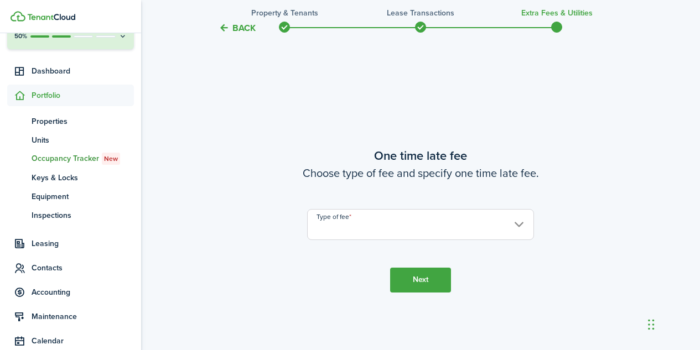
scroll to position [671, 0]
click at [372, 224] on input "Type of fee" at bounding box center [420, 224] width 227 height 31
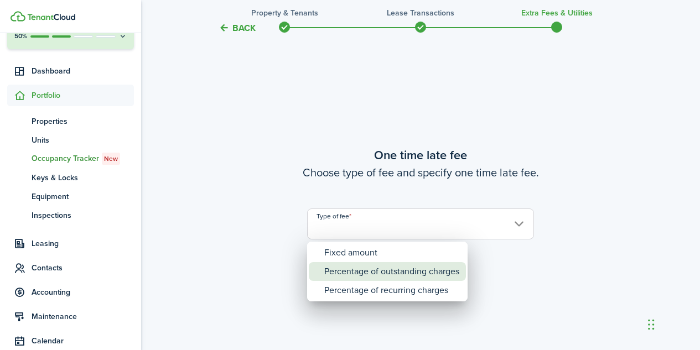
click at [384, 271] on div "Percentage of outstanding charges" at bounding box center [391, 271] width 135 height 19
type input "Percentage of outstanding charges"
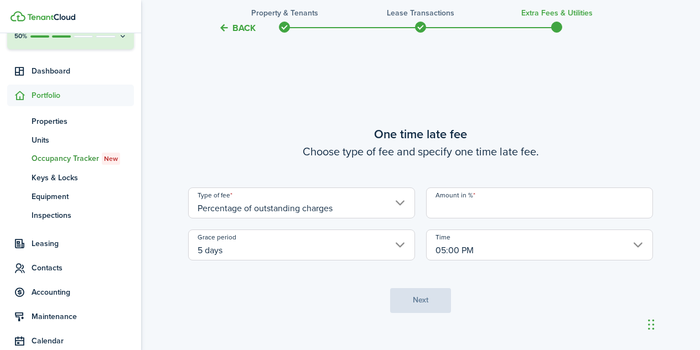
click at [474, 206] on input "Amount in %" at bounding box center [539, 203] width 227 height 31
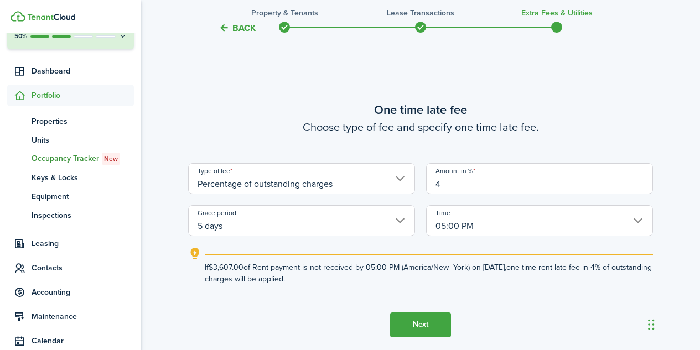
click at [397, 222] on input "5 days" at bounding box center [301, 220] width 227 height 31
type input "4"
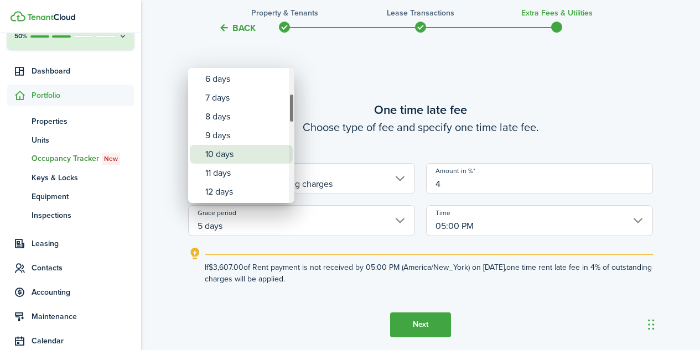
click at [241, 156] on div "10 days" at bounding box center [245, 154] width 81 height 19
type input "10 days"
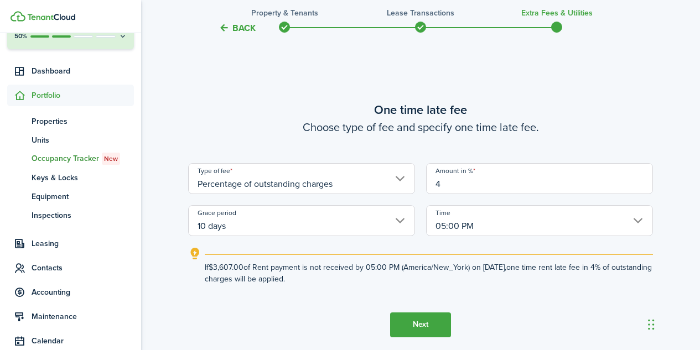
click at [638, 221] on input "05:00 PM" at bounding box center [539, 220] width 227 height 31
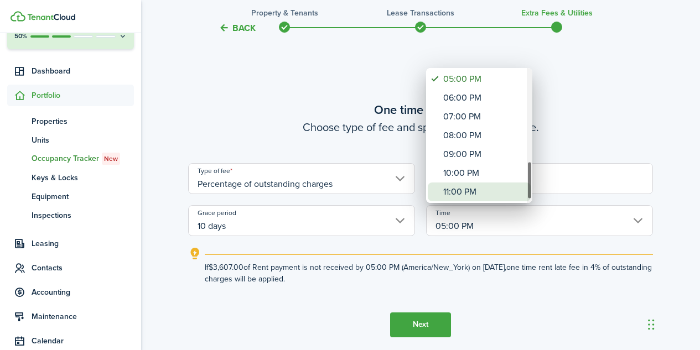
click at [491, 189] on div "11:00 PM" at bounding box center [483, 192] width 81 height 19
type input "11:00 PM"
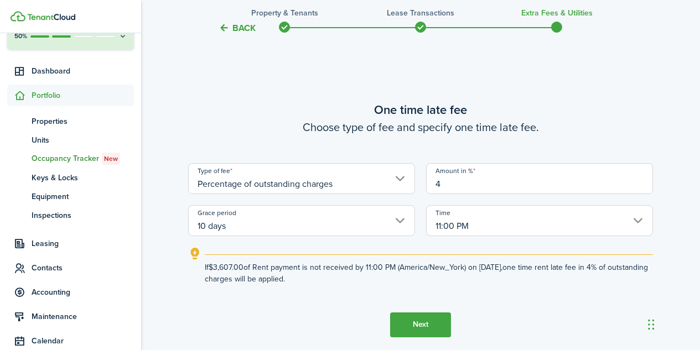
click at [419, 329] on button "Next" at bounding box center [420, 325] width 61 height 25
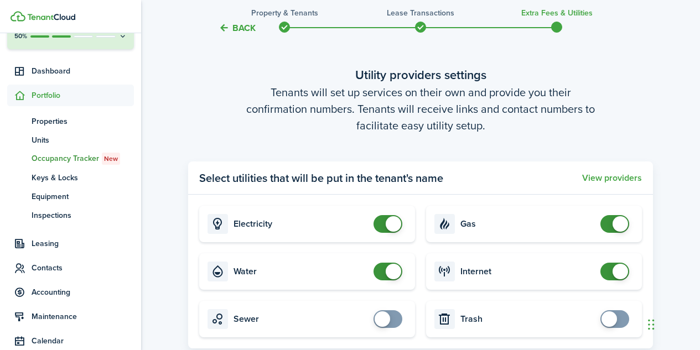
scroll to position [1190, 0]
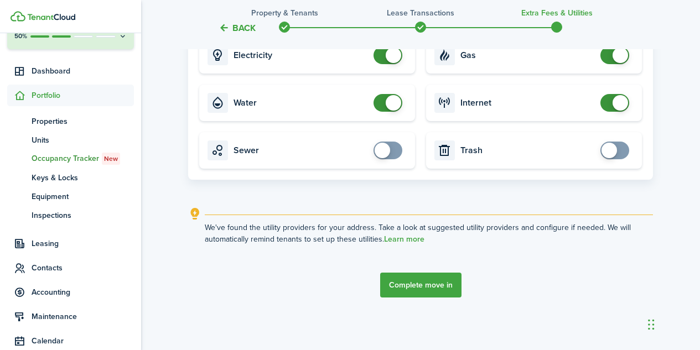
click at [441, 284] on button "Complete move in" at bounding box center [420, 285] width 81 height 25
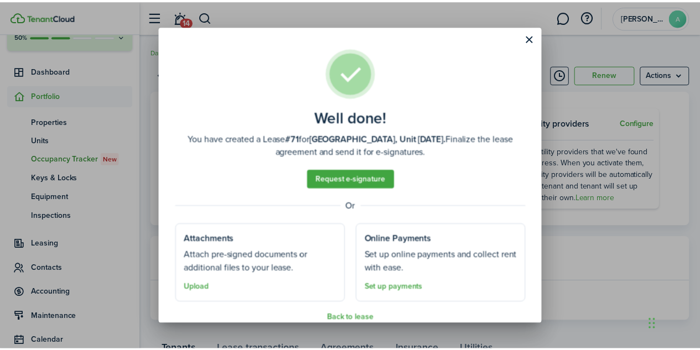
scroll to position [15, 0]
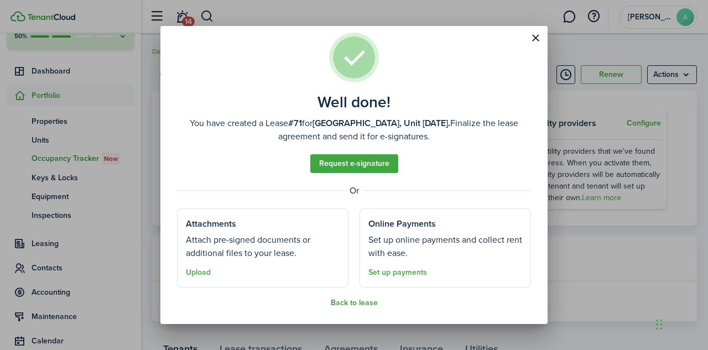
click at [353, 303] on button "Back to lease" at bounding box center [354, 303] width 47 height 9
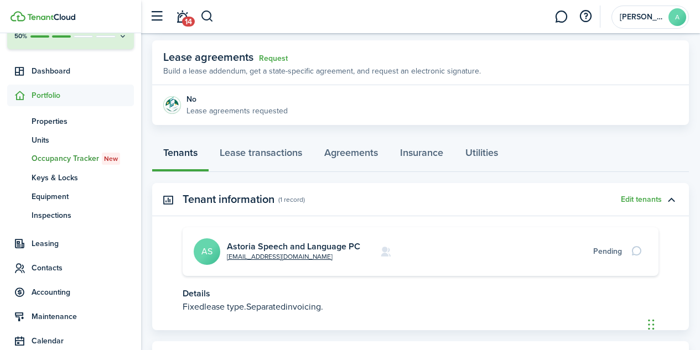
scroll to position [197, 0]
click at [282, 152] on link "Lease transactions" at bounding box center [261, 154] width 105 height 33
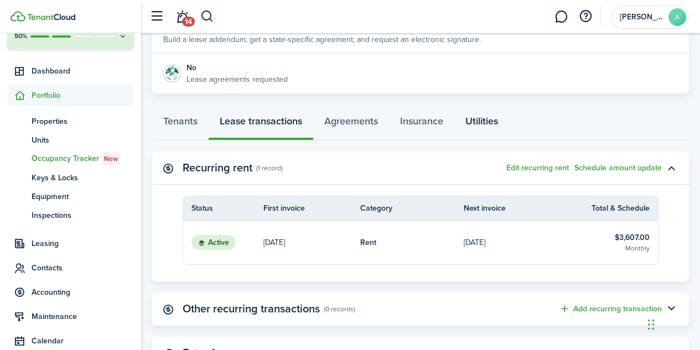
scroll to position [227, 0]
click at [49, 269] on span "Contacts" at bounding box center [83, 268] width 102 height 12
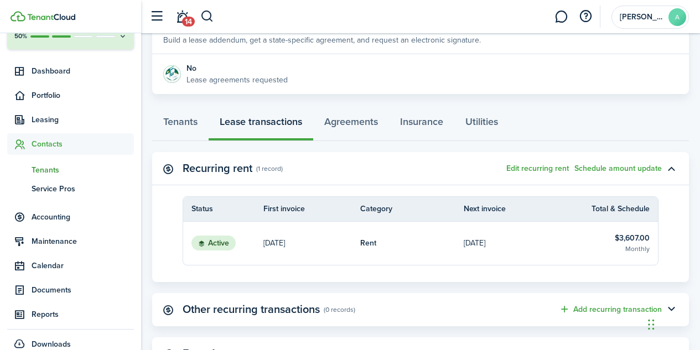
click at [46, 168] on span "Tenants" at bounding box center [83, 170] width 102 height 12
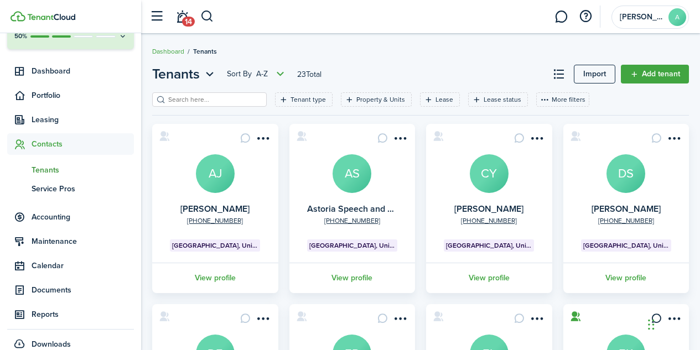
click at [358, 173] on avatar-text "AS" at bounding box center [352, 173] width 39 height 39
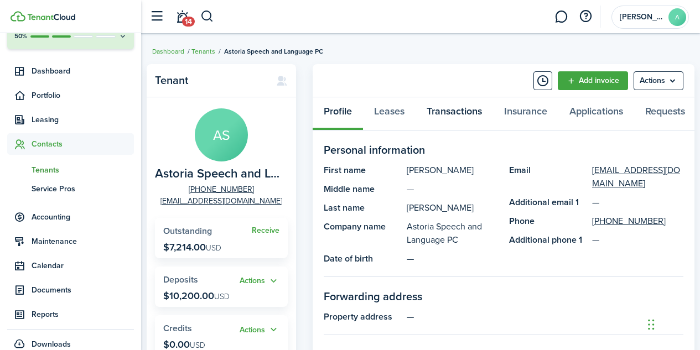
click at [463, 116] on link "Transactions" at bounding box center [454, 113] width 77 height 33
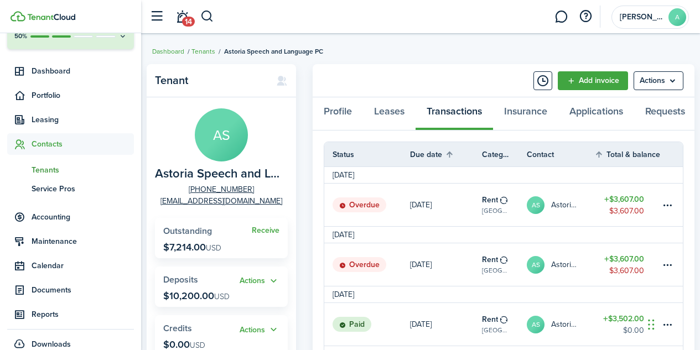
scroll to position [82, 0]
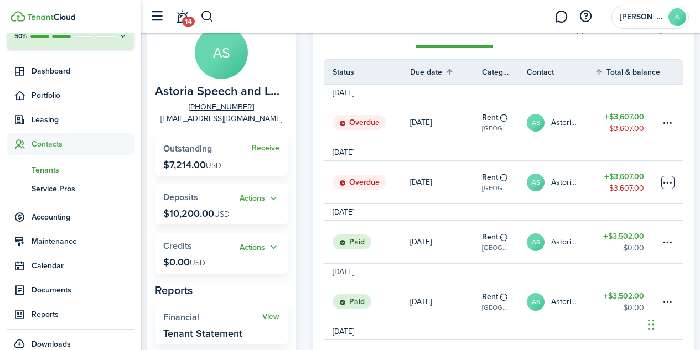
click at [672, 189] on table-menu-btn-icon at bounding box center [667, 182] width 13 height 13
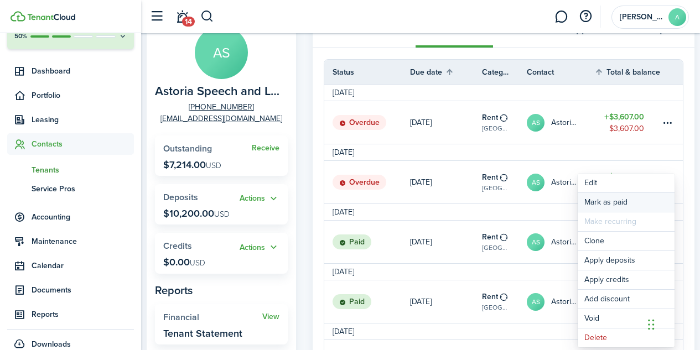
click at [619, 205] on link "Mark as paid" at bounding box center [626, 202] width 97 height 19
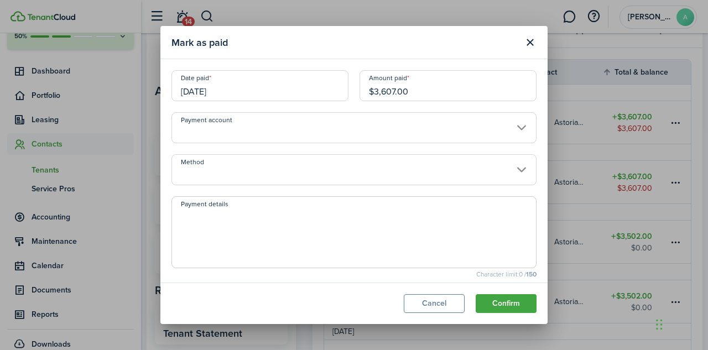
click at [208, 96] on input "[DATE]" at bounding box center [260, 85] width 177 height 31
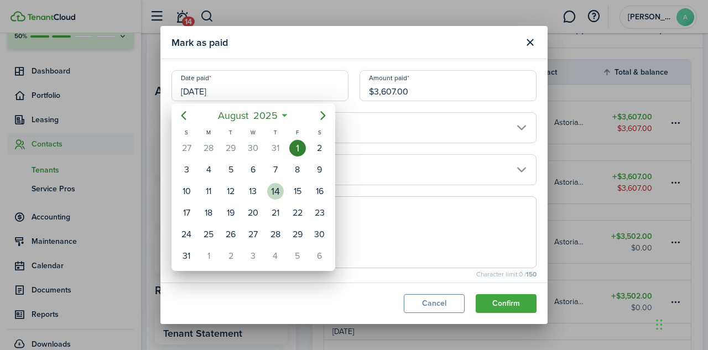
click at [279, 189] on div "14" at bounding box center [275, 191] width 17 height 17
type input "[DATE]"
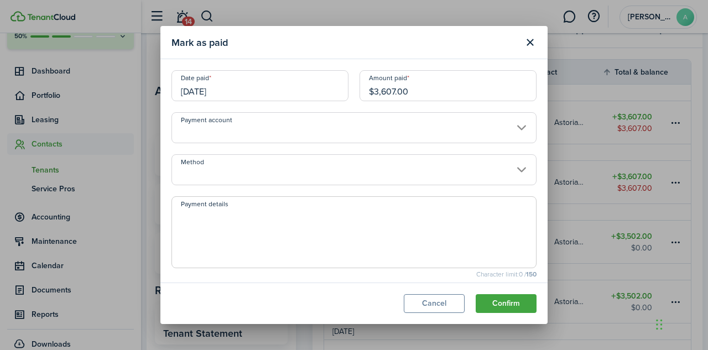
click at [327, 173] on input "Method" at bounding box center [354, 169] width 365 height 31
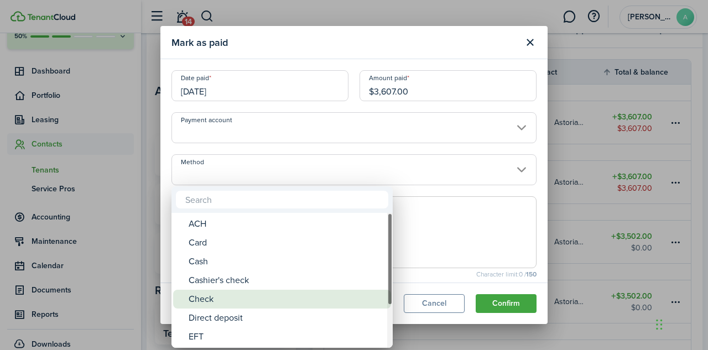
click at [237, 296] on div "Check" at bounding box center [287, 299] width 196 height 19
type input "Check"
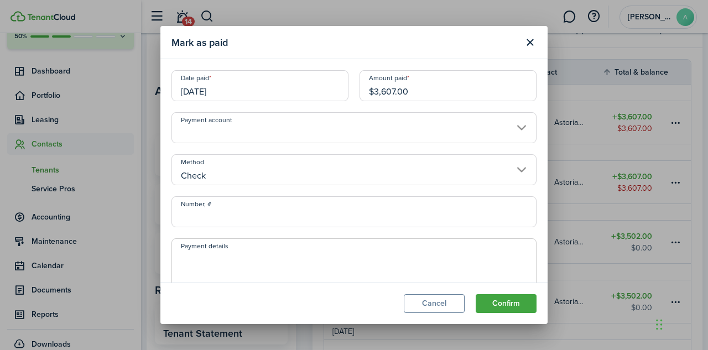
click at [191, 219] on input "Number, #" at bounding box center [354, 211] width 365 height 31
type input "216"
click at [223, 258] on textarea "Payment details" at bounding box center [354, 277] width 364 height 53
type textarea "CK#216"
click at [509, 303] on button "Confirm" at bounding box center [506, 303] width 61 height 19
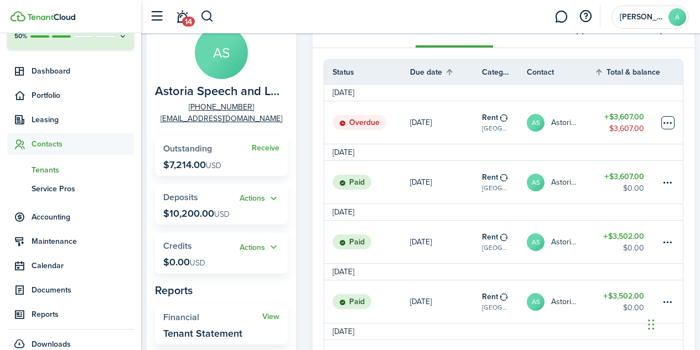
click at [670, 124] on table-menu-btn-icon at bounding box center [667, 122] width 13 height 13
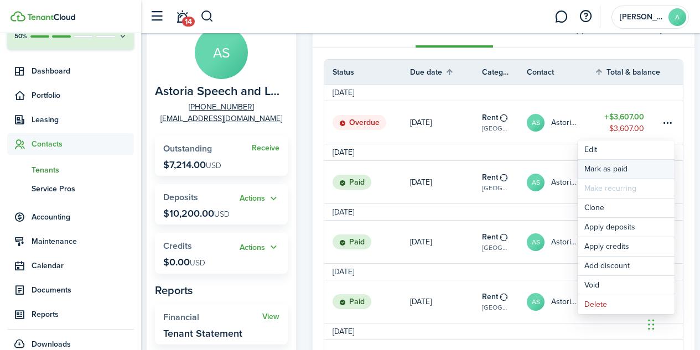
click at [618, 170] on link "Mark as paid" at bounding box center [626, 169] width 97 height 19
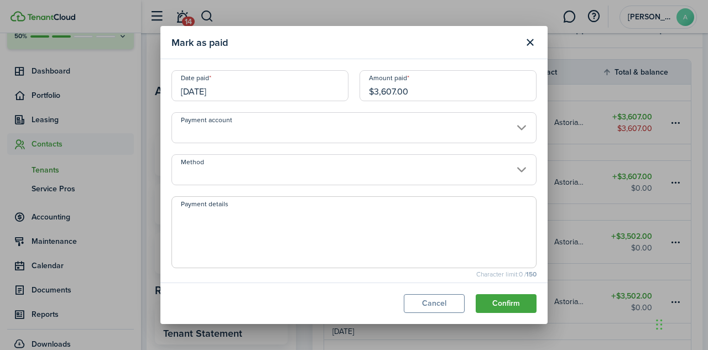
click at [657, 227] on div "Mark as paid Date paid [DATE] Amount paid $3,607.00 Payment account Method Paym…" at bounding box center [354, 175] width 708 height 350
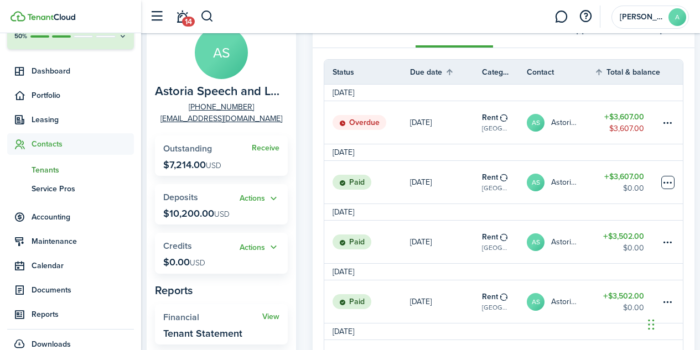
click at [669, 189] on table-menu-btn-icon at bounding box center [667, 182] width 13 height 13
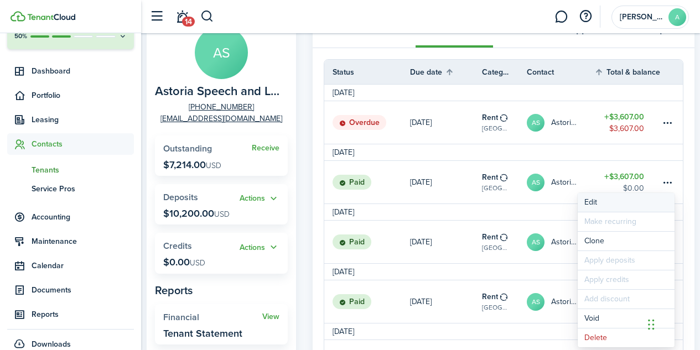
click at [593, 205] on button "Edit" at bounding box center [626, 202] width 97 height 19
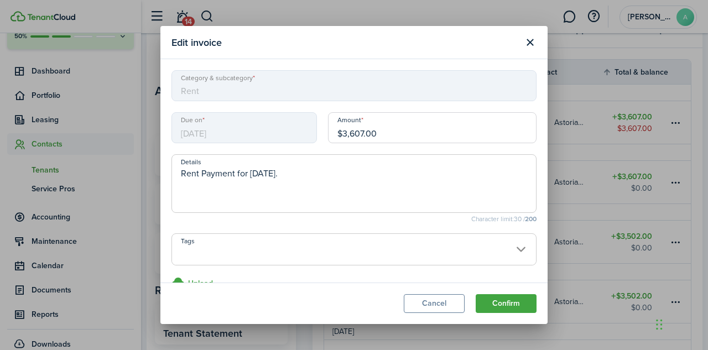
click at [384, 134] on input "$3,607.00" at bounding box center [432, 127] width 209 height 31
type input "$3,607.00"
click at [439, 317] on modal-footer "Cancel Confirm" at bounding box center [354, 304] width 387 height 42
click at [439, 309] on button "Cancel" at bounding box center [434, 303] width 61 height 19
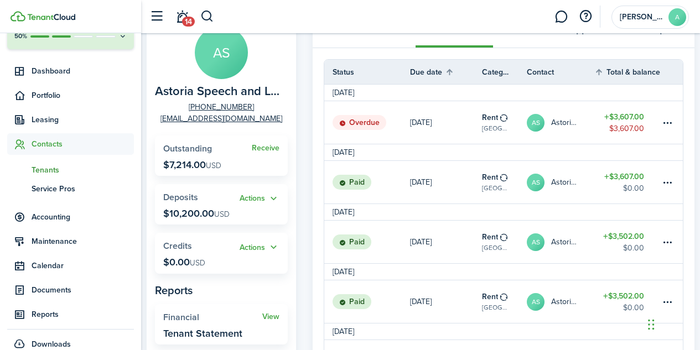
click at [530, 189] on avatar-text "AS" at bounding box center [536, 183] width 18 height 18
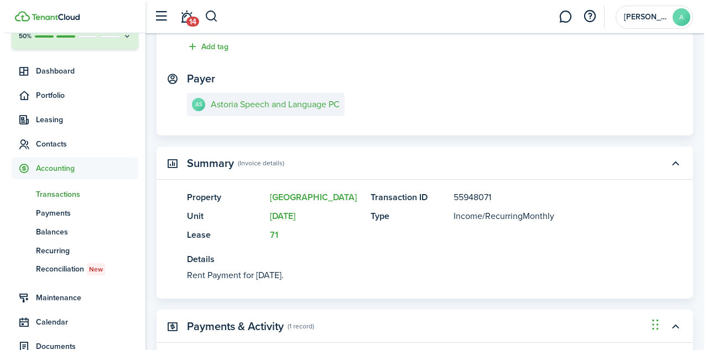
scroll to position [298, 0]
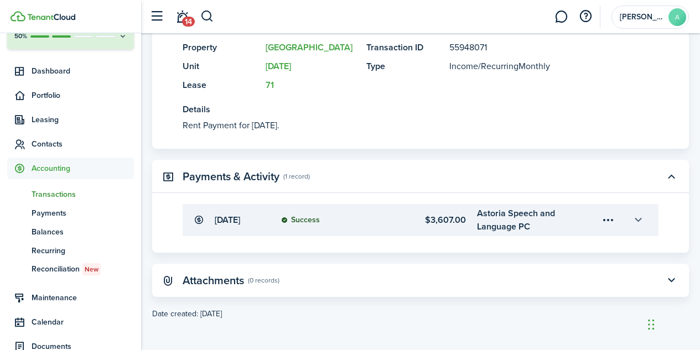
click at [635, 220] on button "button" at bounding box center [638, 220] width 19 height 19
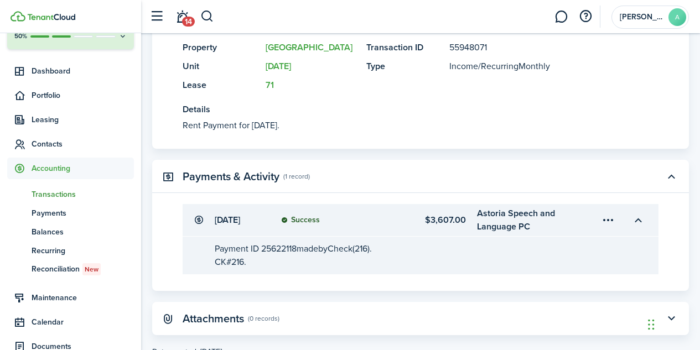
click at [607, 221] on menu-trigger-card "Open menu" at bounding box center [608, 220] width 19 height 19
click at [539, 250] on button "Edit" at bounding box center [569, 244] width 97 height 19
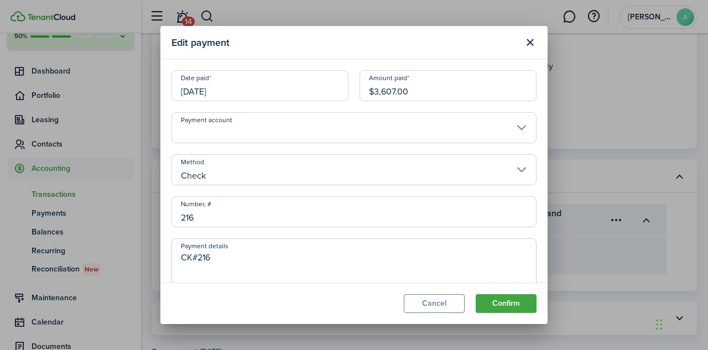
click at [422, 95] on input "$3,607.00" at bounding box center [448, 85] width 177 height 31
type input "$3,502.00"
click at [509, 301] on button "Confirm" at bounding box center [506, 303] width 61 height 19
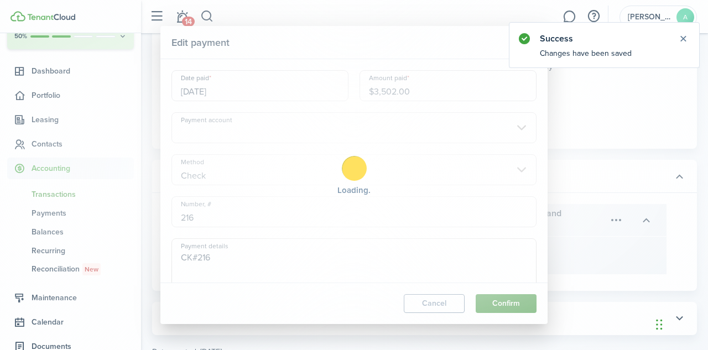
scroll to position [0, 0]
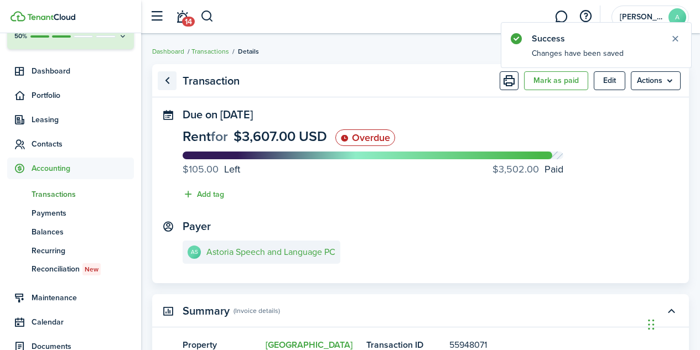
click at [166, 80] on link "Go back" at bounding box center [167, 80] width 19 height 19
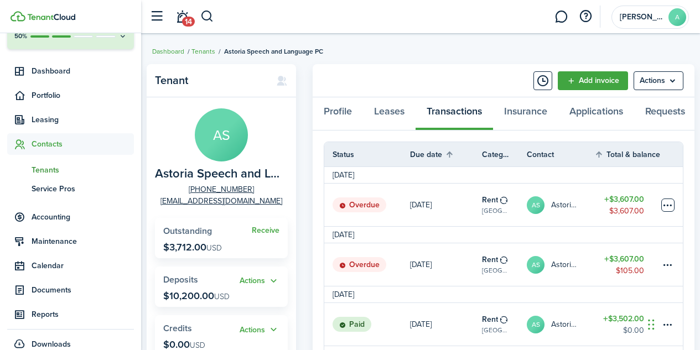
click at [669, 205] on table-menu-btn-icon at bounding box center [667, 205] width 13 height 13
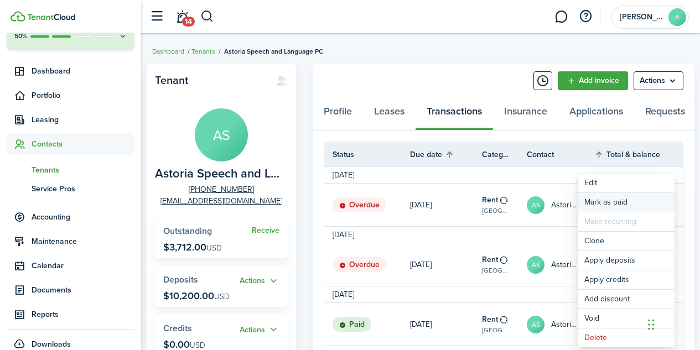
click at [619, 203] on link "Mark as paid" at bounding box center [626, 202] width 97 height 19
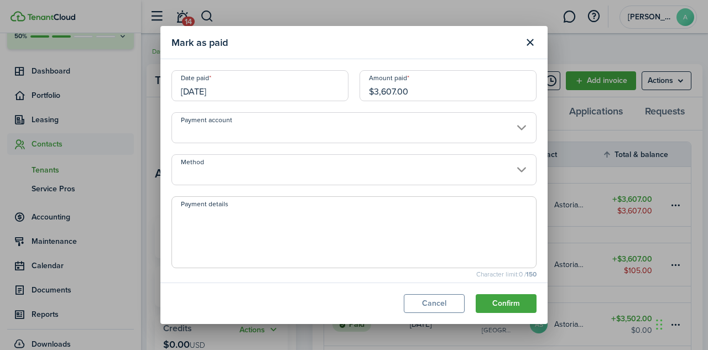
click at [412, 94] on input "$3,607.00" at bounding box center [448, 85] width 177 height 31
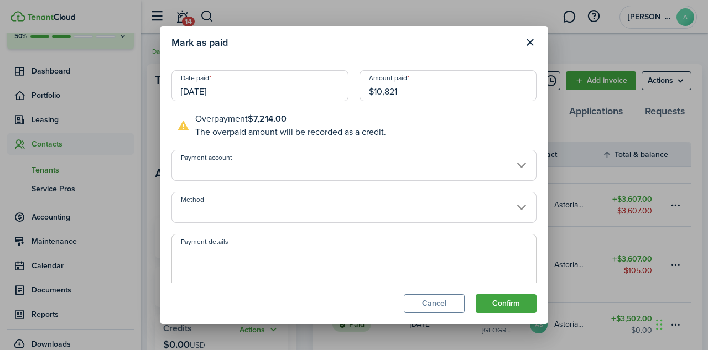
click at [514, 212] on input "Method" at bounding box center [354, 207] width 365 height 31
type input "$10,821.00"
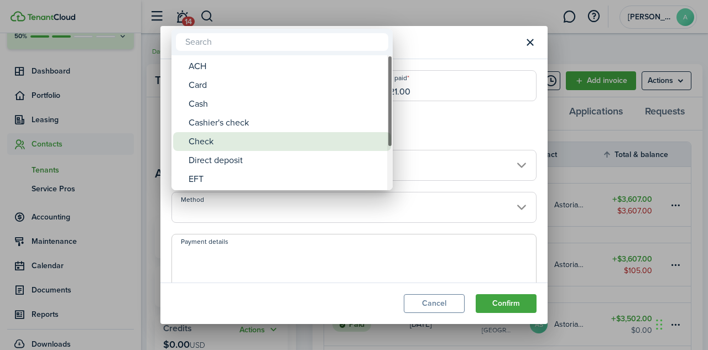
click at [264, 150] on div "Check" at bounding box center [287, 141] width 196 height 19
type input "Check"
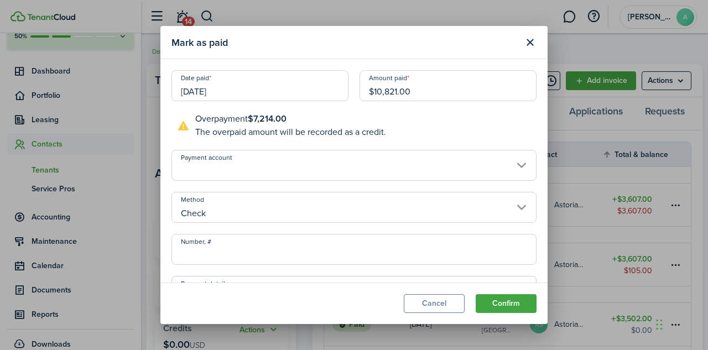
click at [248, 252] on input "Number, #" at bounding box center [354, 249] width 365 height 31
type input "250"
click at [384, 209] on input "Check" at bounding box center [354, 207] width 365 height 31
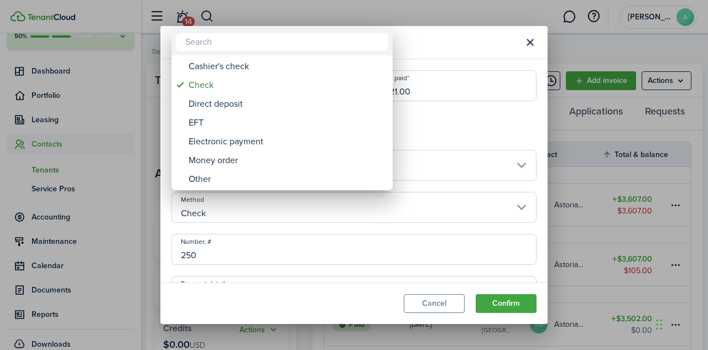
click at [531, 140] on div at bounding box center [354, 174] width 886 height 527
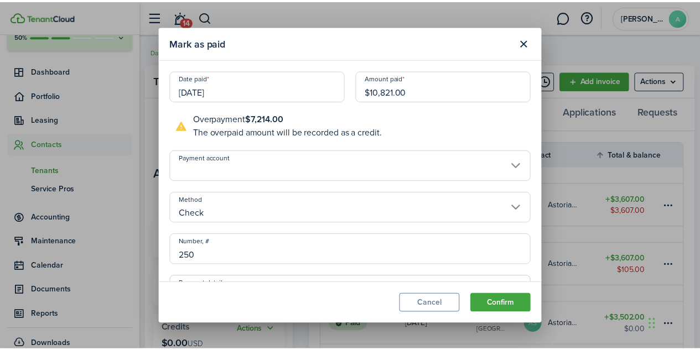
scroll to position [131, 0]
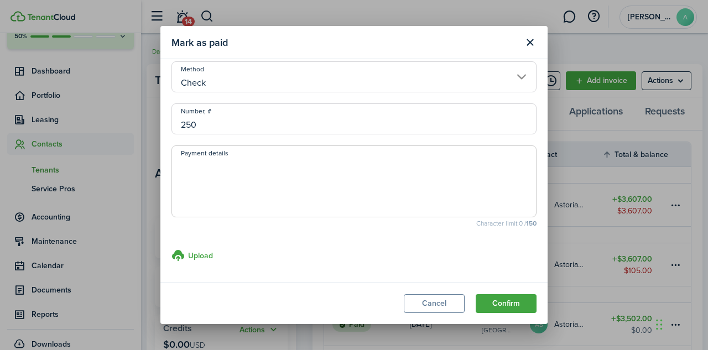
click at [257, 168] on textarea "Payment details" at bounding box center [354, 184] width 364 height 53
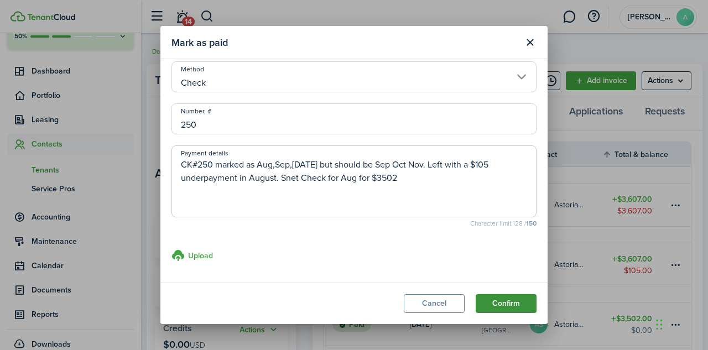
type textarea "CK#250 marked as Aug,Sep,[DATE] but should be Sep Oct Nov. Left with a $105 und…"
click at [508, 298] on button "Confirm" at bounding box center [506, 303] width 61 height 19
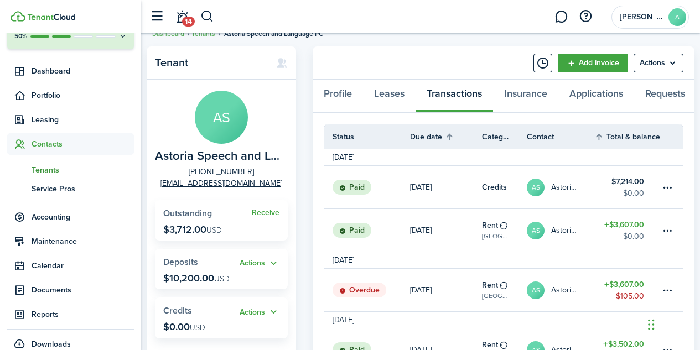
scroll to position [0, 0]
